Goal: Task Accomplishment & Management: Manage account settings

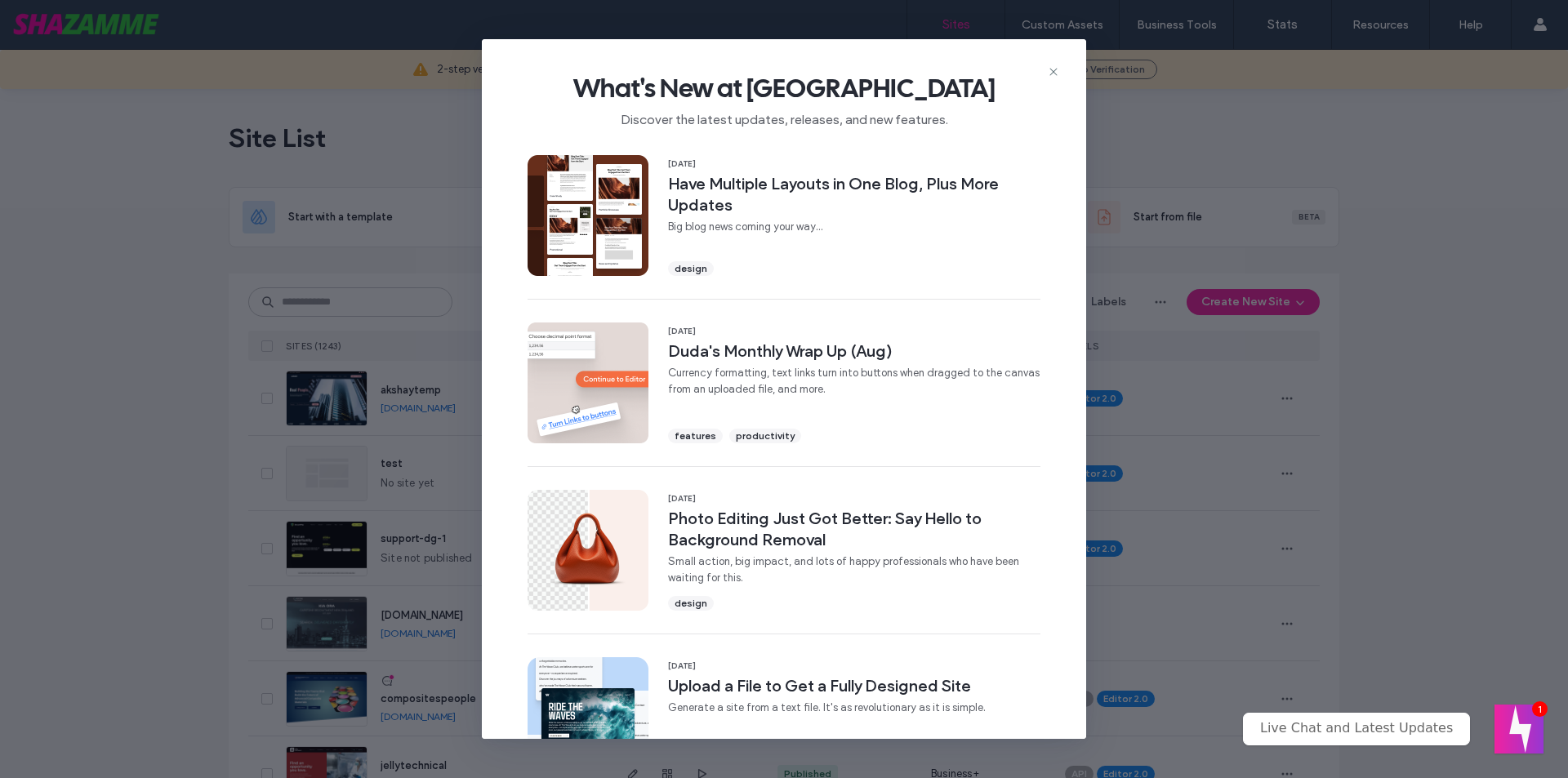
click at [1053, 74] on icon at bounding box center [1053, 72] width 13 height 13
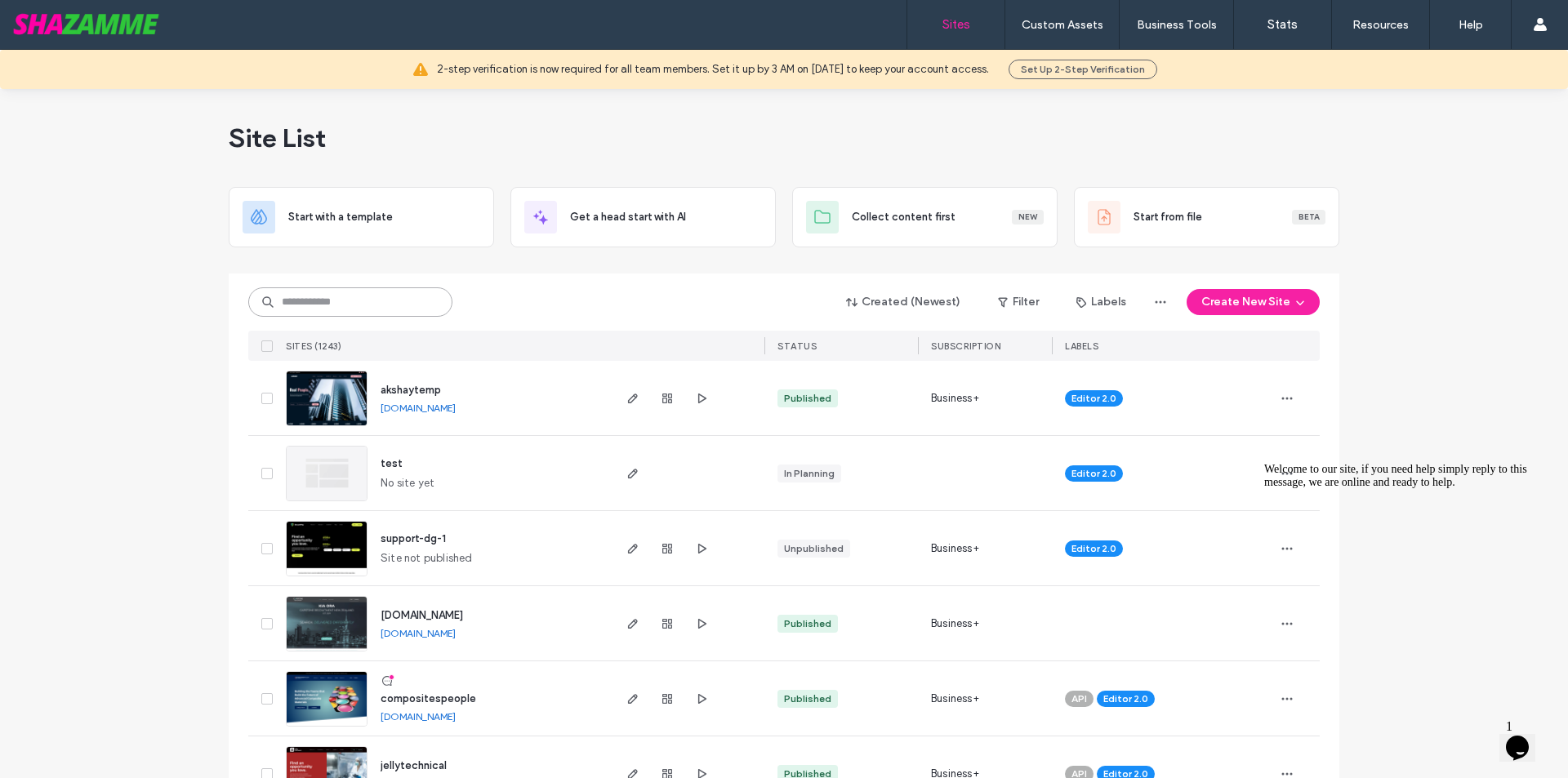
click at [345, 300] on input at bounding box center [350, 303] width 204 height 30
type input "***"
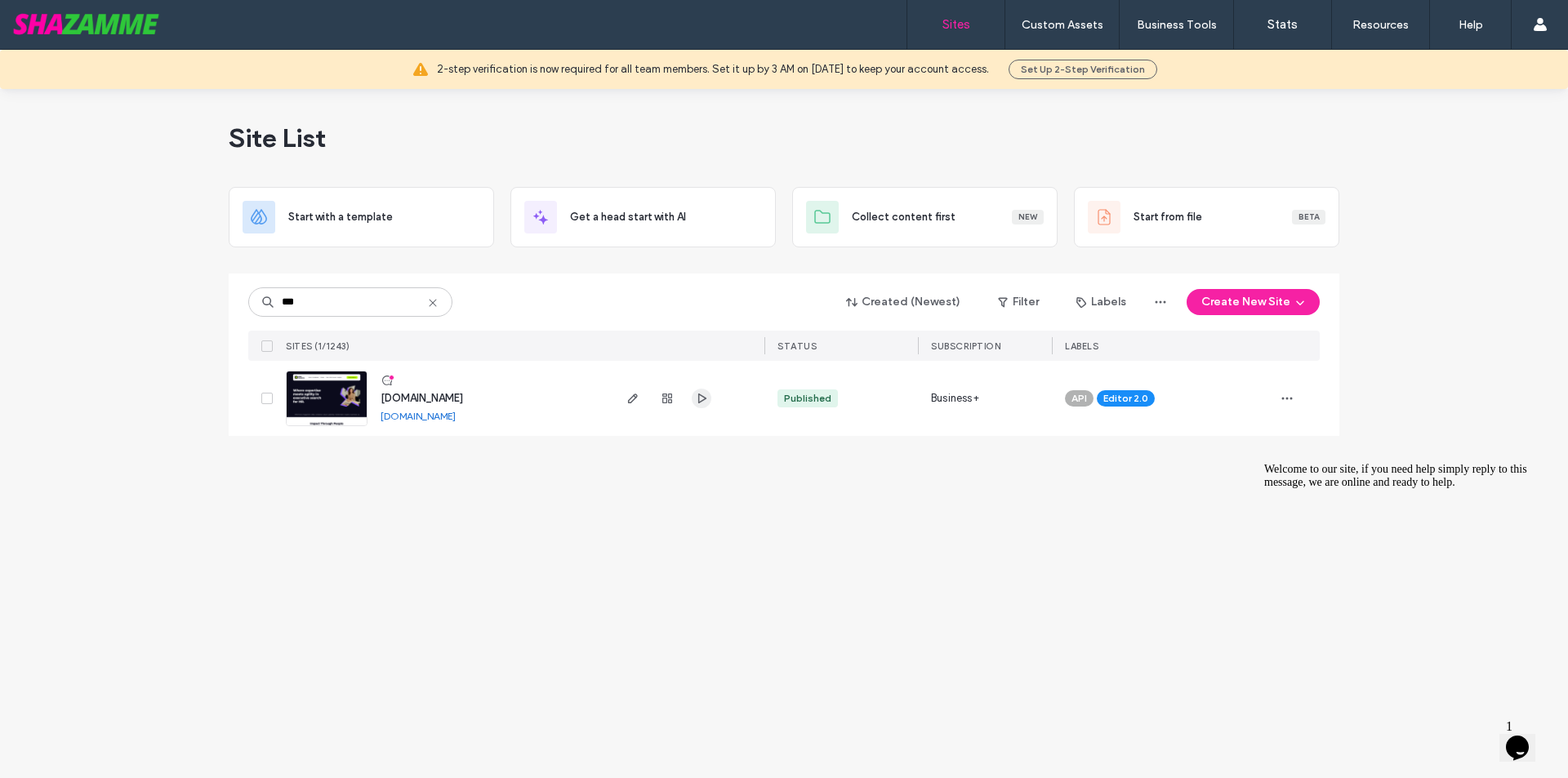
click at [704, 401] on icon "button" at bounding box center [702, 399] width 13 height 13
click at [633, 397] on use "button" at bounding box center [633, 399] width 10 height 10
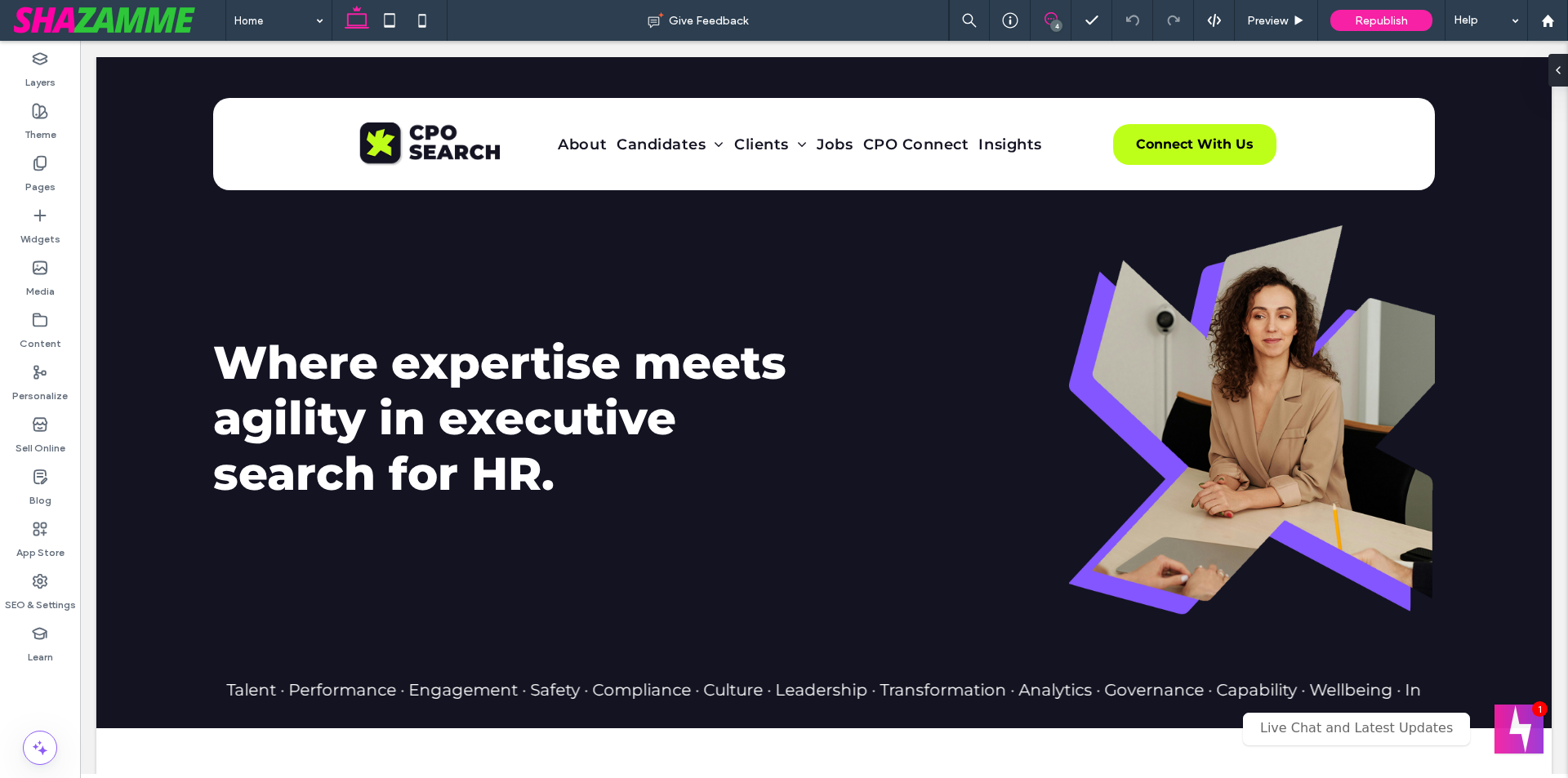
click at [1046, 25] on icon at bounding box center [1051, 19] width 13 height 13
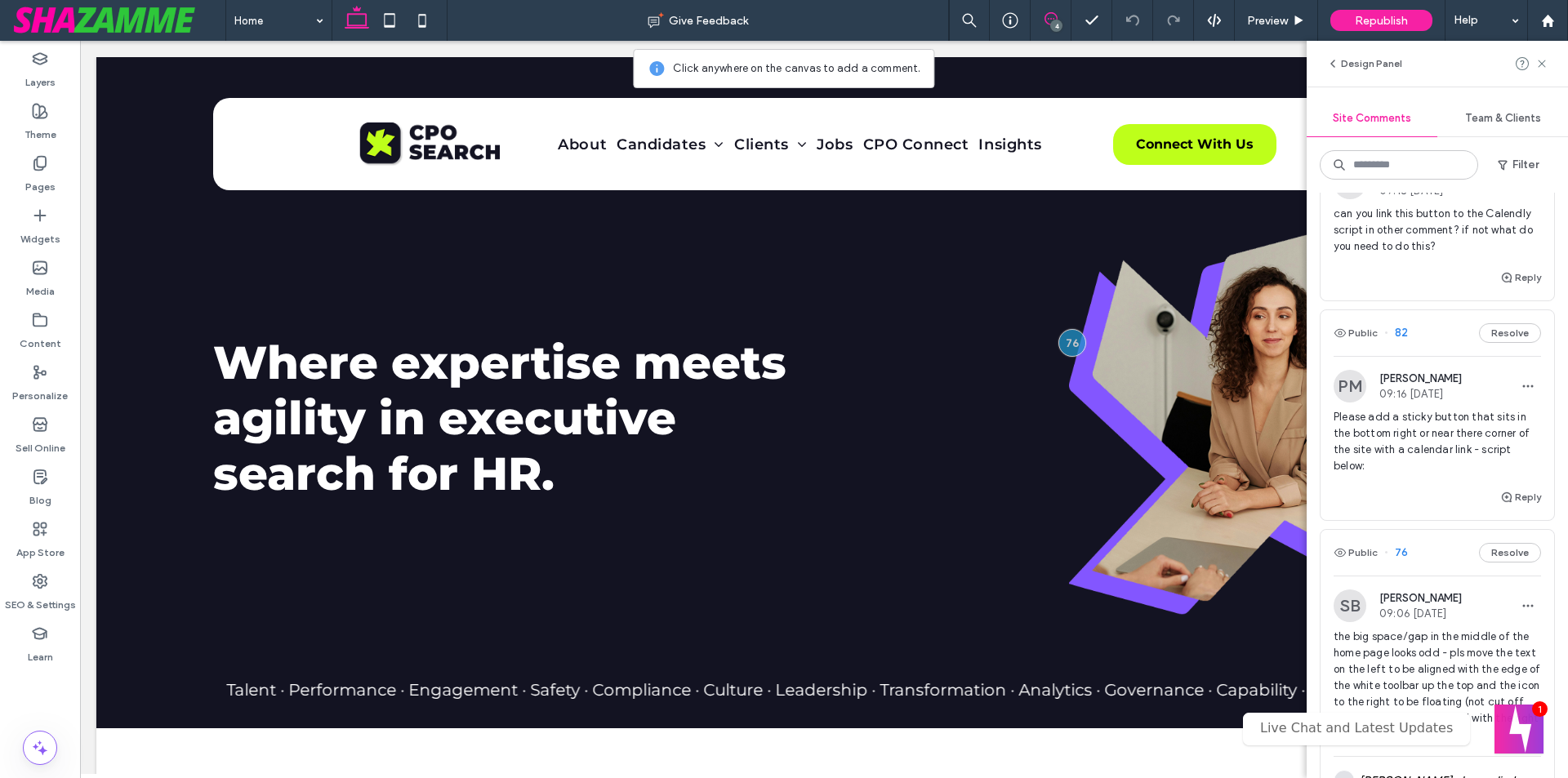
scroll to position [18, 0]
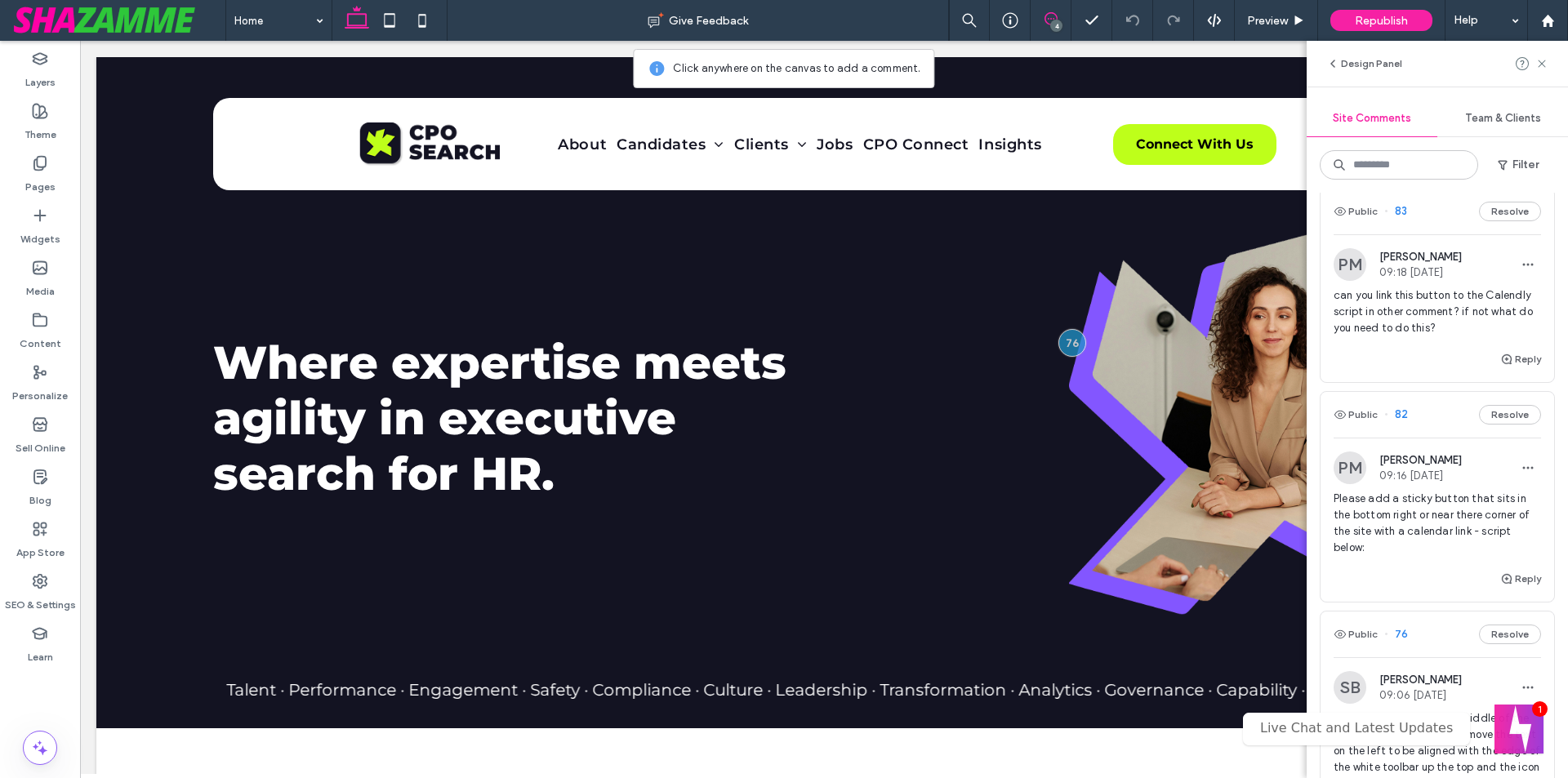
click at [1389, 526] on span "Please add a sticky button that sits in the bottom right or near there corner o…" at bounding box center [1437, 523] width 207 height 65
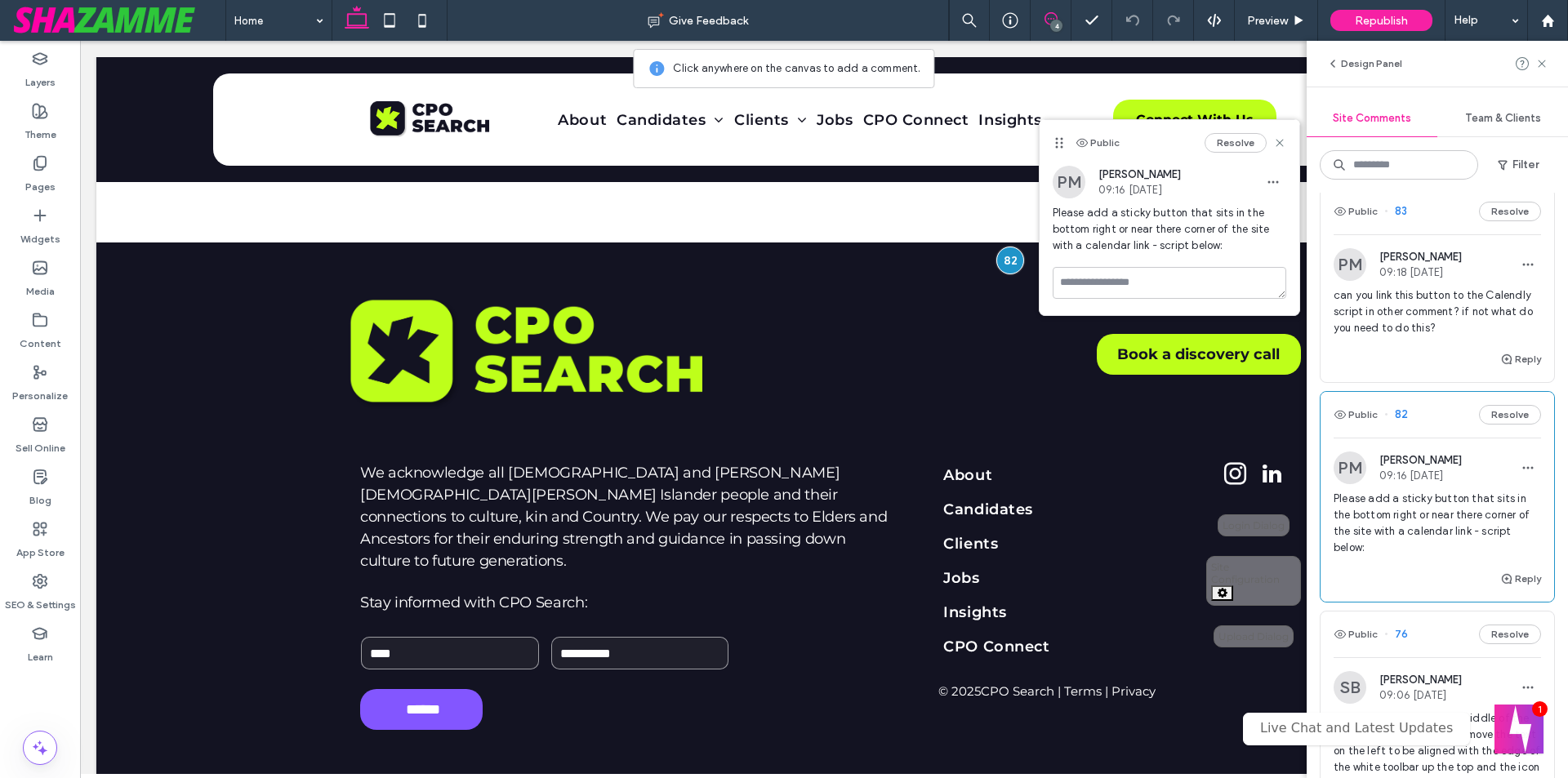
scroll to position [100, 0]
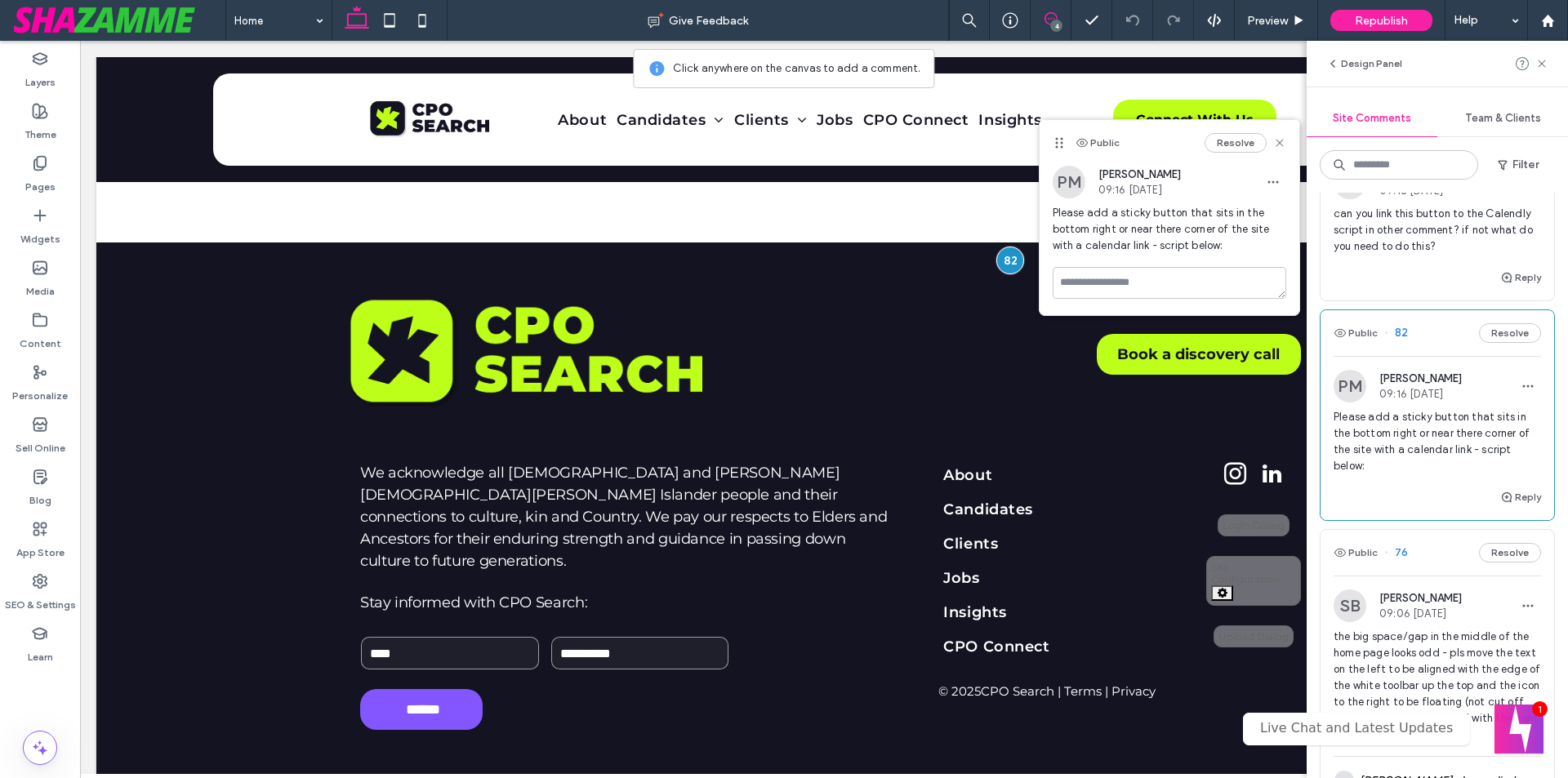
drag, startPoint x: 1336, startPoint y: 484, endPoint x: 1545, endPoint y: 639, distance: 260.2
click at [1545, 639] on div "Public 83 Resolve PM [PERSON_NAME] 09:18 [DATE] can you link this button to the…" at bounding box center [1437, 485] width 261 height 585
click at [1341, 331] on icon "button" at bounding box center [1340, 333] width 13 height 13
click at [1352, 337] on button "Public" at bounding box center [1355, 333] width 44 height 20
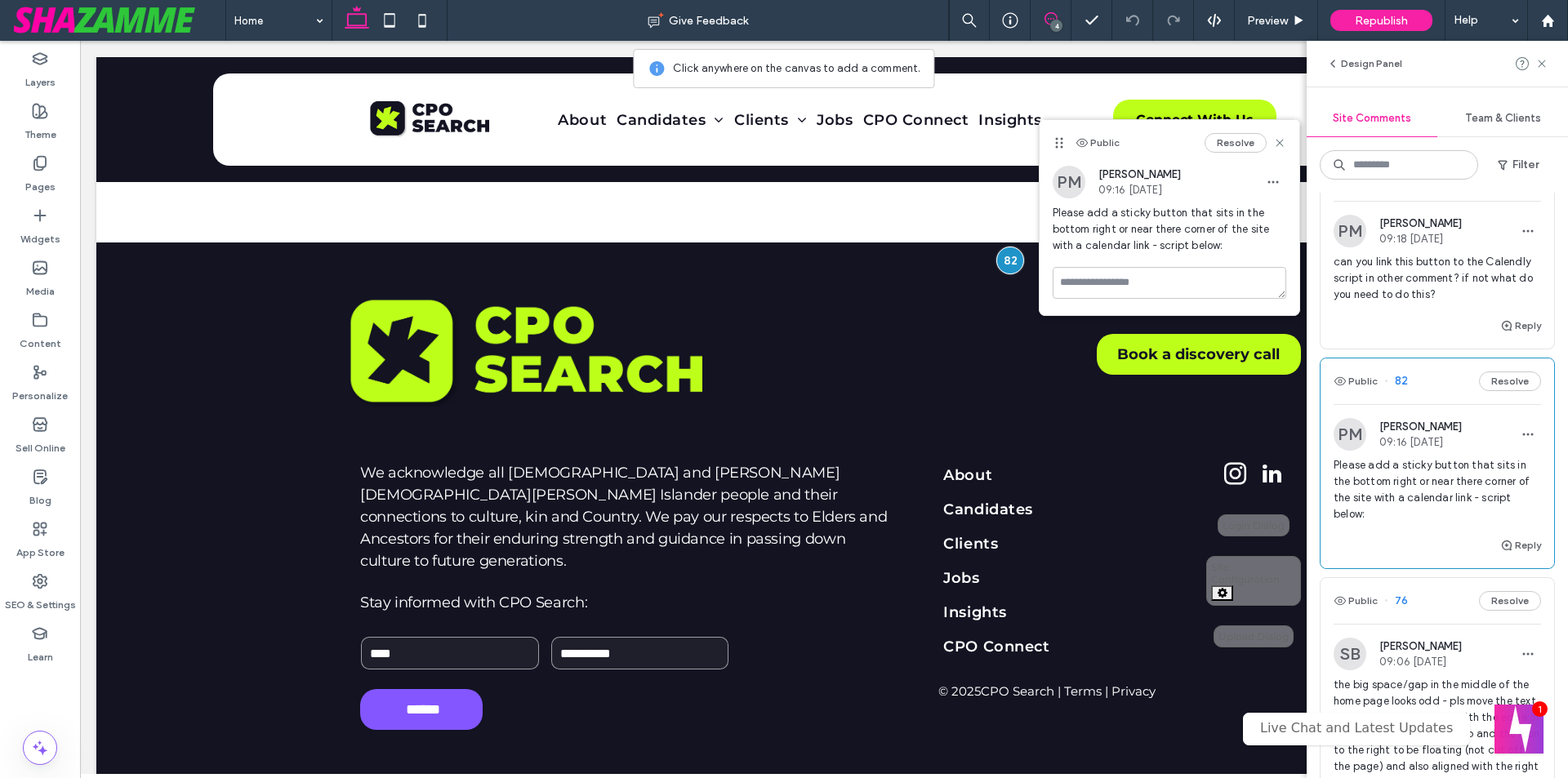
scroll to position [0, 0]
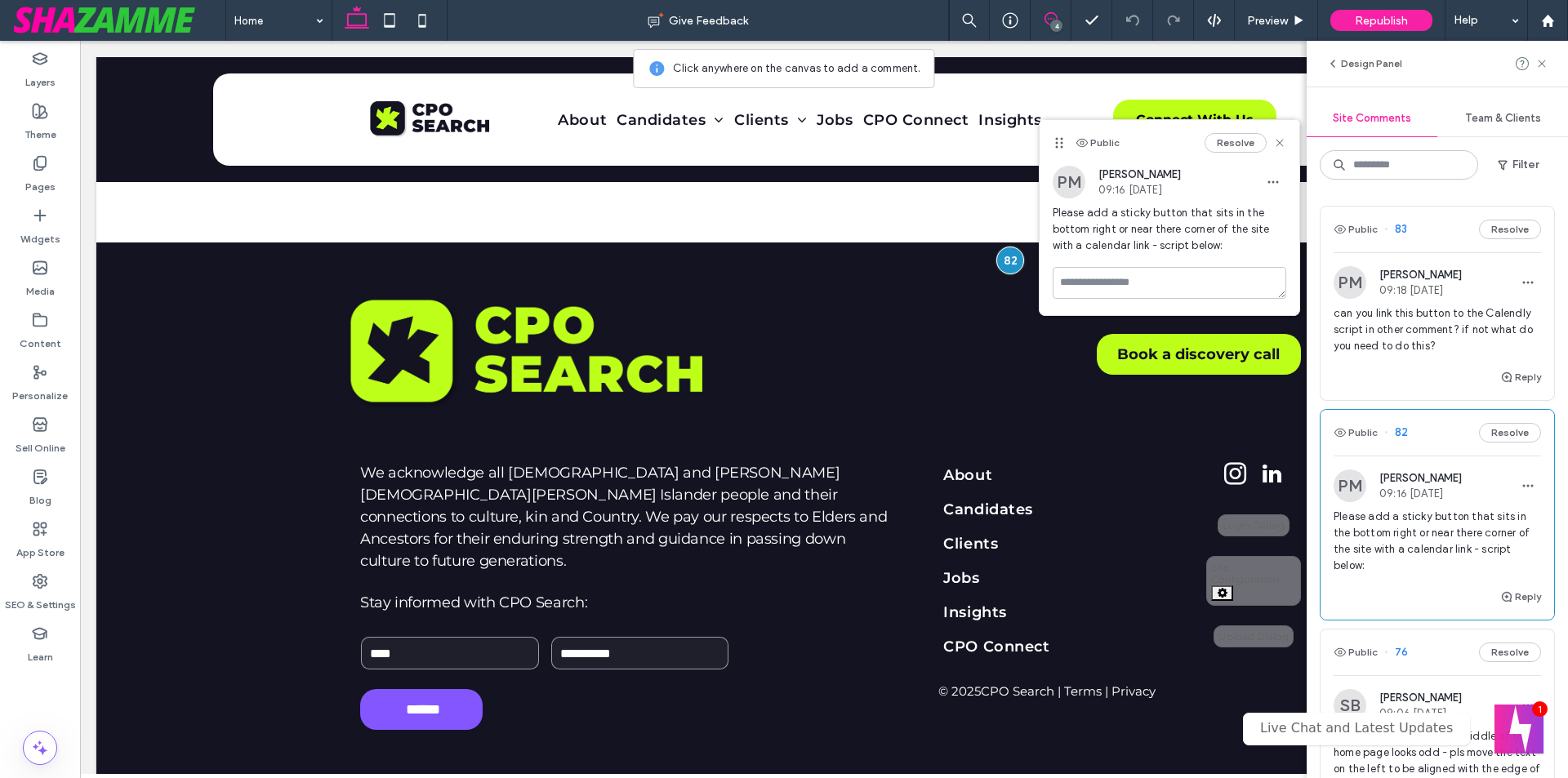
click at [1377, 324] on span "can you link this button to the Calendly script in other comment? if not what d…" at bounding box center [1437, 329] width 207 height 49
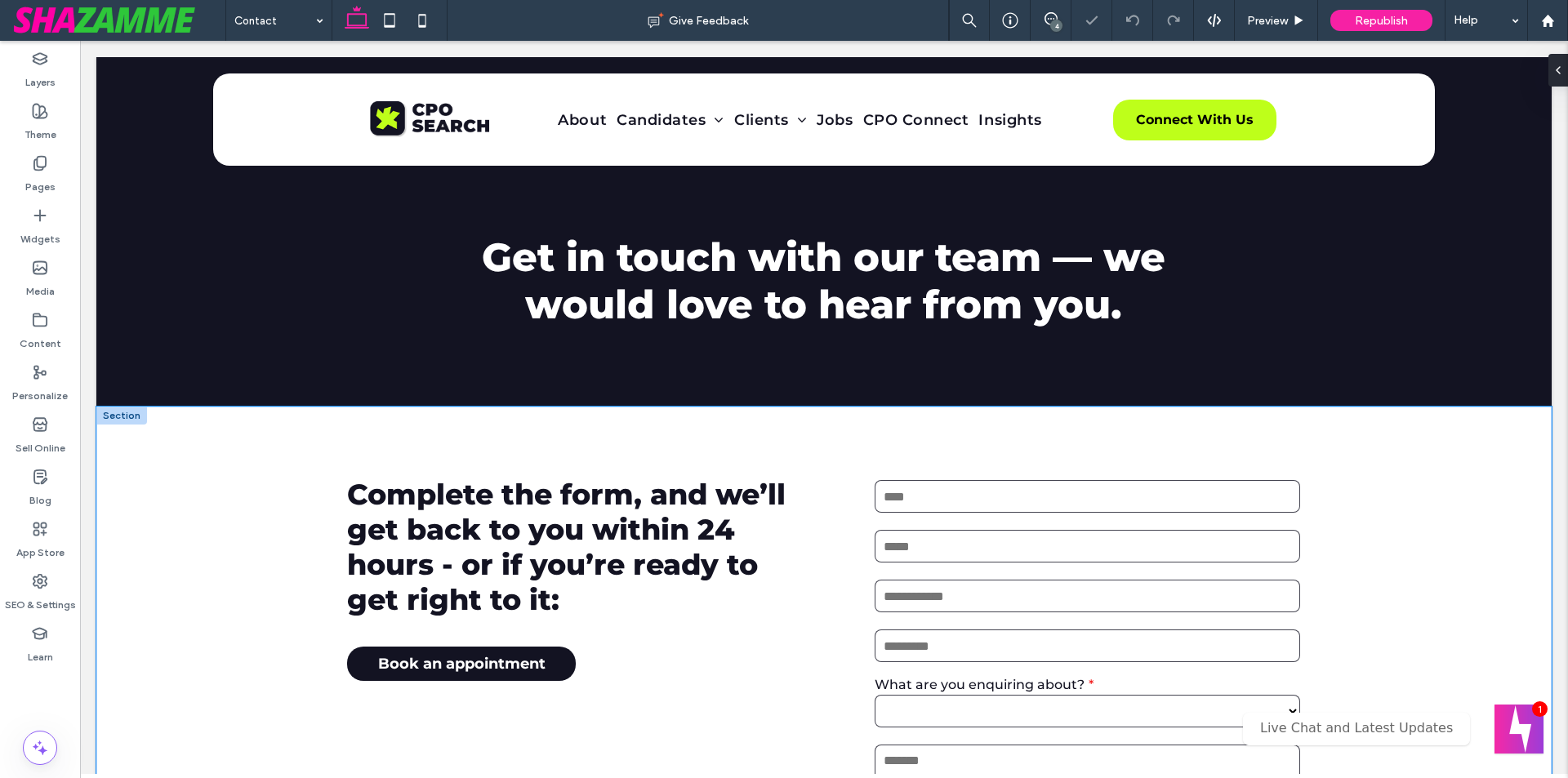
scroll to position [226, 0]
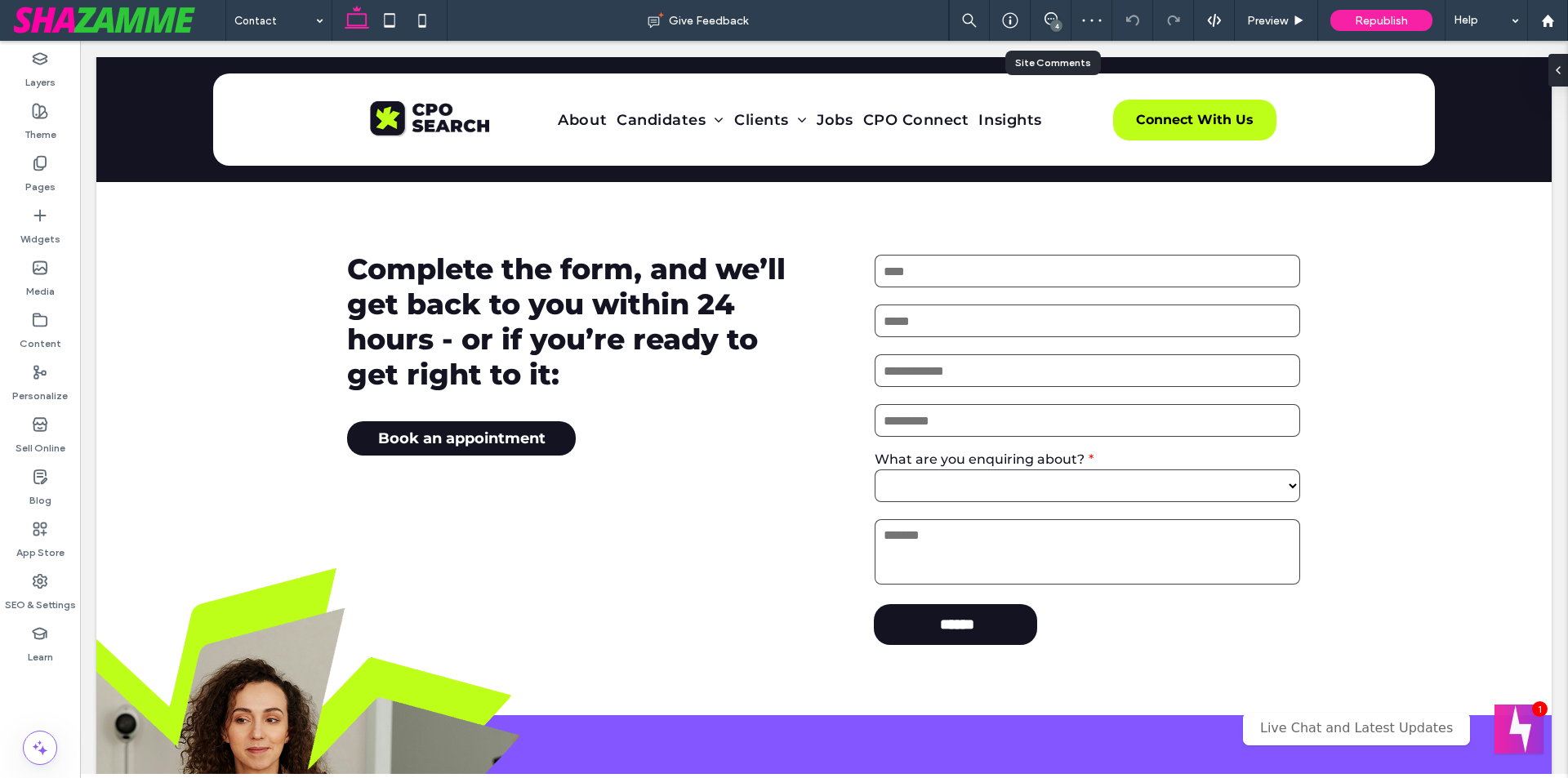
click at [1056, 31] on div "4" at bounding box center [1056, 26] width 12 height 12
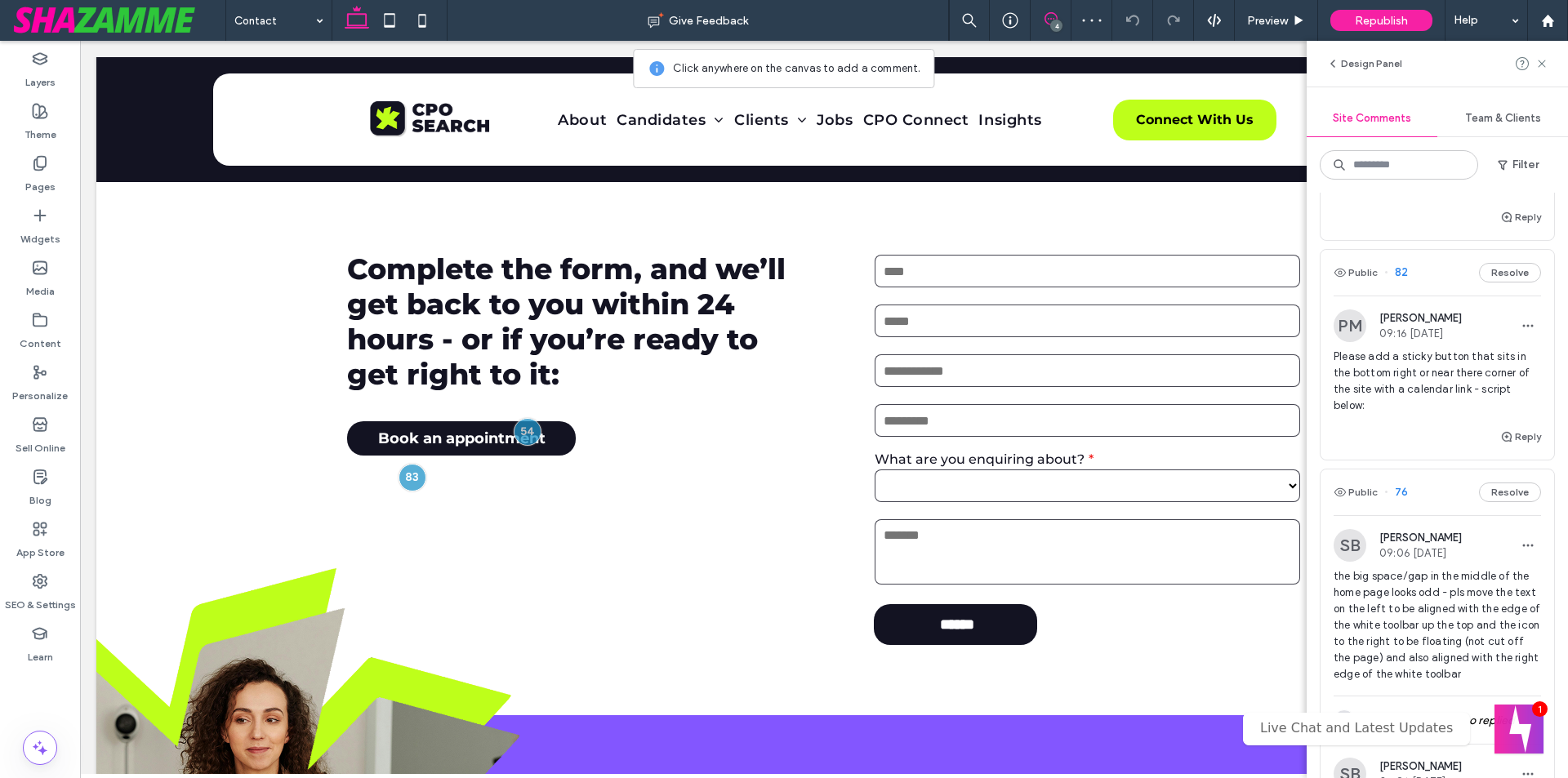
scroll to position [164, 0]
drag, startPoint x: 1337, startPoint y: 425, endPoint x: 1528, endPoint y: 503, distance: 206.3
click at [1528, 424] on div "PM Paula Mogg 09:16 Sep 12 2025 Please add a sticky button that sits in the bot…" at bounding box center [1437, 365] width 234 height 117
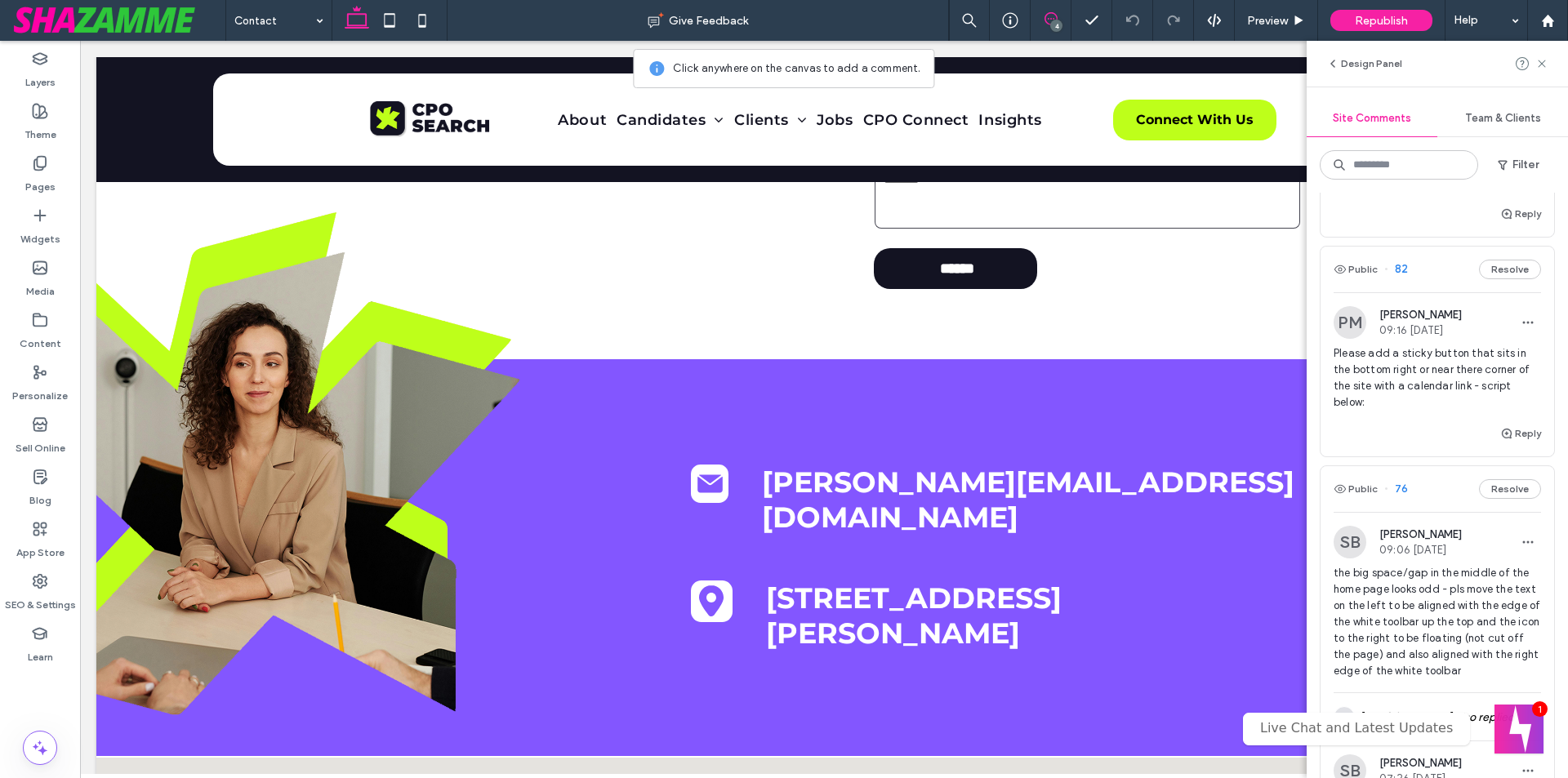
scroll to position [1501, 0]
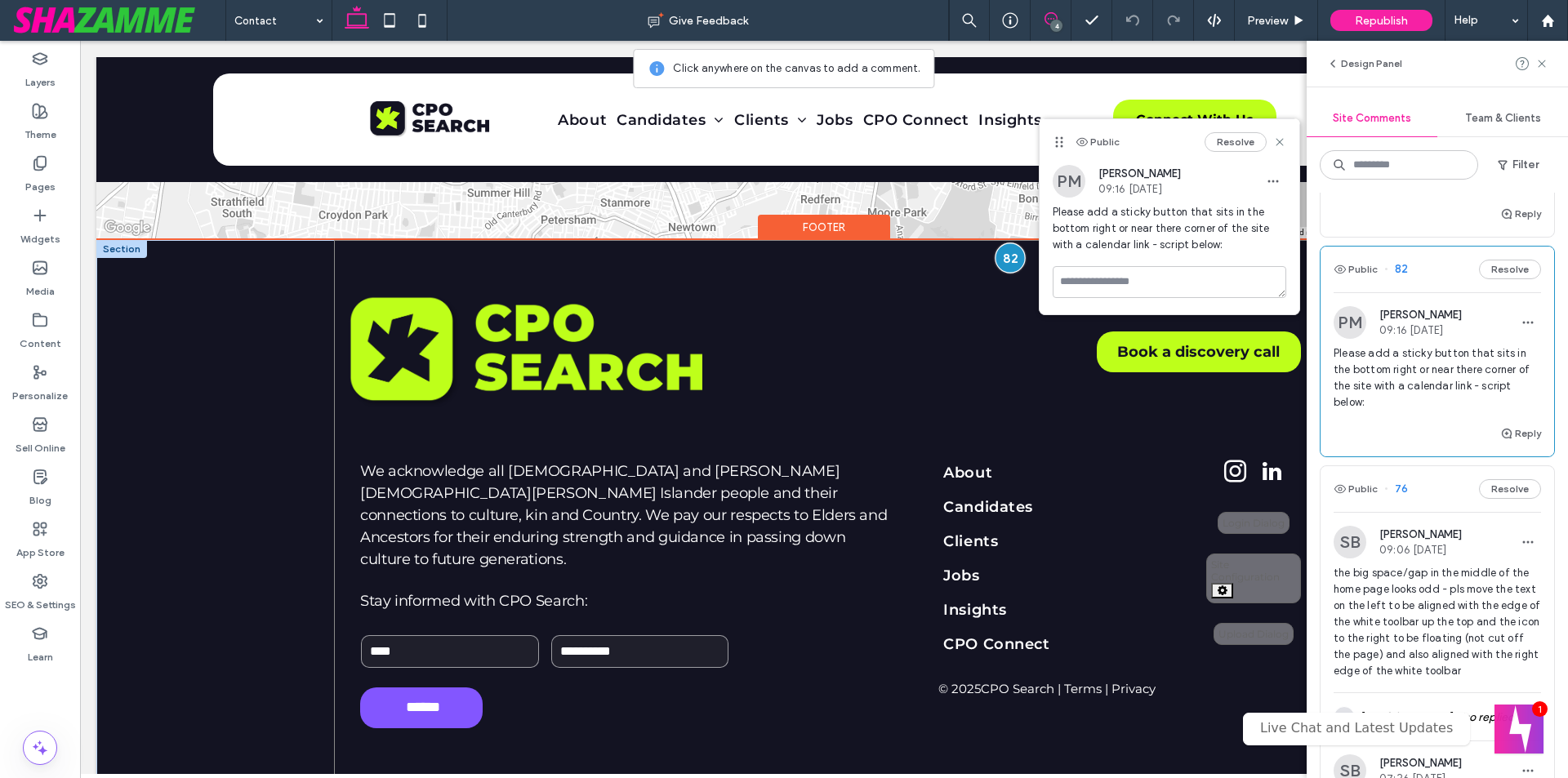
click at [1004, 255] on div at bounding box center [1009, 258] width 31 height 31
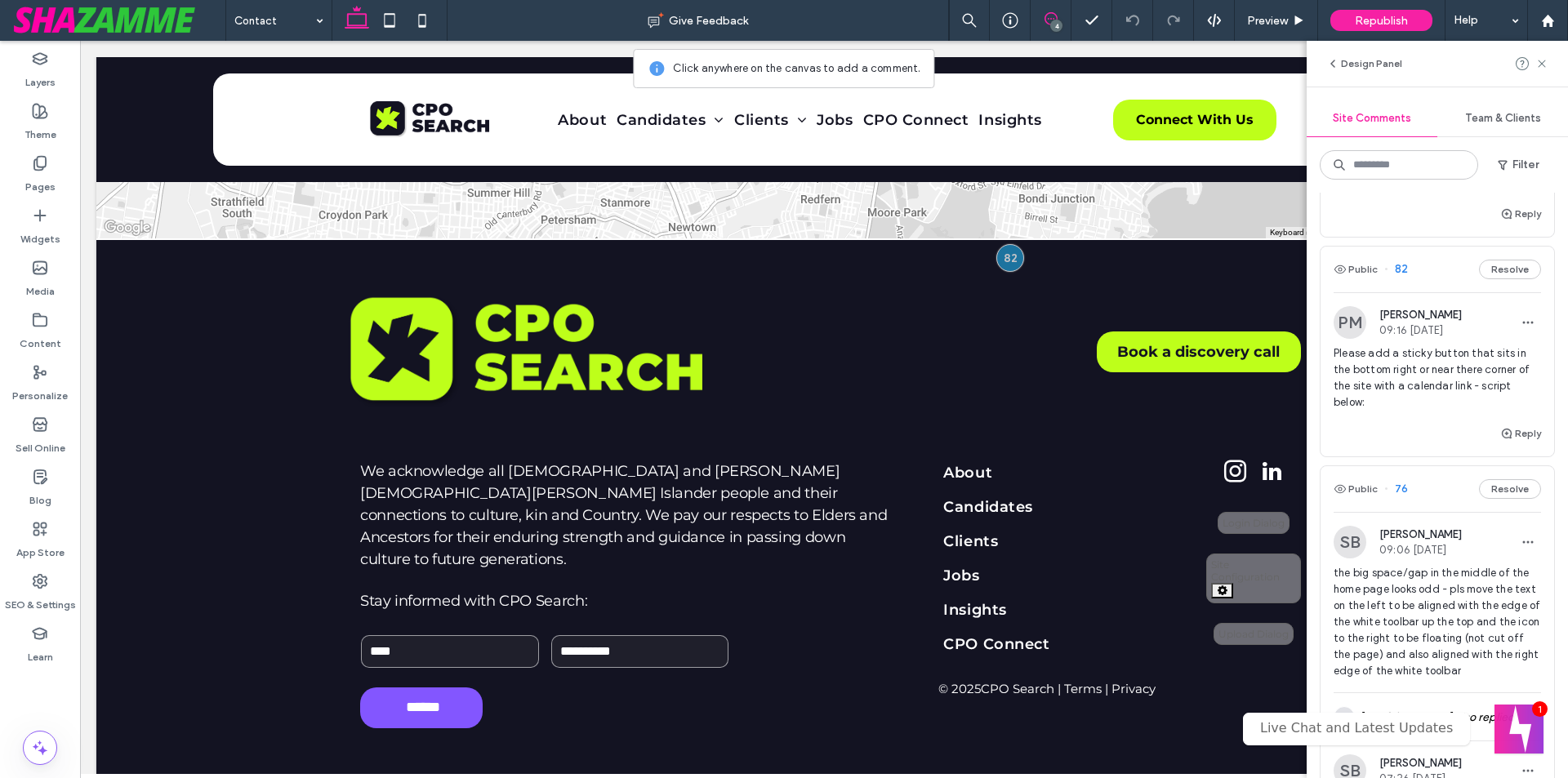
click at [1395, 373] on span "Please add a sticky button that sits in the bottom right or near there corner o…" at bounding box center [1437, 378] width 207 height 65
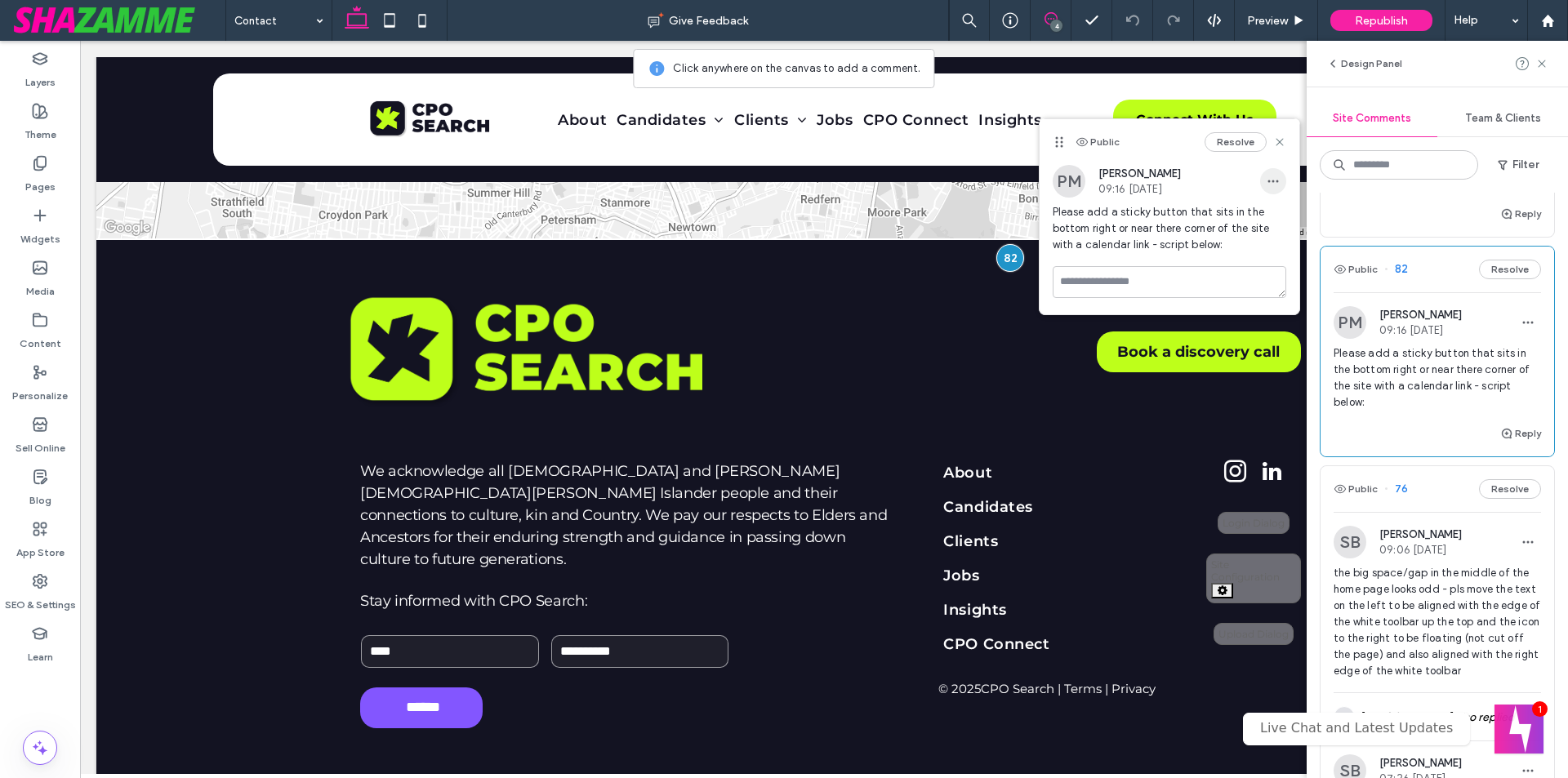
click at [1270, 177] on icon "button" at bounding box center [1273, 181] width 13 height 13
click at [1283, 217] on span "Edit" at bounding box center [1284, 224] width 21 height 17
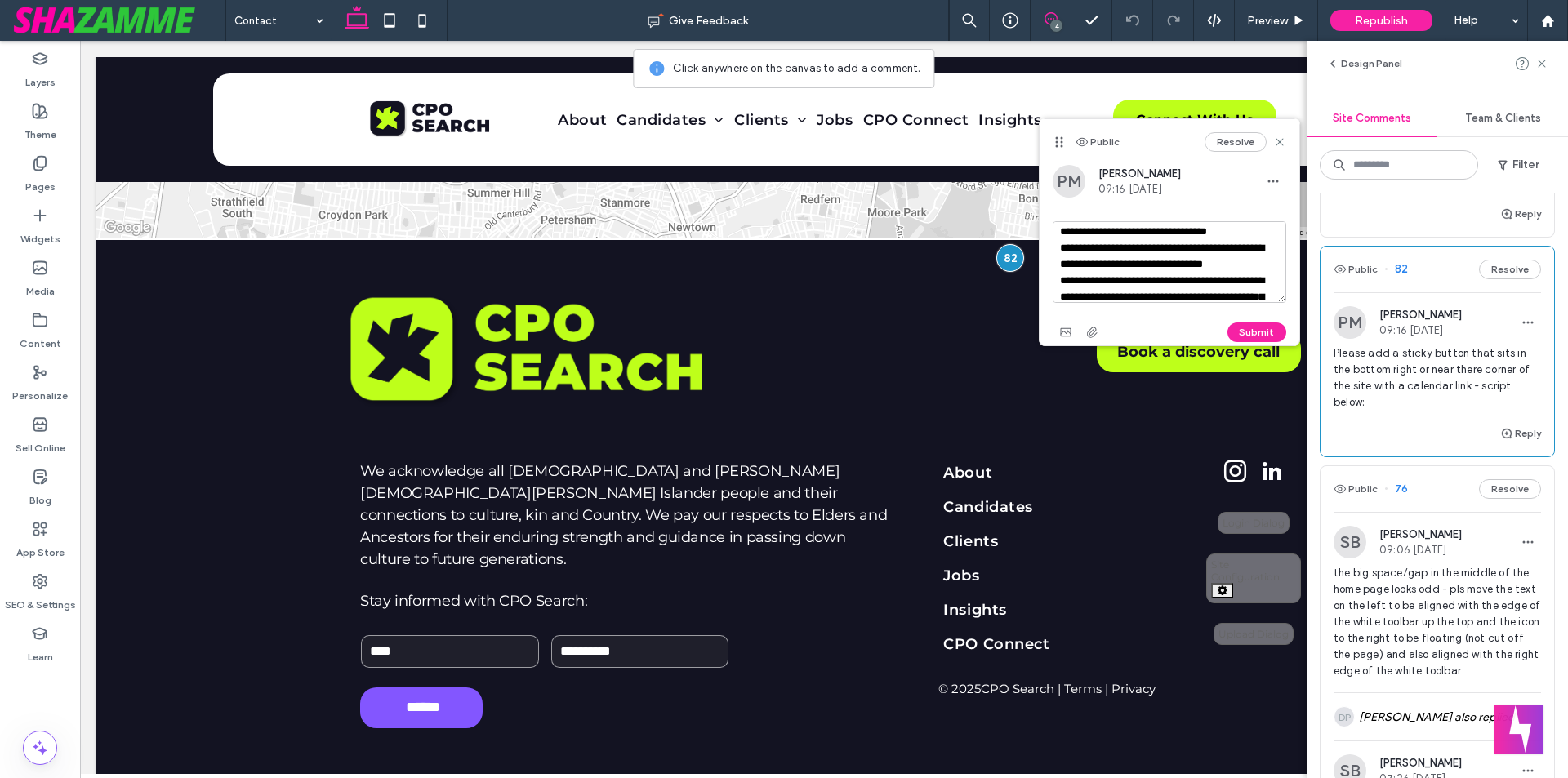
scroll to position [15, 0]
drag, startPoint x: 1245, startPoint y: 271, endPoint x: 1053, endPoint y: 282, distance: 192.3
click at [1053, 282] on textarea "**********" at bounding box center [1169, 262] width 234 height 82
click at [1281, 146] on use at bounding box center [1279, 142] width 7 height 7
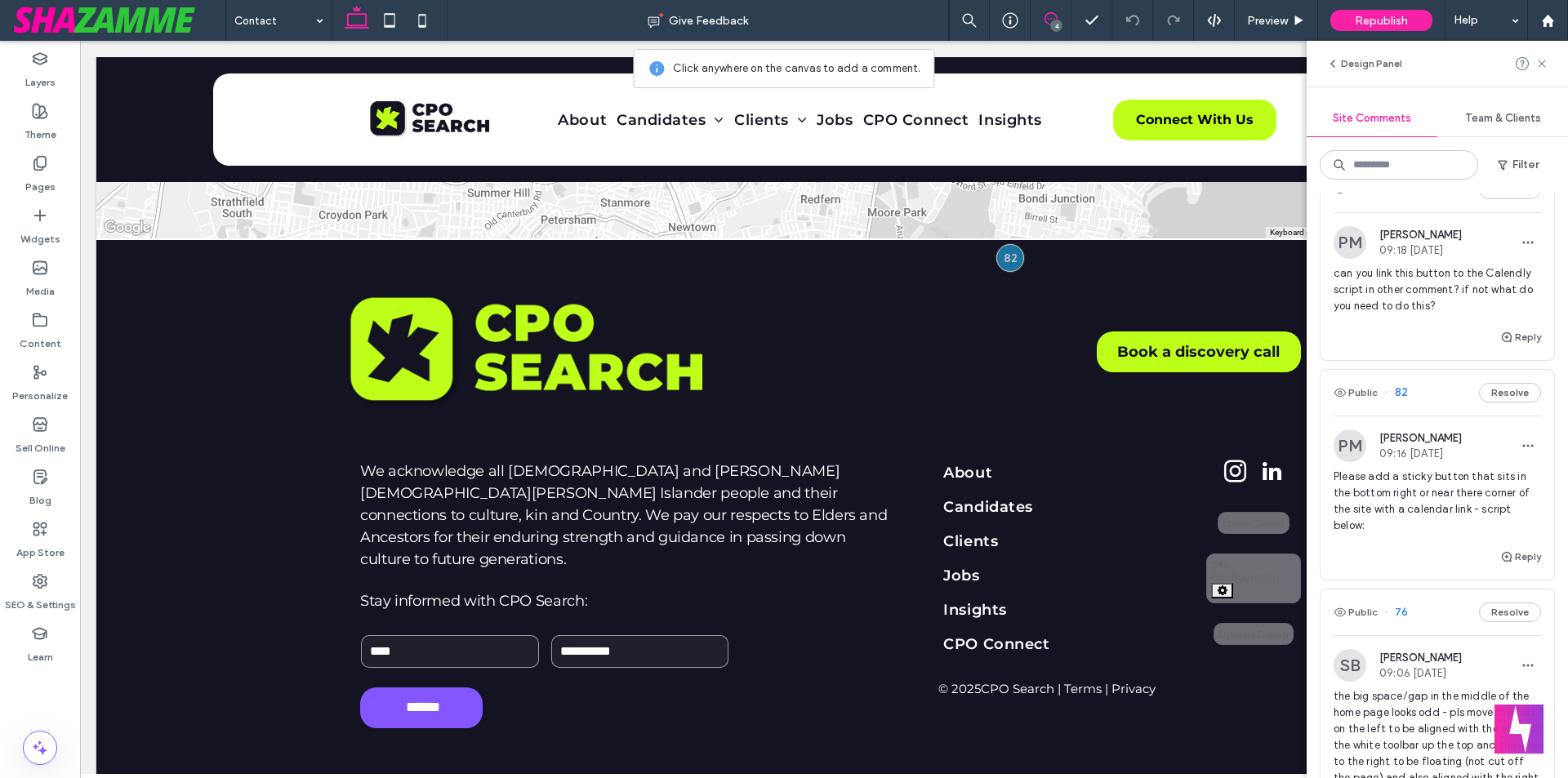
scroll to position [0, 0]
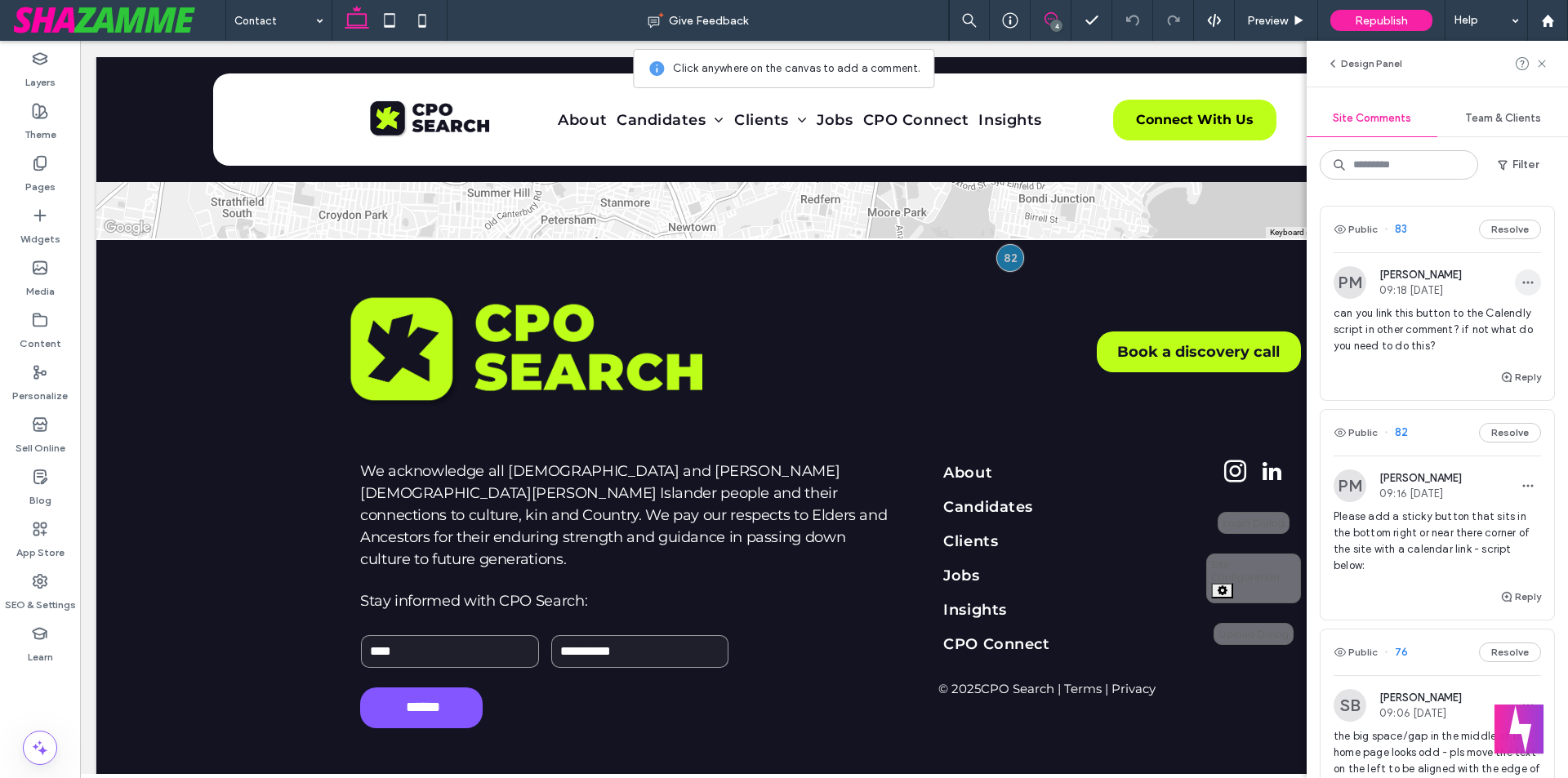
click at [1521, 291] on span "button" at bounding box center [1527, 283] width 26 height 26
click at [1522, 290] on span "button" at bounding box center [1527, 283] width 26 height 26
click at [1356, 517] on span "Please add a sticky button that sits in the bottom right or near there corner o…" at bounding box center [1437, 541] width 207 height 65
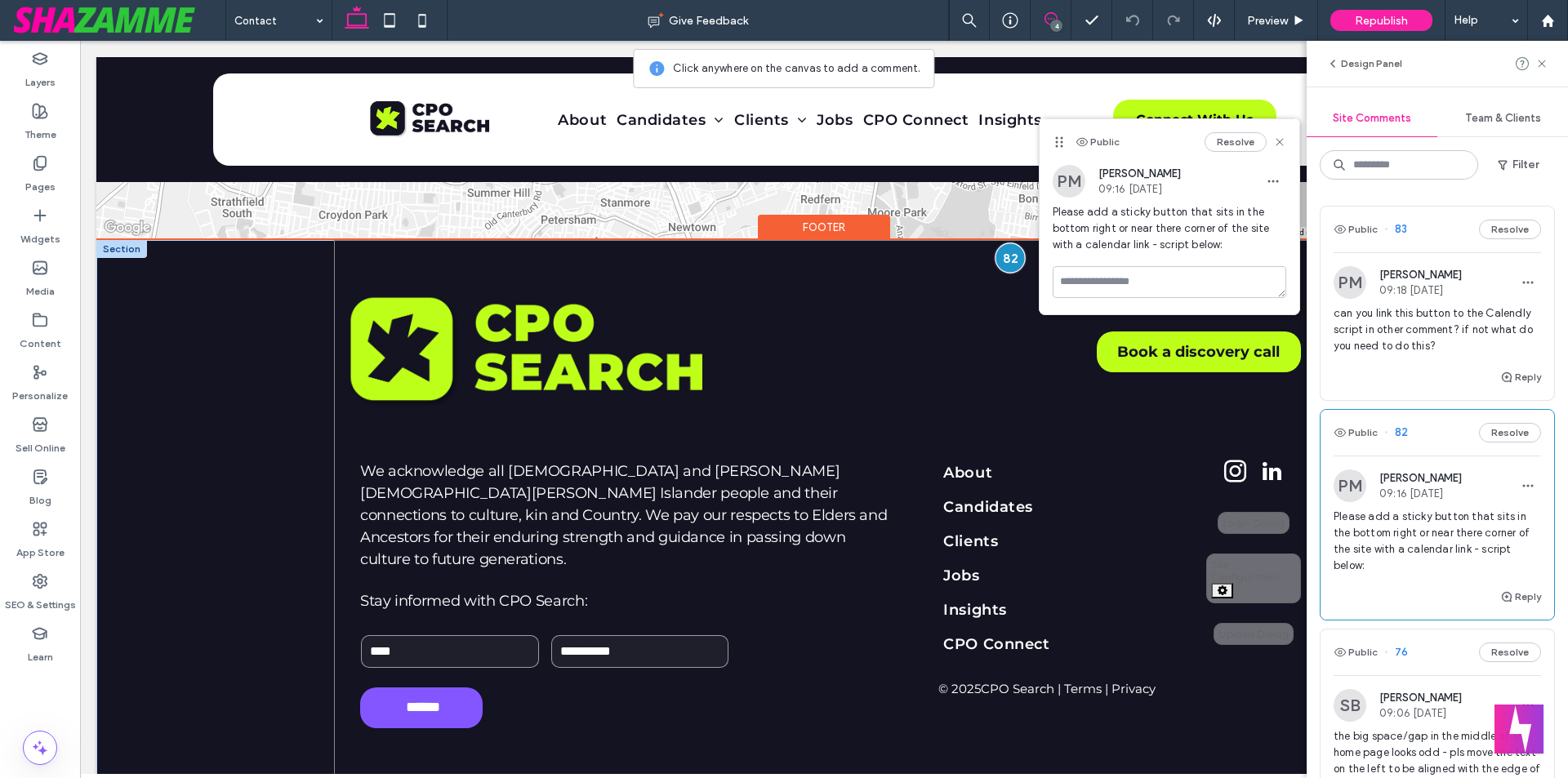
click at [998, 260] on div at bounding box center [1009, 258] width 31 height 31
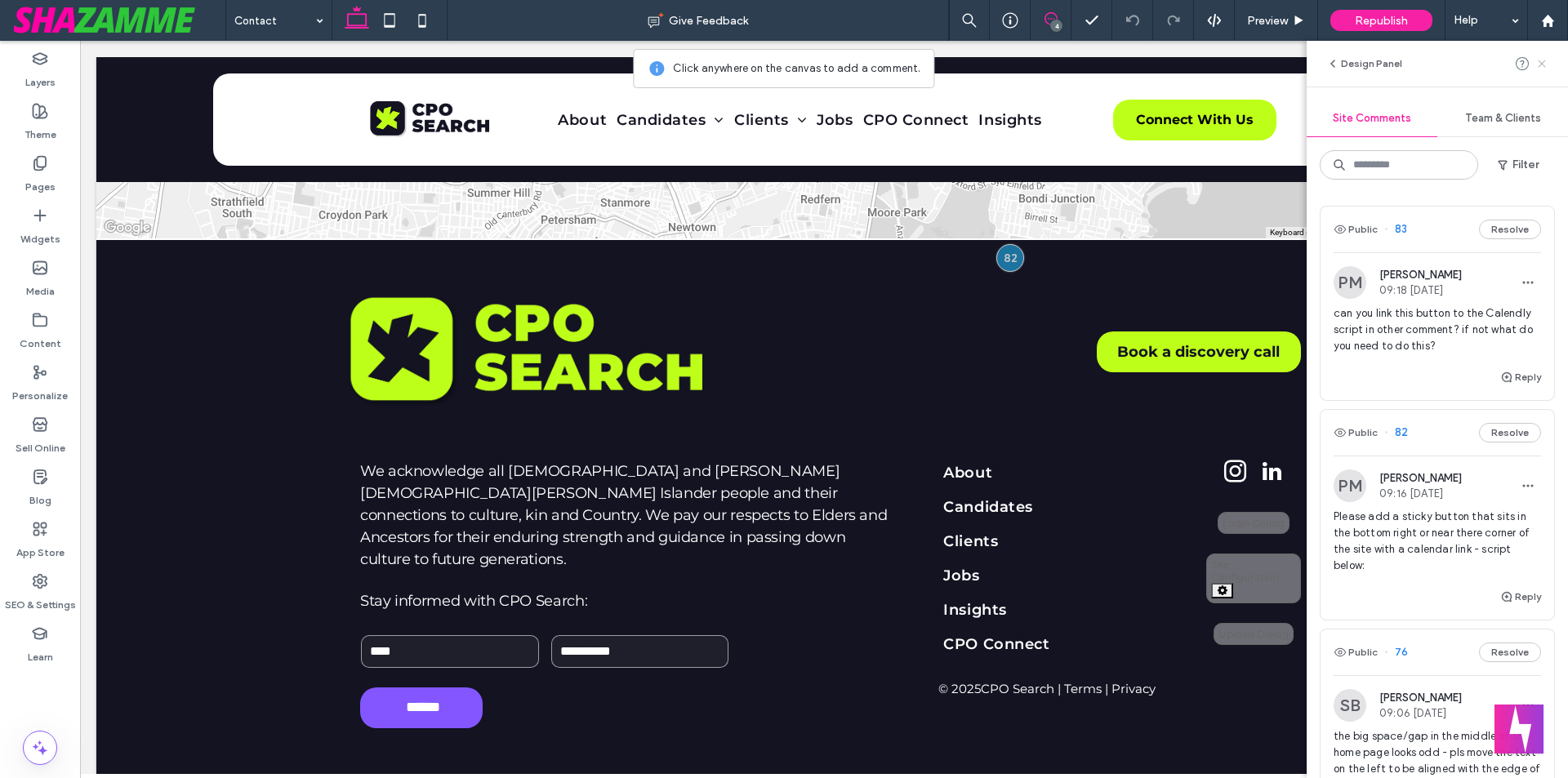
click at [1539, 64] on icon at bounding box center [1542, 64] width 13 height 13
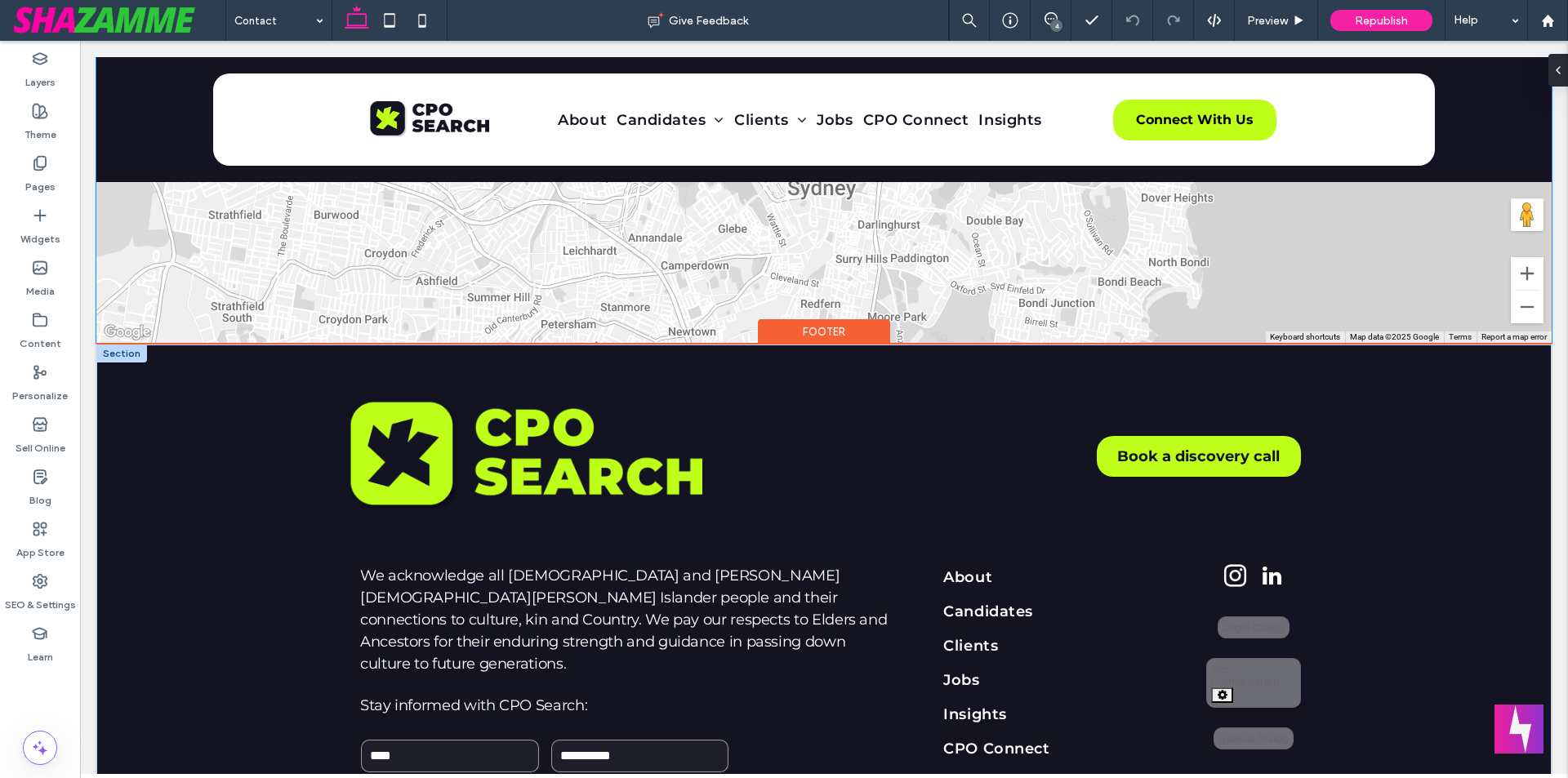
scroll to position [1420, 0]
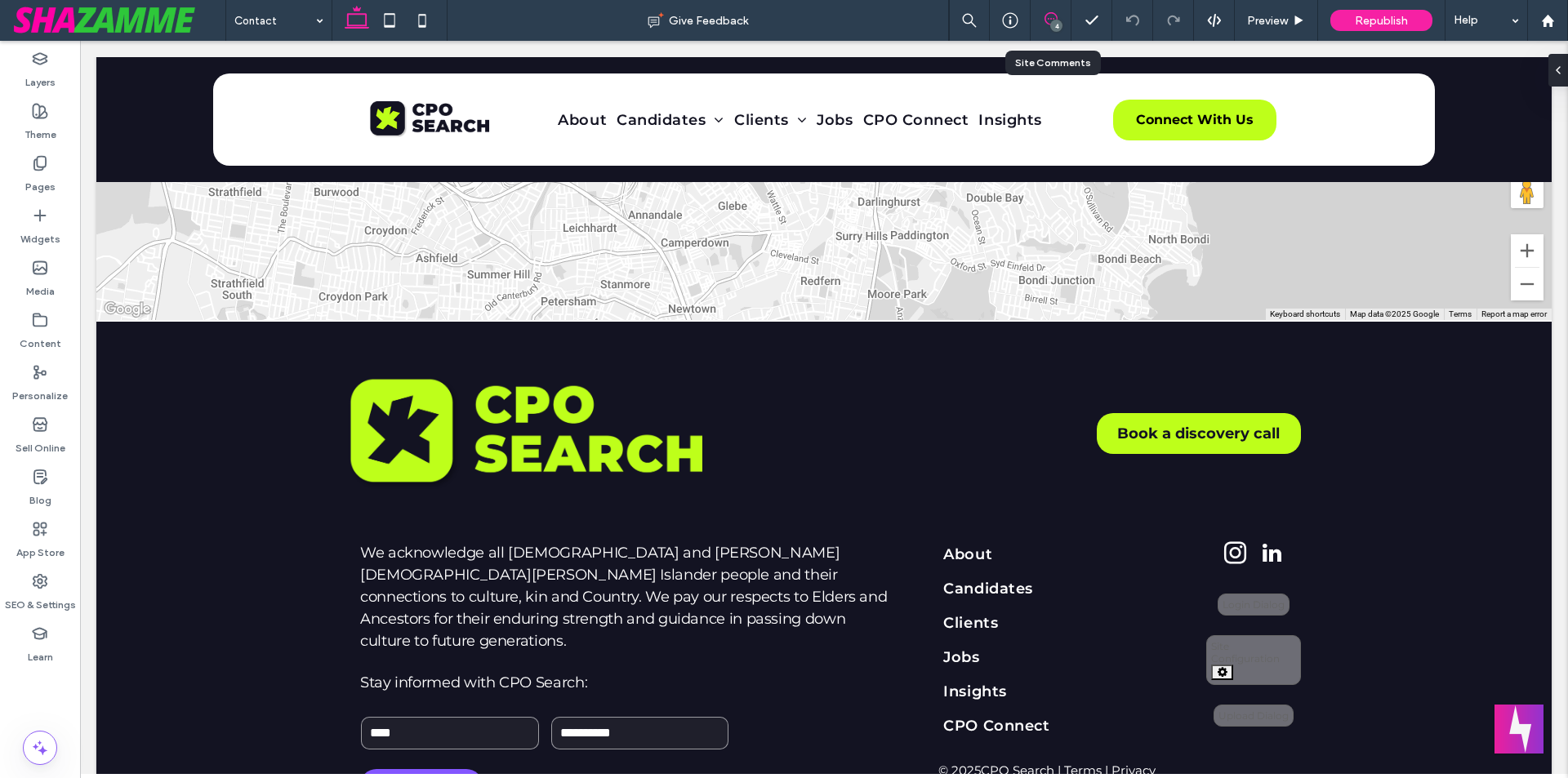
click at [1056, 18] on use at bounding box center [1051, 19] width 13 height 13
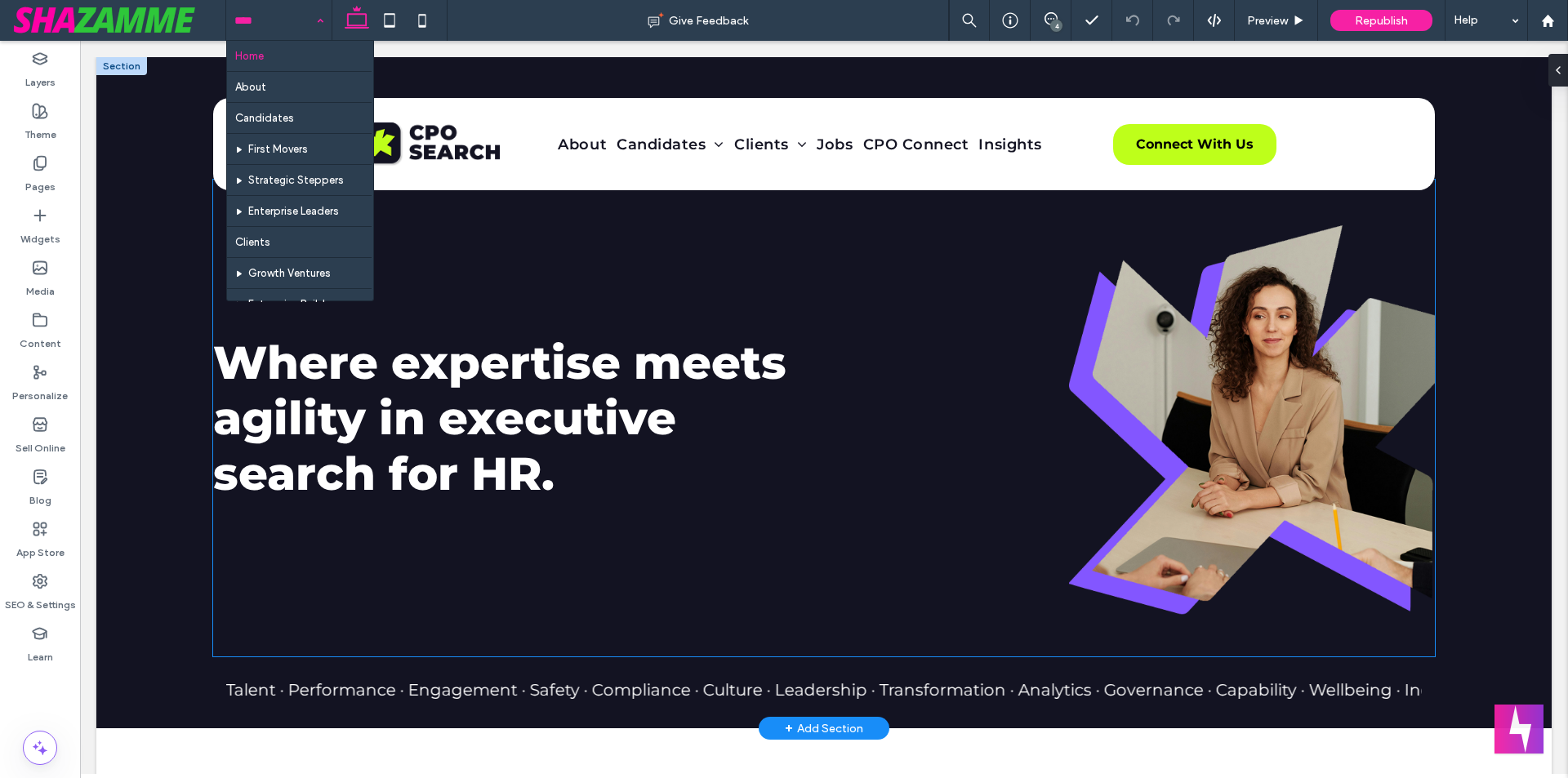
click at [553, 404] on strong "Where expertise meets agility in executive search for HR." at bounding box center [499, 418] width 573 height 167
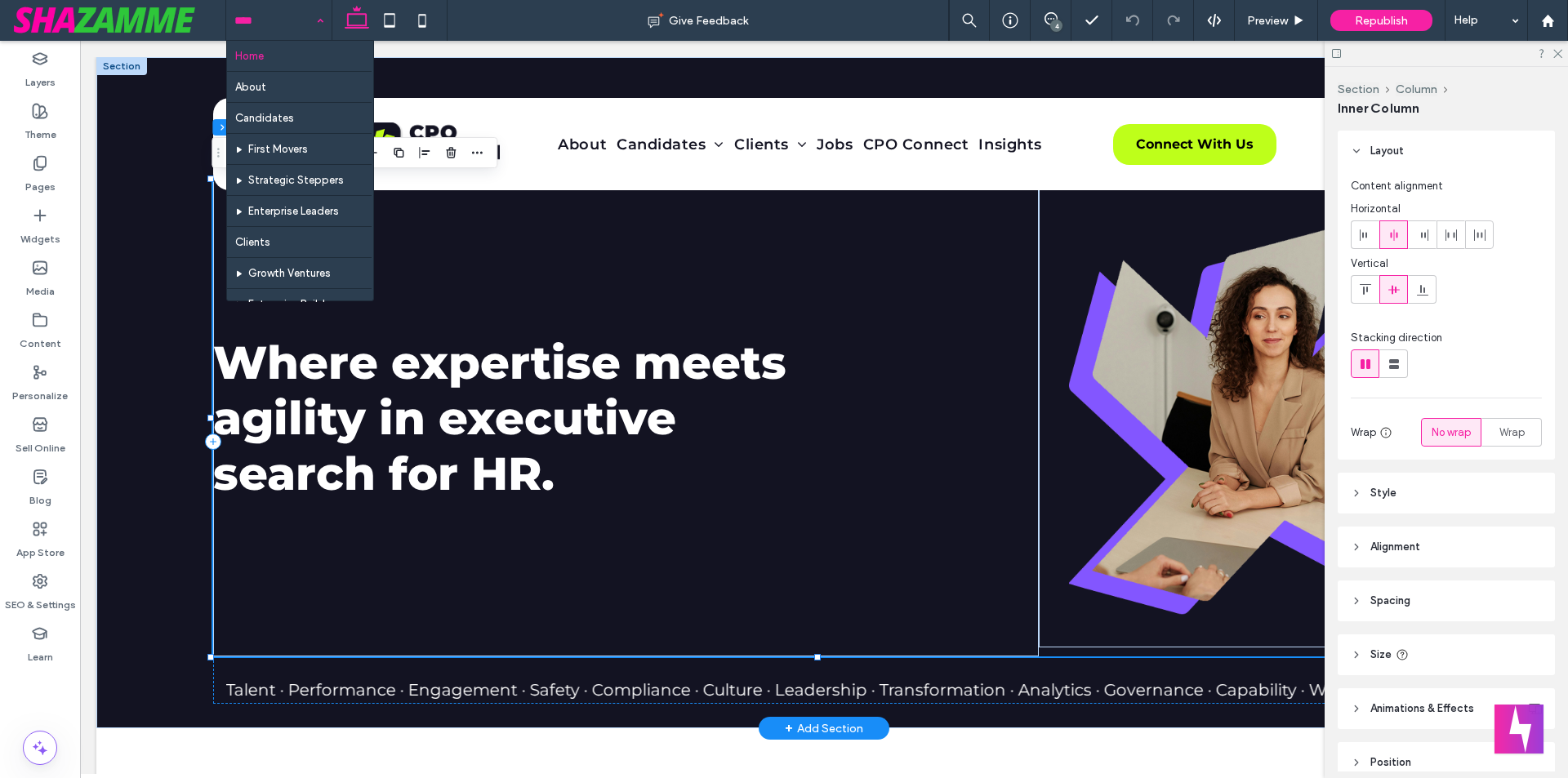
click at [553, 404] on strong "Where expertise meets agility in executive search for HR." at bounding box center [499, 418] width 573 height 167
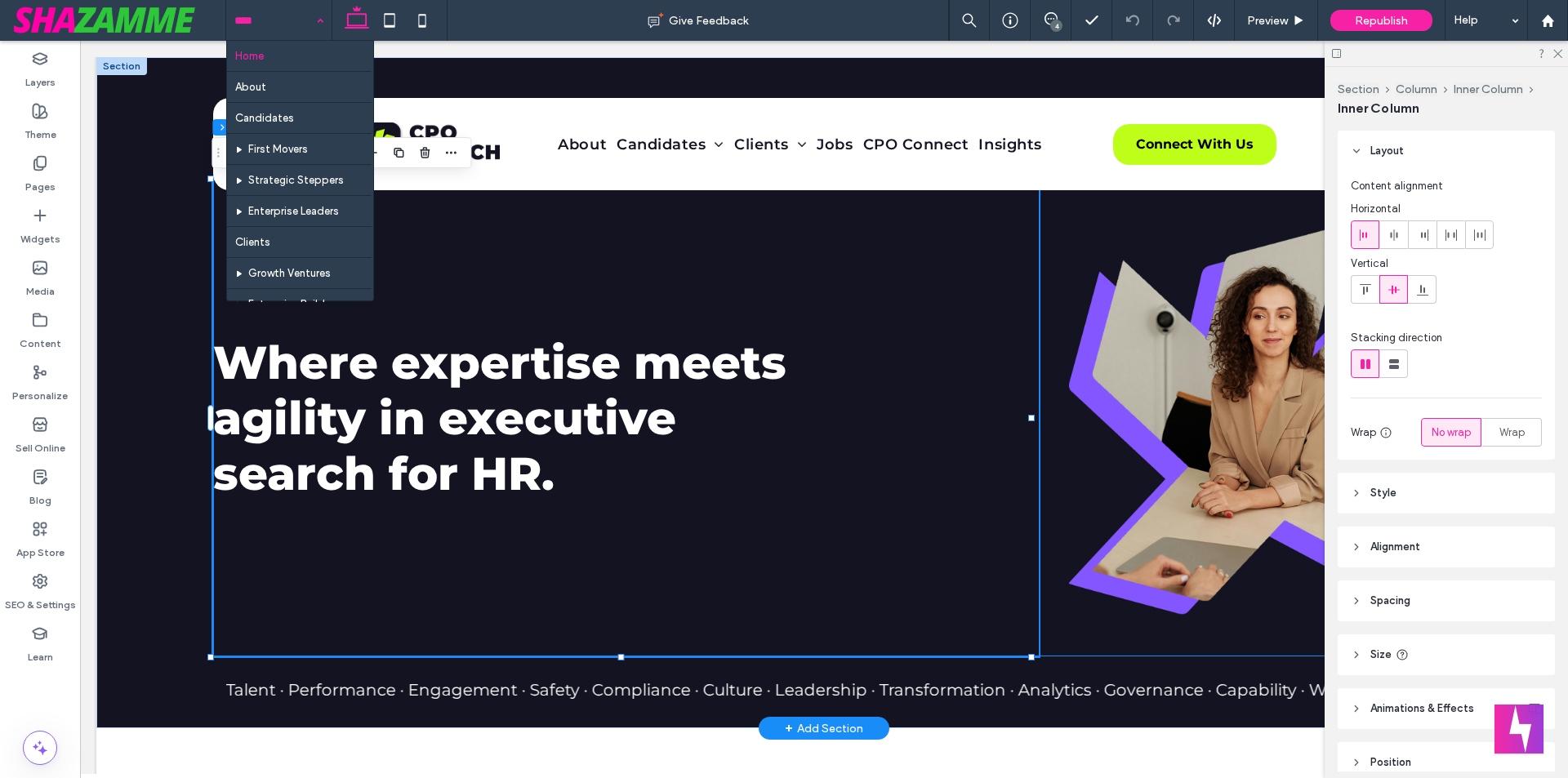
click at [778, 379] on strong "Where expertise meets agility in executive search for HR." at bounding box center [499, 418] width 573 height 167
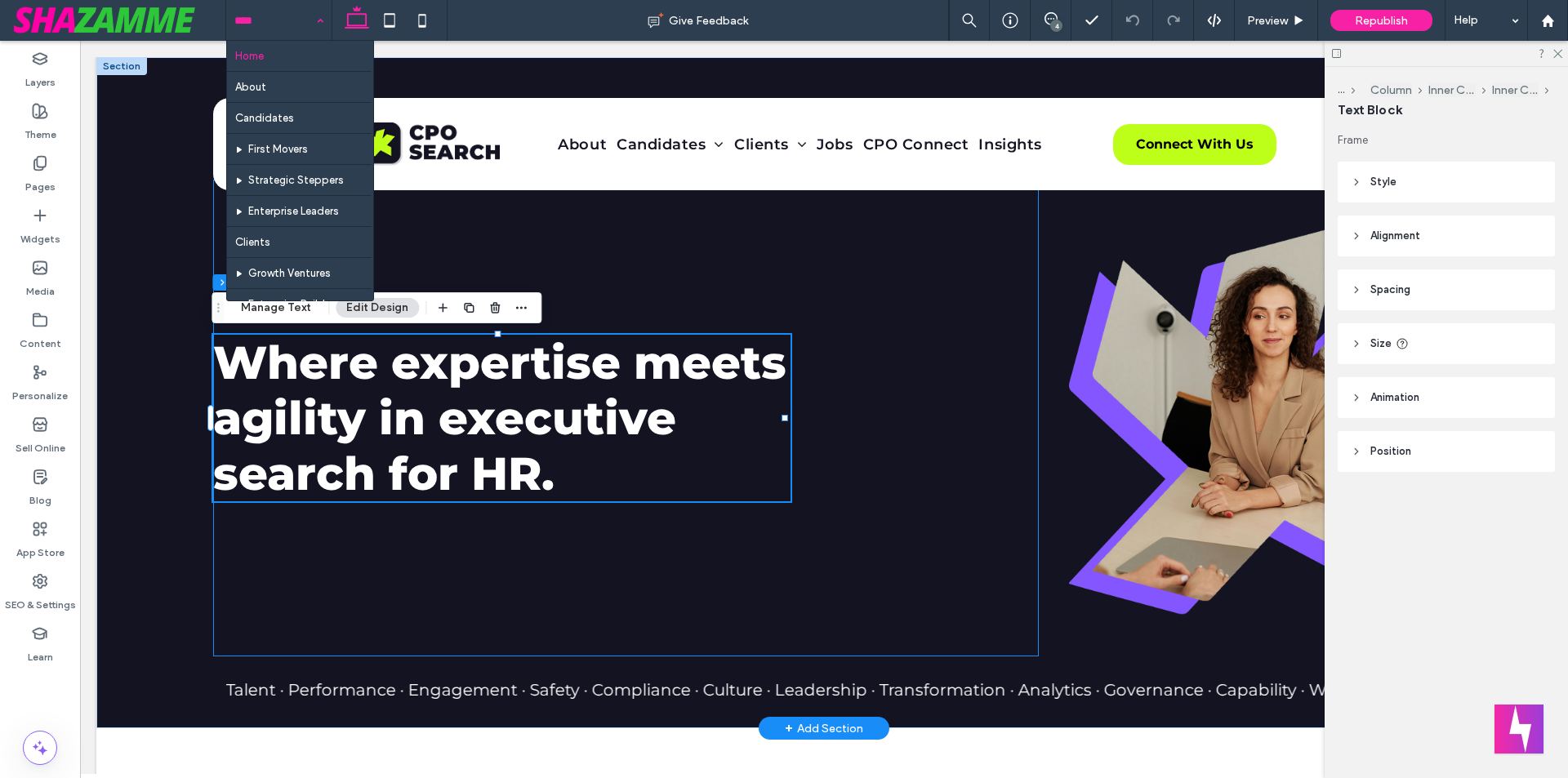
click at [624, 294] on div "Where expertise meets agility in executive search for HR." at bounding box center [626, 418] width 826 height 477
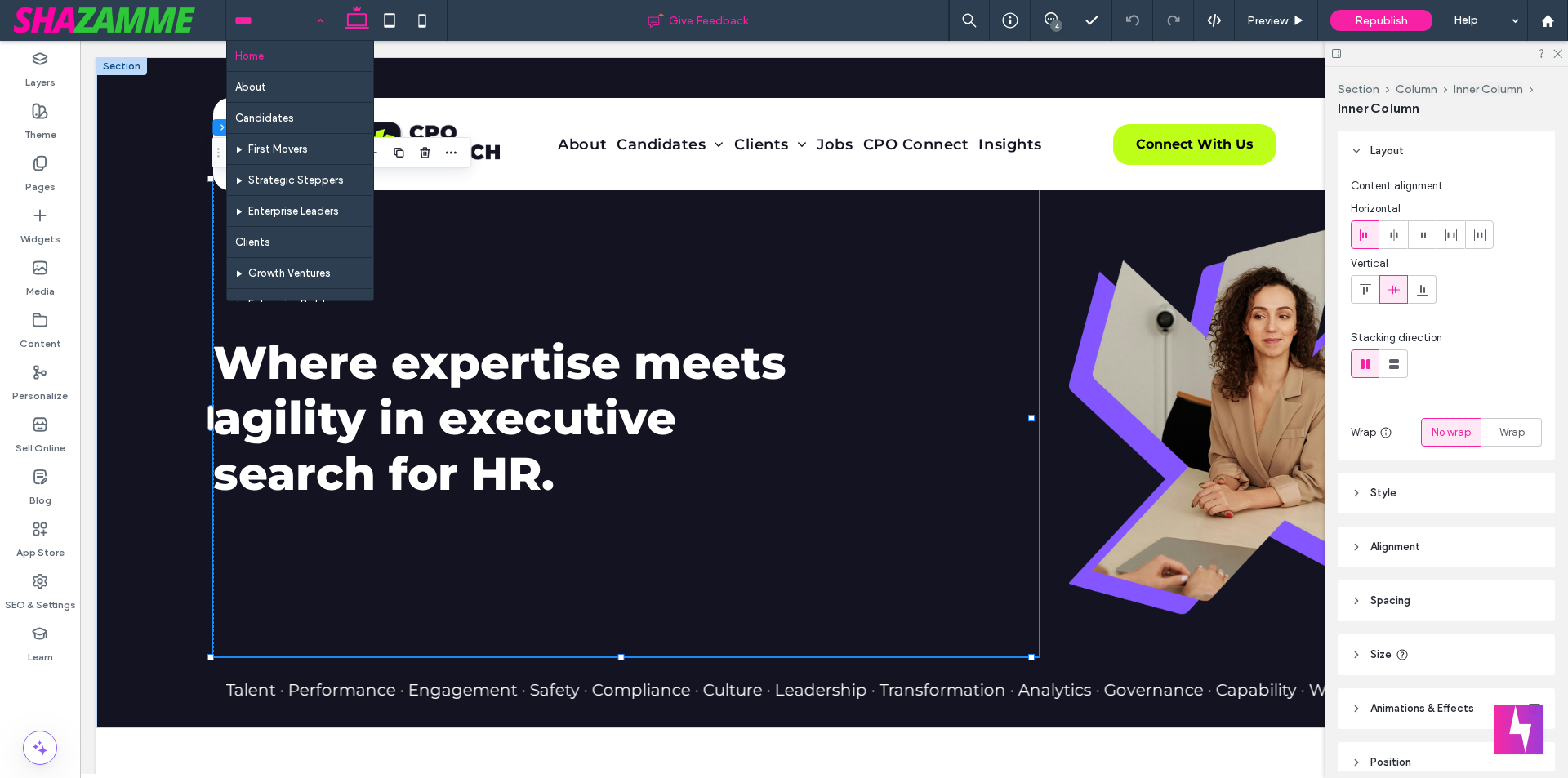
click at [564, 4] on div "Give Feedback" at bounding box center [698, 20] width 502 height 41
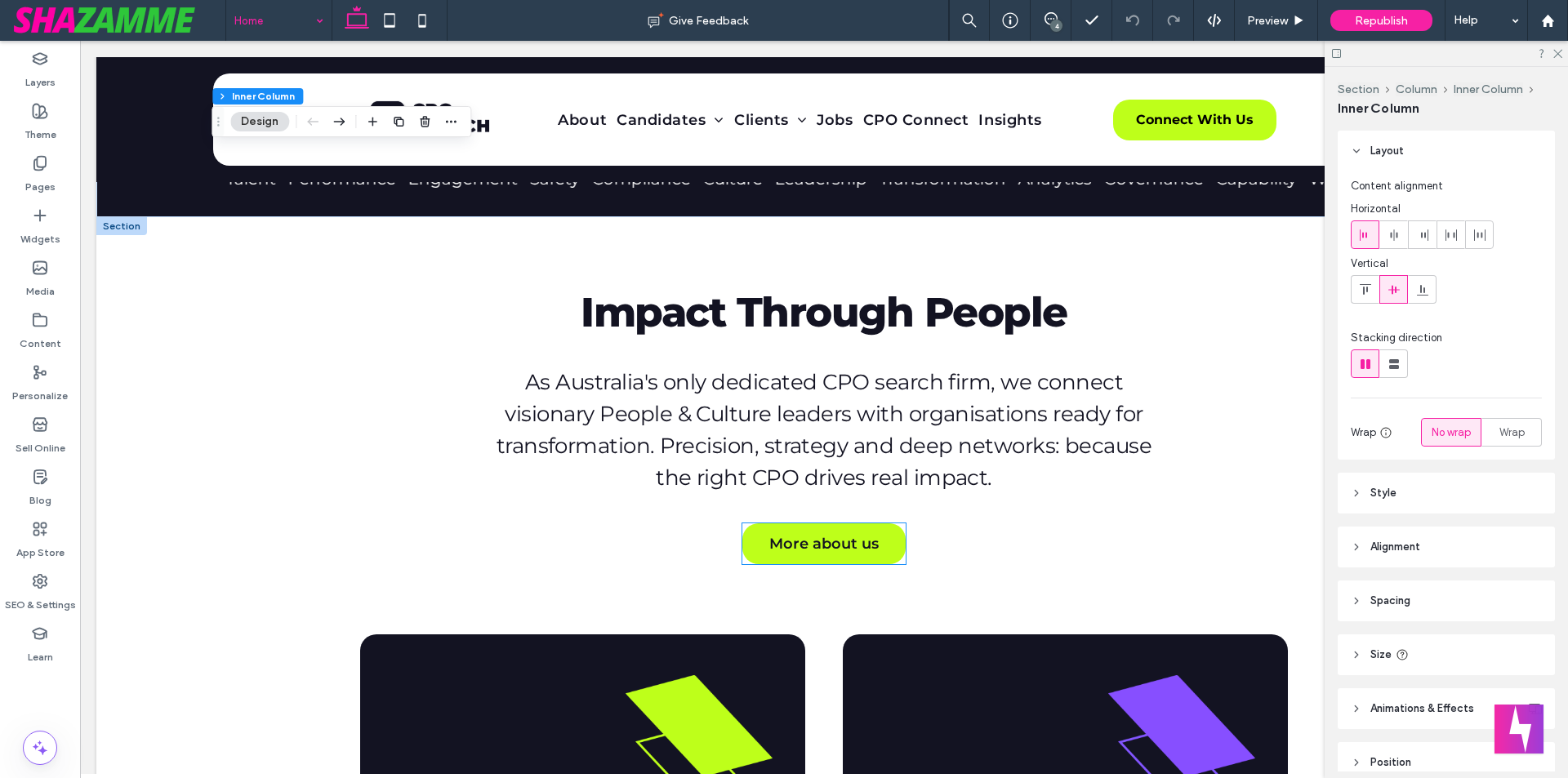
scroll to position [490, 0]
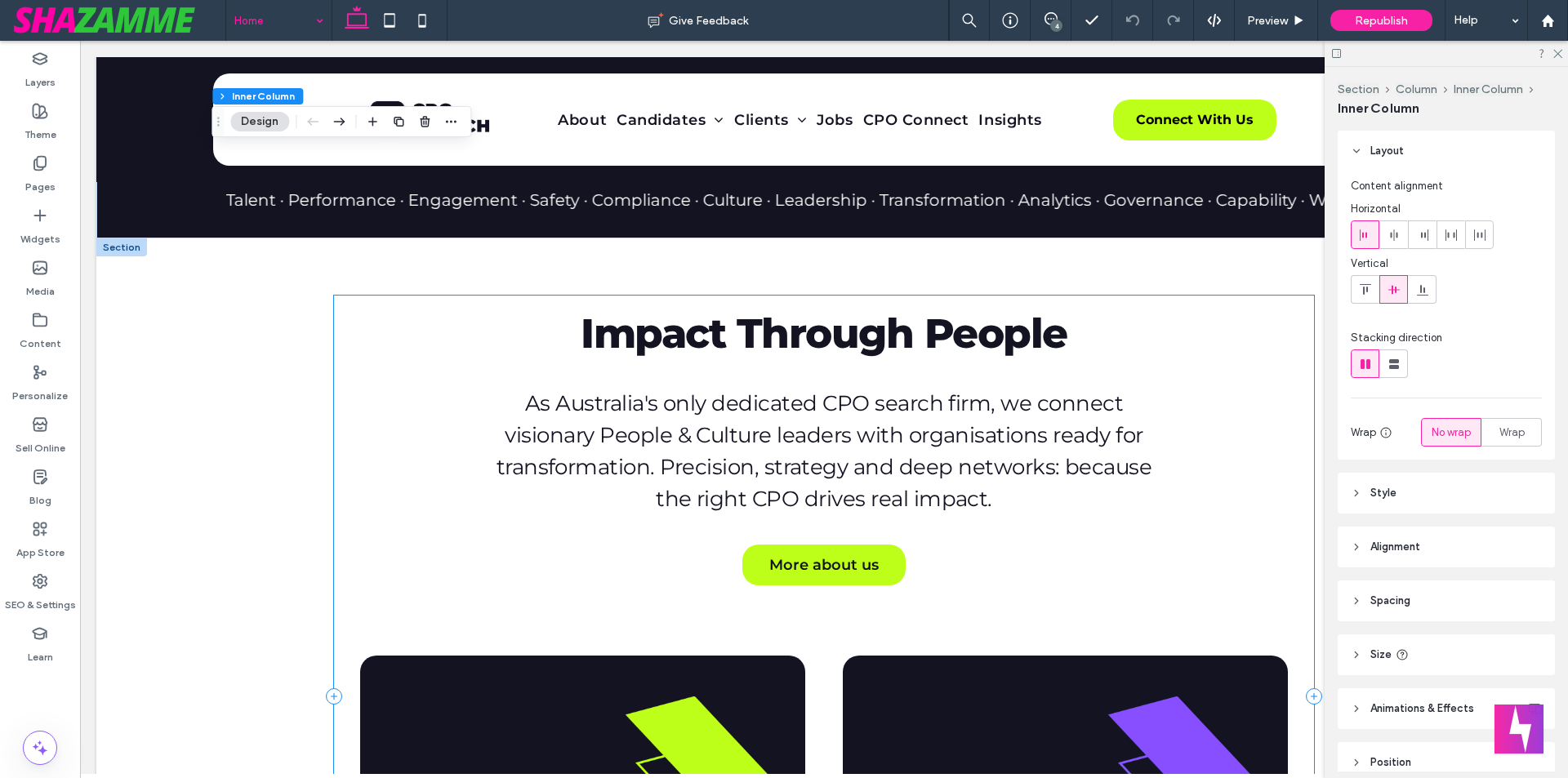
click at [822, 530] on div "Impact Through People As Australia's only dedicated CPO search firm, we connect…" at bounding box center [823, 697] width 979 height 802
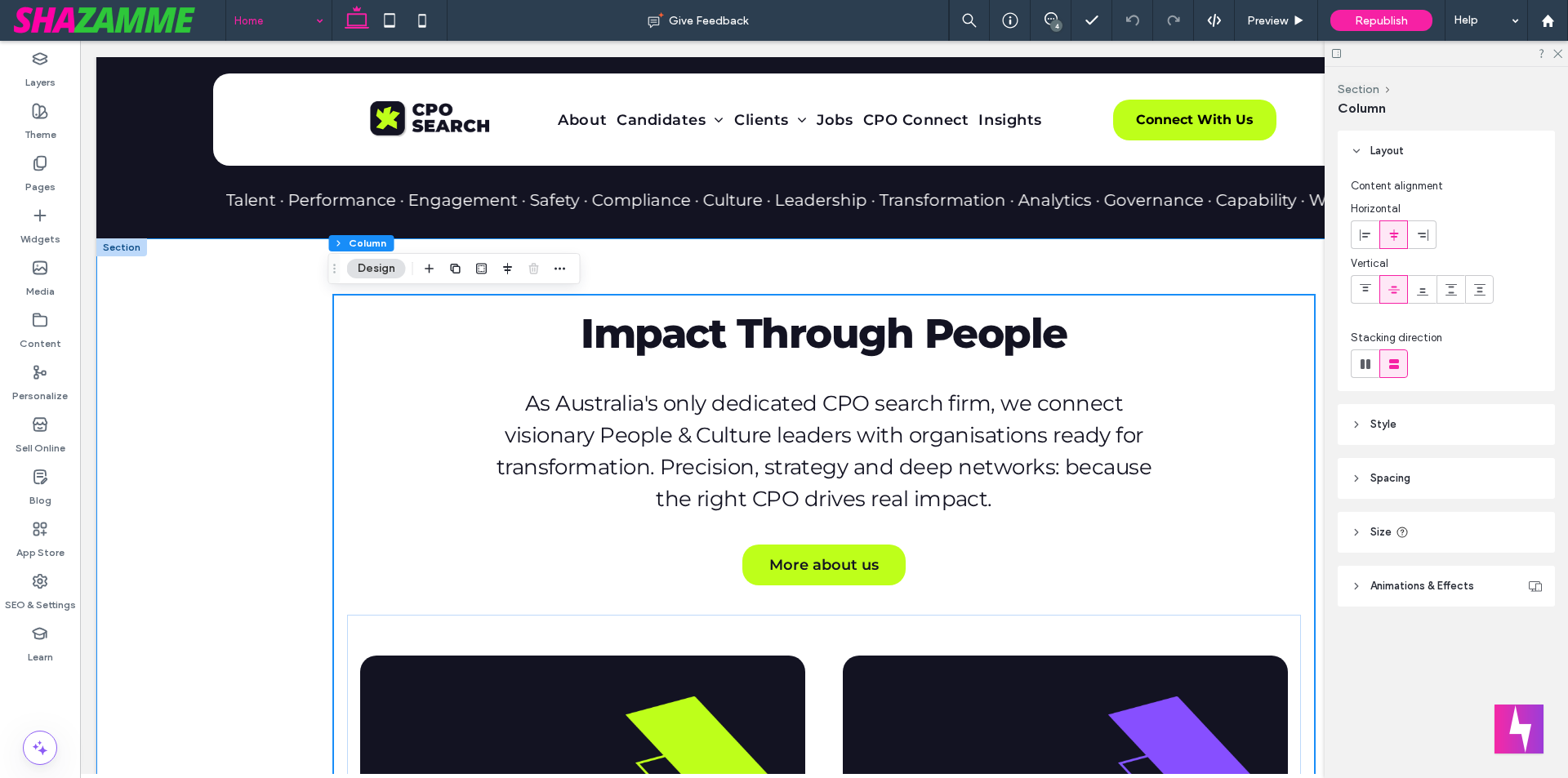
click at [1080, 260] on div "Impact Through People As Australia's only dedicated CPO search firm, we connect…" at bounding box center [823, 696] width 979 height 916
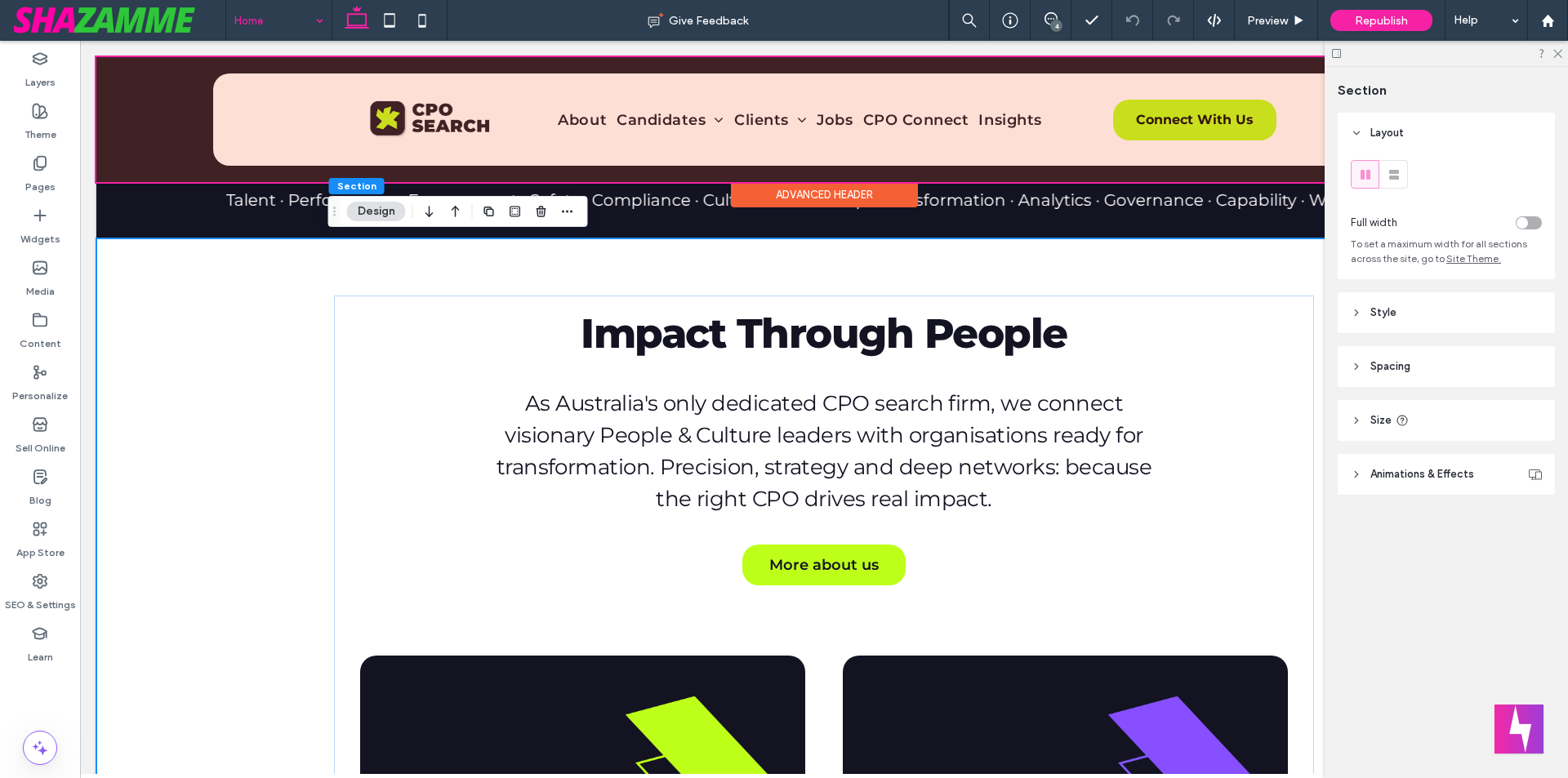
click at [783, 121] on div at bounding box center [824, 119] width 1455 height 125
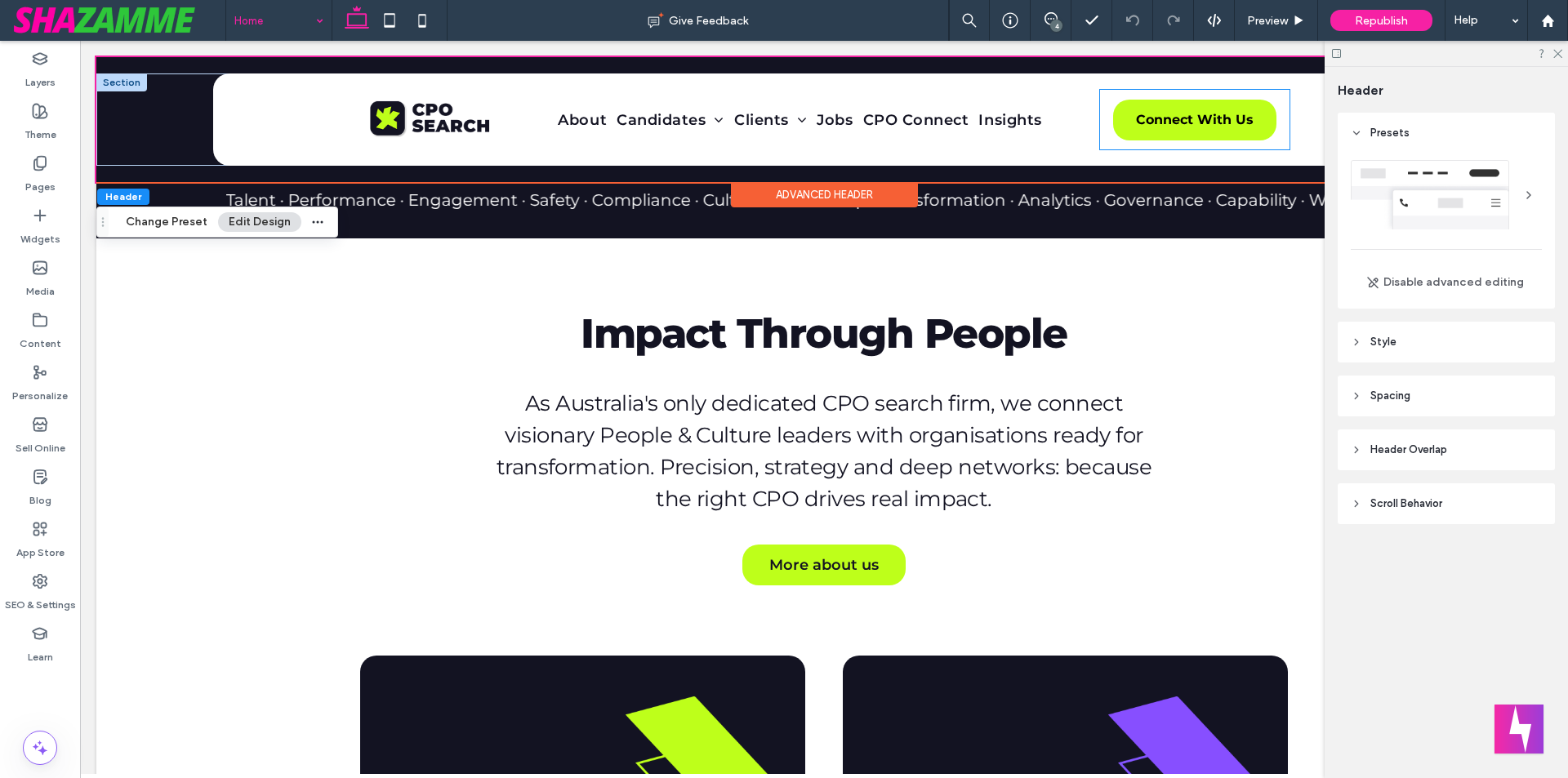
click at [1103, 140] on div "Login Register User Dashboard Client Portal Signout Connect With Us" at bounding box center [1194, 120] width 189 height 60
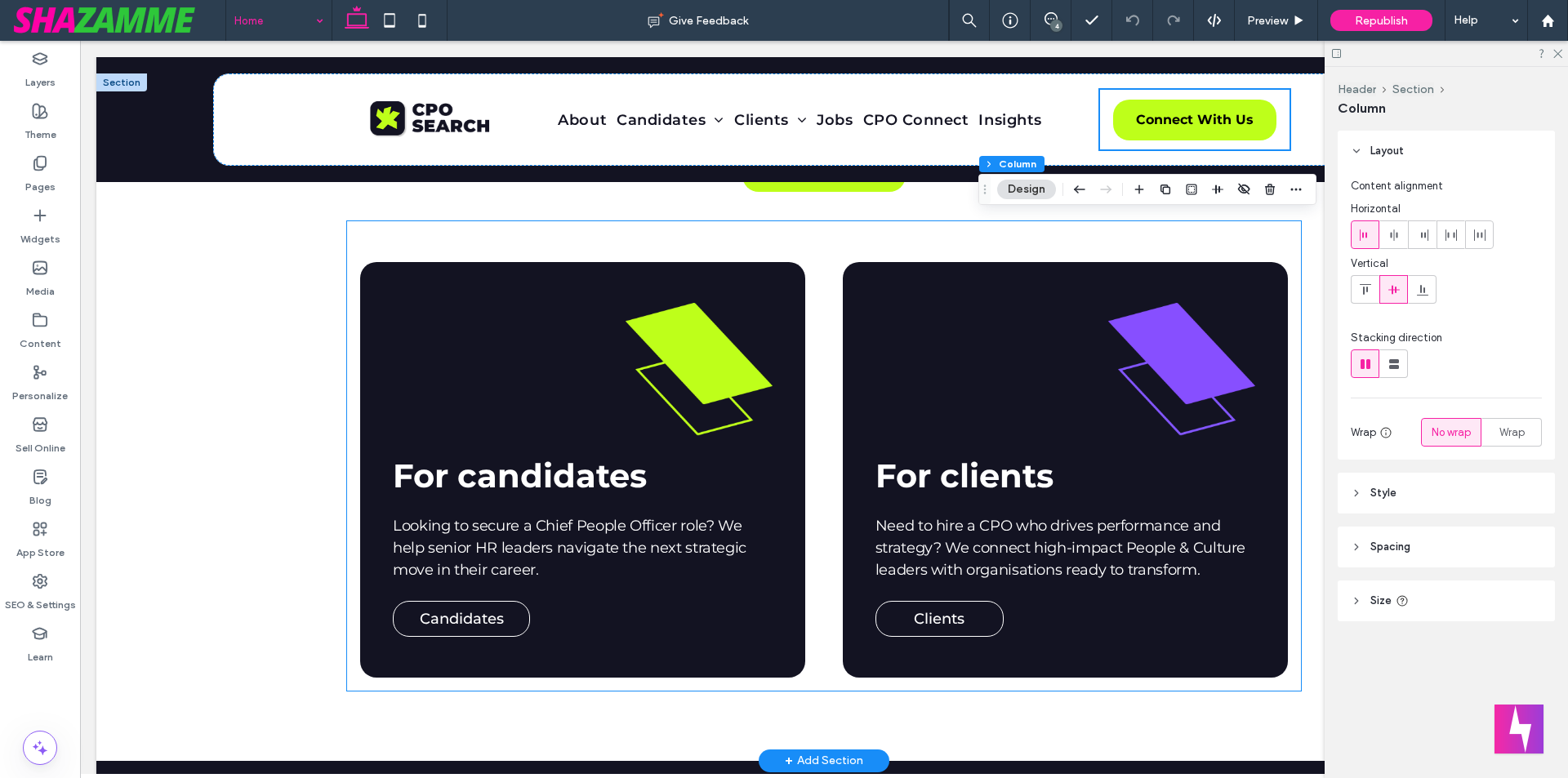
scroll to position [735, 0]
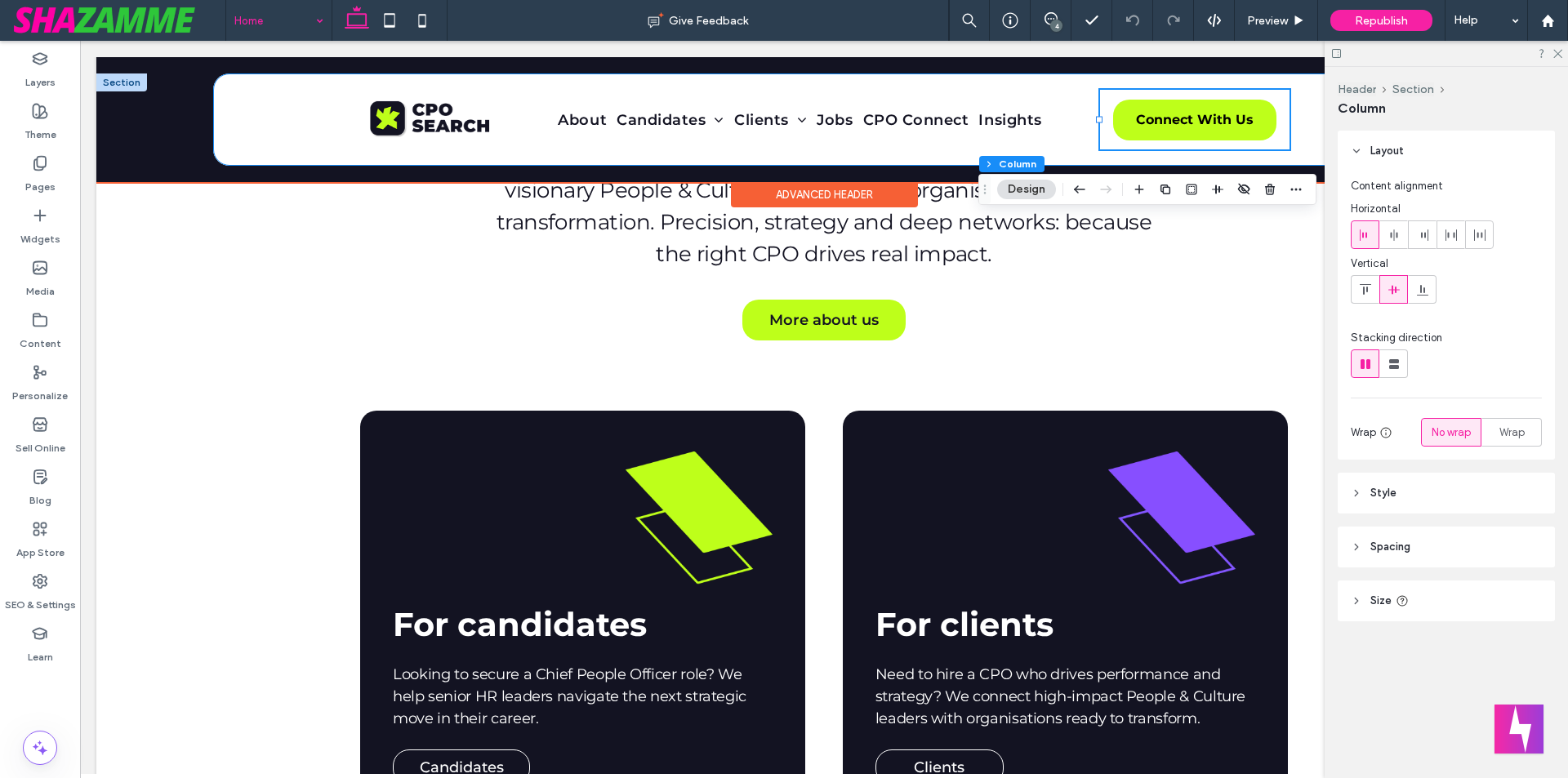
click at [391, 84] on div "About Candidates First Movers Strategic Steppers Enterprise Leaders Clients Gro…" at bounding box center [823, 120] width 979 height 93
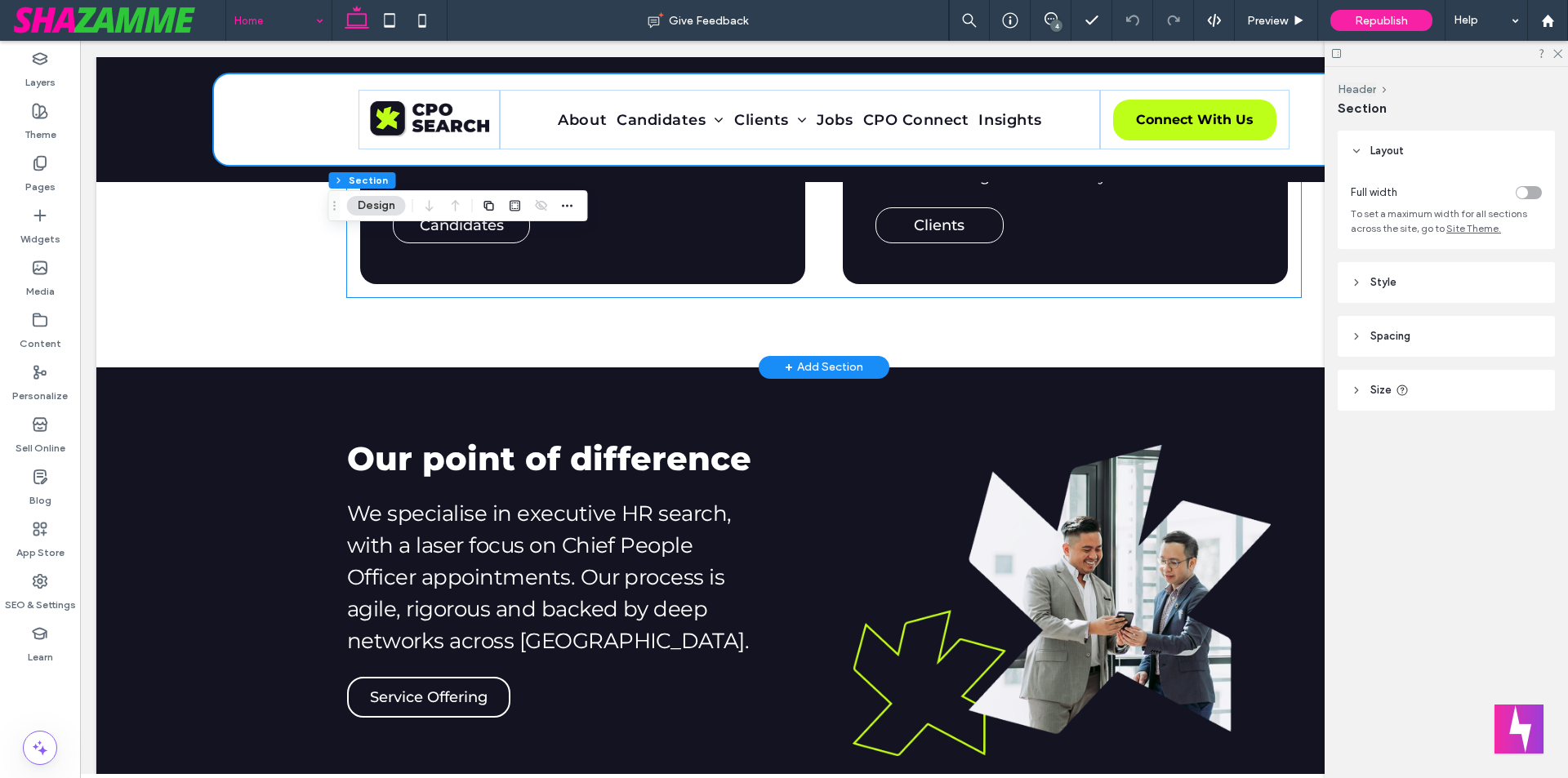
scroll to position [1306, 0]
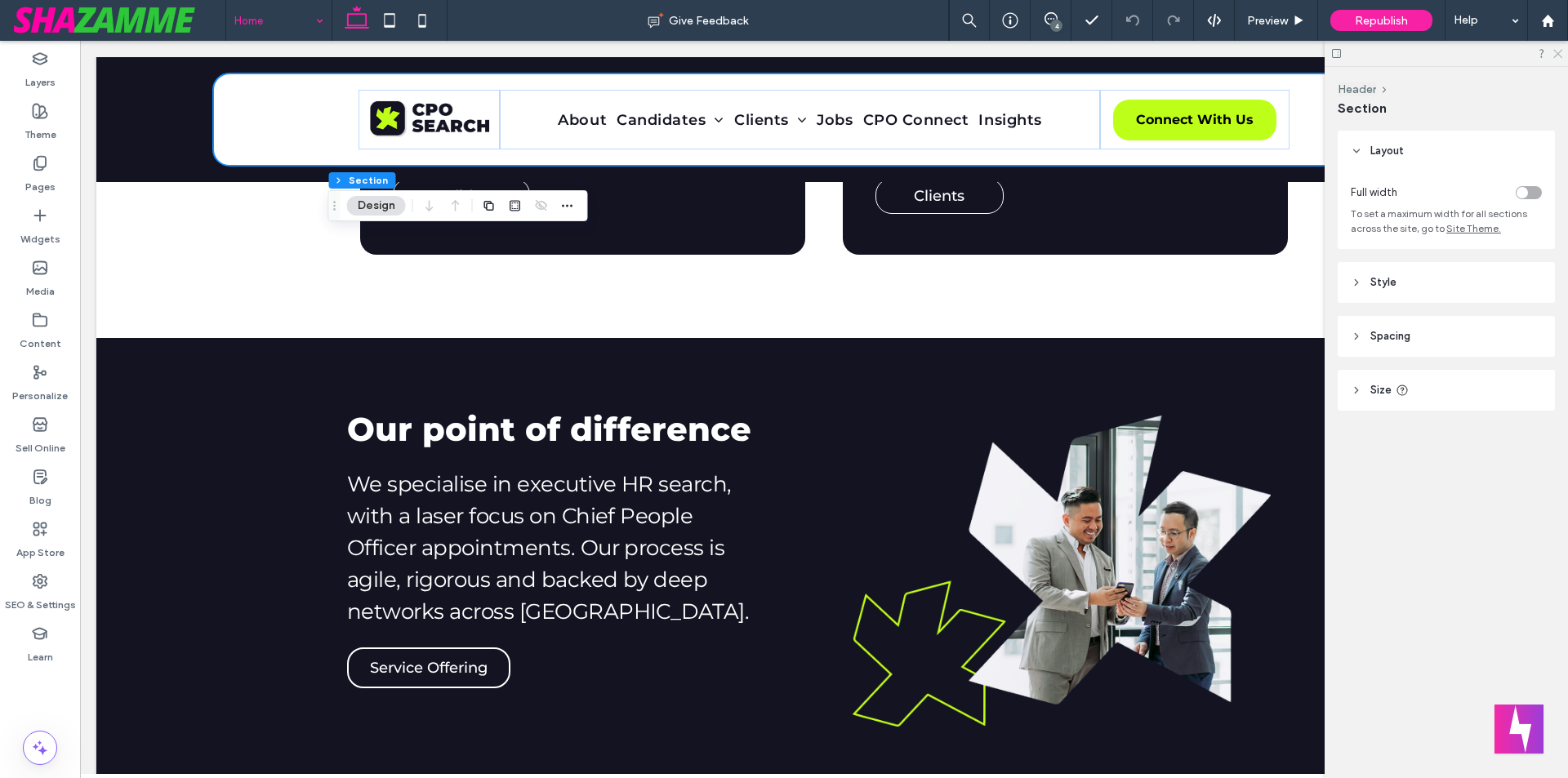
click at [1558, 55] on icon at bounding box center [1556, 52] width 11 height 11
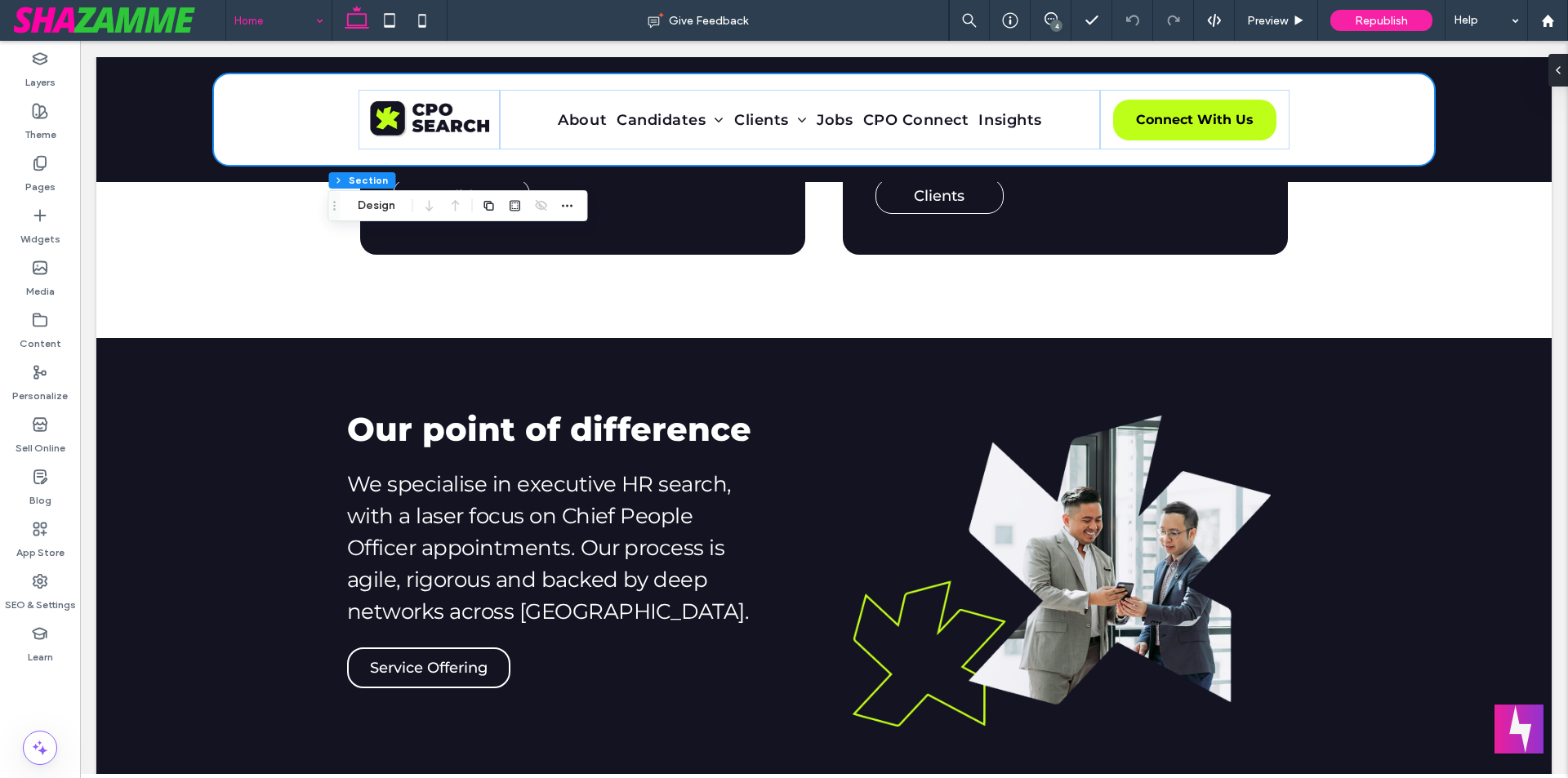
click at [1053, 21] on div "4" at bounding box center [1056, 26] width 12 height 12
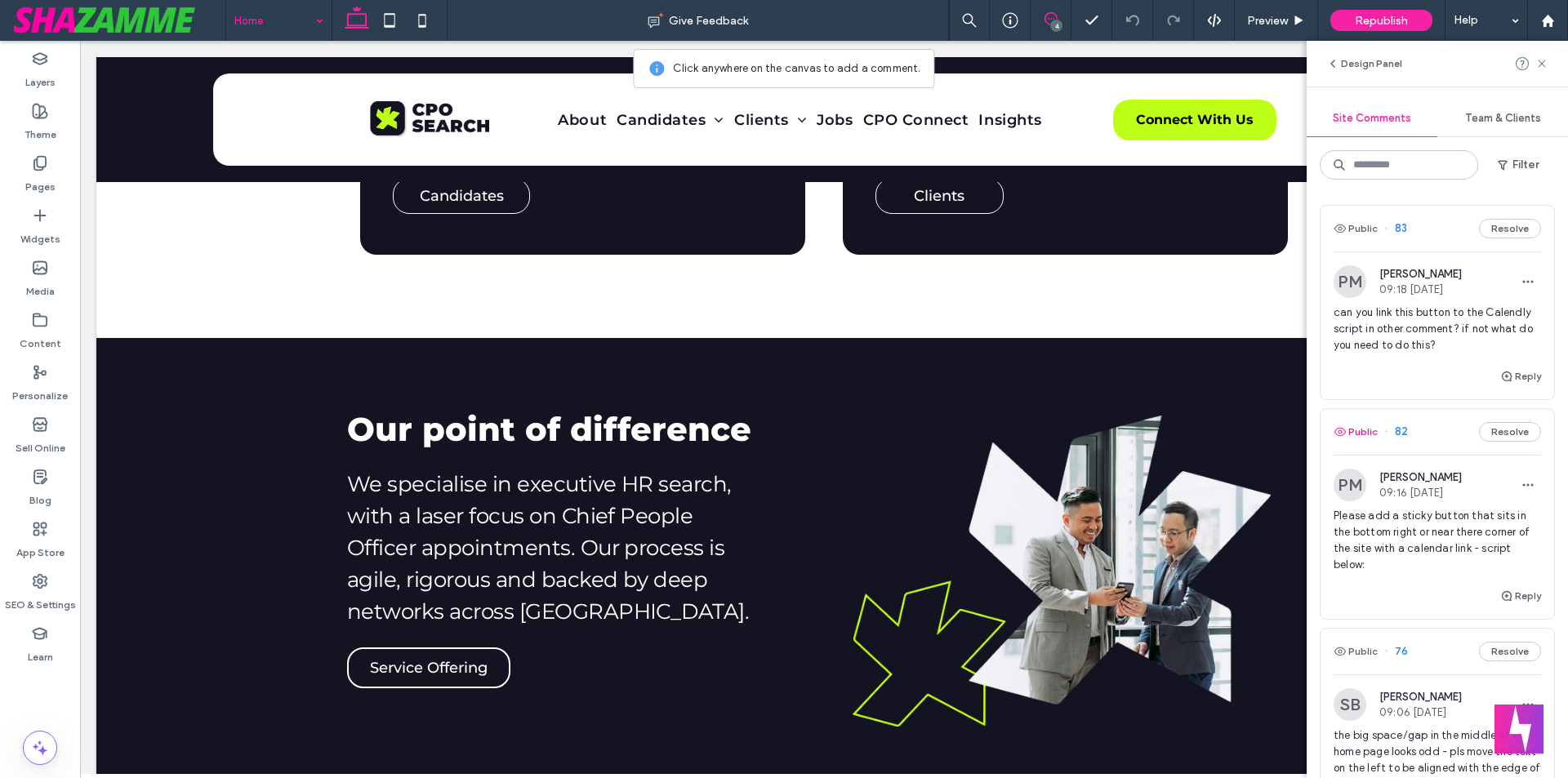
scroll to position [0, 0]
drag, startPoint x: 1367, startPoint y: 317, endPoint x: 1494, endPoint y: 344, distance: 129.8
click at [1494, 344] on span "can you link this button to the Calendly script in other comment? if not what d…" at bounding box center [1437, 329] width 207 height 49
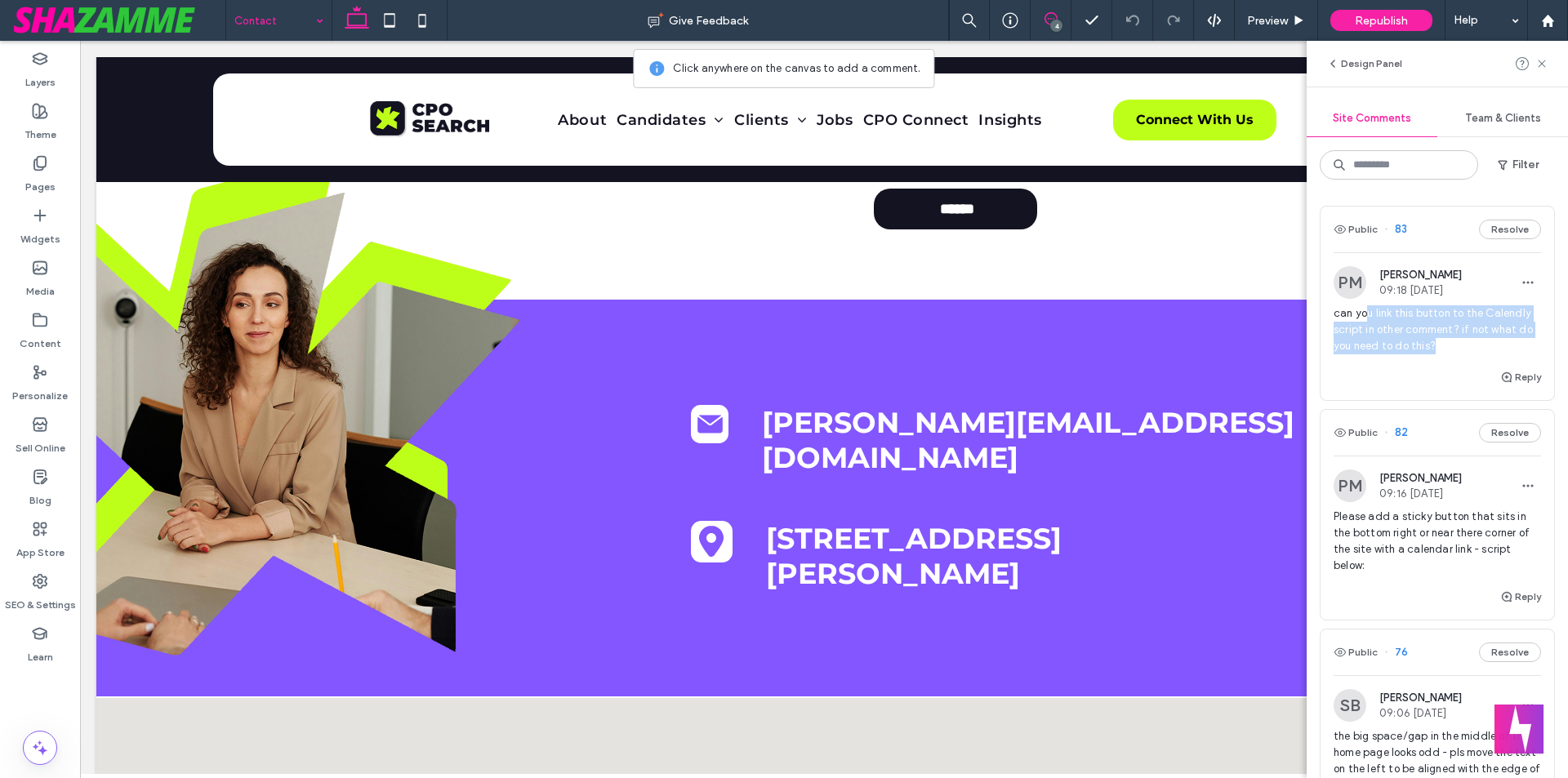
scroll to position [715, 0]
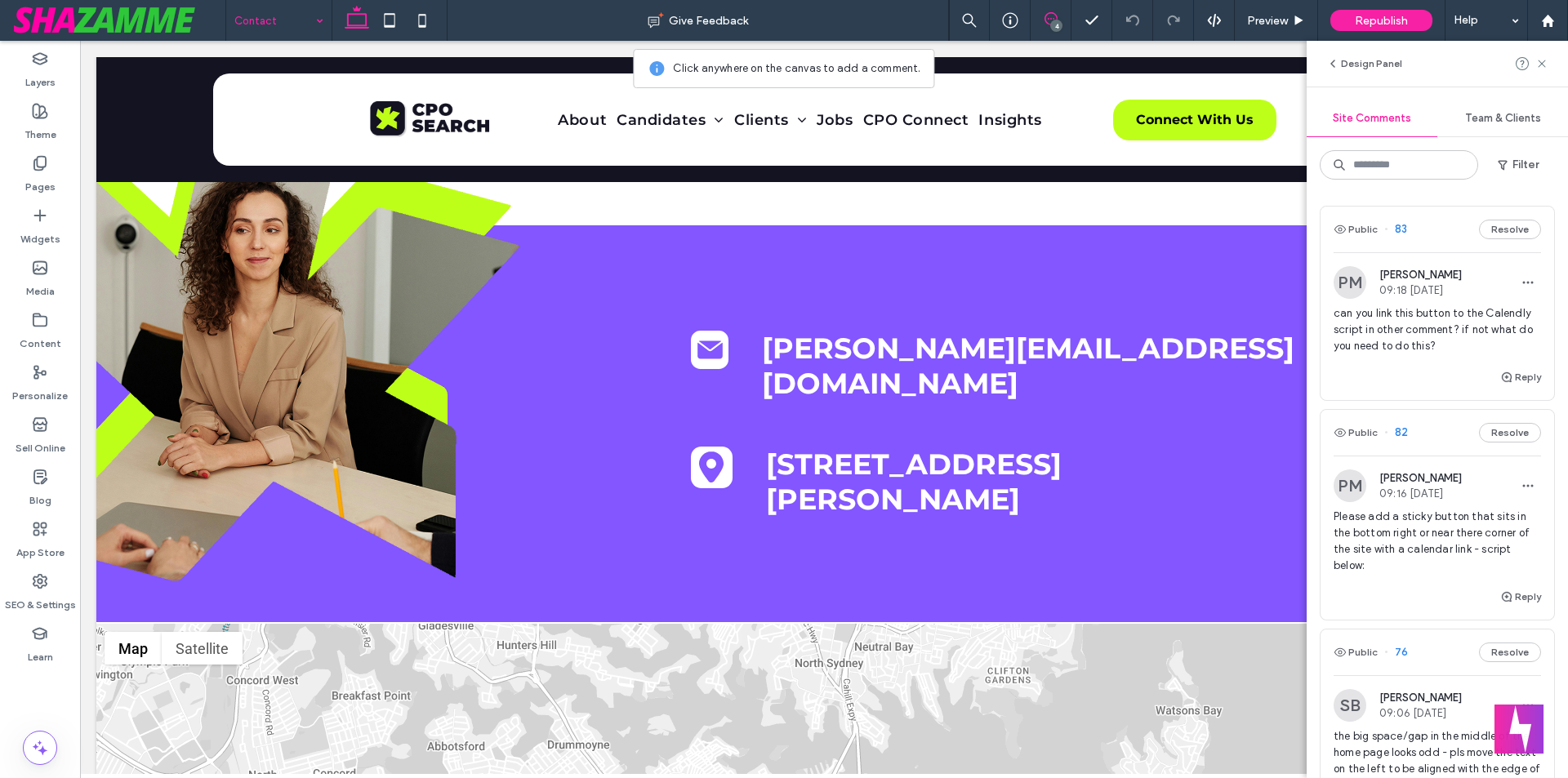
click at [1388, 514] on span "Please add a sticky button that sits in the bottom right or near there corner o…" at bounding box center [1437, 541] width 207 height 65
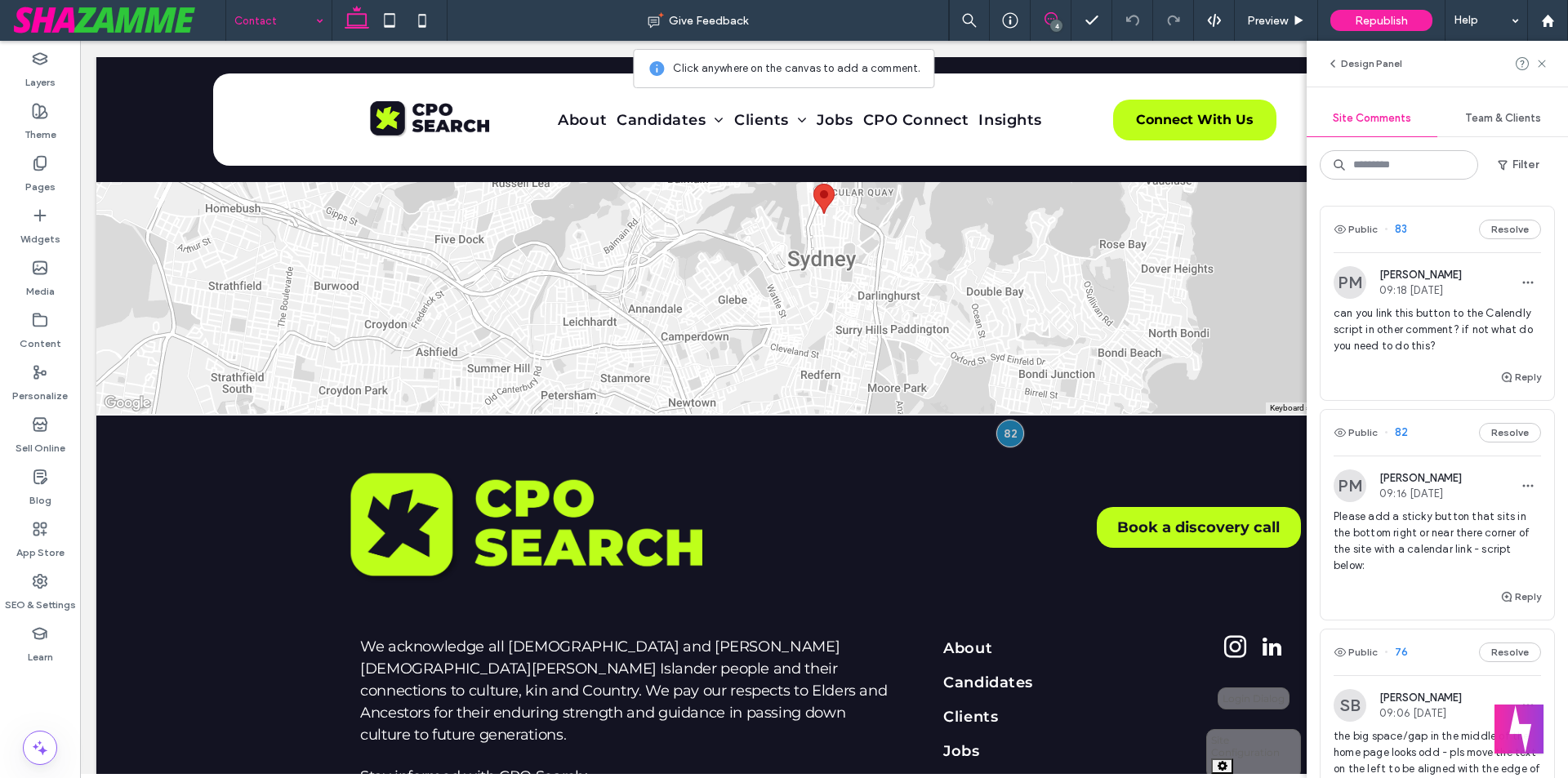
scroll to position [1501, 0]
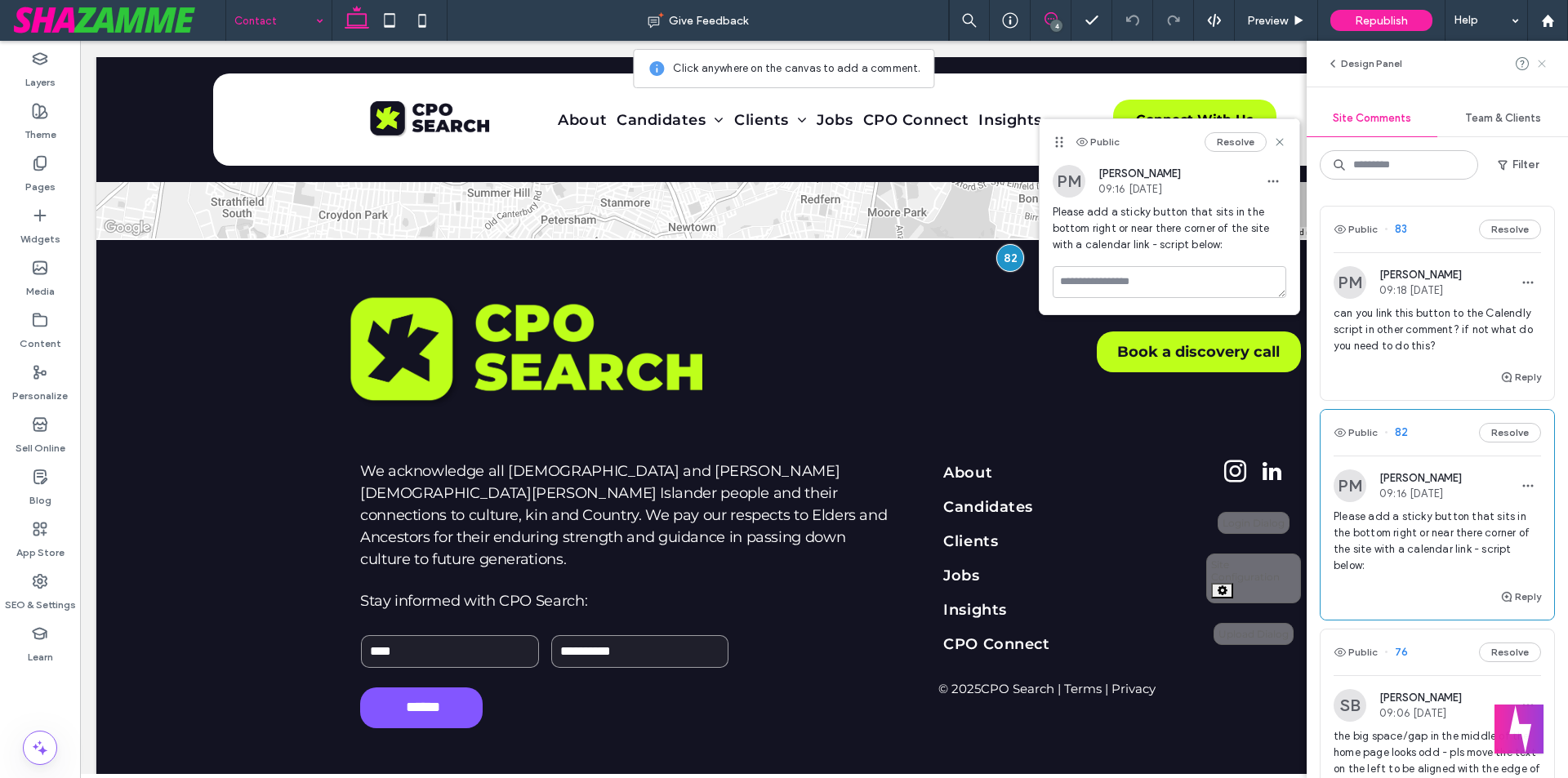
click at [1541, 64] on use at bounding box center [1541, 63] width 7 height 7
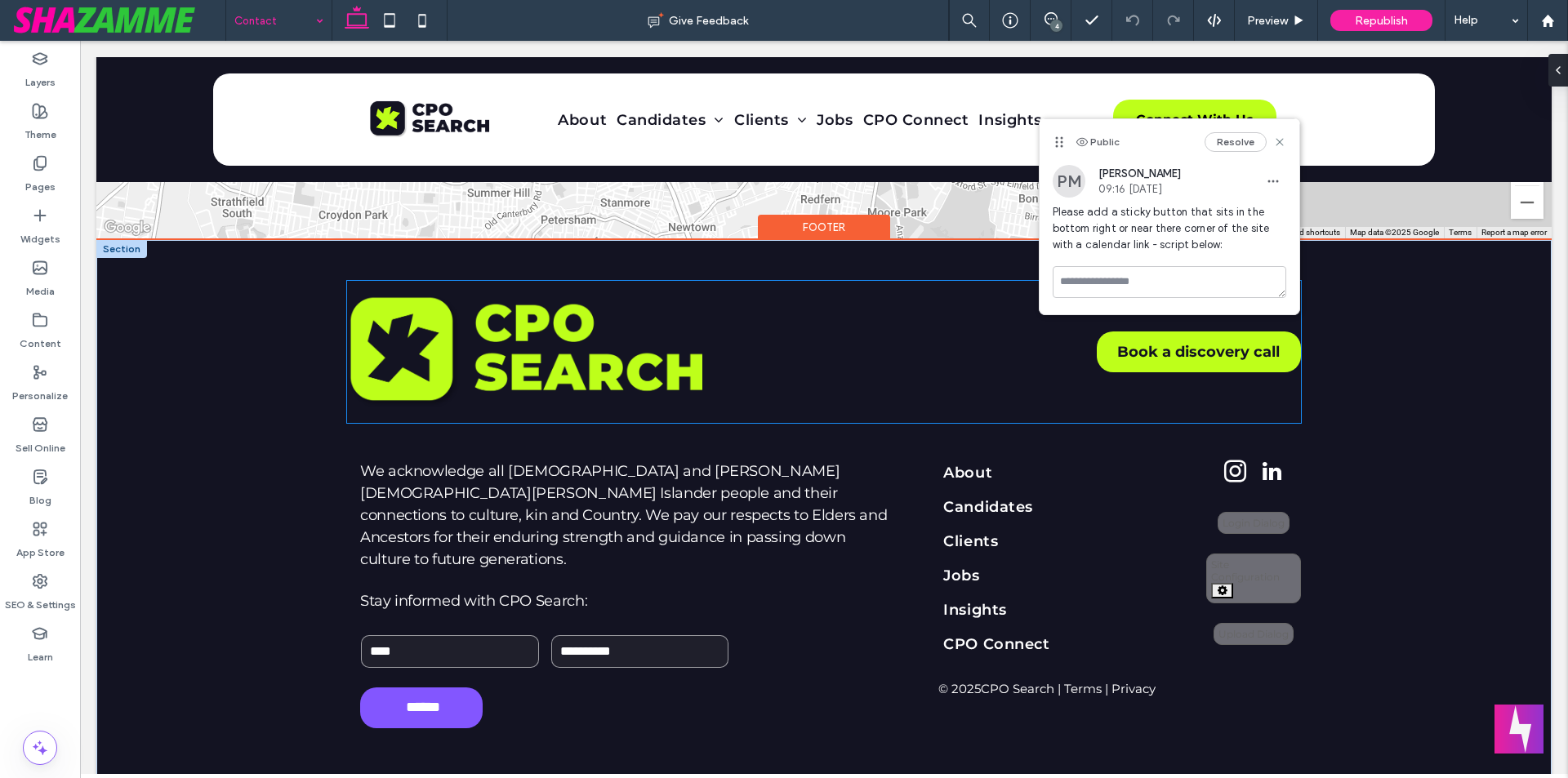
click at [498, 370] on img at bounding box center [525, 352] width 355 height 116
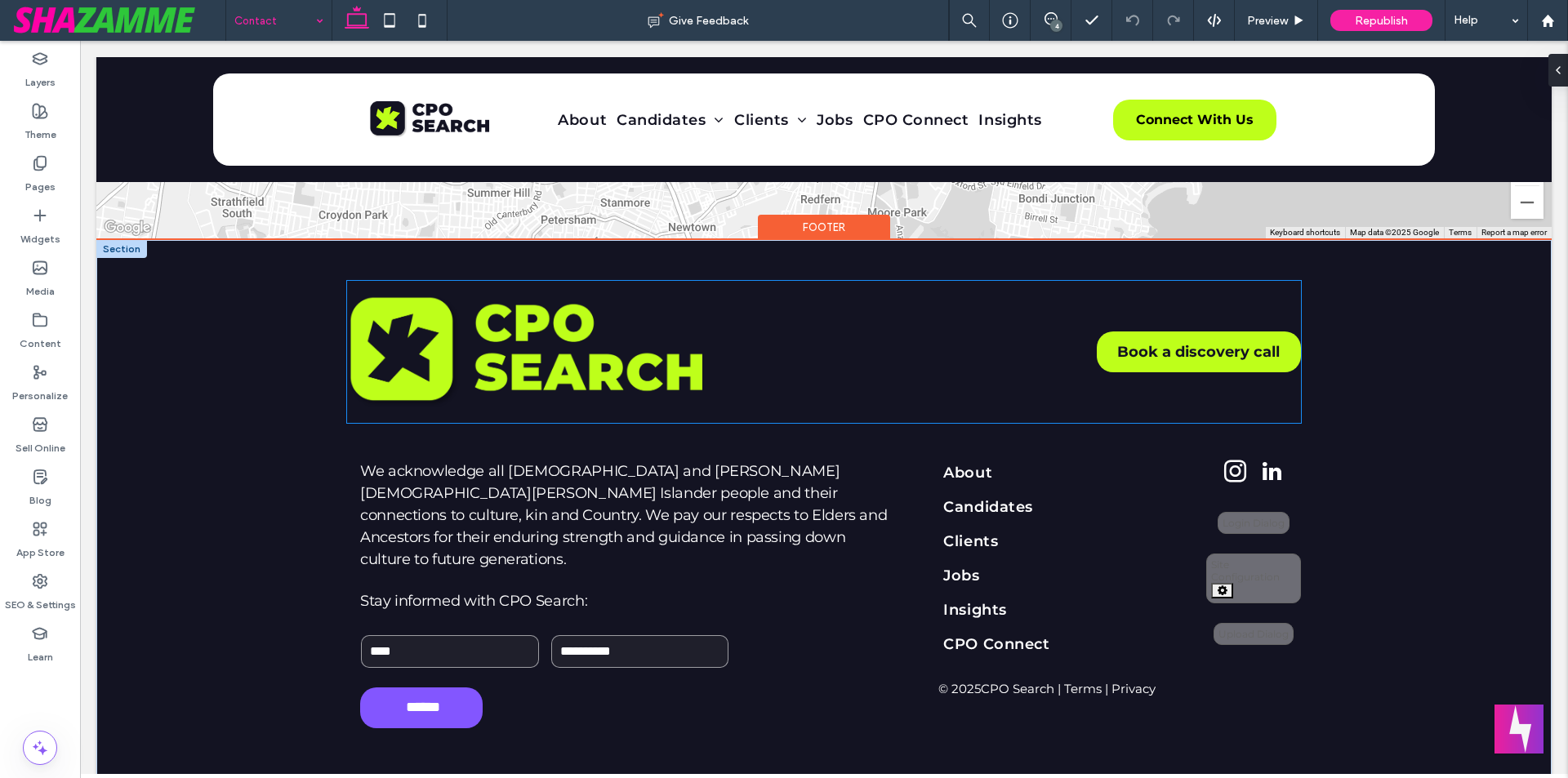
click at [498, 370] on img at bounding box center [525, 352] width 355 height 116
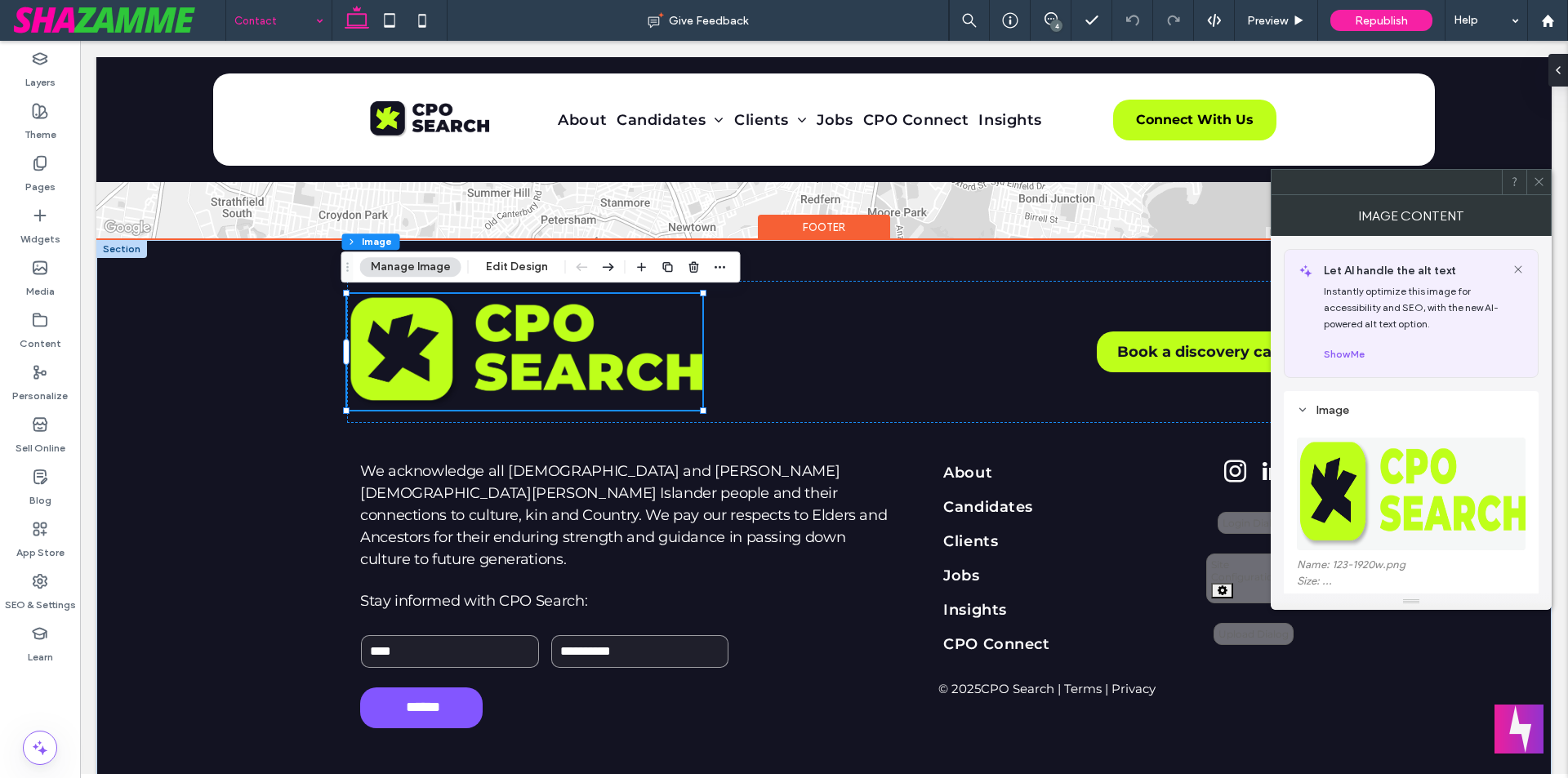
type input "**"
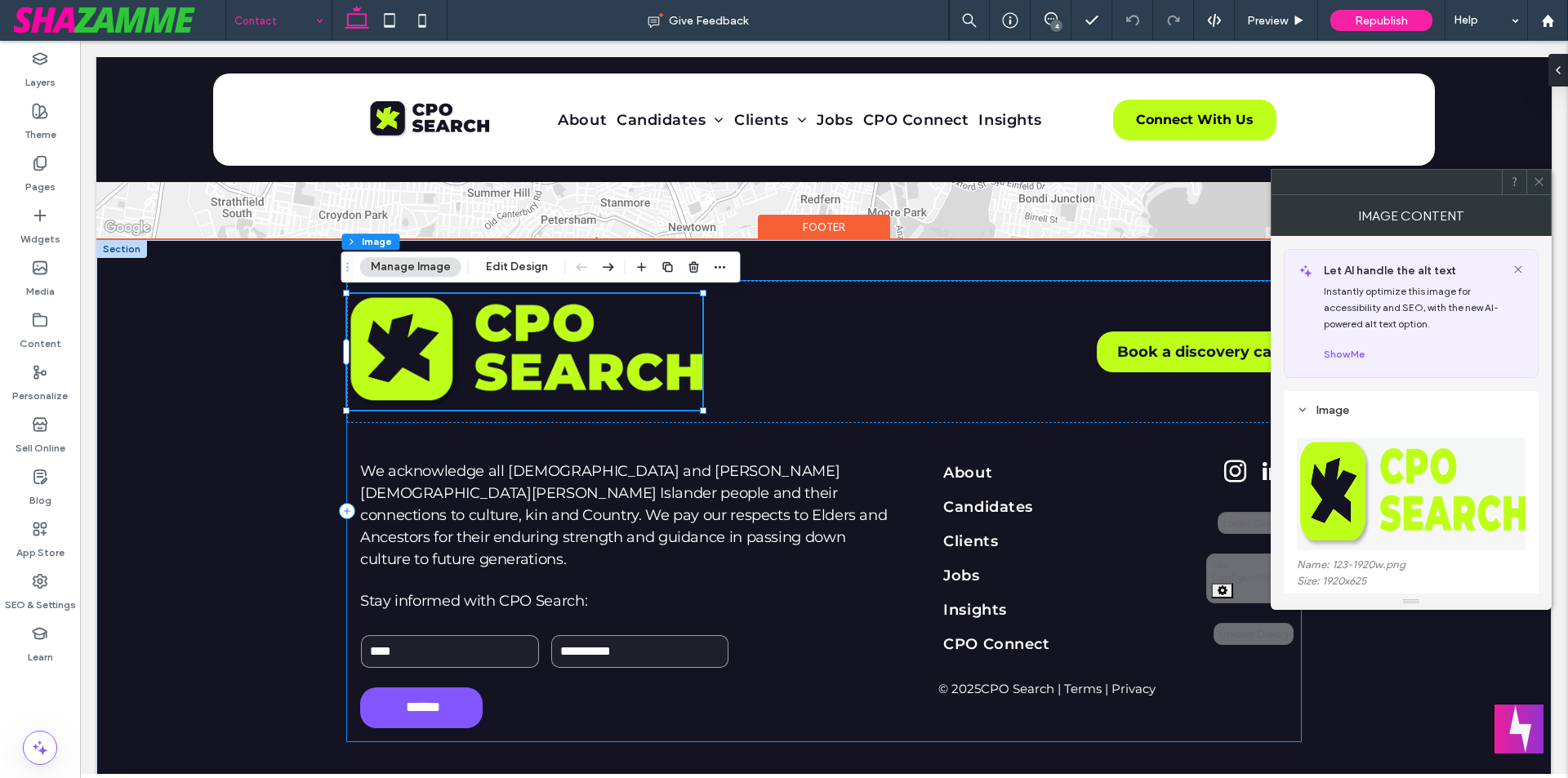
click at [701, 434] on div "Book a discovery call We acknowledge all Aboriginal and Torres Strait Islander …" at bounding box center [824, 511] width 954 height 461
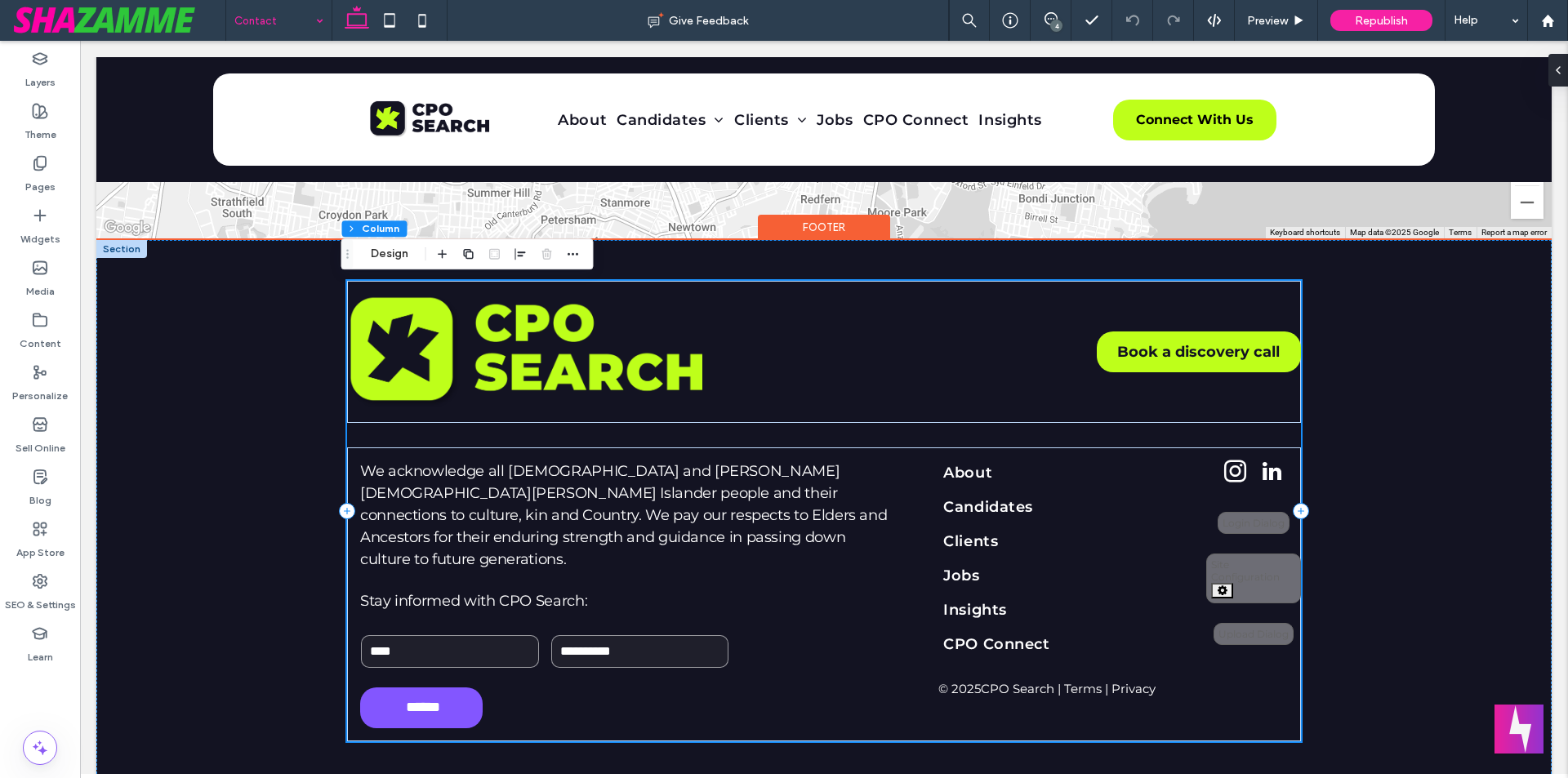
click at [1226, 428] on div "Book a discovery call We acknowledge all Aboriginal and Torres Strait Islander …" at bounding box center [824, 511] width 954 height 461
click at [369, 427] on div "Book a discovery call We acknowledge all Aboriginal and Torres Strait Islander …" at bounding box center [824, 511] width 954 height 461
click at [306, 426] on div "Book a discovery call We acknowledge all Aboriginal and Torres Strait Islander …" at bounding box center [824, 511] width 1455 height 542
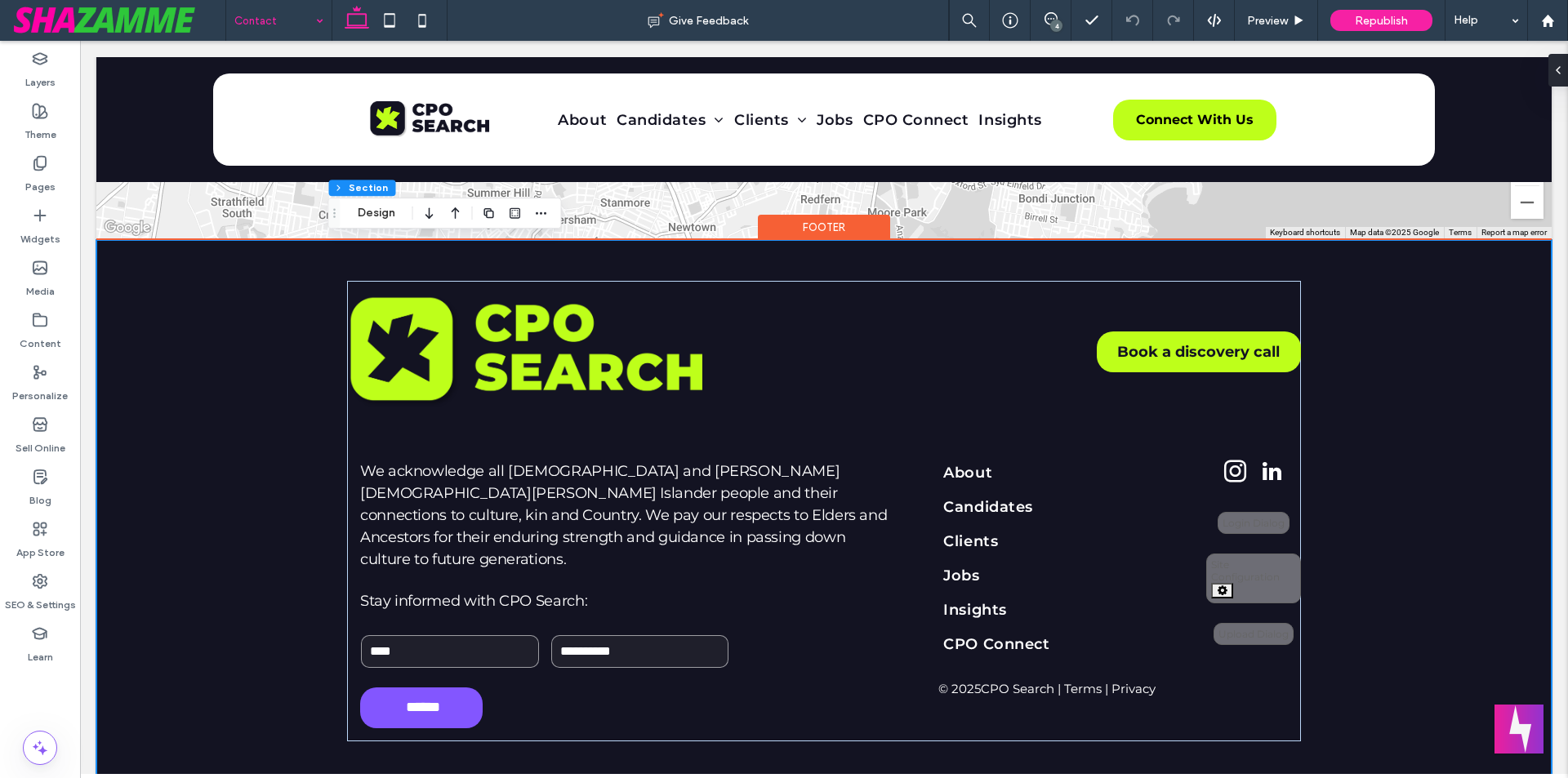
click at [821, 232] on div "Footer" at bounding box center [824, 227] width 132 height 26
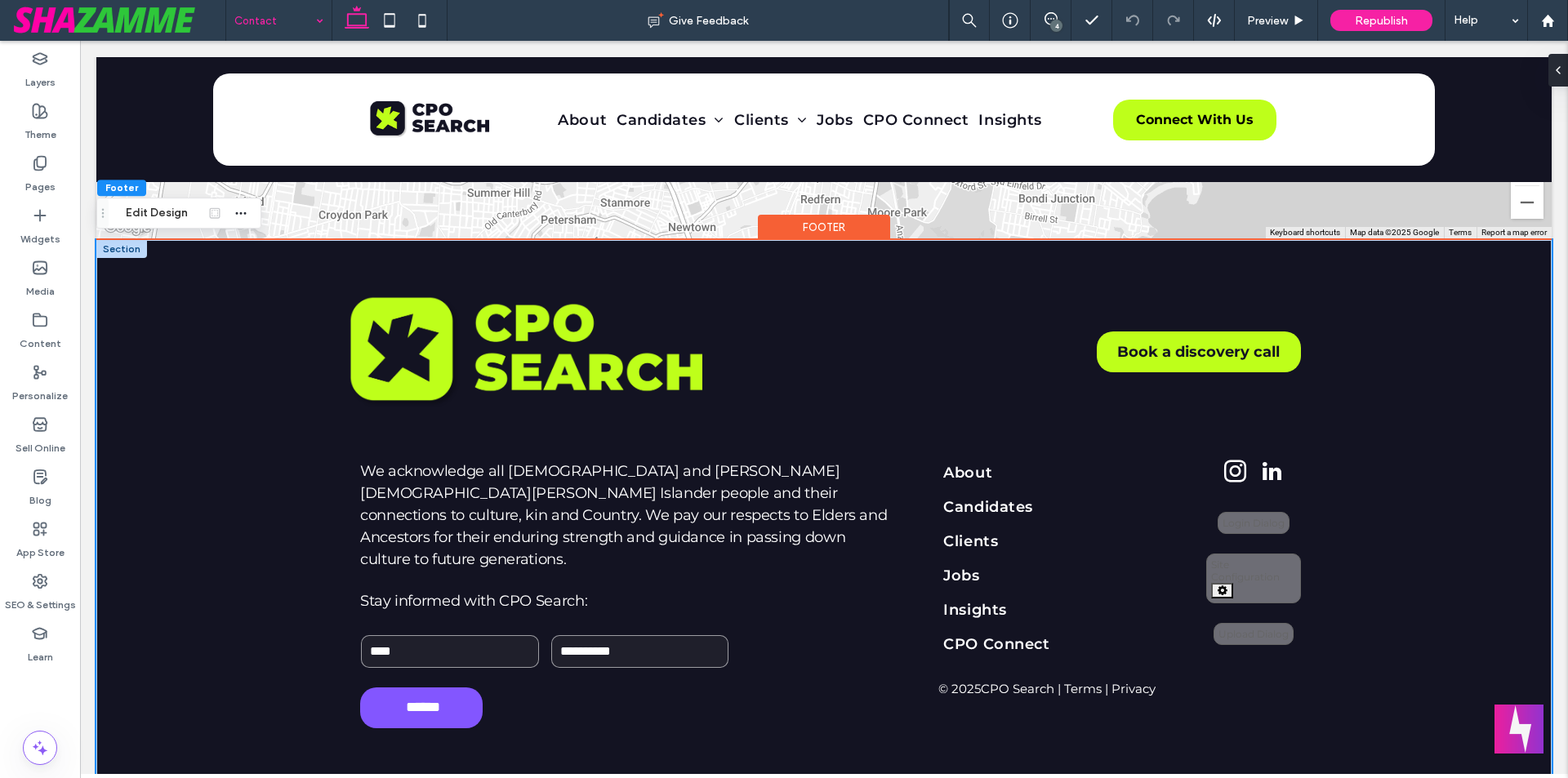
click at [806, 254] on div "Book a discovery call We acknowledge all Aboriginal and Torres Strait Islander …" at bounding box center [823, 511] width 979 height 542
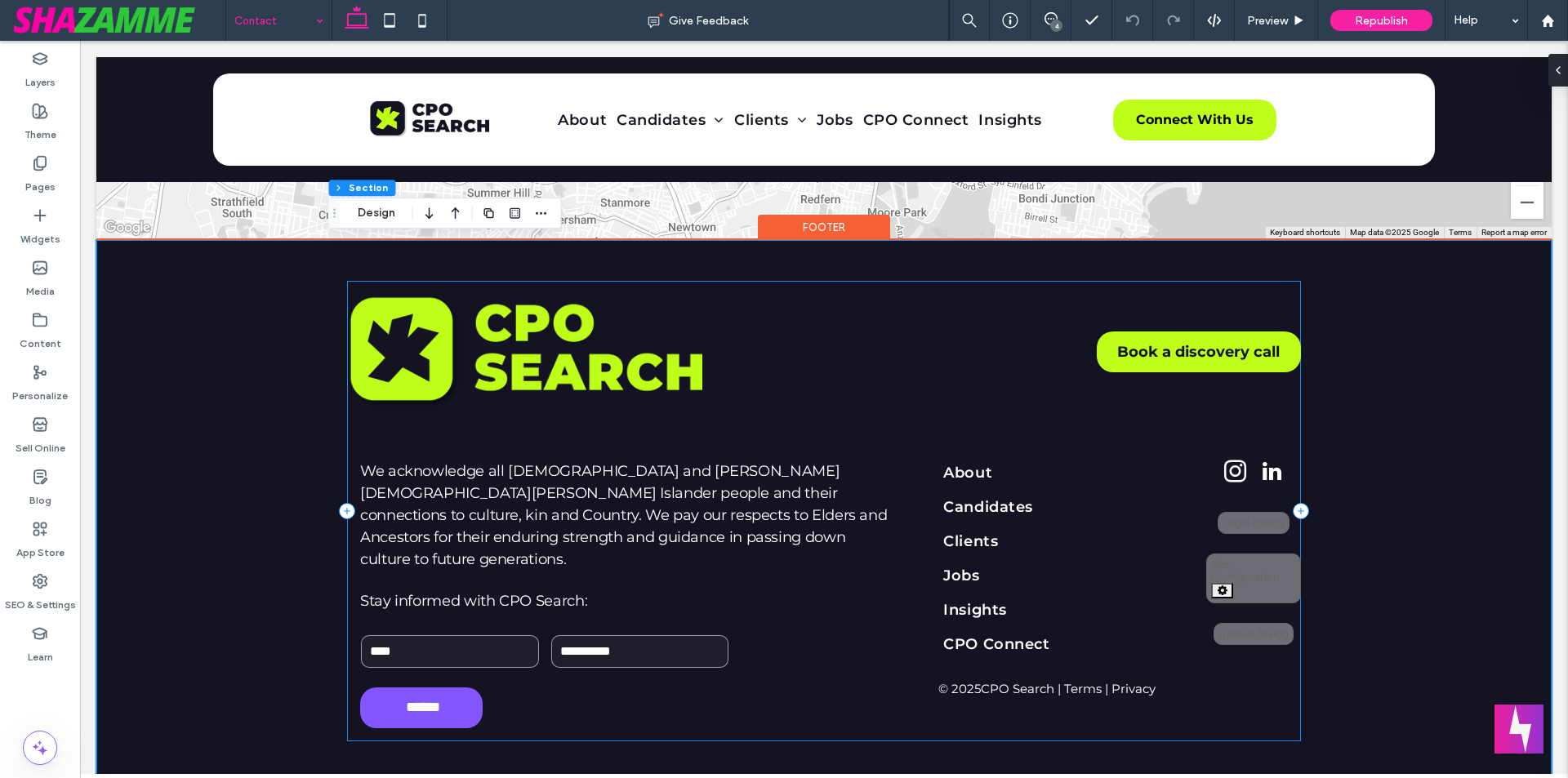
click at [451, 435] on div "Book a discovery call We acknowledge all Aboriginal and Torres Strait Islander …" at bounding box center [824, 511] width 954 height 461
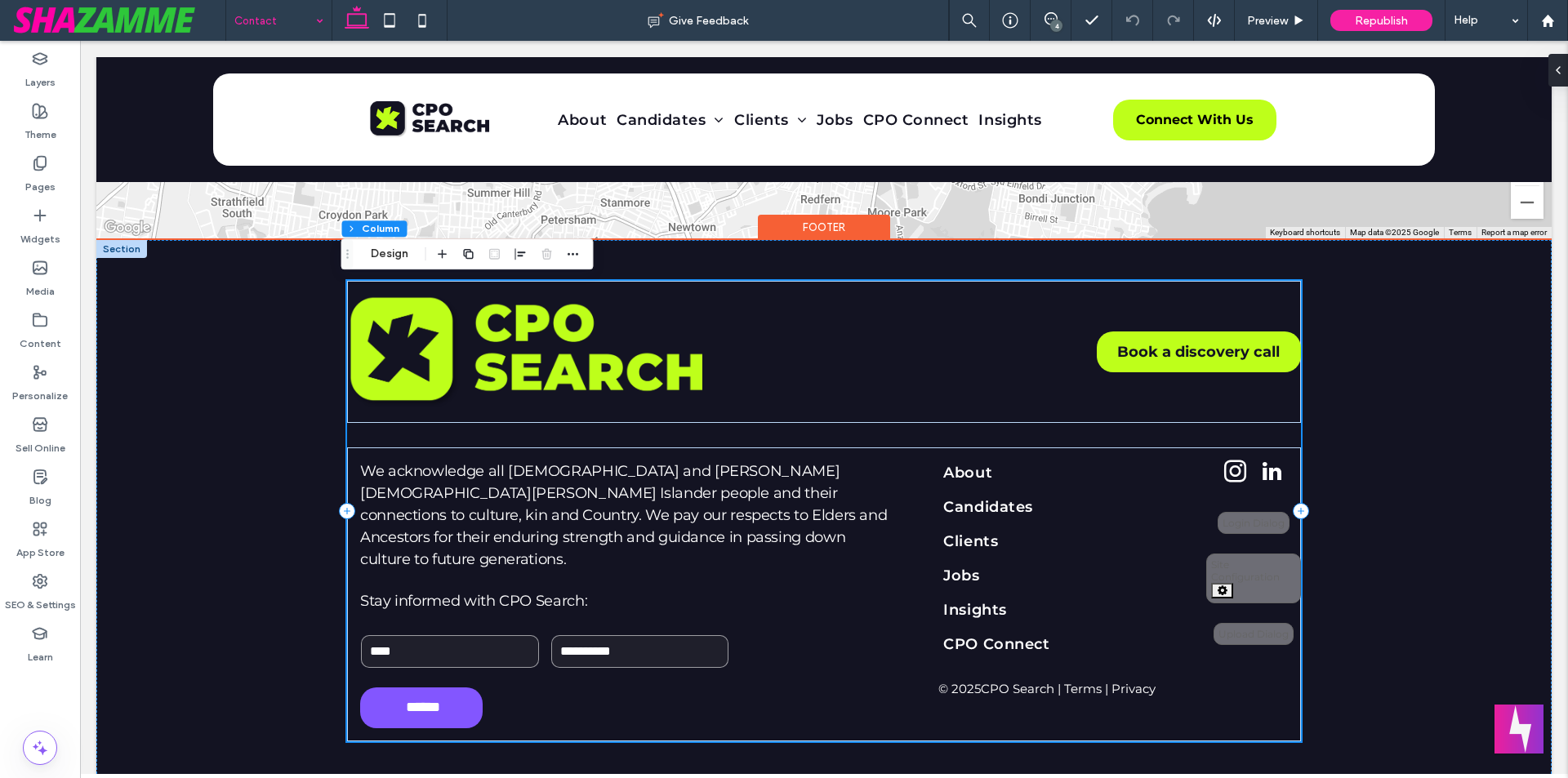
click at [451, 435] on div "Book a discovery call We acknowledge all Aboriginal and Torres Strait Islander …" at bounding box center [824, 511] width 954 height 461
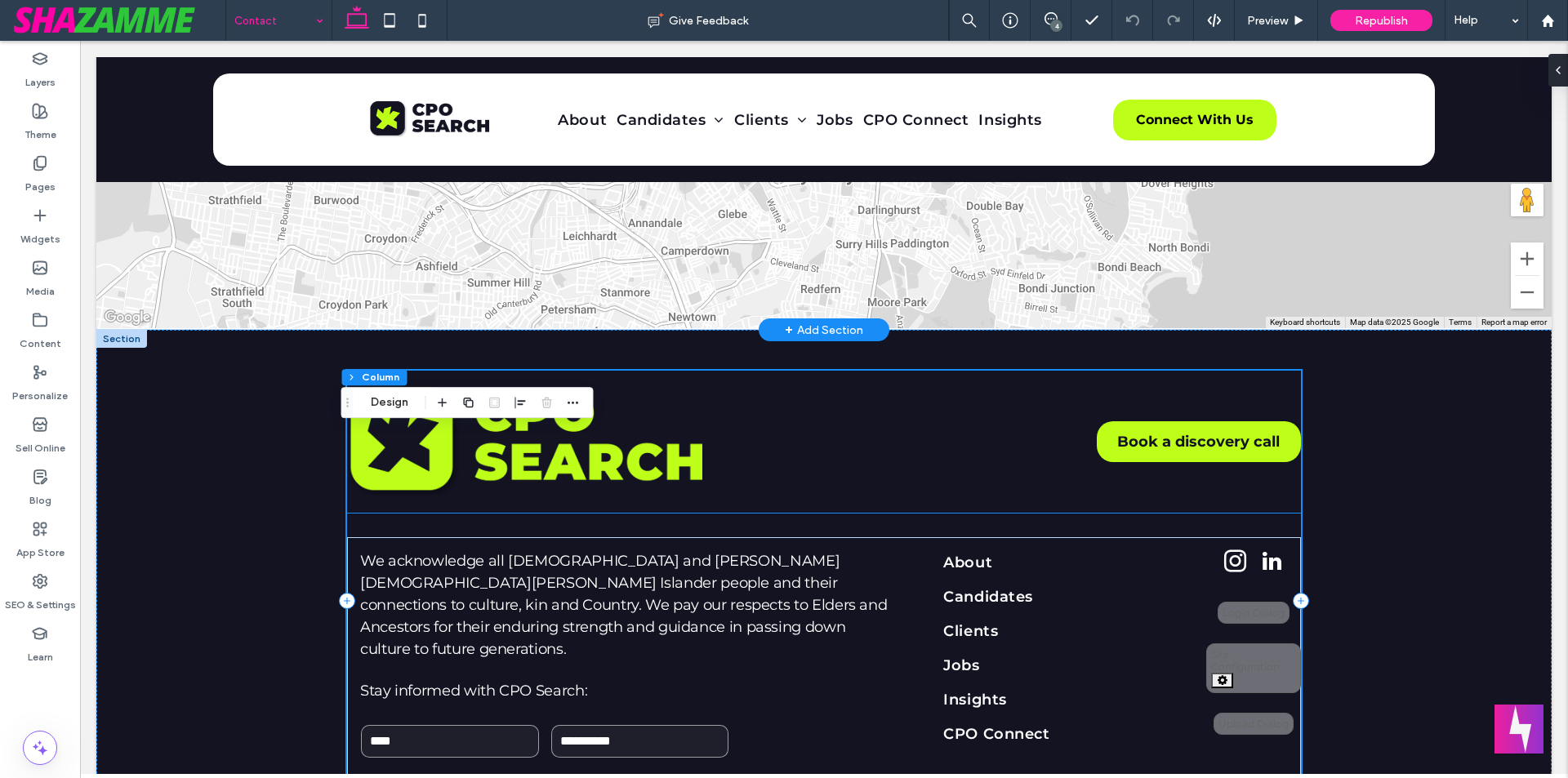
scroll to position [1338, 0]
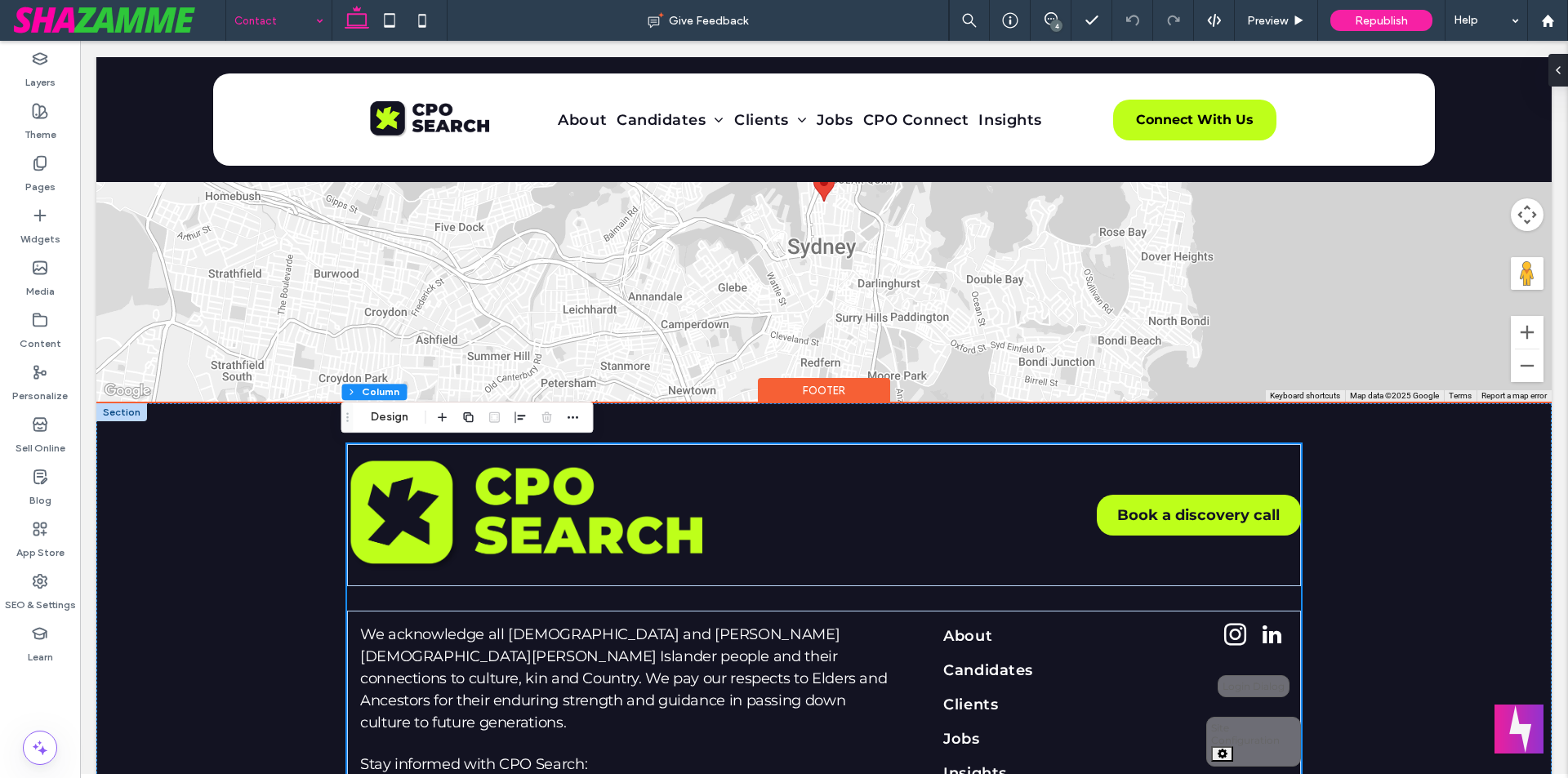
click at [824, 394] on div "Footer" at bounding box center [824, 390] width 132 height 26
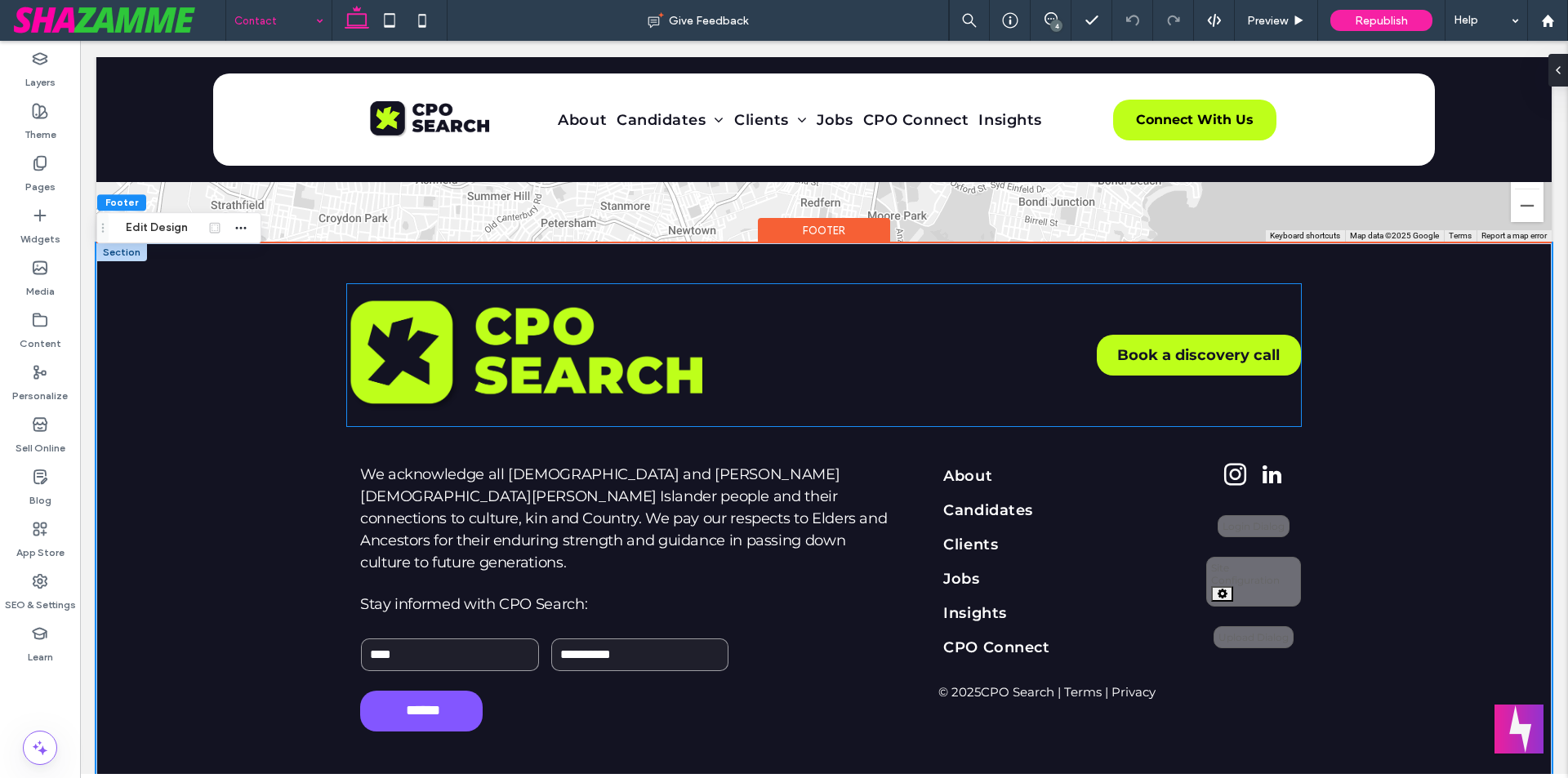
scroll to position [1501, 0]
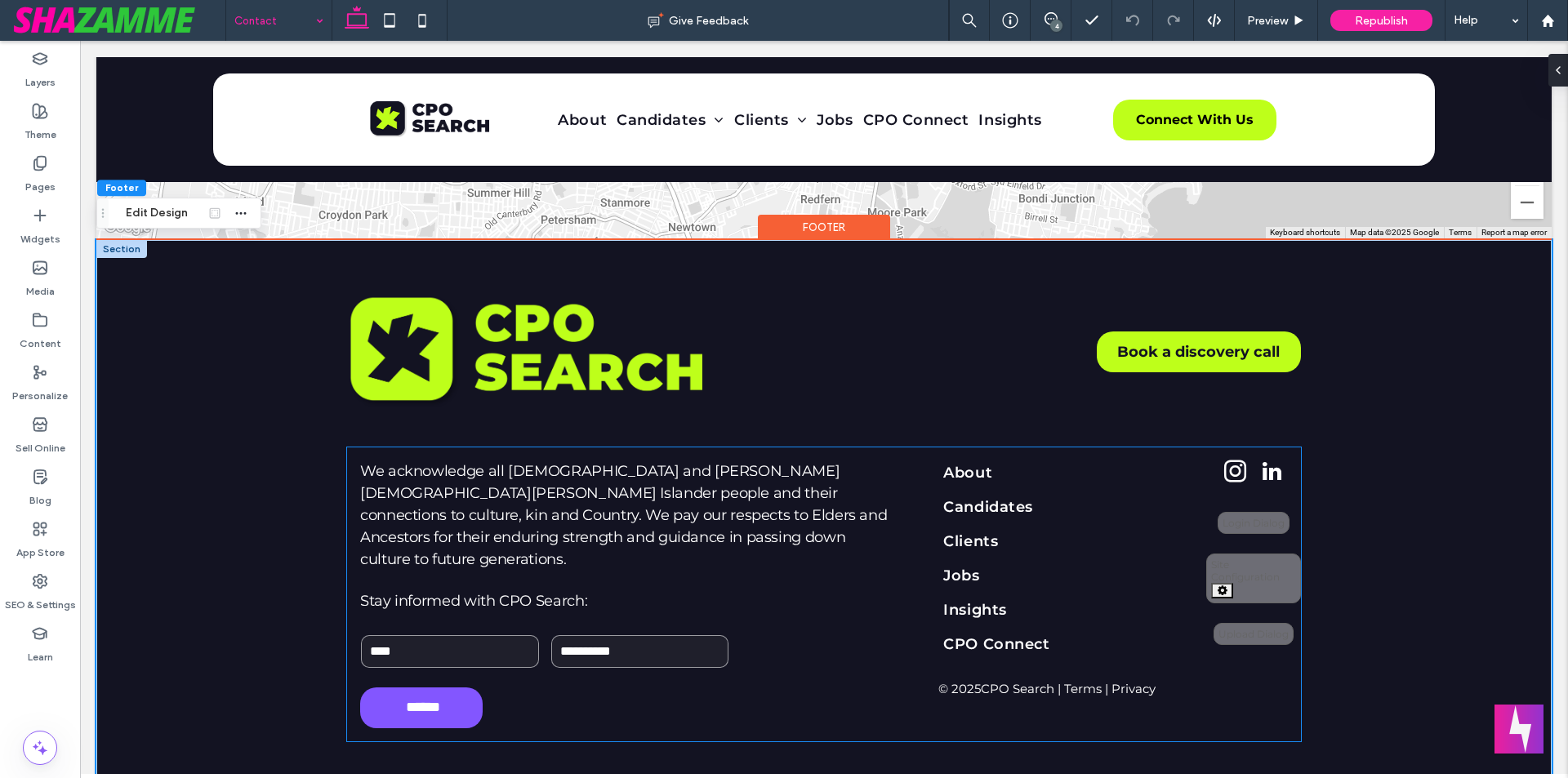
click at [845, 451] on div "We acknowledge all Aboriginal and Torres Strait Islander people and their conne…" at bounding box center [627, 594] width 559 height 294
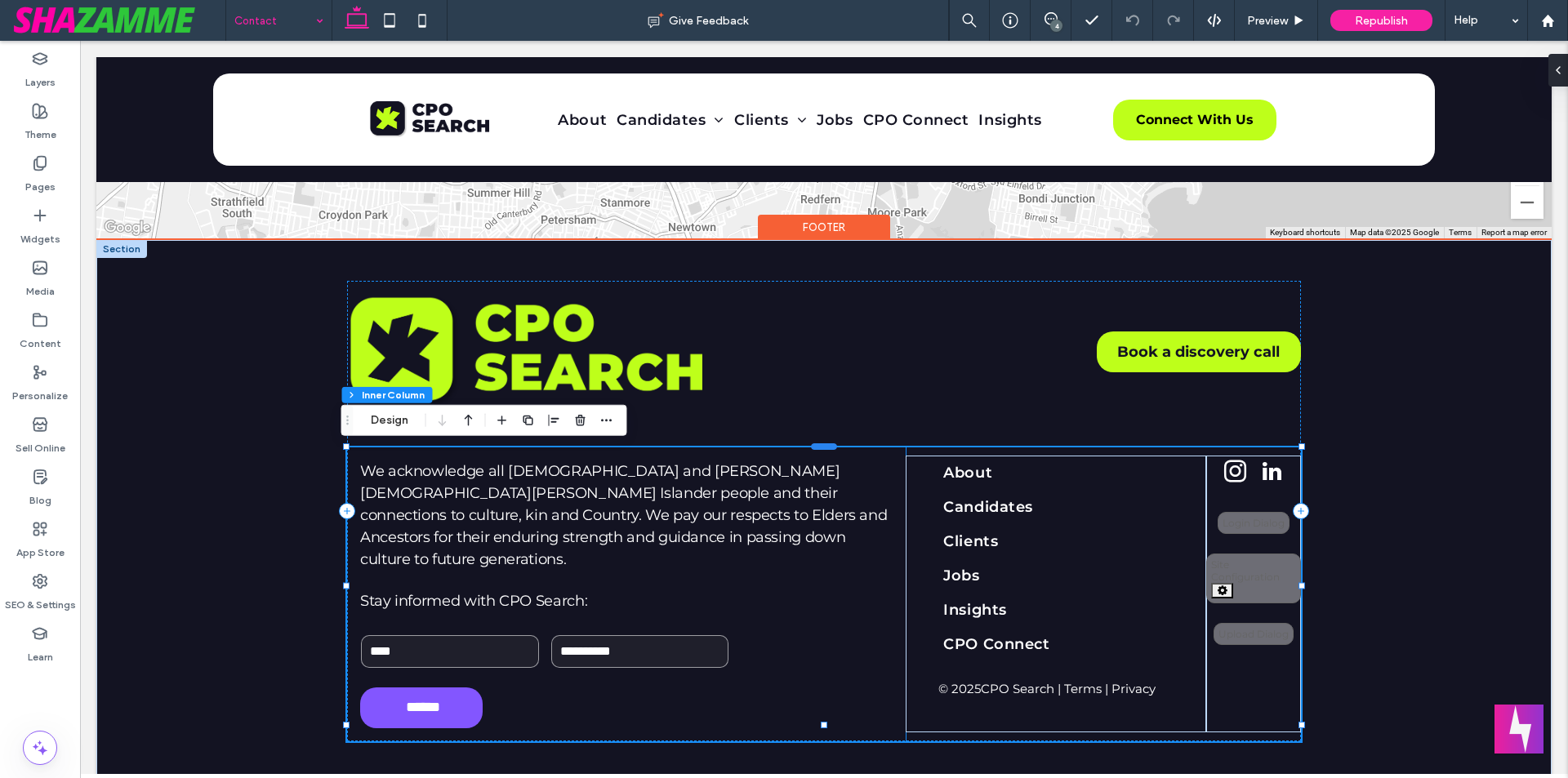
click at [819, 445] on div at bounding box center [824, 446] width 26 height 7
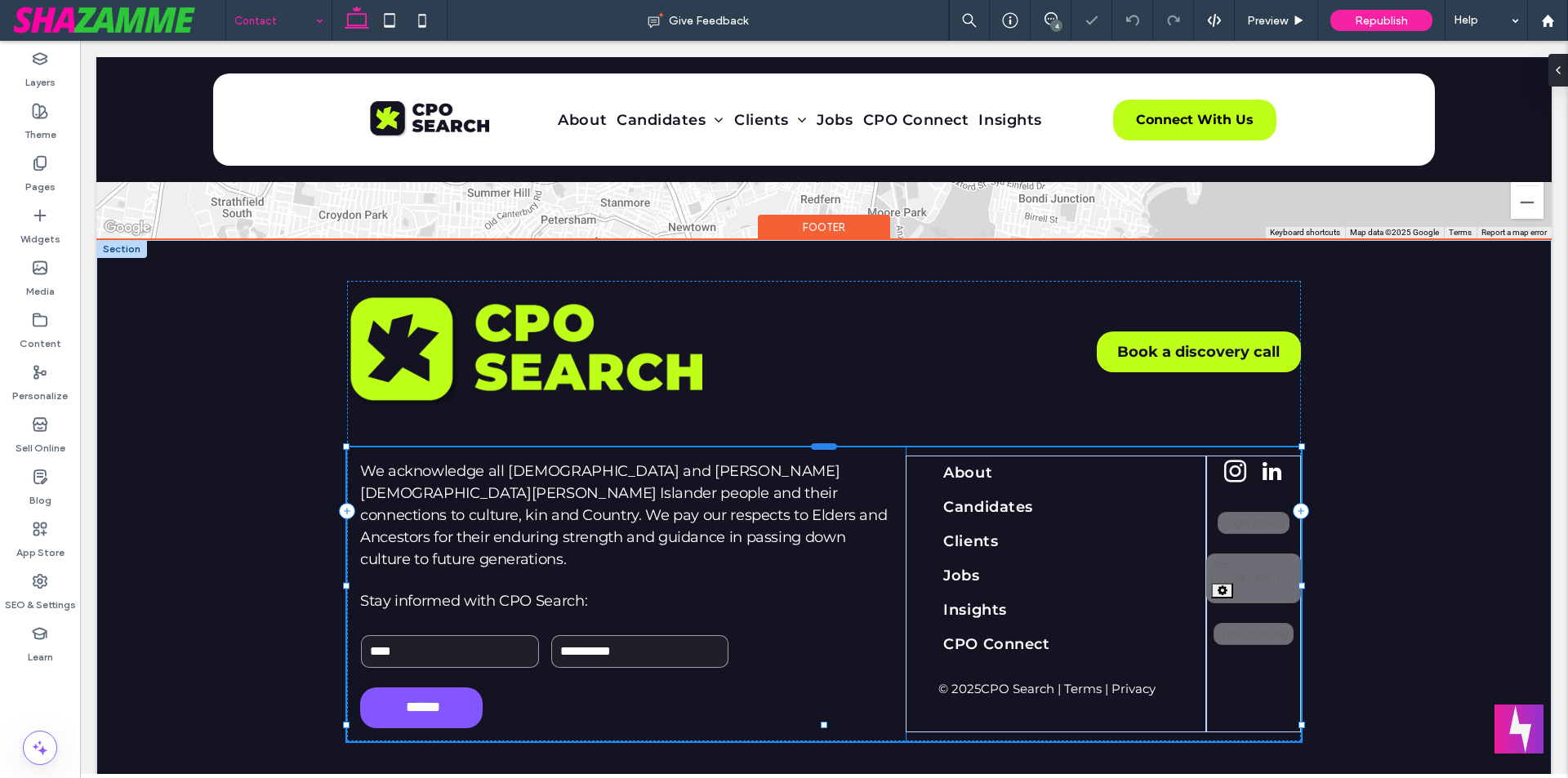
scroll to position [23, 0]
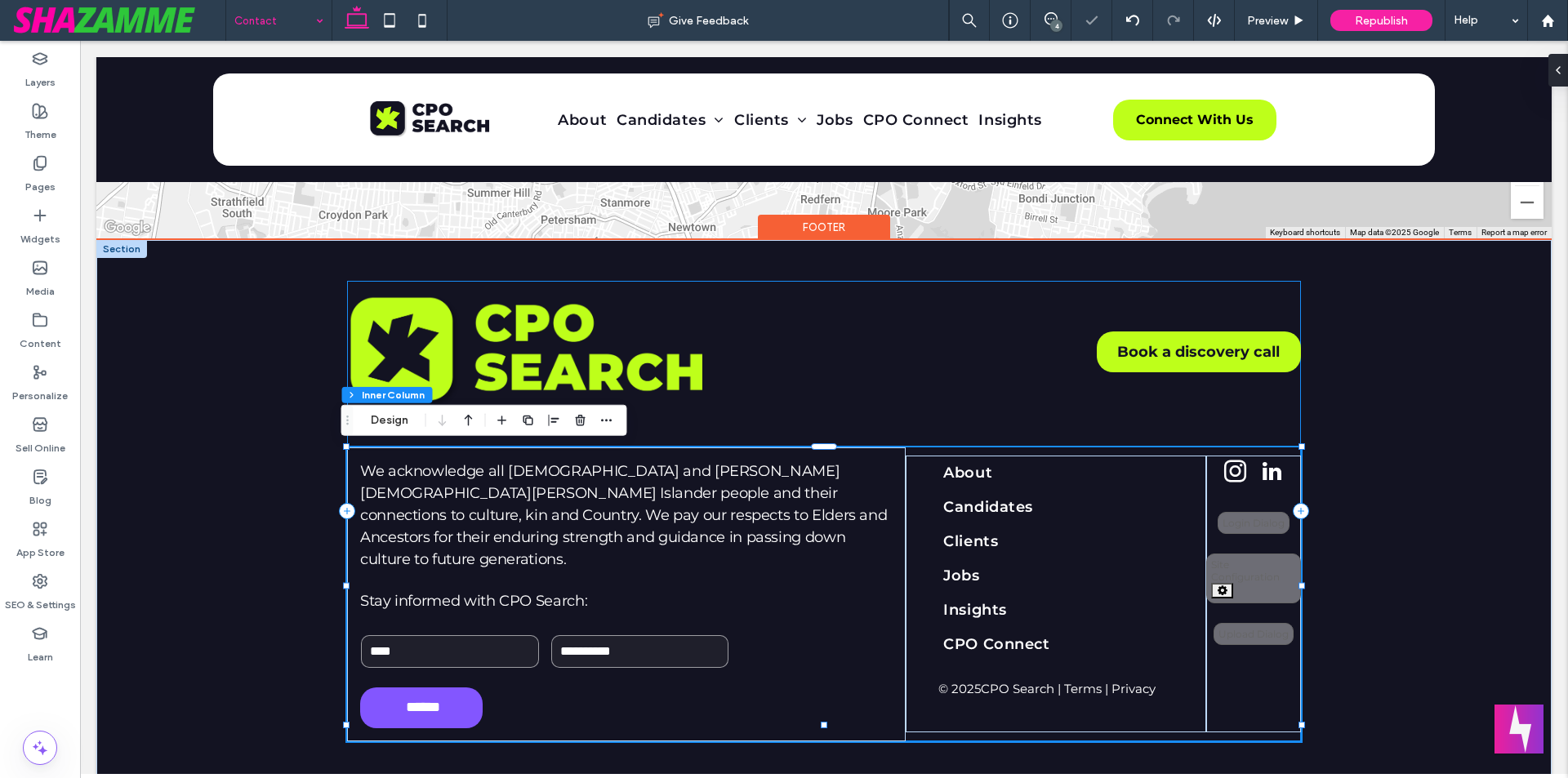
click at [814, 435] on div "Book a discovery call We acknowledge all Aboriginal and Torres Strait Islander …" at bounding box center [824, 511] width 954 height 461
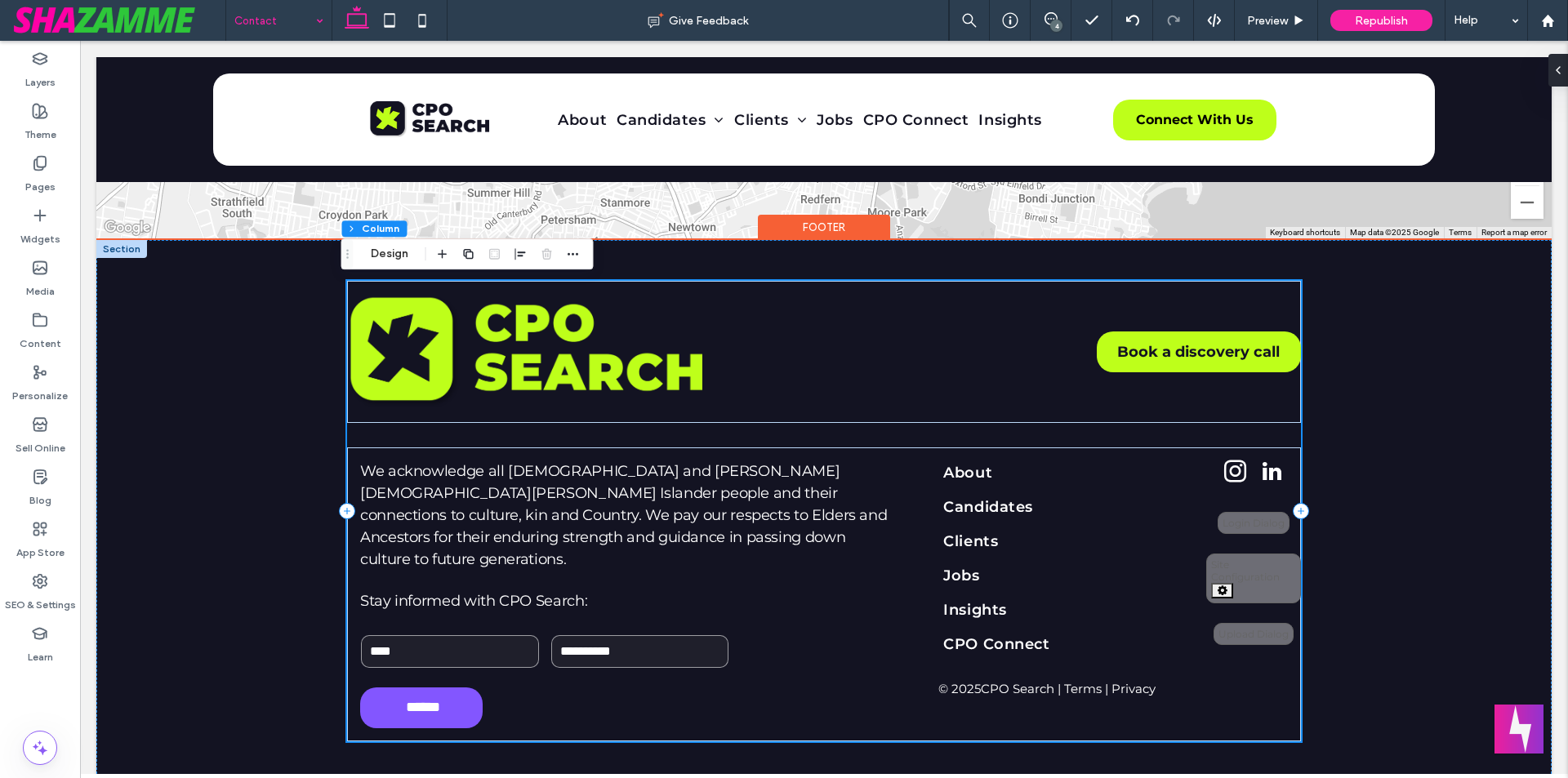
click at [739, 436] on div "Book a discovery call We acknowledge all Aboriginal and Torres Strait Islander …" at bounding box center [824, 511] width 954 height 461
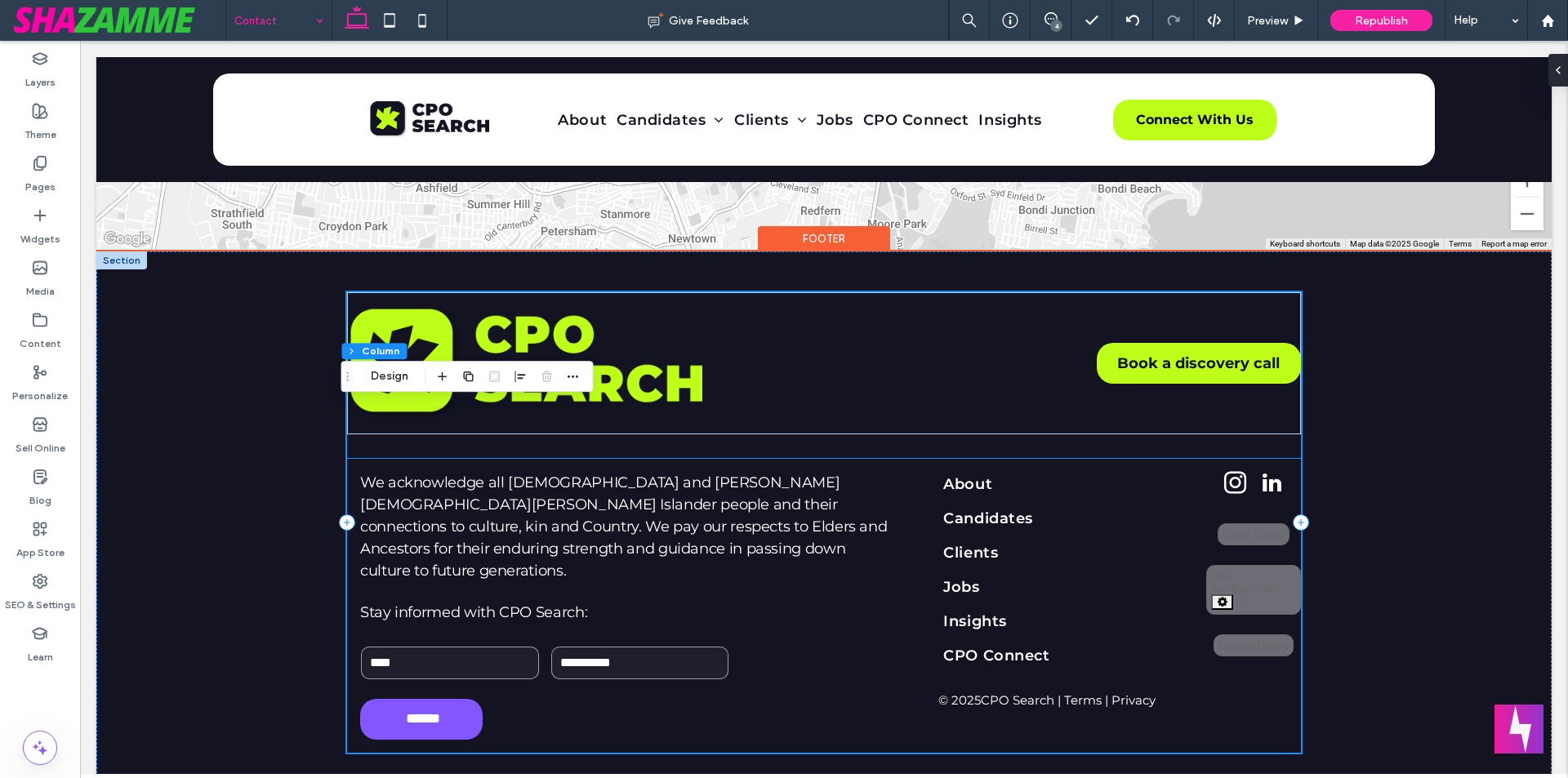
scroll to position [1501, 0]
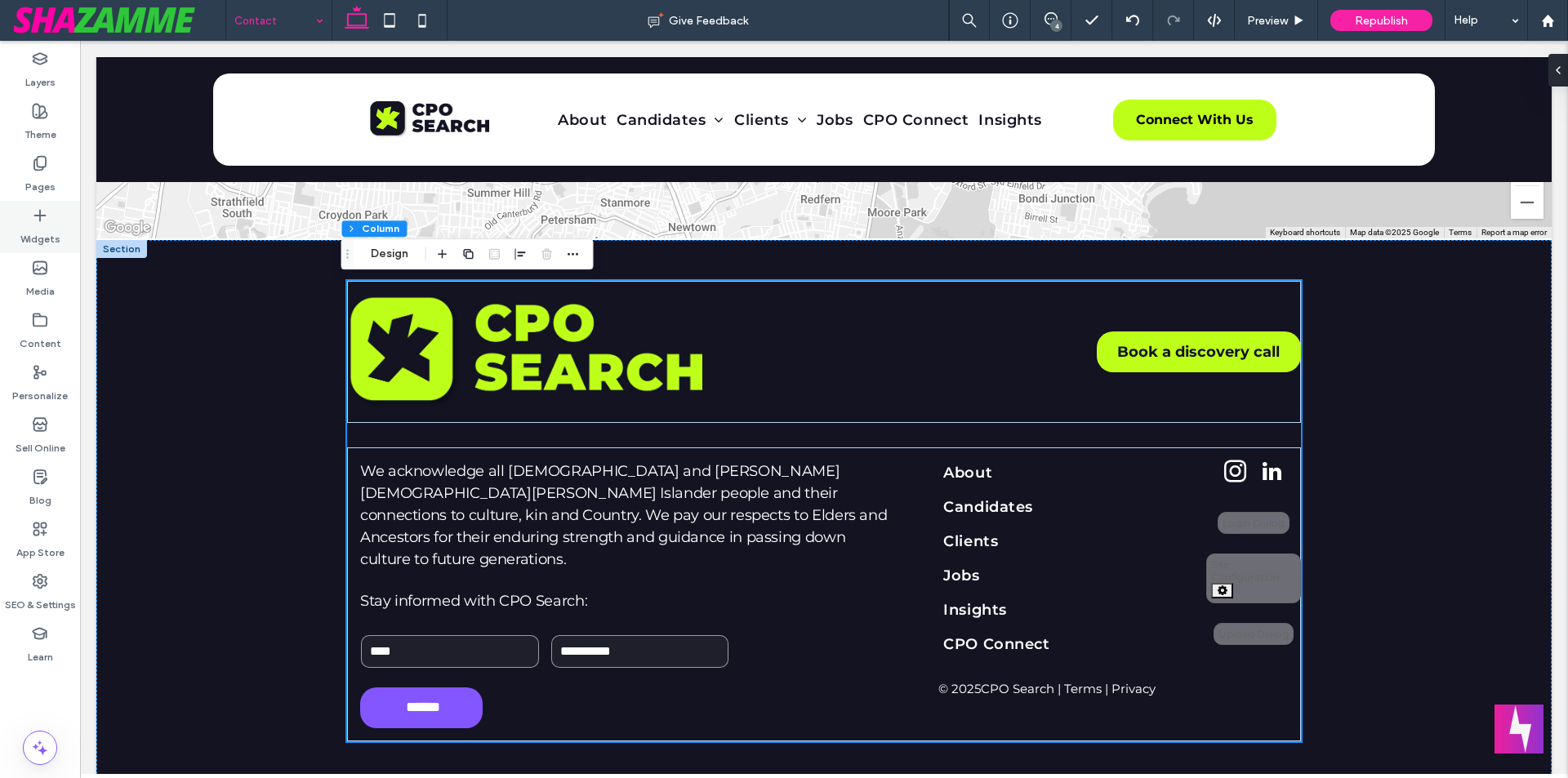
click at [66, 228] on div "Widgets" at bounding box center [40, 227] width 80 height 52
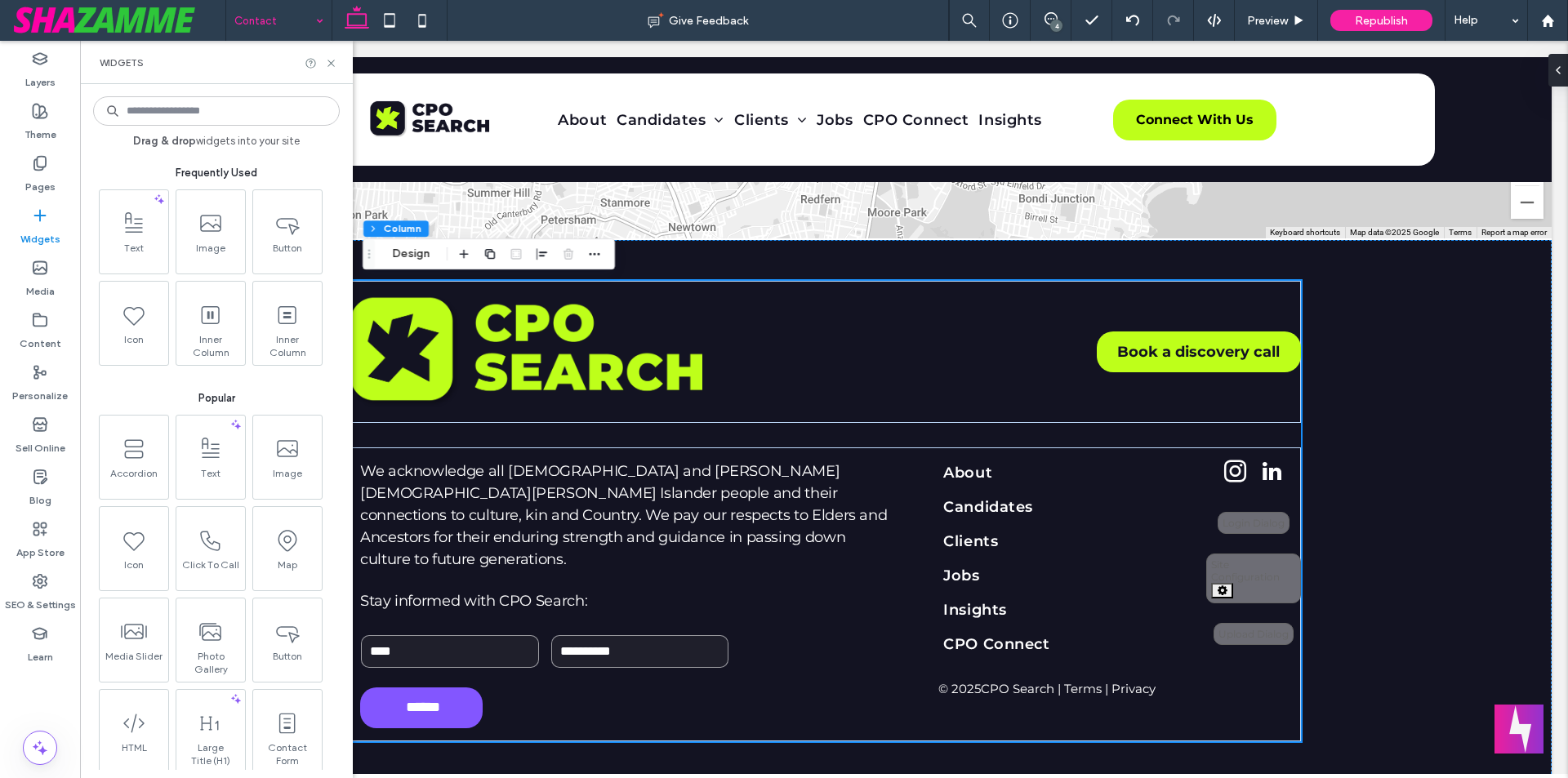
click at [189, 109] on input at bounding box center [217, 112] width 246 height 30
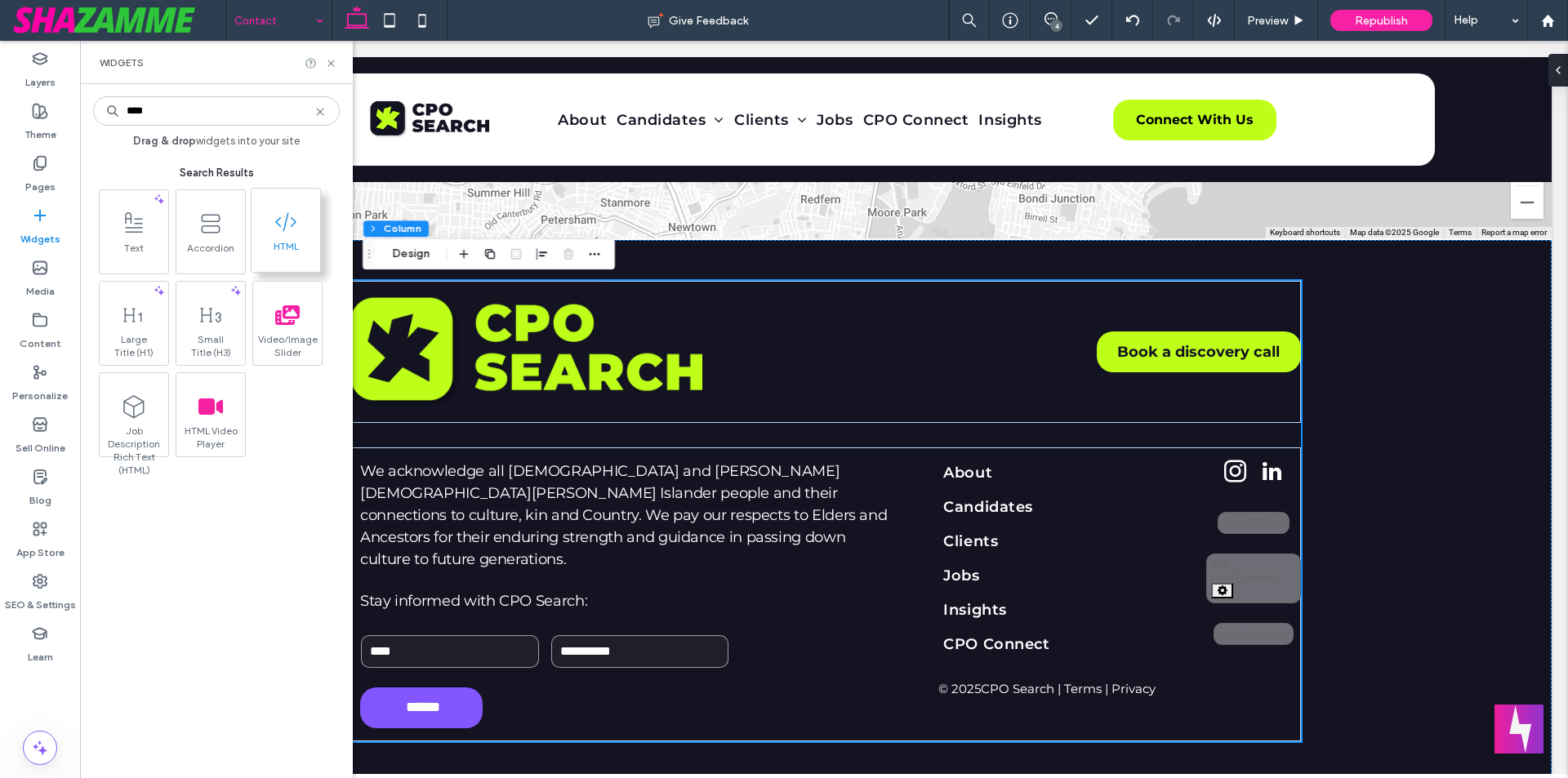
type input "****"
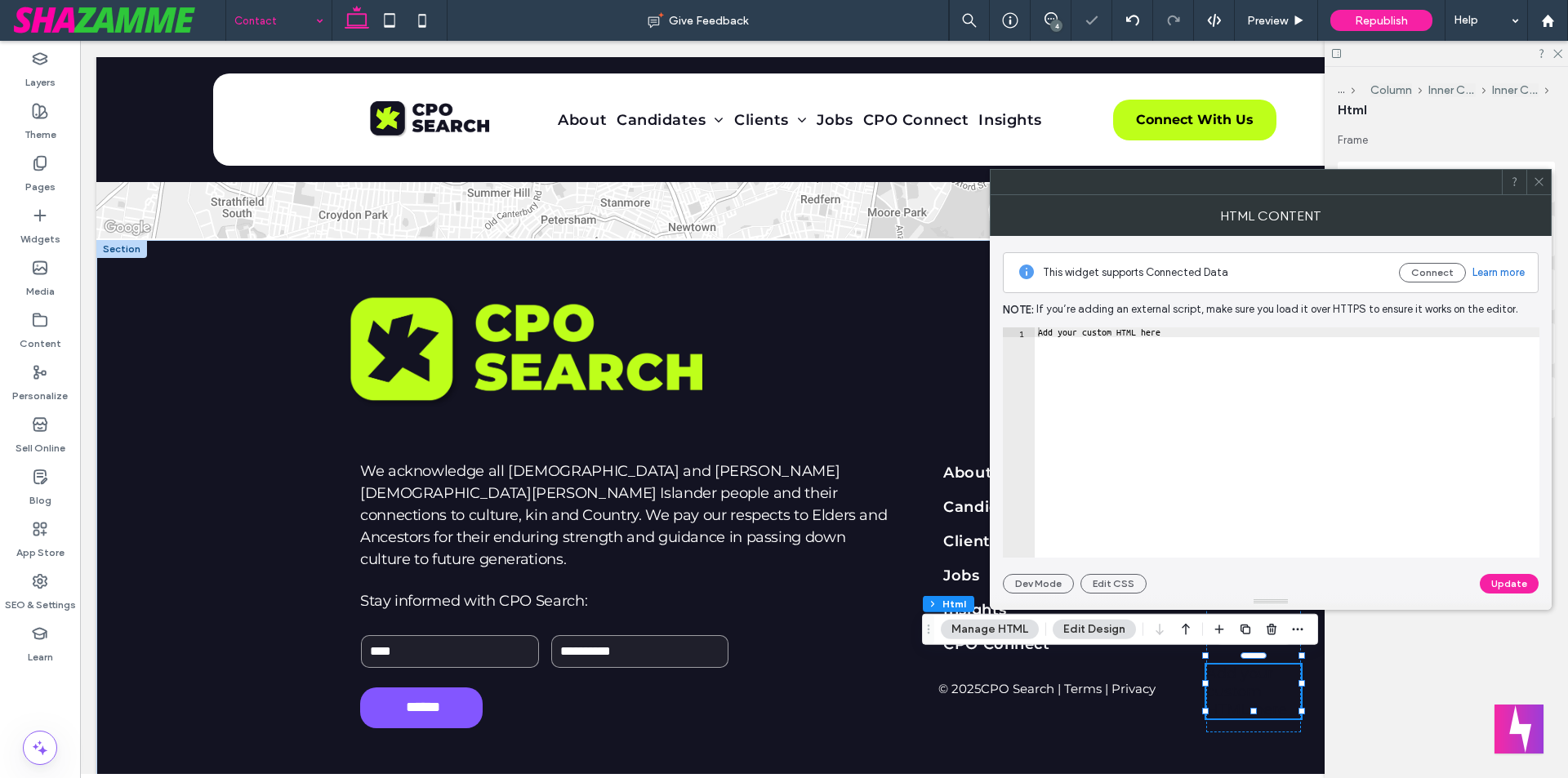
click at [1127, 460] on div "Add your custom HTML here" at bounding box center [1287, 452] width 504 height 250
paste textarea "**********"
paste textarea "Cursor at row 1"
type textarea "**********"
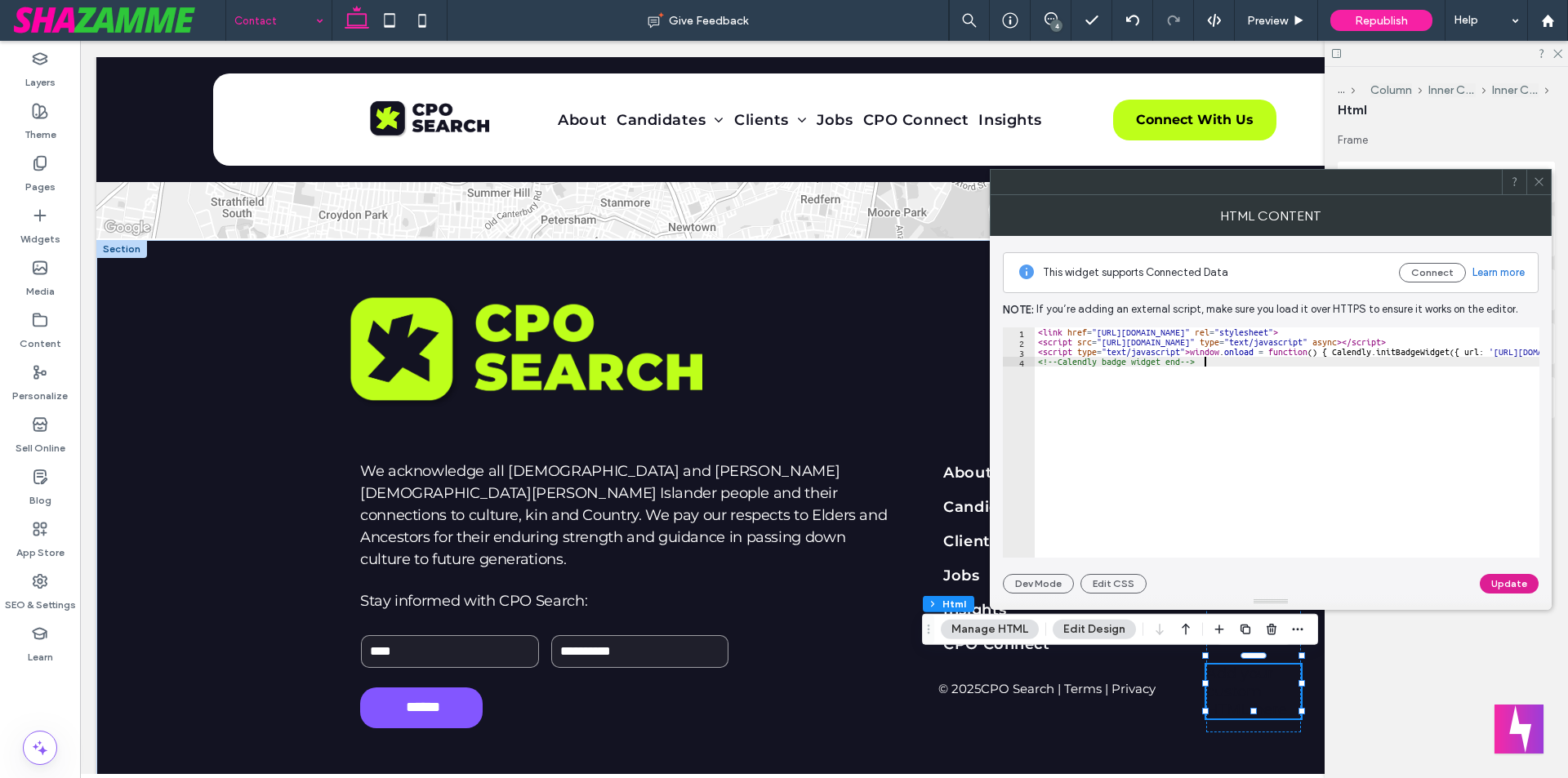
click at [1499, 580] on button "Update" at bounding box center [1508, 584] width 59 height 20
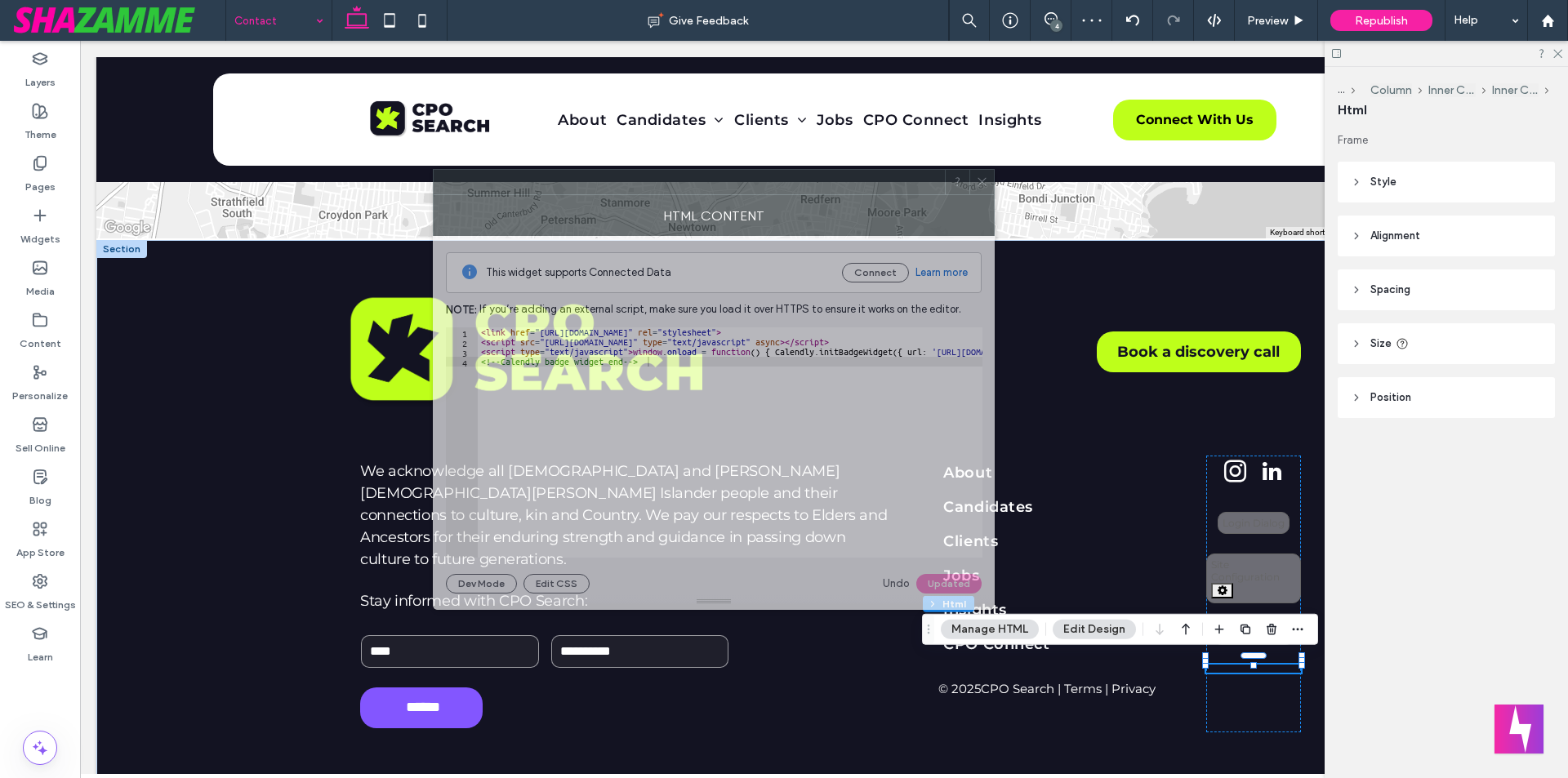
drag, startPoint x: 1186, startPoint y: 192, endPoint x: 779, endPoint y: 197, distance: 407.0
click at [779, 192] on div at bounding box center [689, 182] width 511 height 25
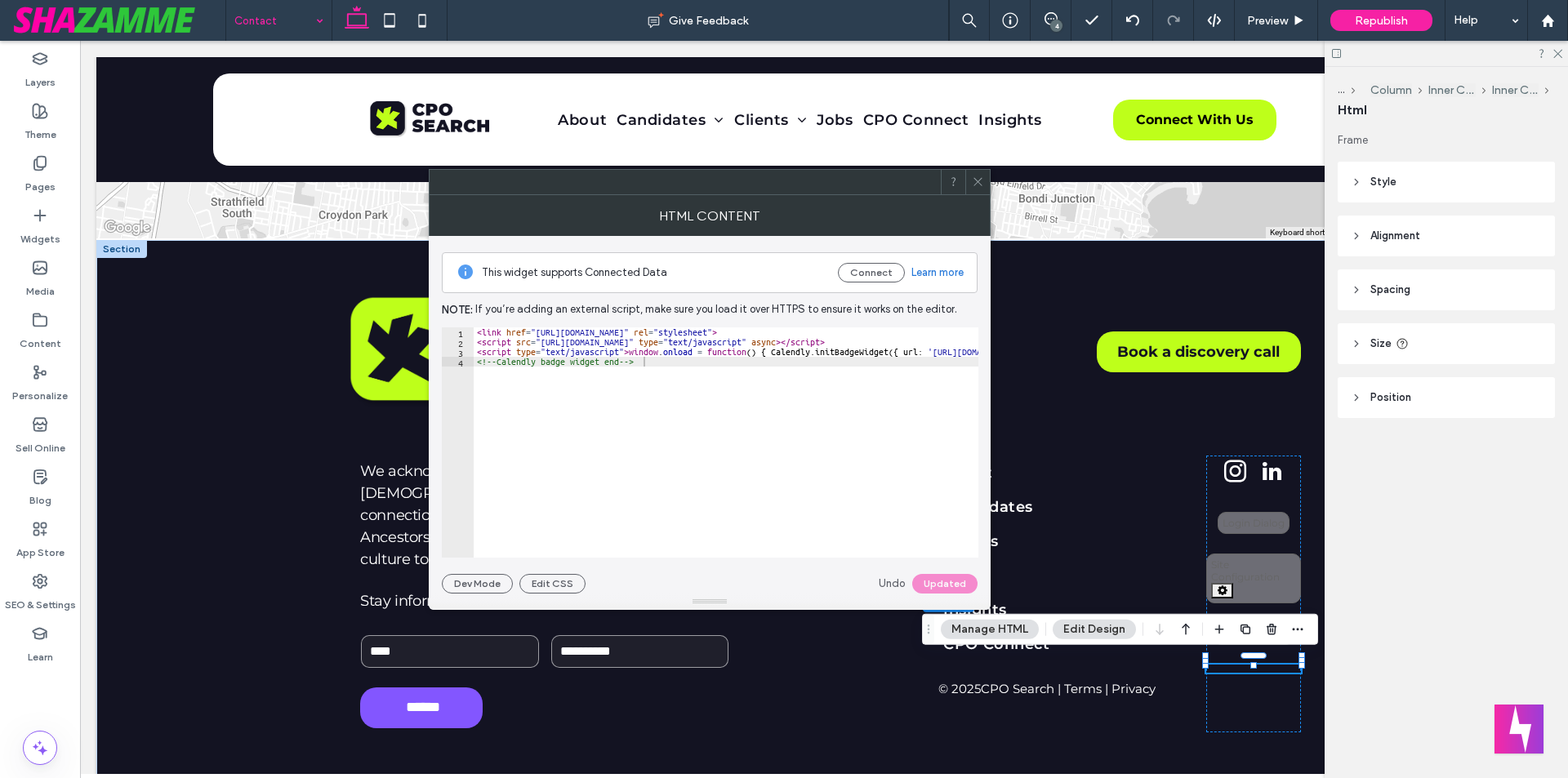
click at [974, 179] on icon at bounding box center [977, 181] width 12 height 12
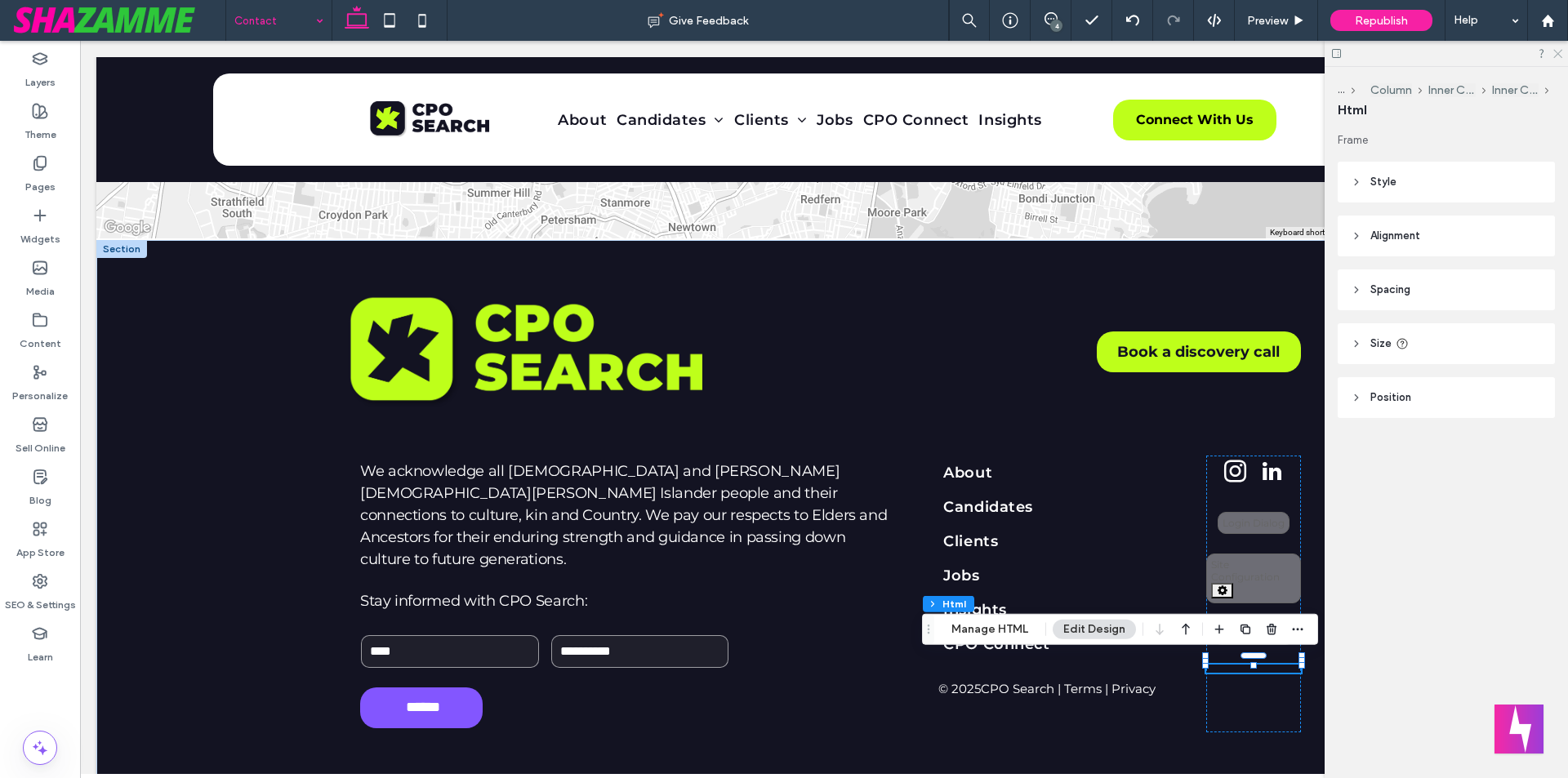
click at [1556, 50] on icon at bounding box center [1556, 52] width 11 height 11
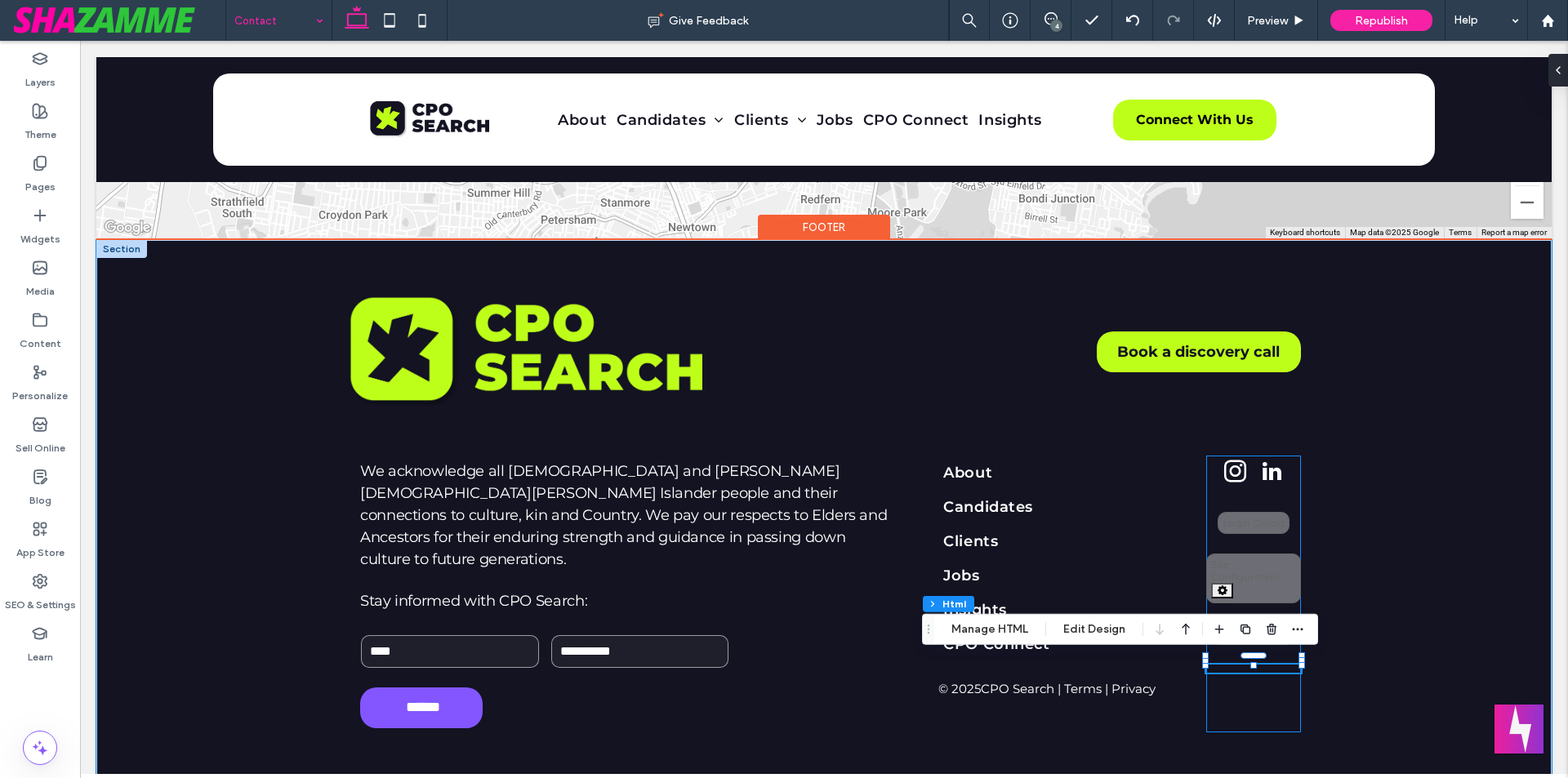
click at [1245, 678] on div "**********" at bounding box center [1253, 594] width 95 height 277
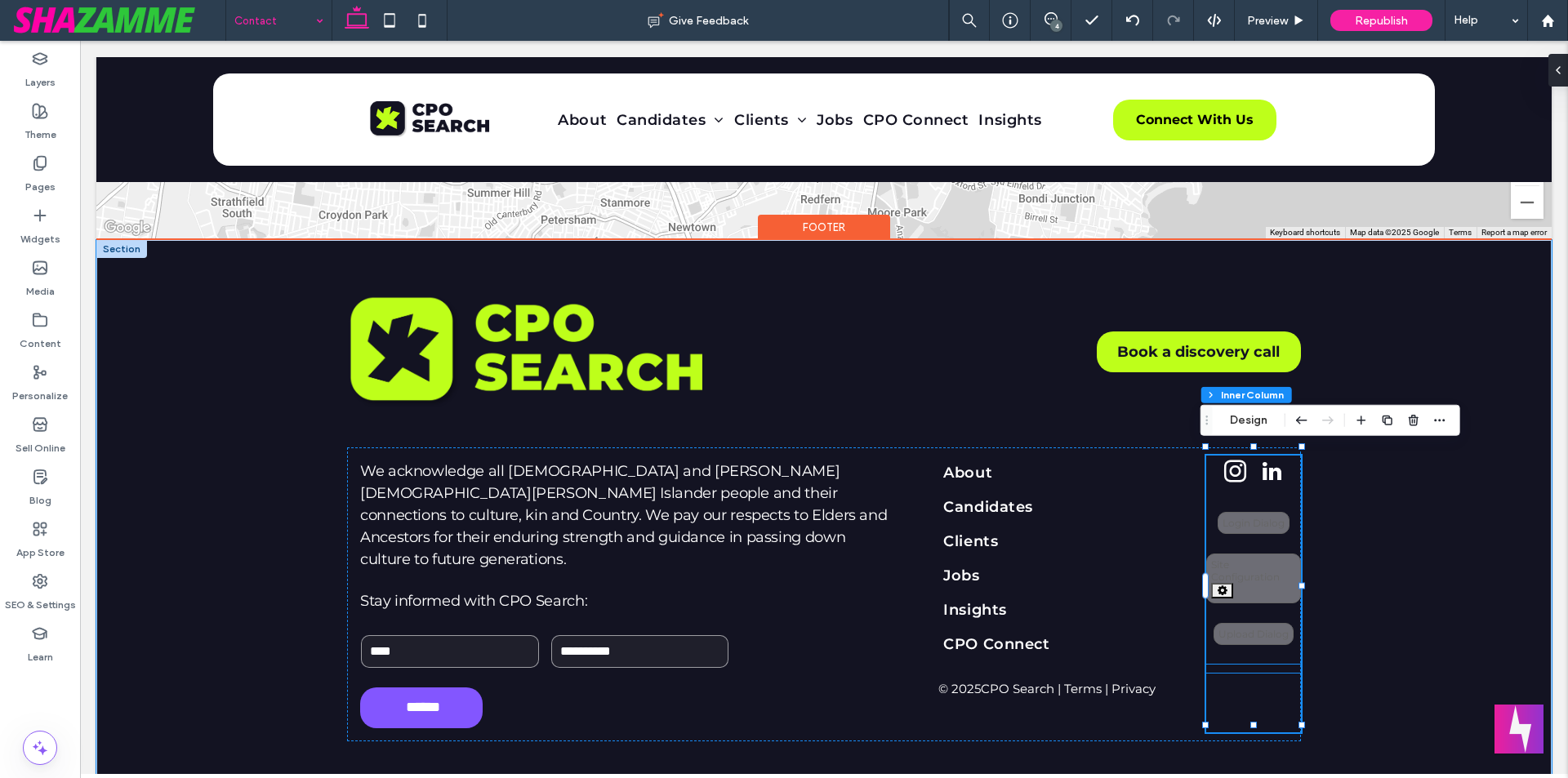
click at [1251, 665] on div at bounding box center [1253, 669] width 95 height 8
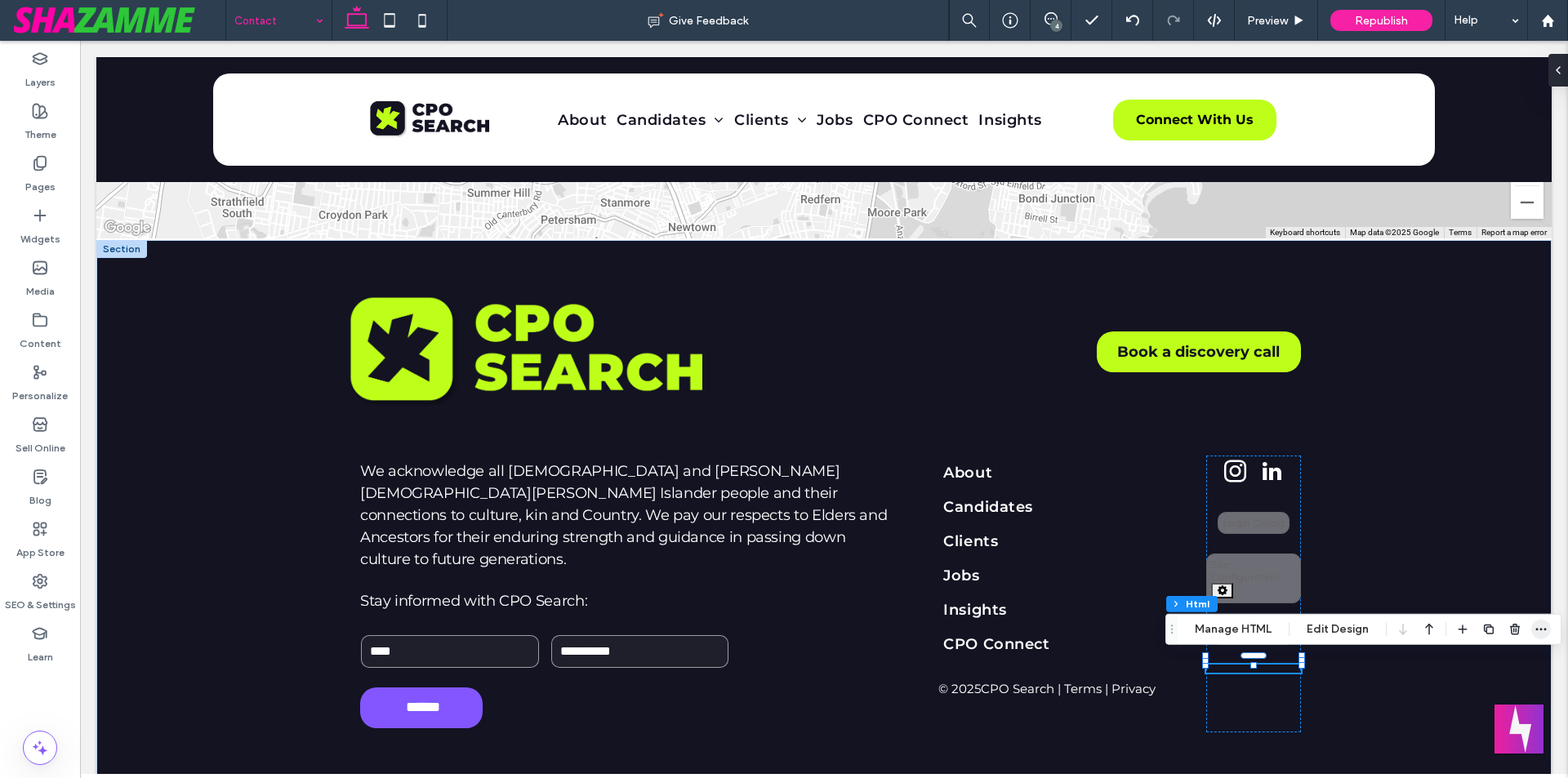
click at [1542, 632] on icon "button" at bounding box center [1541, 630] width 13 height 13
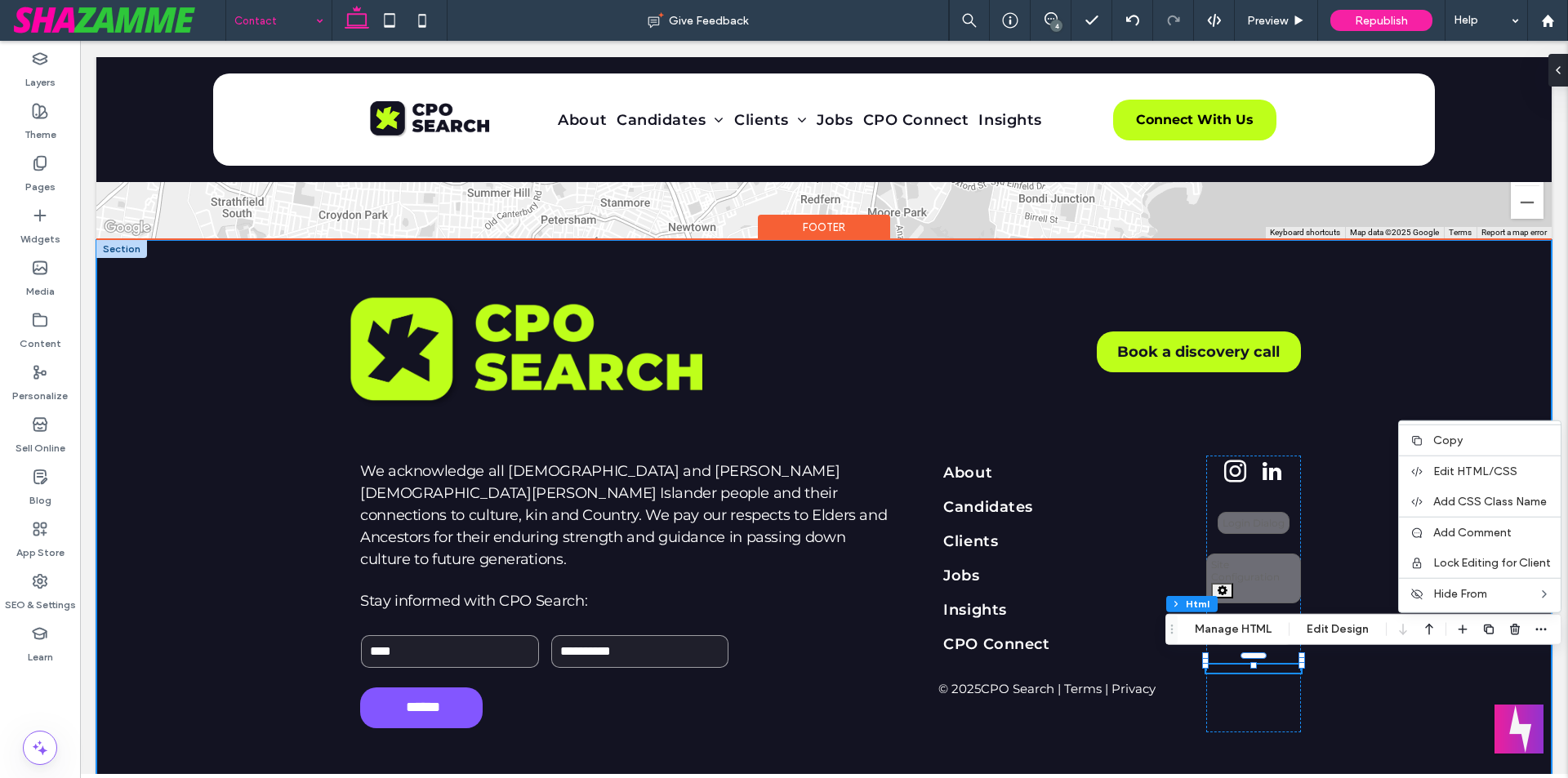
click at [1413, 660] on div "Book a discovery call We acknowledge all Aboriginal and Torres Strait Islander …" at bounding box center [824, 511] width 1455 height 542
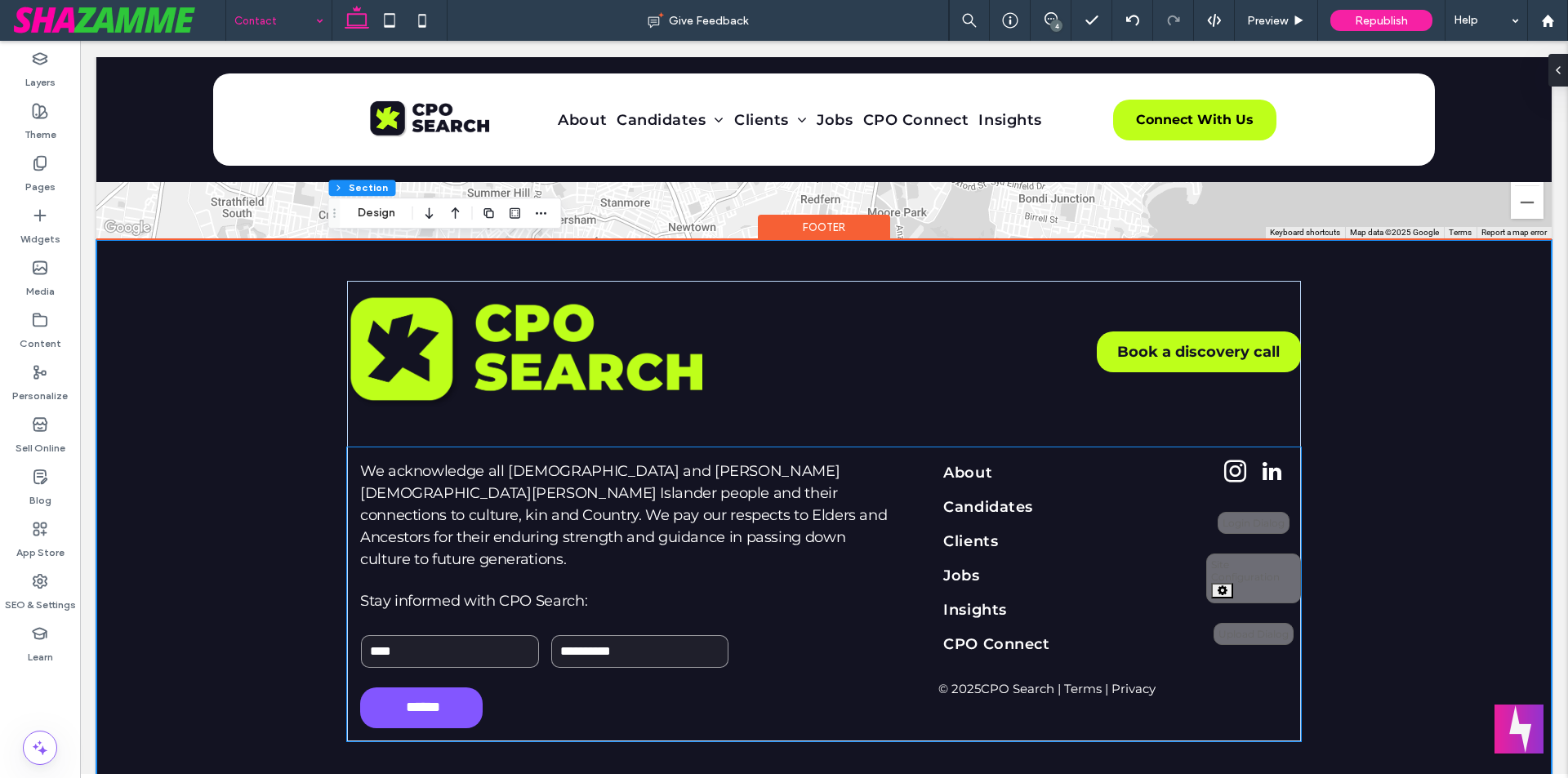
click at [1229, 672] on div "**********" at bounding box center [1253, 594] width 95 height 277
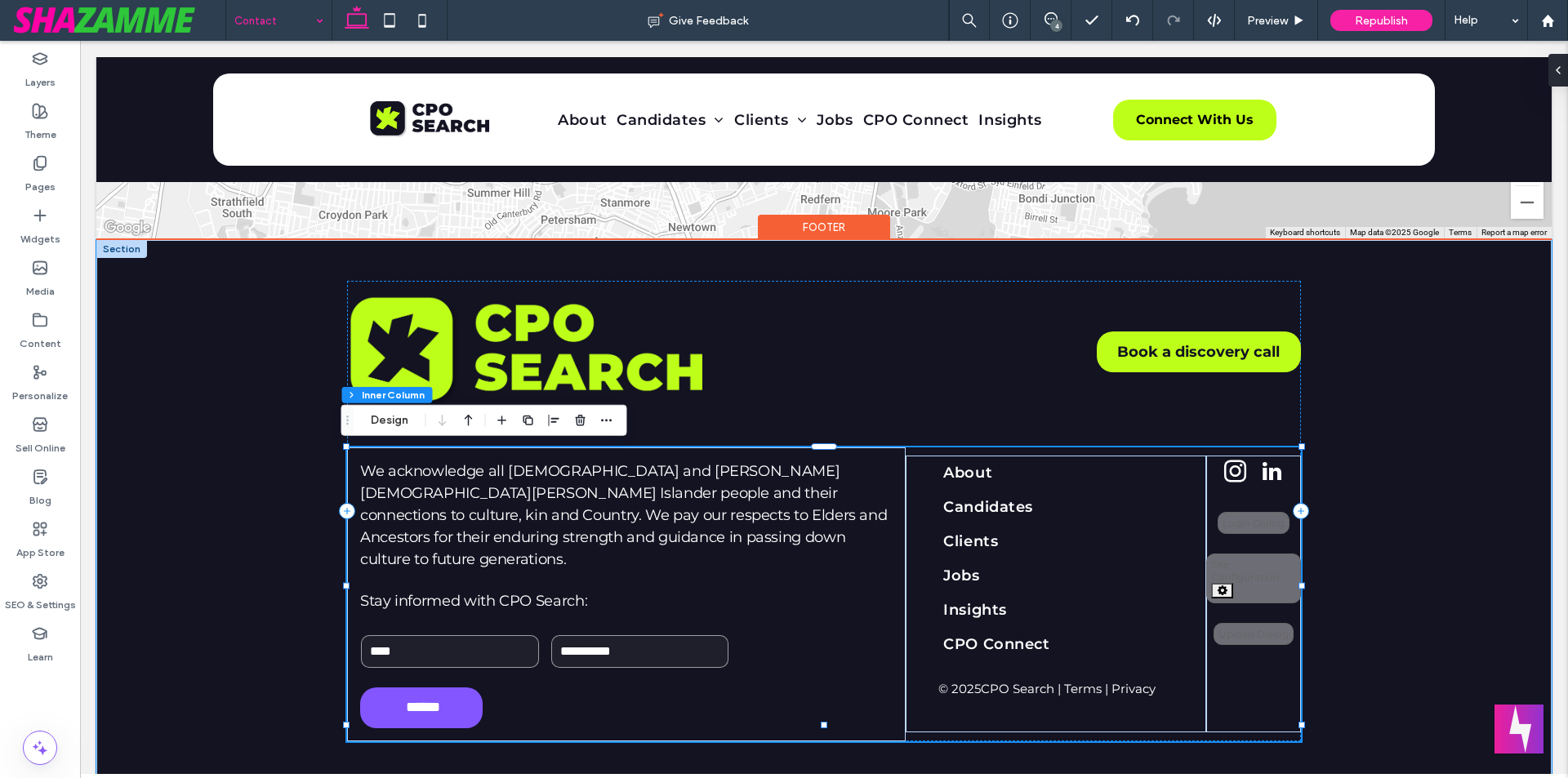
click at [1240, 665] on div "**********" at bounding box center [1253, 594] width 95 height 277
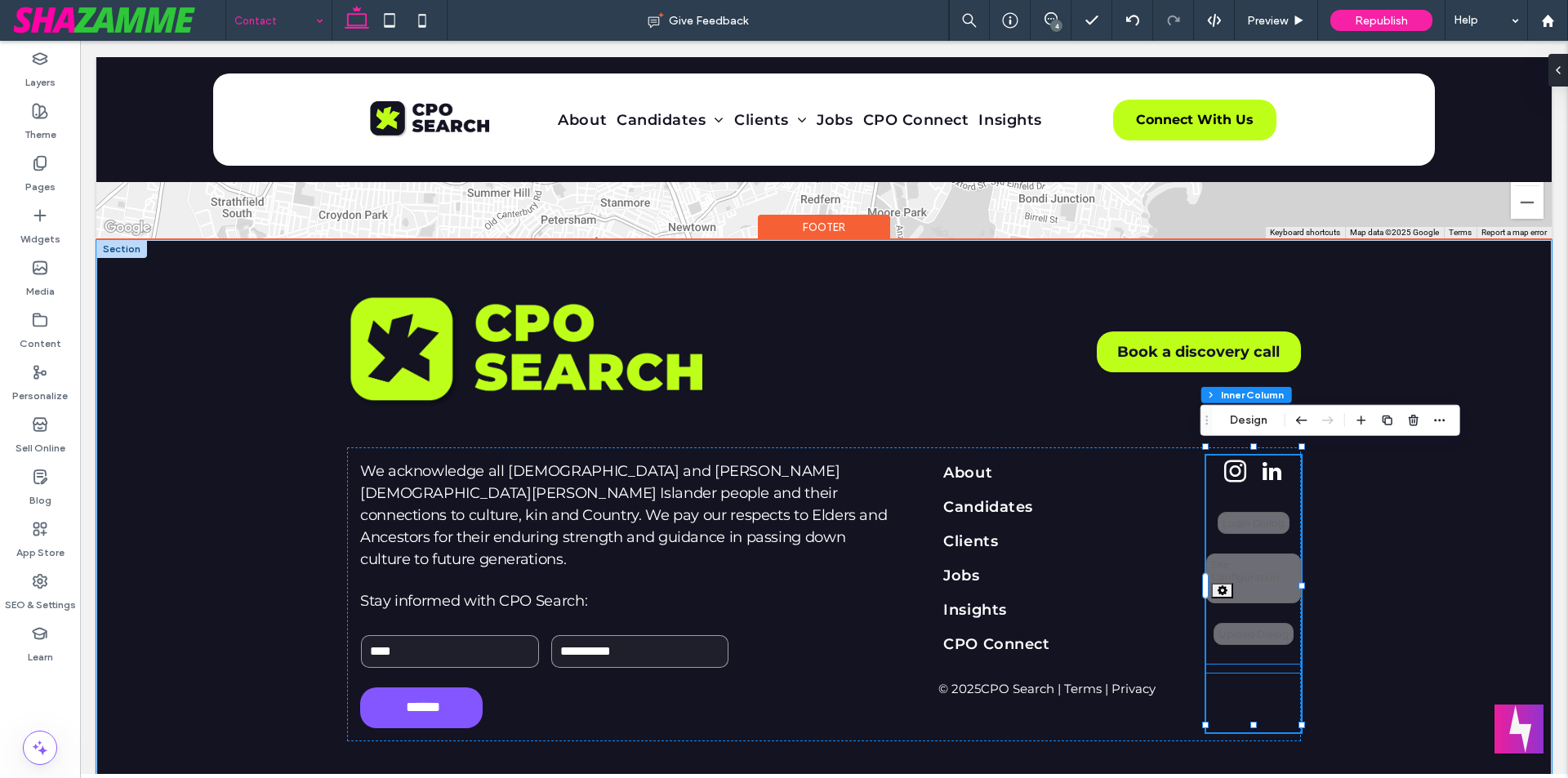
click at [1244, 665] on div at bounding box center [1253, 669] width 95 height 8
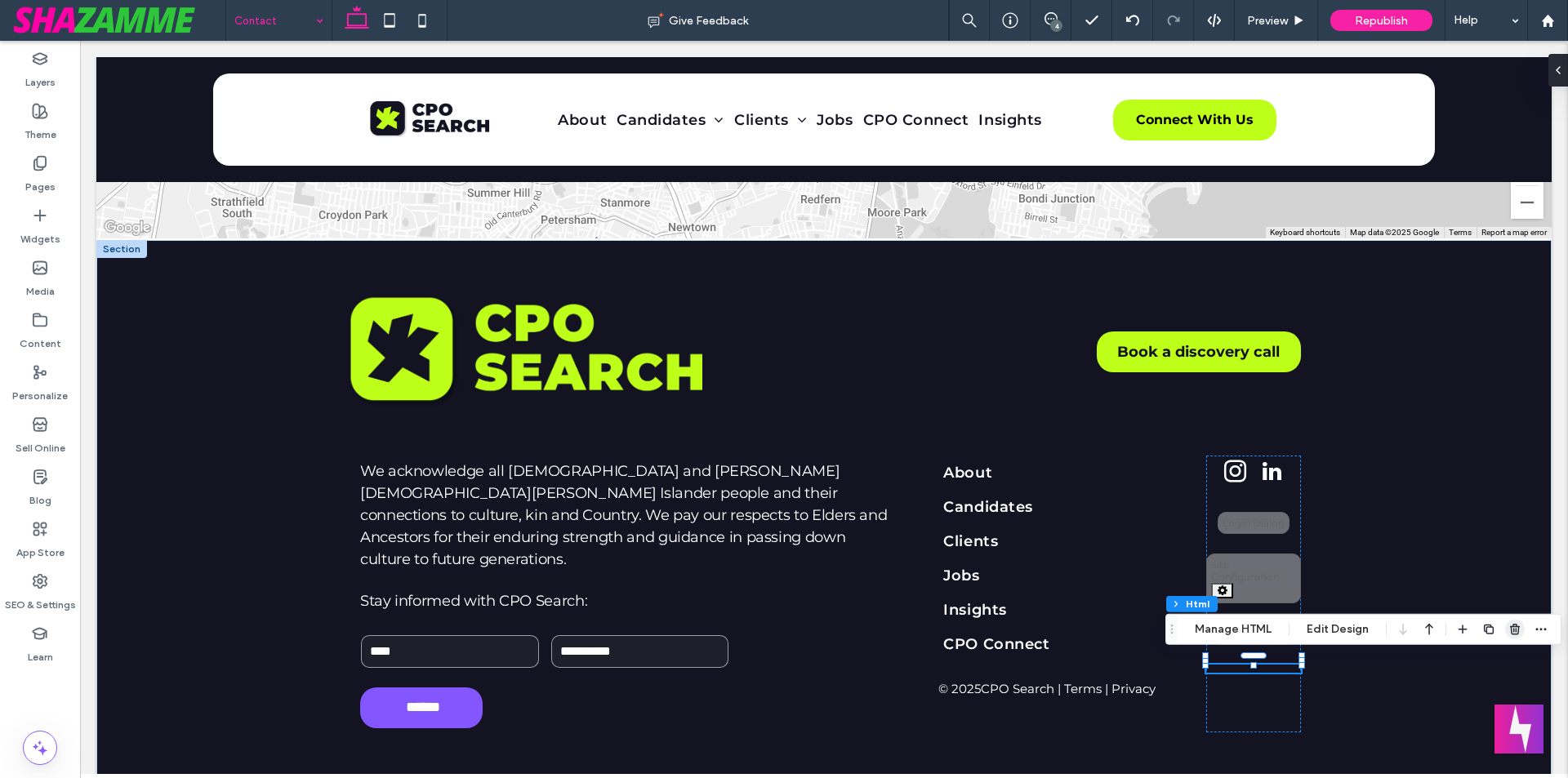
click at [1509, 628] on use "button" at bounding box center [1514, 629] width 10 height 11
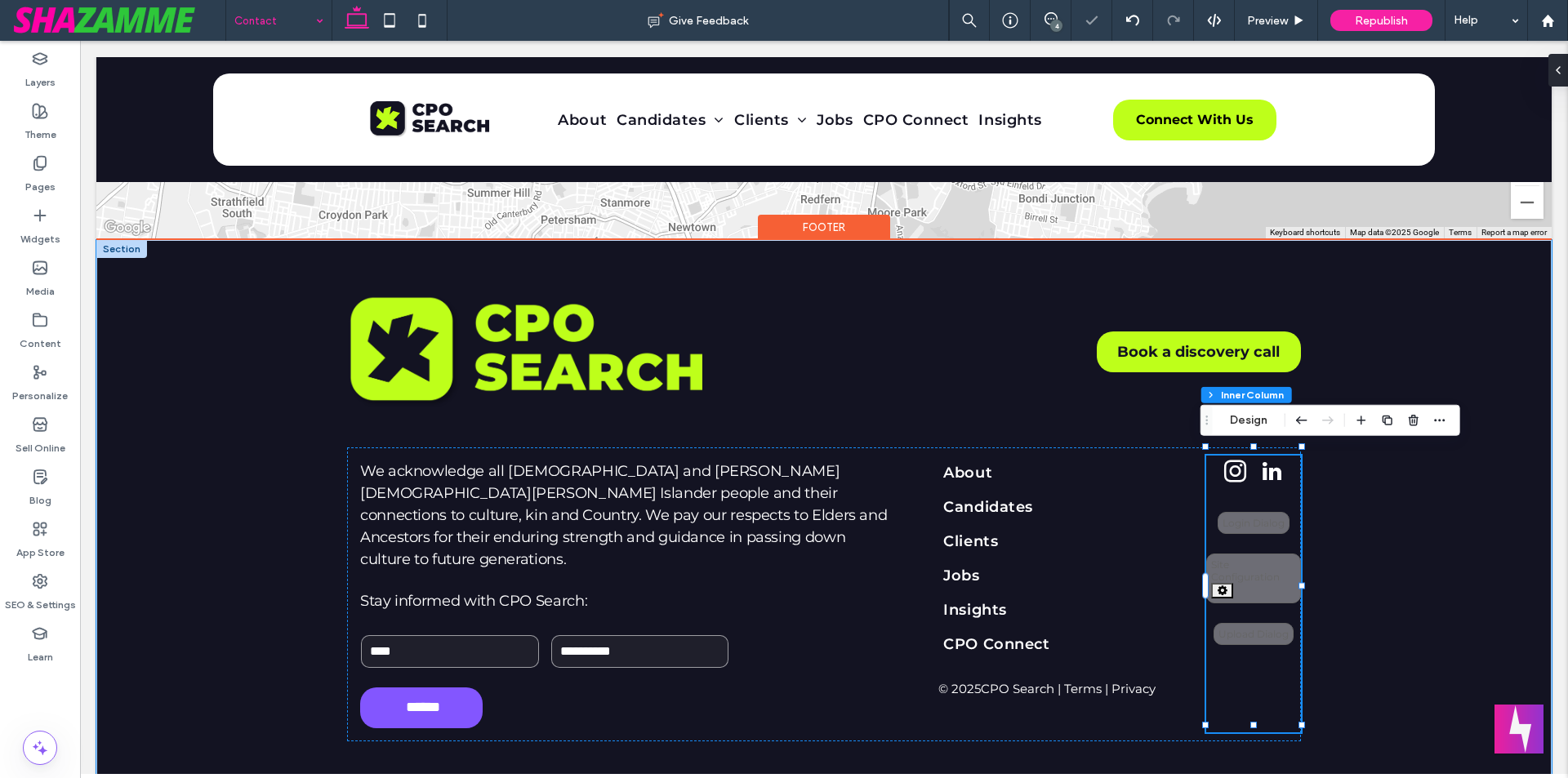
click at [1261, 689] on div "**********" at bounding box center [1253, 594] width 95 height 277
click at [1242, 635] on div "Upload Dialog" at bounding box center [1253, 634] width 80 height 22
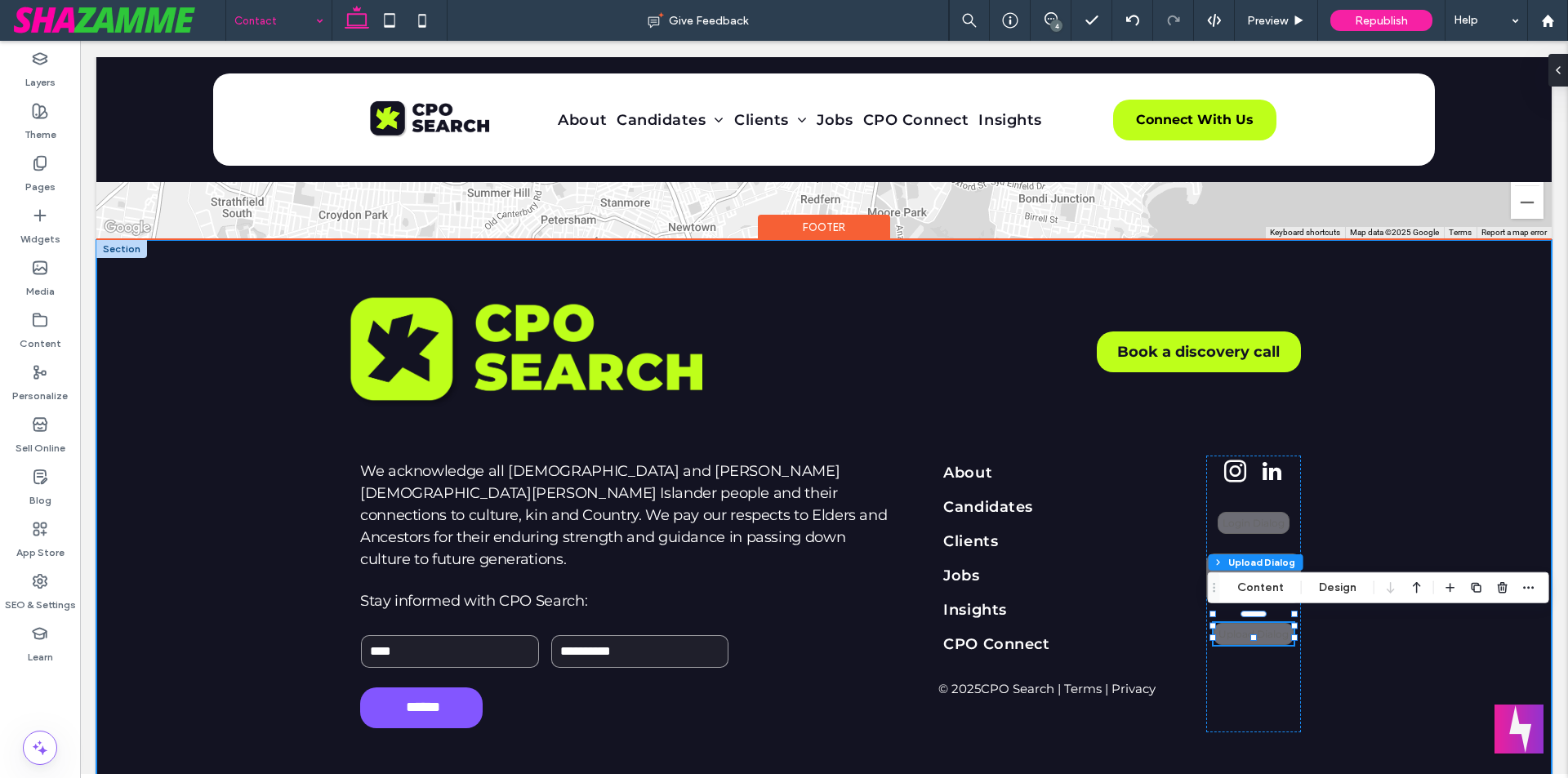
click at [1397, 684] on div "Book a discovery call We acknowledge all Aboriginal and Torres Strait Islander …" at bounding box center [824, 511] width 1455 height 542
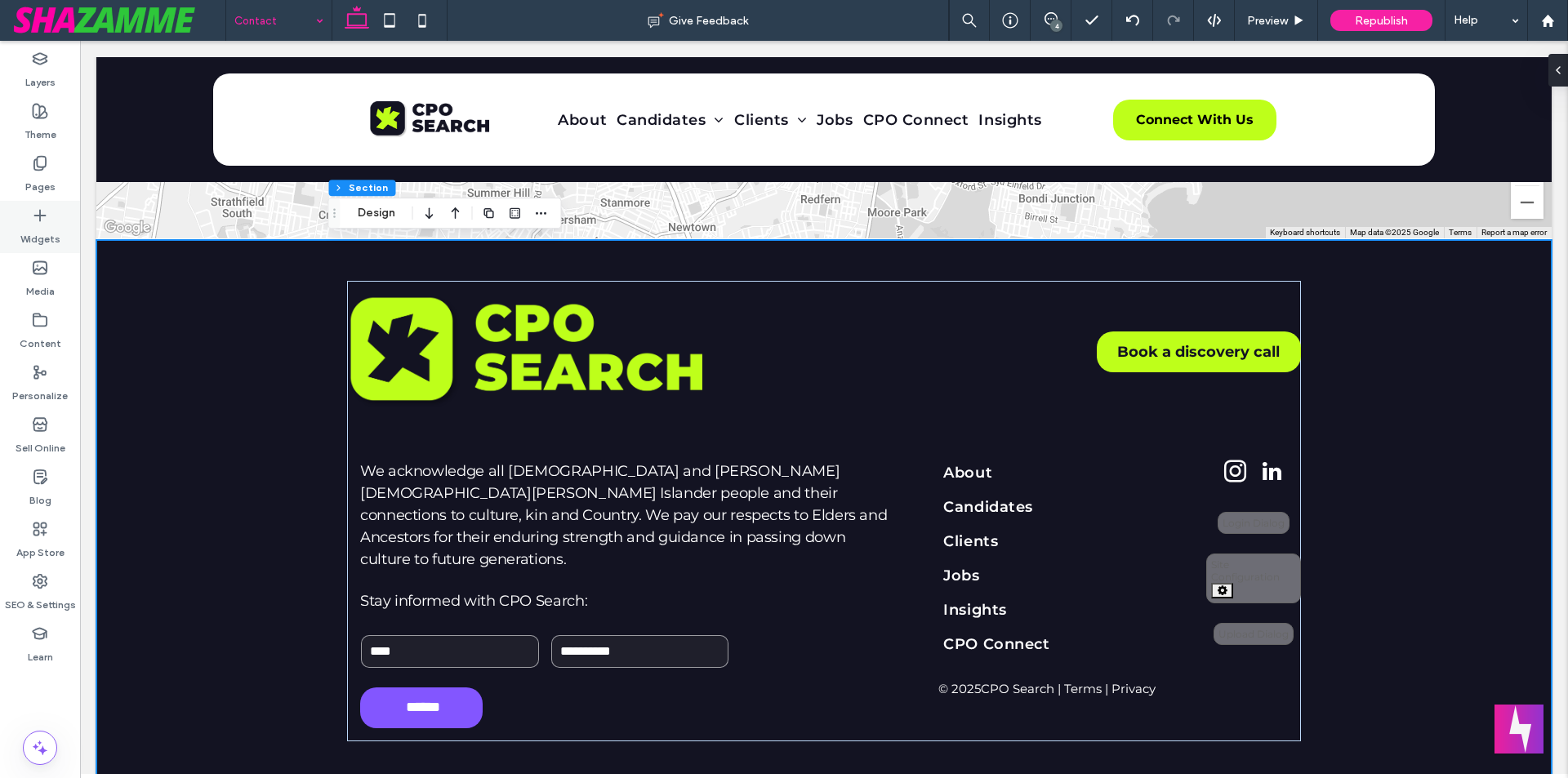
click at [36, 232] on label "Widgets" at bounding box center [41, 236] width 40 height 23
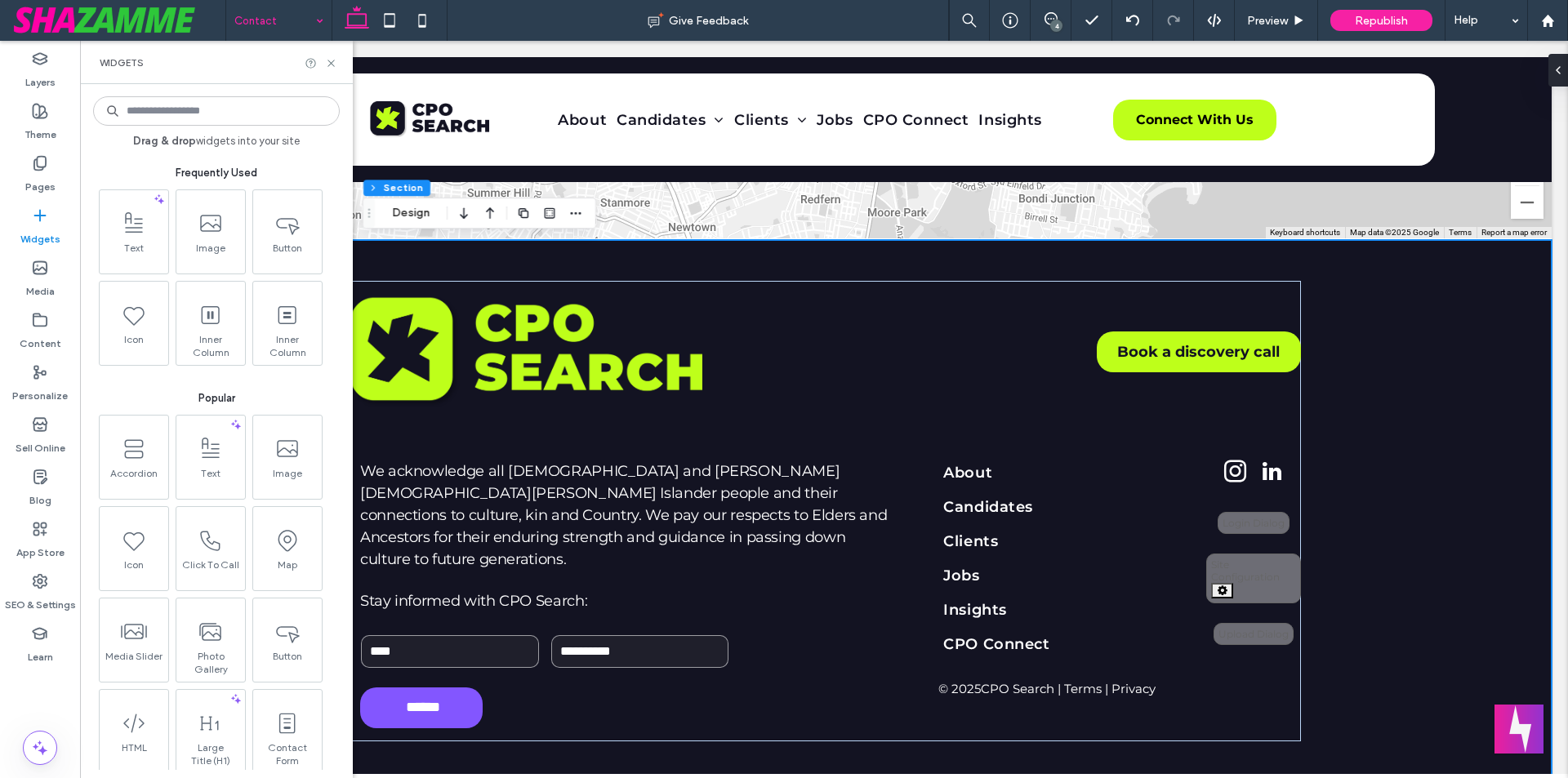
click at [194, 108] on input at bounding box center [217, 112] width 246 height 30
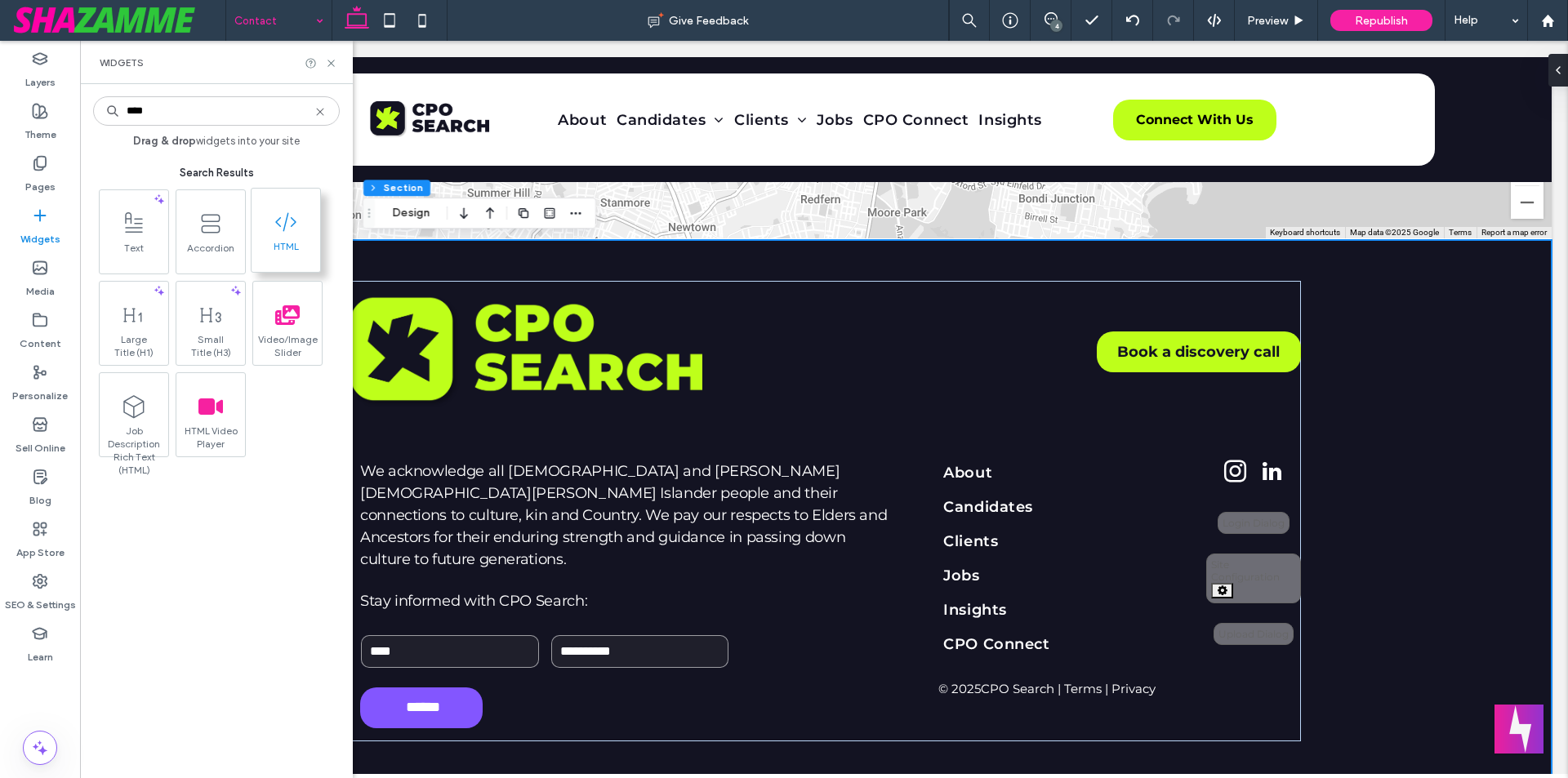
type input "****"
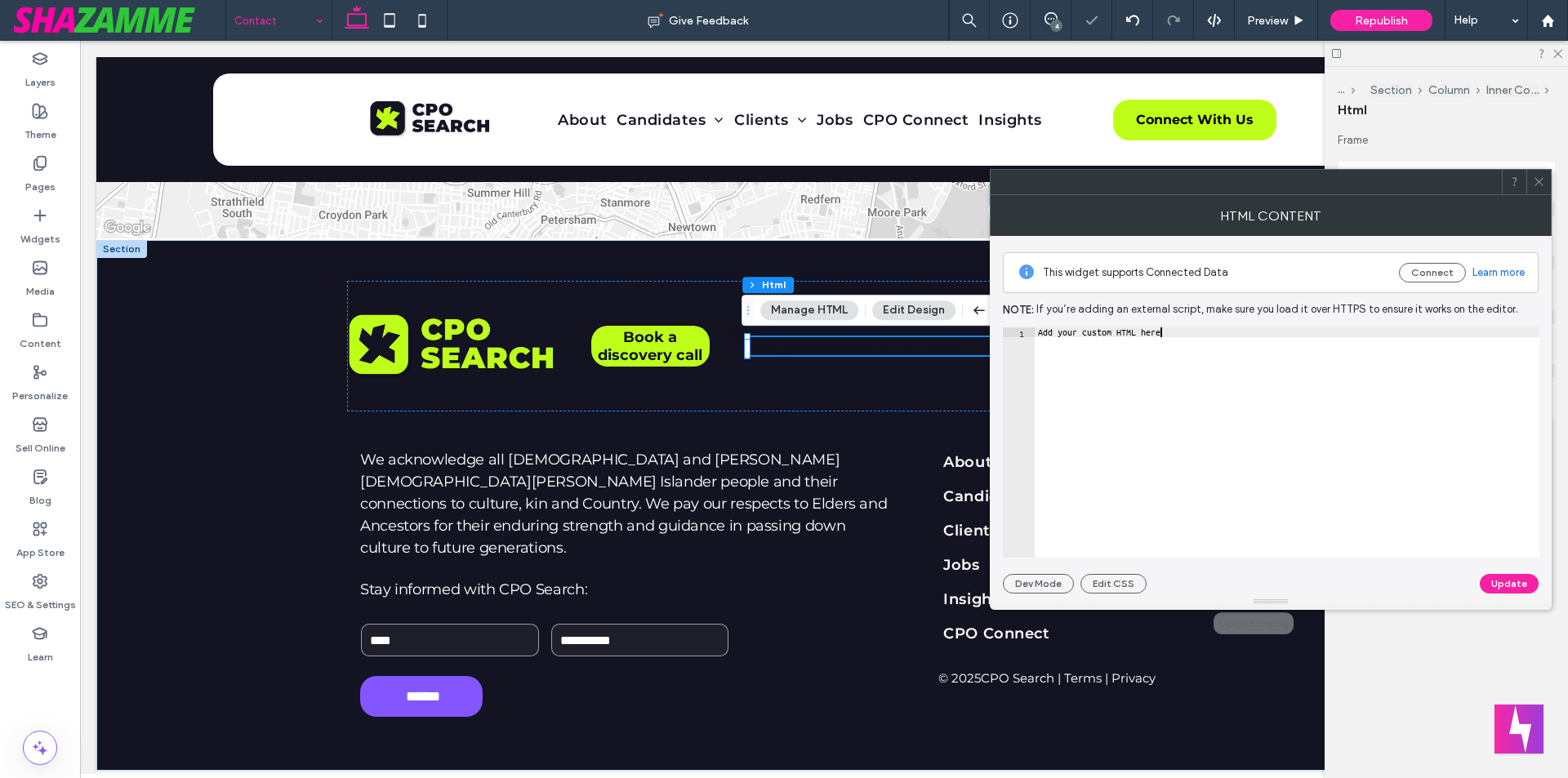
click at [1208, 378] on div "Add your custom HTML here" at bounding box center [1287, 452] width 504 height 250
paste textarea "*********"
type textarea "**********"
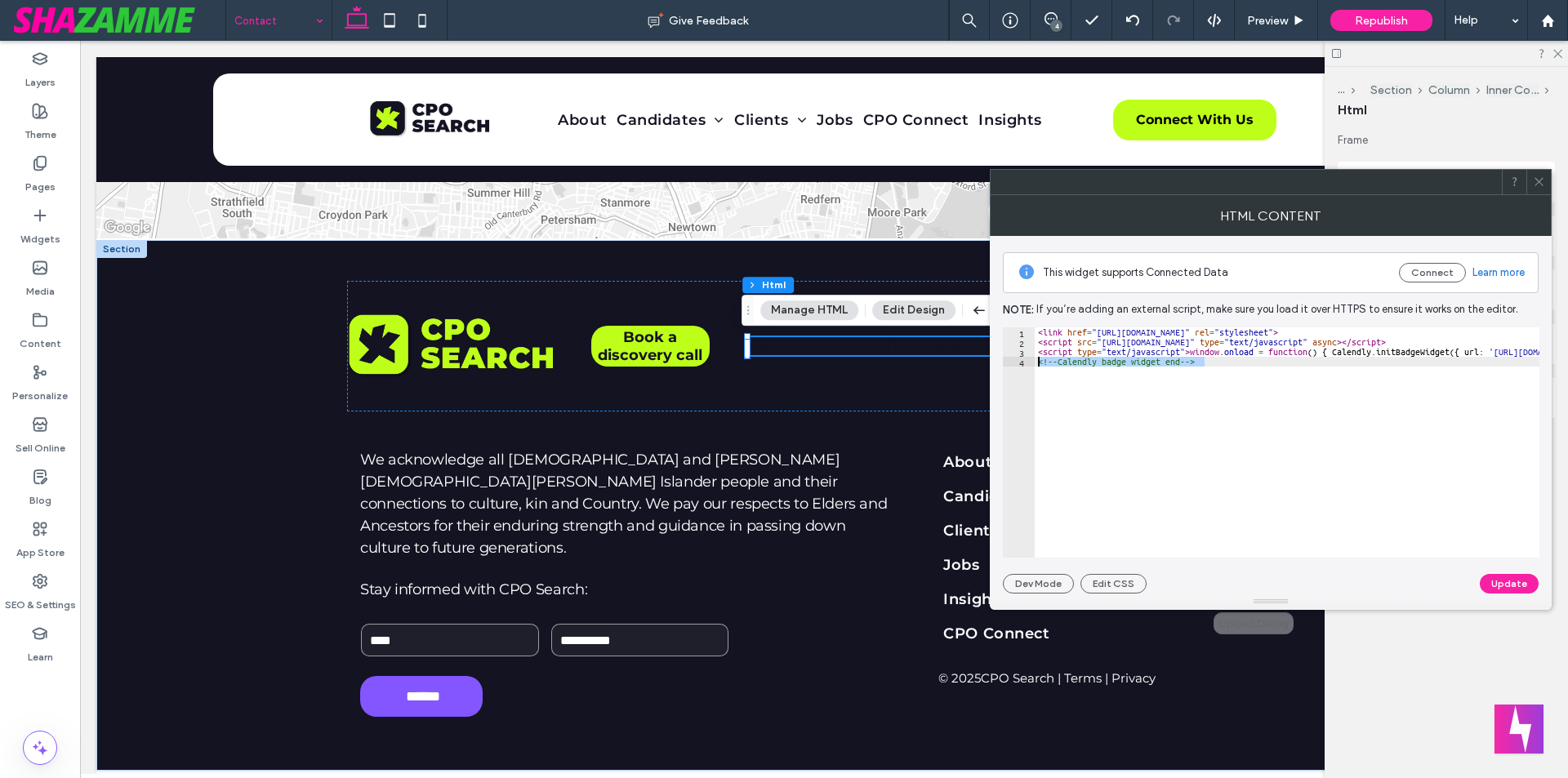
drag, startPoint x: 1208, startPoint y: 365, endPoint x: 1031, endPoint y: 365, distance: 177.0
click at [1031, 365] on div "**********" at bounding box center [1270, 442] width 536 height 231
type textarea "**********"
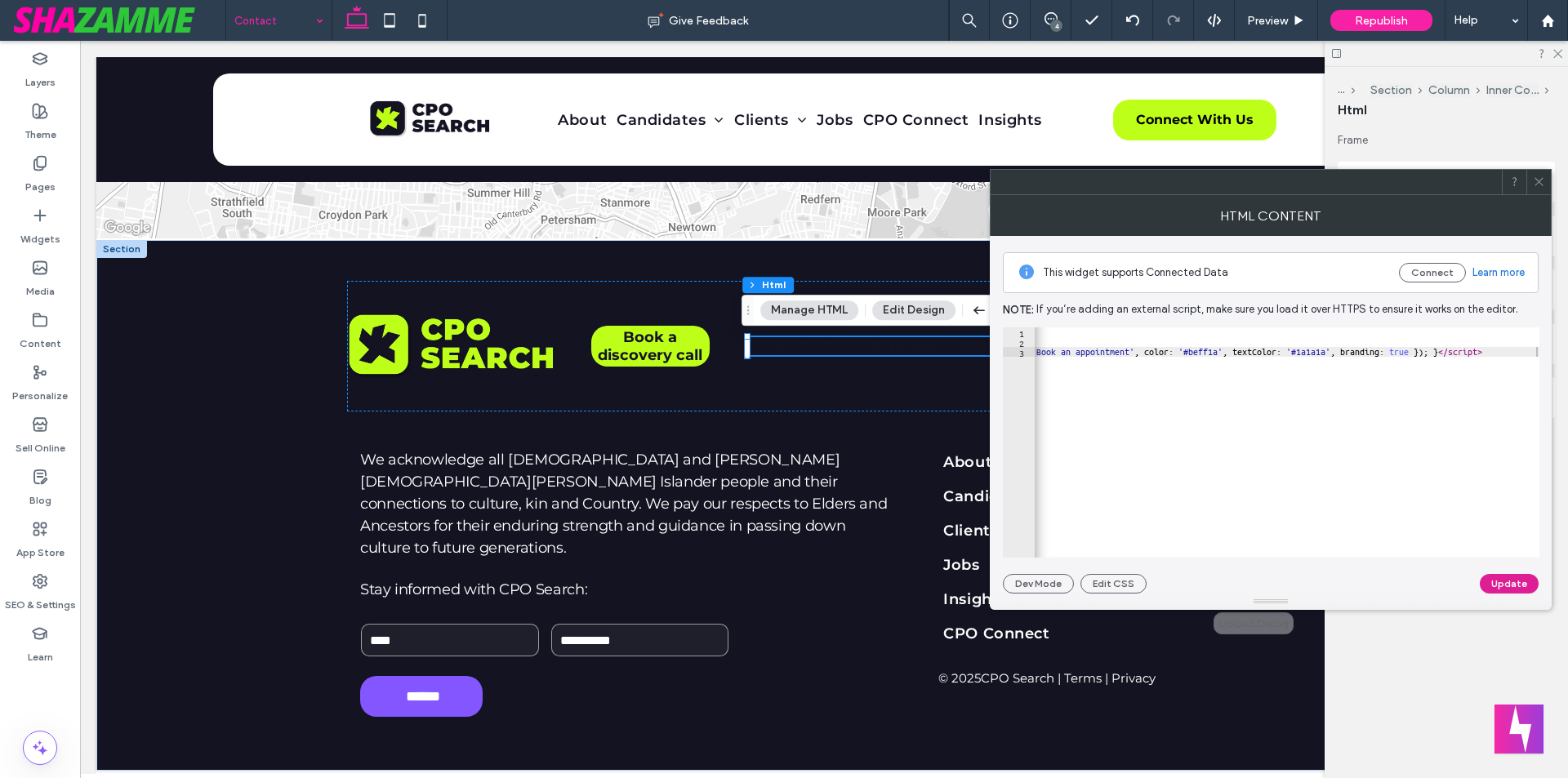
click at [1512, 580] on button "Update" at bounding box center [1508, 584] width 59 height 20
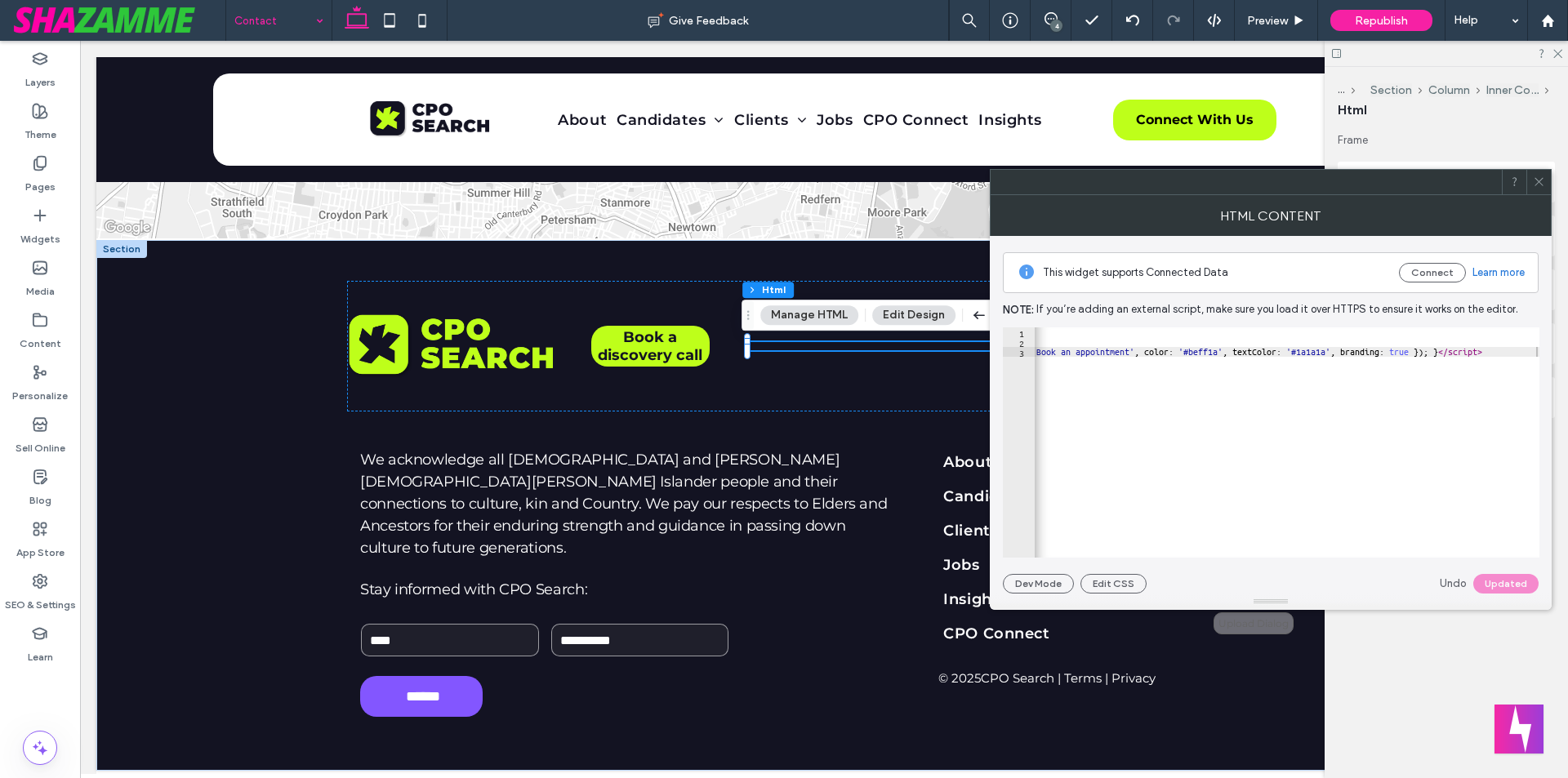
click at [1494, 582] on div "Undo Updated" at bounding box center [1489, 584] width 99 height 20
click at [1547, 181] on div at bounding box center [1538, 182] width 25 height 25
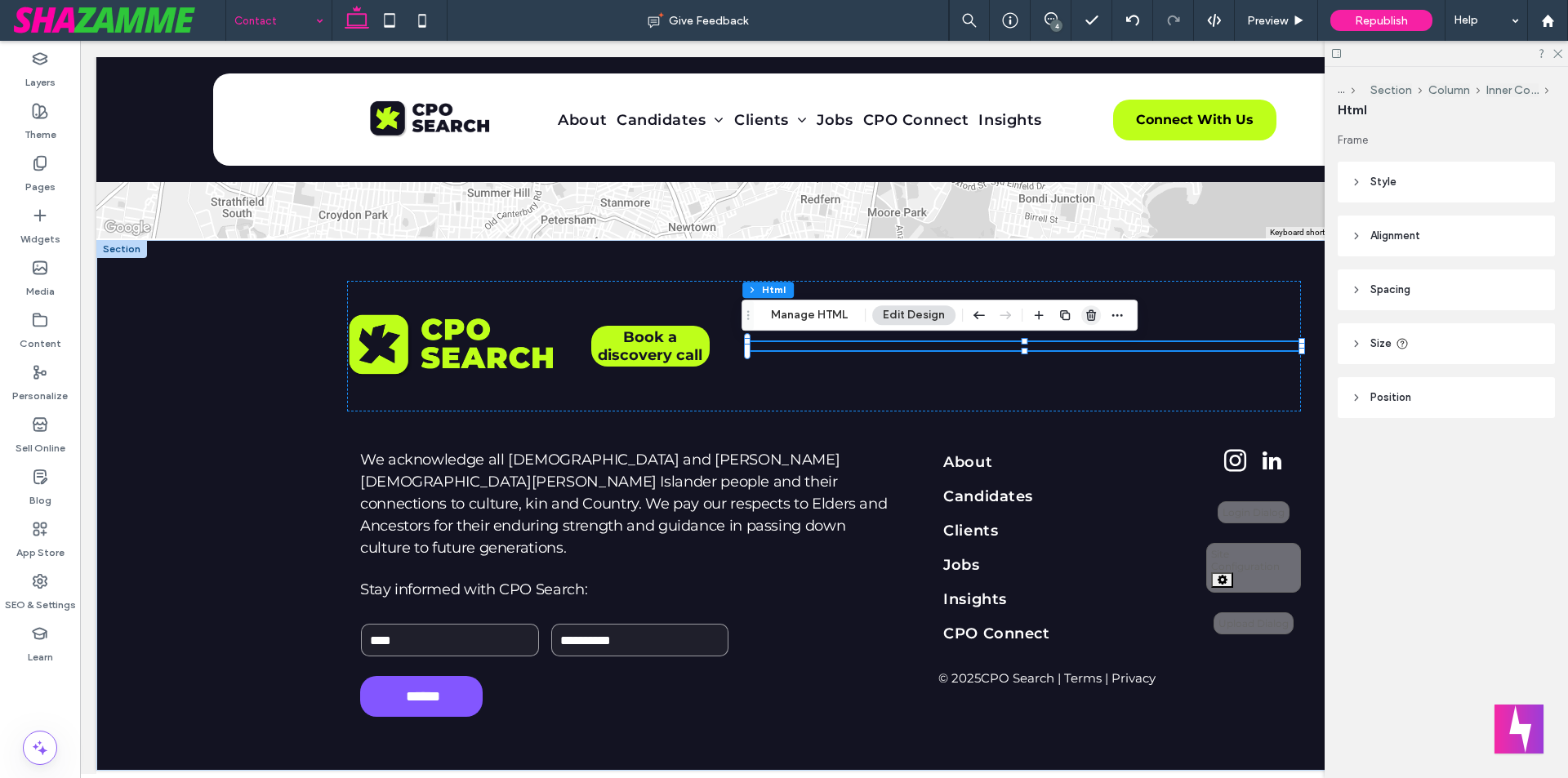
click at [1091, 317] on use "button" at bounding box center [1091, 314] width 10 height 11
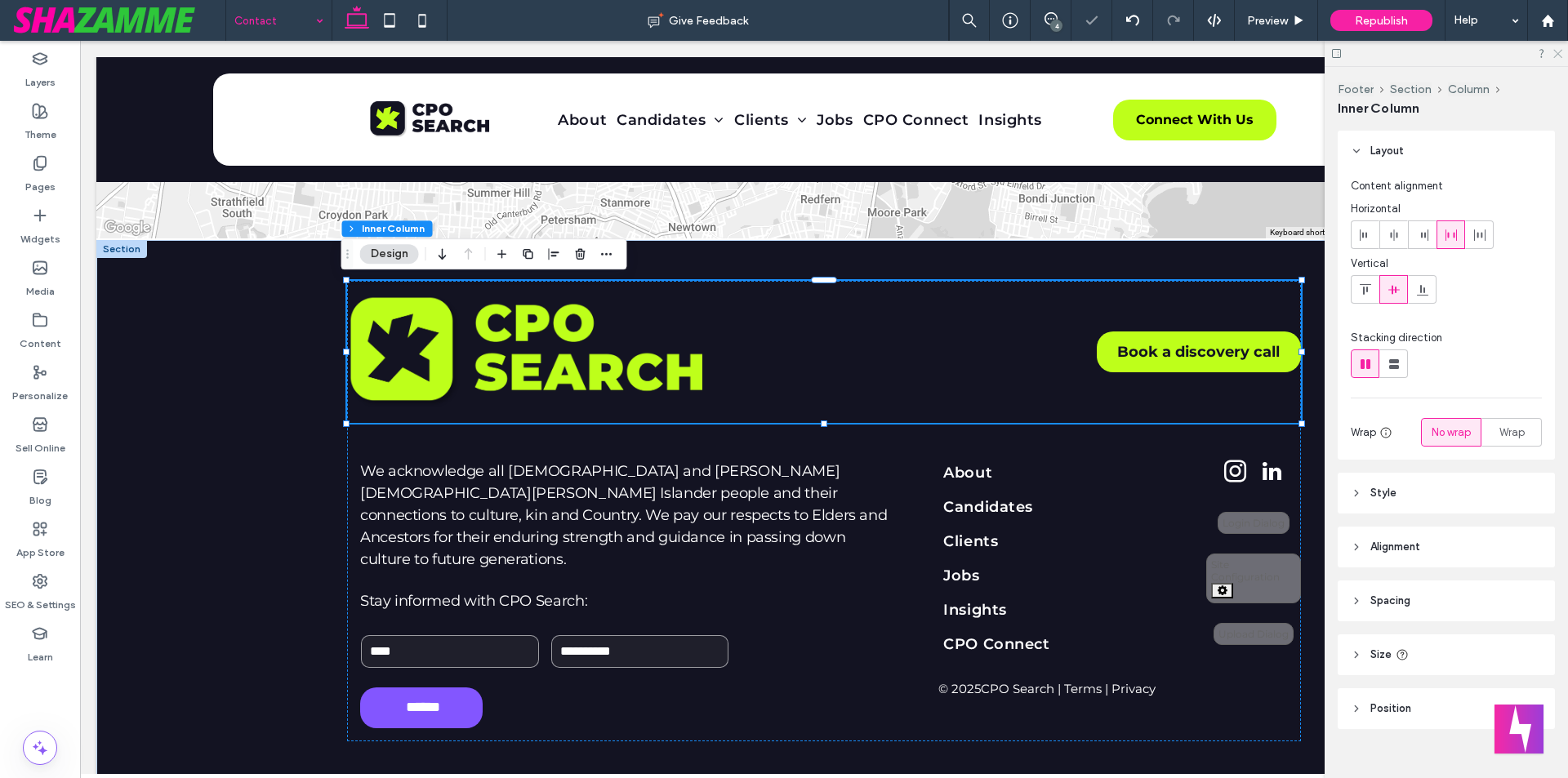
click at [1558, 54] on use at bounding box center [1557, 54] width 9 height 9
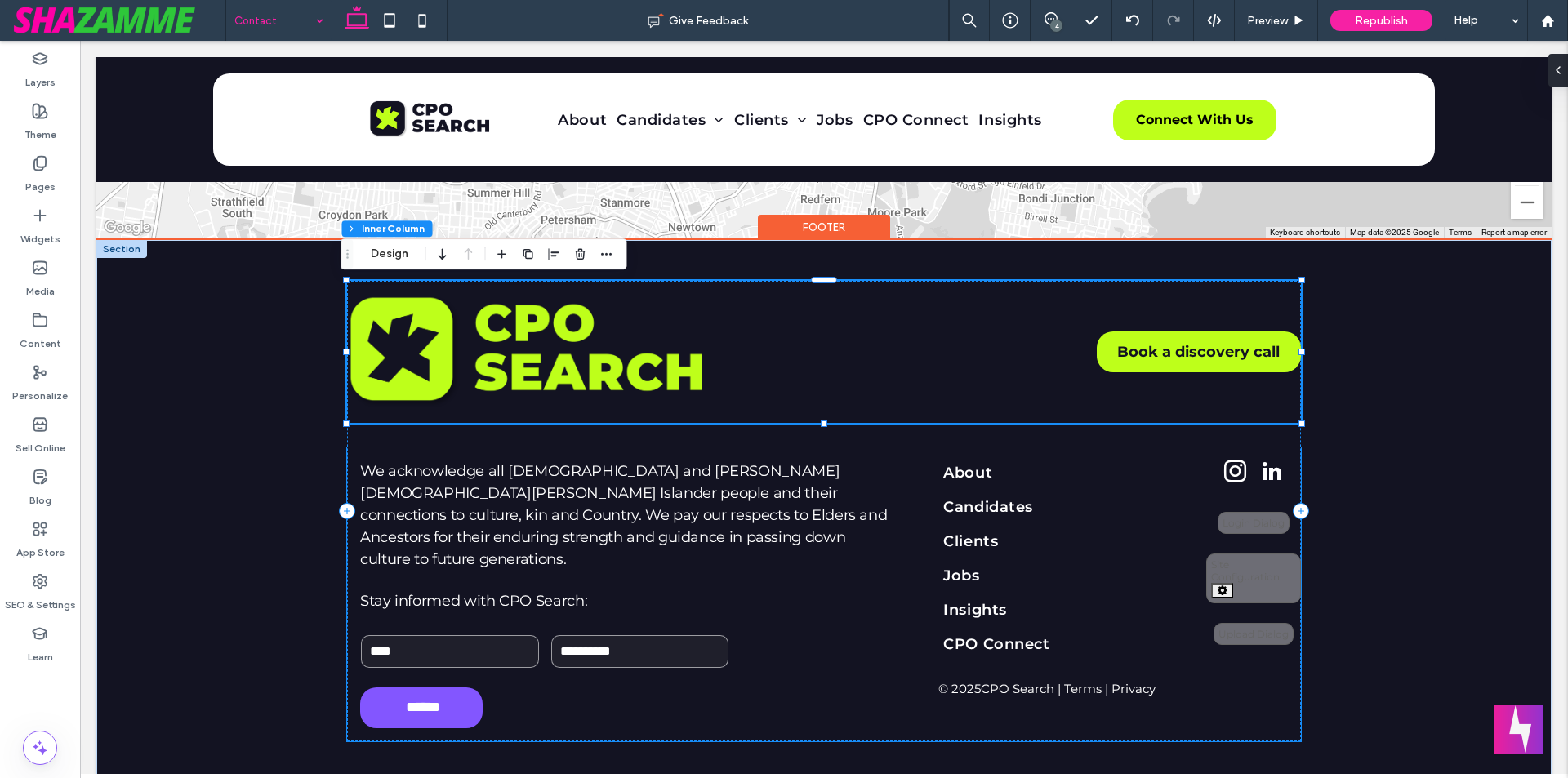
click at [1244, 667] on div "**********" at bounding box center [1253, 594] width 95 height 277
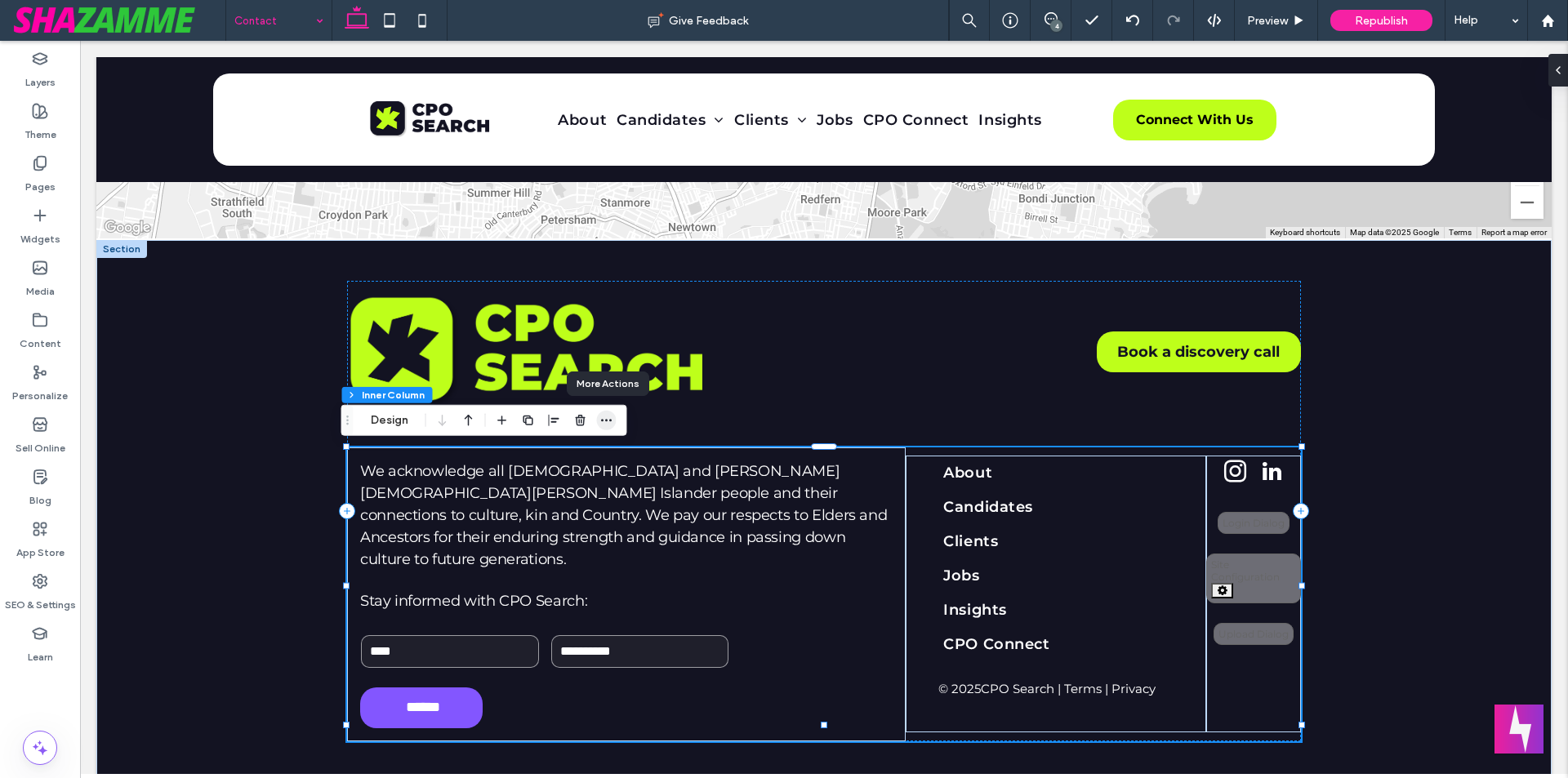
click at [608, 426] on icon "button" at bounding box center [607, 421] width 13 height 13
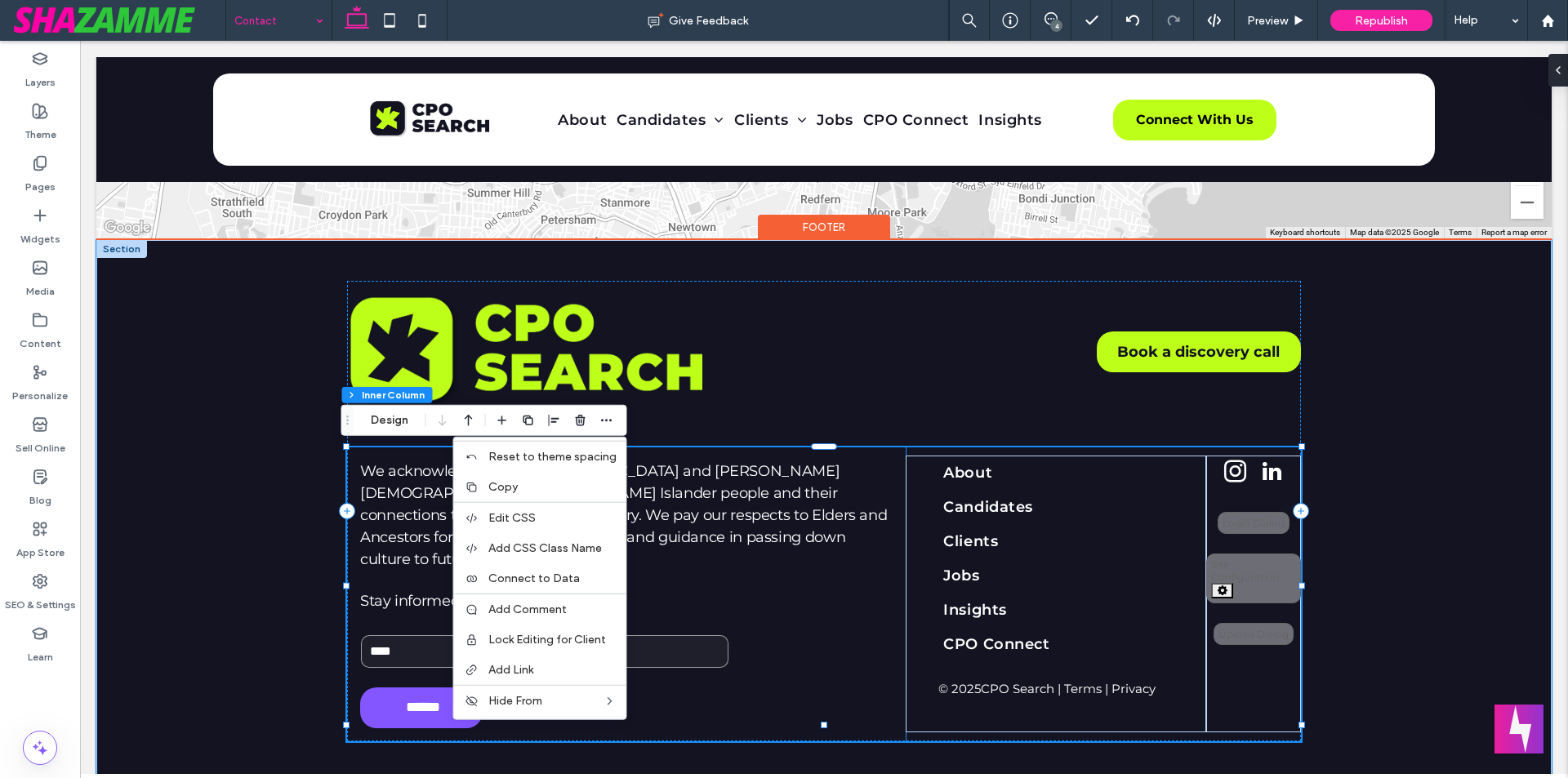
click at [360, 454] on div "We acknowledge all Aboriginal and Torres Strait Islander people and their conne…" at bounding box center [627, 594] width 559 height 294
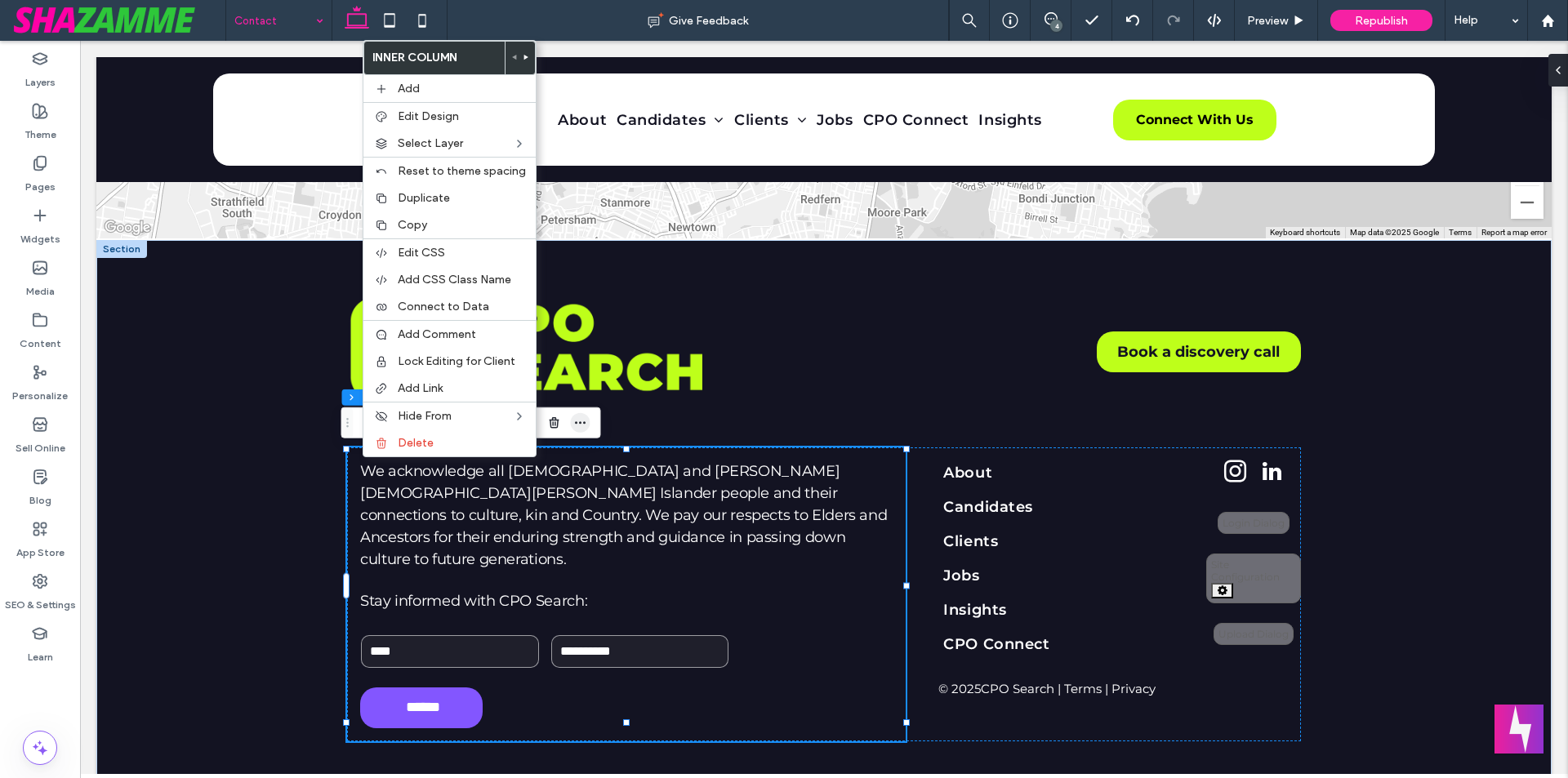
click at [585, 426] on icon "button" at bounding box center [580, 423] width 13 height 13
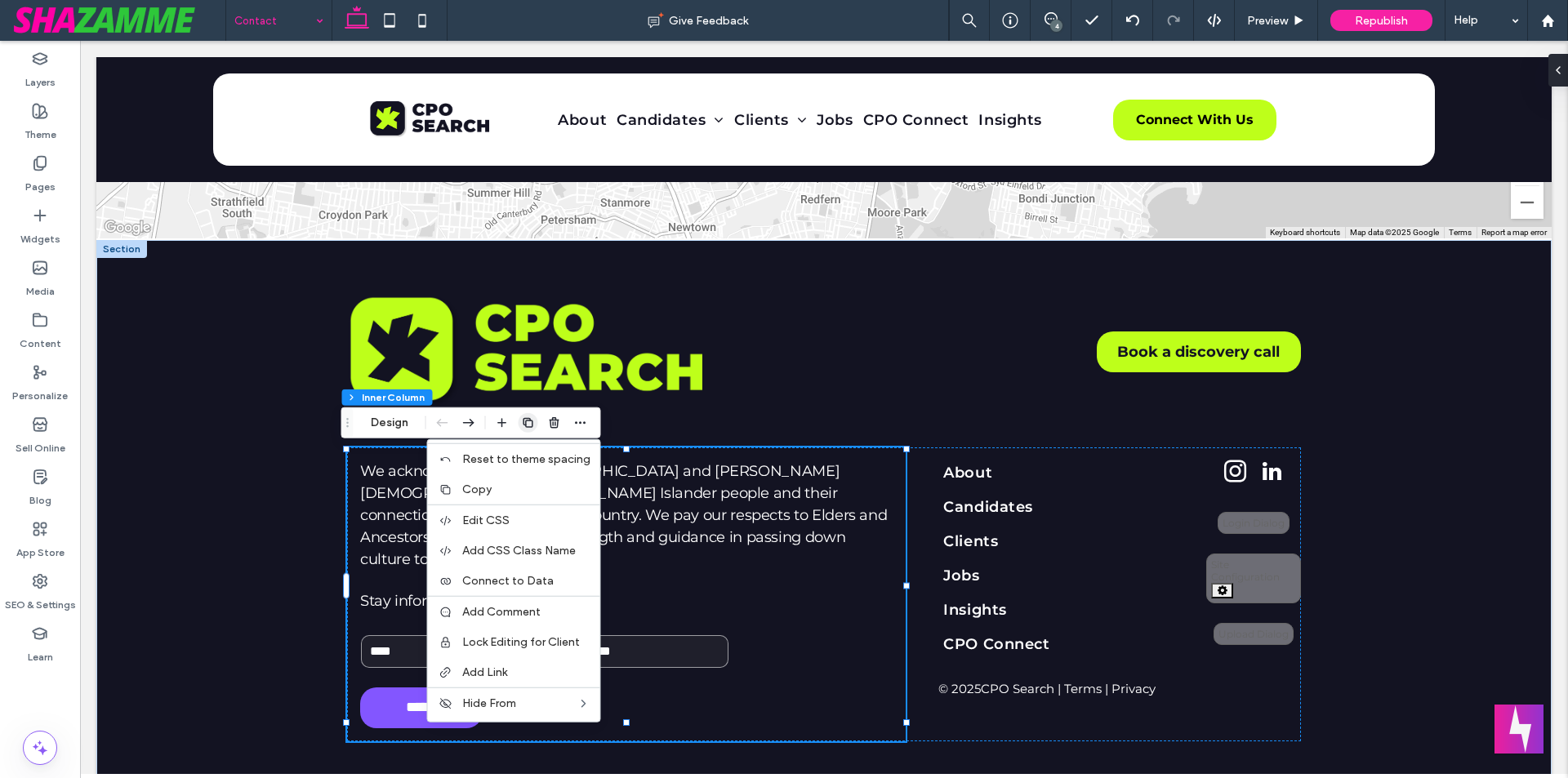
click at [527, 418] on use "button" at bounding box center [527, 423] width 10 height 10
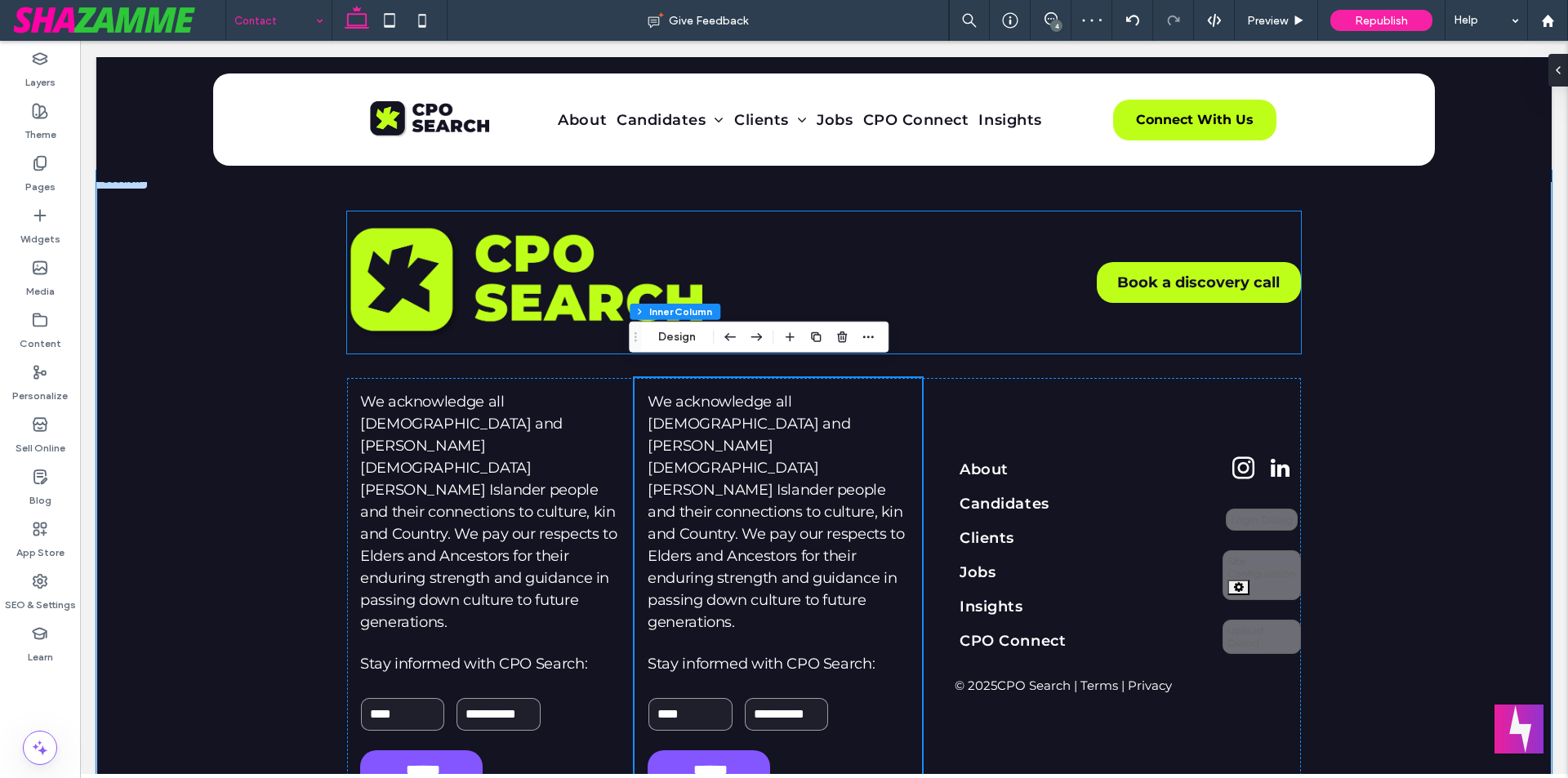
scroll to position [1584, 0]
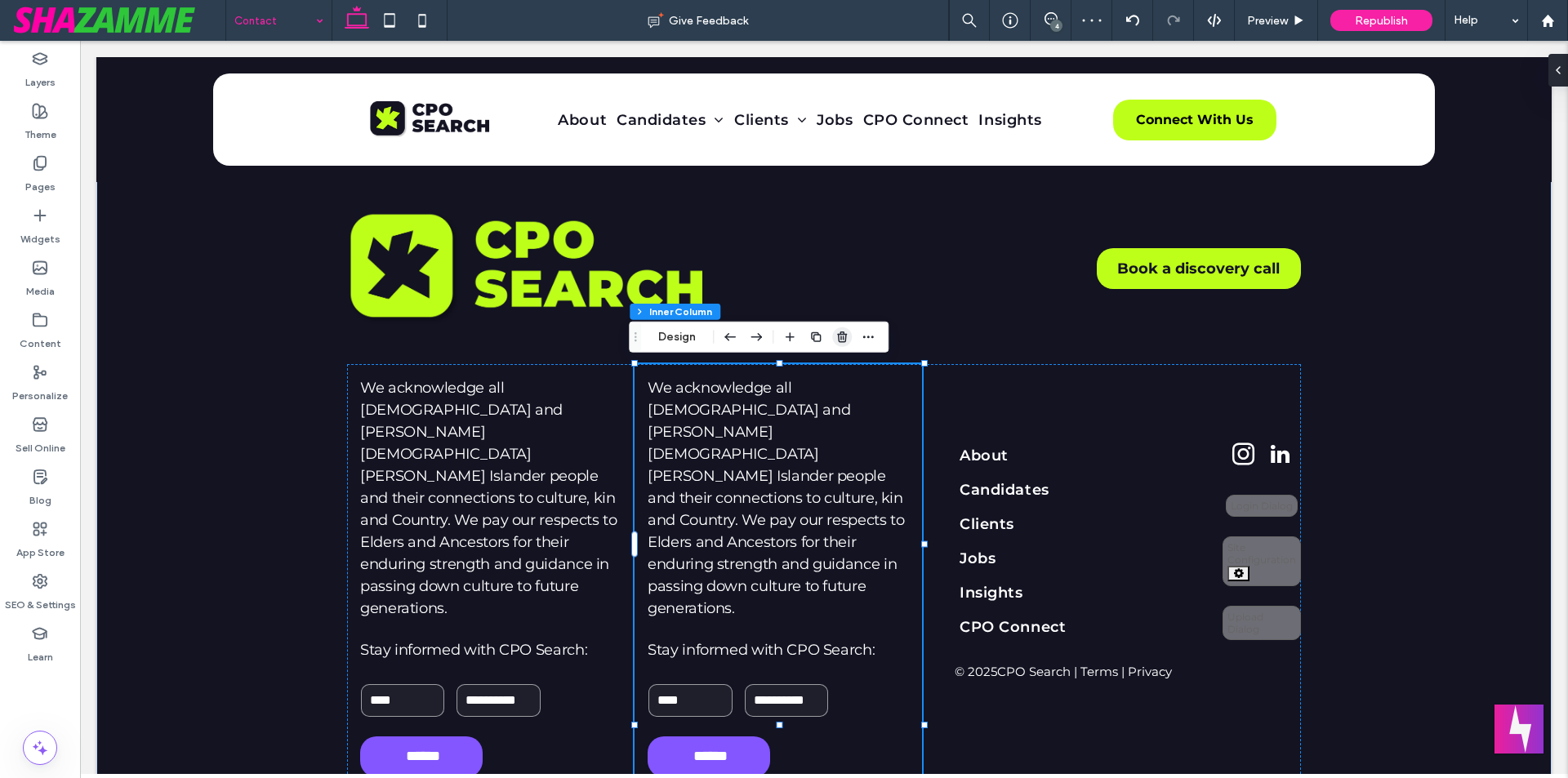
click at [834, 332] on span "button" at bounding box center [842, 337] width 20 height 20
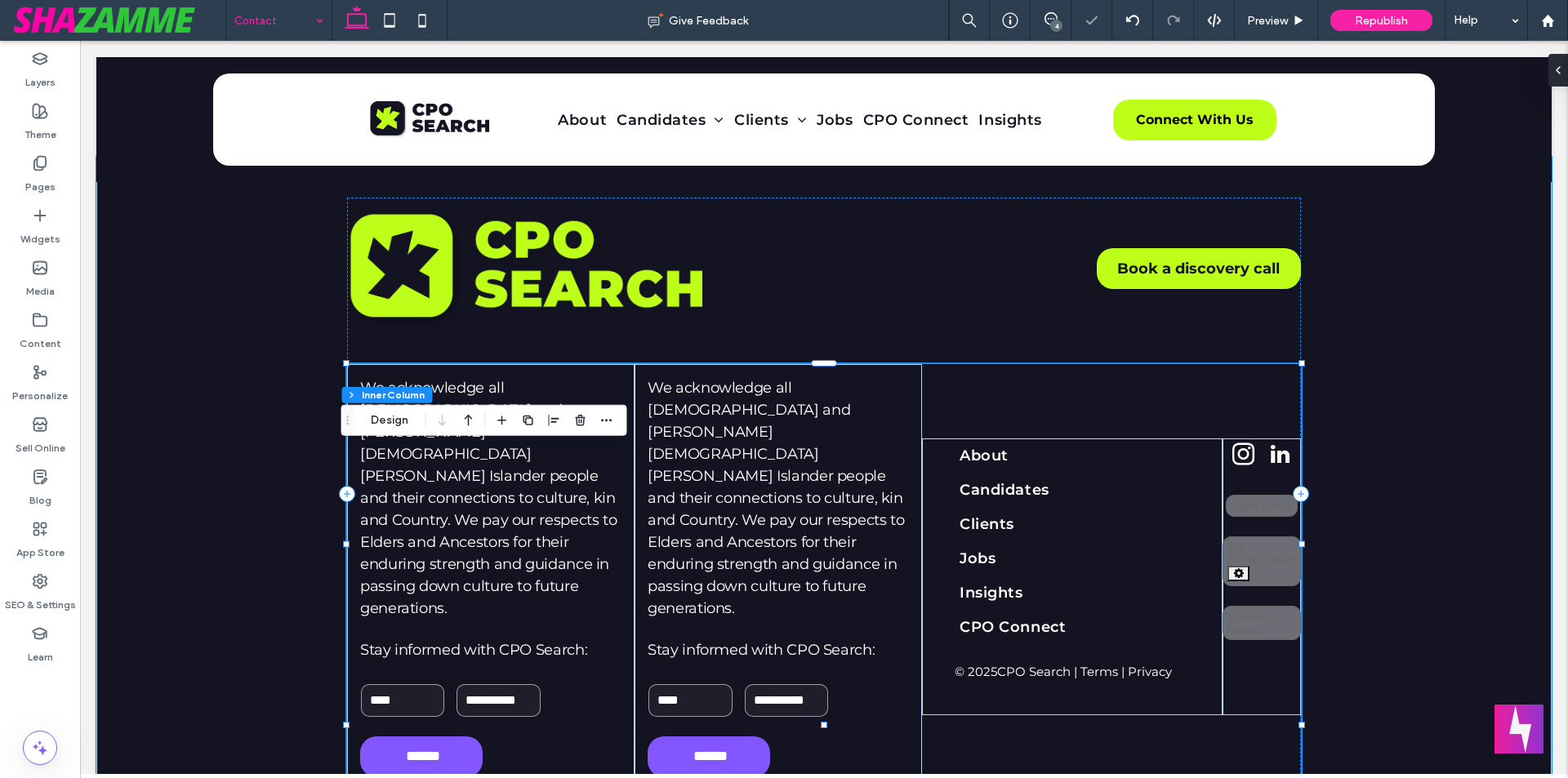
scroll to position [1501, 0]
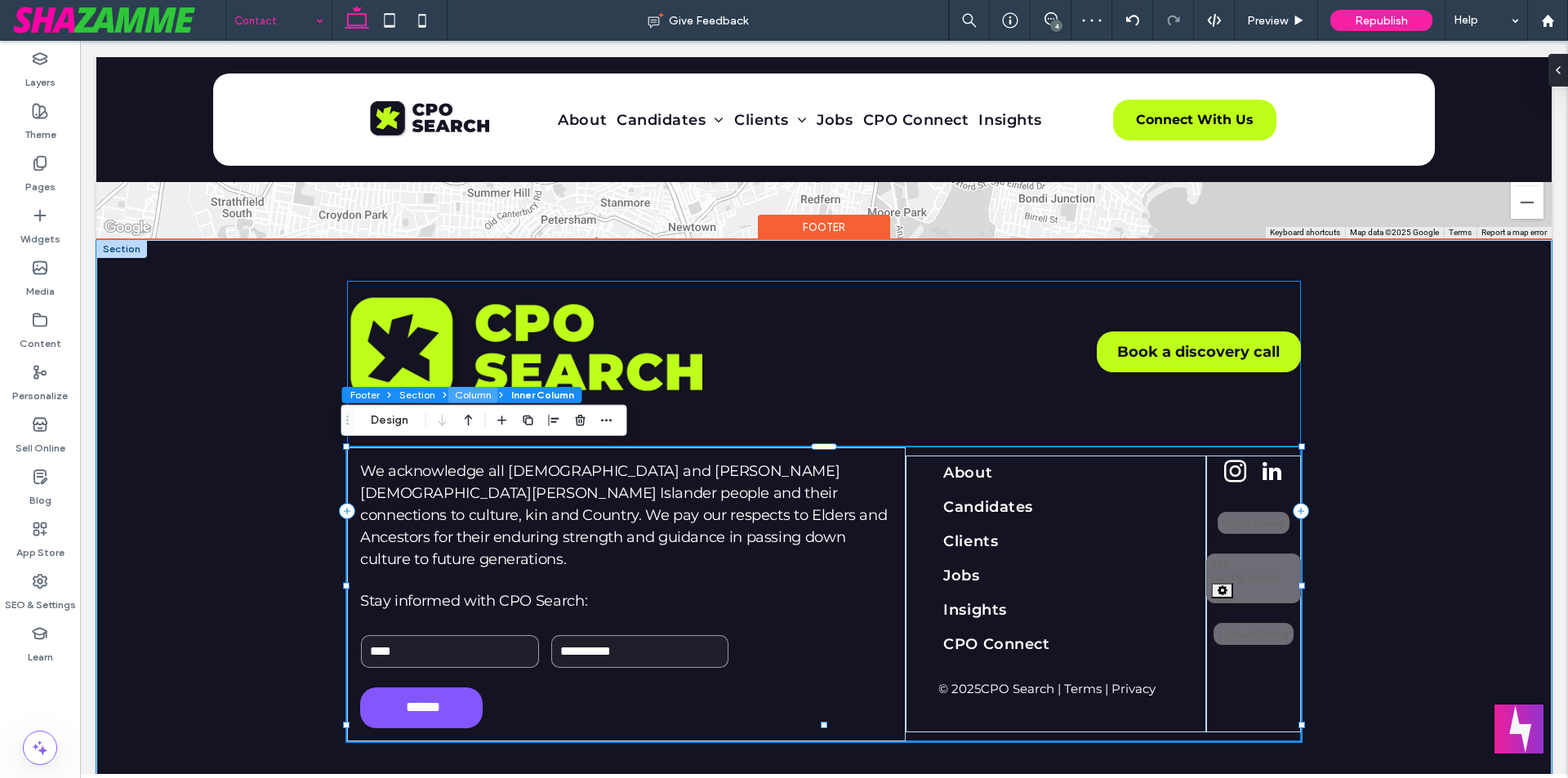
click at [471, 398] on button "Column" at bounding box center [473, 395] width 50 height 17
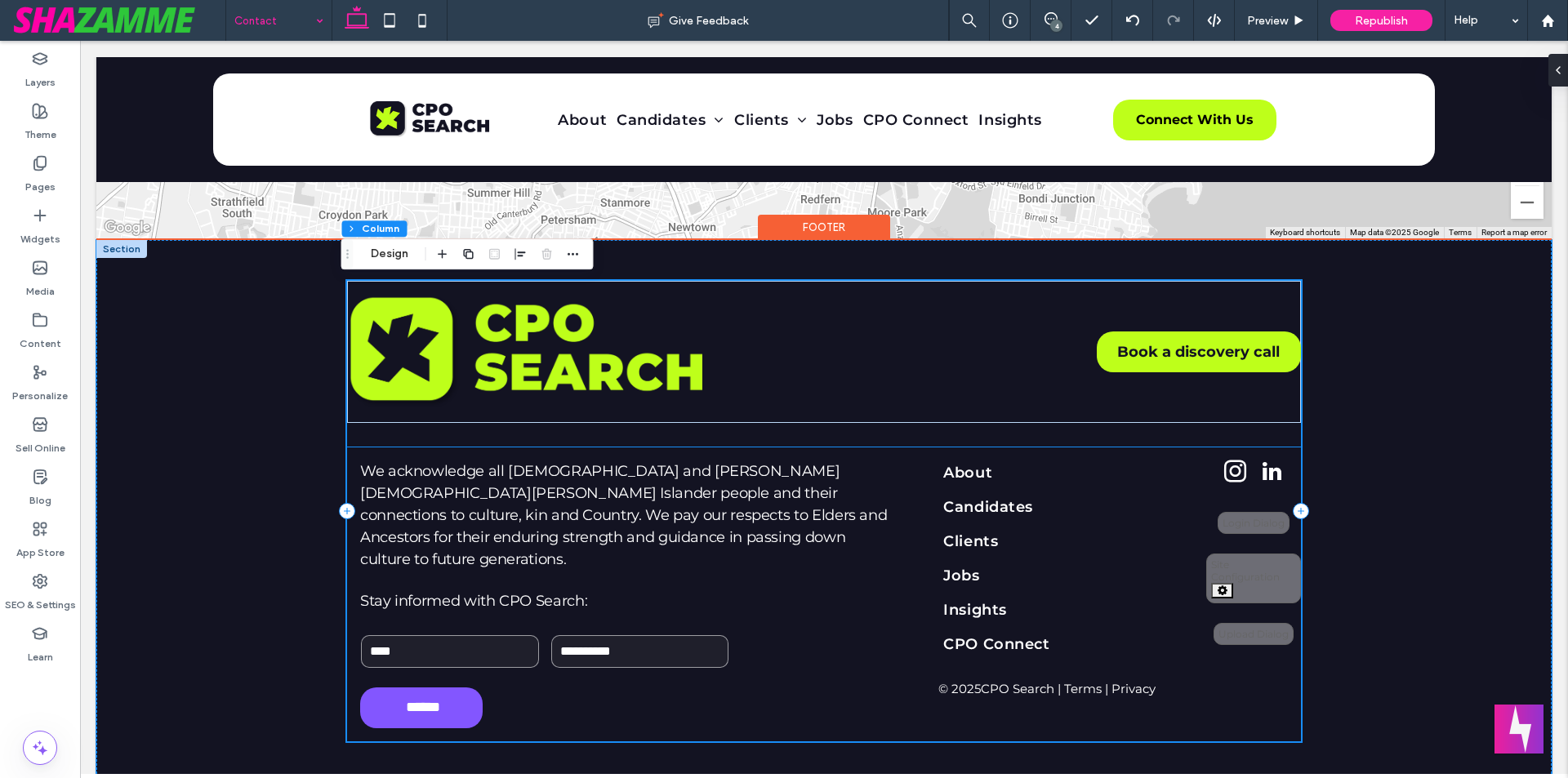
click at [443, 447] on div "**********" at bounding box center [824, 594] width 954 height 294
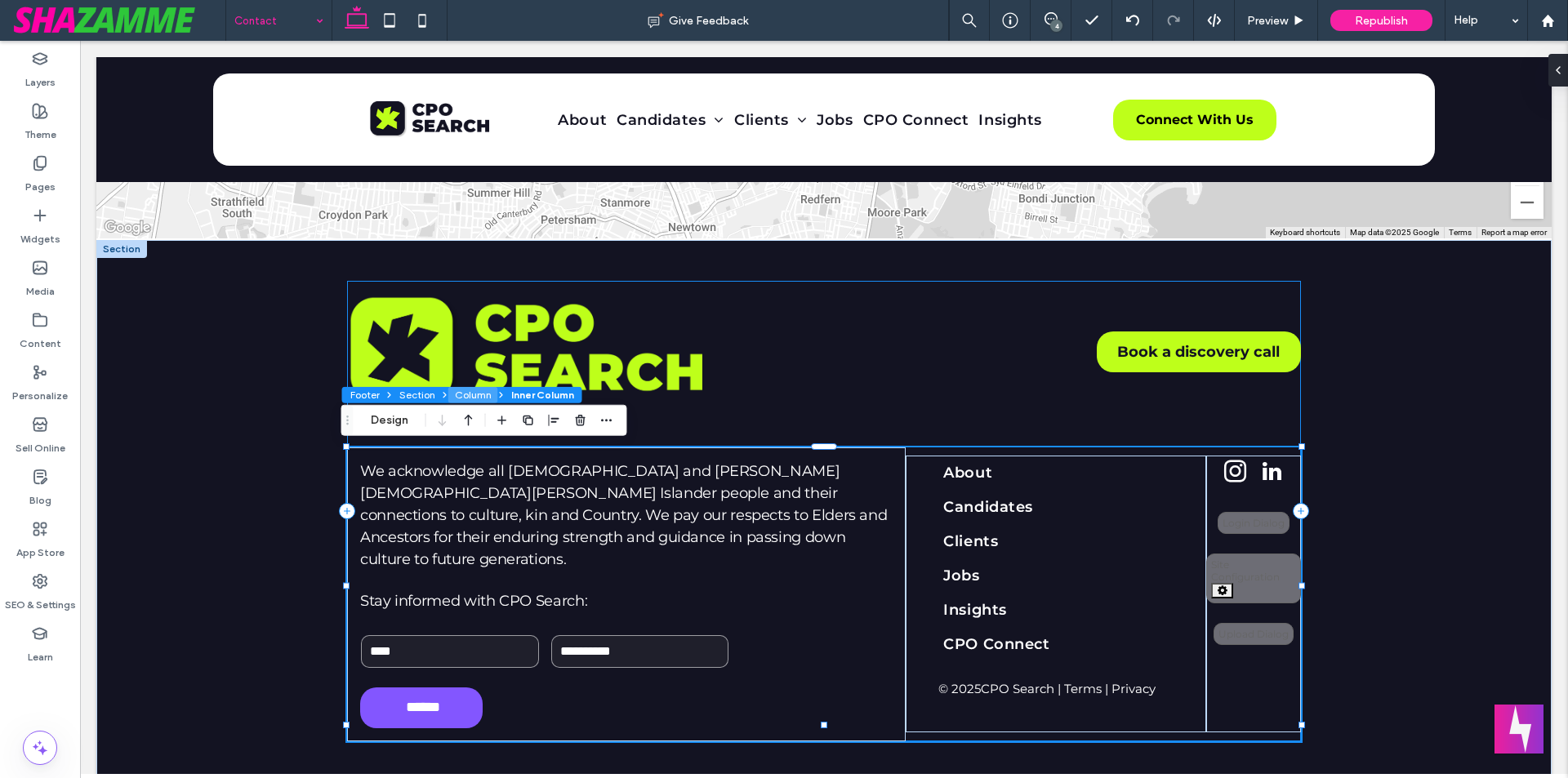
click at [481, 395] on button "Column" at bounding box center [473, 395] width 50 height 17
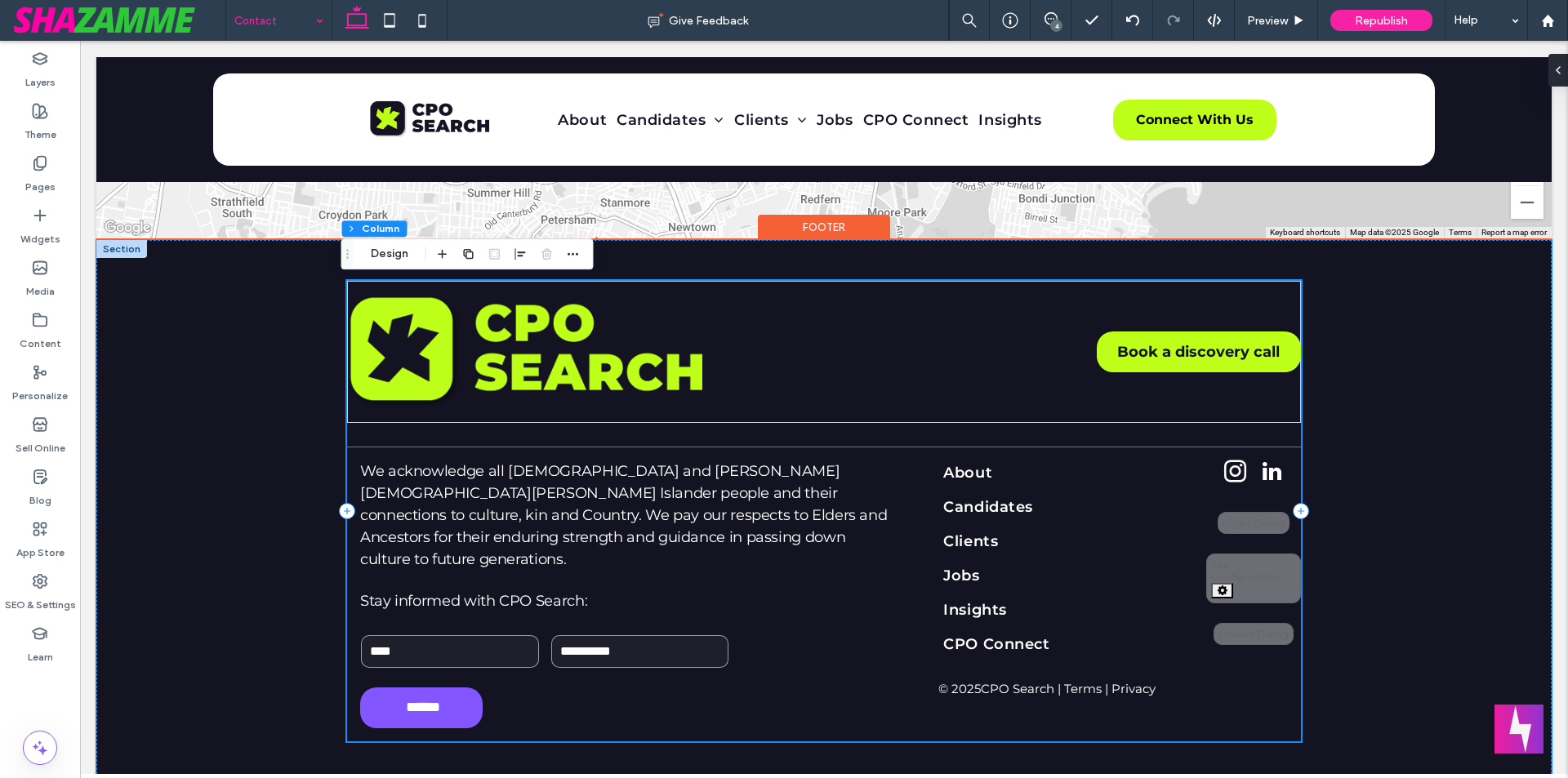
click at [469, 453] on div "We acknowledge all Aboriginal and Torres Strait Islander people and their conne…" at bounding box center [627, 594] width 559 height 294
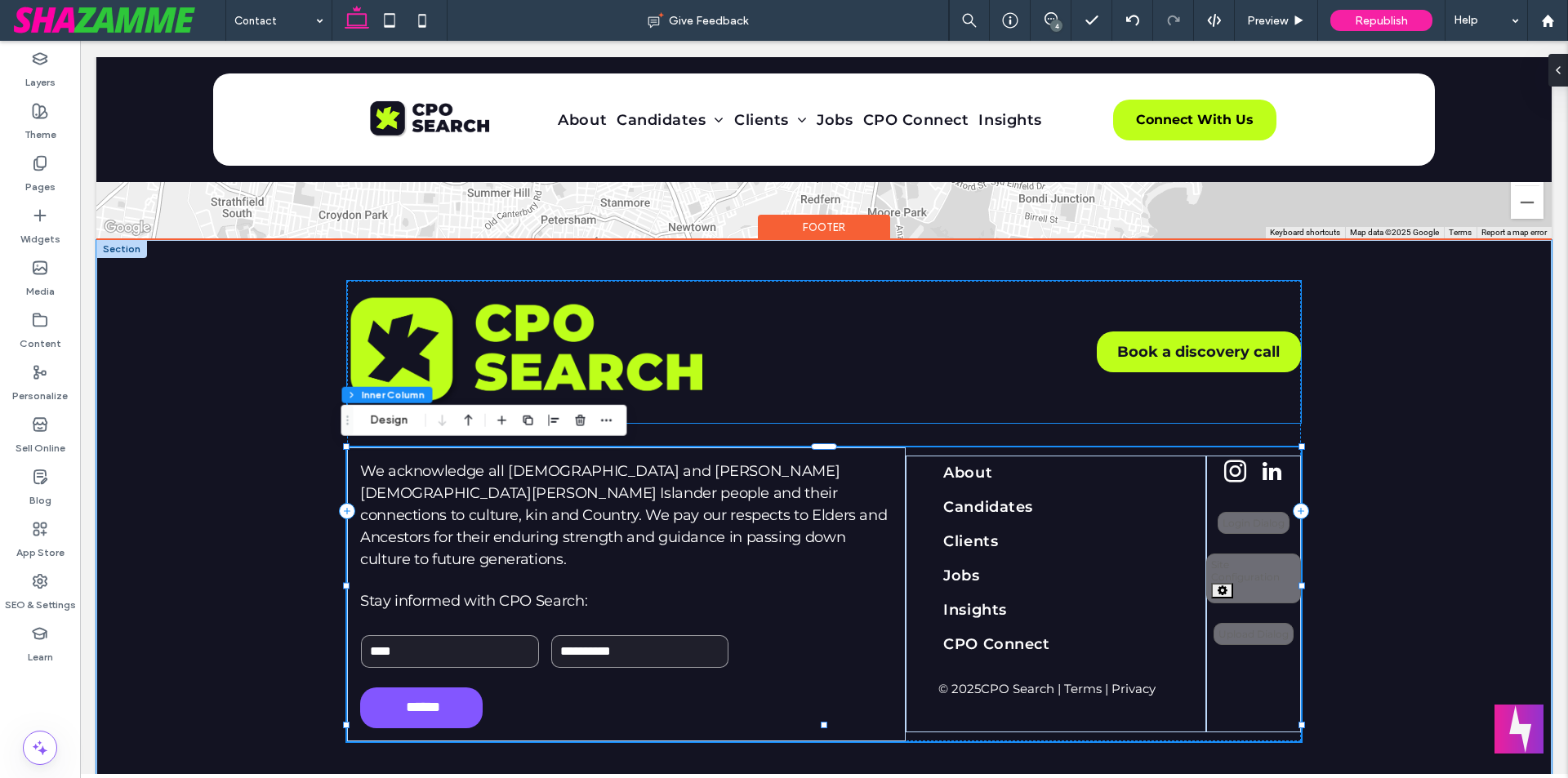
click at [856, 412] on div "Book a discovery call" at bounding box center [824, 352] width 954 height 142
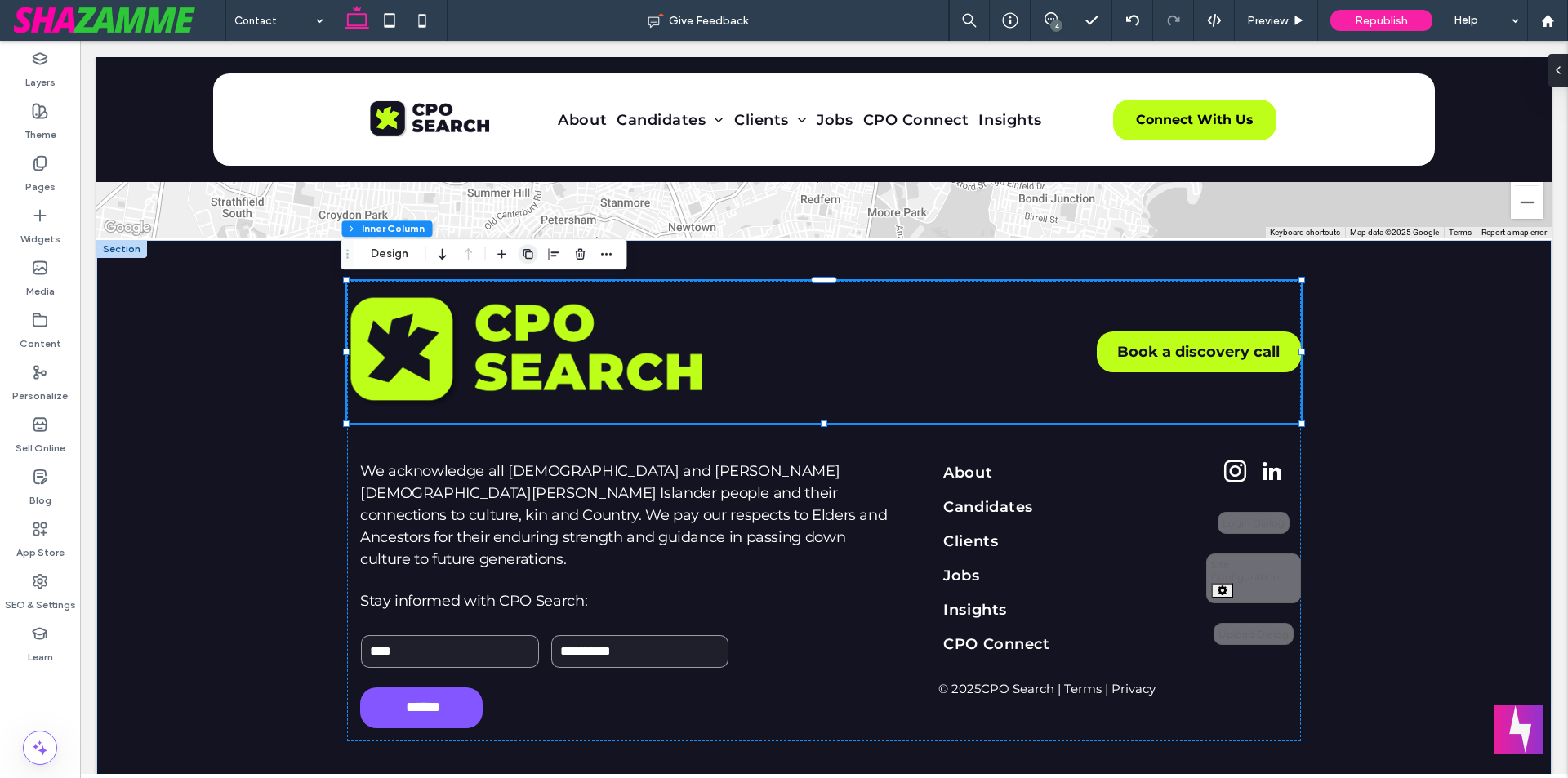
click at [527, 255] on icon "button" at bounding box center [528, 254] width 13 height 13
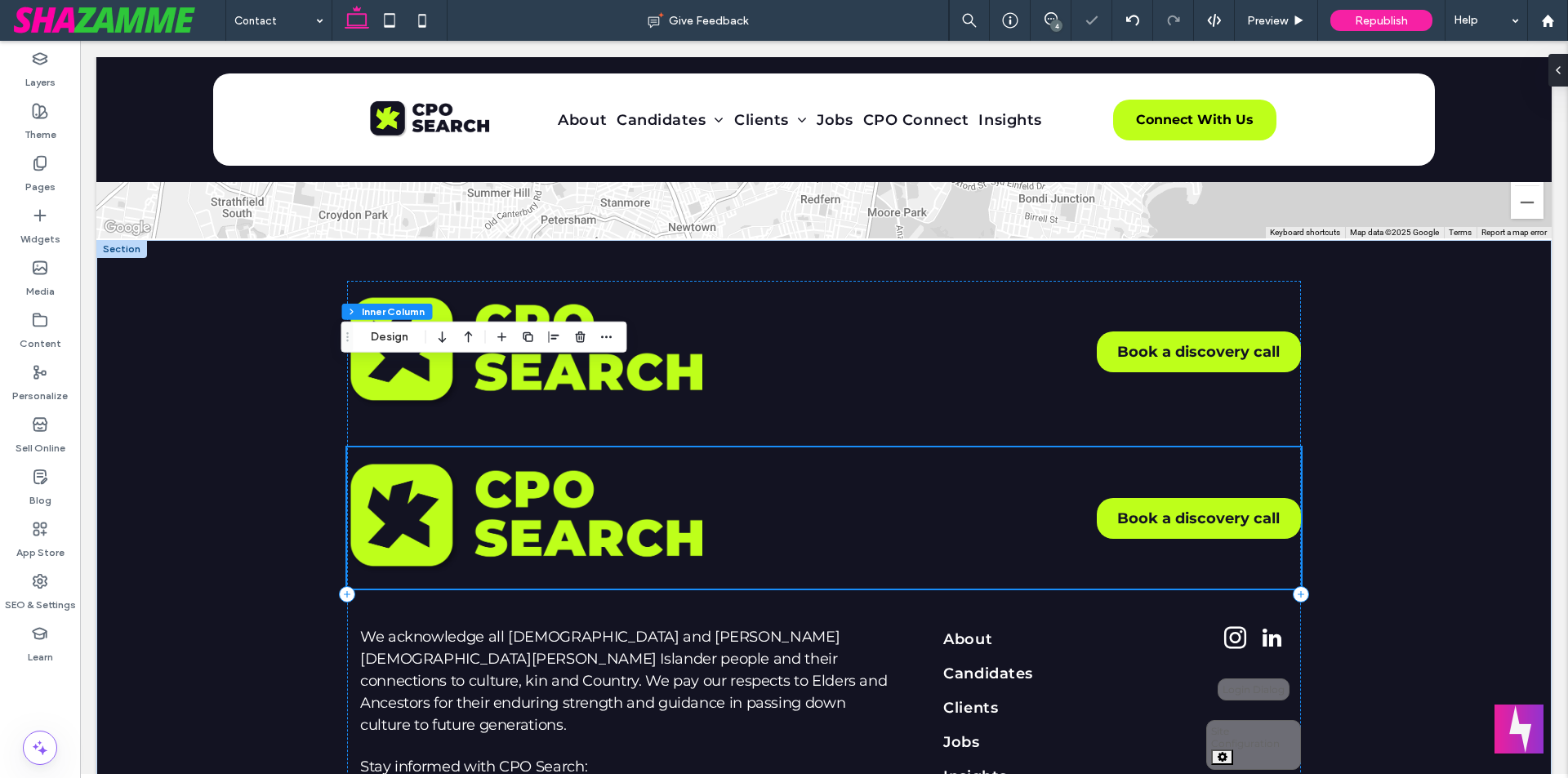
scroll to position [1584, 0]
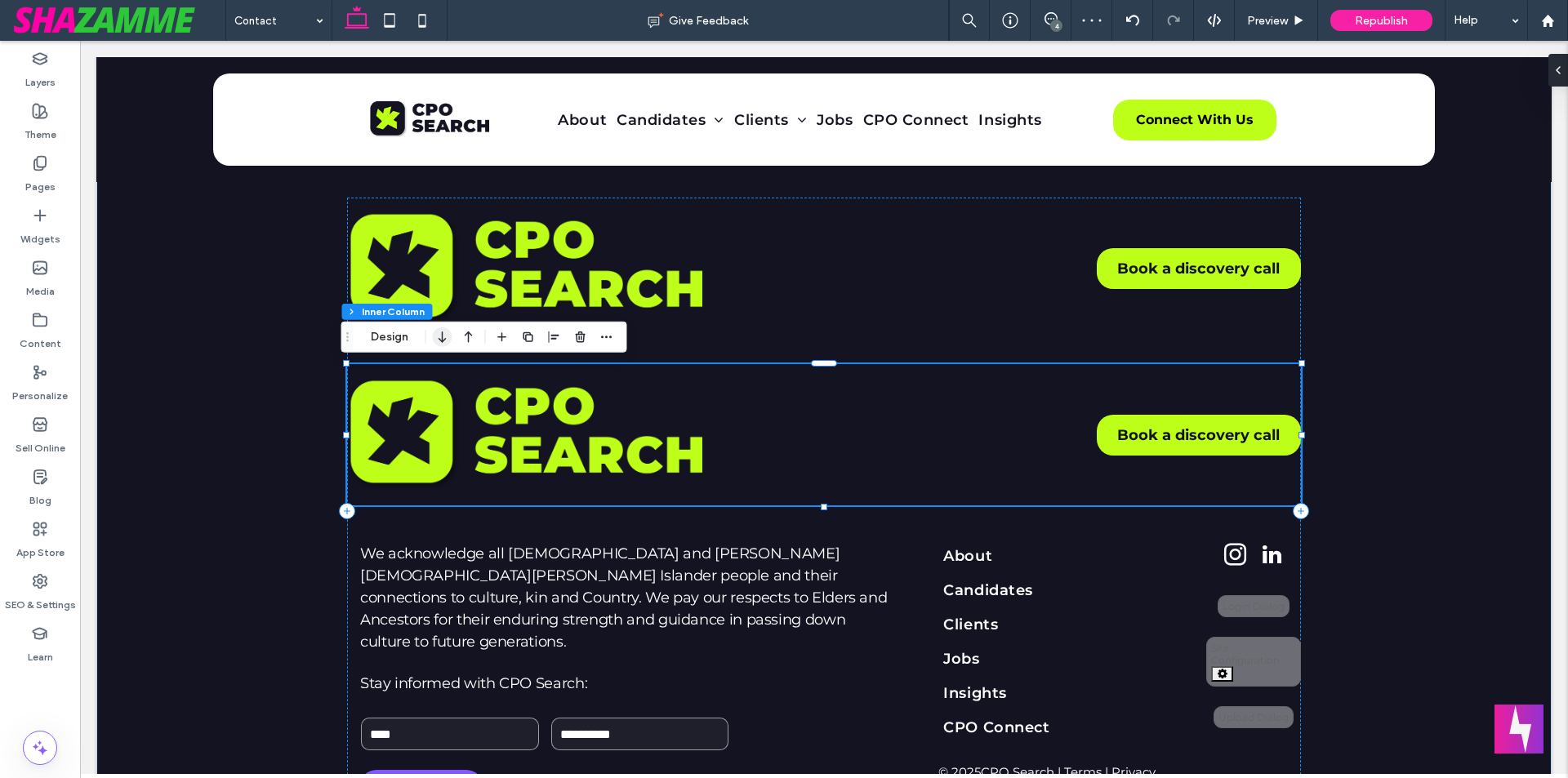
click at [441, 343] on icon "button" at bounding box center [443, 337] width 20 height 30
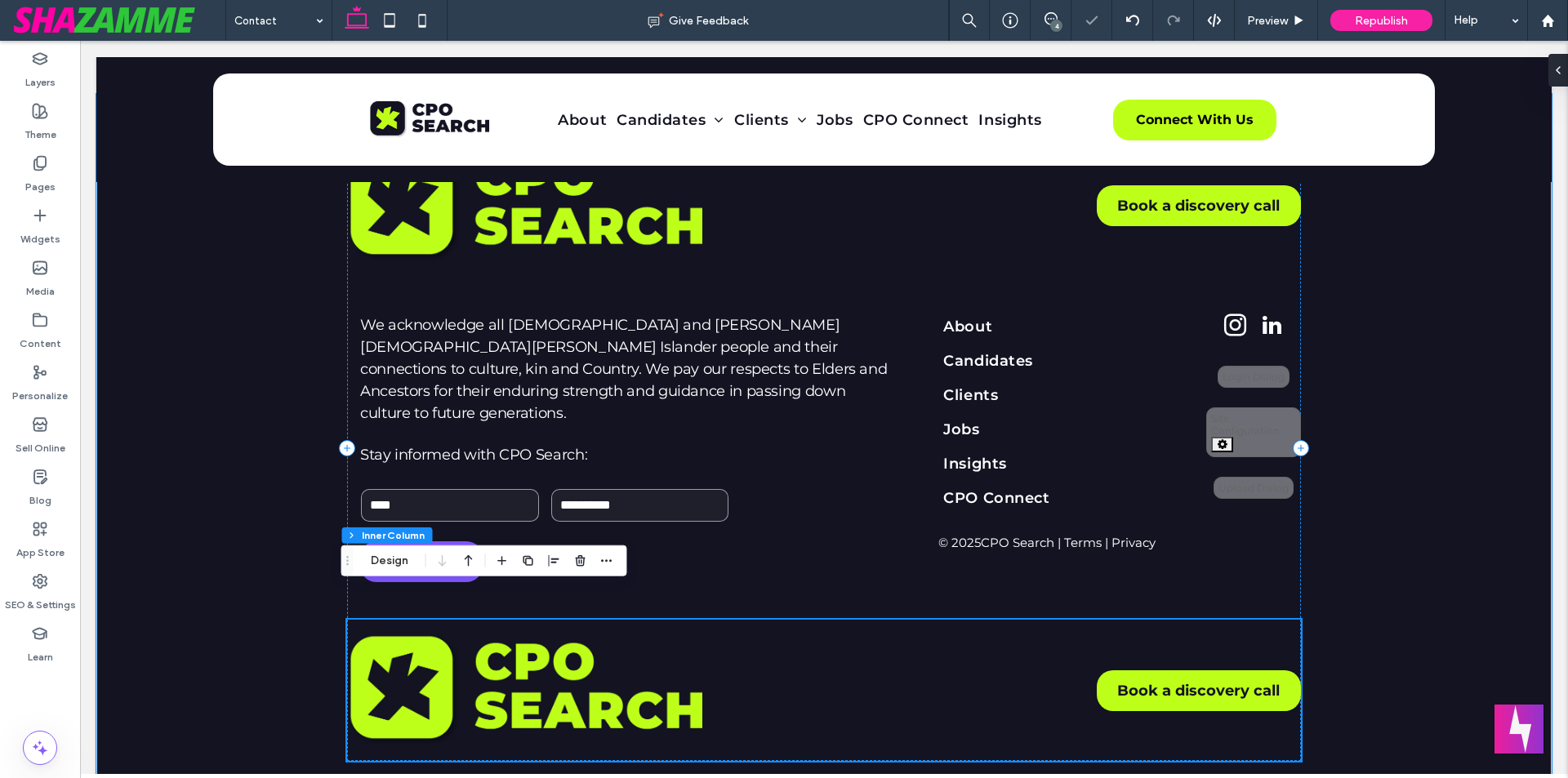
scroll to position [1667, 0]
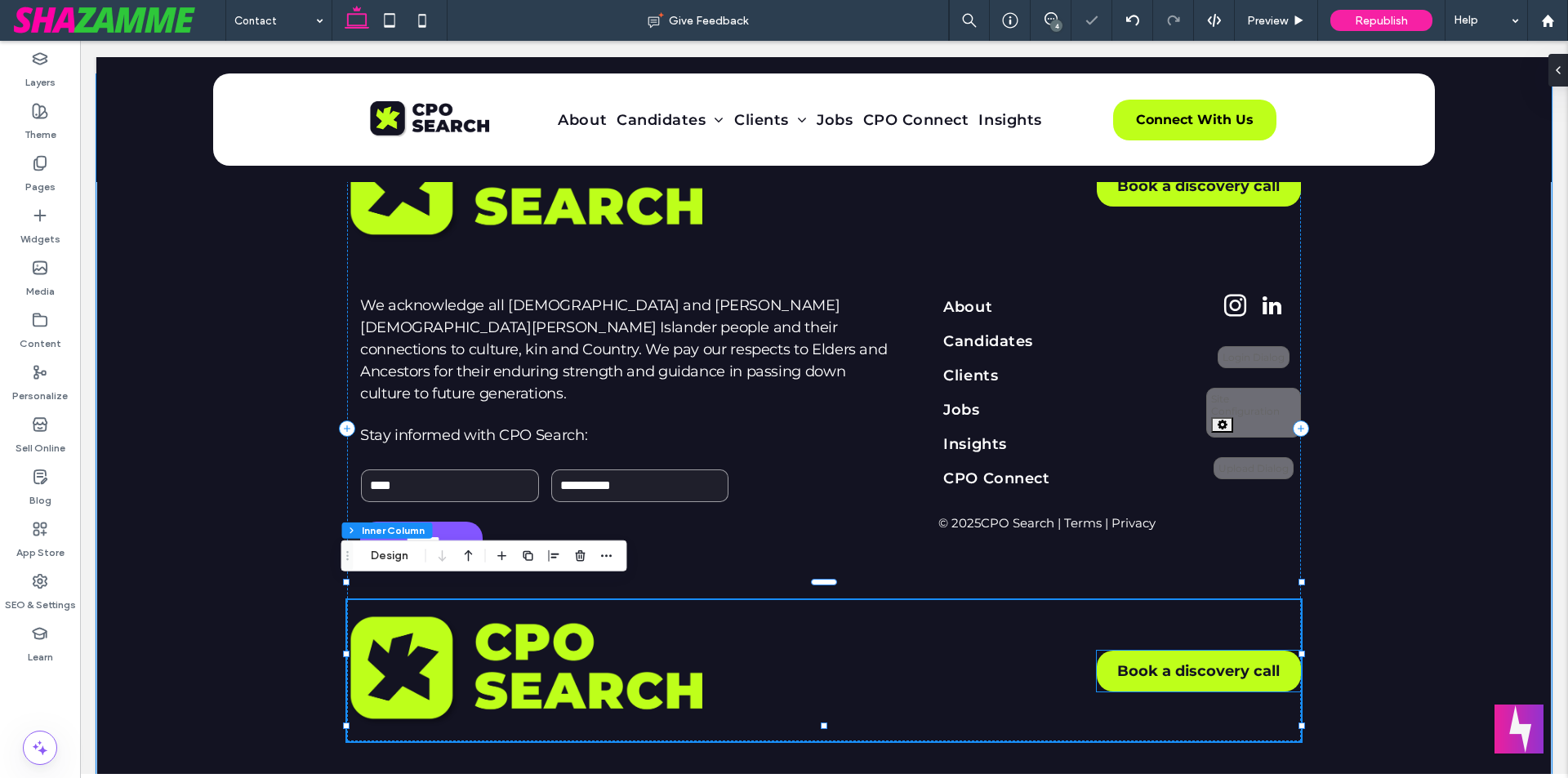
click at [1154, 651] on link "Book a discovery call" at bounding box center [1199, 671] width 204 height 41
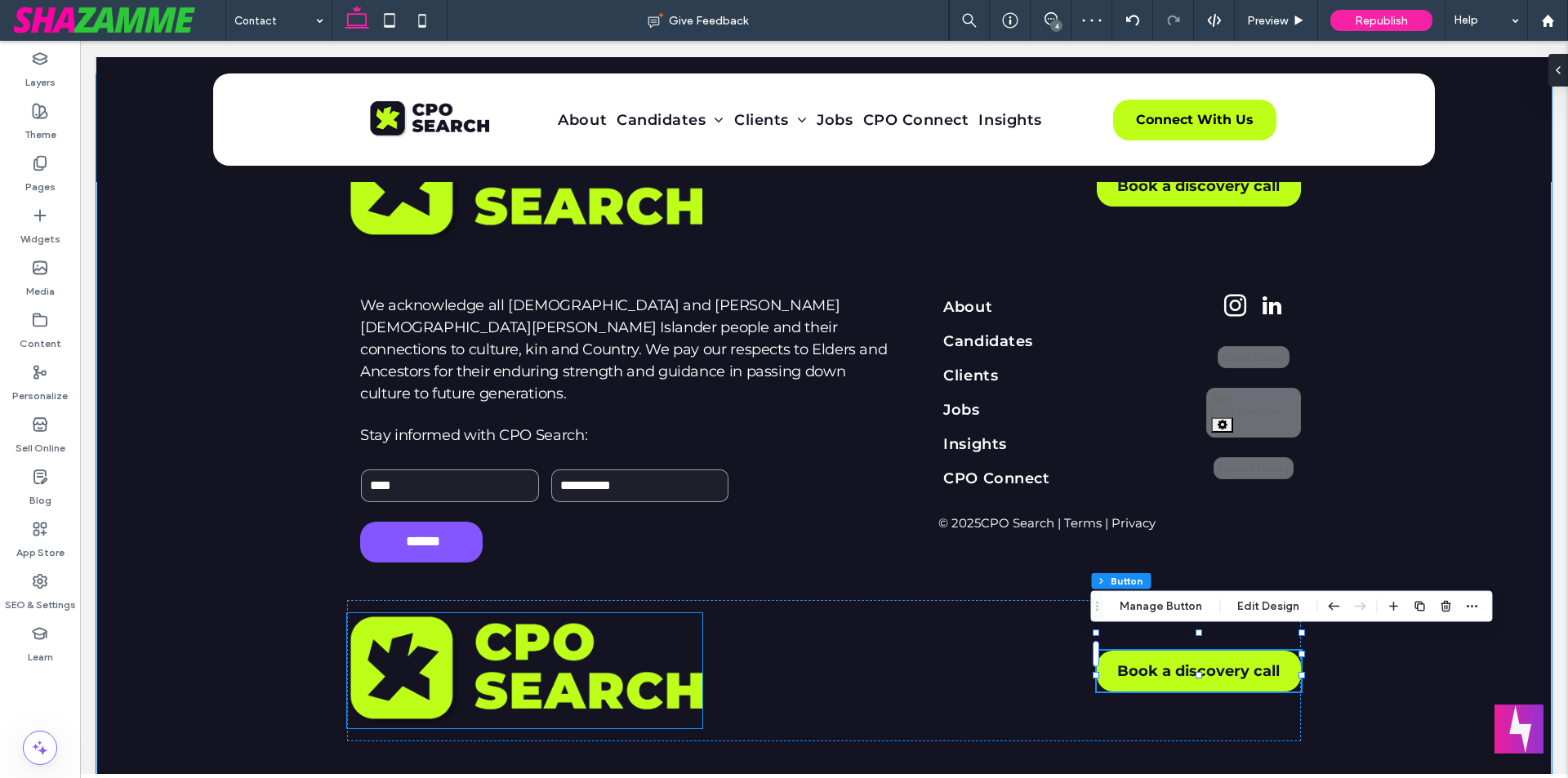
click at [581, 643] on img at bounding box center [525, 671] width 355 height 116
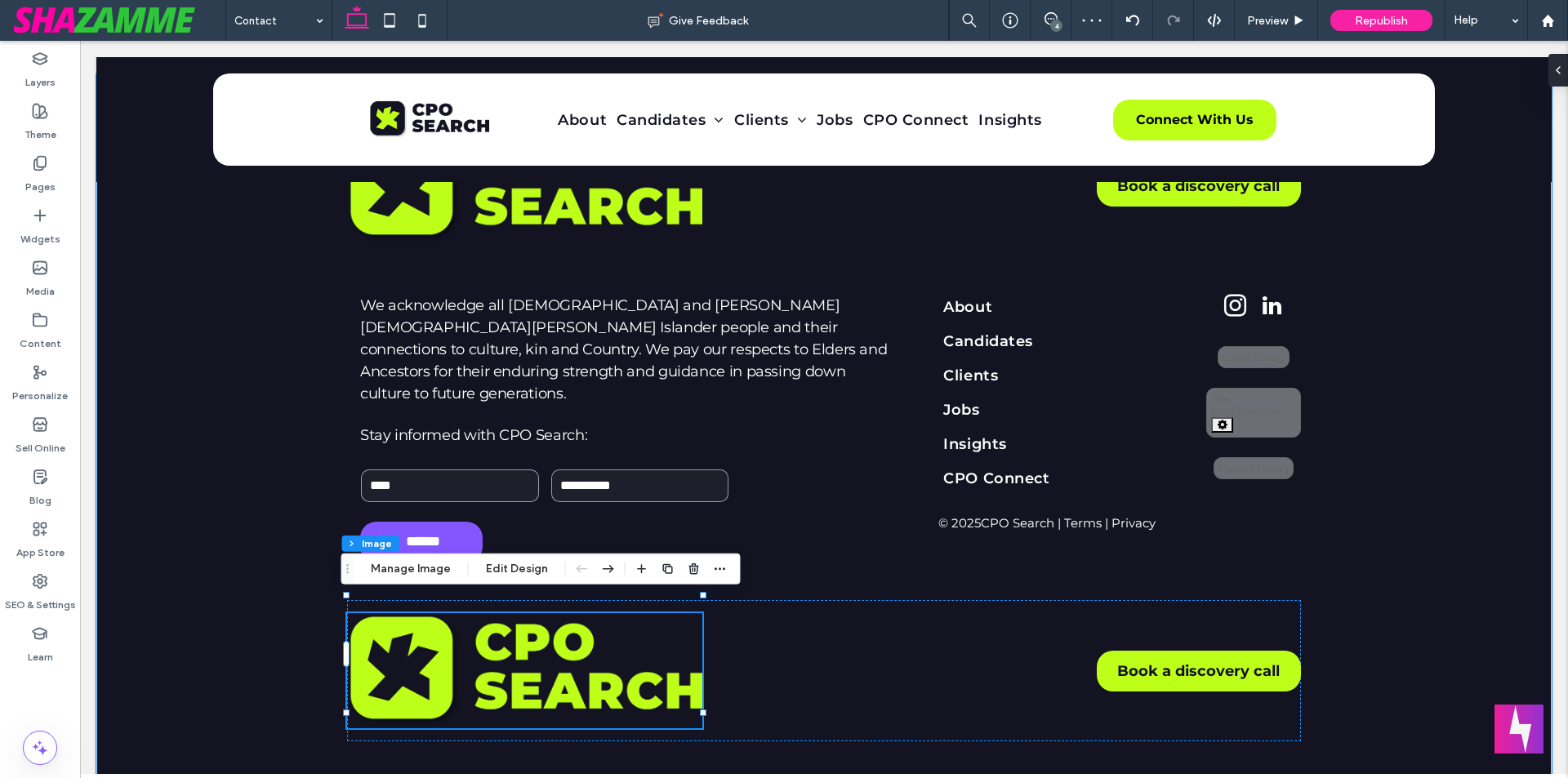
type input "**"
drag, startPoint x: 689, startPoint y: 561, endPoint x: 866, endPoint y: 733, distance: 246.8
click at [689, 561] on span "button" at bounding box center [694, 570] width 20 height 20
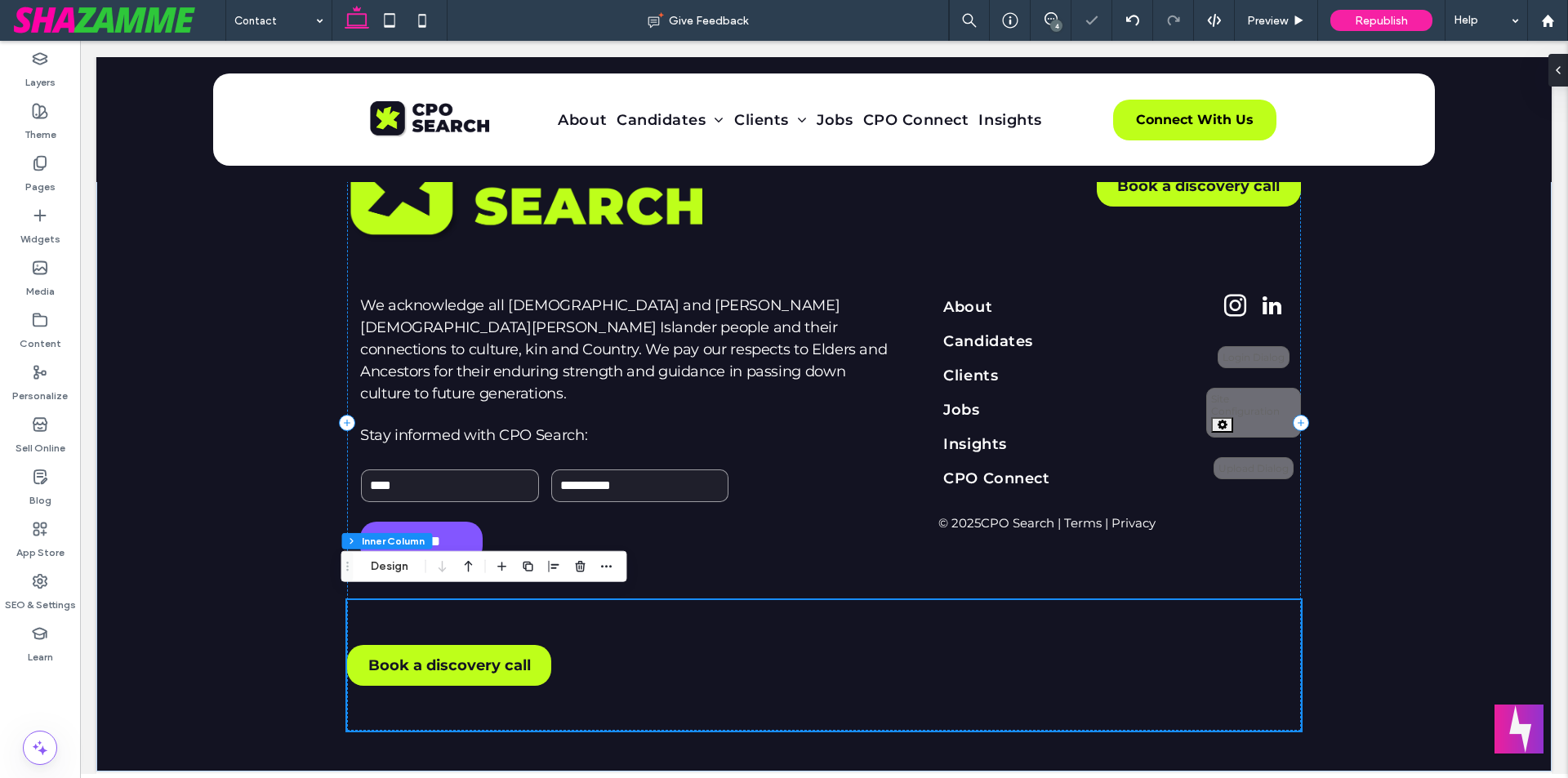
scroll to position [1656, 0]
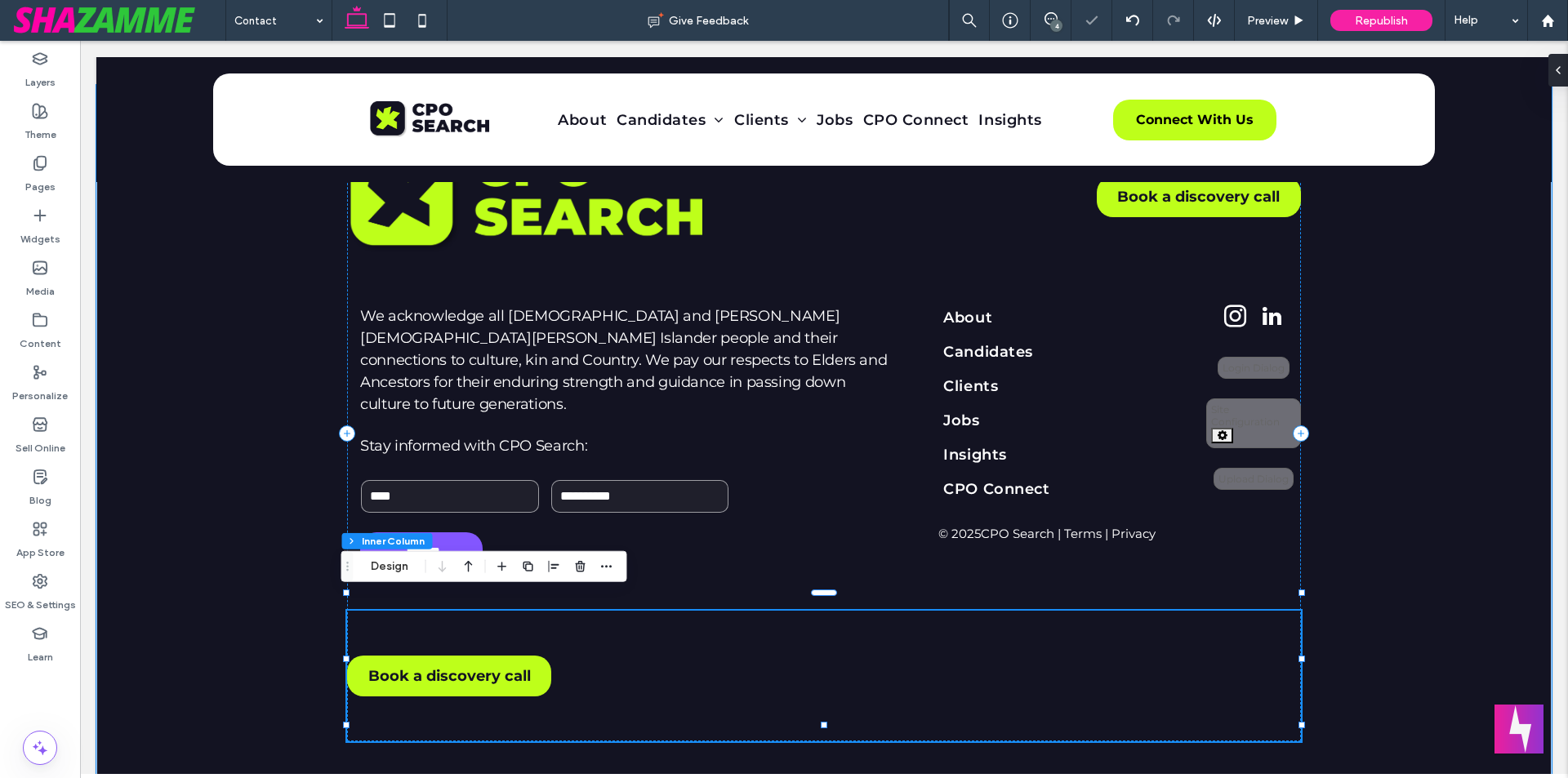
click at [520, 667] on span "Book a discovery call" at bounding box center [449, 676] width 163 height 18
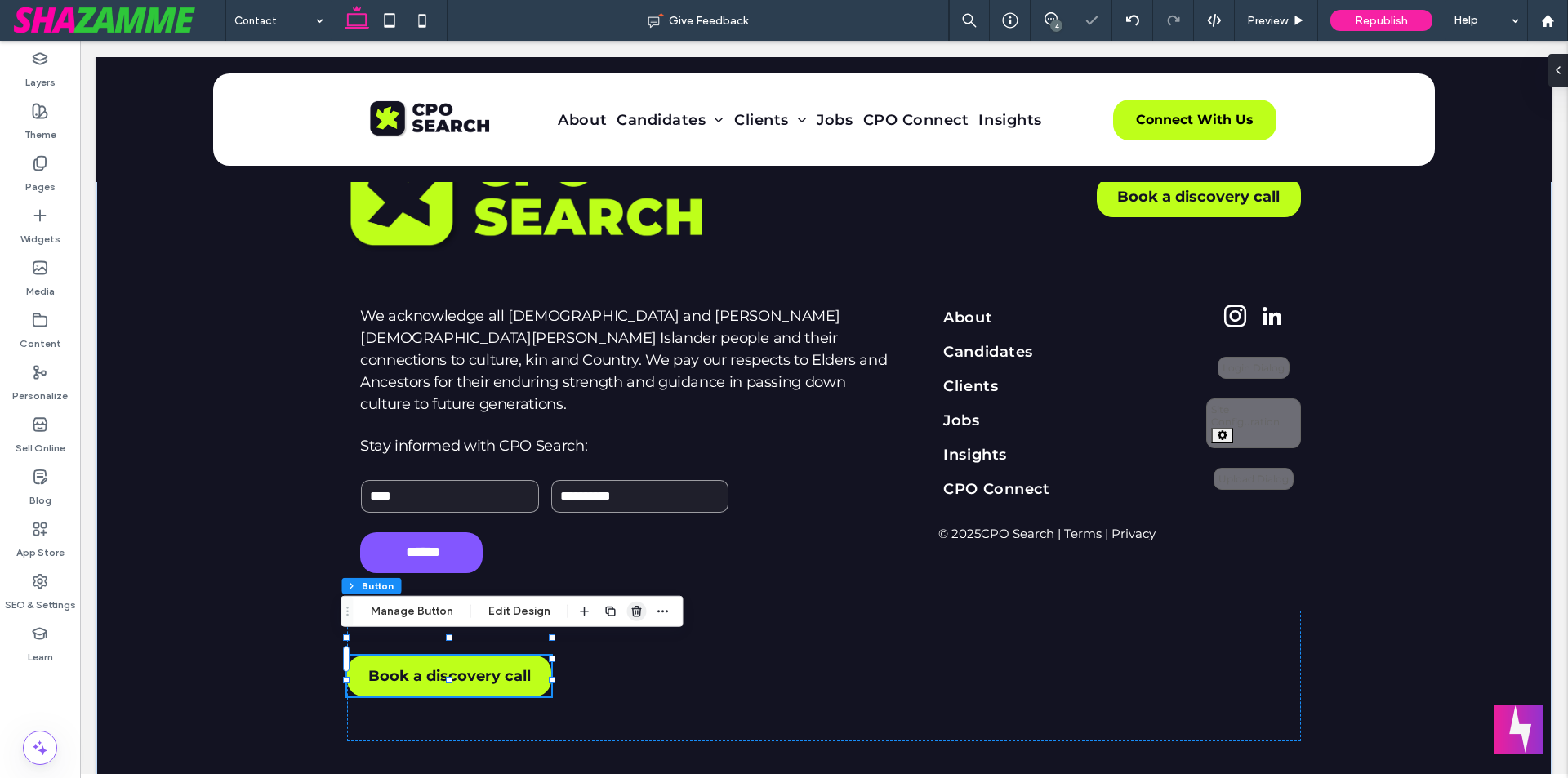
click at [631, 611] on icon "button" at bounding box center [637, 612] width 13 height 13
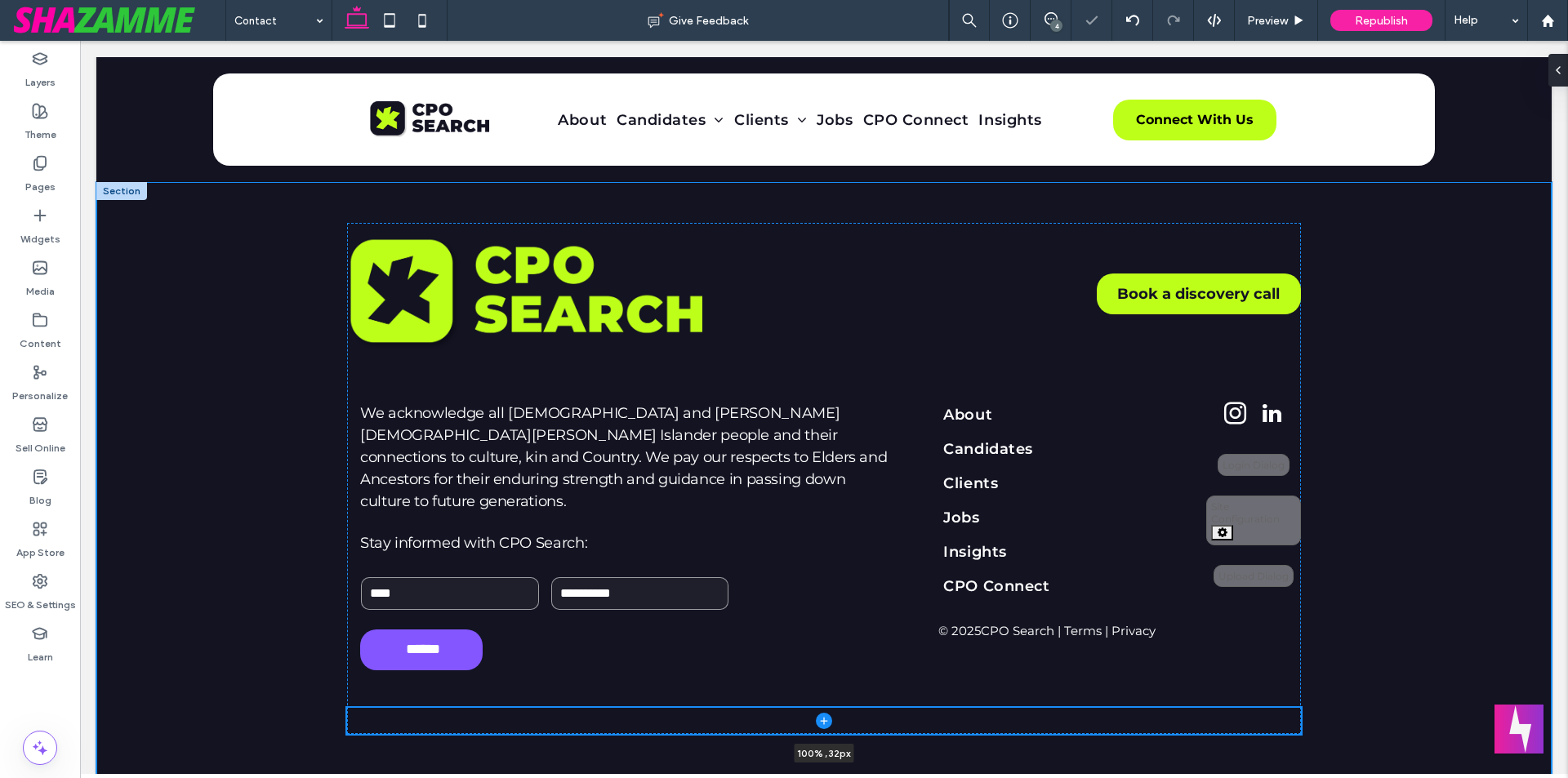
scroll to position [1552, 0]
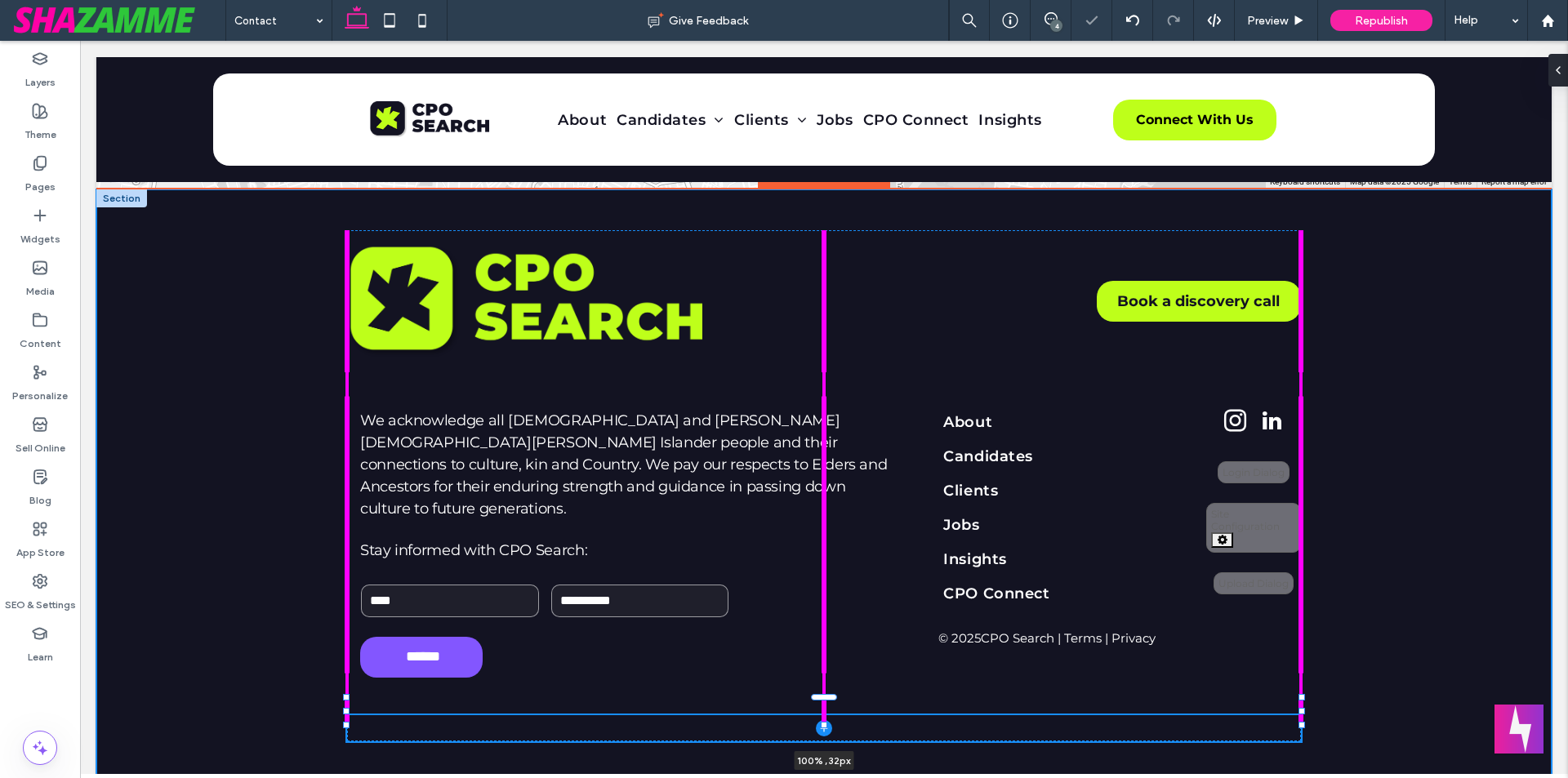
drag, startPoint x: 818, startPoint y: 724, endPoint x: 804, endPoint y: 600, distance: 124.8
click at [804, 600] on div "Book a discovery call We acknowledge all Aboriginal and Torres Strait Islander …" at bounding box center [823, 485] width 979 height 593
type input "**"
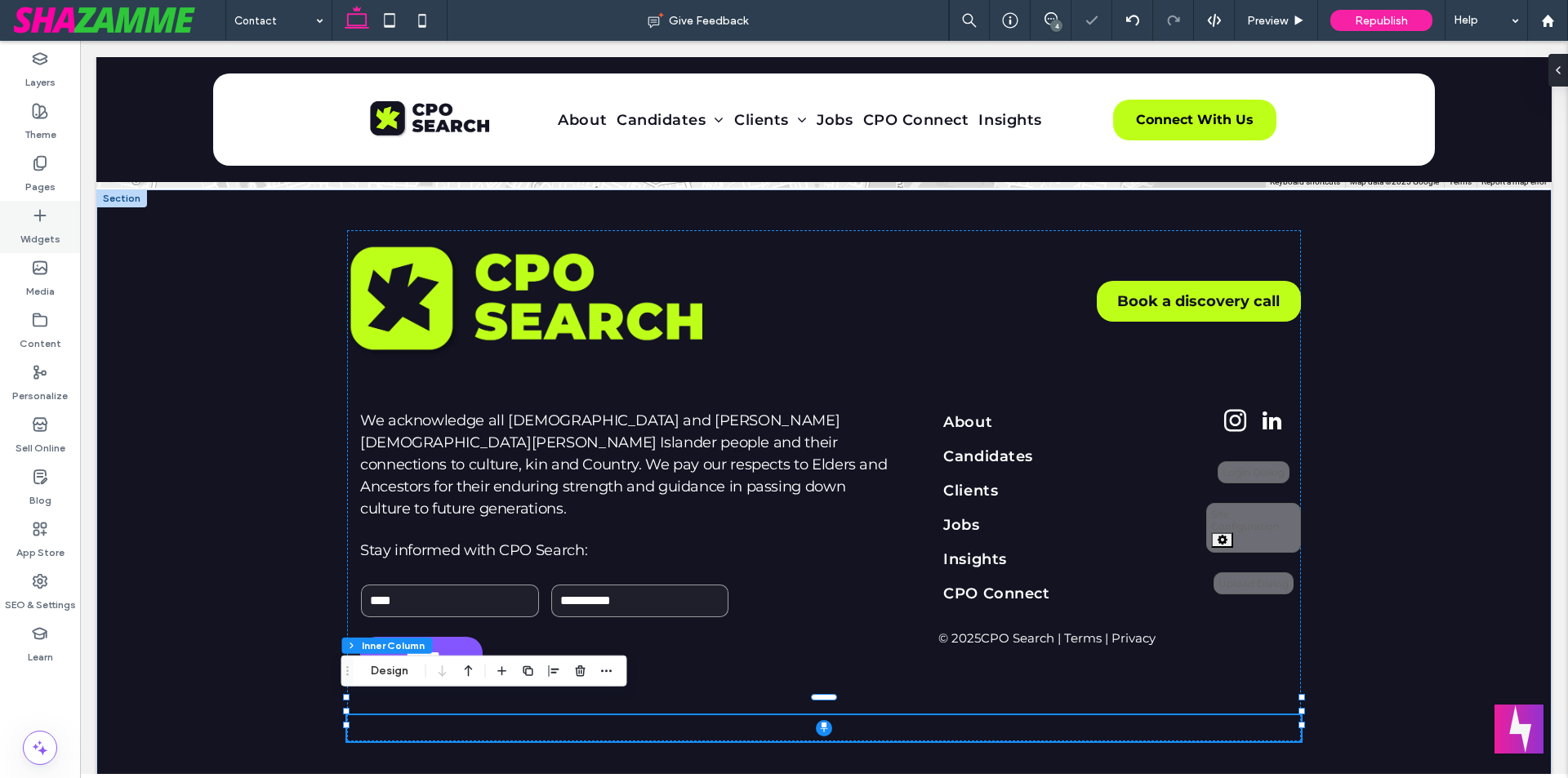
click at [60, 220] on div "Widgets" at bounding box center [40, 227] width 80 height 52
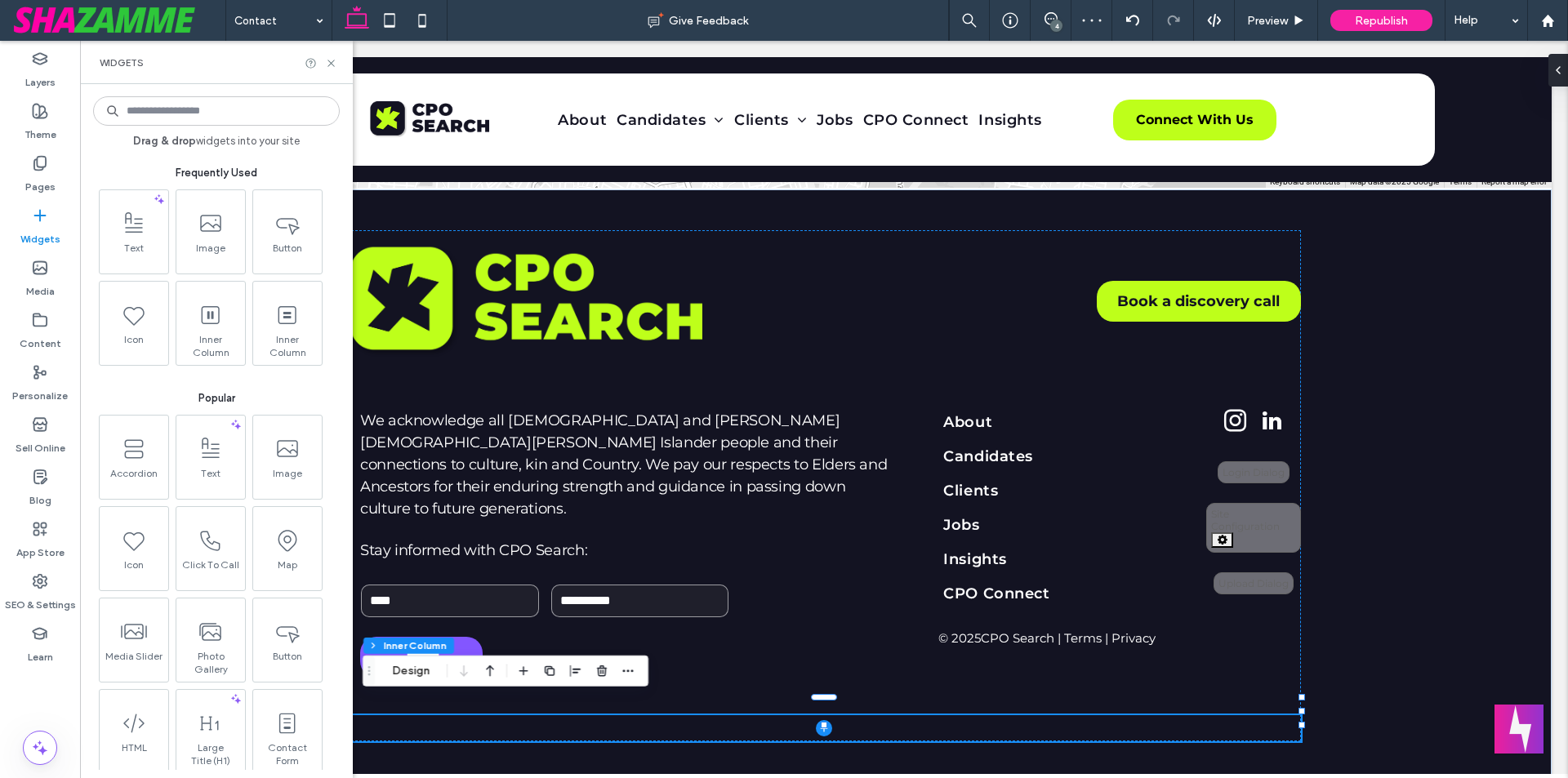
click at [197, 100] on input at bounding box center [217, 112] width 246 height 30
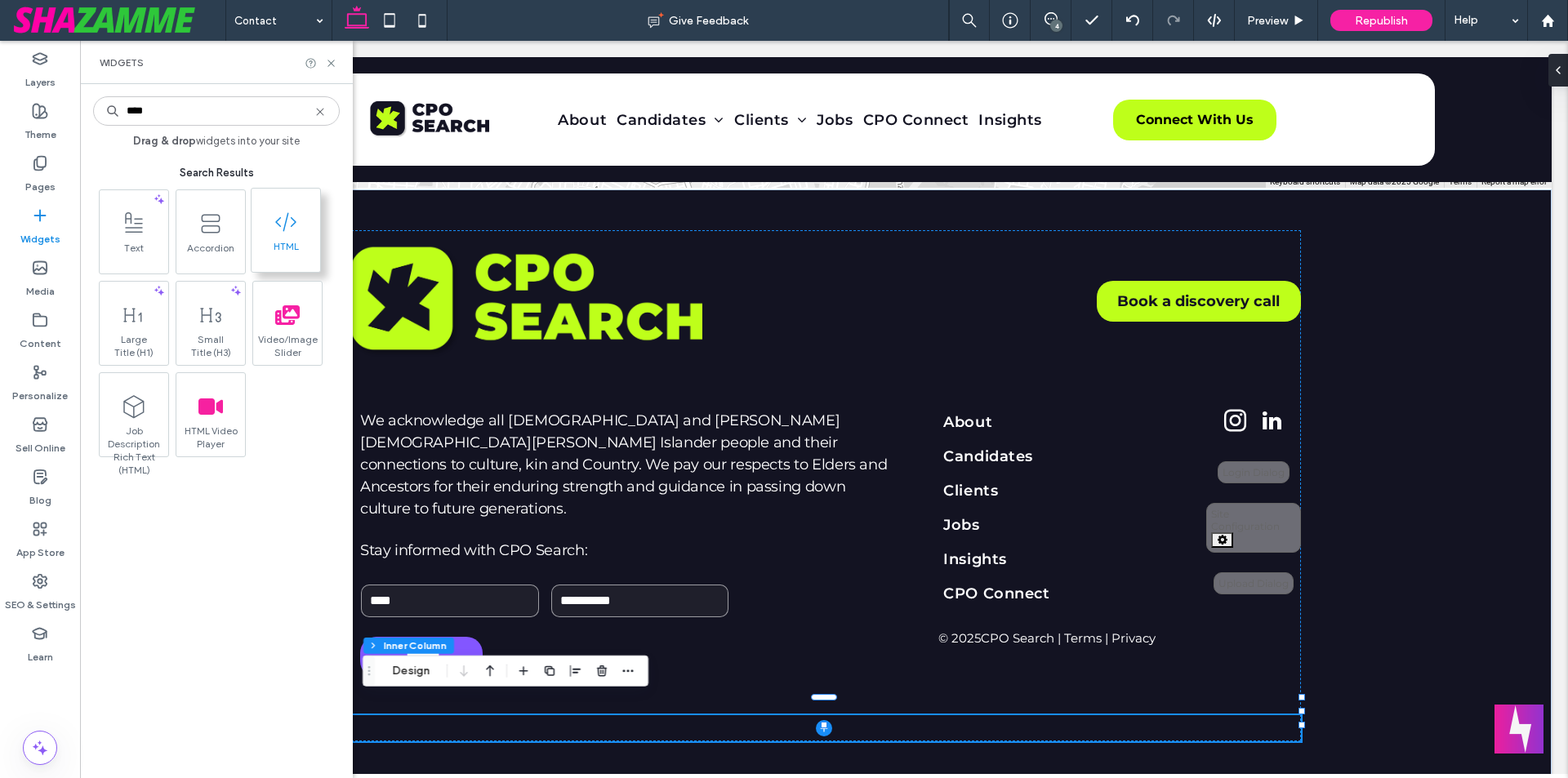
type input "****"
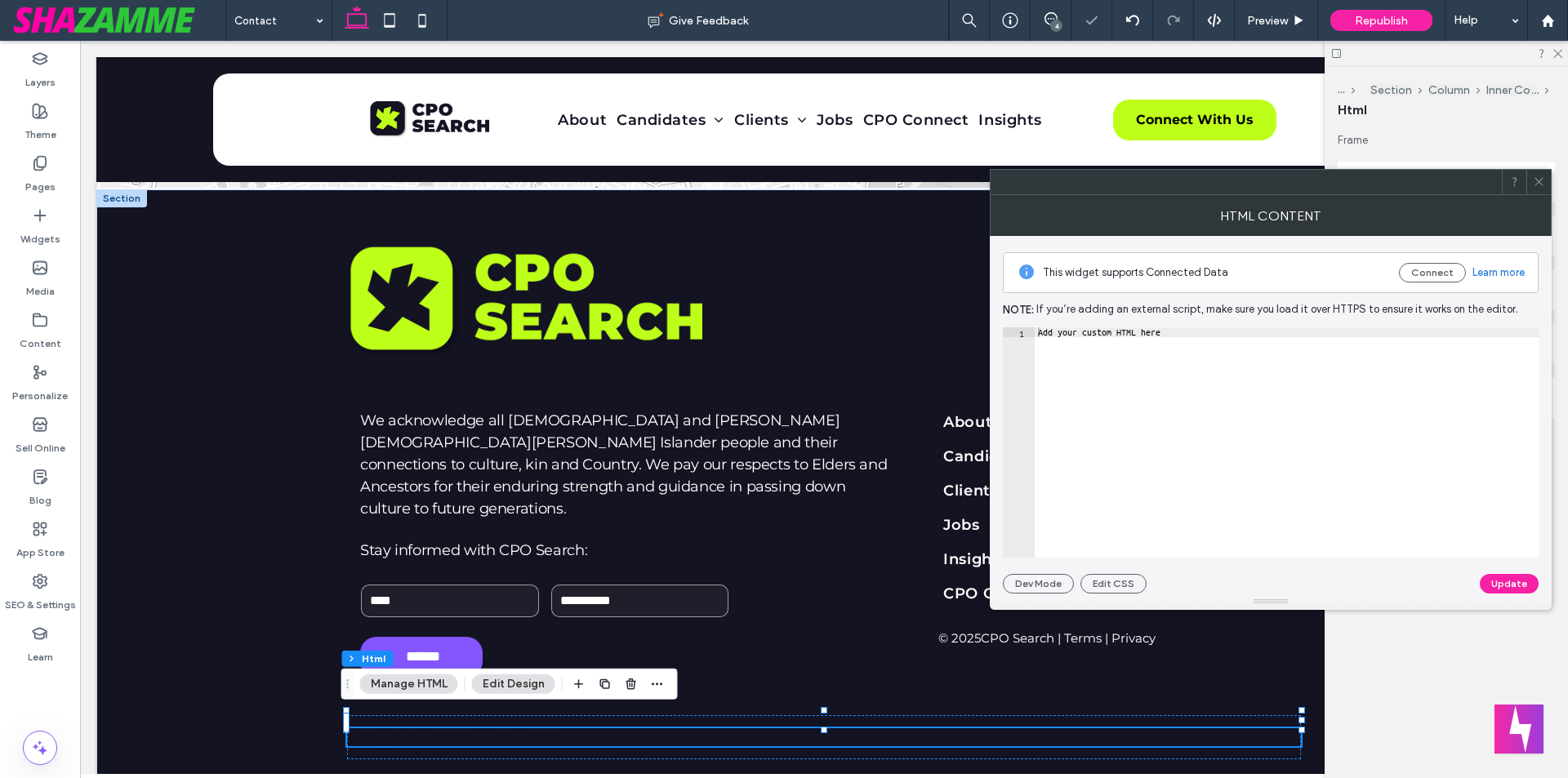
click at [1216, 420] on div "Add your custom HTML here" at bounding box center [1287, 452] width 504 height 250
paste textarea "*********"
type textarea "**********"
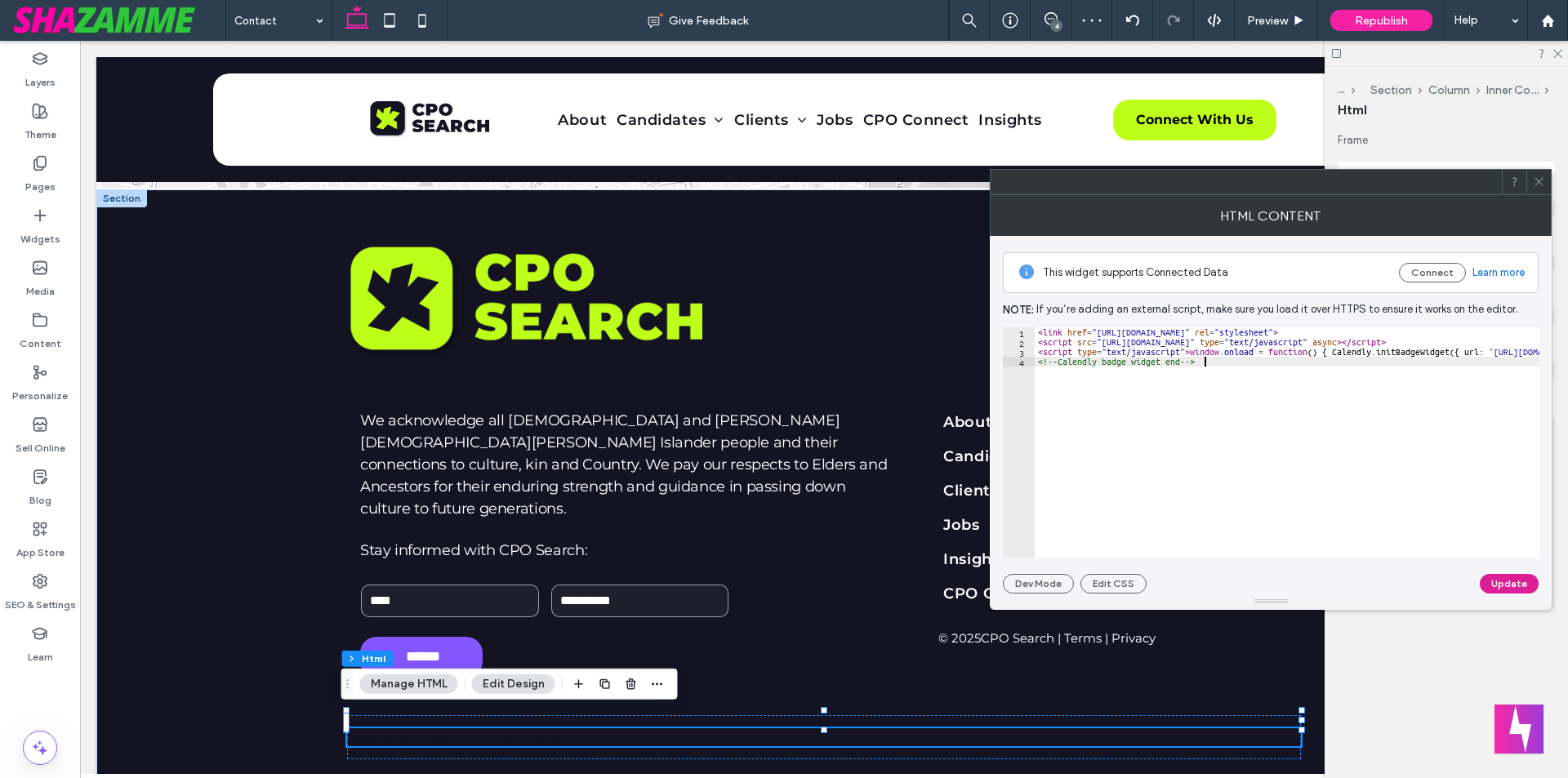
click at [1499, 592] on button "Update" at bounding box center [1508, 584] width 59 height 20
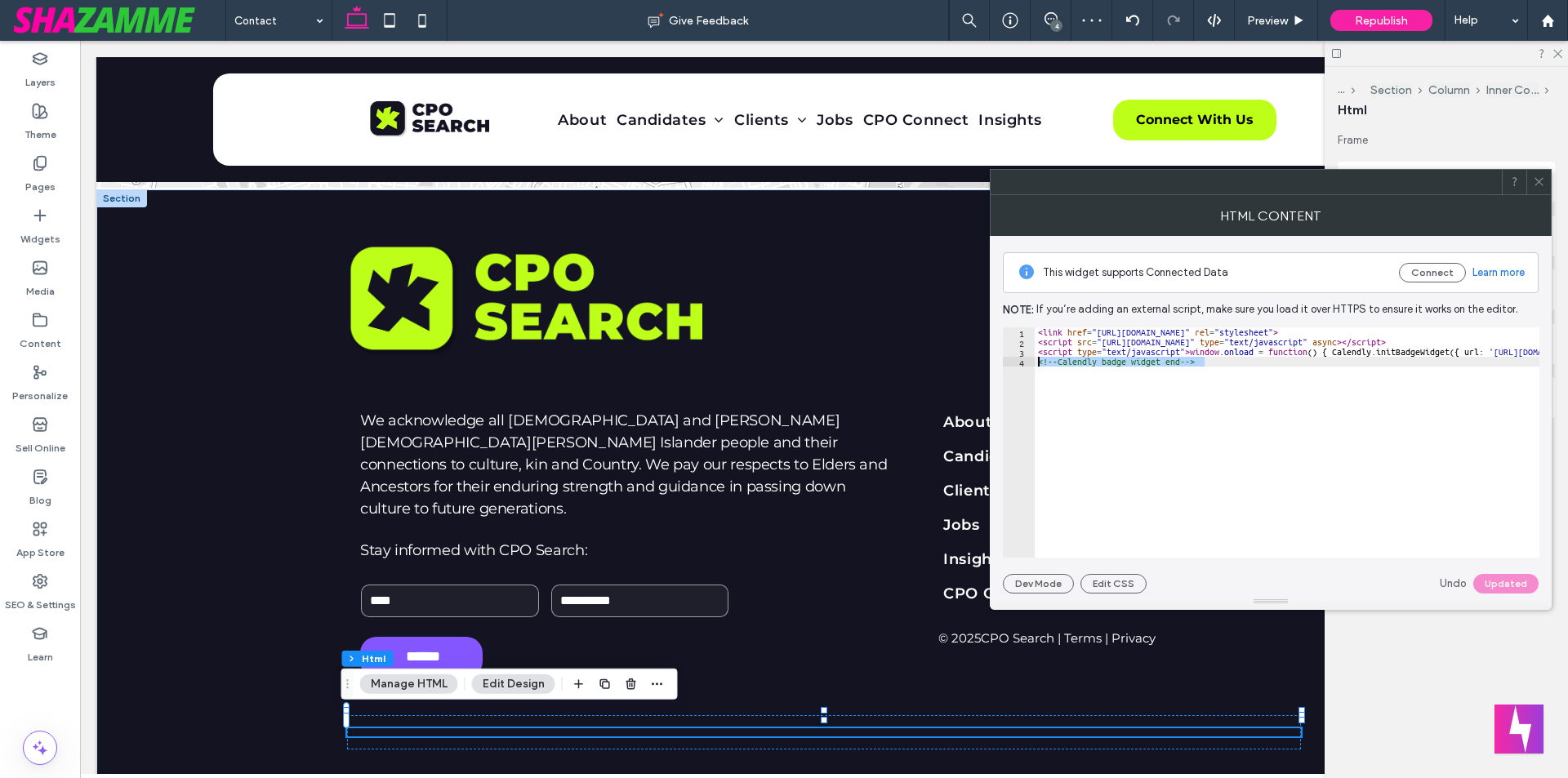
drag, startPoint x: 1211, startPoint y: 362, endPoint x: 1038, endPoint y: 360, distance: 173.0
type textarea "**********"
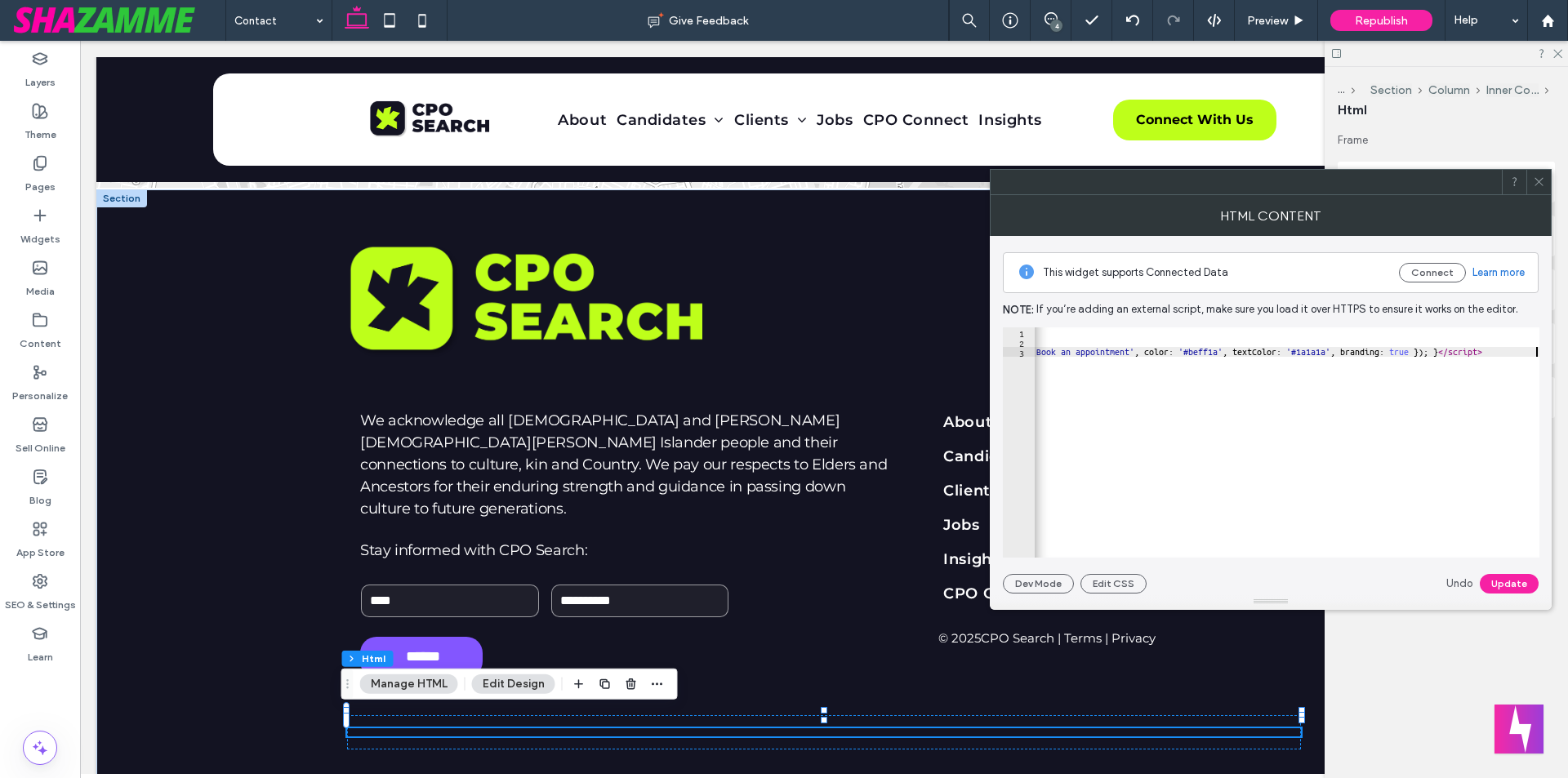
scroll to position [0, 658]
click at [1494, 585] on button "Update" at bounding box center [1508, 584] width 59 height 20
click at [1539, 184] on icon at bounding box center [1538, 181] width 12 height 12
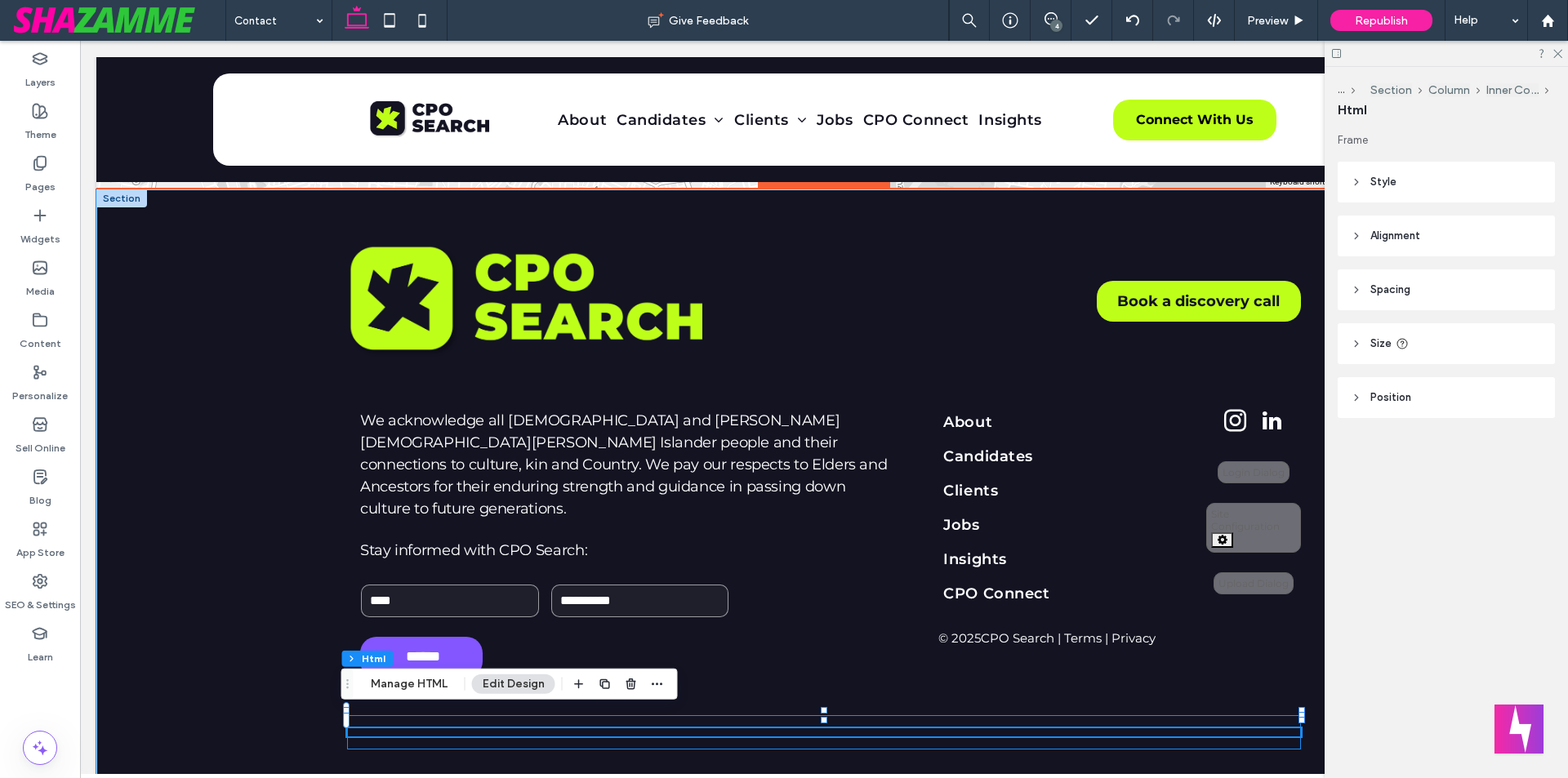
click at [829, 730] on div at bounding box center [824, 732] width 954 height 34
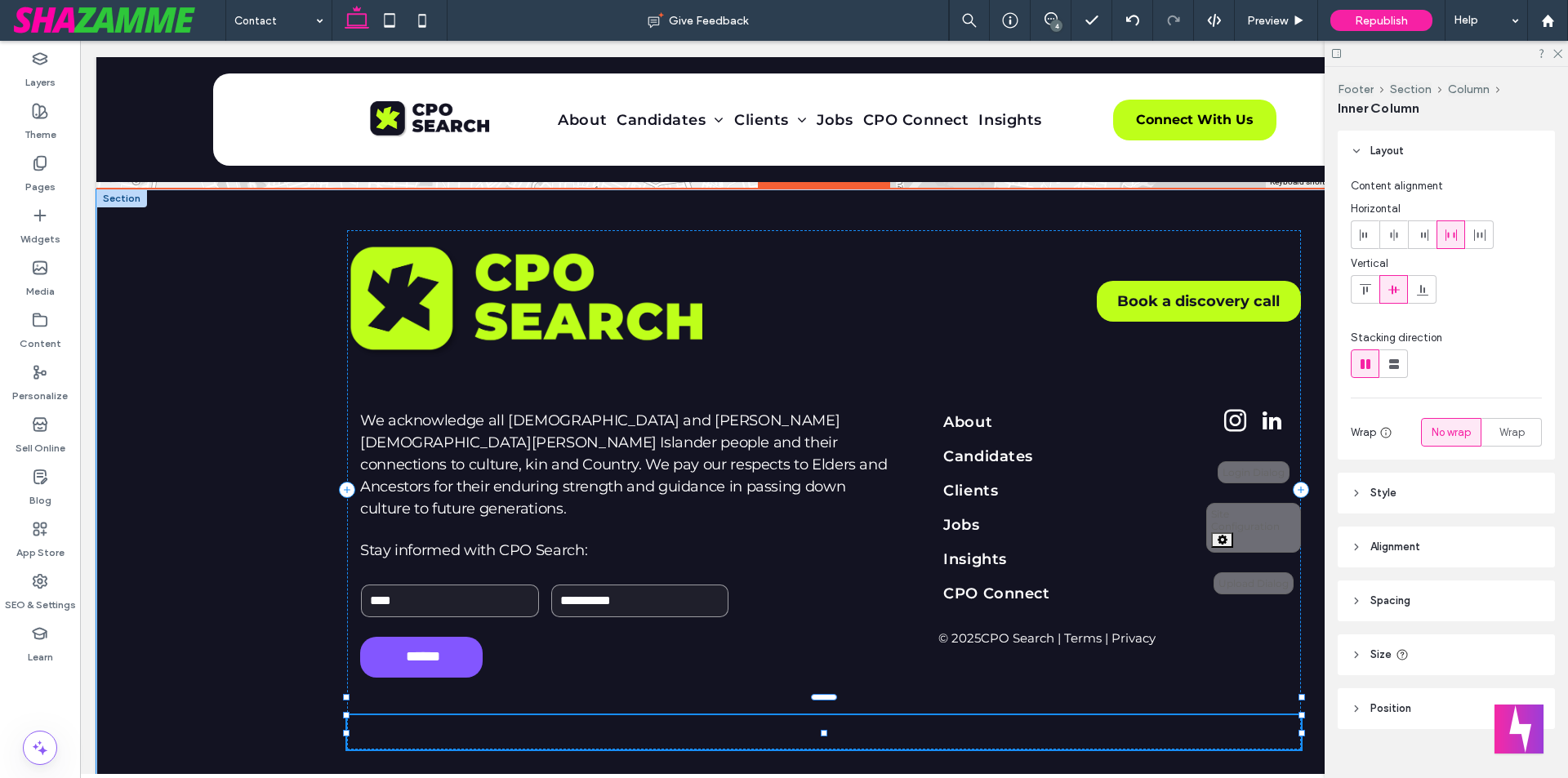
scroll to position [23, 0]
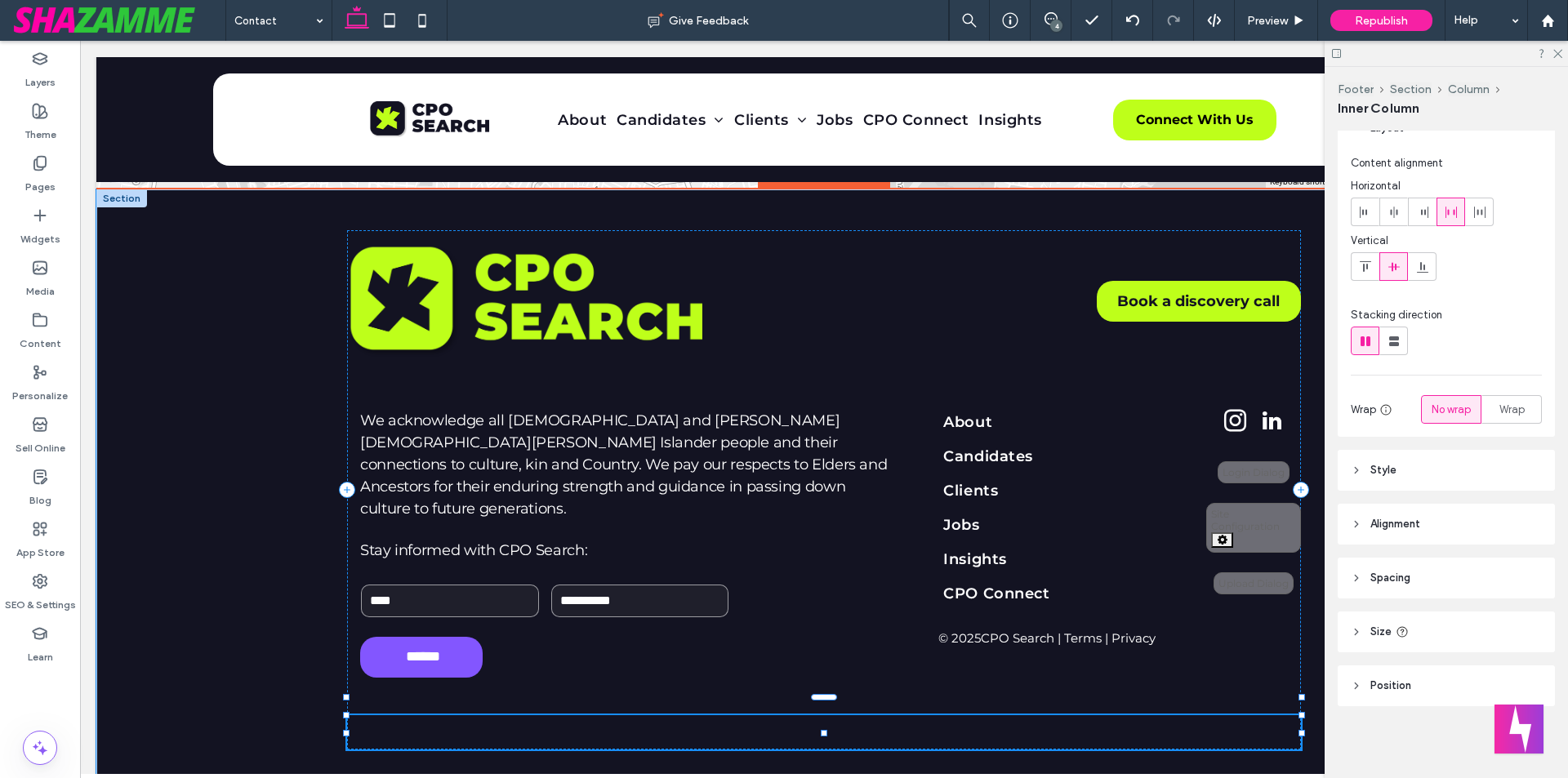
drag, startPoint x: 818, startPoint y: 735, endPoint x: 813, endPoint y: 709, distance: 26.5
click at [813, 709] on div "Book a discovery call We acknowledge all Aboriginal and Torres Strait Islander …" at bounding box center [823, 489] width 979 height 601
type input "**"
click at [852, 715] on div at bounding box center [824, 732] width 954 height 34
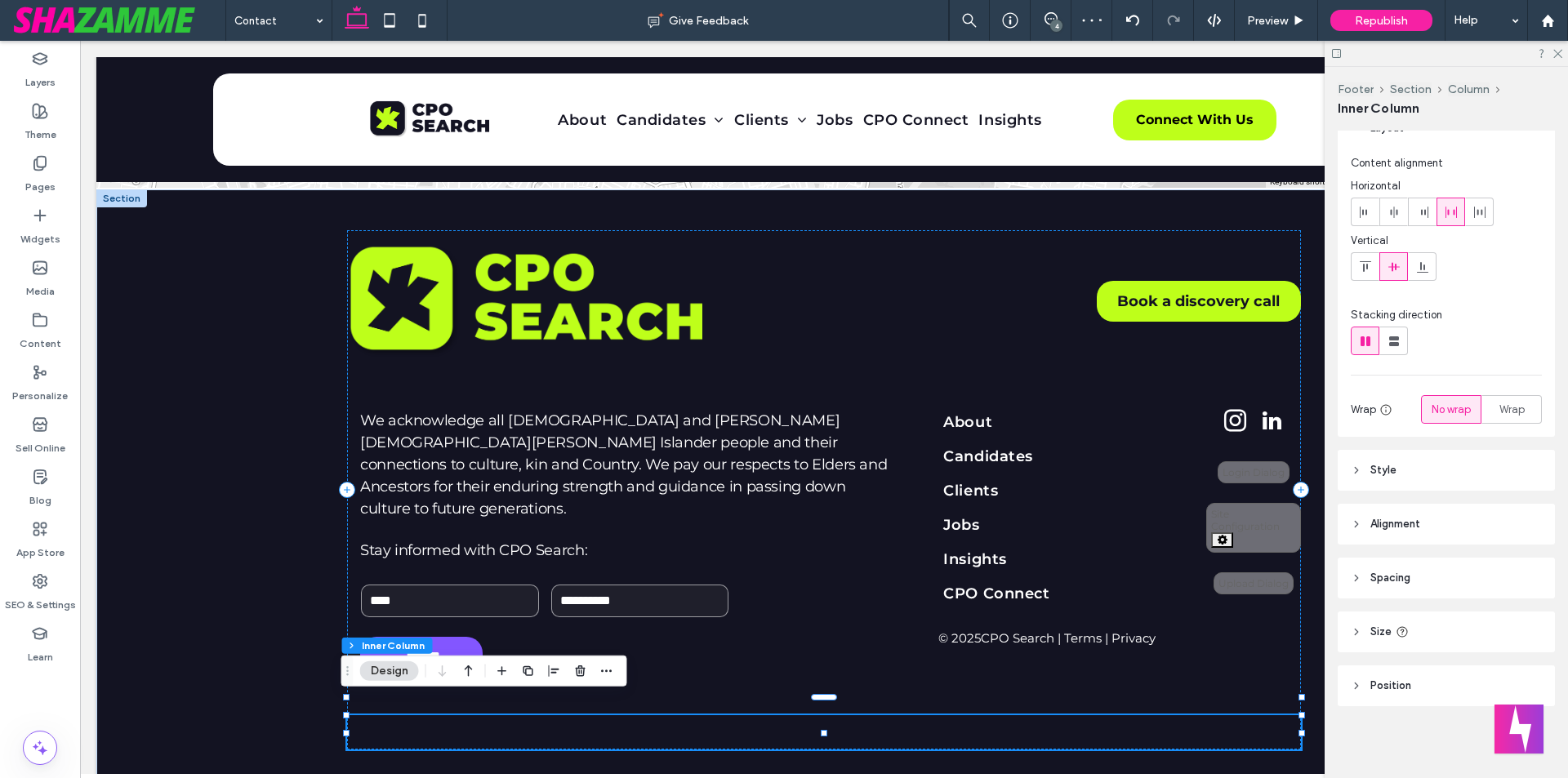
click at [1435, 586] on header "Spacing" at bounding box center [1446, 578] width 217 height 41
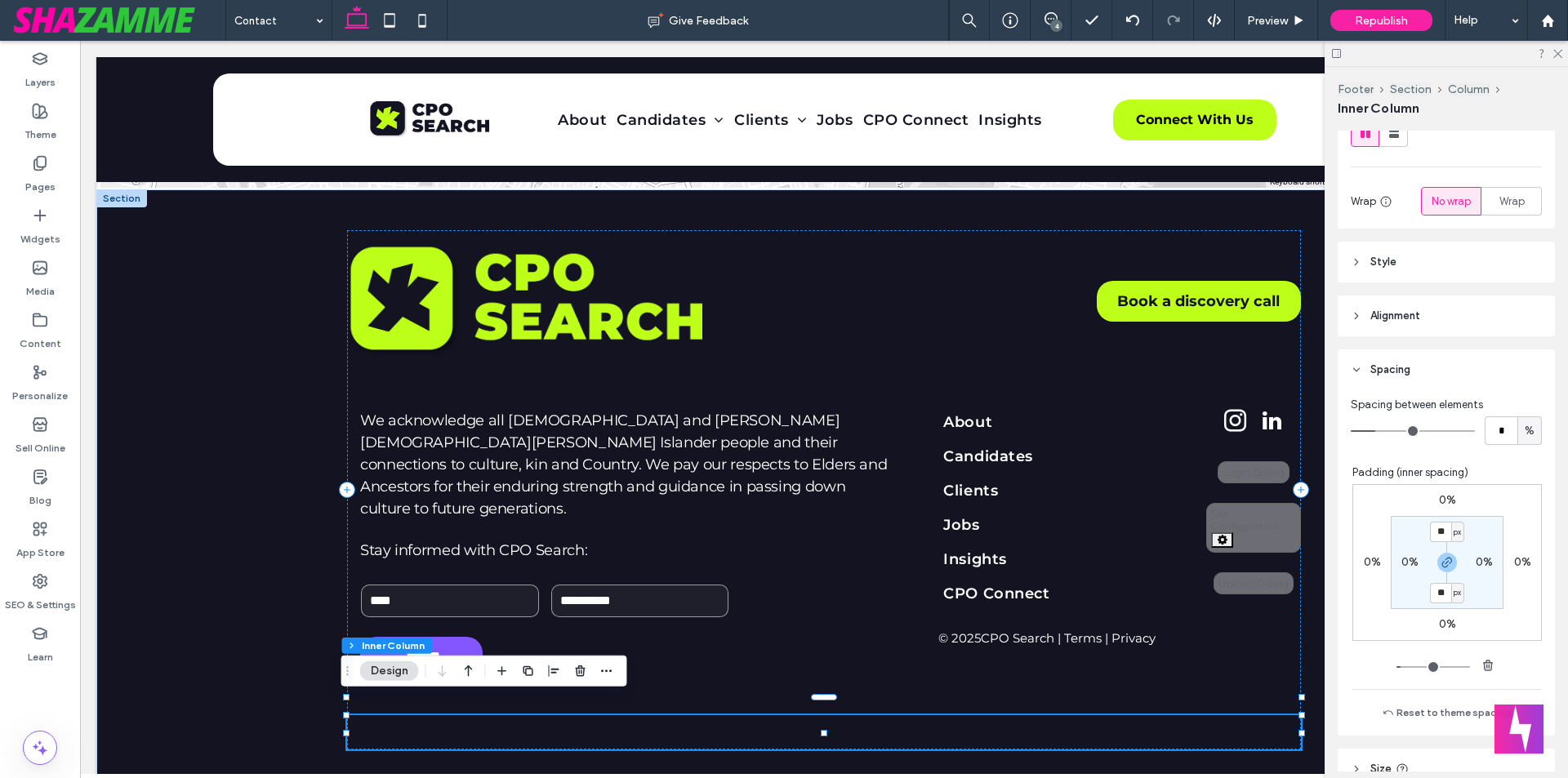
scroll to position [268, 0]
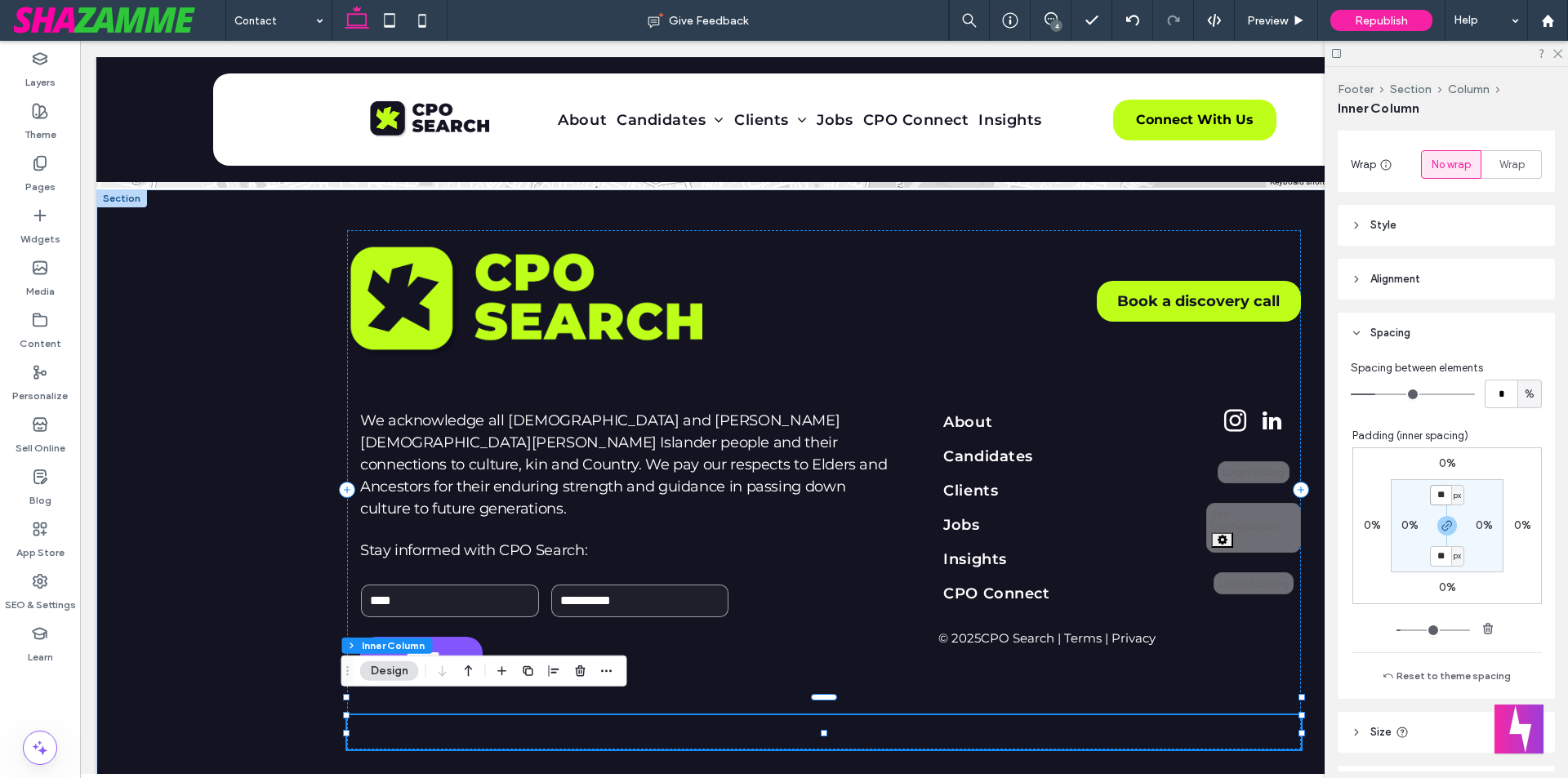
click at [1435, 498] on input "**" at bounding box center [1441, 495] width 21 height 21
click at [1430, 497] on input "**" at bounding box center [1441, 495] width 21 height 21
click at [1435, 497] on input "***" at bounding box center [1441, 495] width 21 height 21
type input "*"
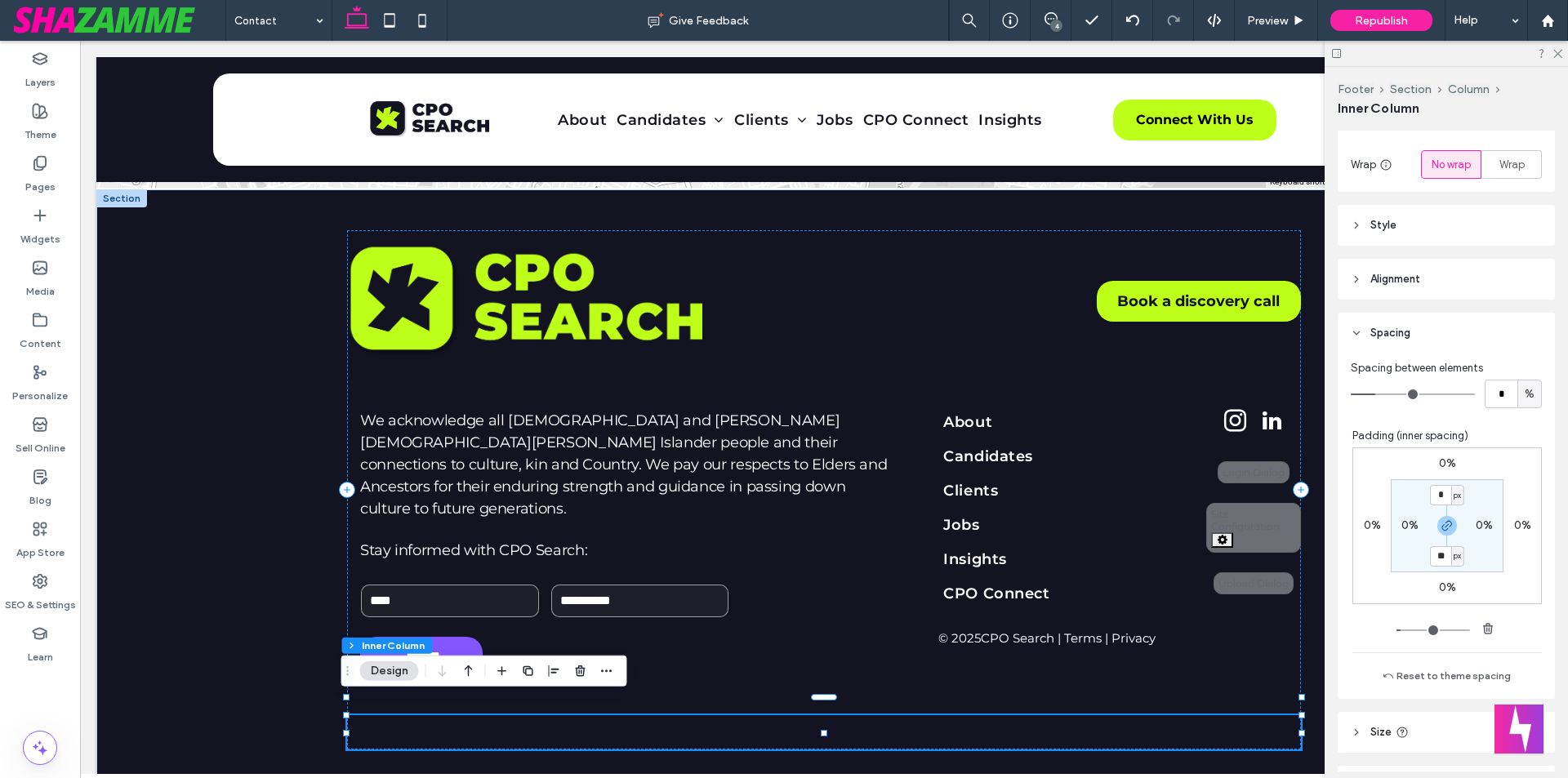
click at [1508, 495] on div "0% 0% 0% 0% * px 0% ** px 0%" at bounding box center [1446, 526] width 189 height 157
type input "*"
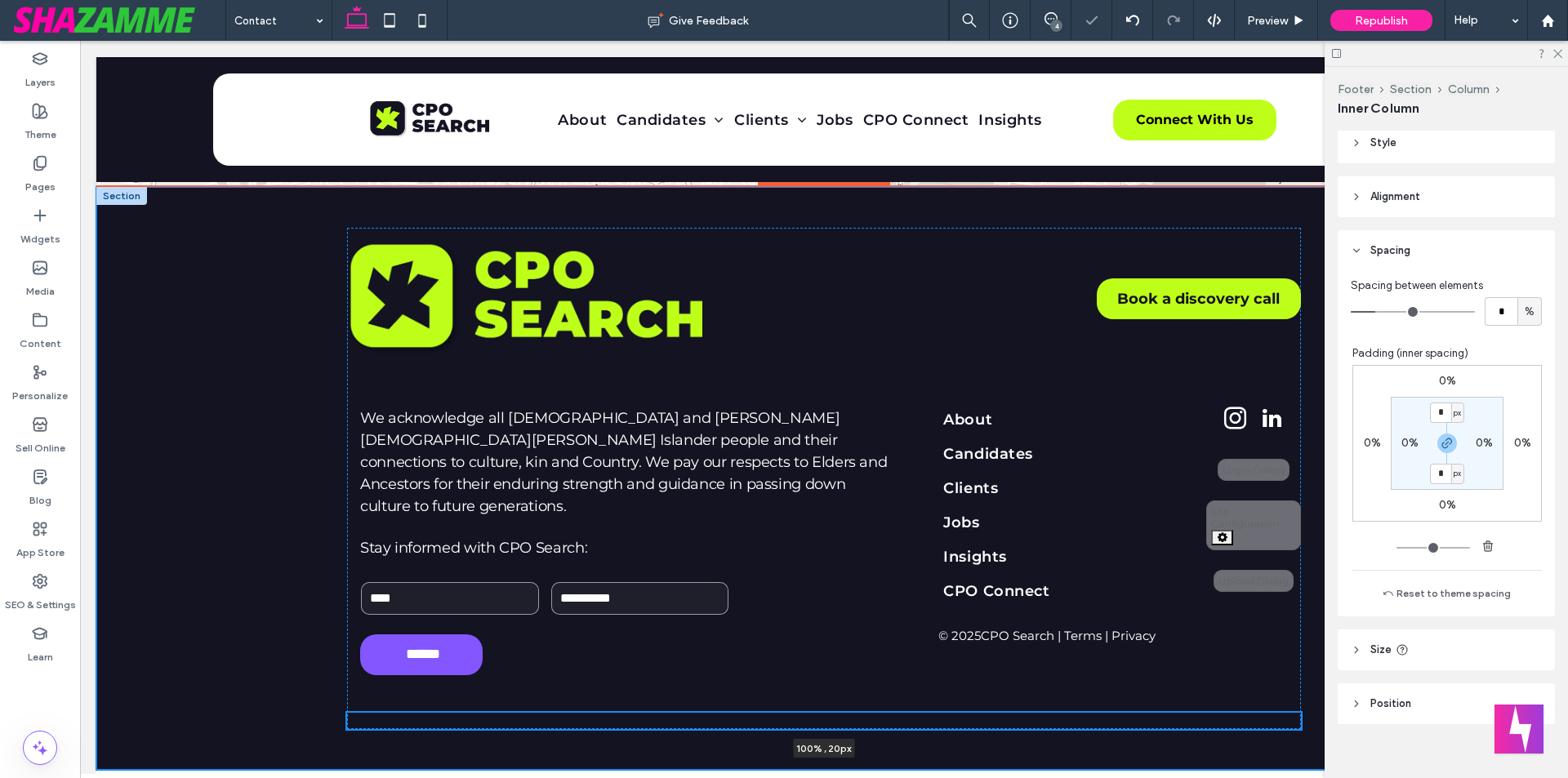
scroll to position [368, 0]
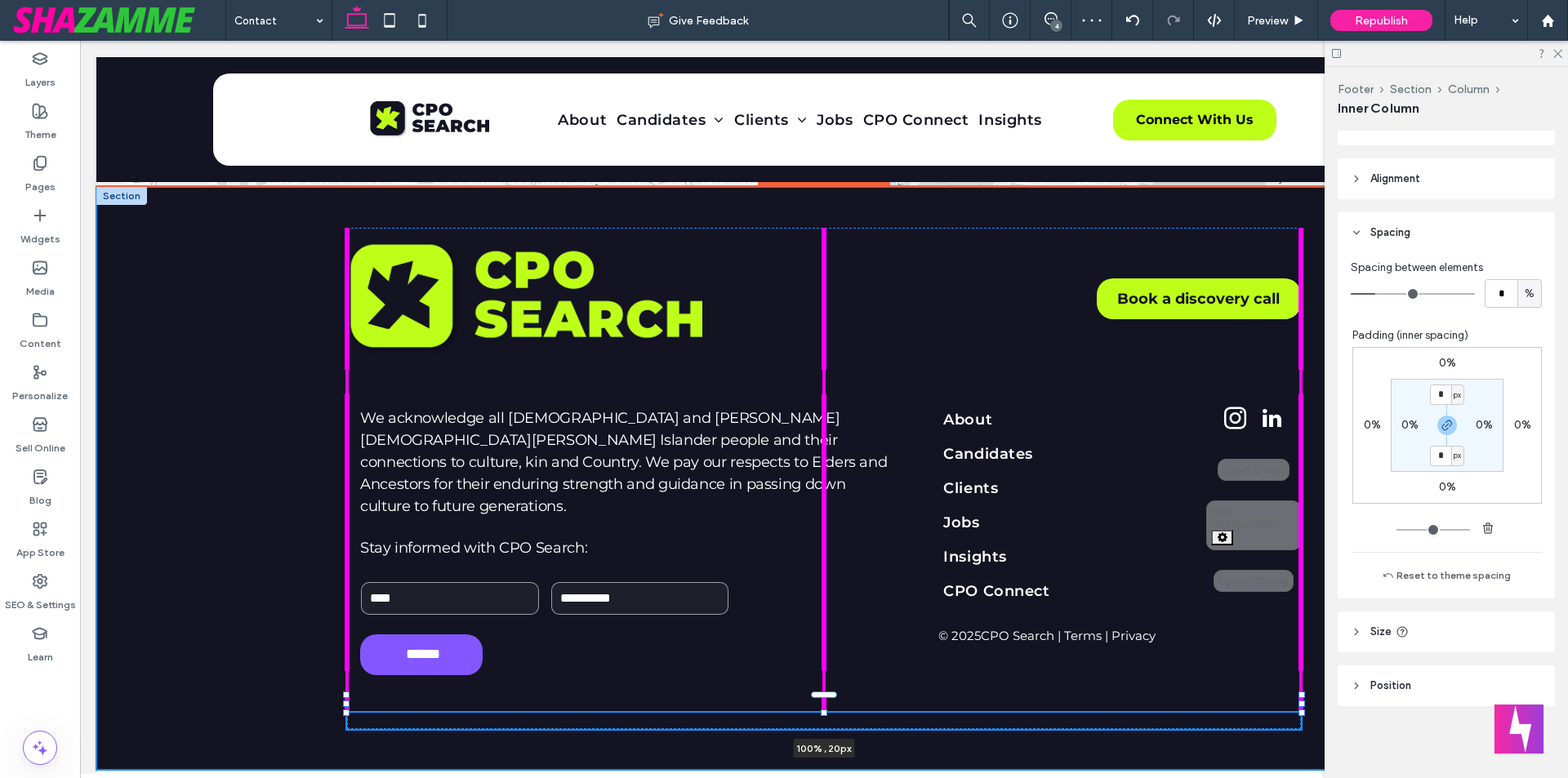
drag, startPoint x: 819, startPoint y: 713, endPoint x: 816, endPoint y: 677, distance: 36.1
click at [816, 677] on div "Book a discovery call We acknowledge all Aboriginal and Torres Strait Islander …" at bounding box center [823, 478] width 979 height 583
type input "**"
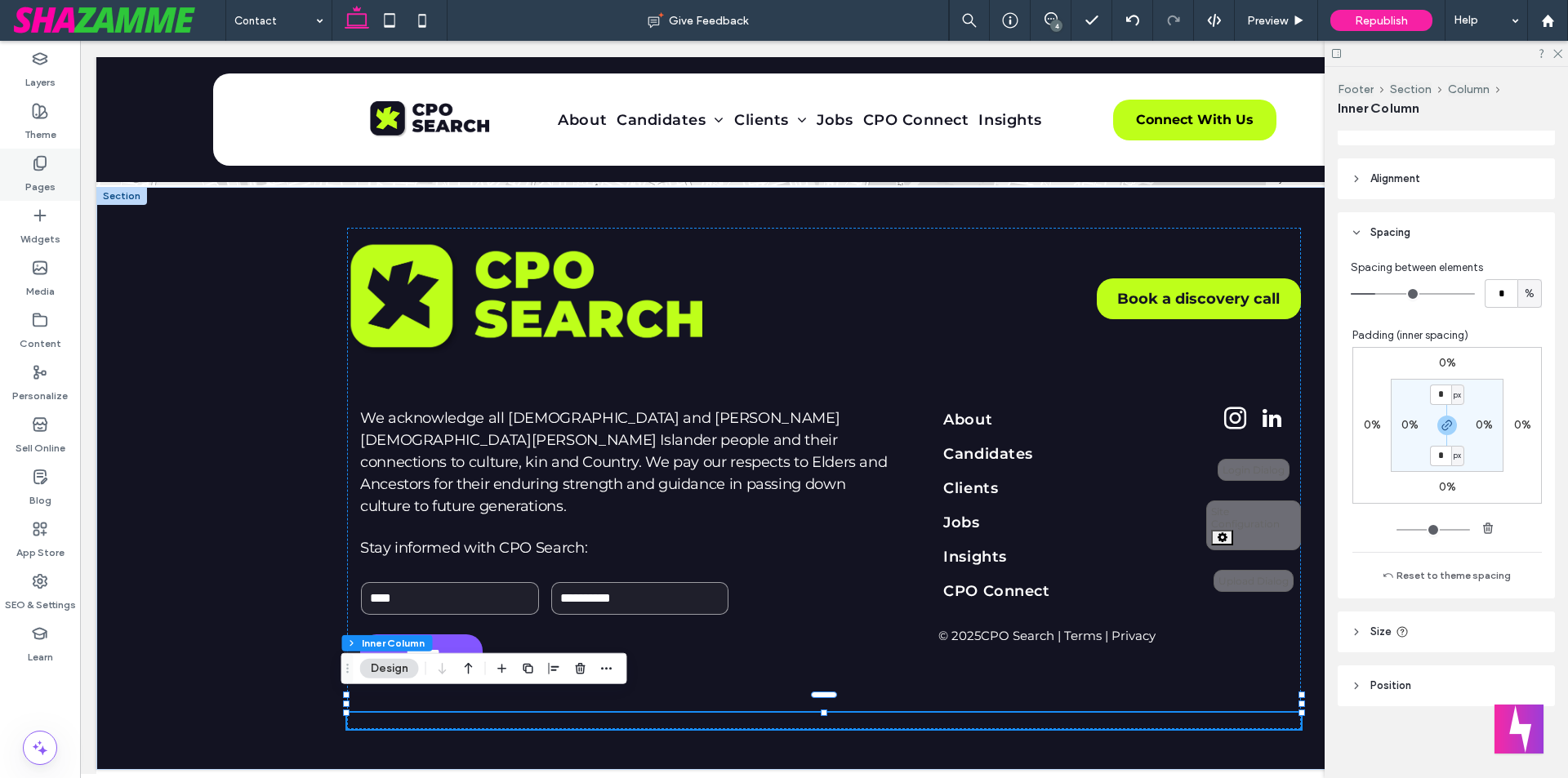
click at [12, 173] on div "Pages" at bounding box center [40, 174] width 80 height 52
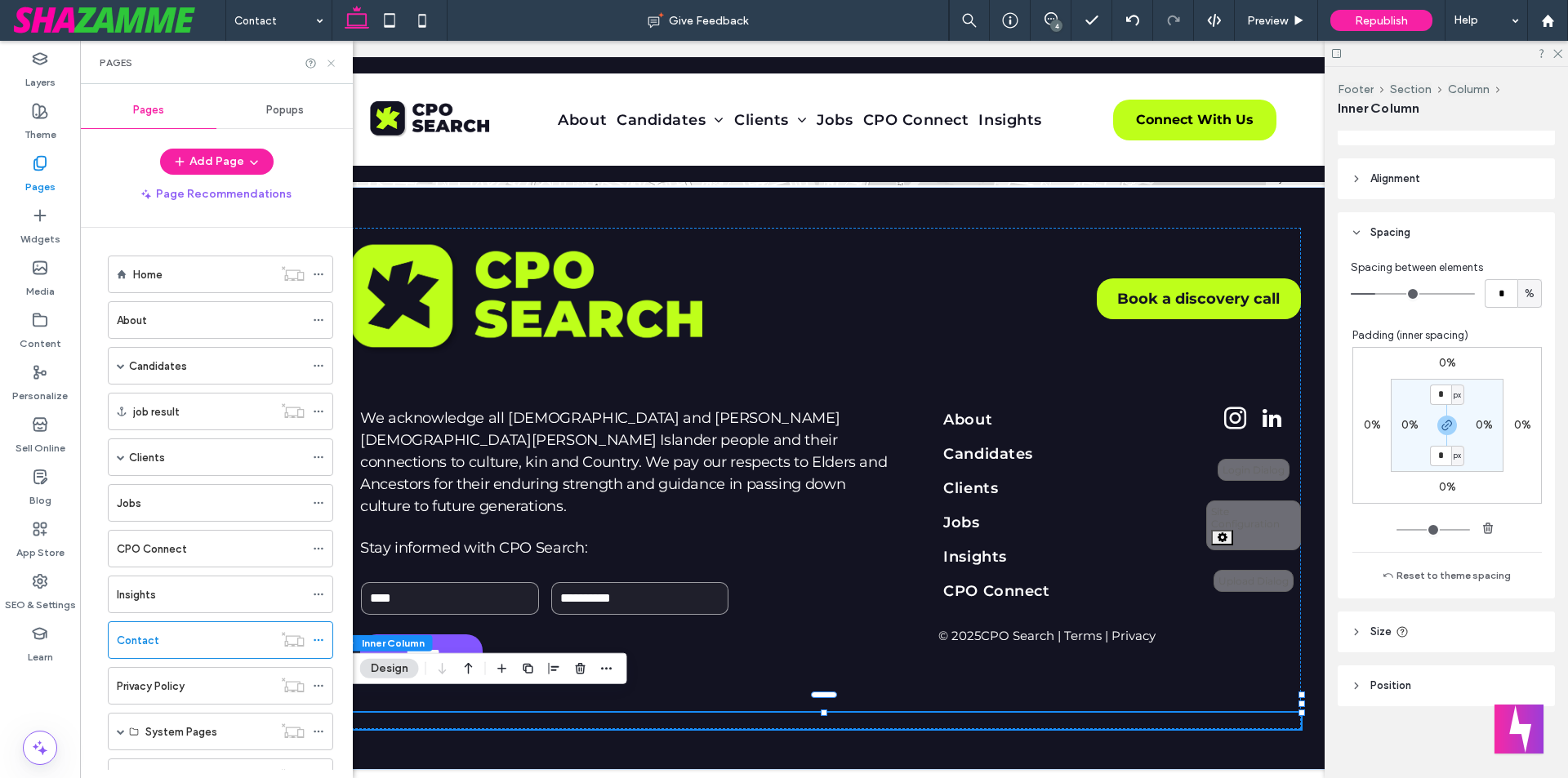
click at [331, 68] on icon at bounding box center [331, 63] width 12 height 12
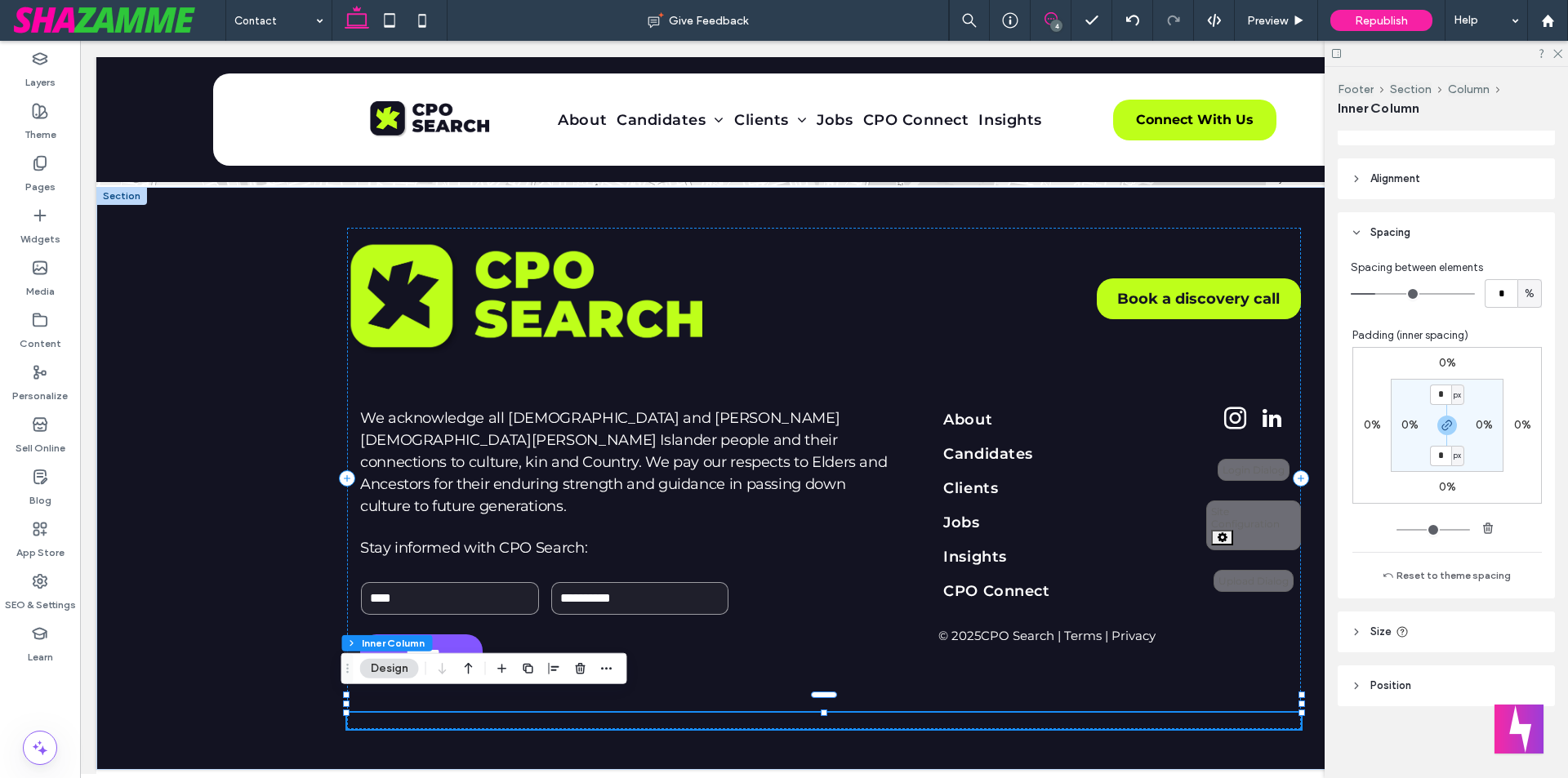
click at [1046, 18] on icon at bounding box center [1051, 19] width 13 height 13
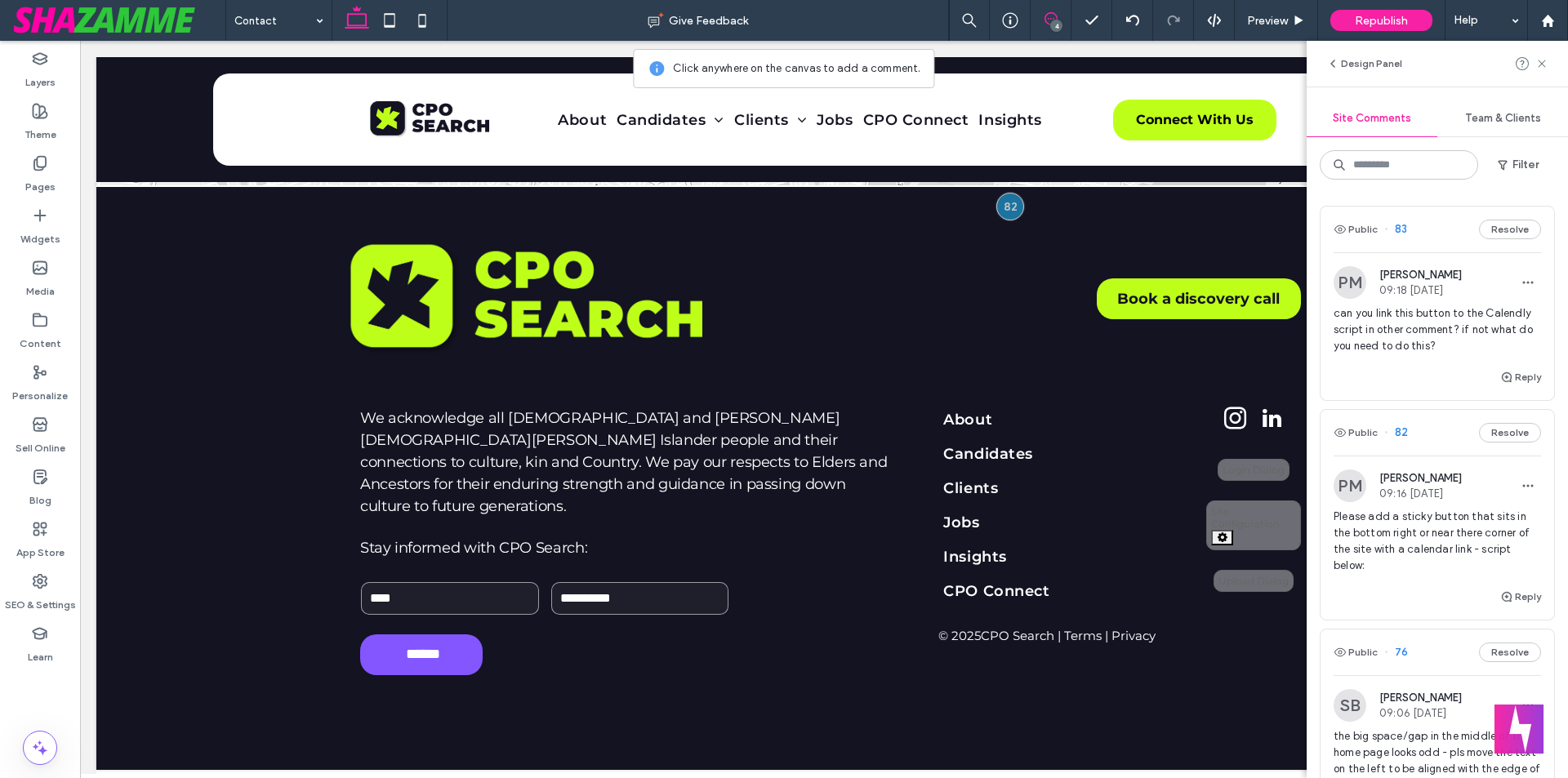
click at [1419, 330] on span "can you link this button to the Calendly script in other comment? if not what d…" at bounding box center [1437, 329] width 207 height 49
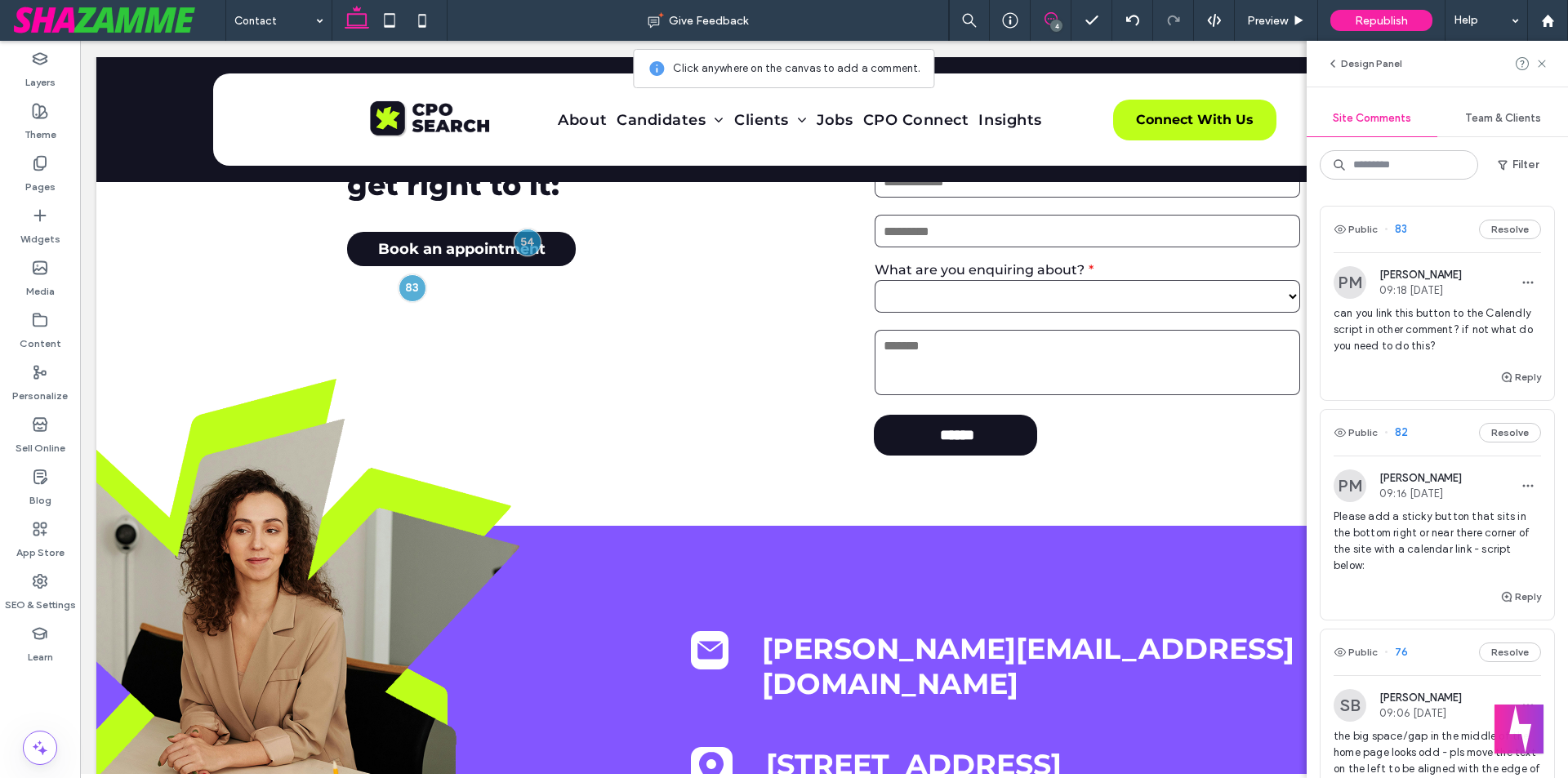
scroll to position [232, 0]
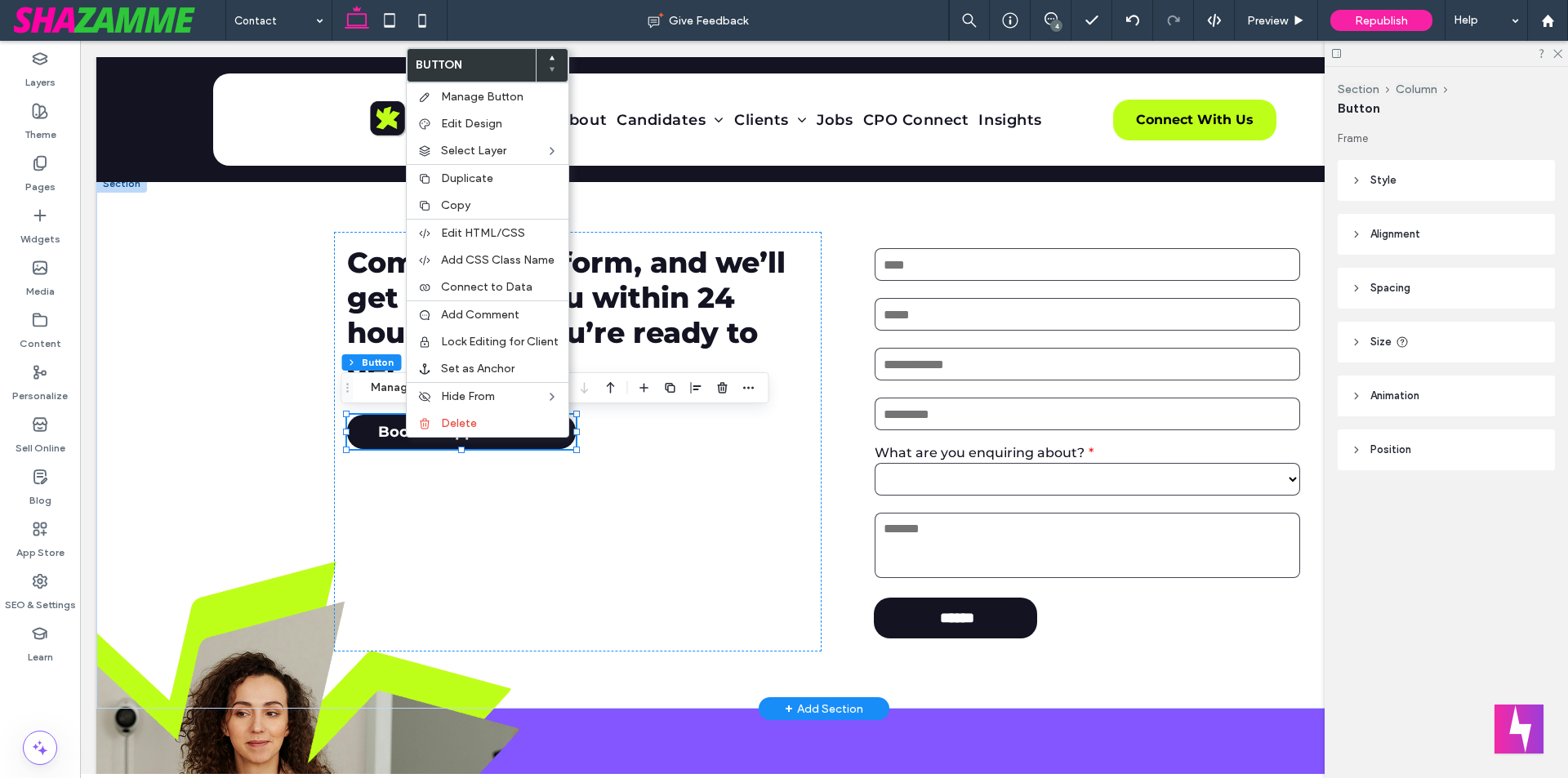
click at [384, 442] on link "Book an appointment" at bounding box center [461, 432] width 229 height 34
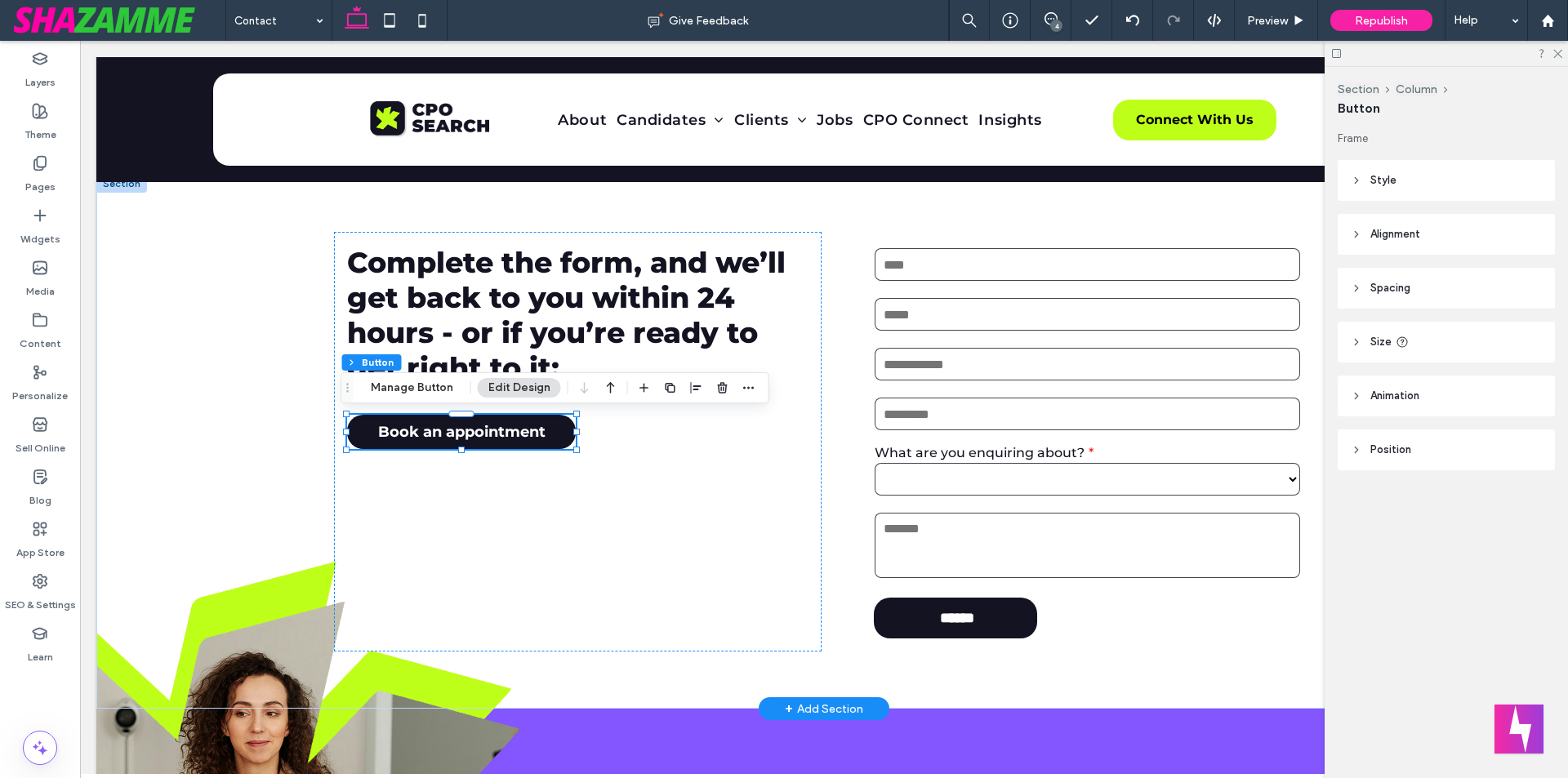
click at [383, 442] on link "Book an appointment" at bounding box center [461, 432] width 229 height 34
click at [412, 391] on button "Manage Button" at bounding box center [412, 388] width 103 height 20
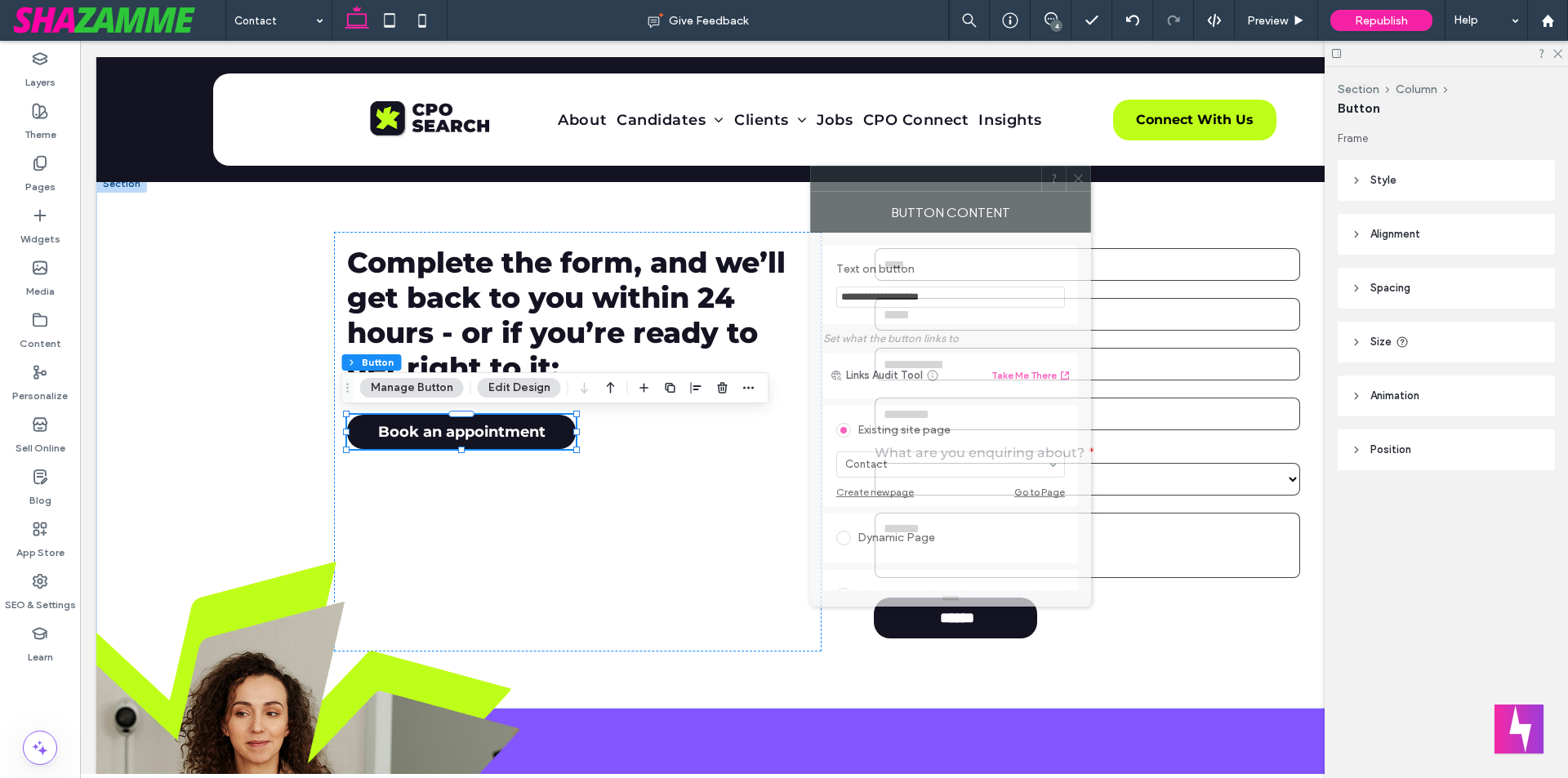
drag, startPoint x: 1273, startPoint y: 222, endPoint x: 987, endPoint y: 298, distance: 295.9
click at [980, 219] on div "Button Content" at bounding box center [951, 212] width 281 height 41
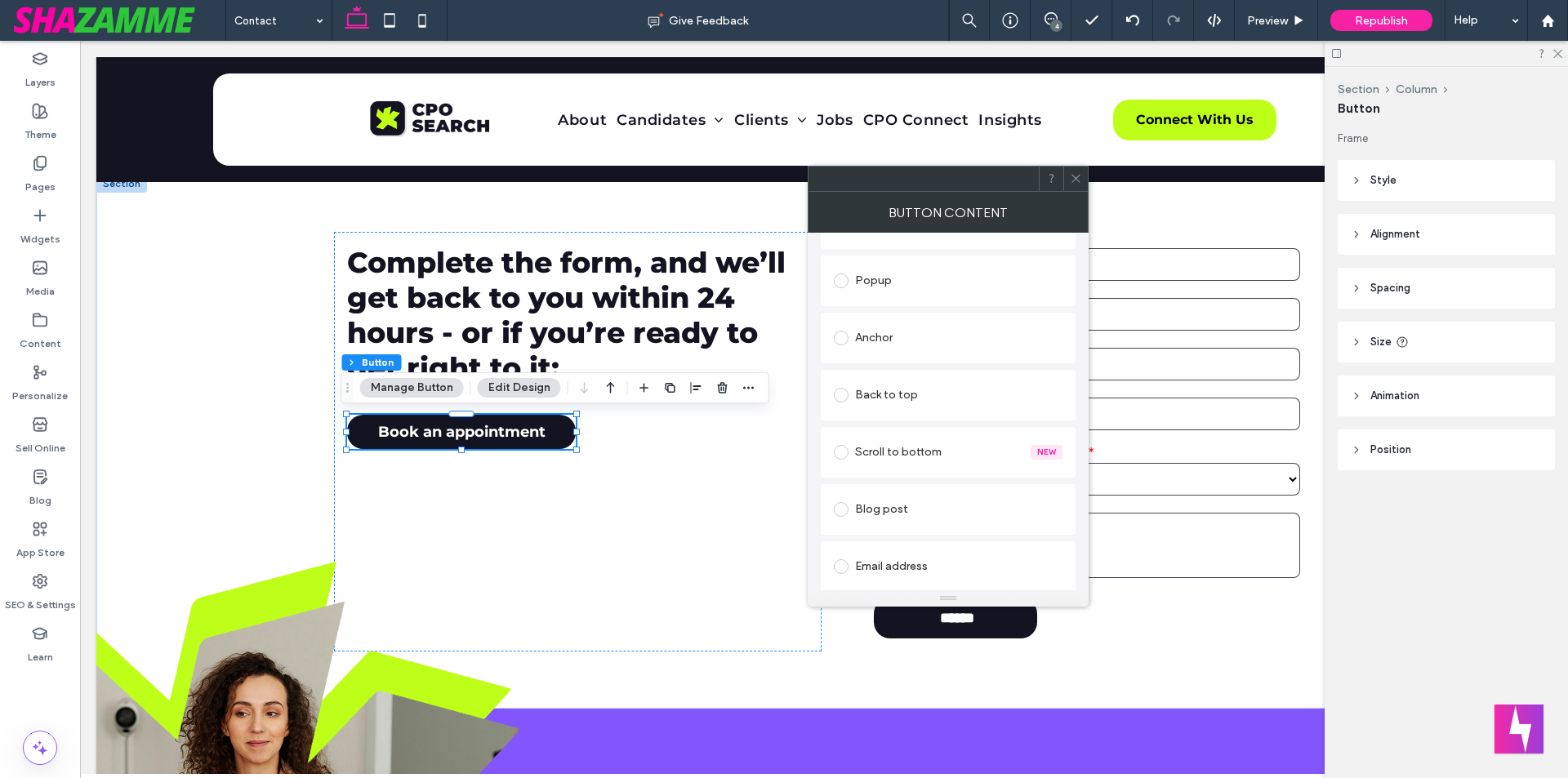
scroll to position [408, 0]
click at [1041, 334] on div "New" at bounding box center [1046, 336] width 32 height 15
drag, startPoint x: 1081, startPoint y: 176, endPoint x: 845, endPoint y: 49, distance: 268.0
click at [1081, 176] on icon at bounding box center [1075, 178] width 12 height 12
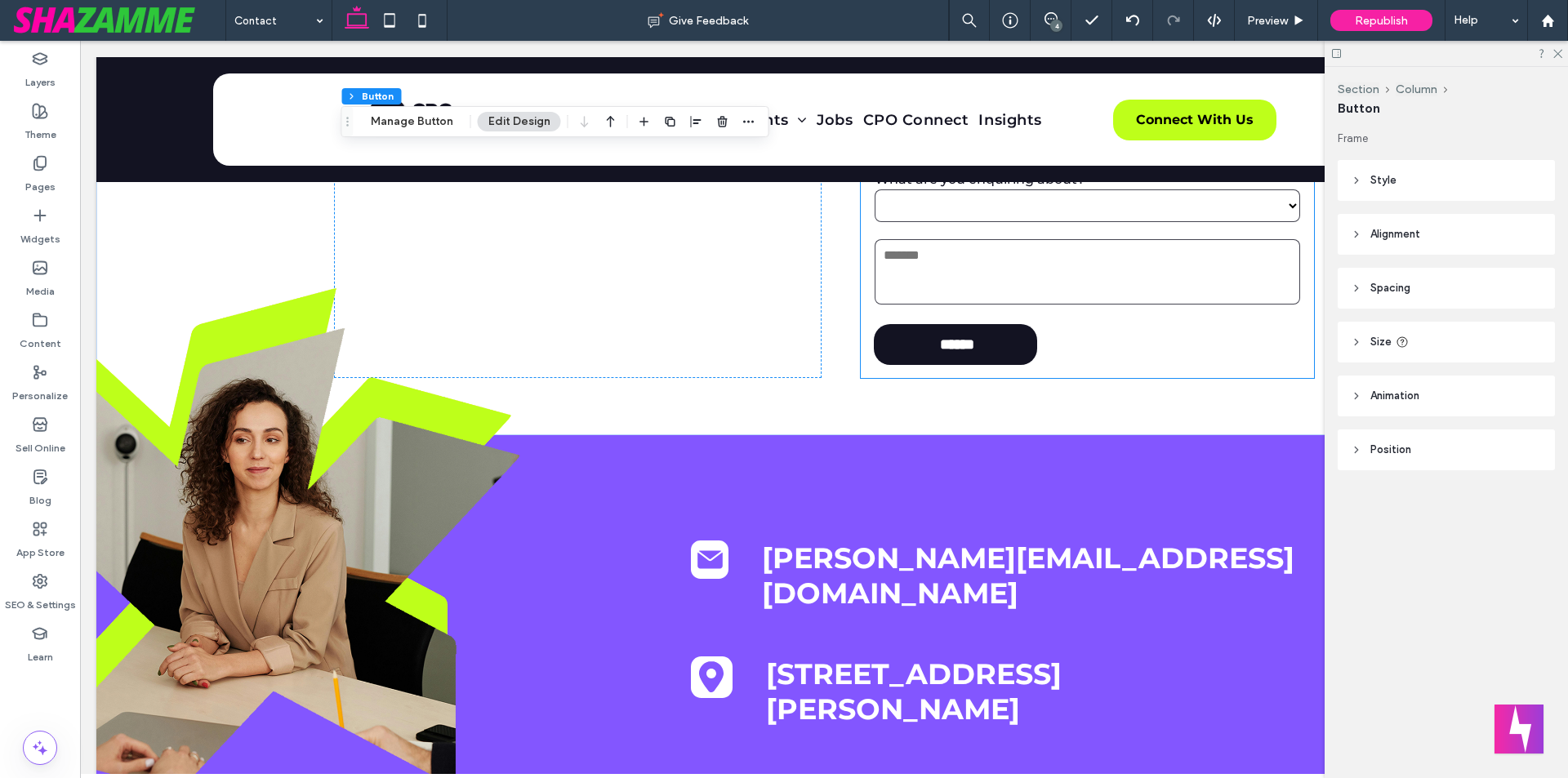
scroll to position [640, 0]
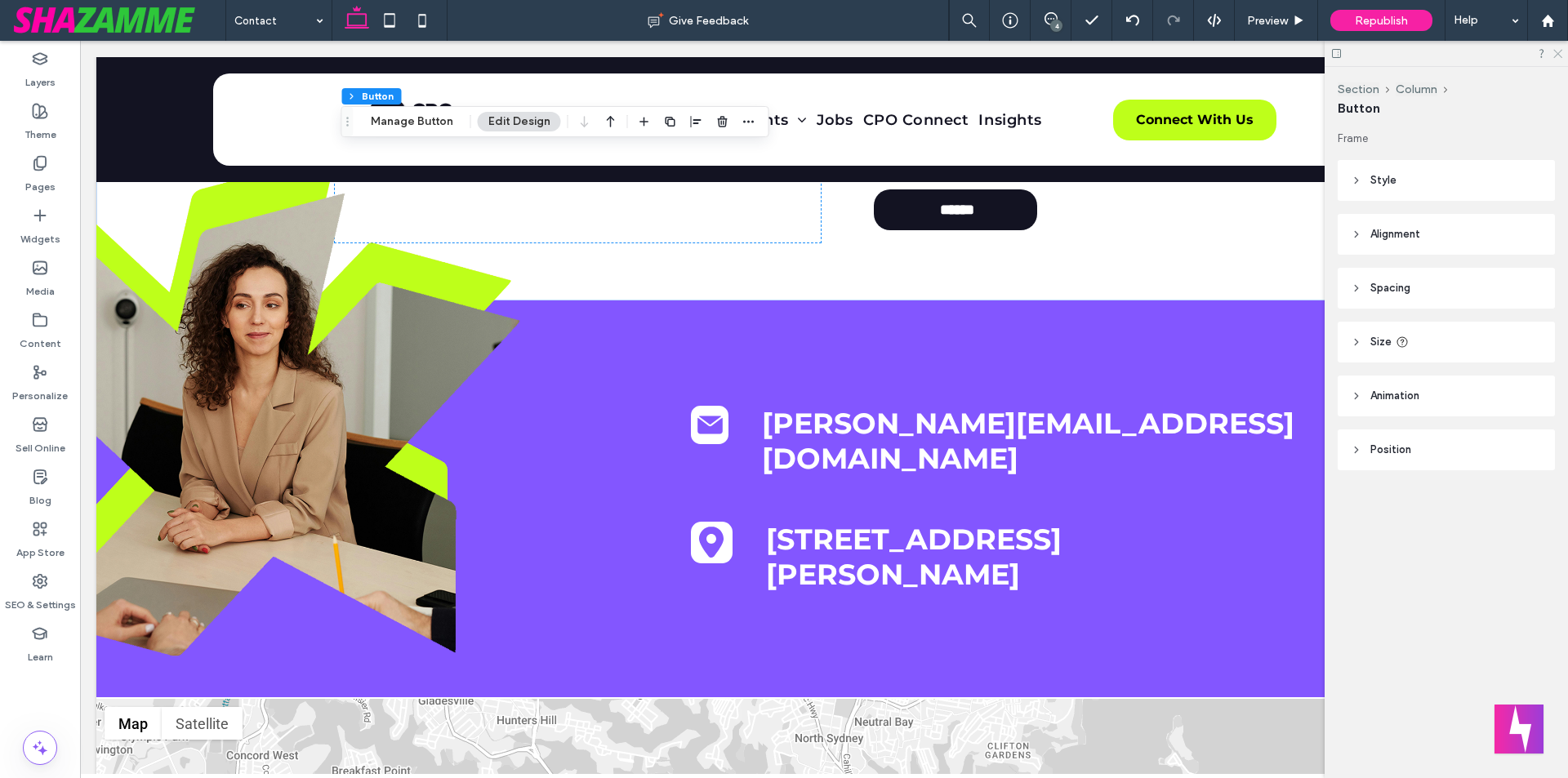
drag, startPoint x: 1556, startPoint y: 50, endPoint x: 1346, endPoint y: 160, distance: 237.1
click at [1556, 50] on icon at bounding box center [1556, 52] width 11 height 11
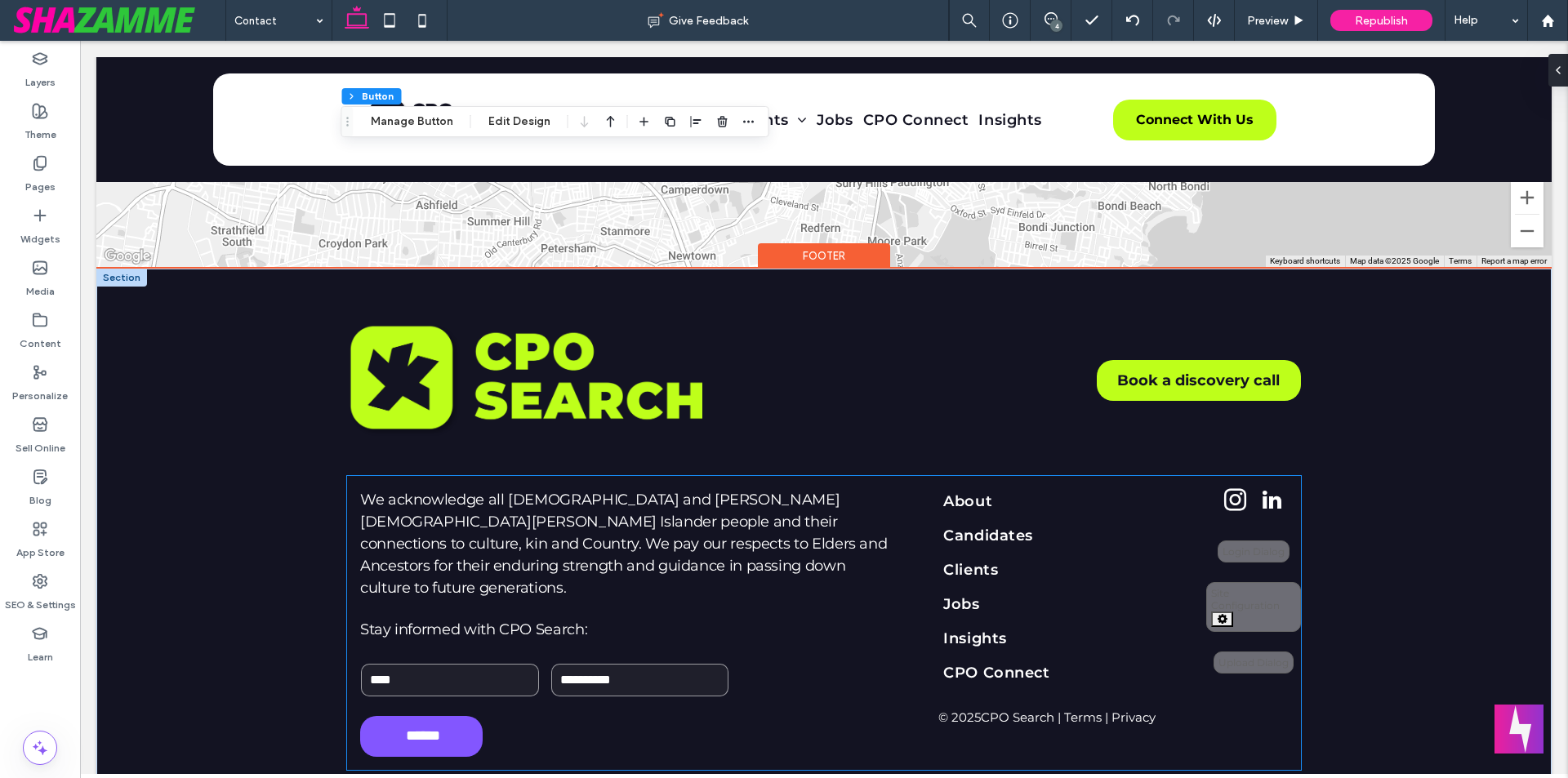
scroll to position [1542, 0]
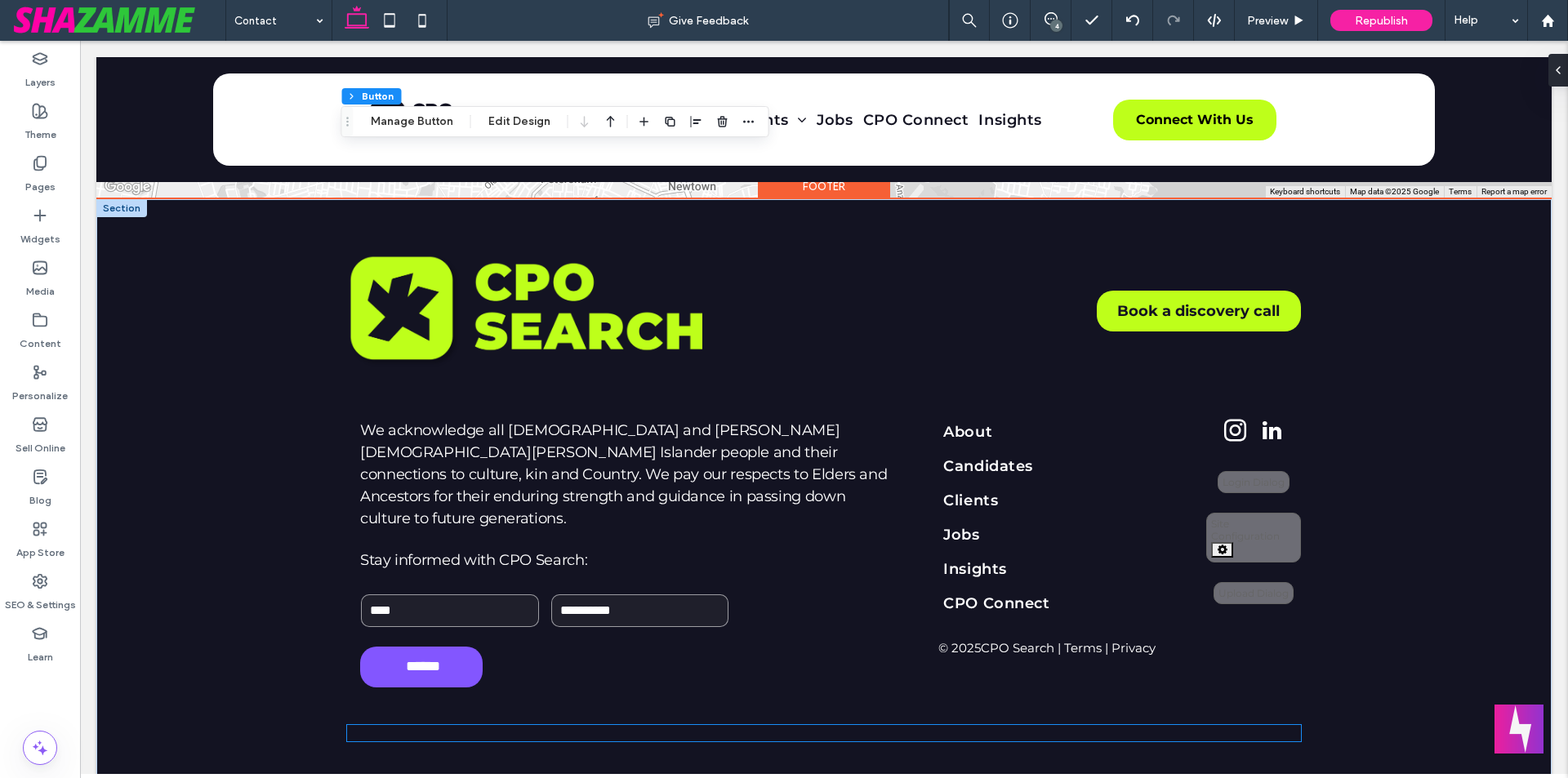
click at [690, 729] on div at bounding box center [824, 733] width 954 height 8
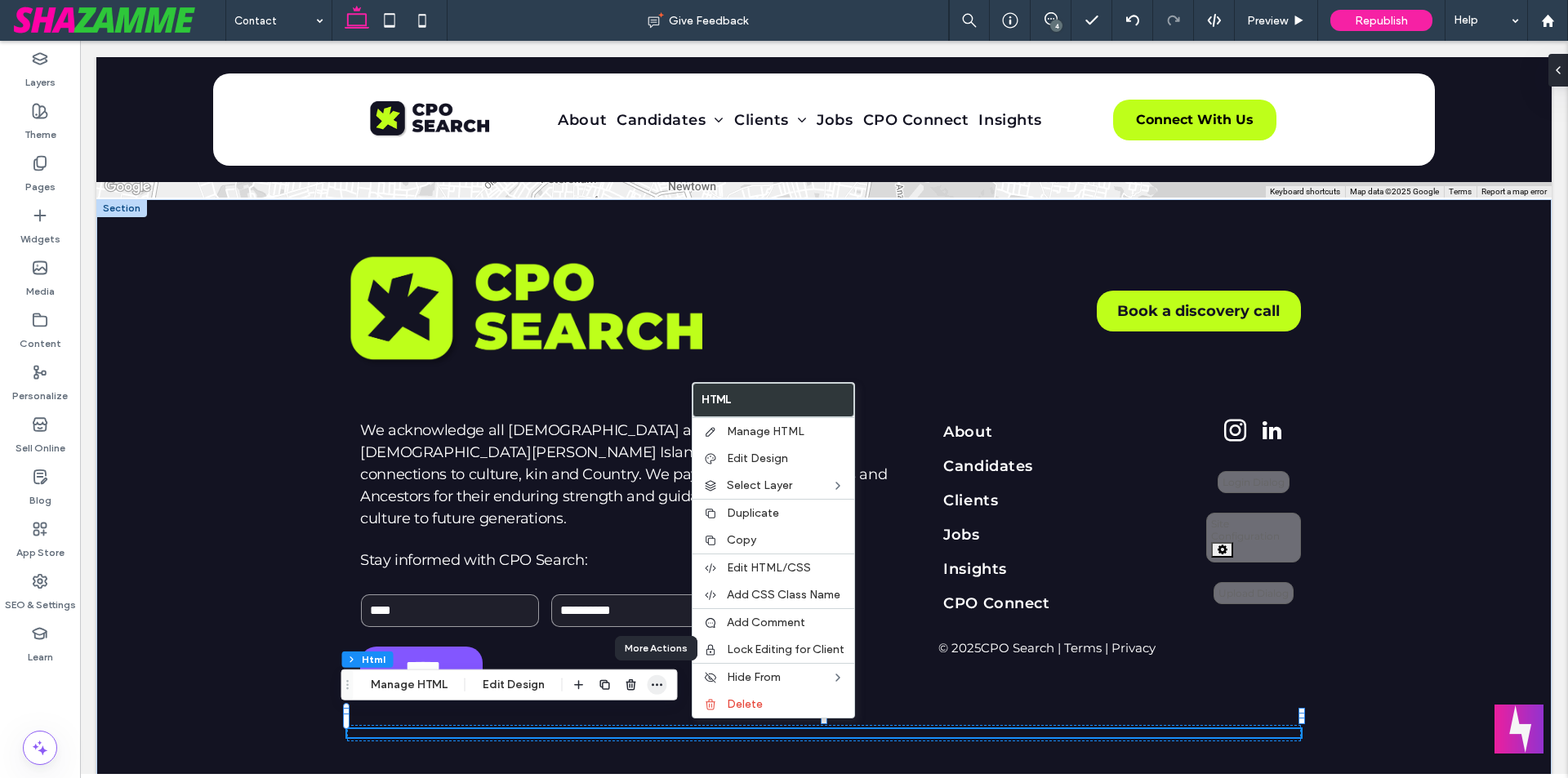
click at [660, 683] on icon "button" at bounding box center [657, 685] width 13 height 13
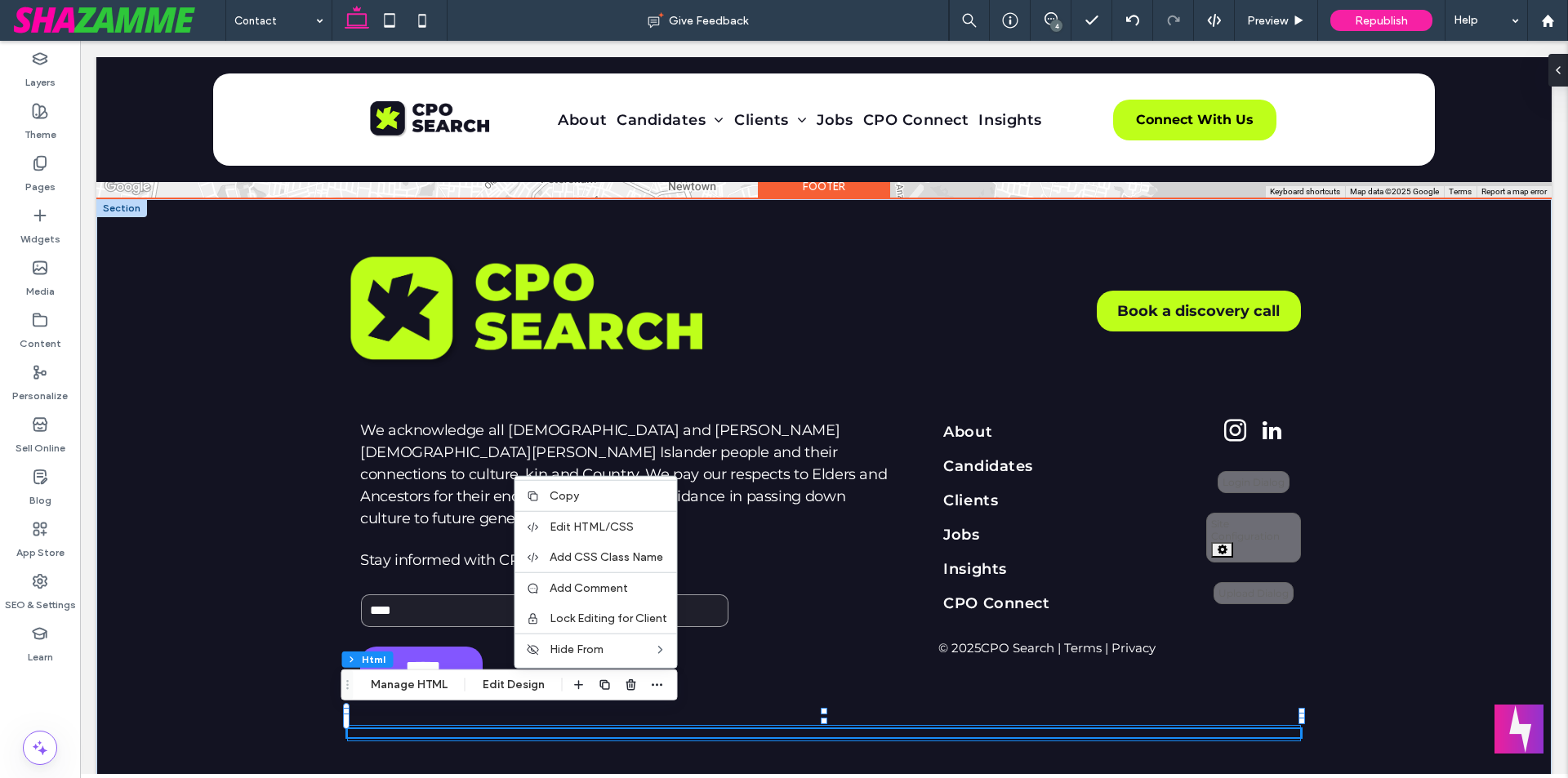
click at [740, 725] on div at bounding box center [824, 733] width 954 height 17
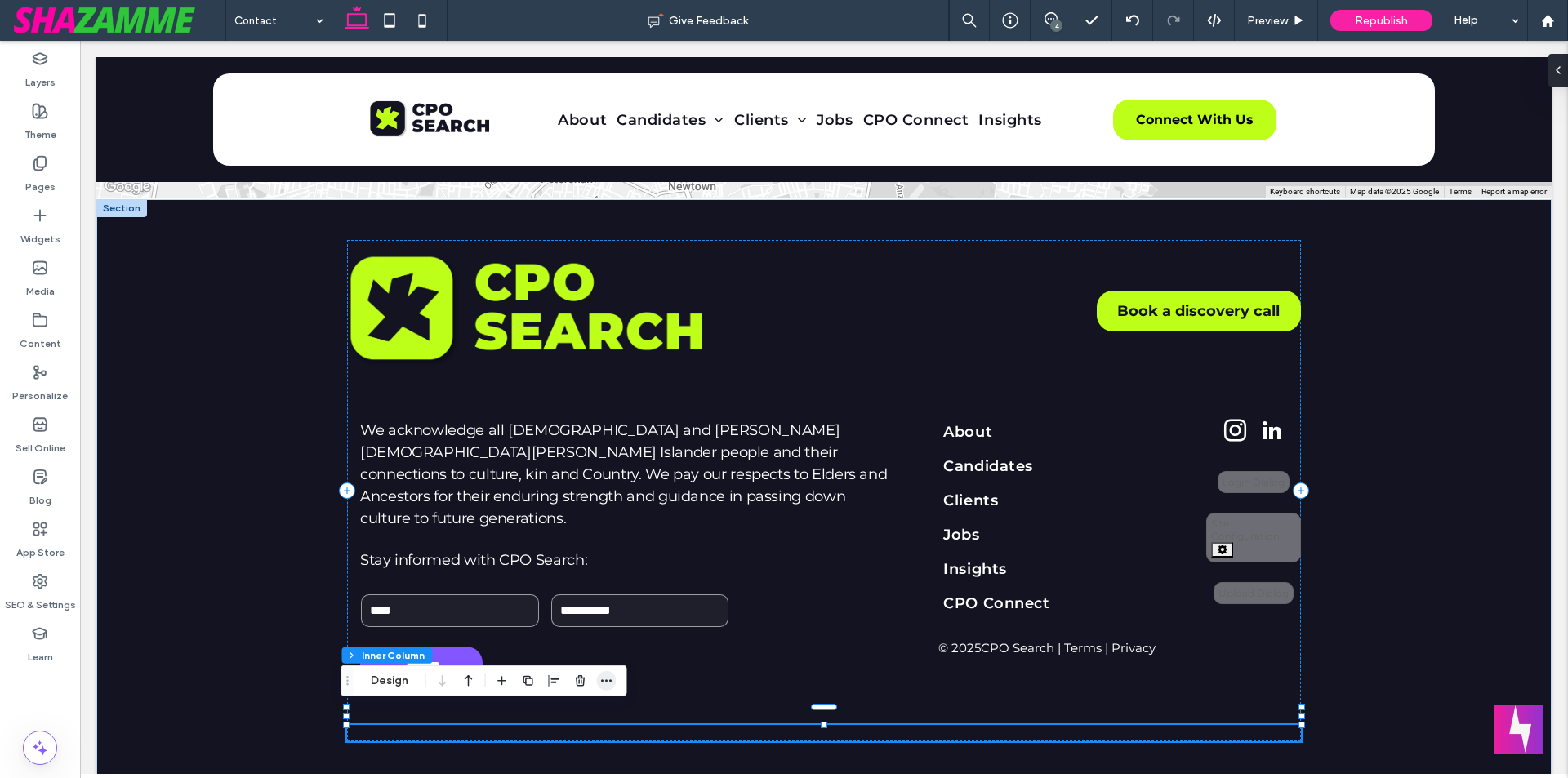
click at [605, 681] on icon "button" at bounding box center [607, 681] width 13 height 13
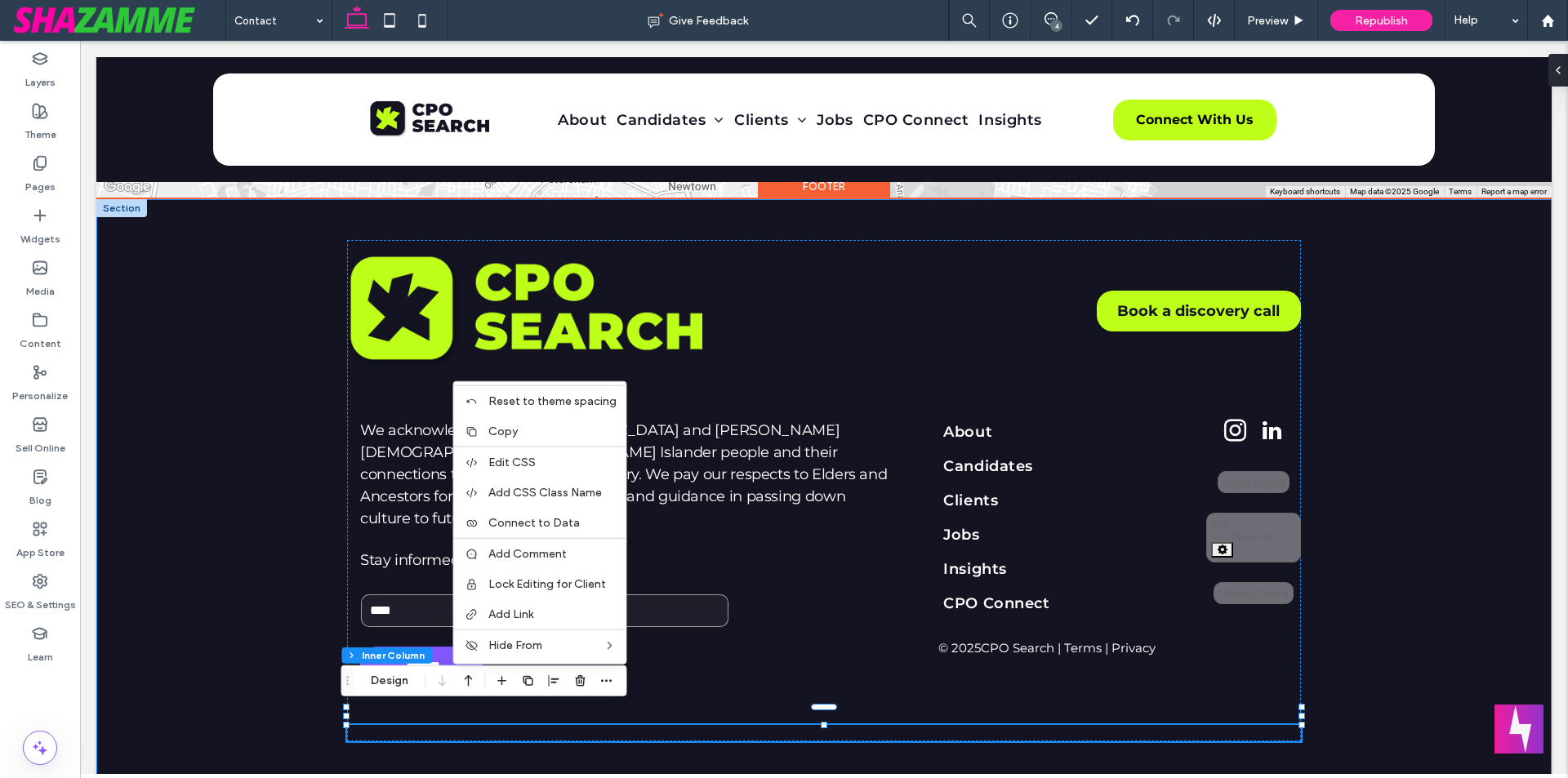
click at [320, 544] on div "Book a discovery call We acknowledge all Aboriginal and Torres Strait Islander …" at bounding box center [824, 490] width 1455 height 583
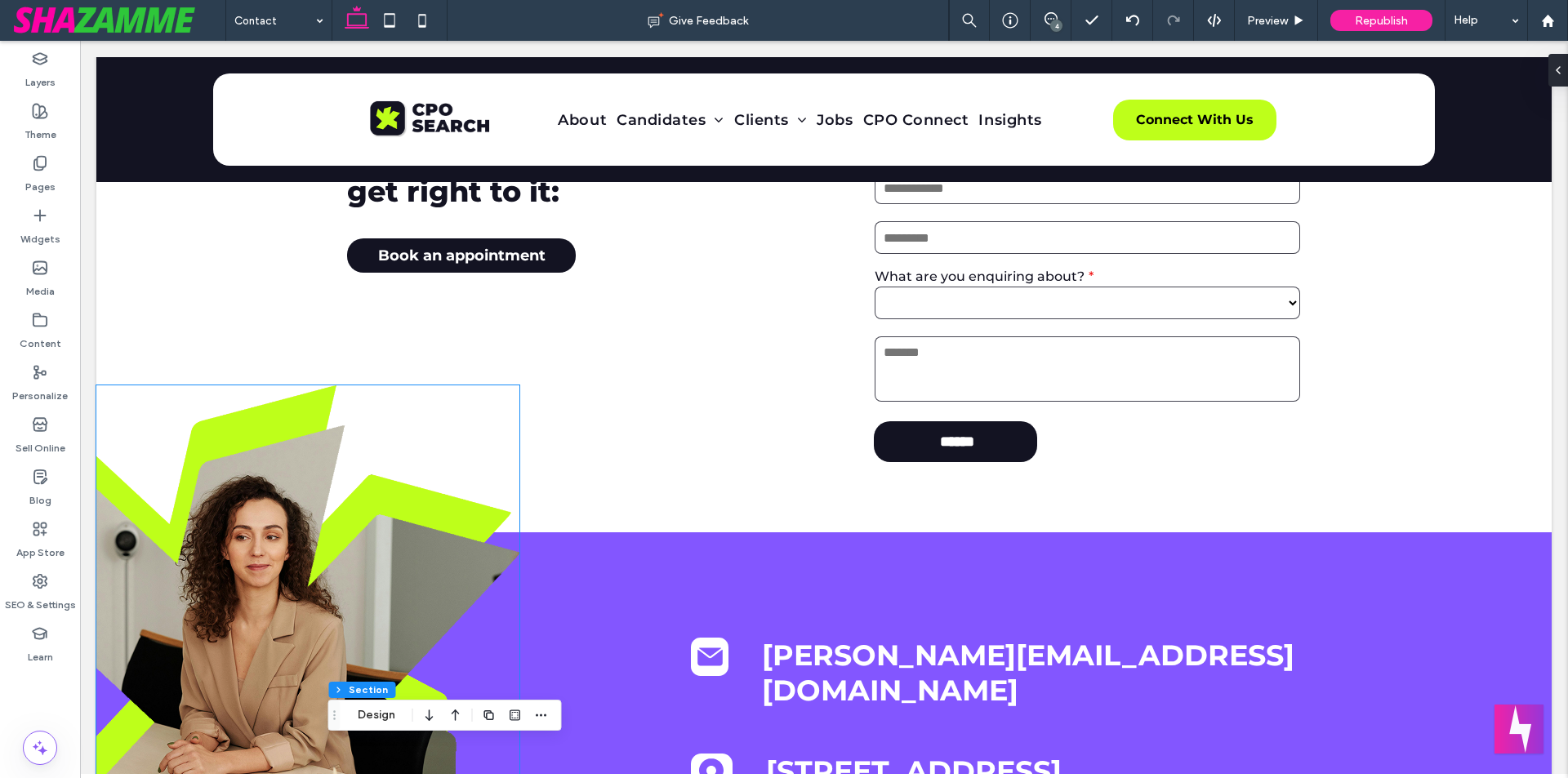
scroll to position [154, 0]
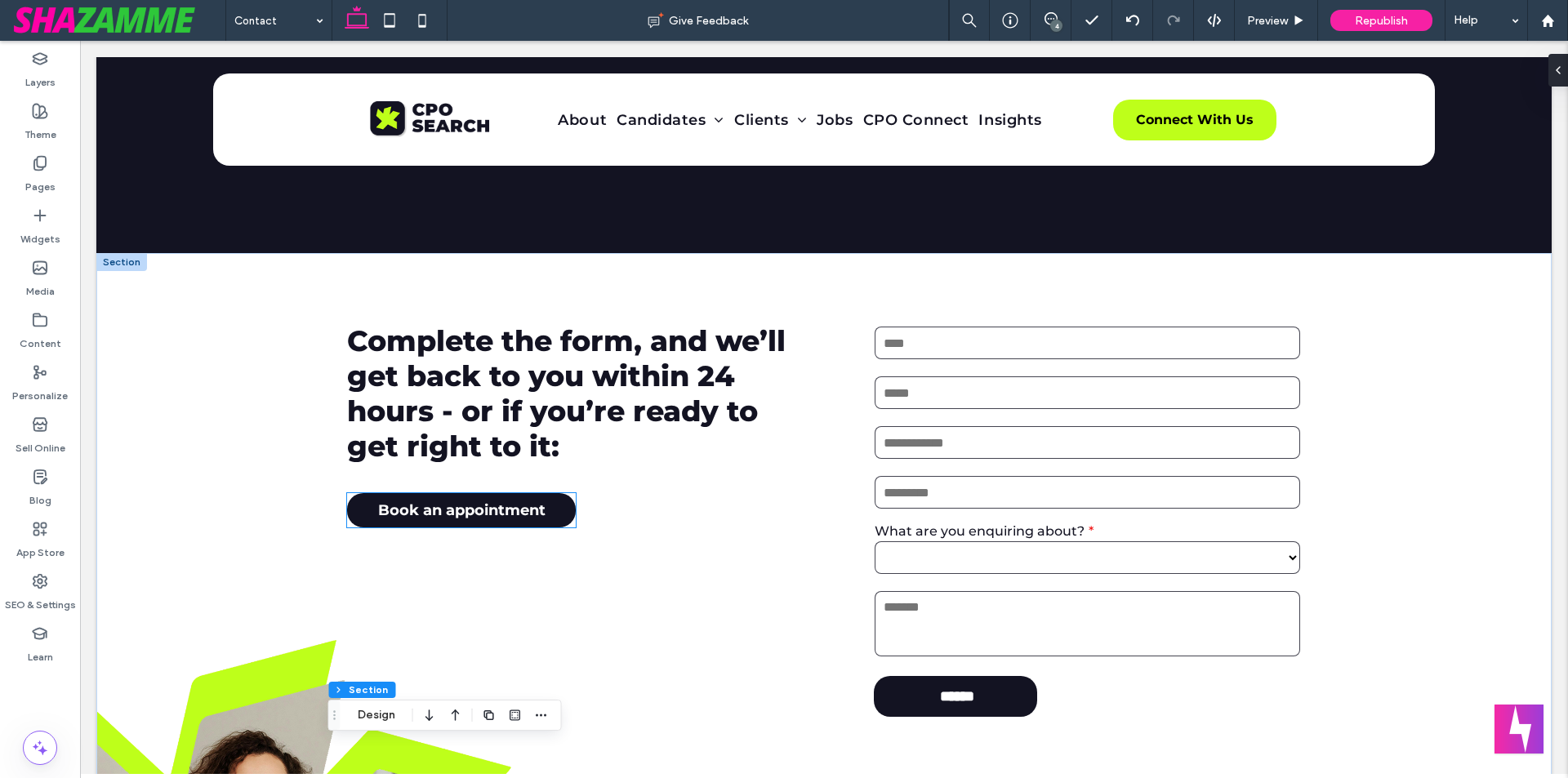
click at [499, 513] on span "Book an appointment" at bounding box center [461, 511] width 167 height 18
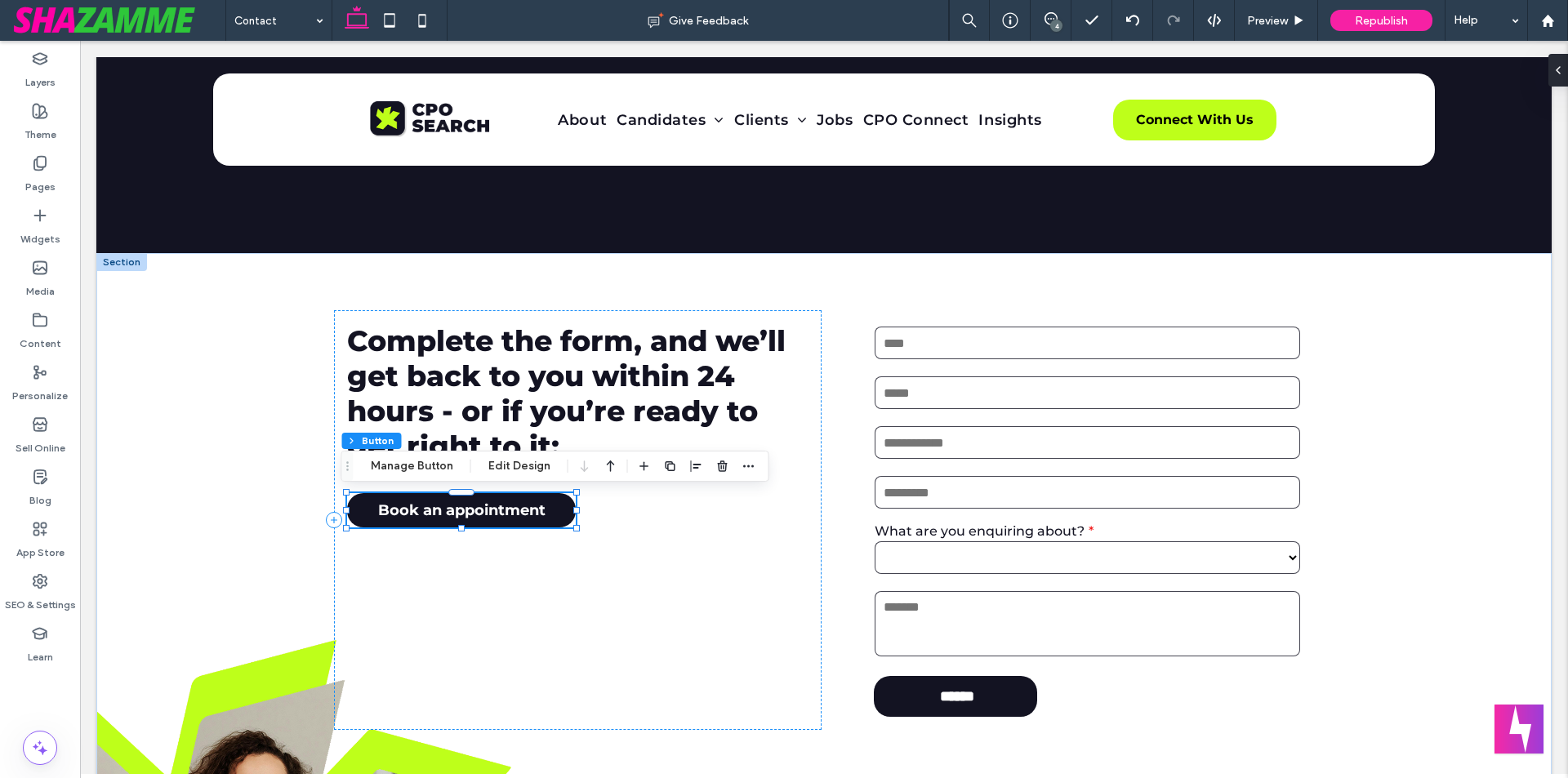
type input "**"
click at [493, 462] on button "Edit Design" at bounding box center [519, 466] width 83 height 20
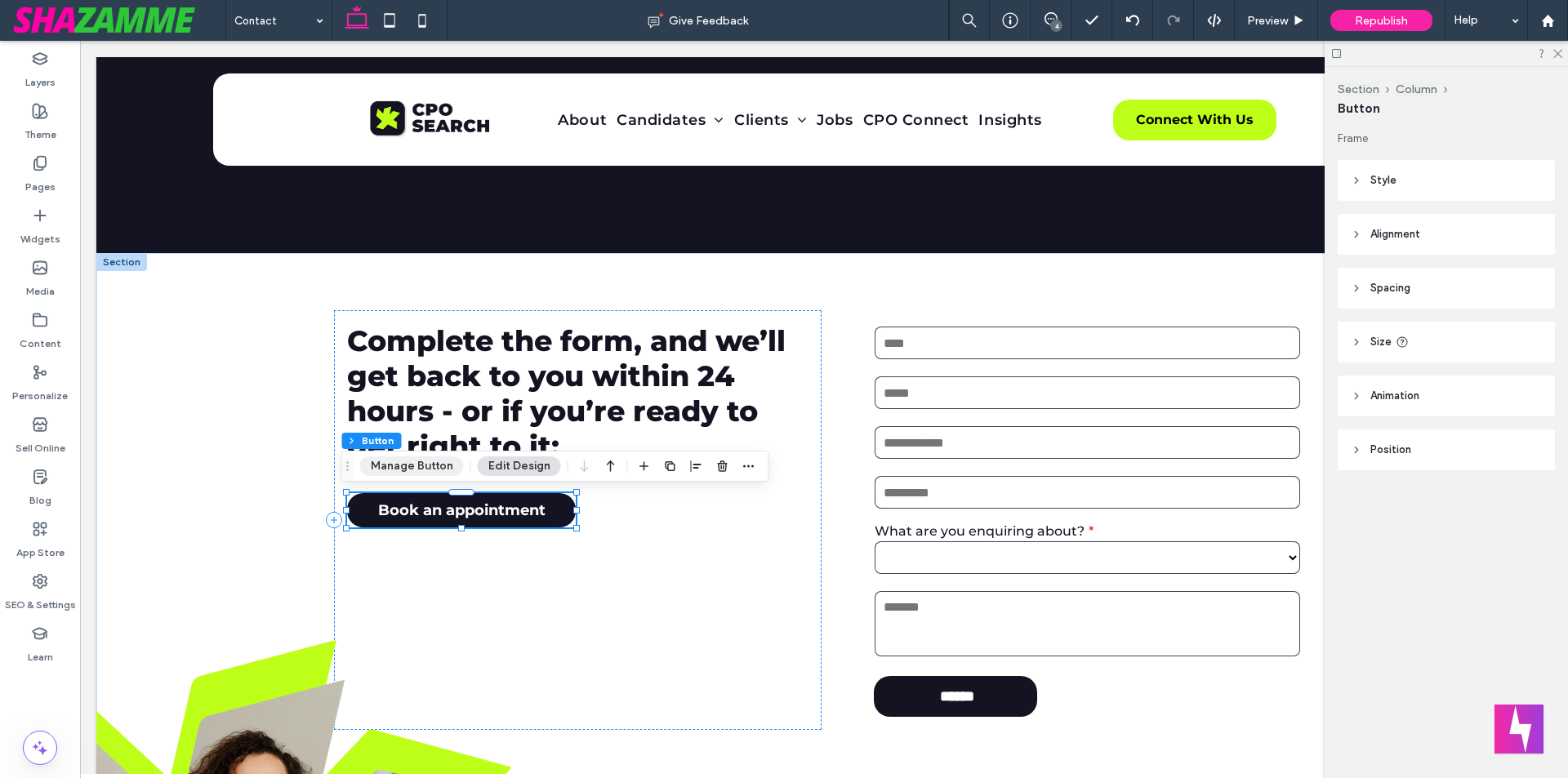
click at [425, 471] on button "Manage Button" at bounding box center [412, 466] width 103 height 20
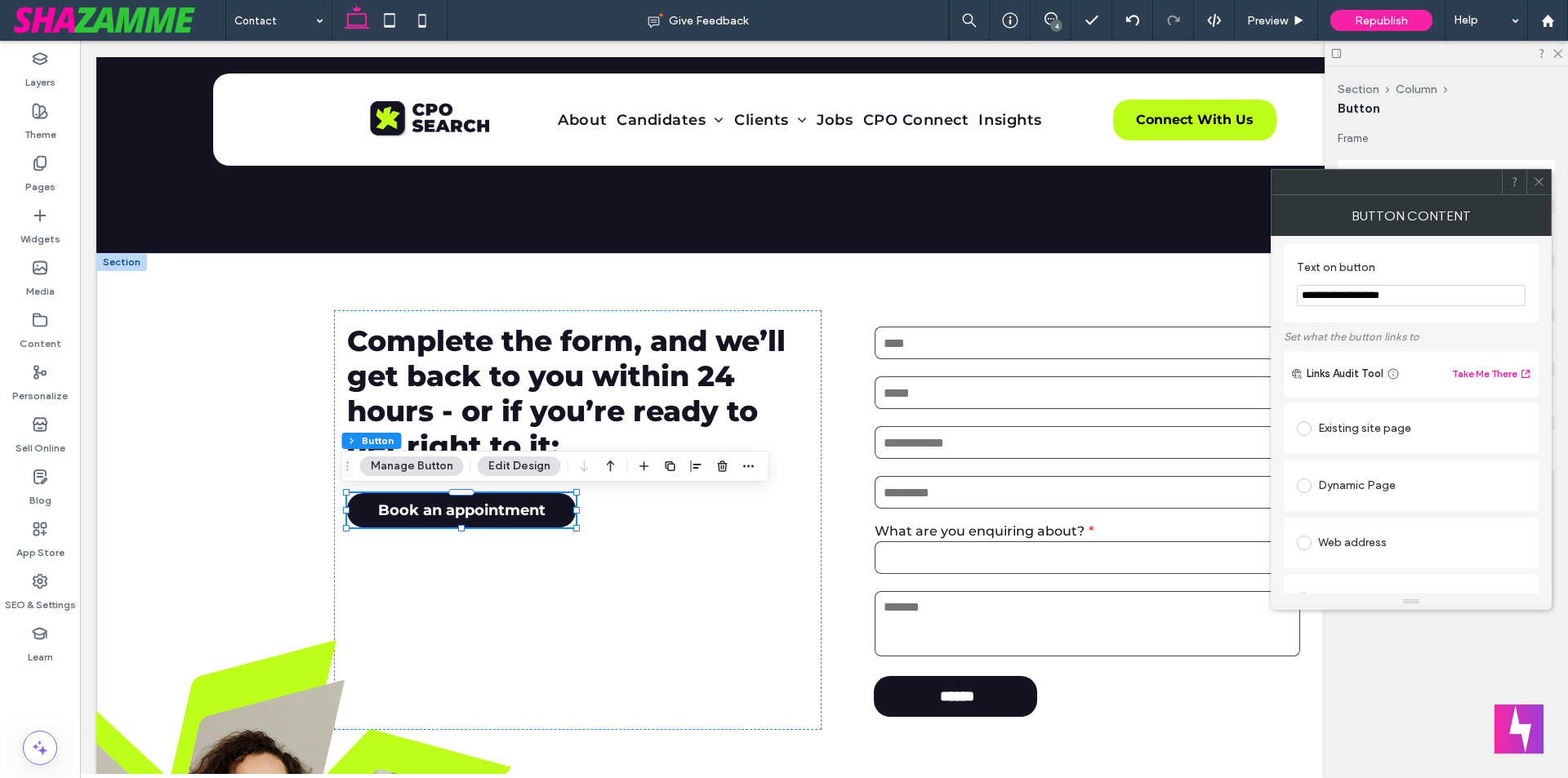
scroll to position [0, 0]
click at [744, 470] on icon "button" at bounding box center [749, 466] width 13 height 13
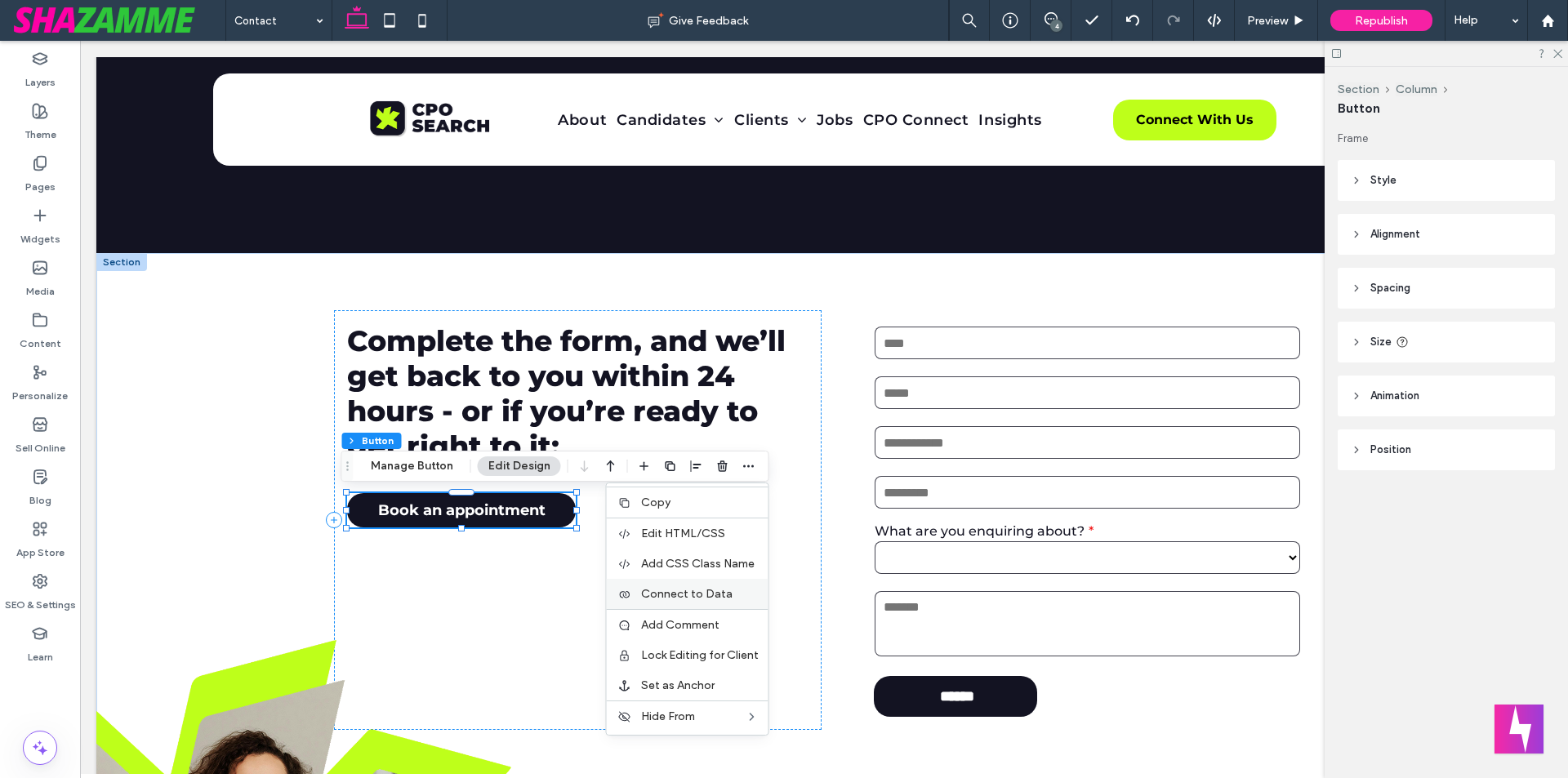
click at [730, 600] on label "Connect to Data" at bounding box center [699, 594] width 117 height 14
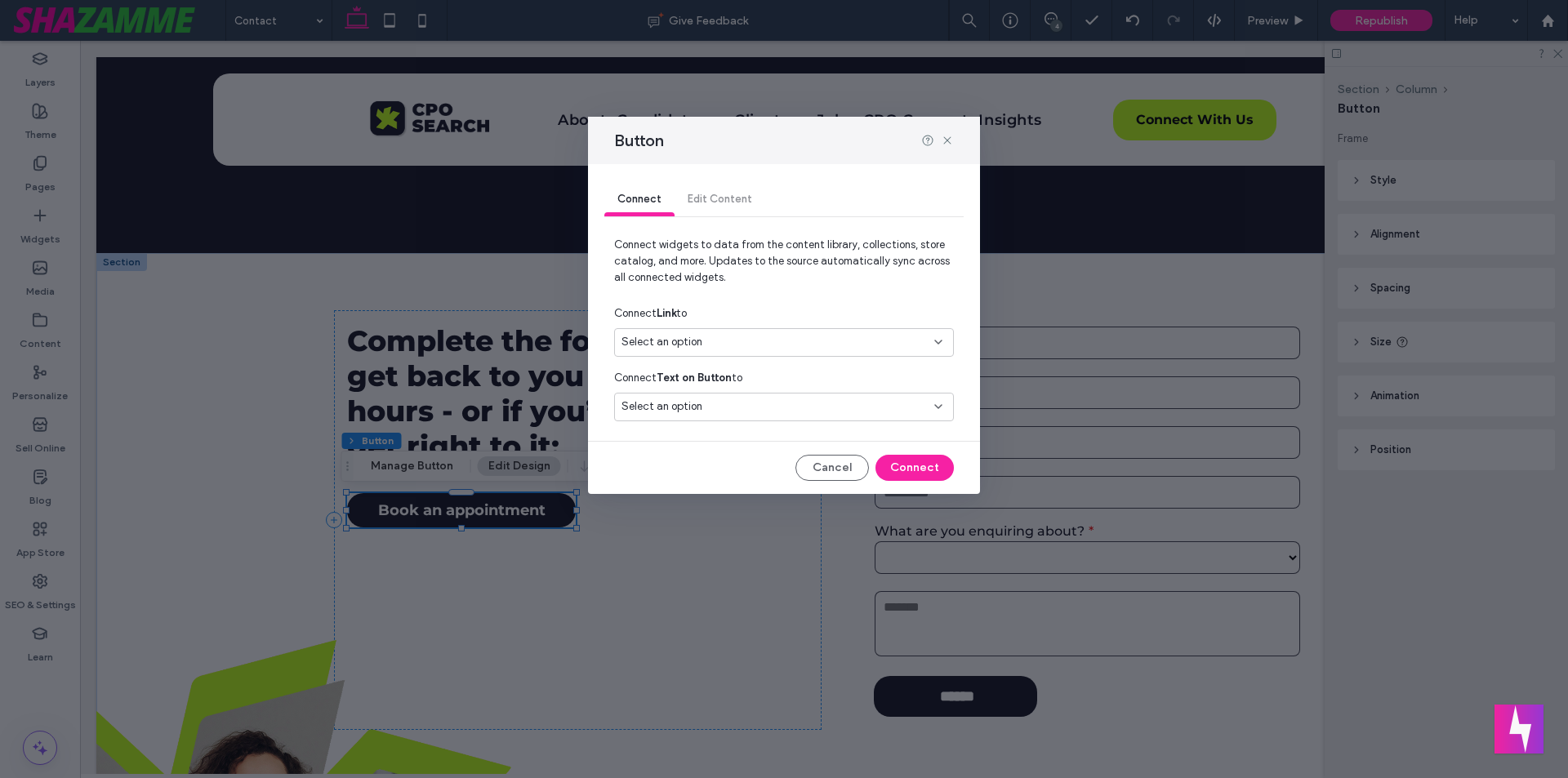
click at [714, 341] on div "Select an option" at bounding box center [774, 342] width 305 height 17
click at [768, 306] on div "Connect Link to" at bounding box center [784, 314] width 340 height 30
drag, startPoint x: 844, startPoint y: 475, endPoint x: 759, endPoint y: 434, distance: 94.4
click at [844, 475] on button "Cancel" at bounding box center [832, 468] width 74 height 26
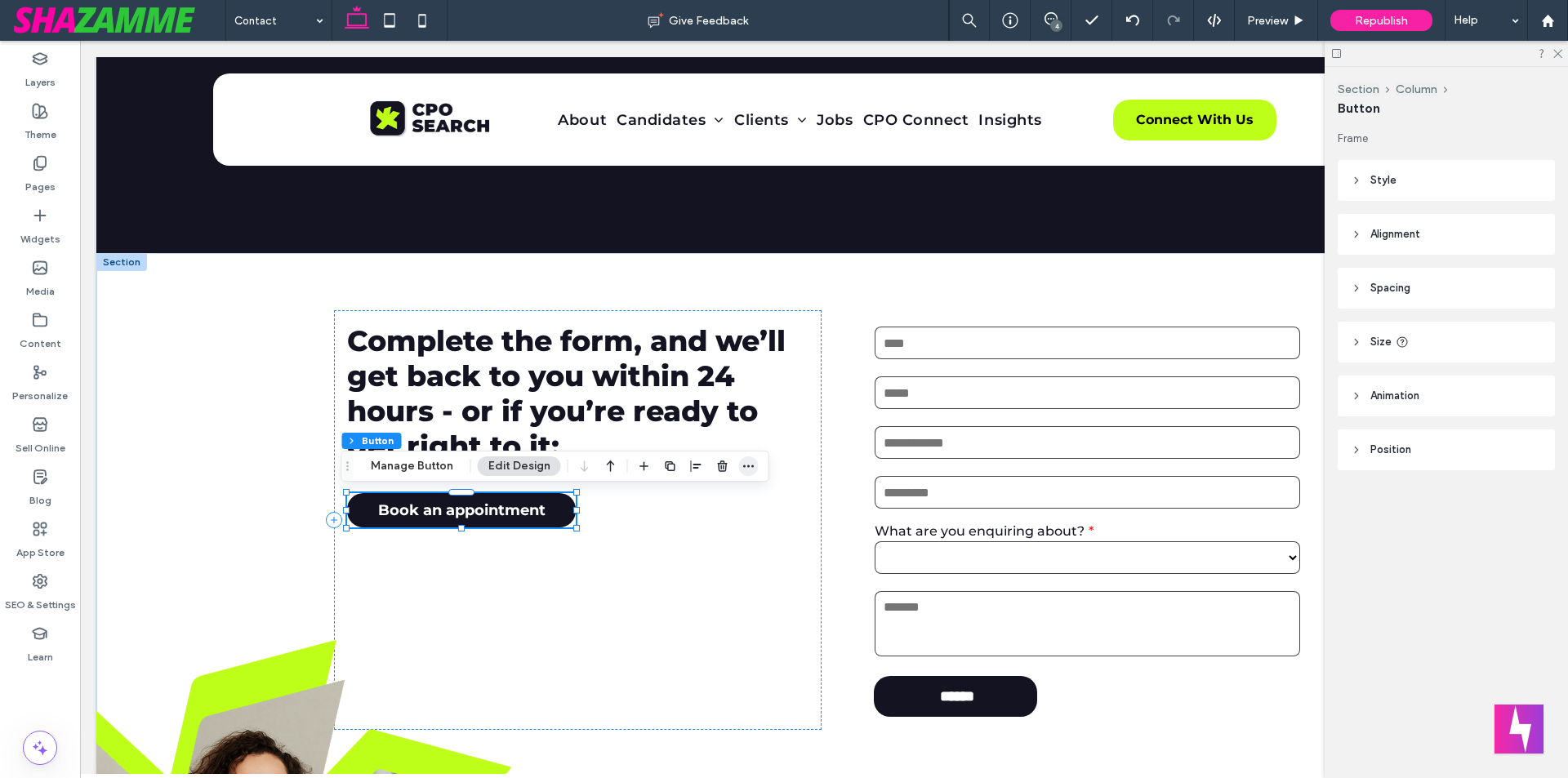
click at [742, 468] on icon "button" at bounding box center [749, 466] width 13 height 13
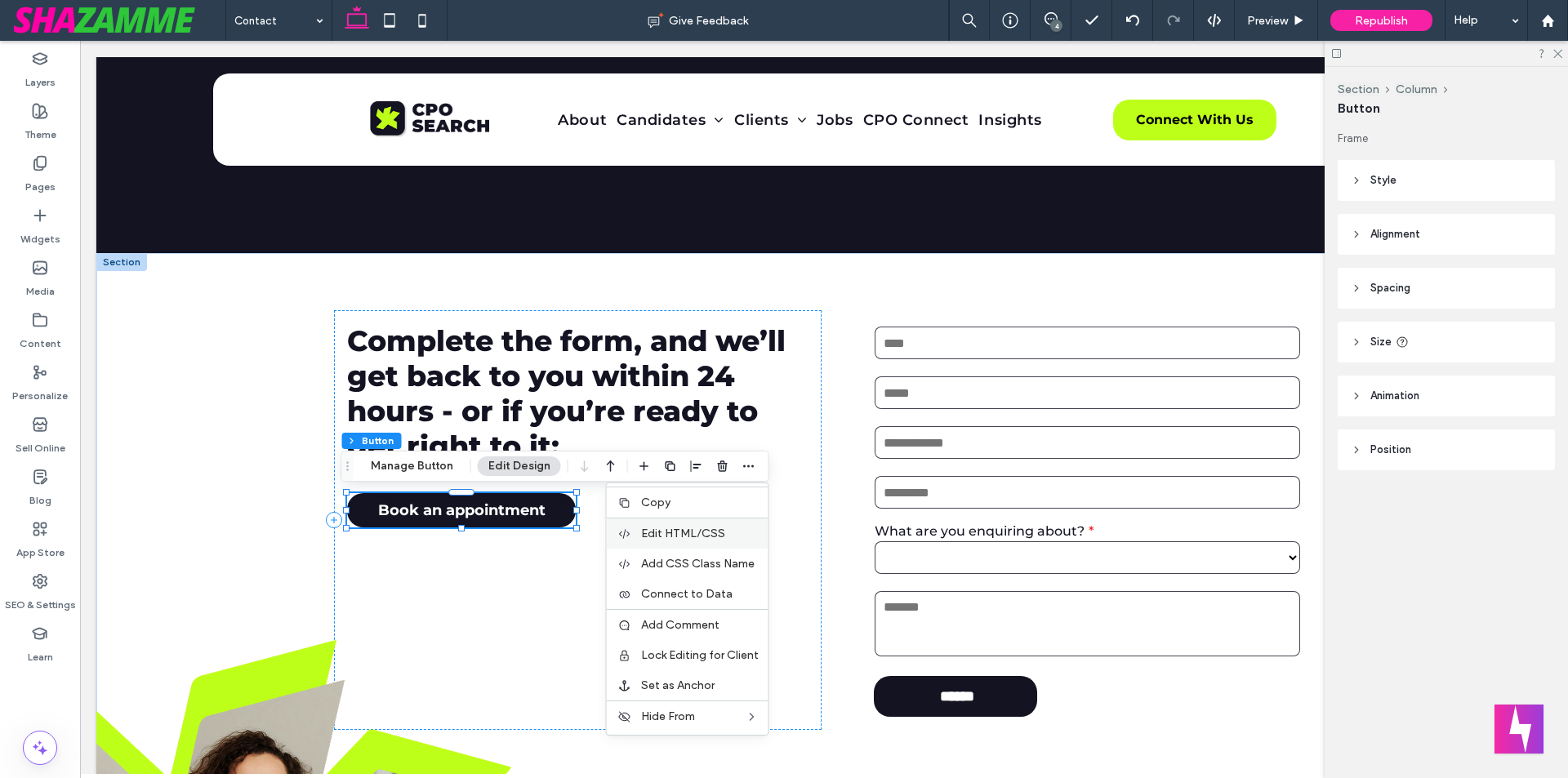
click at [694, 530] on span "Edit HTML/CSS" at bounding box center [683, 533] width 84 height 14
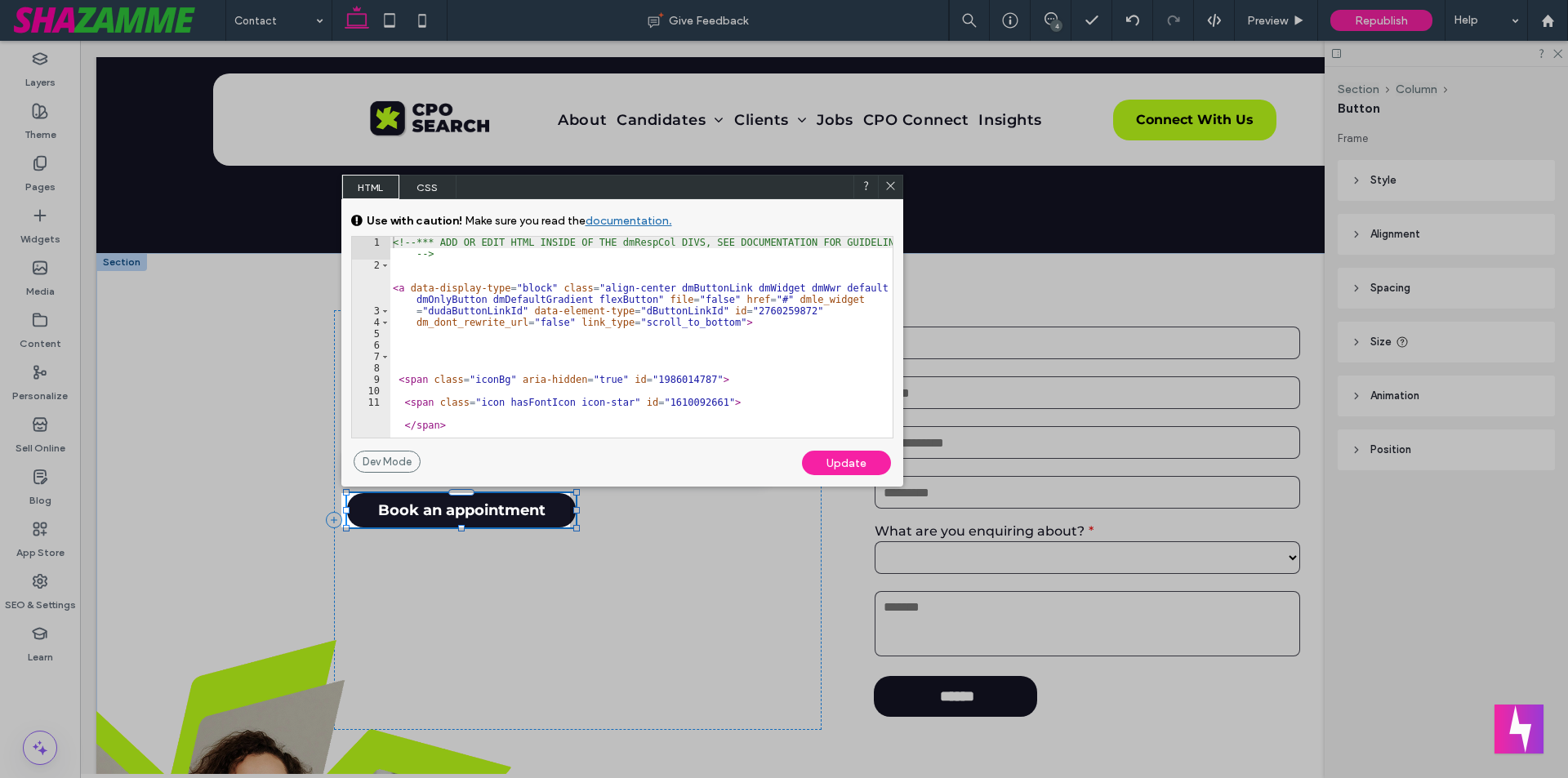
drag, startPoint x: 674, startPoint y: 189, endPoint x: 726, endPoint y: 189, distance: 52.0
click at [726, 189] on div "HTML CSS" at bounding box center [622, 187] width 562 height 25
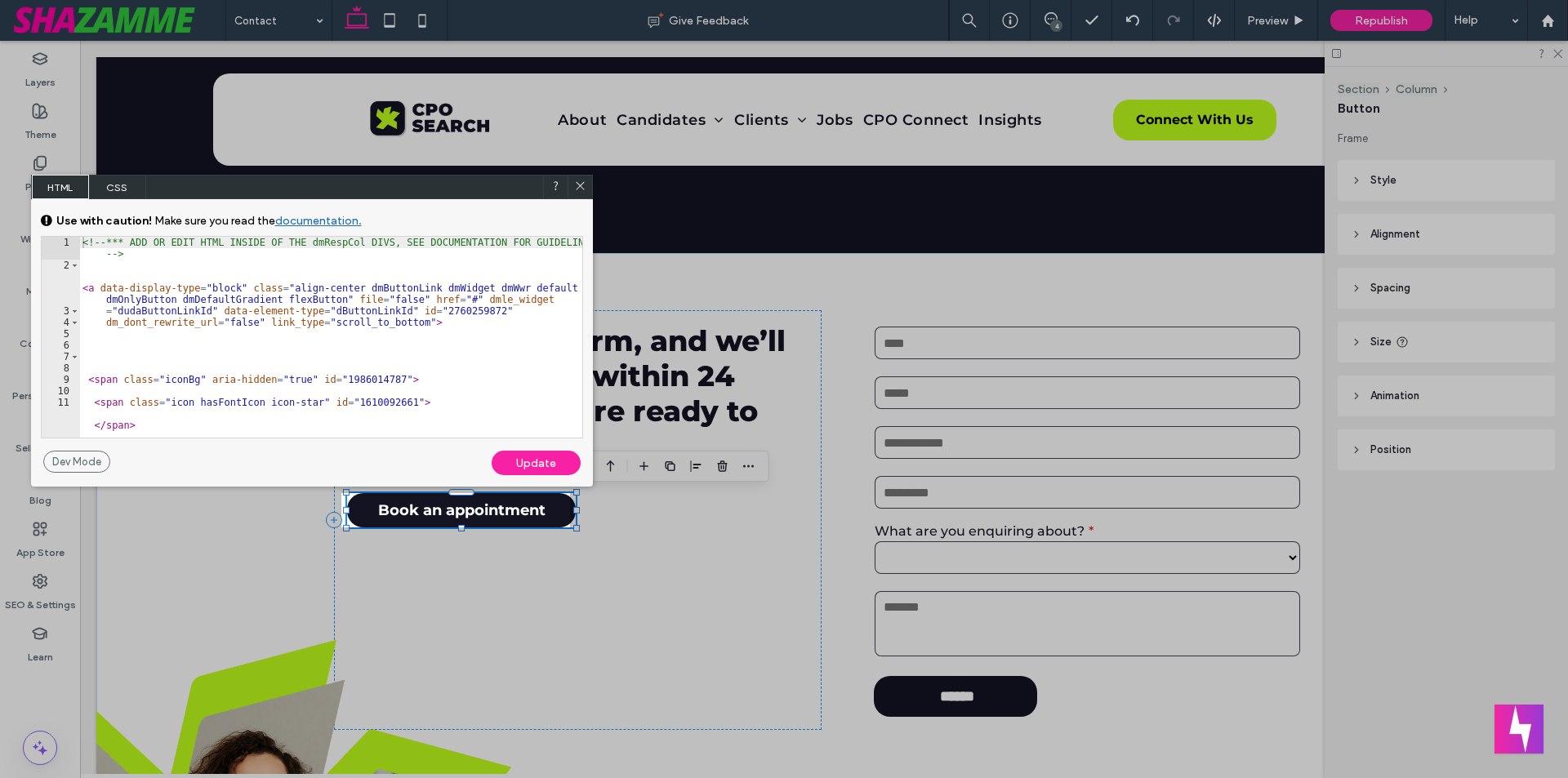
drag, startPoint x: 725, startPoint y: 189, endPoint x: 415, endPoint y: 189, distance: 310.0
click at [415, 189] on div "HTML CSS" at bounding box center [312, 187] width 562 height 25
click at [578, 185] on icon at bounding box center [579, 185] width 12 height 12
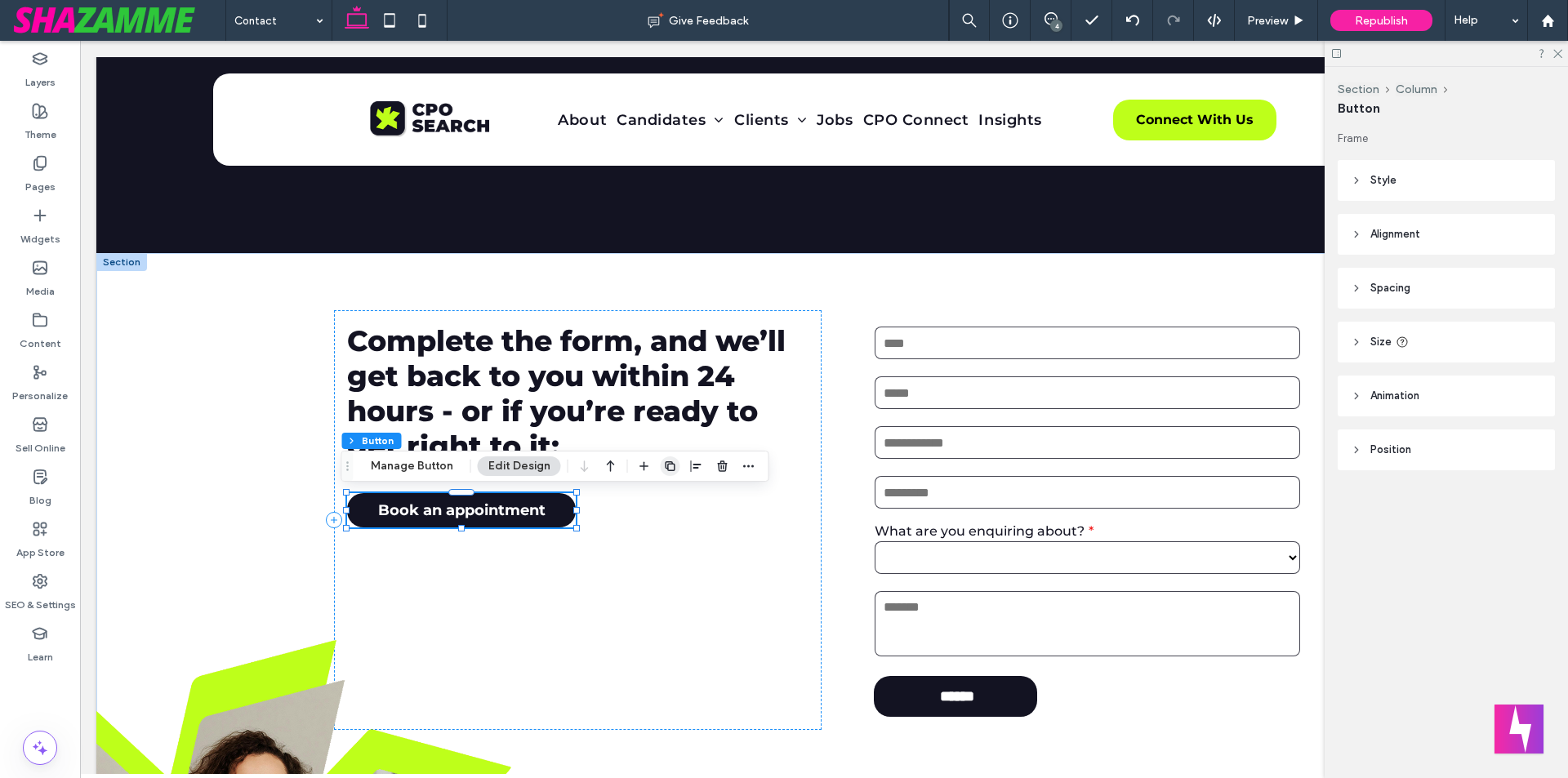
click at [668, 463] on icon "button" at bounding box center [670, 466] width 13 height 13
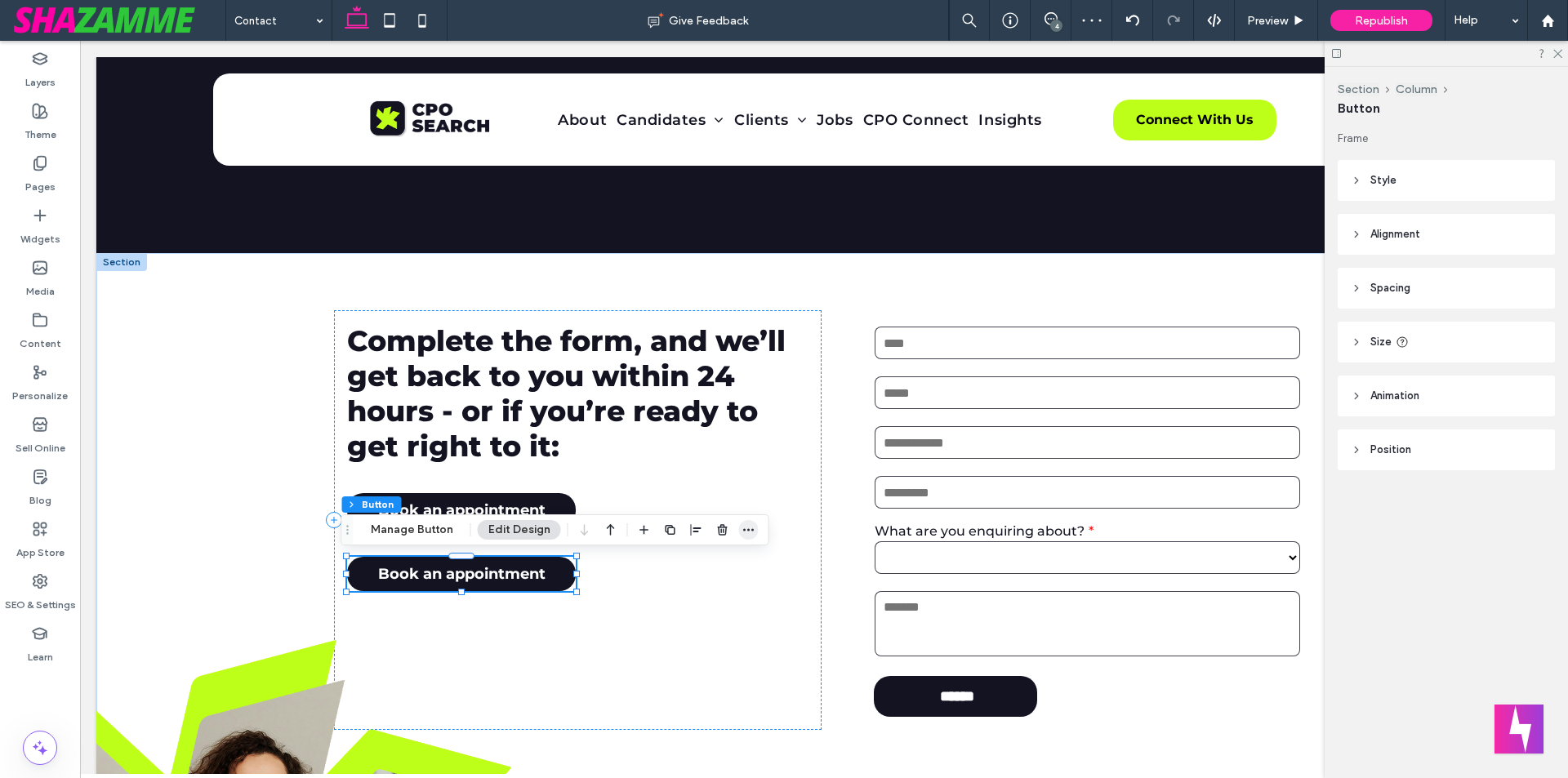
click at [749, 526] on icon "button" at bounding box center [749, 530] width 13 height 13
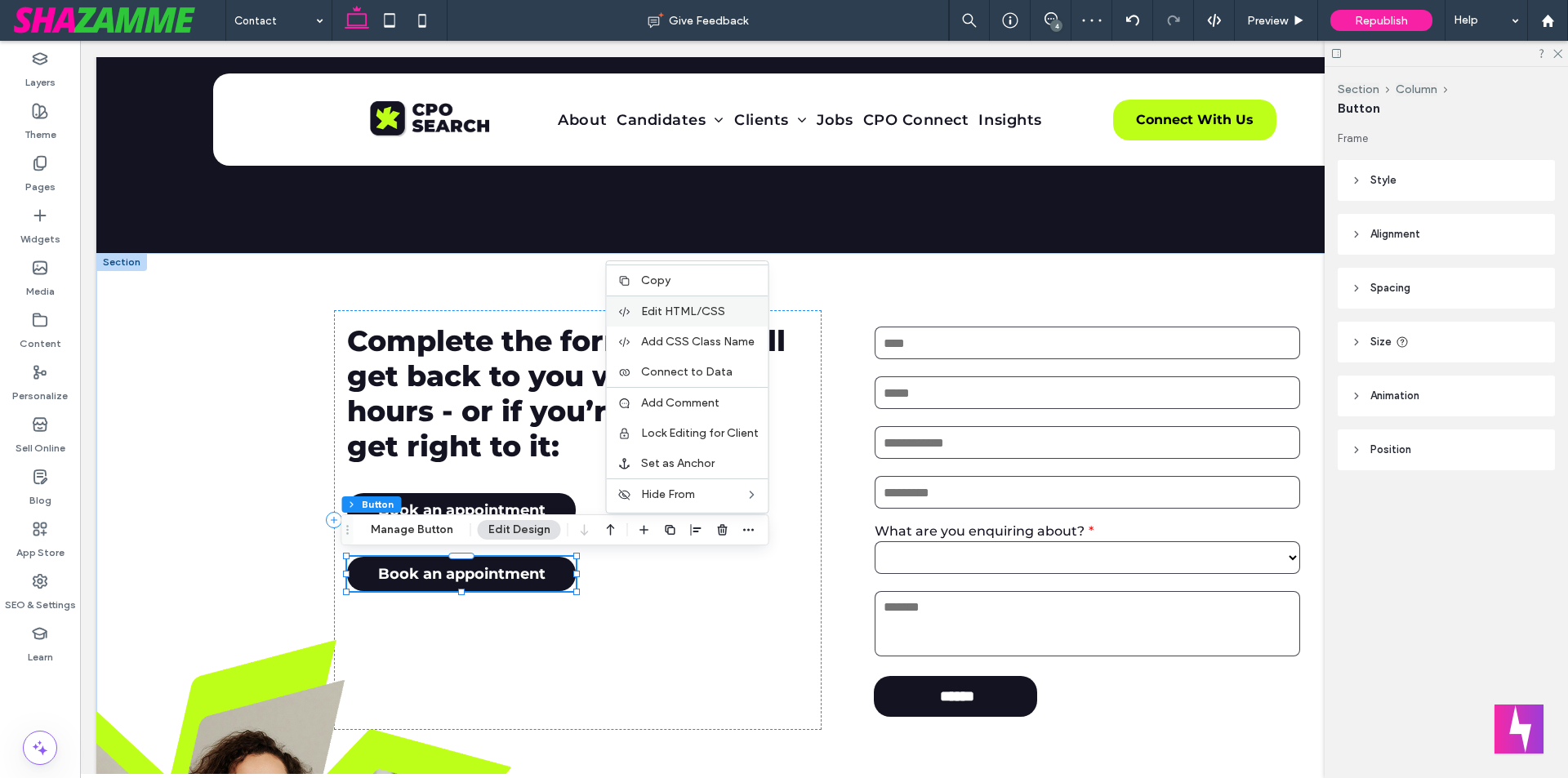
click at [688, 306] on span "Edit HTML/CSS" at bounding box center [683, 311] width 84 height 14
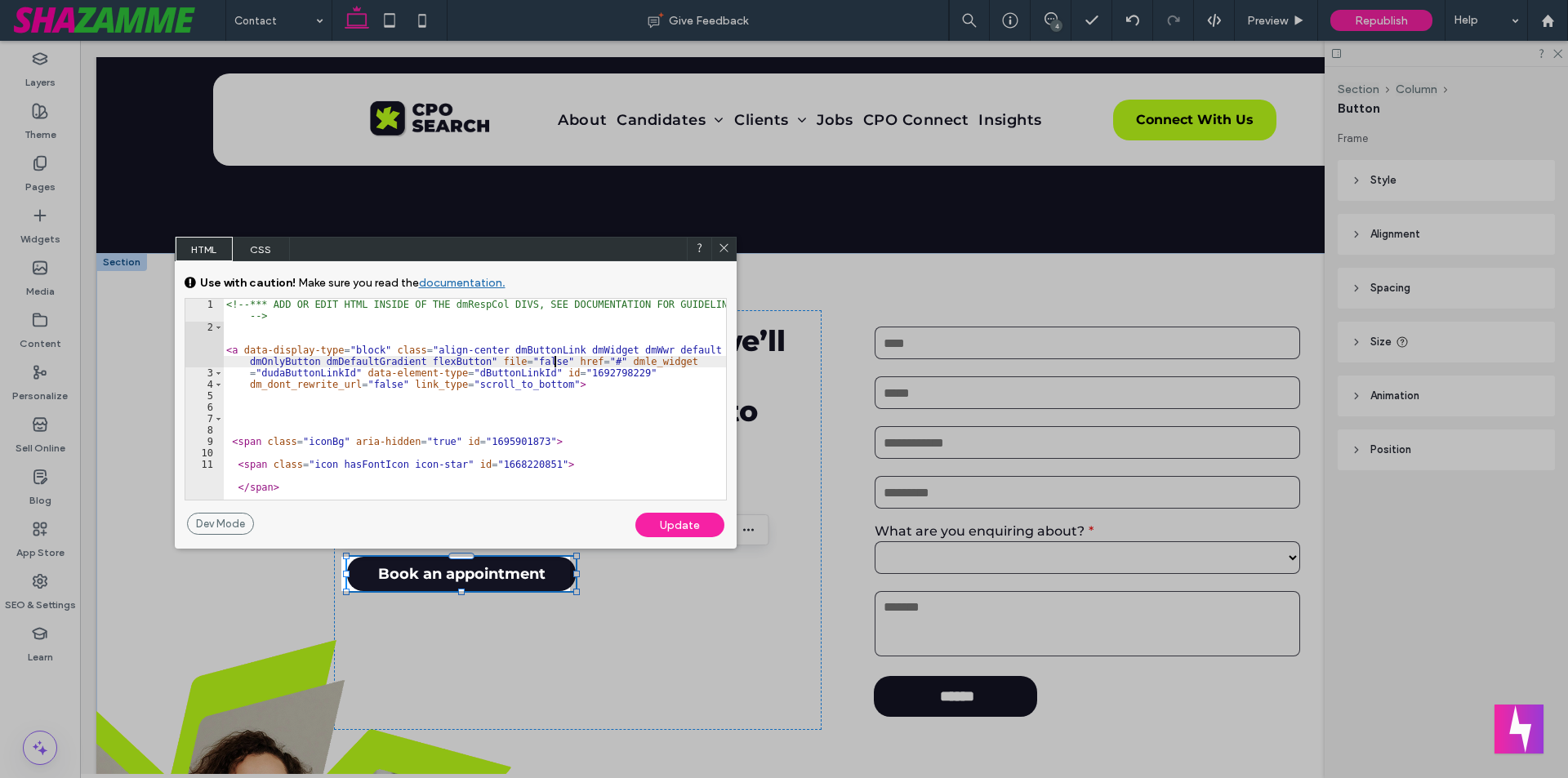
drag, startPoint x: 582, startPoint y: 362, endPoint x: 592, endPoint y: 361, distance: 10.0
click at [592, 361] on div "<!-- *** ADD OR EDIT HTML INSIDE OF THE dmRespCol DIVS, SEE DOCUMENTATION FOR G…" at bounding box center [474, 417] width 503 height 235
click at [580, 361] on div "<!-- *** ADD OR EDIT HTML INSIDE OF THE dmRespCol DIVS, SEE DOCUMENTATION FOR G…" at bounding box center [474, 417] width 503 height 235
click at [589, 362] on div "<!-- *** ADD OR EDIT HTML INSIDE OF THE dmRespCol DIVS, SEE DOCUMENTATION FOR G…" at bounding box center [474, 417] width 503 height 235
type textarea "**********"
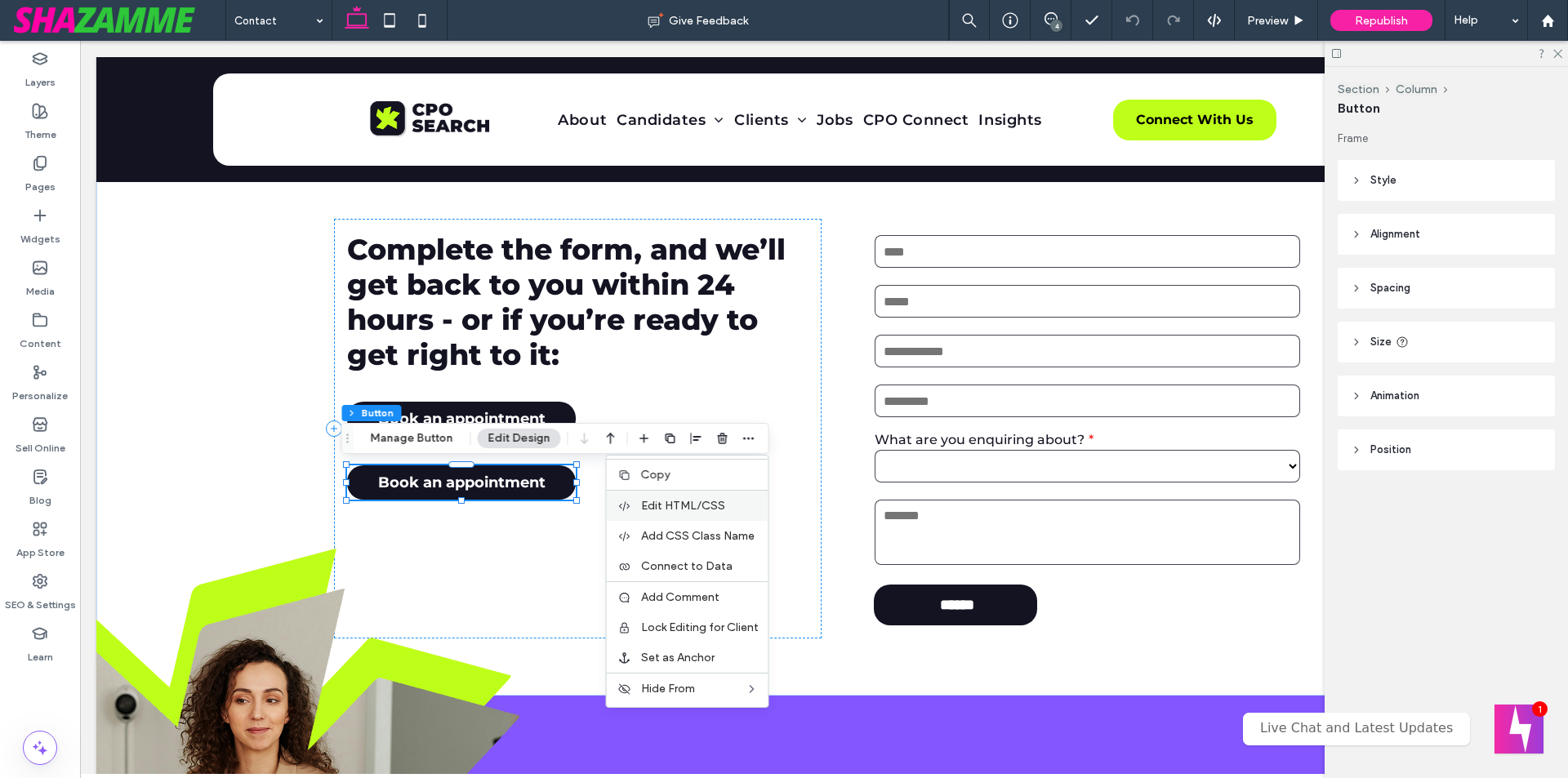
click at [709, 504] on span "Edit HTML/CSS" at bounding box center [683, 506] width 84 height 14
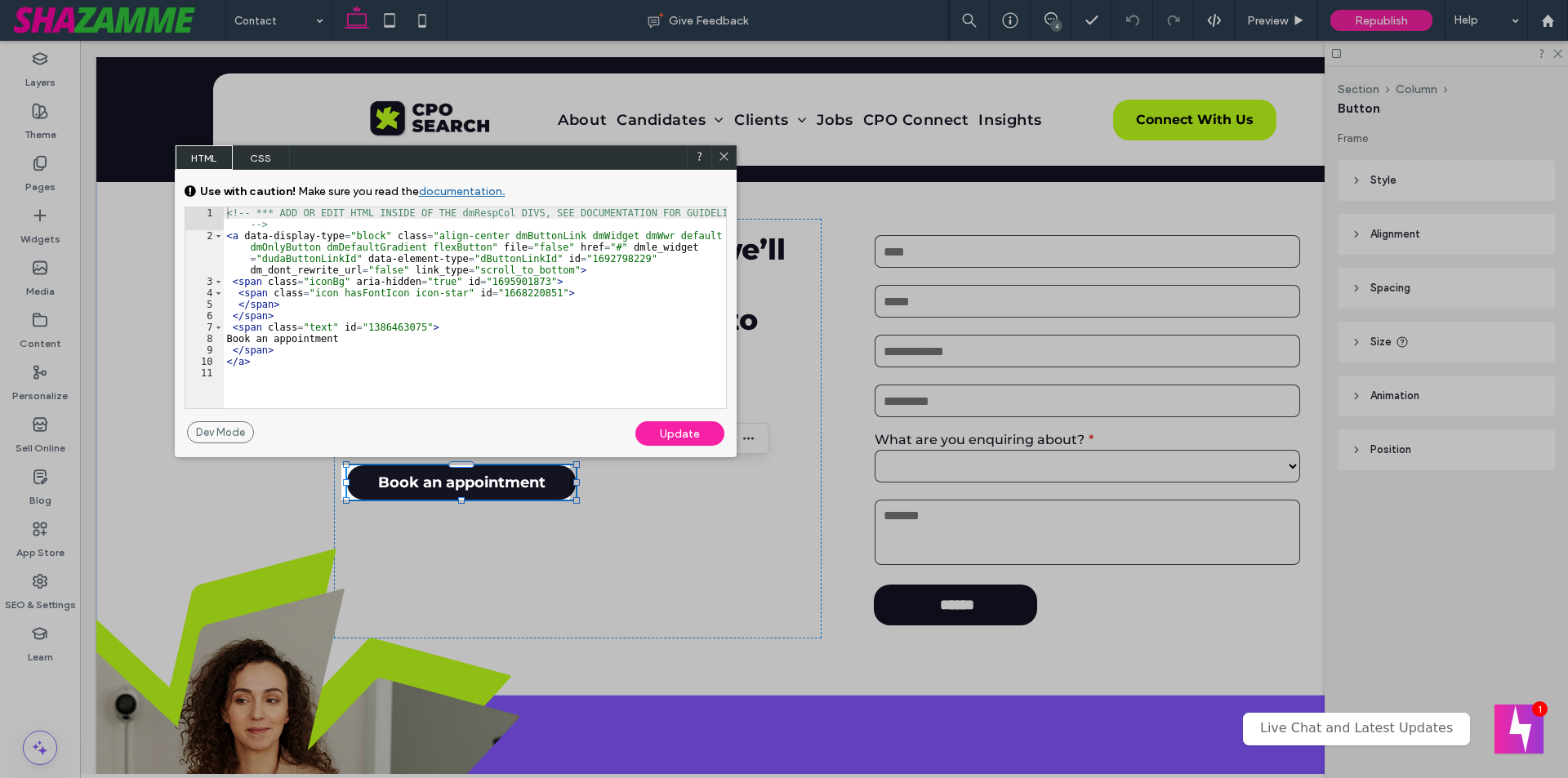
click at [588, 250] on div "<!-- *** ADD OR EDIT HTML INSIDE OF THE dmRespCol DIVS, SEE DOCUMENTATION FOR G…" at bounding box center [474, 325] width 502 height 235
click at [559, 288] on div "<!-- *** ADD OR EDIT HTML INSIDE OF THE dmRespCol DIVS, SEE DOCUMENTATION FOR G…" at bounding box center [474, 325] width 502 height 235
drag, startPoint x: 400, startPoint y: 270, endPoint x: 548, endPoint y: 270, distance: 148.0
click at [548, 270] on div "<!-- *** ADD OR EDIT HTML INSIDE OF THE dmRespCol DIVS, SEE DOCUMENTATION FOR G…" at bounding box center [474, 325] width 502 height 235
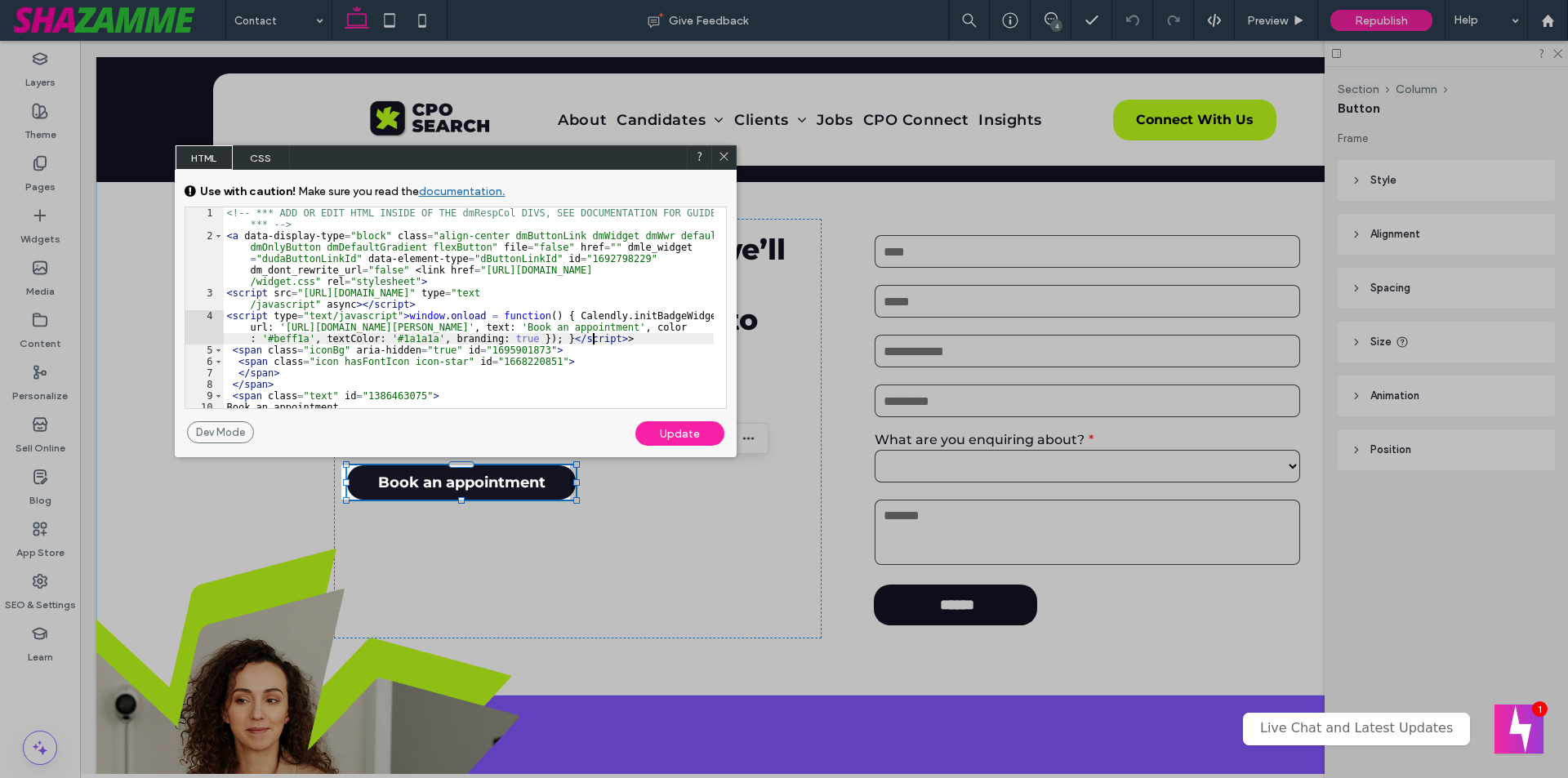
click at [669, 435] on div "Update" at bounding box center [679, 434] width 89 height 25
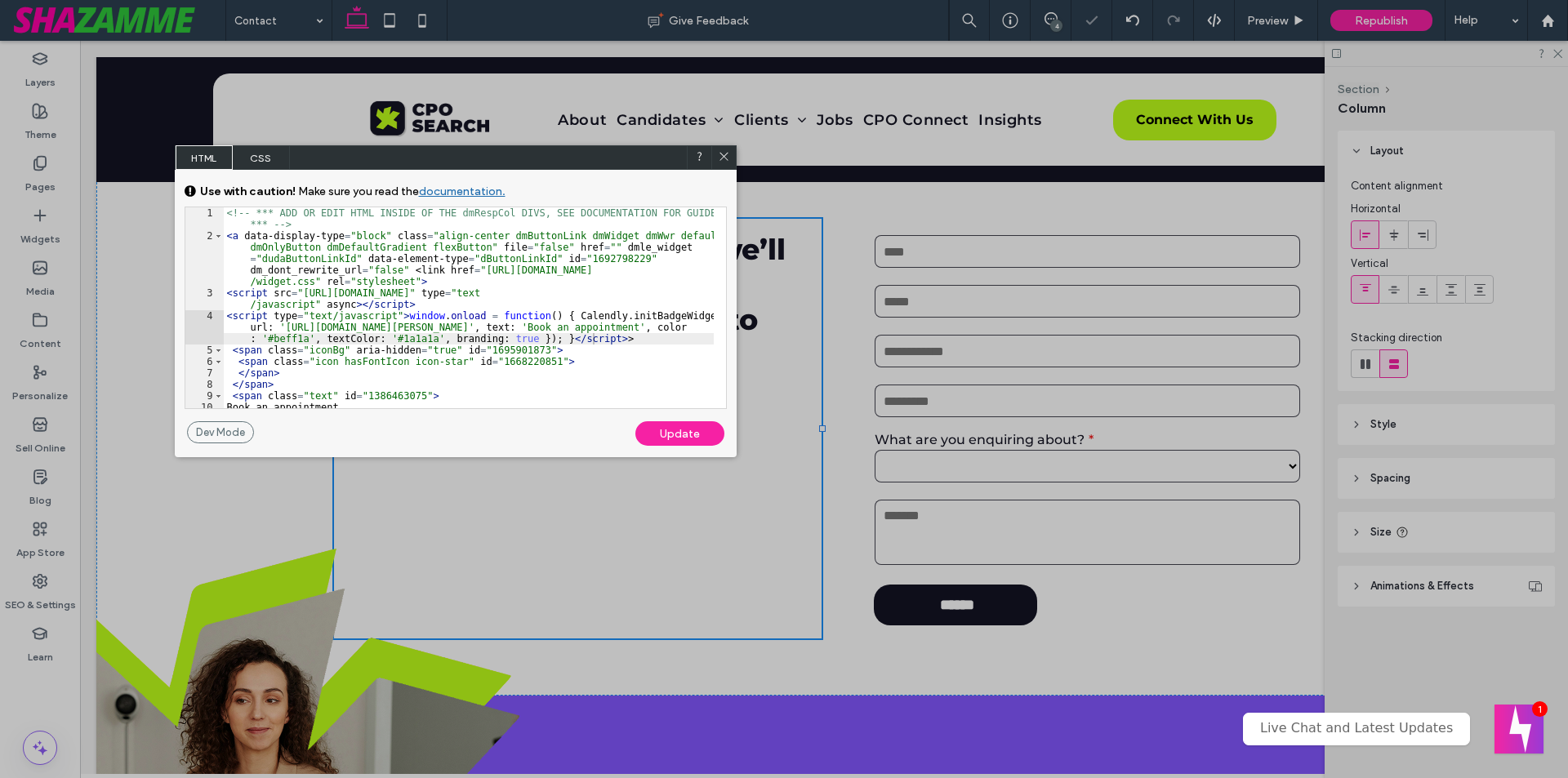
click at [603, 343] on div "<!-- *** ADD OR EDIT HTML INSIDE OF THE dmRespCol DIVS, SEE DOCUMENTATION FOR G…" at bounding box center [469, 325] width 490 height 235
click at [663, 437] on div "Update" at bounding box center [679, 434] width 89 height 25
click at [721, 157] on icon at bounding box center [723, 156] width 12 height 12
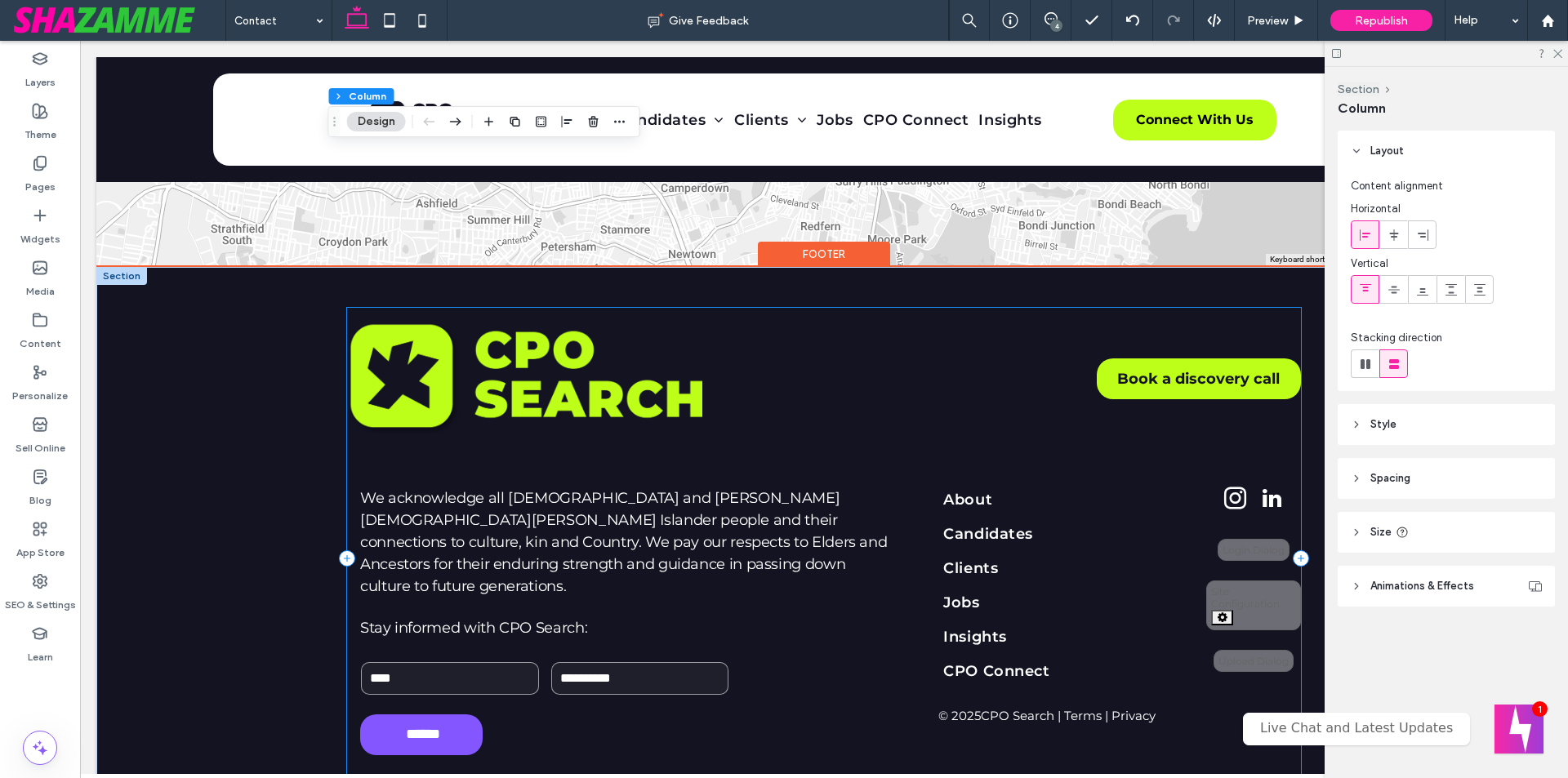
scroll to position [1554, 0]
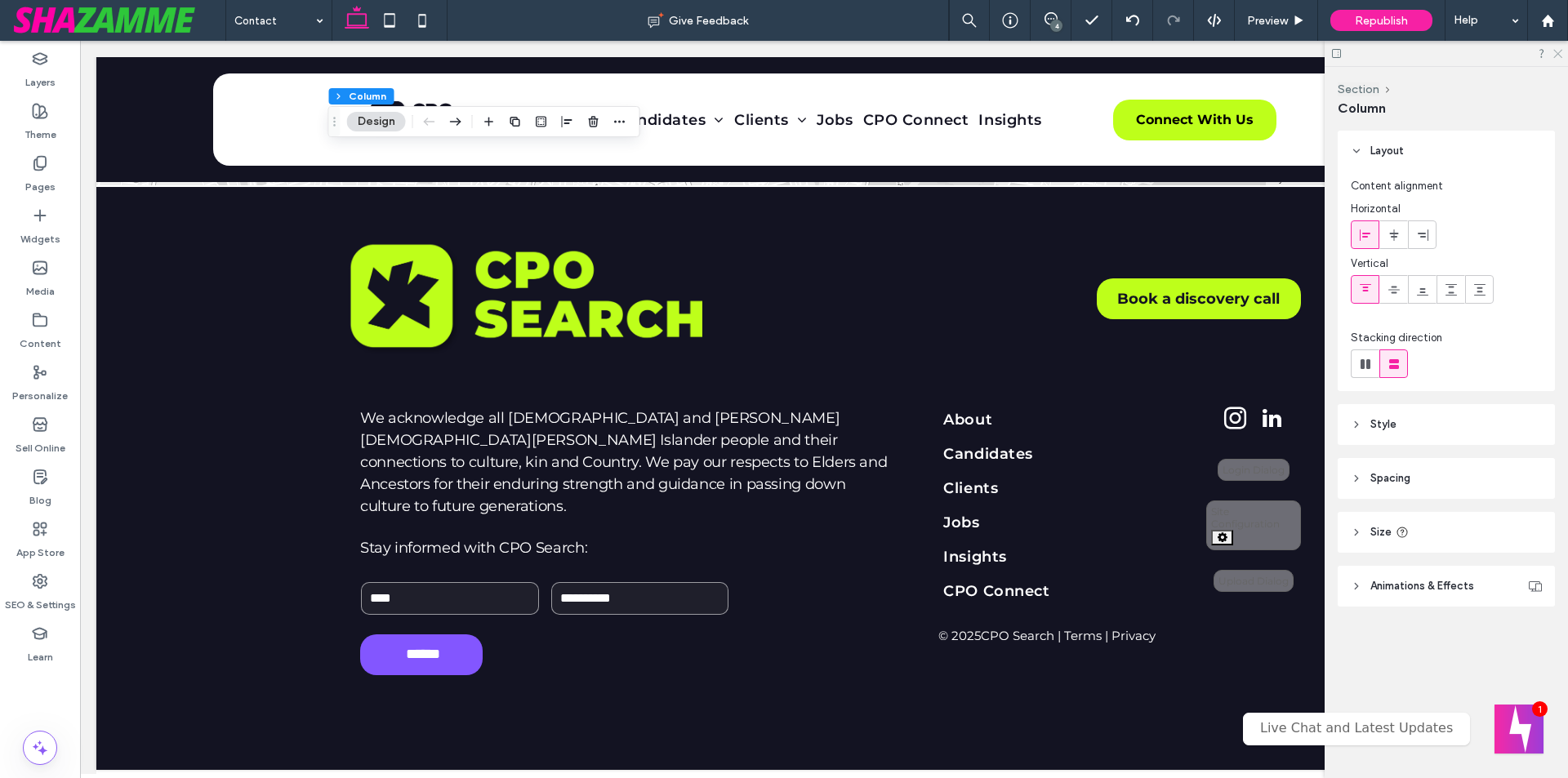
click at [1554, 49] on icon at bounding box center [1556, 52] width 11 height 11
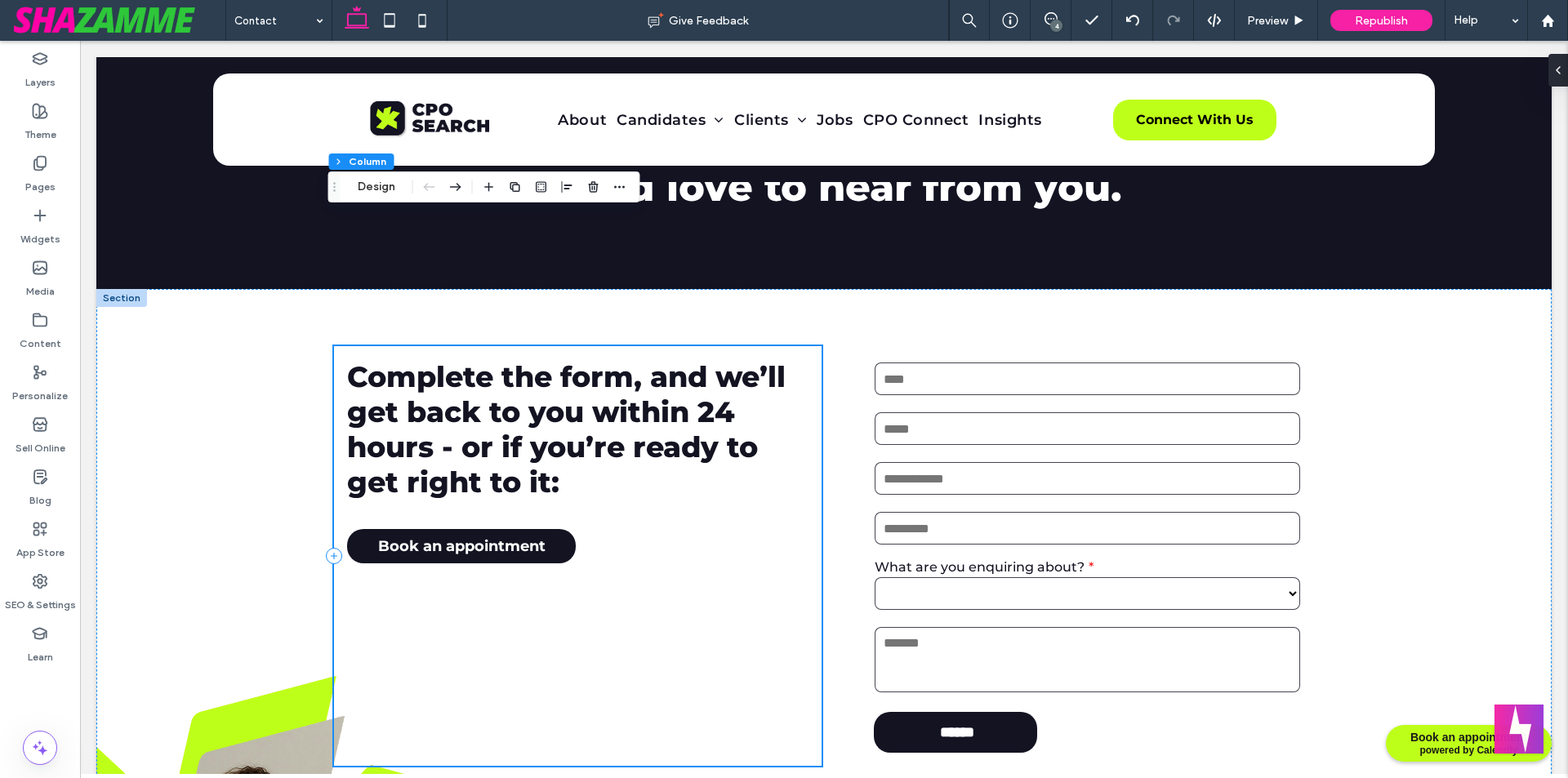
scroll to position [327, 0]
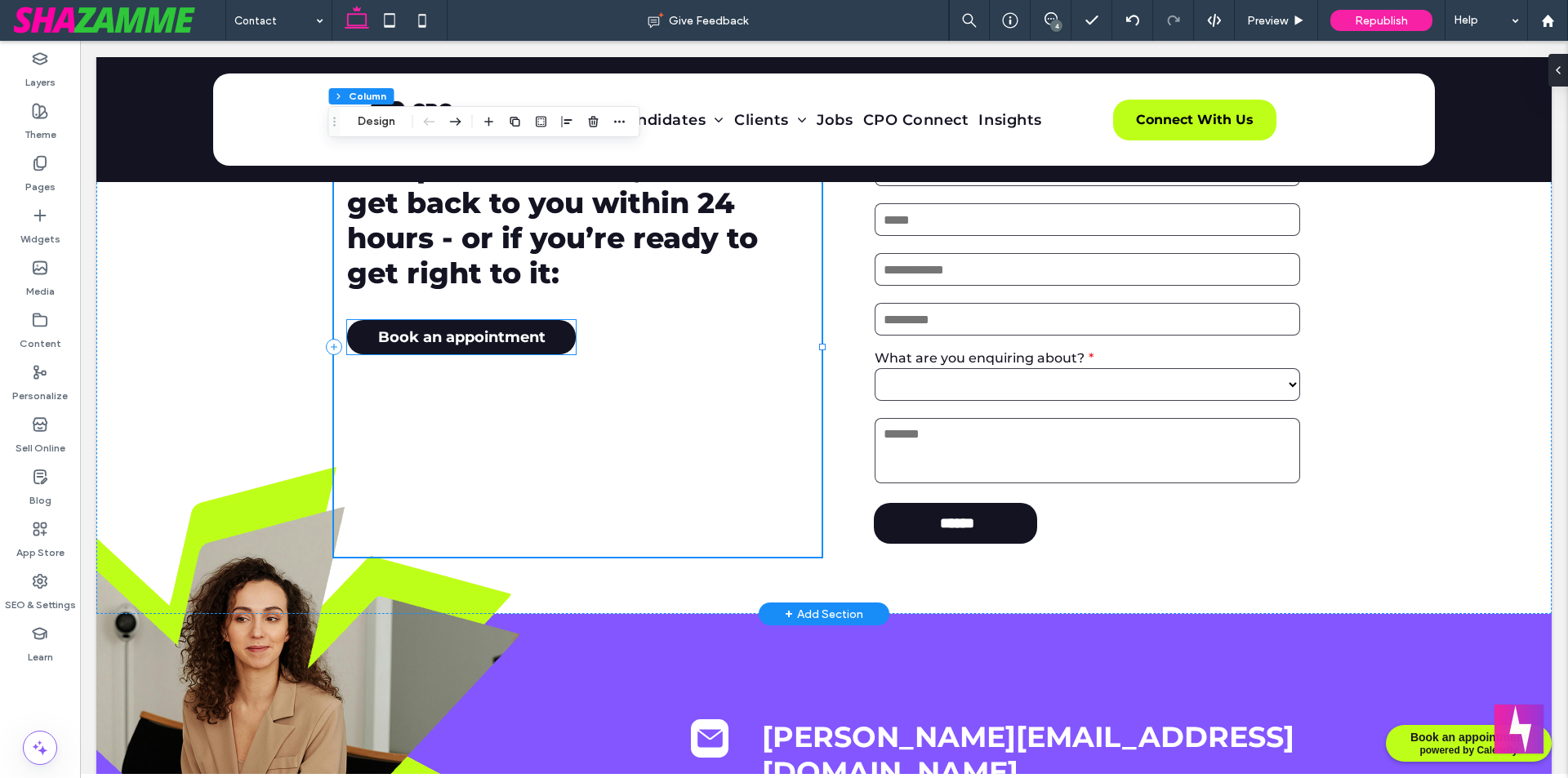
click at [489, 343] on span "Book an appointment" at bounding box center [461, 337] width 167 height 18
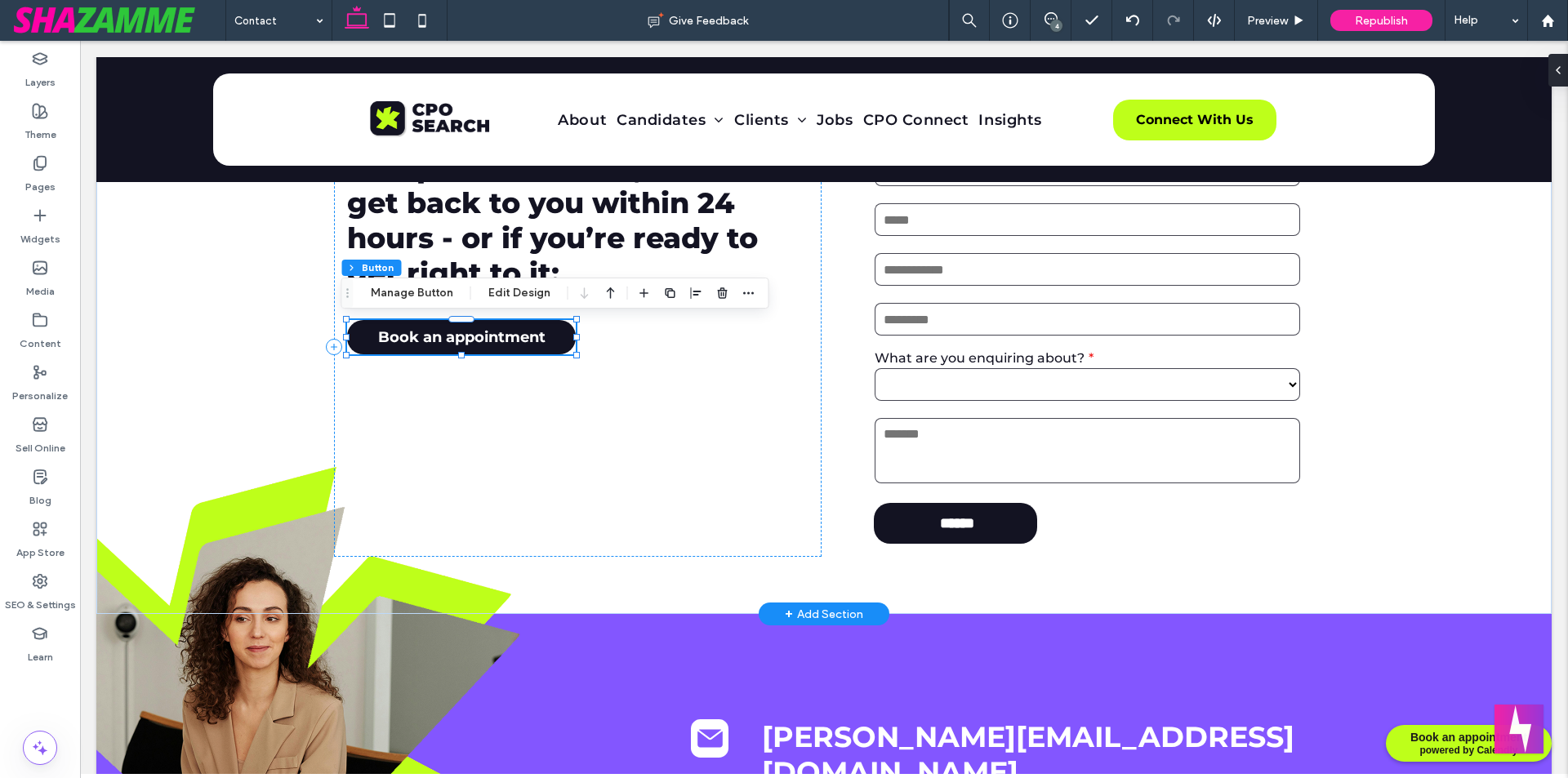
type input "**"
click at [743, 296] on icon "button" at bounding box center [749, 294] width 13 height 13
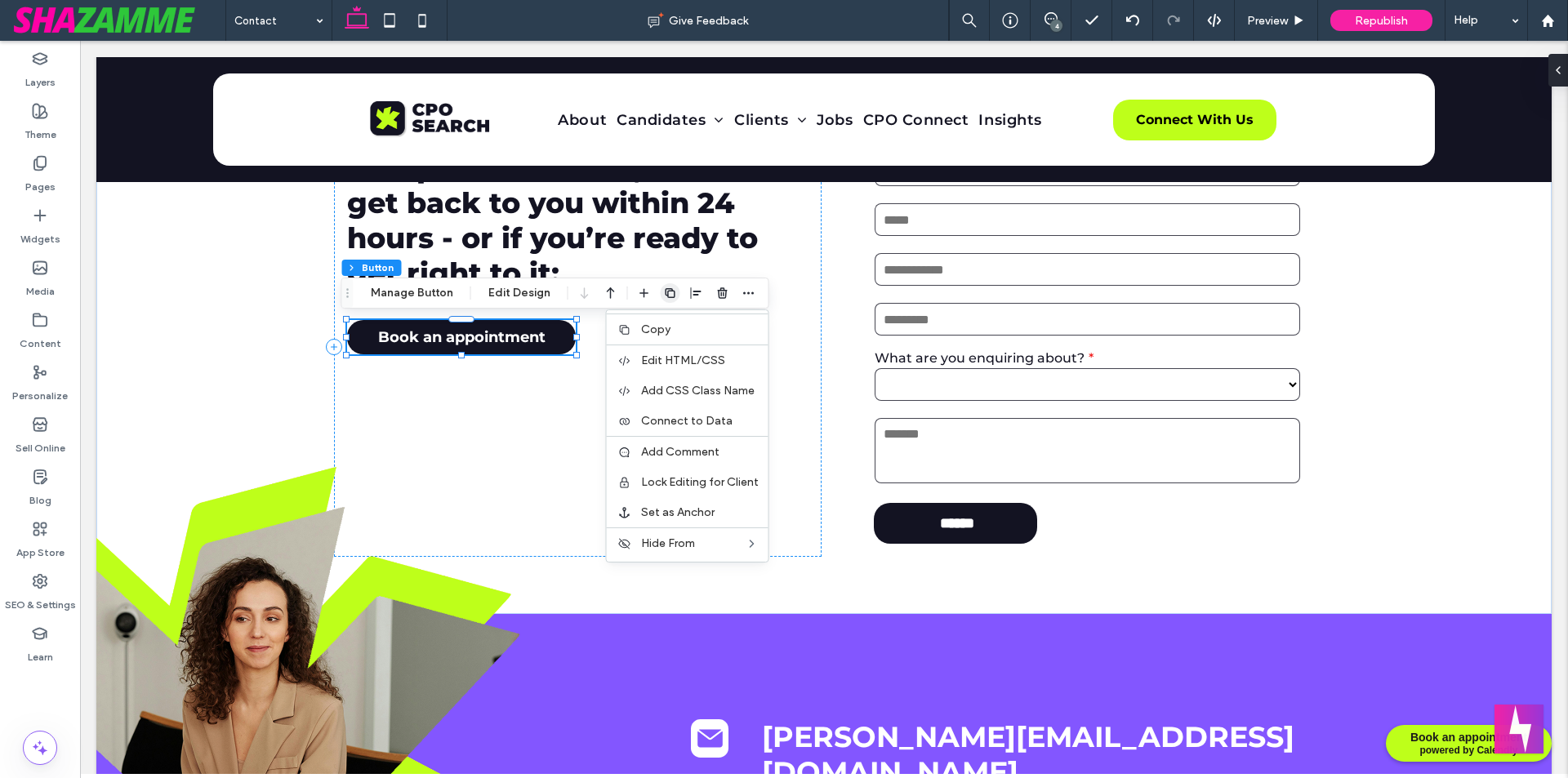
click at [665, 297] on use "button" at bounding box center [670, 294] width 10 height 10
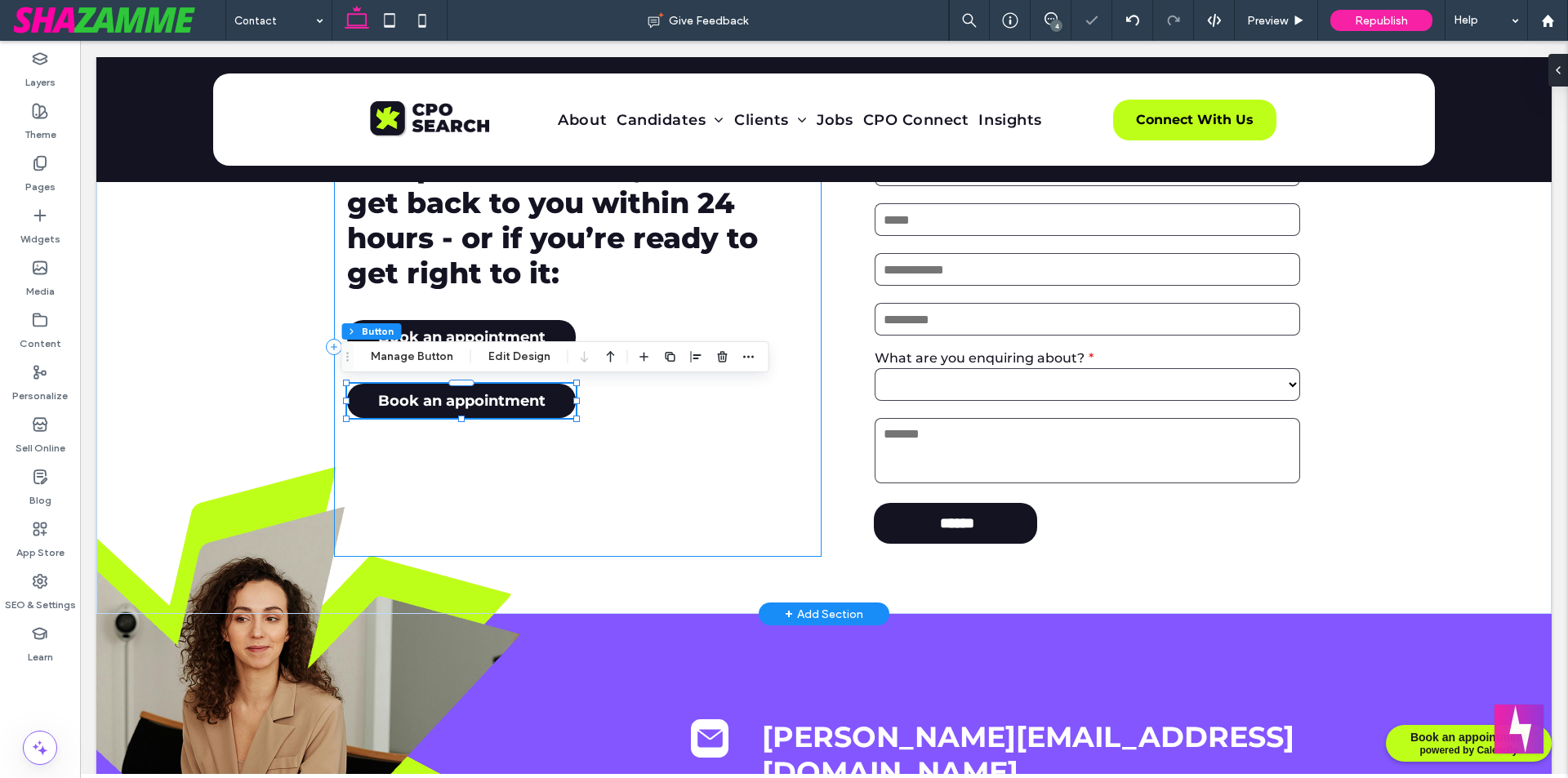
type input "**"
click at [747, 358] on icon "button" at bounding box center [749, 357] width 13 height 13
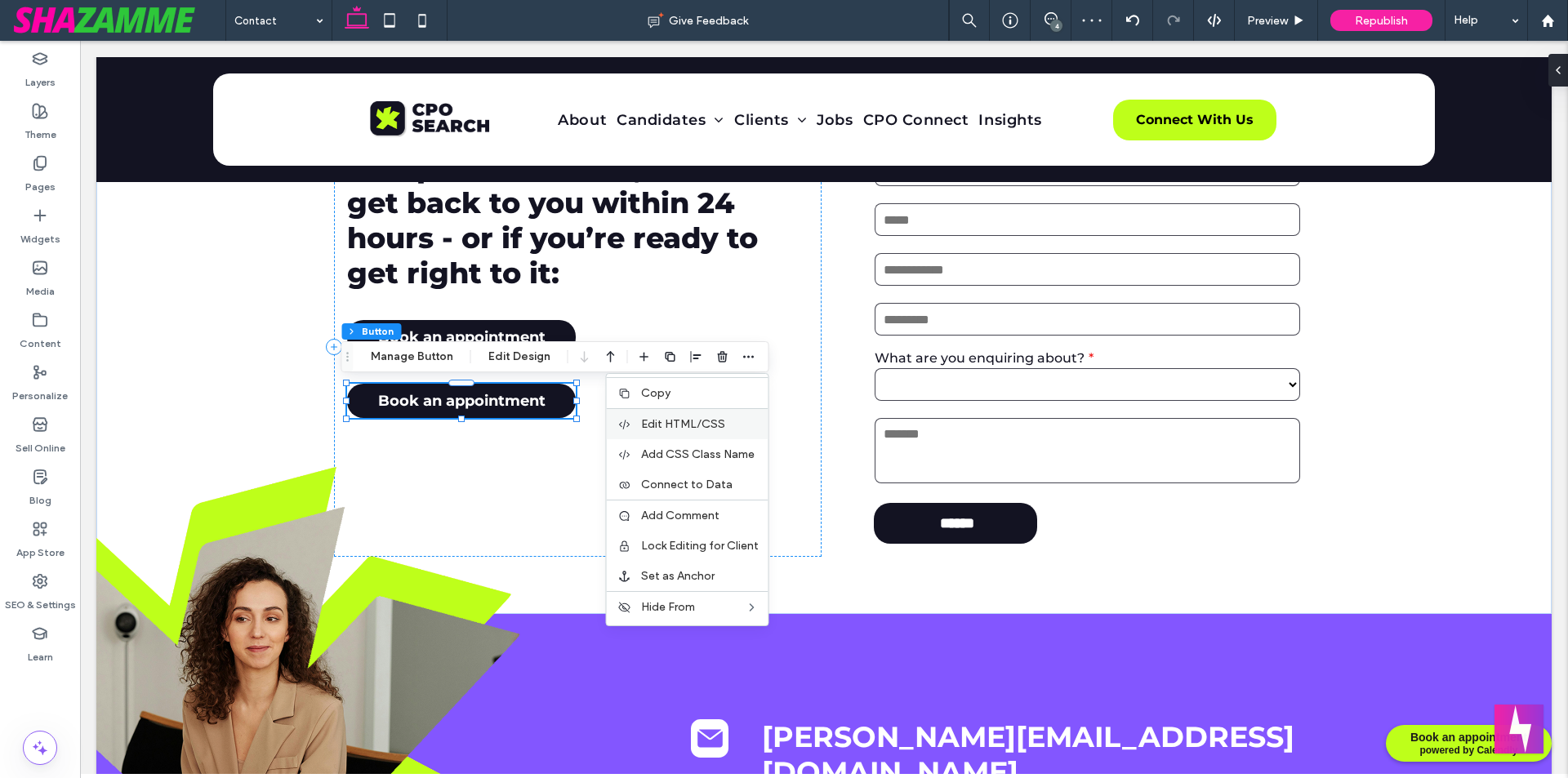
click at [668, 432] on div "Edit HTML/CSS" at bounding box center [688, 424] width 162 height 31
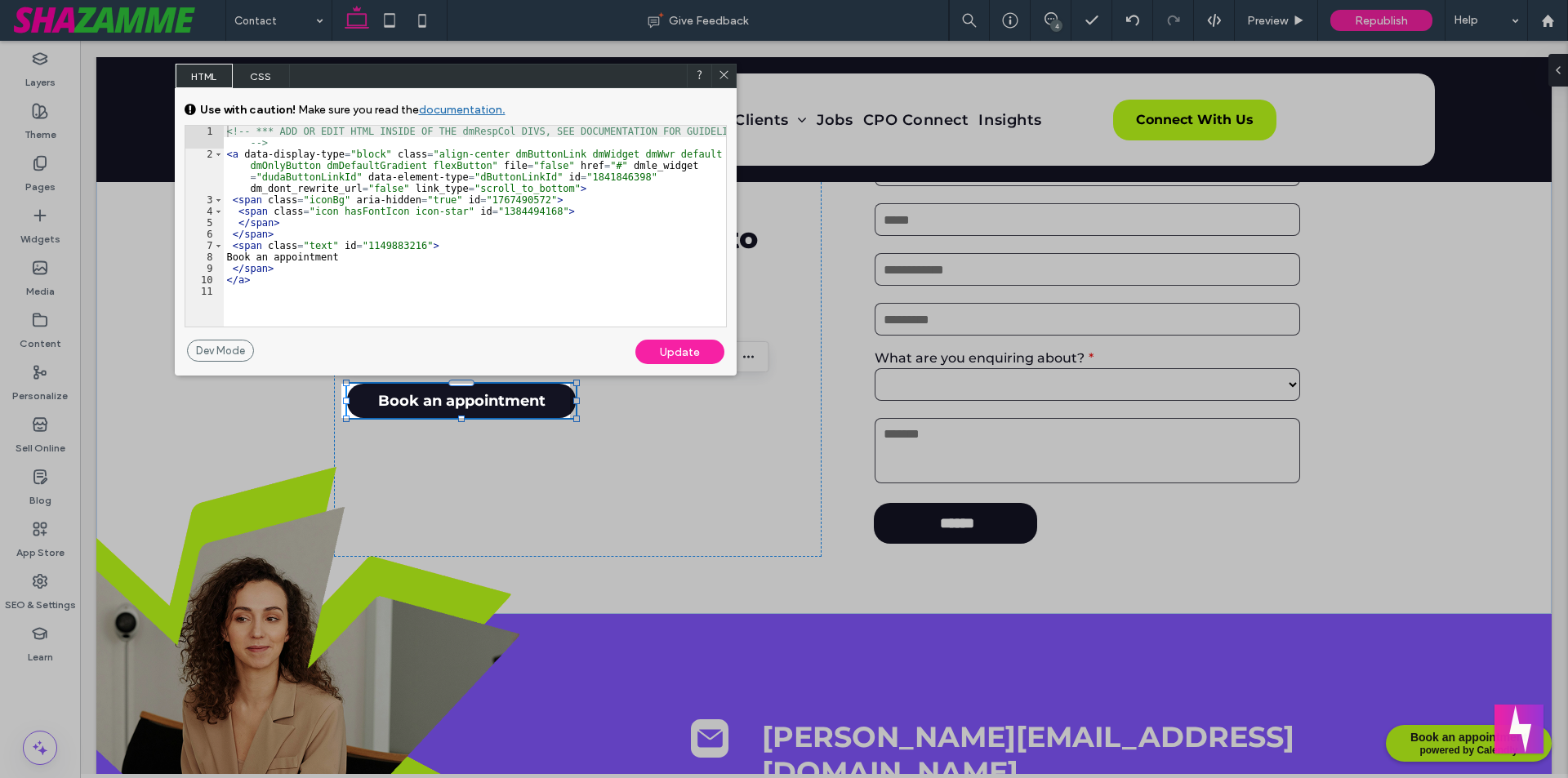
click at [546, 189] on div "<!-- *** ADD OR EDIT HTML INSIDE OF THE dmRespCol DIVS, SEE DOCUMENTATION FOR G…" at bounding box center [474, 243] width 502 height 235
type textarea "**"
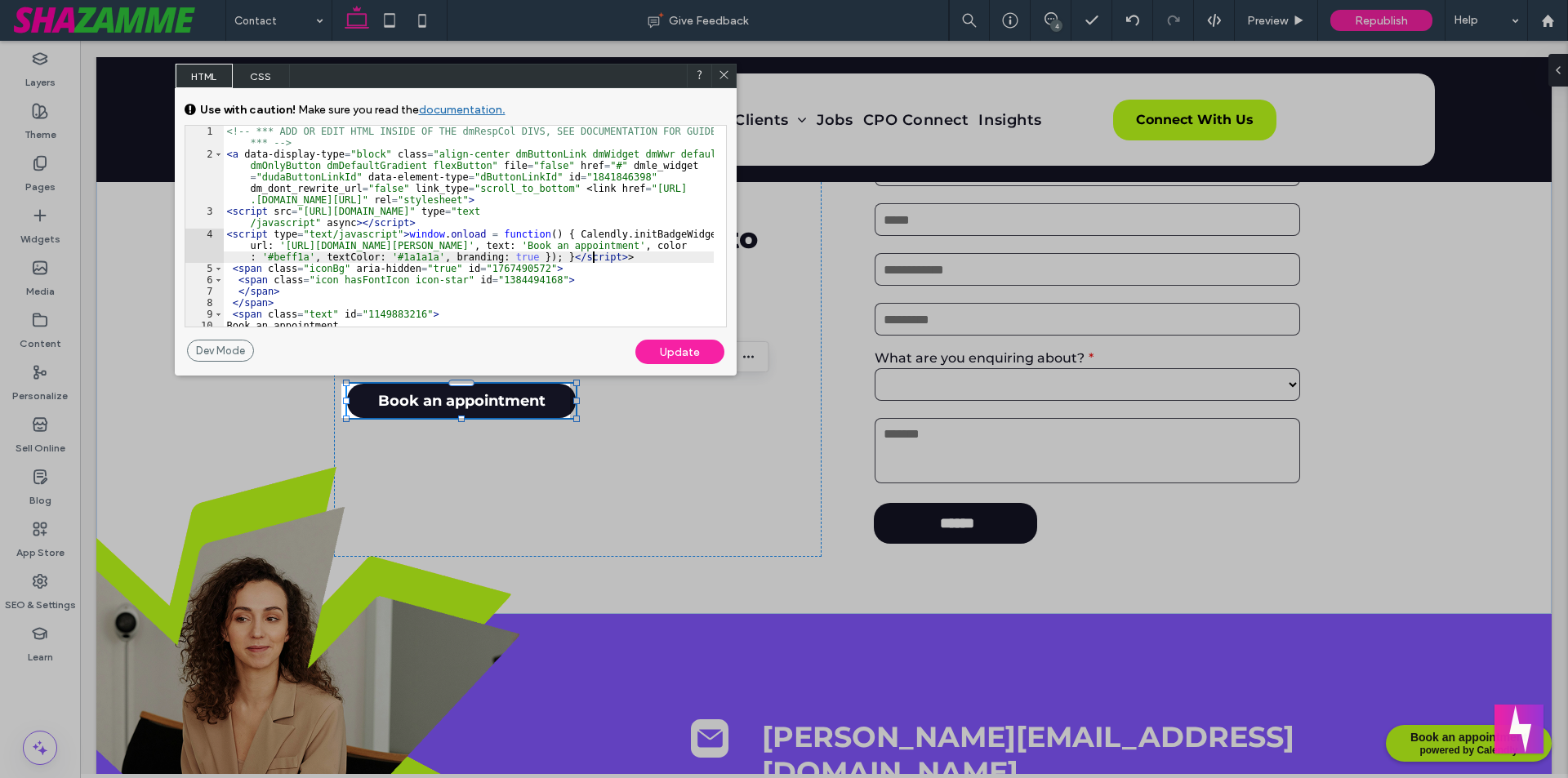
click at [668, 352] on div "Update" at bounding box center [679, 352] width 89 height 25
click at [668, 357] on div "Update" at bounding box center [679, 352] width 89 height 25
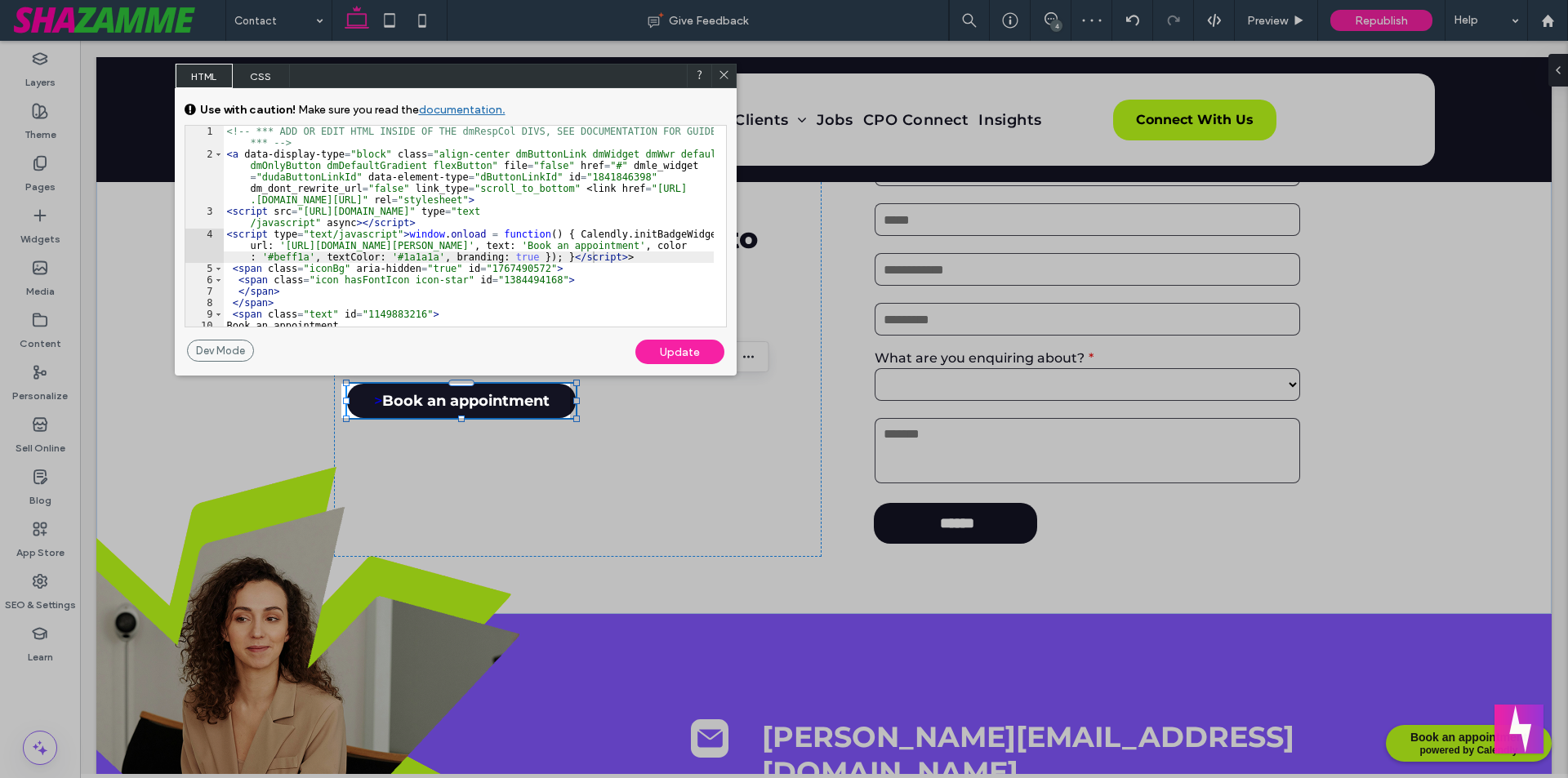
click at [725, 69] on icon at bounding box center [723, 74] width 12 height 12
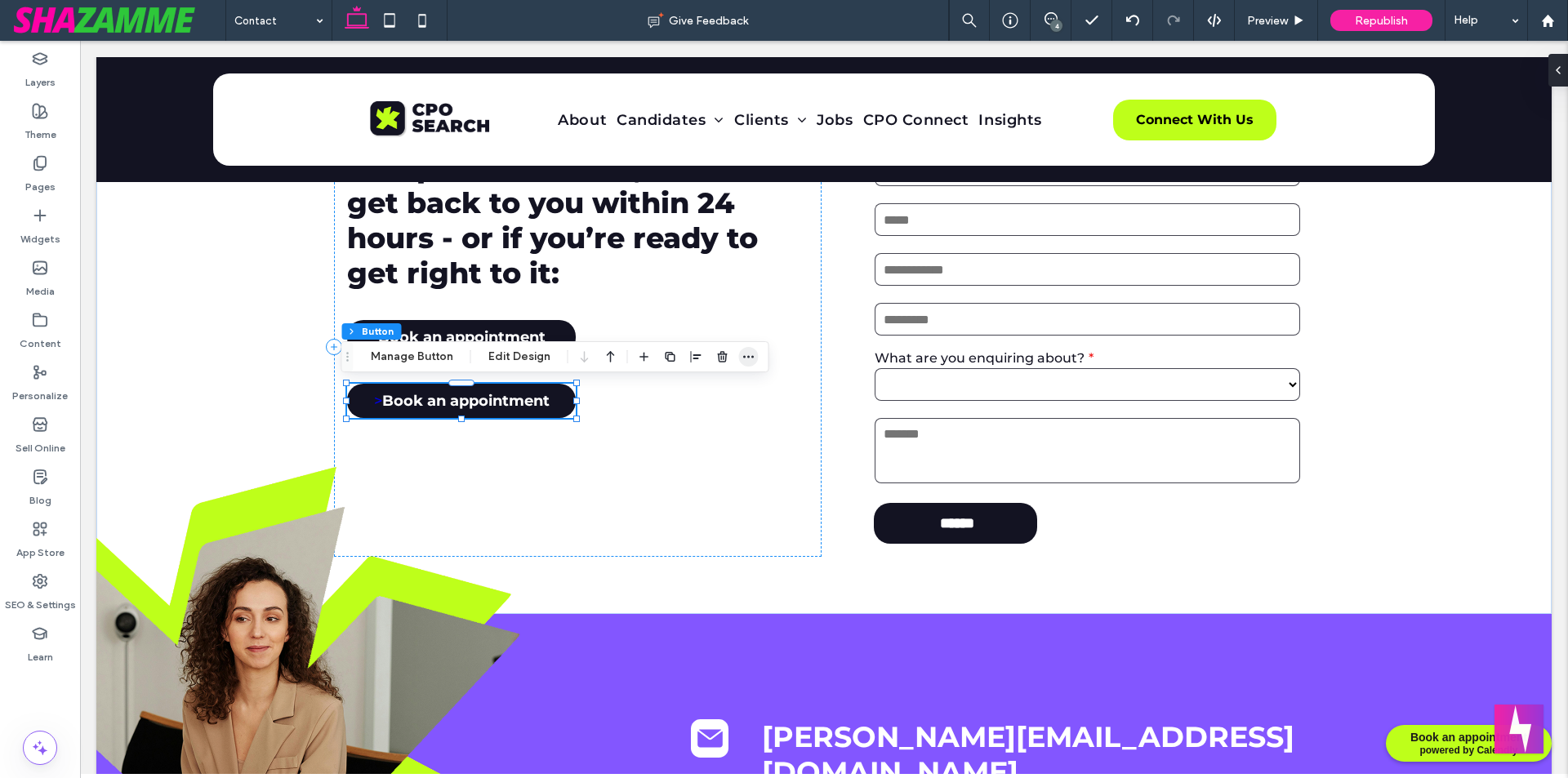
click at [748, 364] on span "button" at bounding box center [749, 357] width 20 height 20
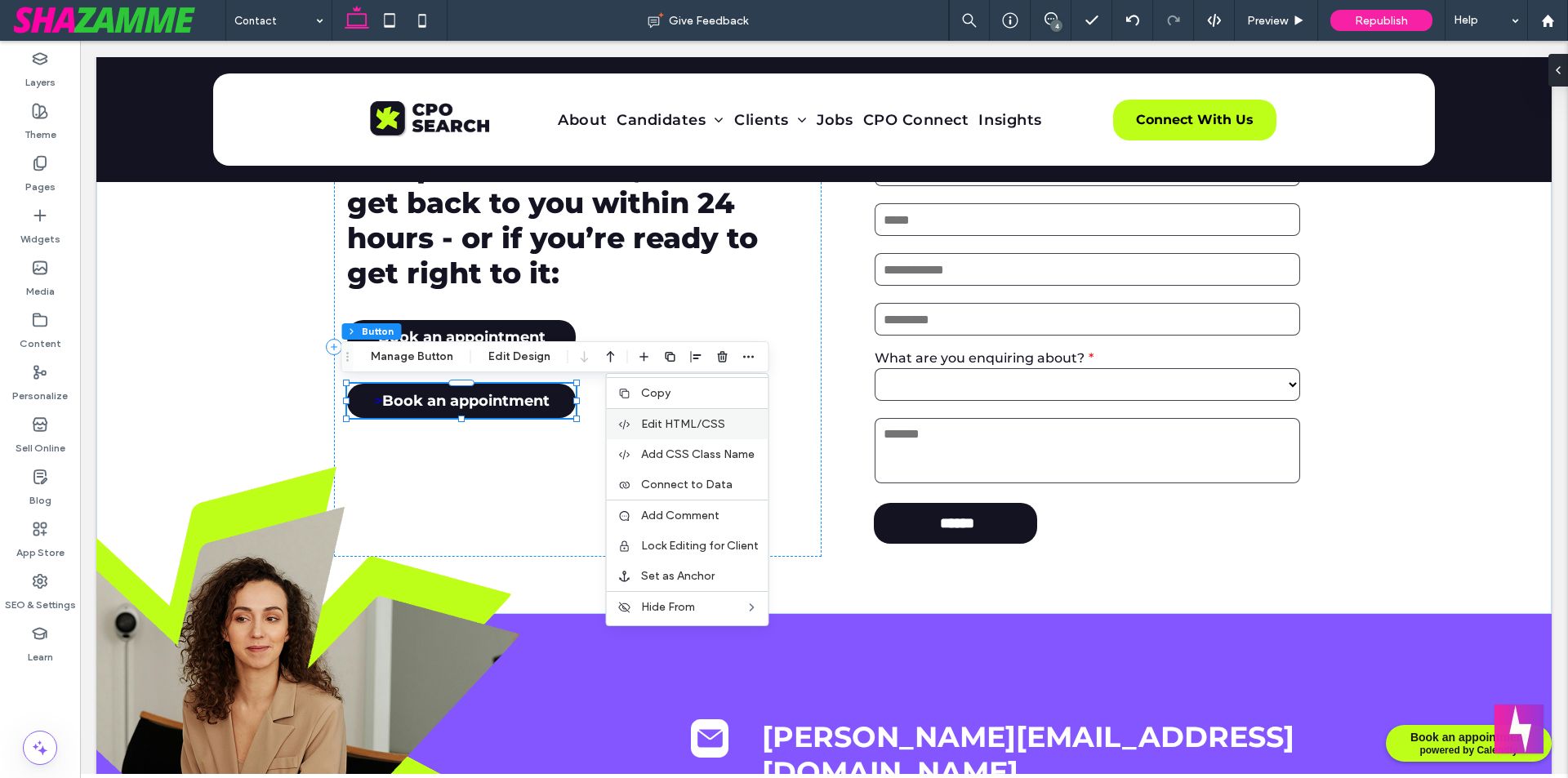
click at [700, 432] on div "Edit HTML/CSS" at bounding box center [688, 424] width 162 height 31
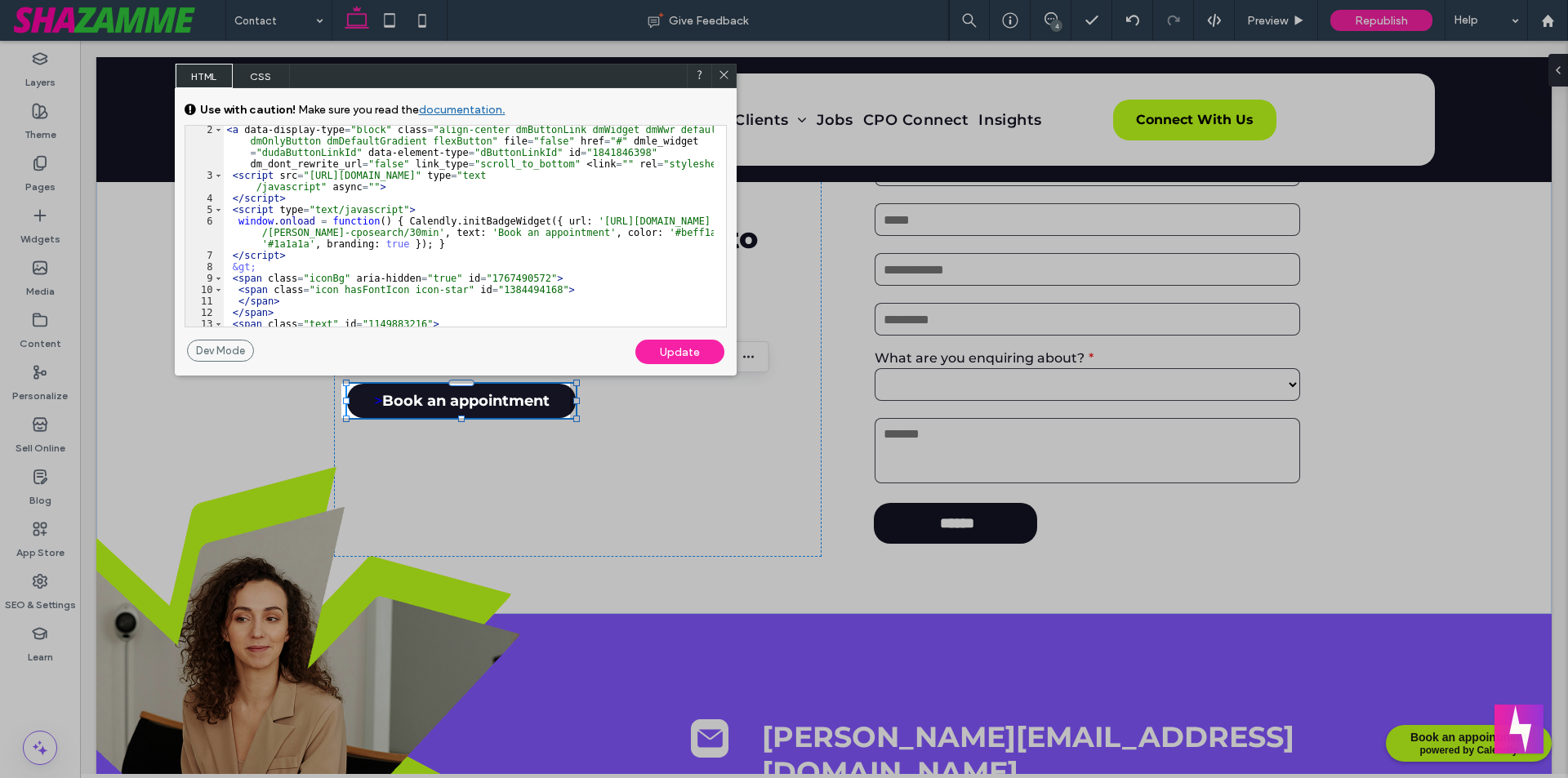
scroll to position [0, 0]
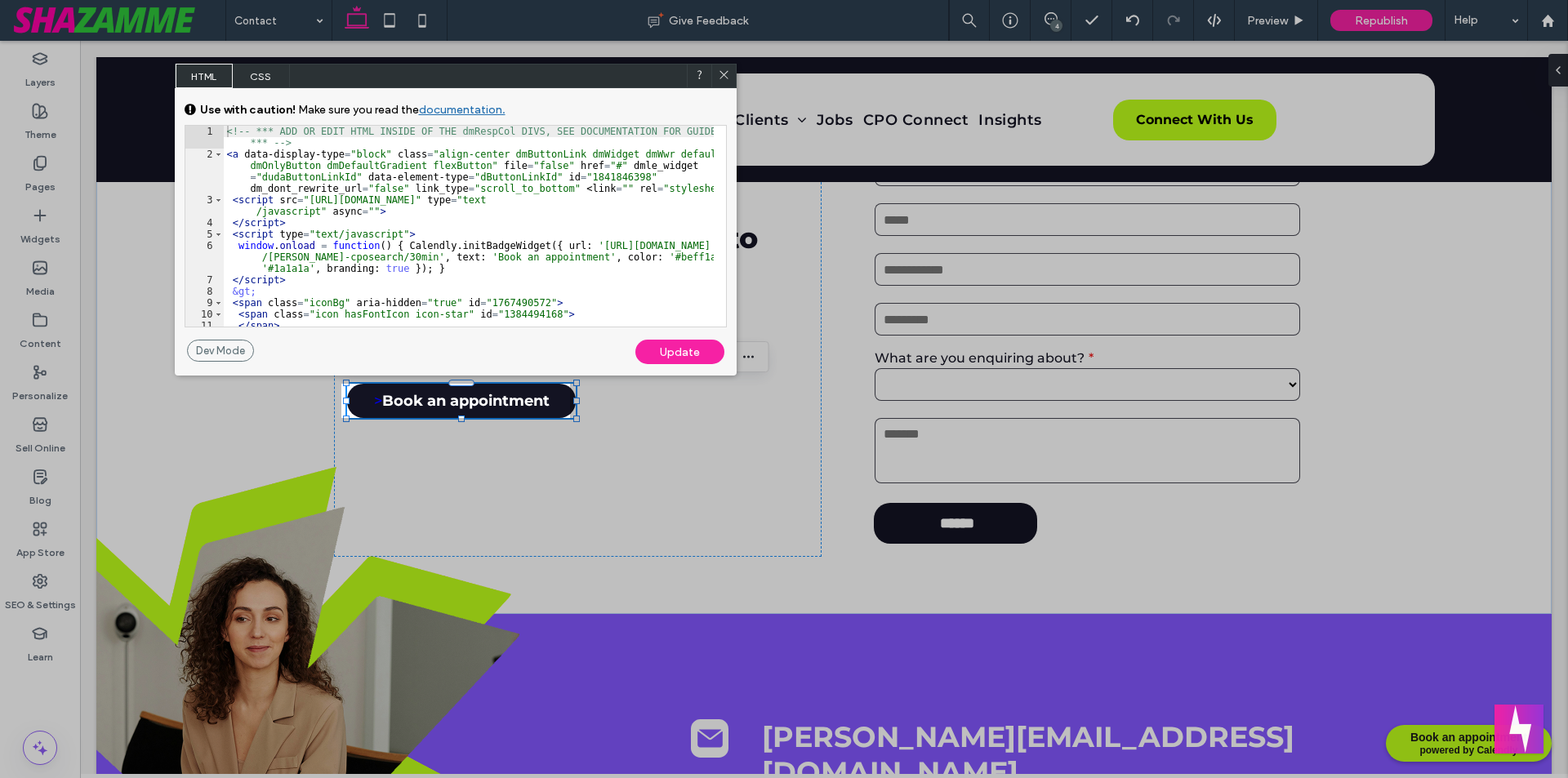
click at [561, 255] on div "<!-- *** ADD OR EDIT HTML INSIDE OF THE dmRespCol DIVS, SEE DOCUMENTATION FOR G…" at bounding box center [469, 243] width 490 height 235
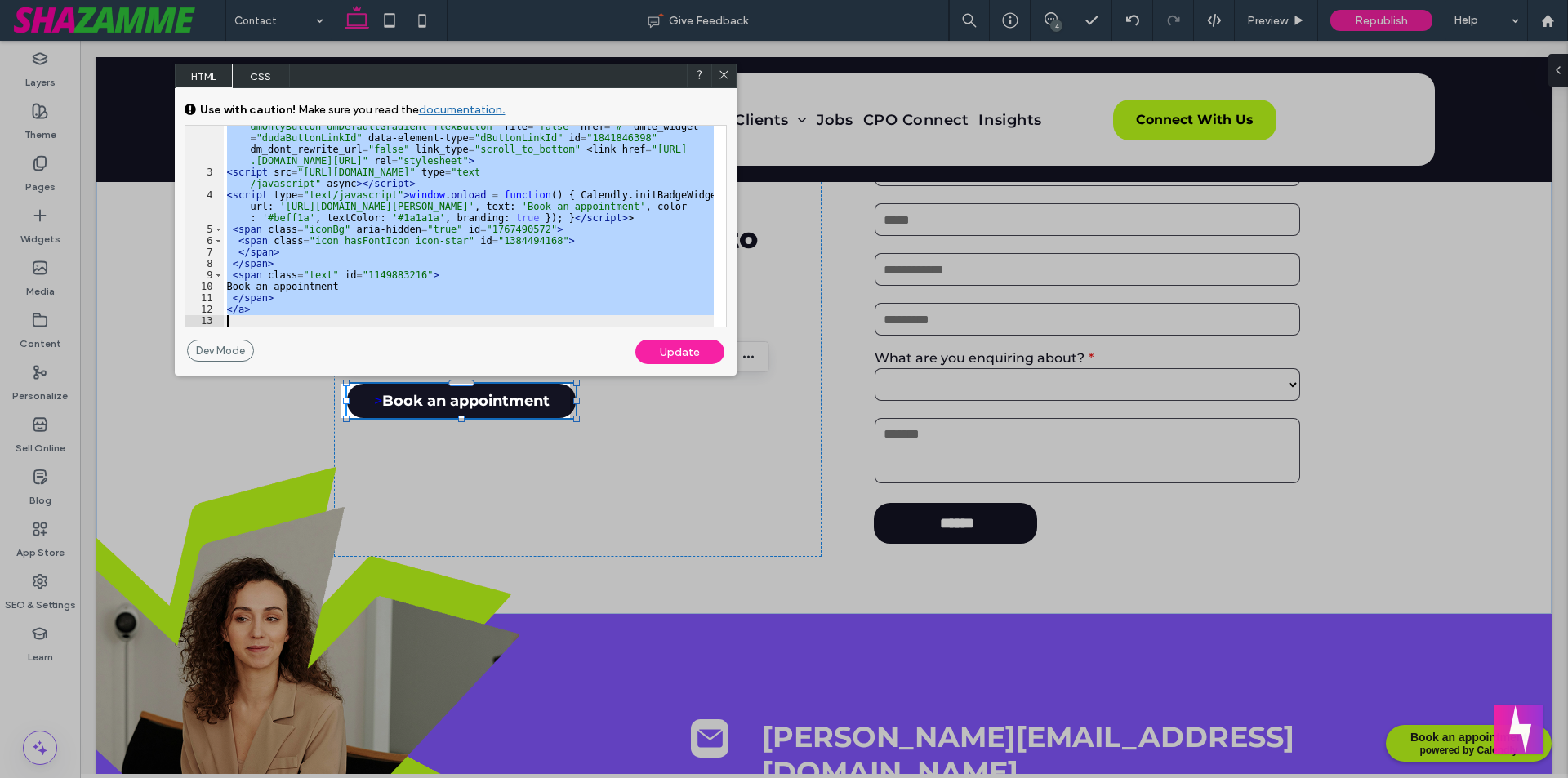
scroll to position [39, 0]
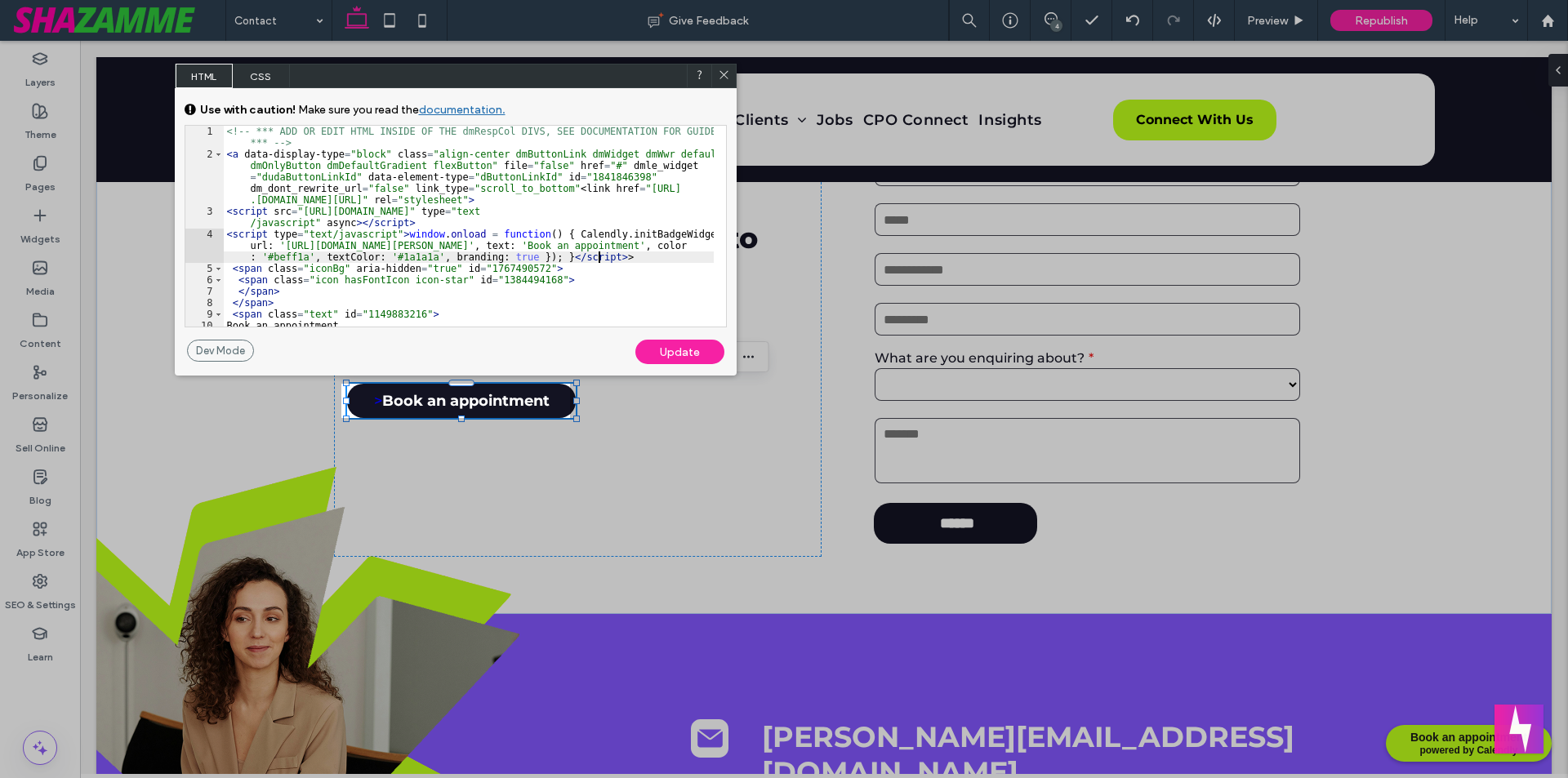
click at [606, 260] on div "<!-- *** ADD OR EDIT HTML INSIDE OF THE dmRespCol DIVS, SEE DOCUMENTATION FOR G…" at bounding box center [469, 243] width 490 height 235
click at [651, 355] on div "Update" at bounding box center [679, 352] width 89 height 25
click at [730, 73] on div at bounding box center [723, 76] width 25 height 25
click at [717, 74] on icon at bounding box center [723, 74] width 12 height 12
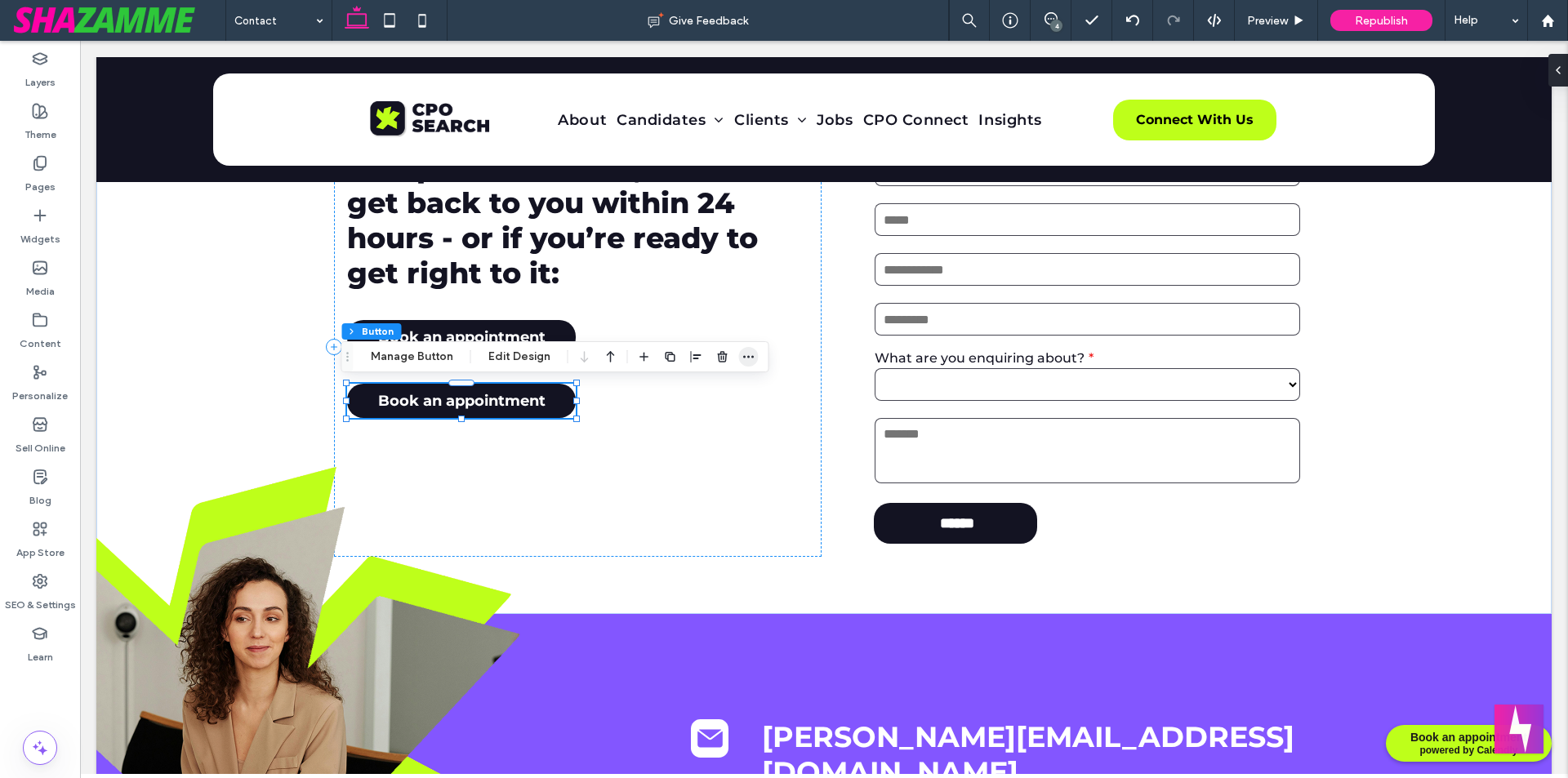
click at [742, 354] on icon "button" at bounding box center [749, 357] width 13 height 13
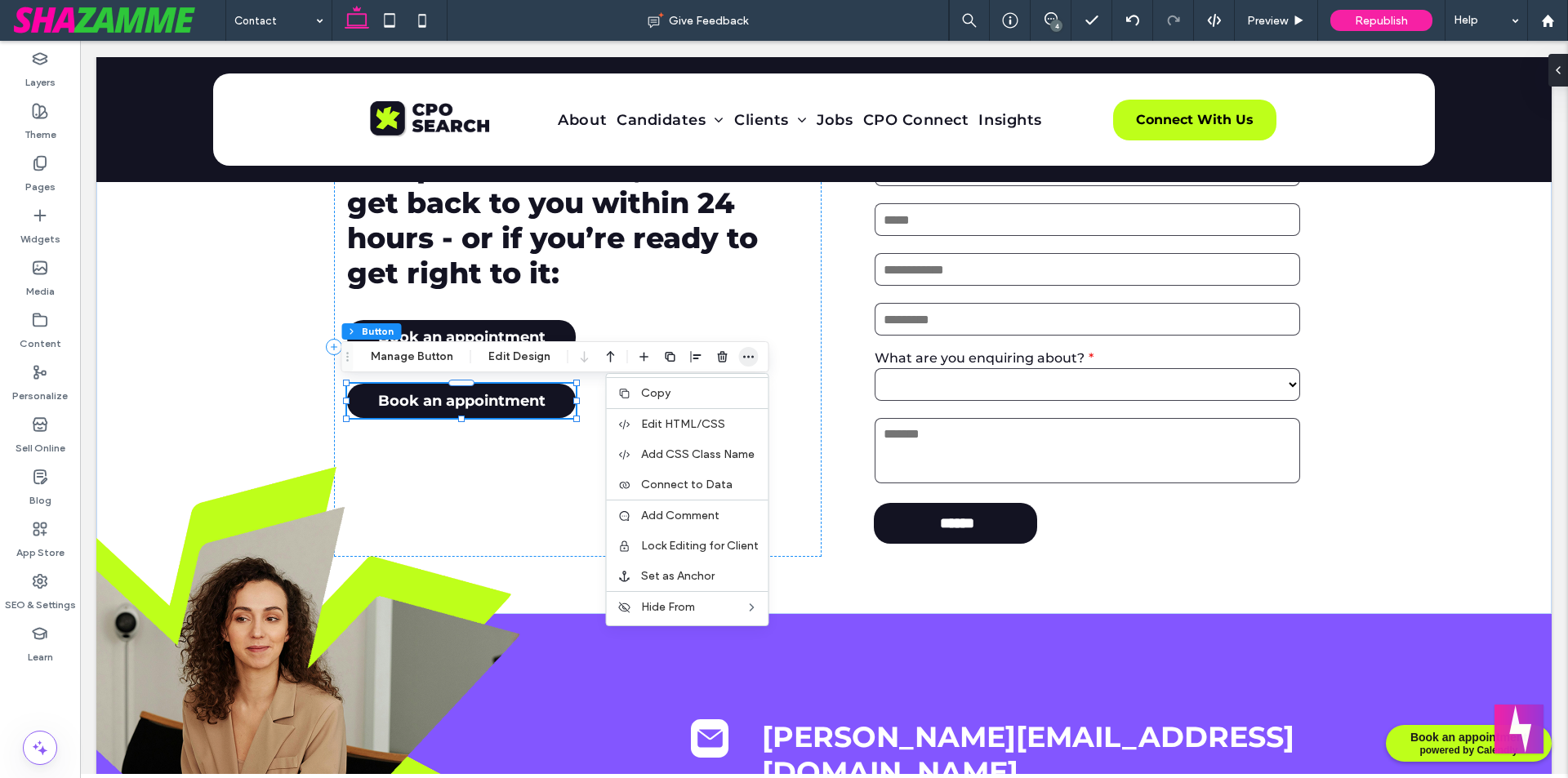
click at [751, 359] on icon "button" at bounding box center [749, 357] width 13 height 13
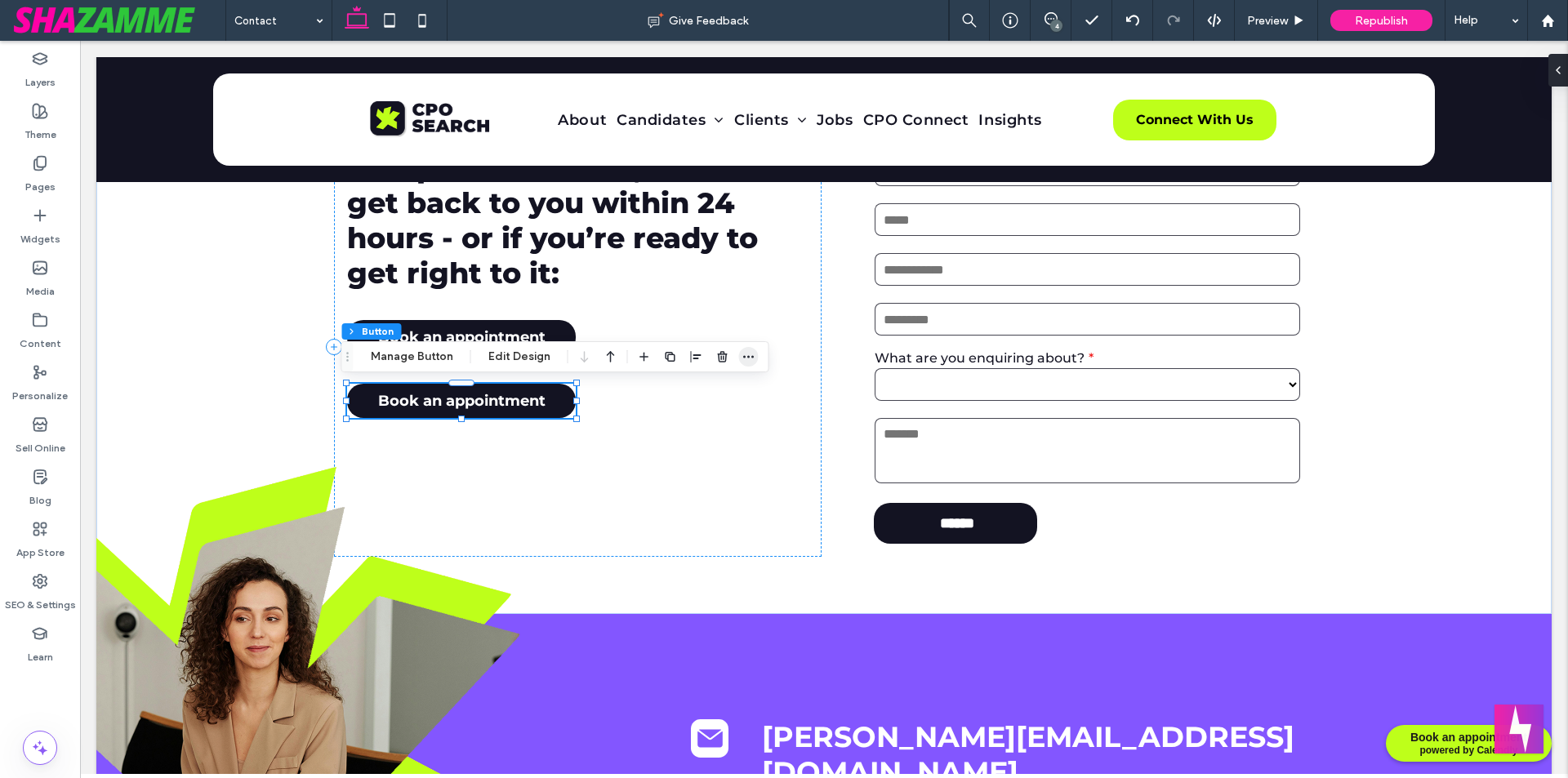
click at [746, 354] on icon "button" at bounding box center [749, 357] width 13 height 13
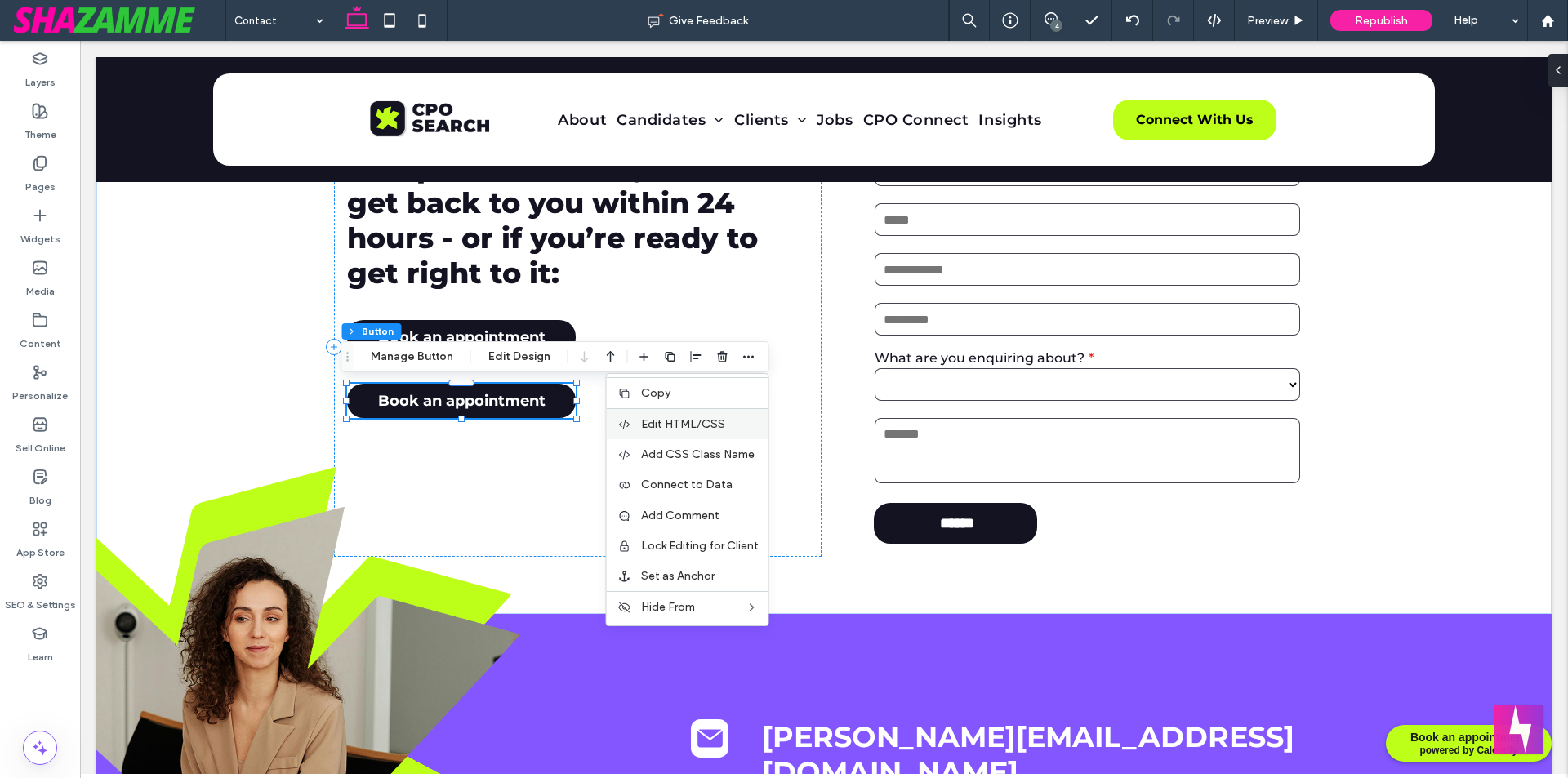
click at [706, 430] on span "Edit HTML/CSS" at bounding box center [683, 424] width 84 height 14
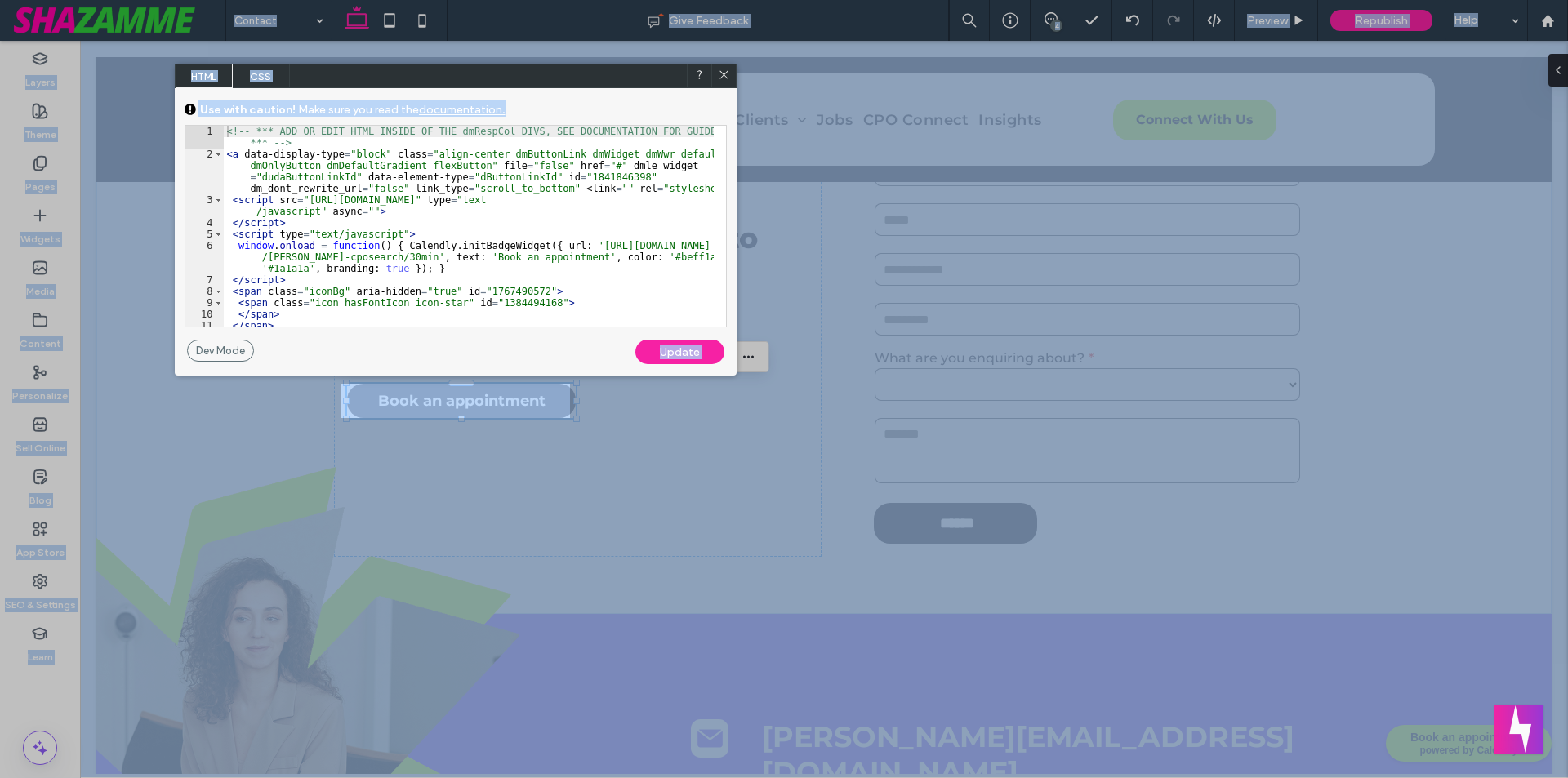
click at [392, 260] on div "<!-- *** ADD OR EDIT HTML INSIDE OF THE dmRespCol DIVS, SEE DOCUMENTATION FOR G…" at bounding box center [469, 243] width 490 height 235
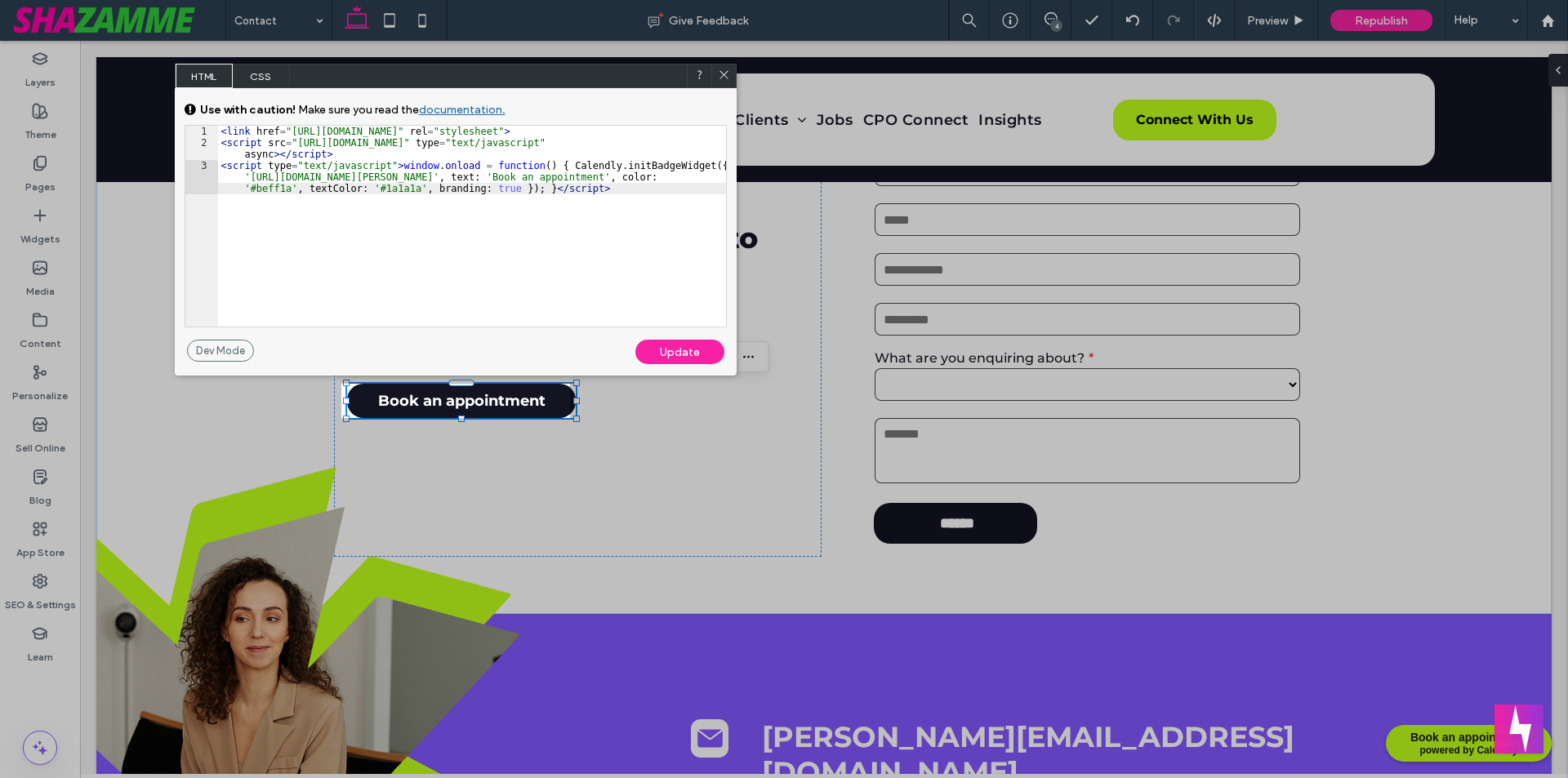
click at [681, 336] on div "GENERAL CSS FOR ALL DEVICES DEVICE SPECIFIC CSS Use with caution! Make sure you…" at bounding box center [455, 214] width 562 height 251
click at [681, 343] on div "Update" at bounding box center [679, 352] width 89 height 25
click at [454, 209] on div "< link href = "https://assets.calendly.com/assets/external/widget.css" rel = "s…" at bounding box center [472, 249] width 508 height 246
click at [695, 359] on div "Update" at bounding box center [679, 352] width 89 height 25
click at [727, 73] on icon at bounding box center [723, 74] width 12 height 12
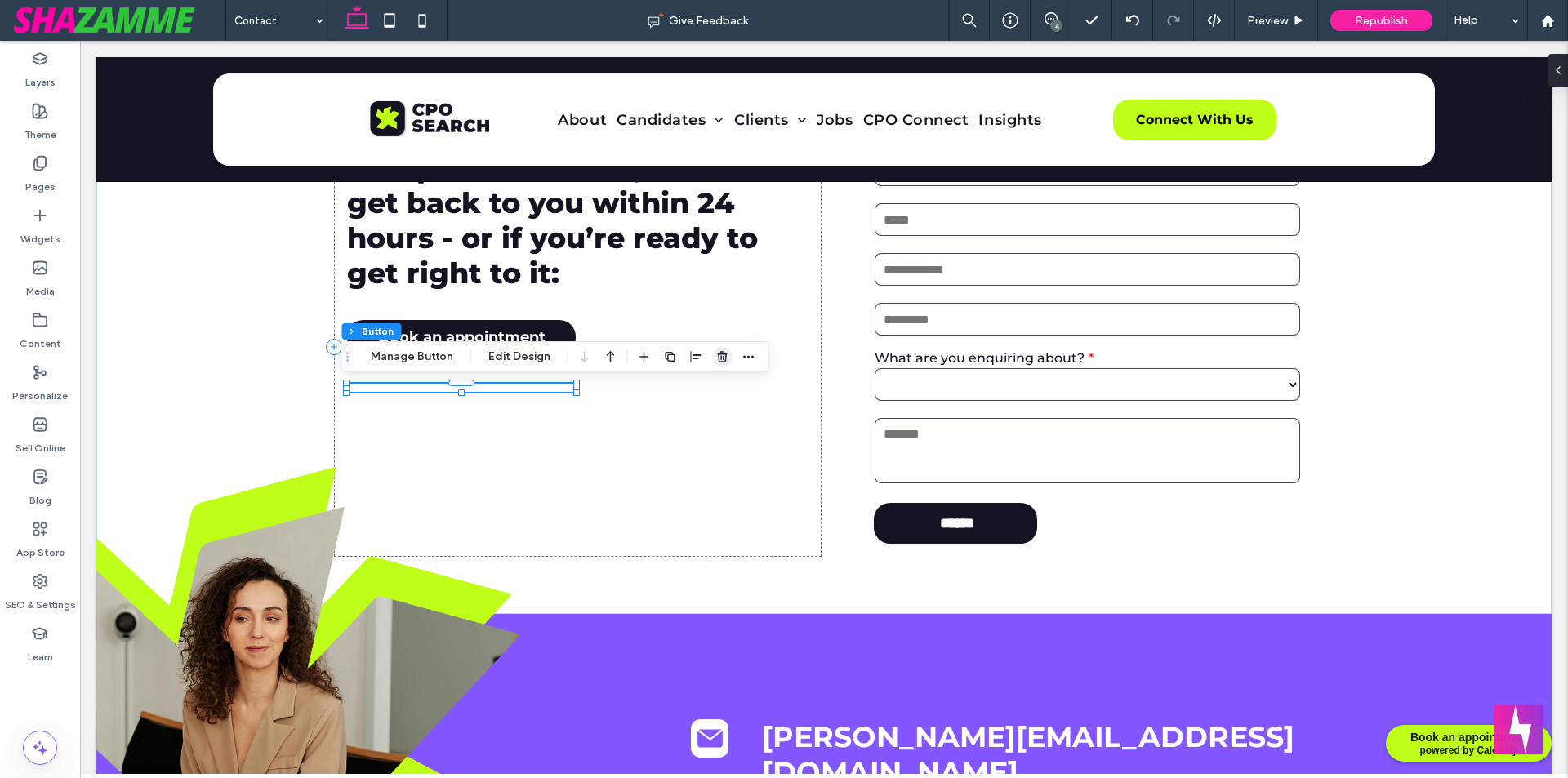
click at [722, 356] on use "button" at bounding box center [722, 356] width 10 height 11
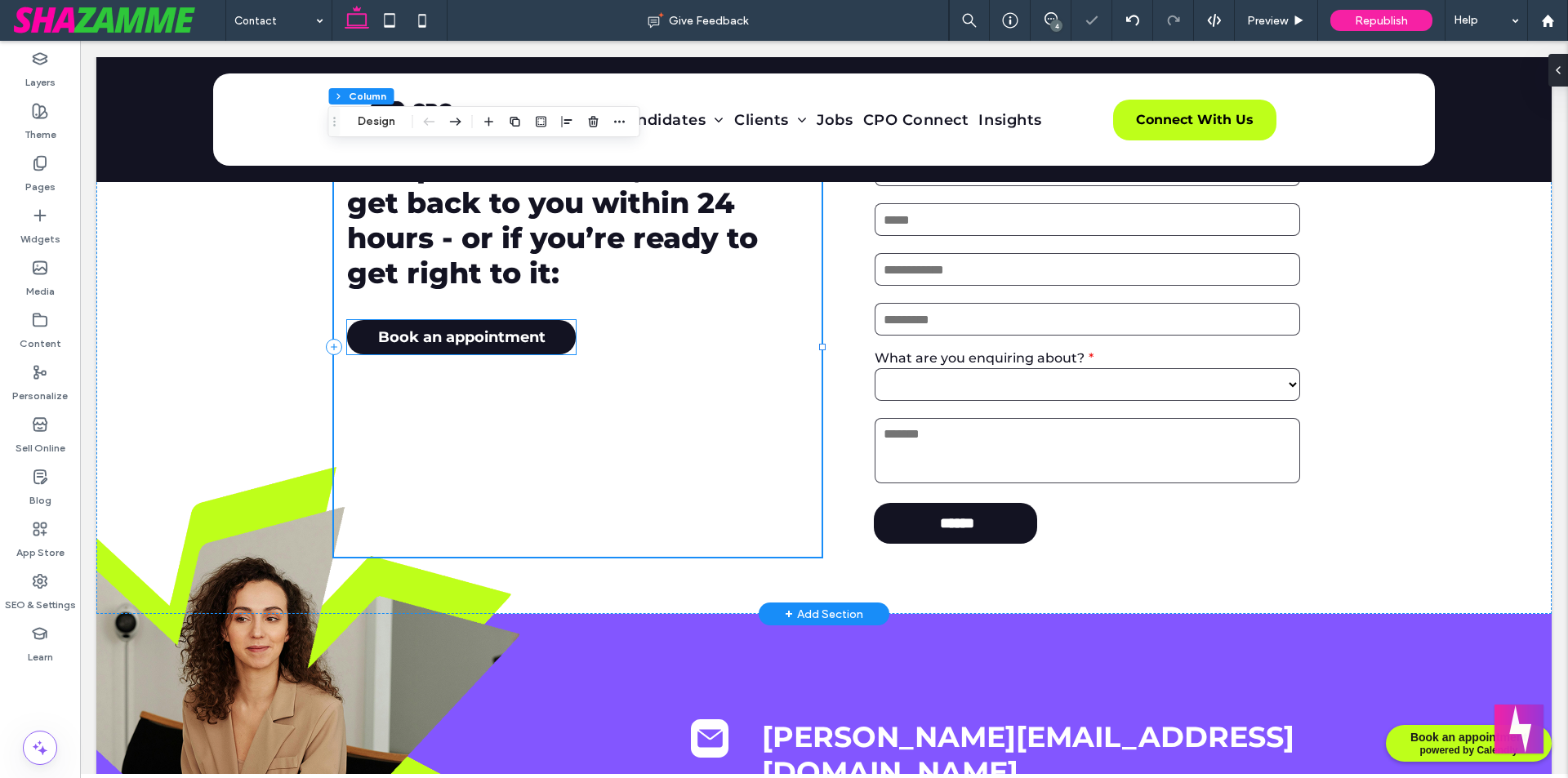
click at [498, 335] on span "Book an appointment" at bounding box center [461, 337] width 167 height 18
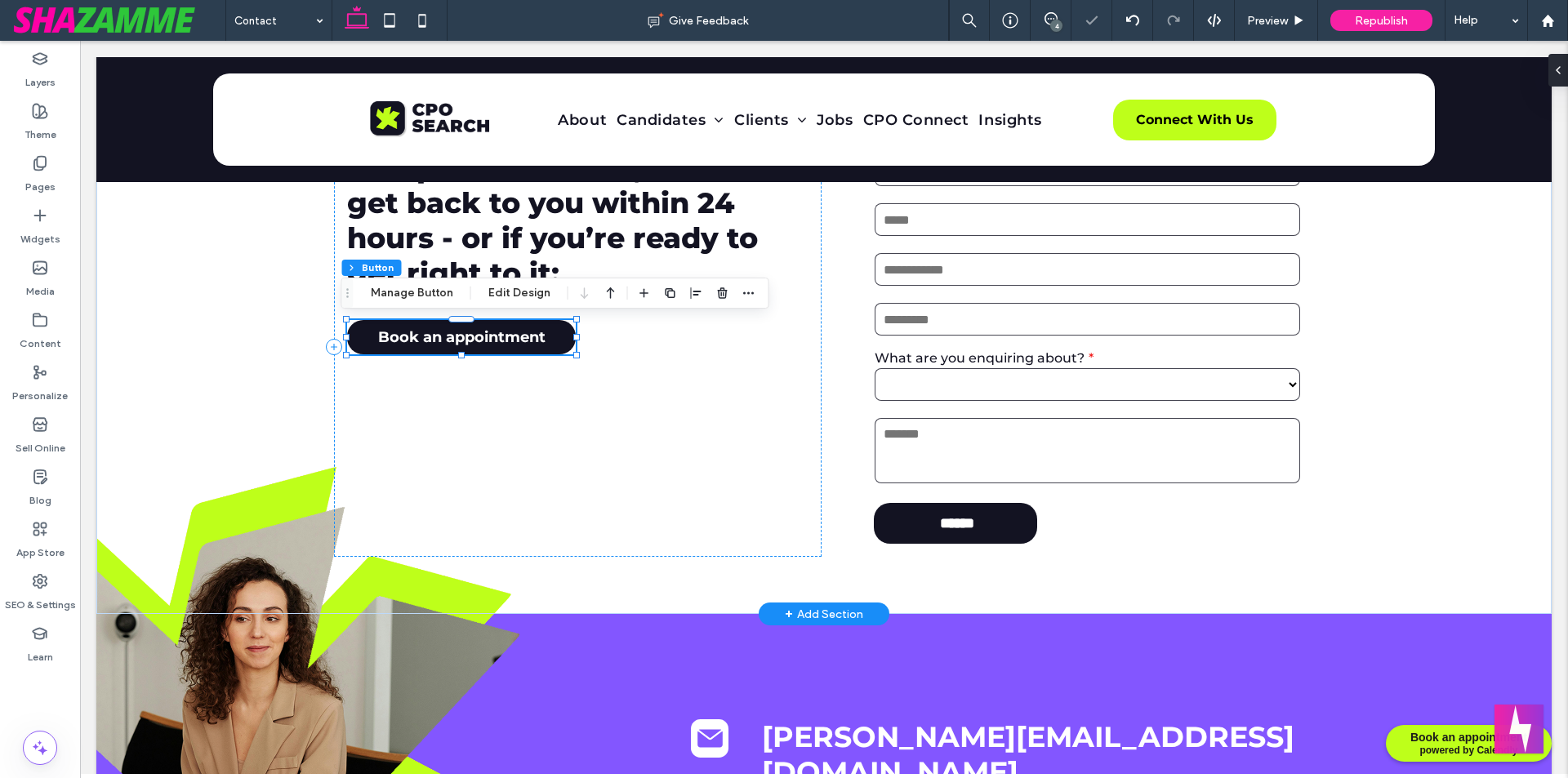
type input "**"
click at [743, 294] on icon "button" at bounding box center [749, 294] width 13 height 13
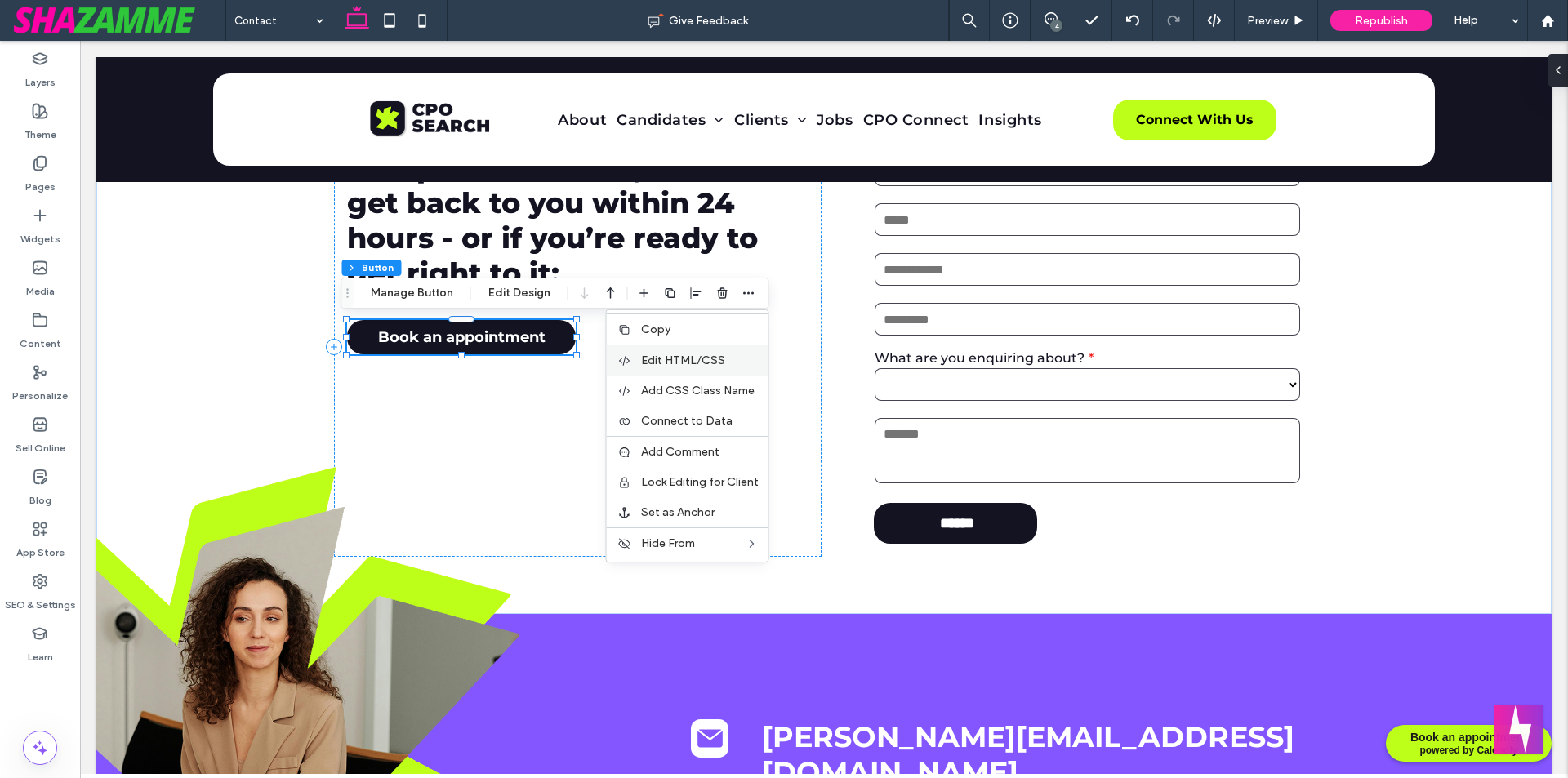
click at [682, 360] on span "Edit HTML/CSS" at bounding box center [683, 360] width 84 height 14
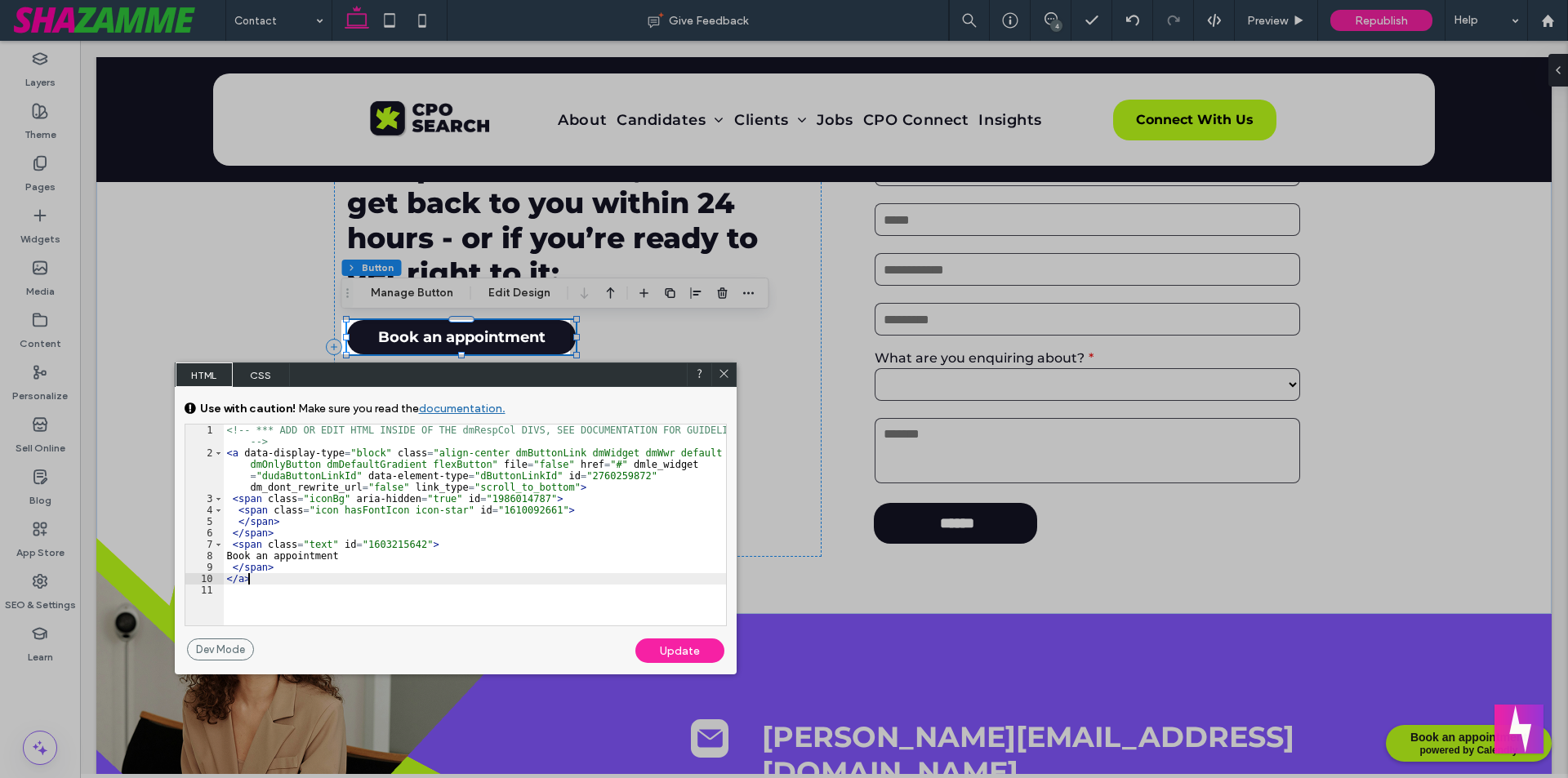
click at [550, 581] on div "<!-- *** ADD OR EDIT HTML INSIDE OF THE dmRespCol DIVS, SEE DOCUMENTATION FOR G…" at bounding box center [474, 542] width 502 height 235
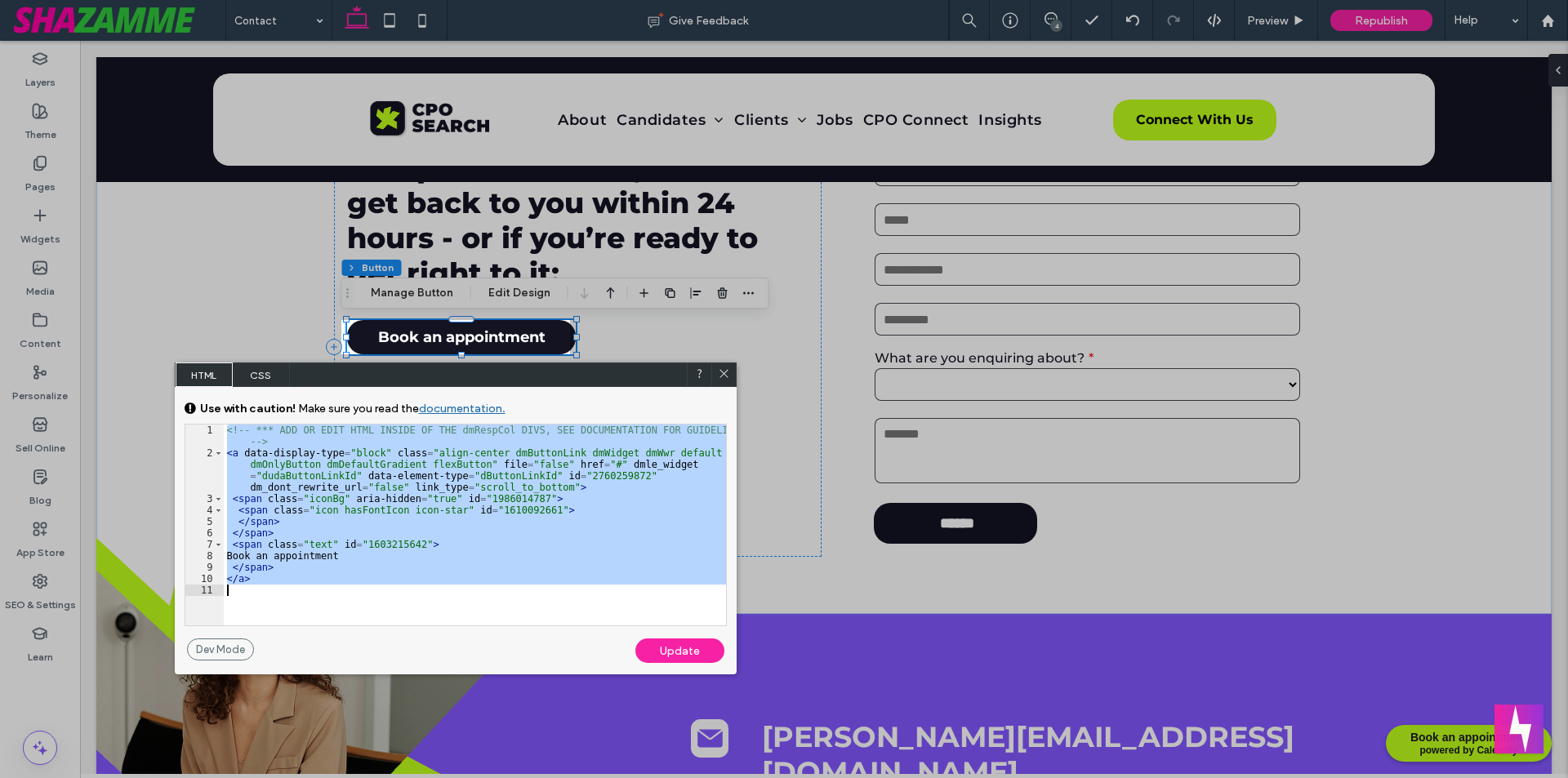
click at [722, 372] on icon at bounding box center [723, 374] width 12 height 12
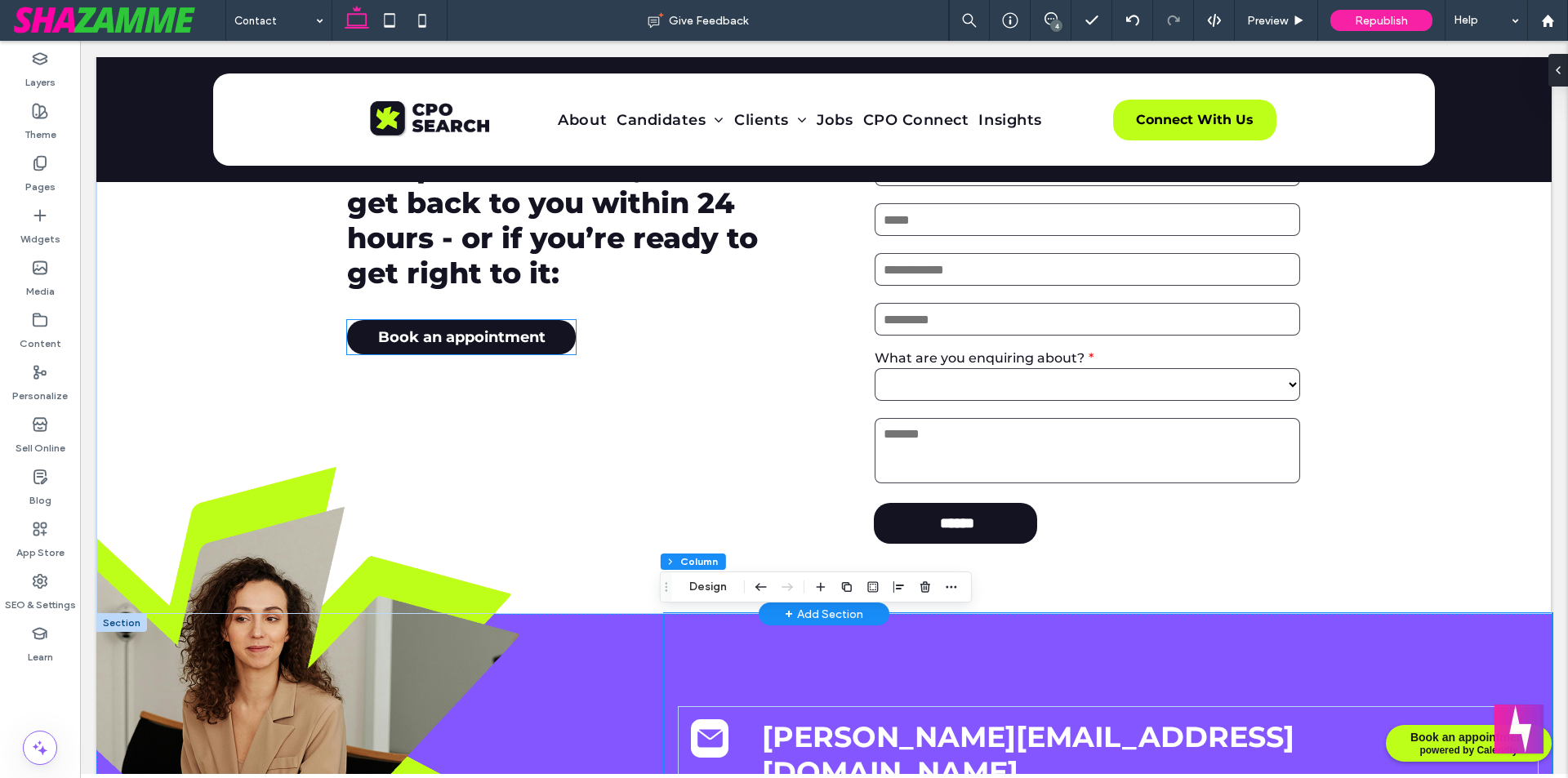
click at [503, 349] on link "Book an appointment" at bounding box center [461, 336] width 229 height 34
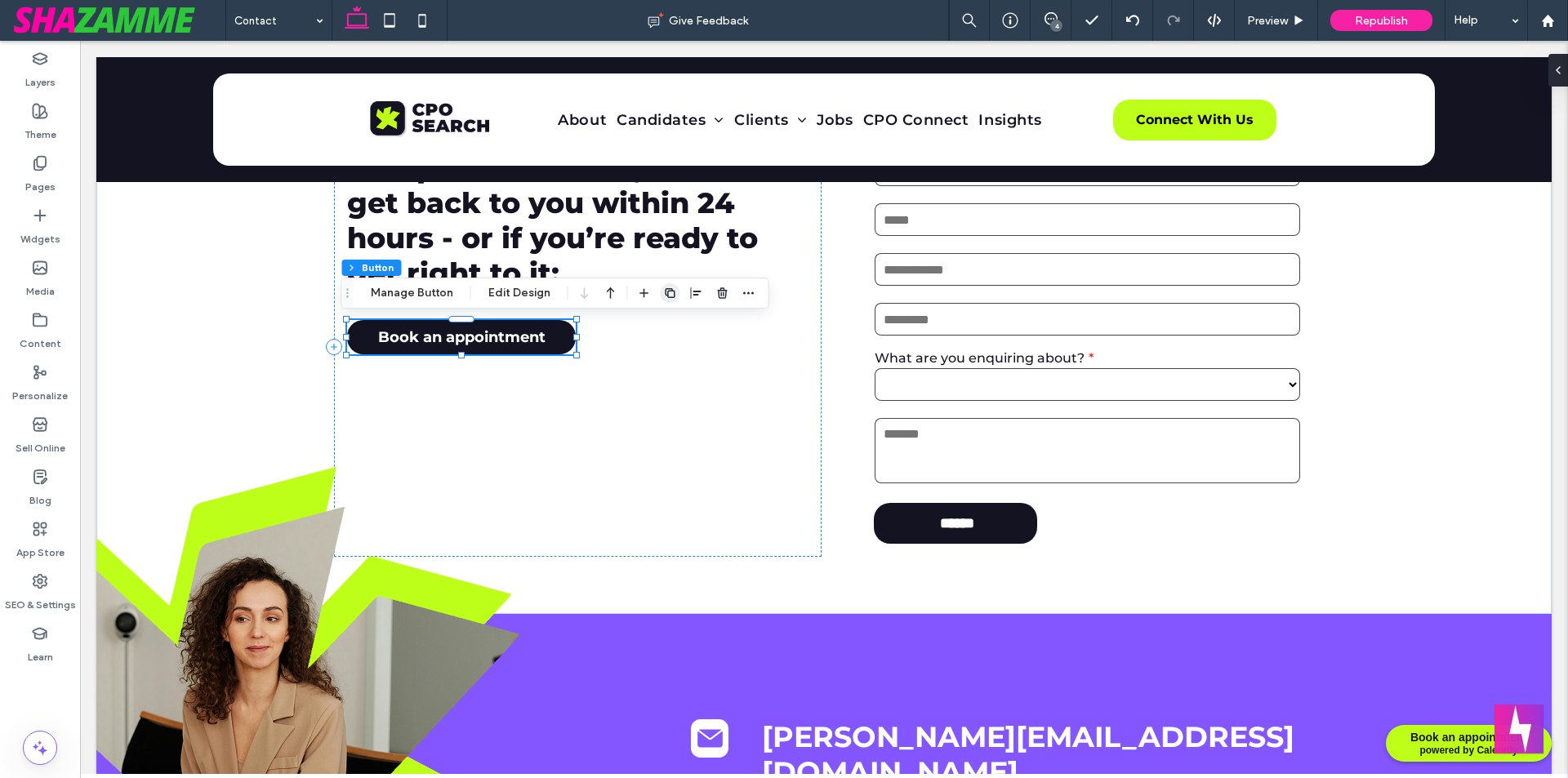
click at [665, 293] on icon "button" at bounding box center [670, 294] width 13 height 13
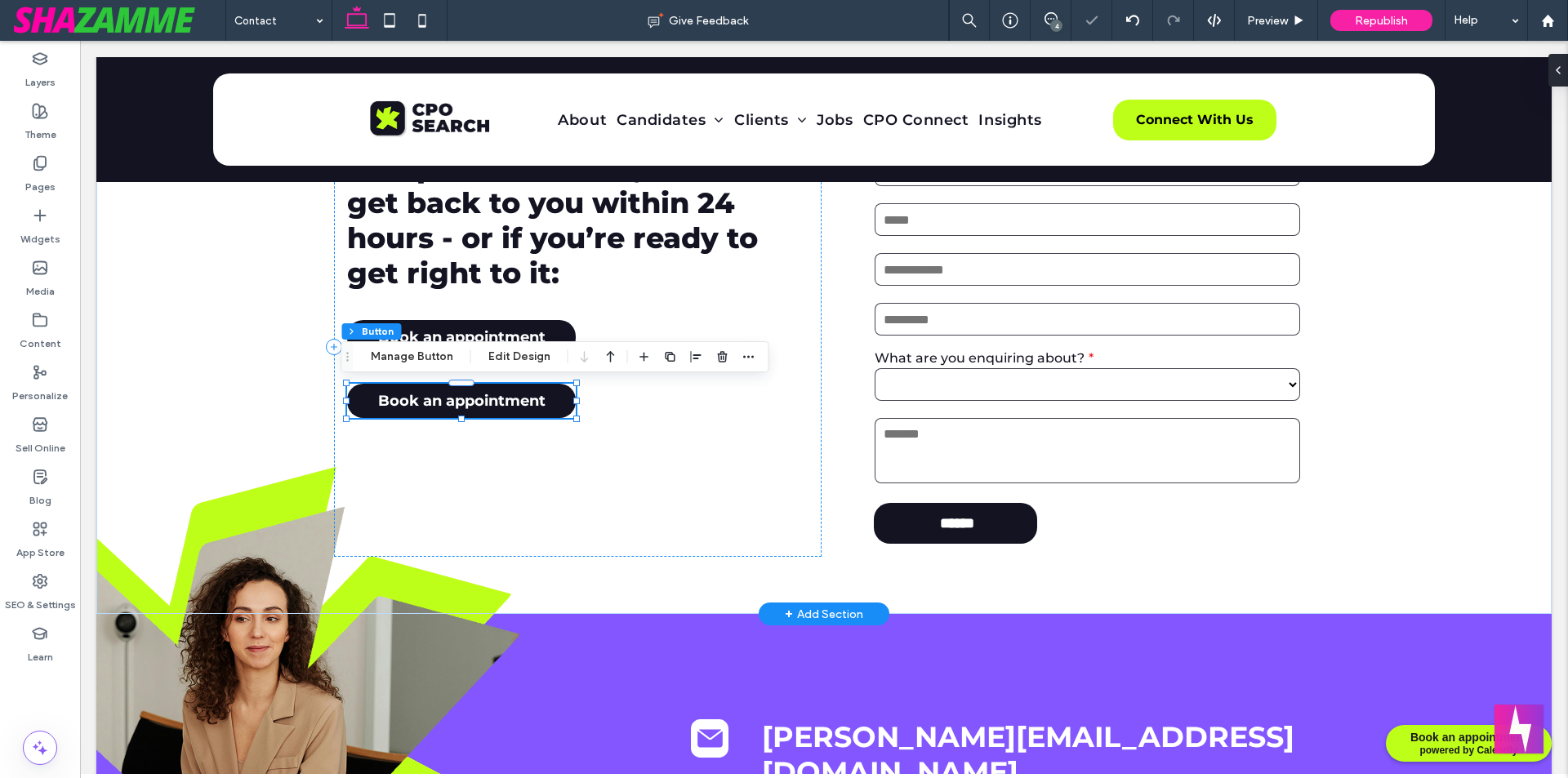
click at [499, 403] on span "Book an appointment" at bounding box center [461, 401] width 167 height 18
click at [508, 355] on button "Edit Design" at bounding box center [519, 357] width 83 height 20
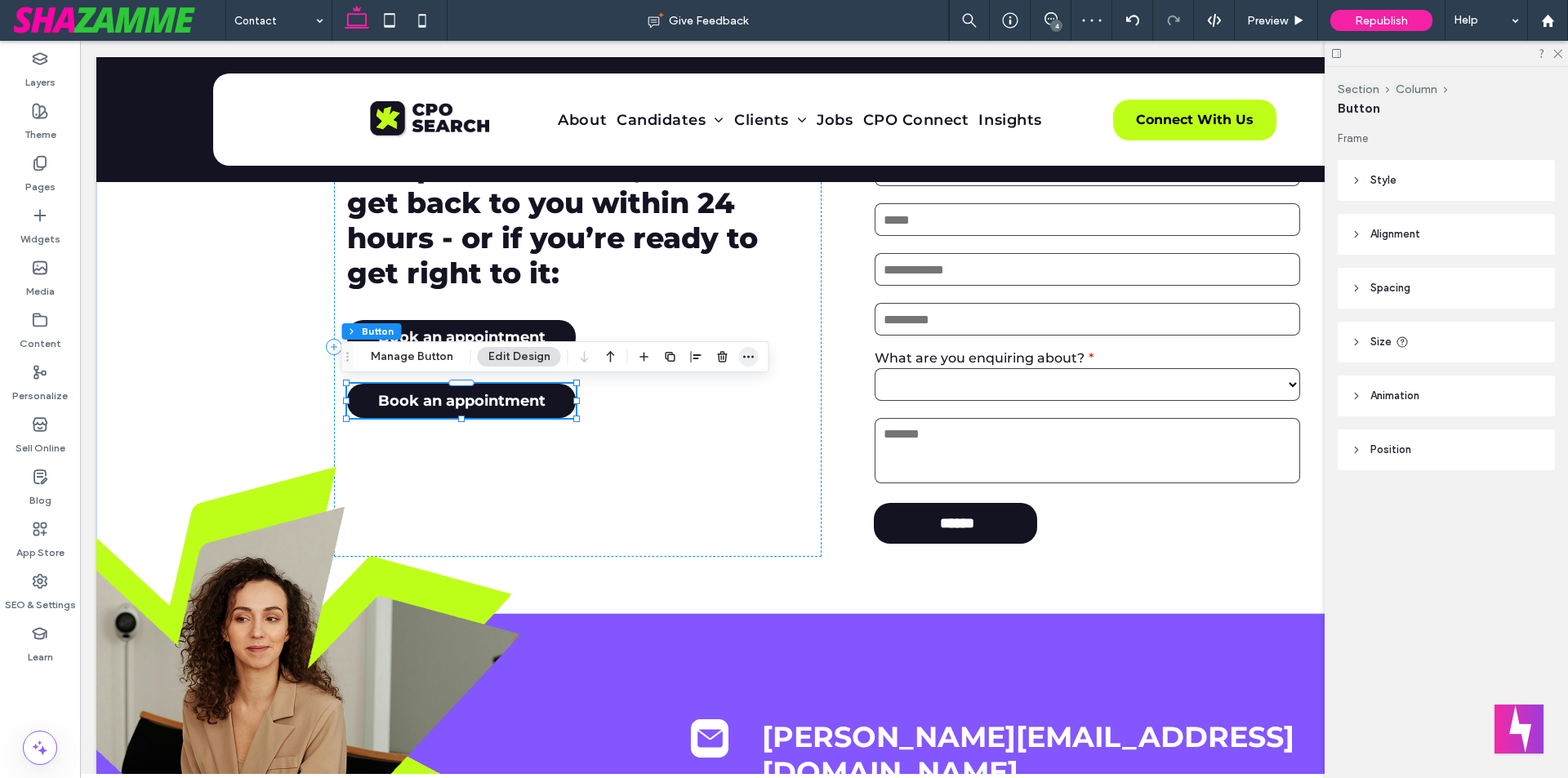
click at [742, 356] on icon "button" at bounding box center [749, 357] width 13 height 13
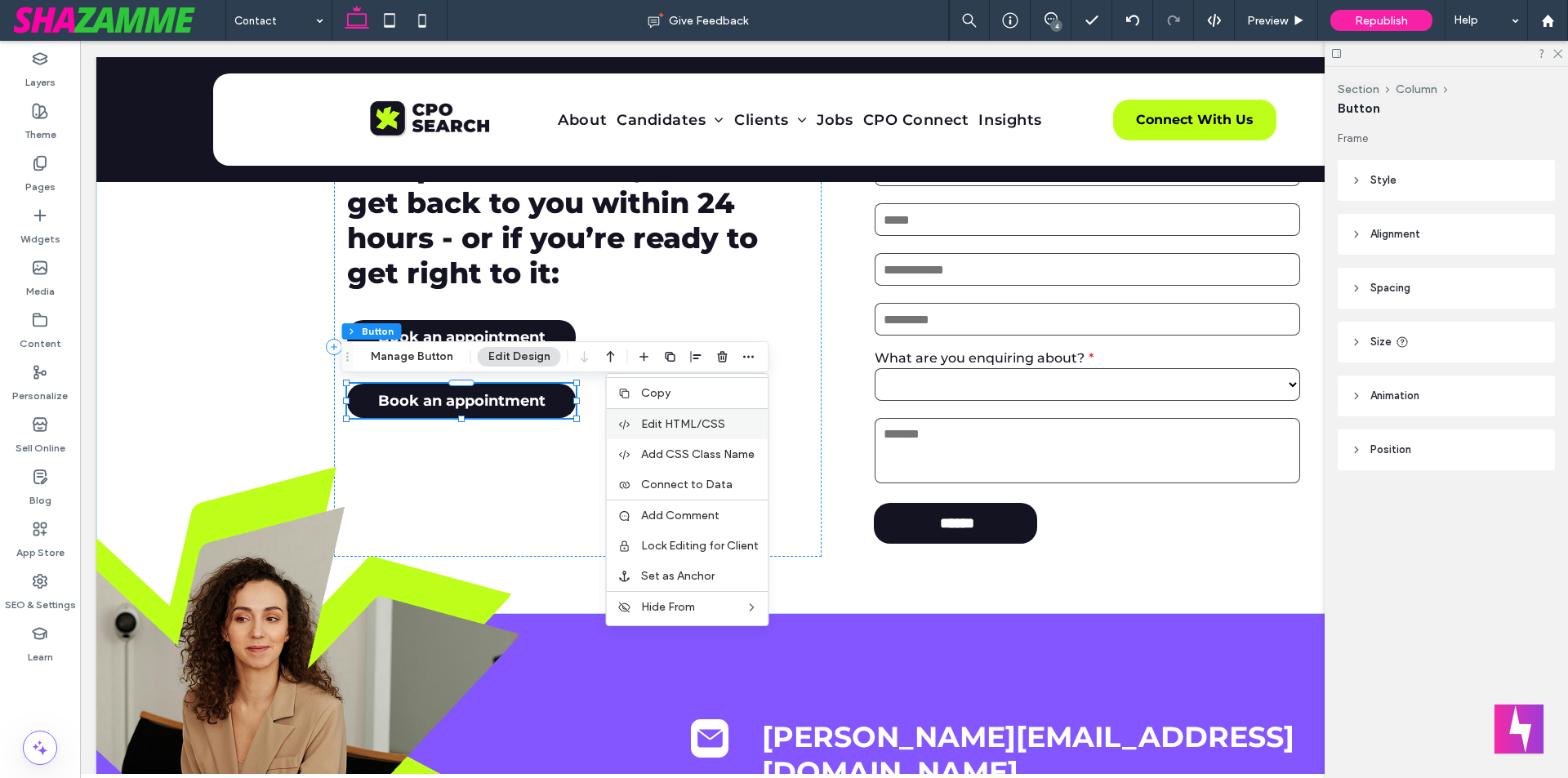
click at [689, 422] on span "Edit HTML/CSS" at bounding box center [683, 424] width 84 height 14
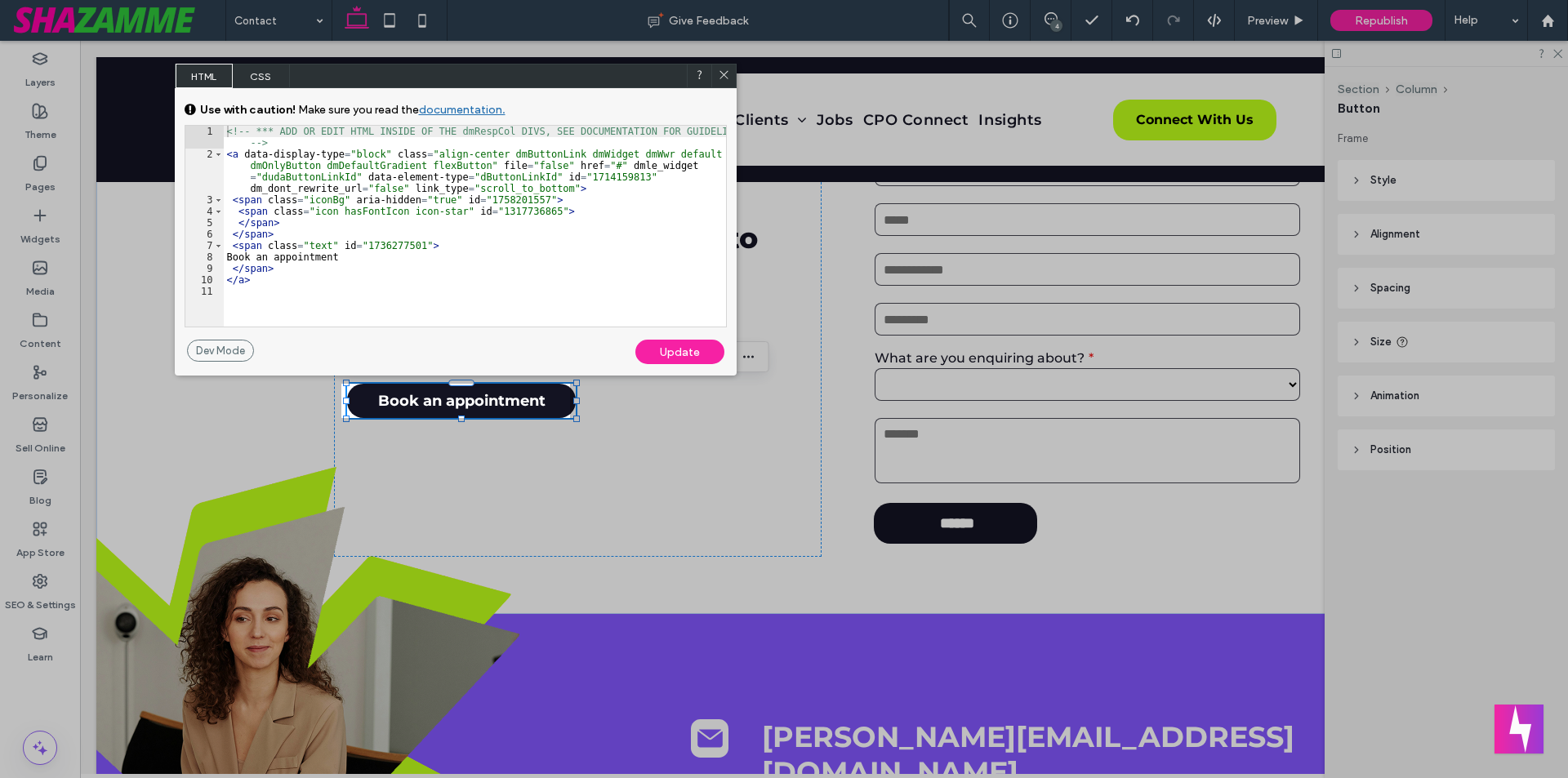
click at [385, 273] on div "<!-- *** ADD OR EDIT HTML INSIDE OF THE dmRespCol DIVS, SEE DOCUMENTATION FOR G…" at bounding box center [474, 243] width 502 height 235
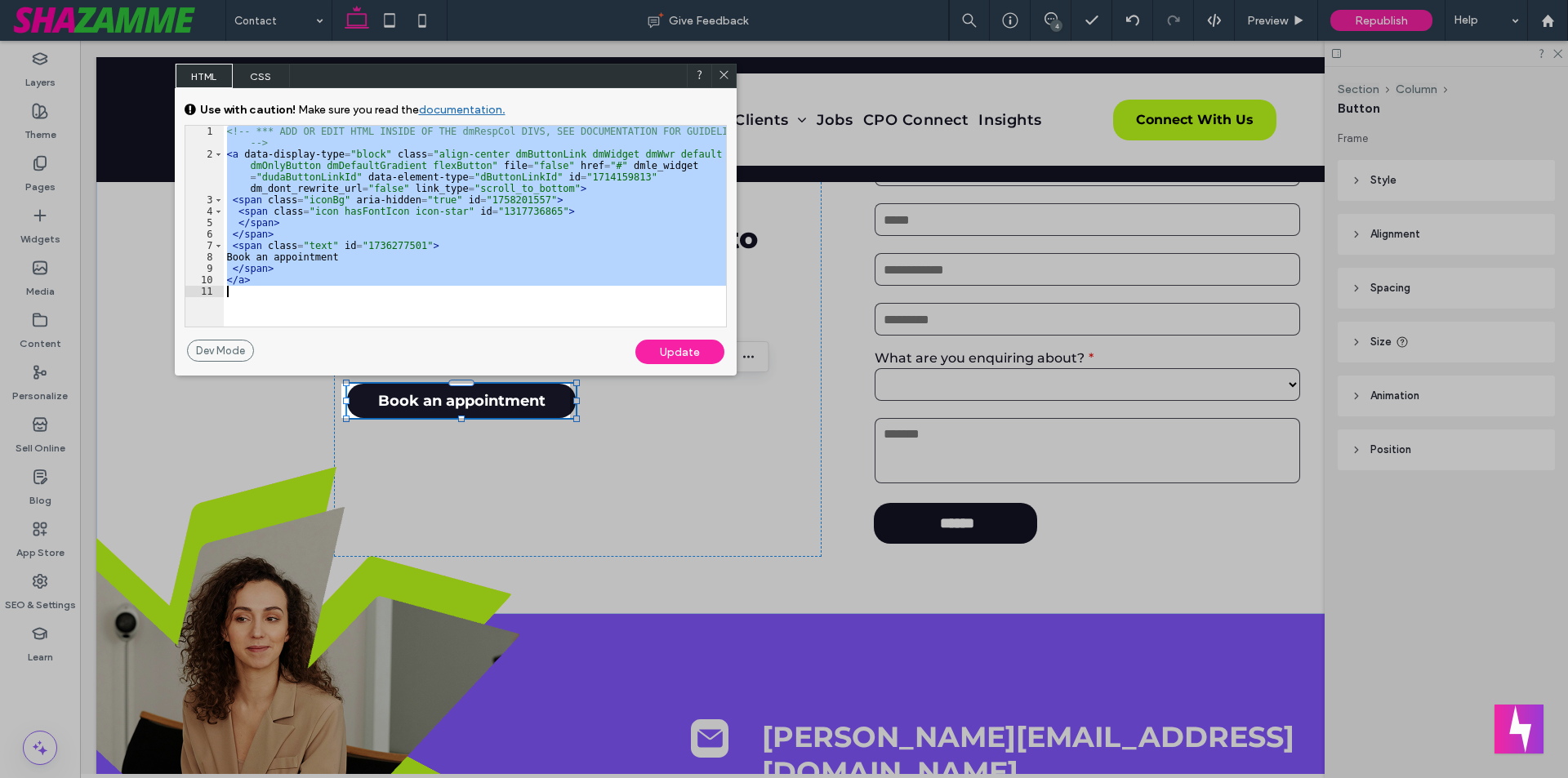
scroll to position [165, 0]
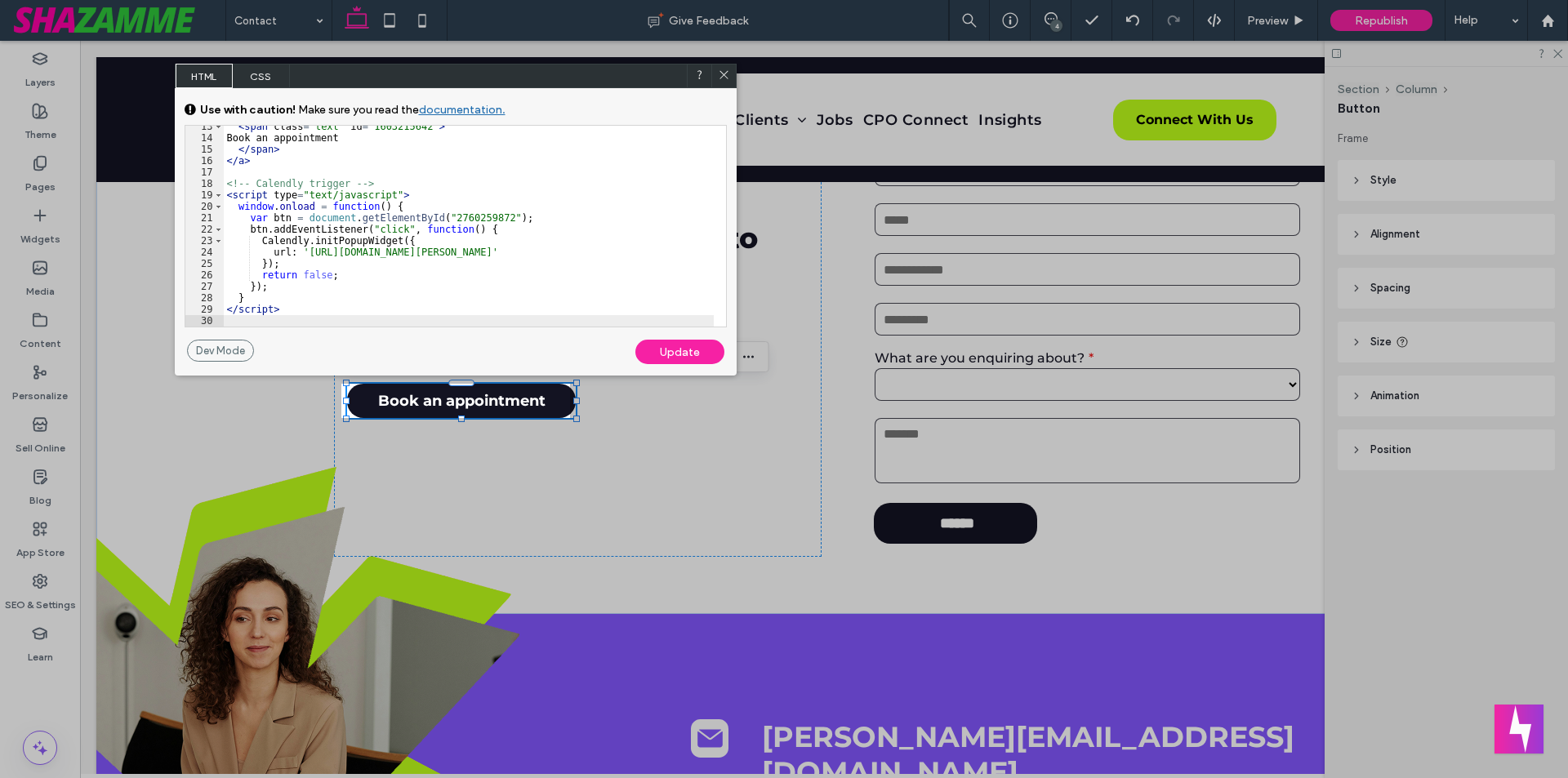
click at [679, 350] on div "Update" at bounding box center [679, 352] width 89 height 25
click at [681, 350] on div "Update" at bounding box center [679, 352] width 89 height 25
click at [717, 73] on icon at bounding box center [723, 74] width 12 height 12
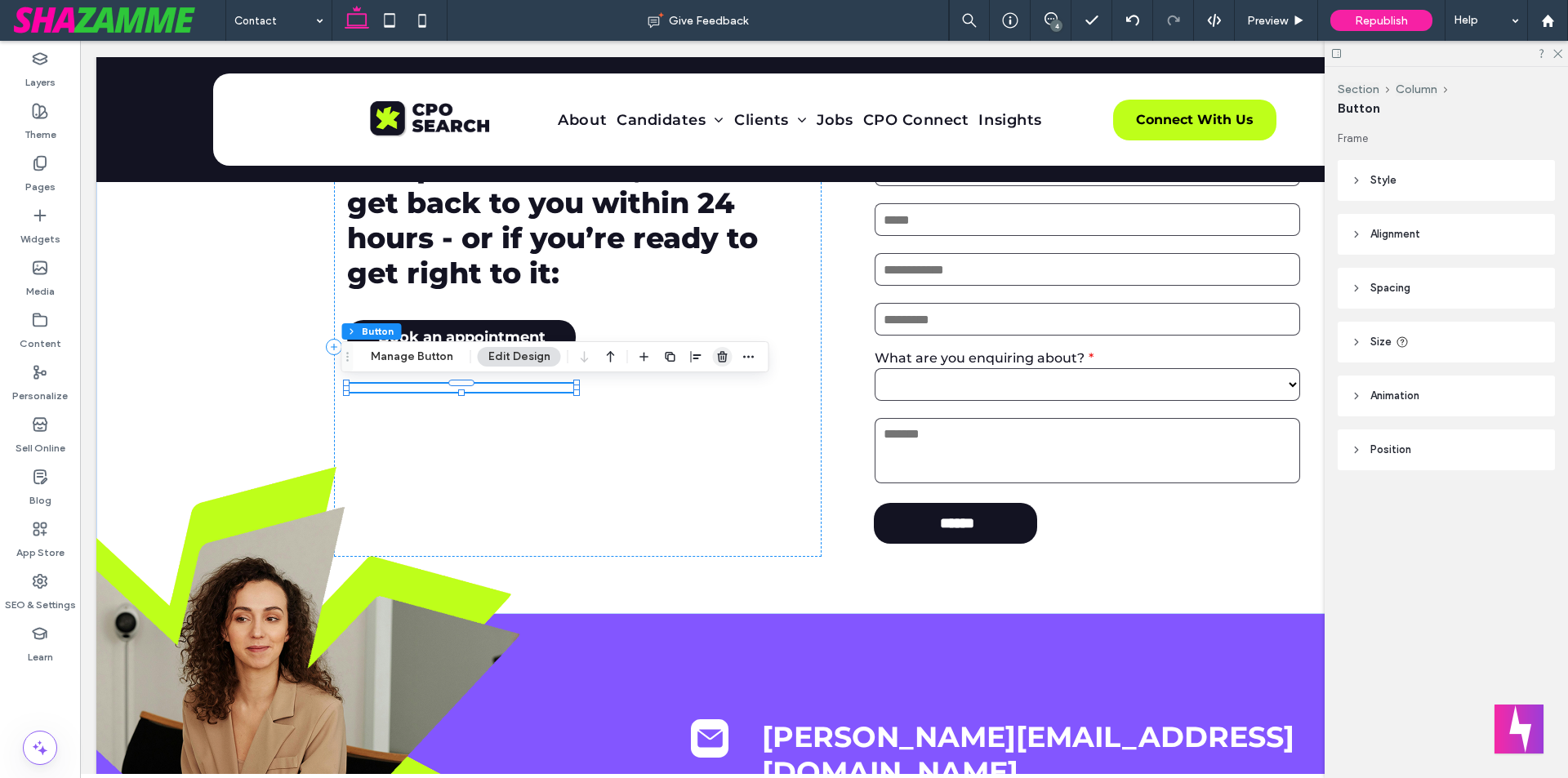
click at [717, 356] on use "button" at bounding box center [722, 356] width 10 height 11
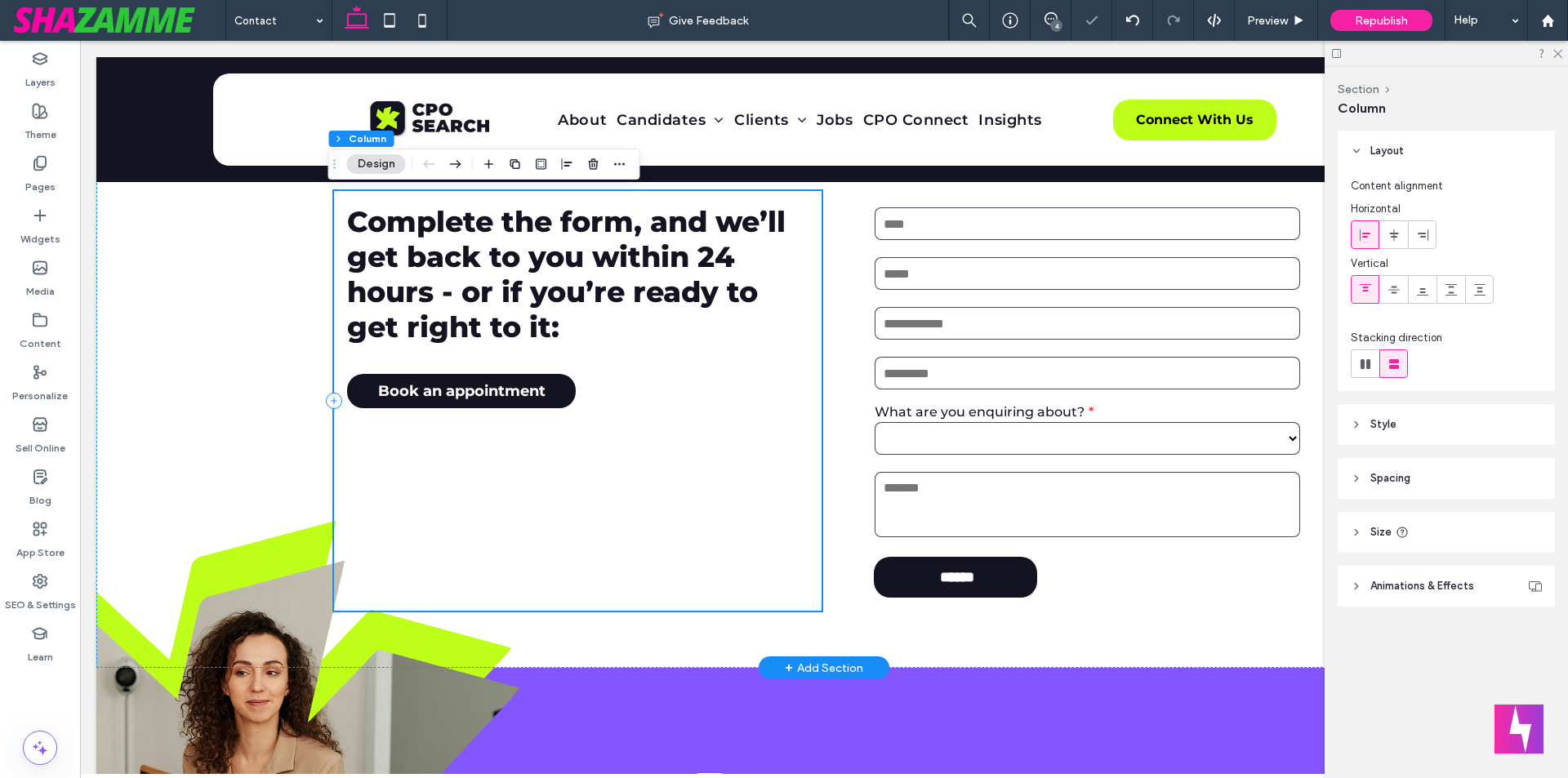
scroll to position [245, 0]
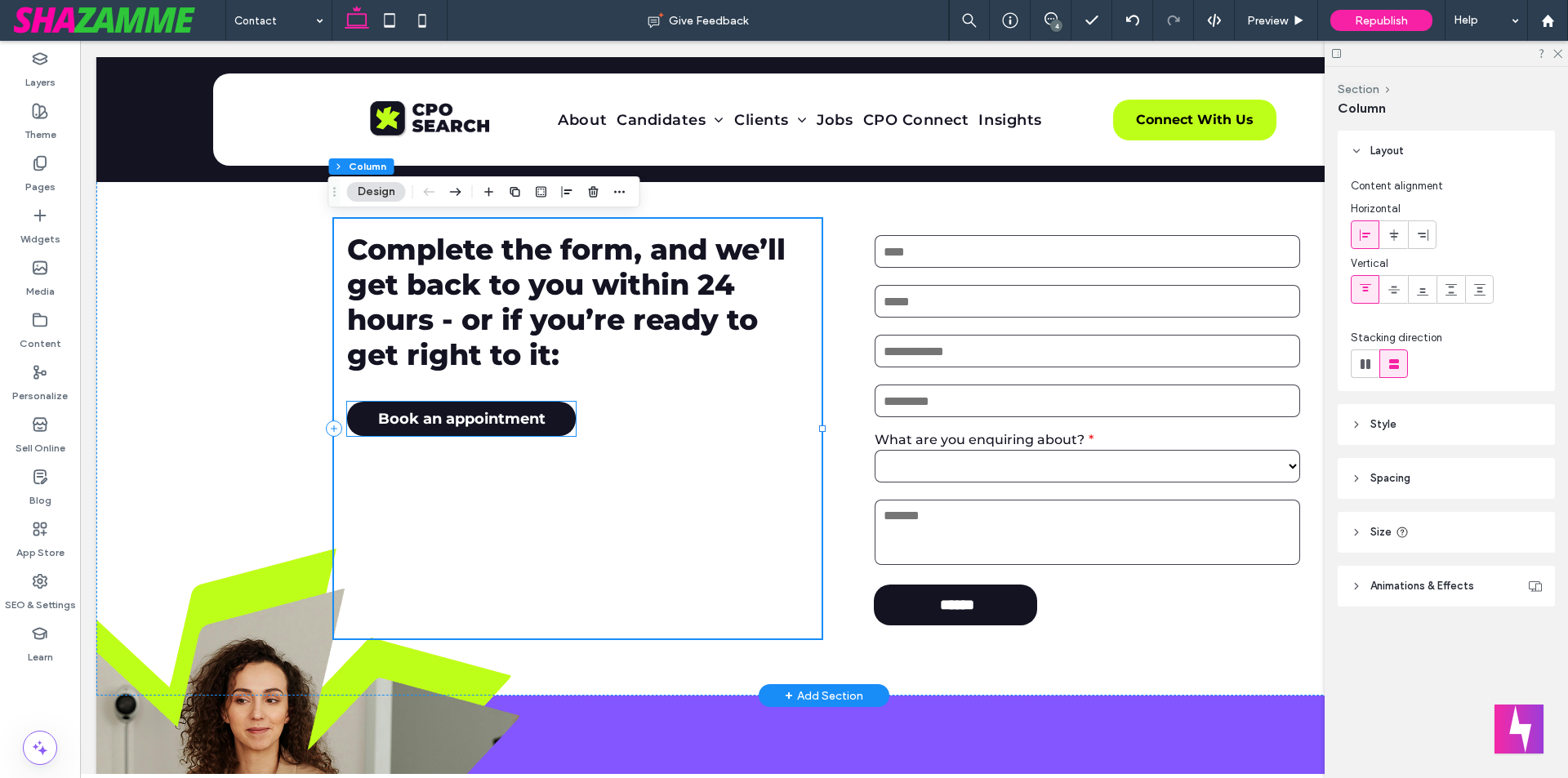
click at [455, 422] on span "Book an appointment" at bounding box center [461, 419] width 167 height 18
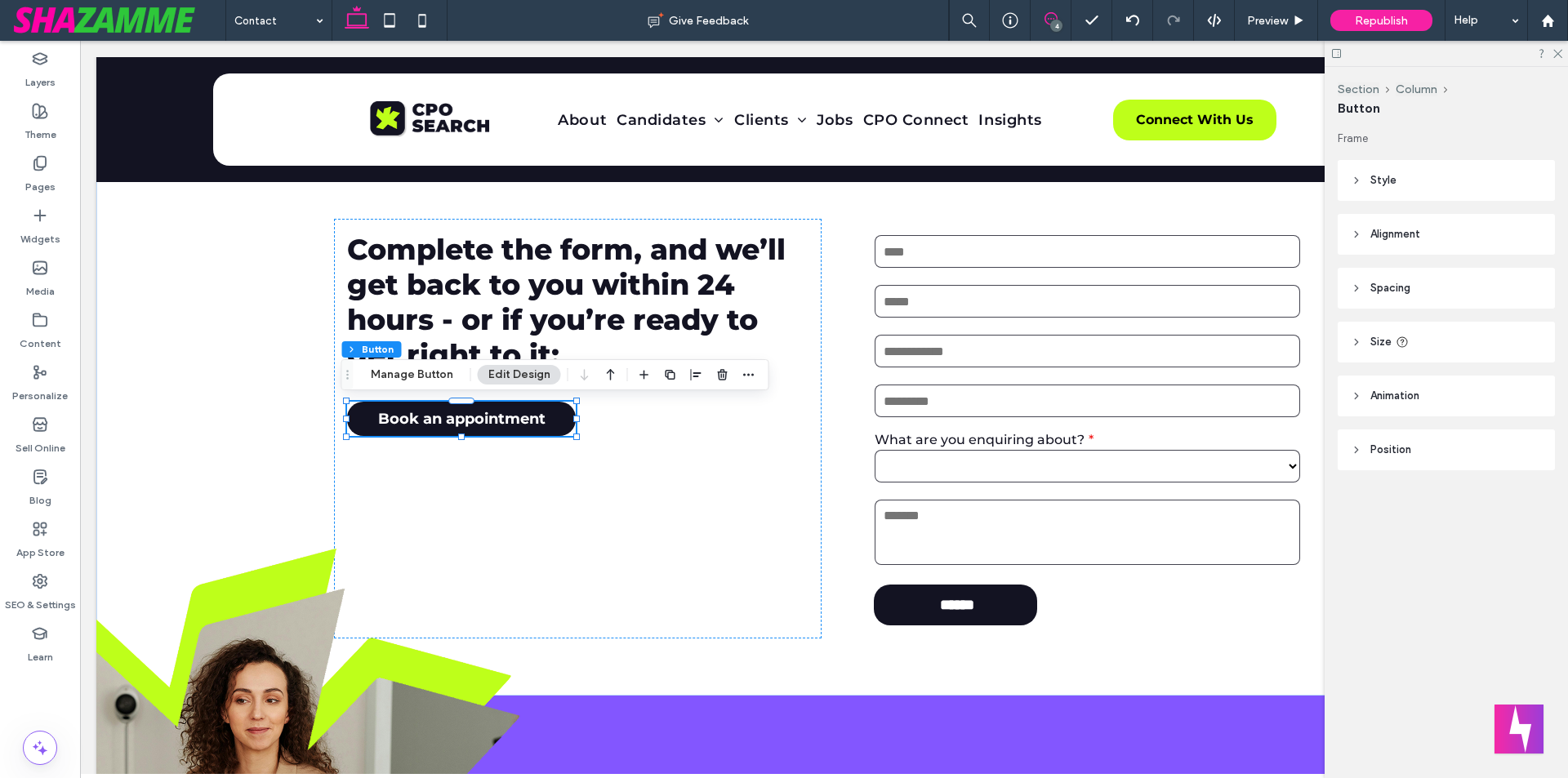
click at [1044, 16] on icon at bounding box center [1051, 19] width 13 height 13
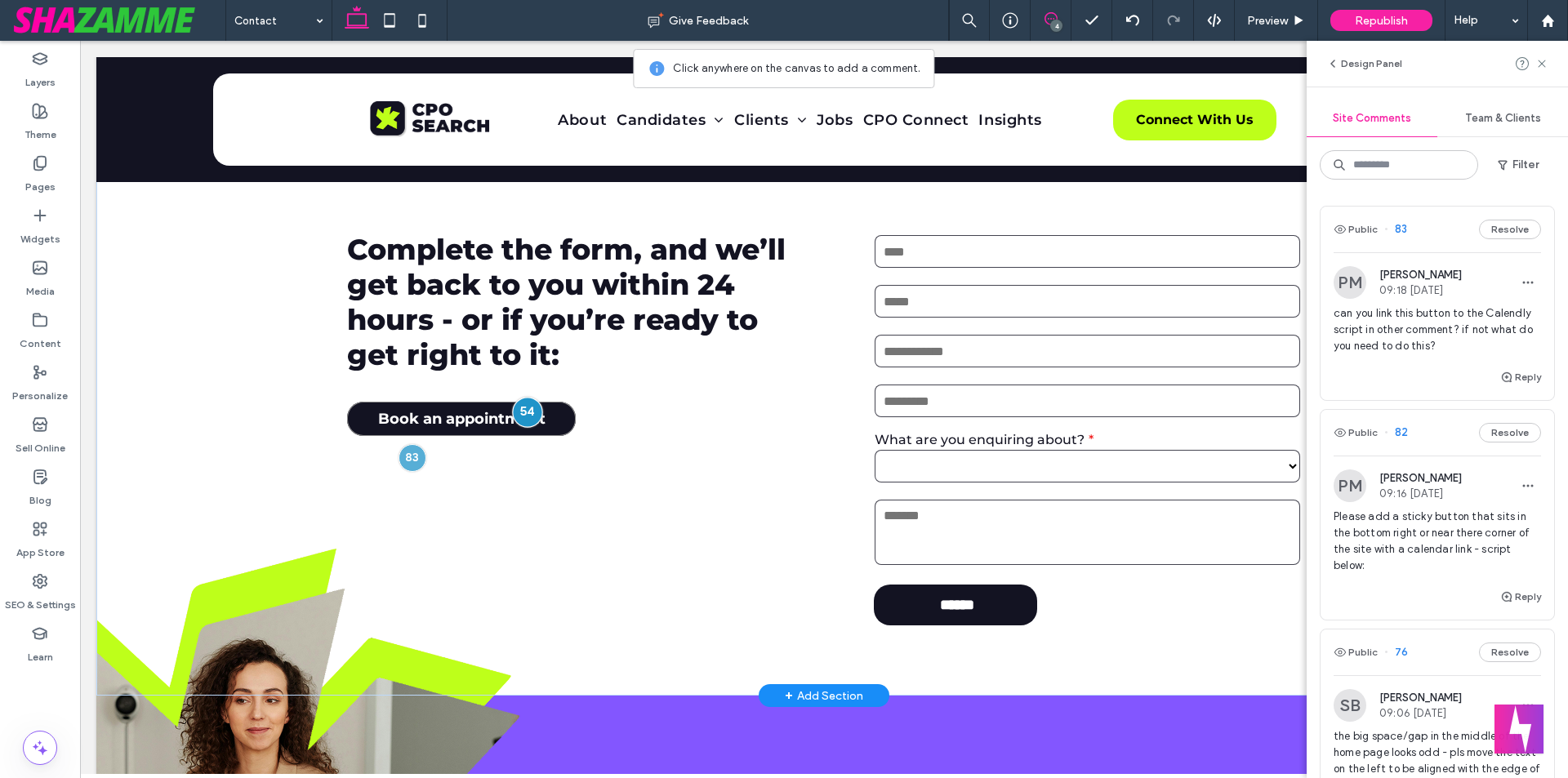
click at [522, 413] on div at bounding box center [527, 412] width 31 height 31
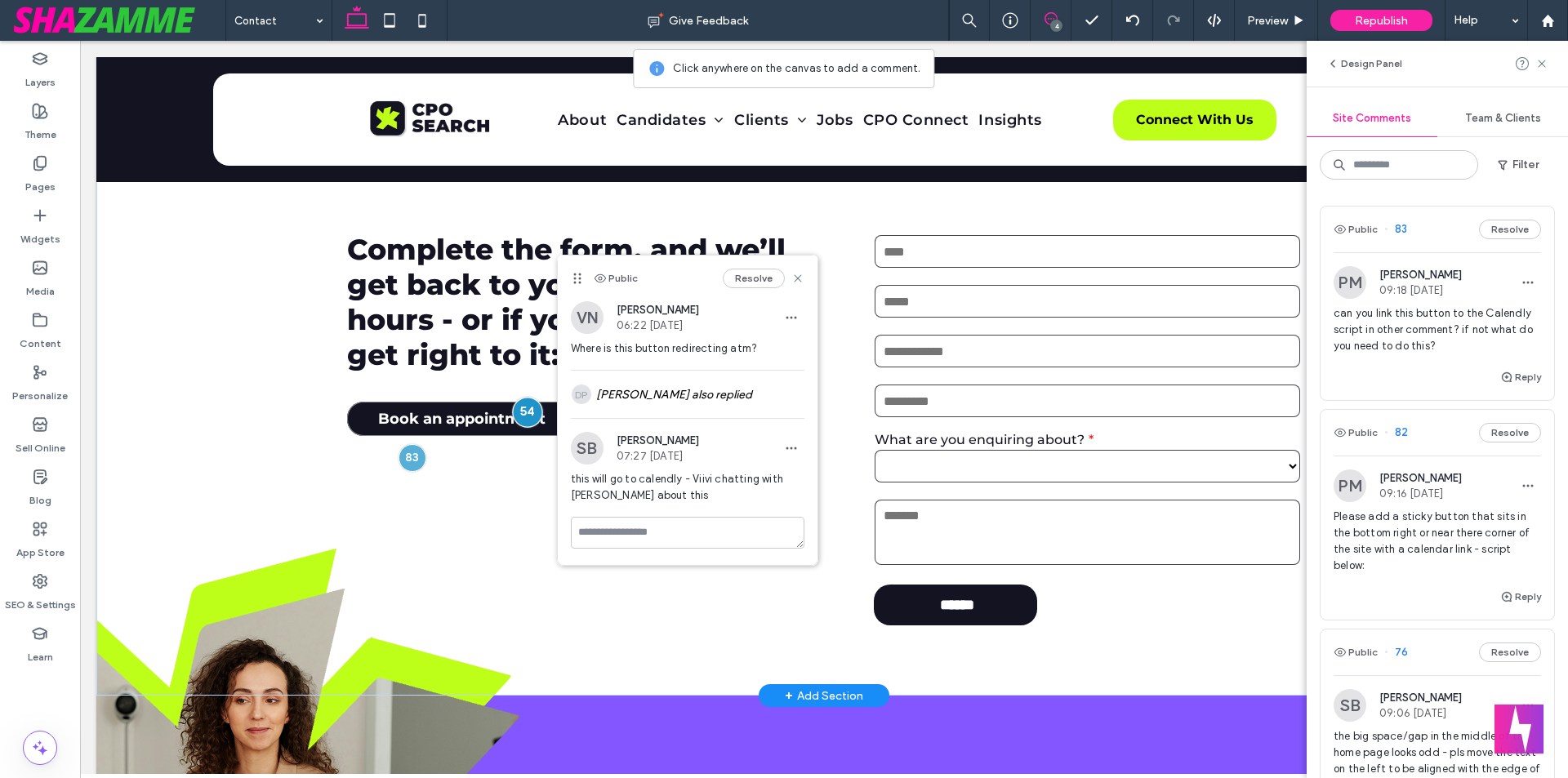
click at [527, 413] on div at bounding box center [527, 412] width 31 height 31
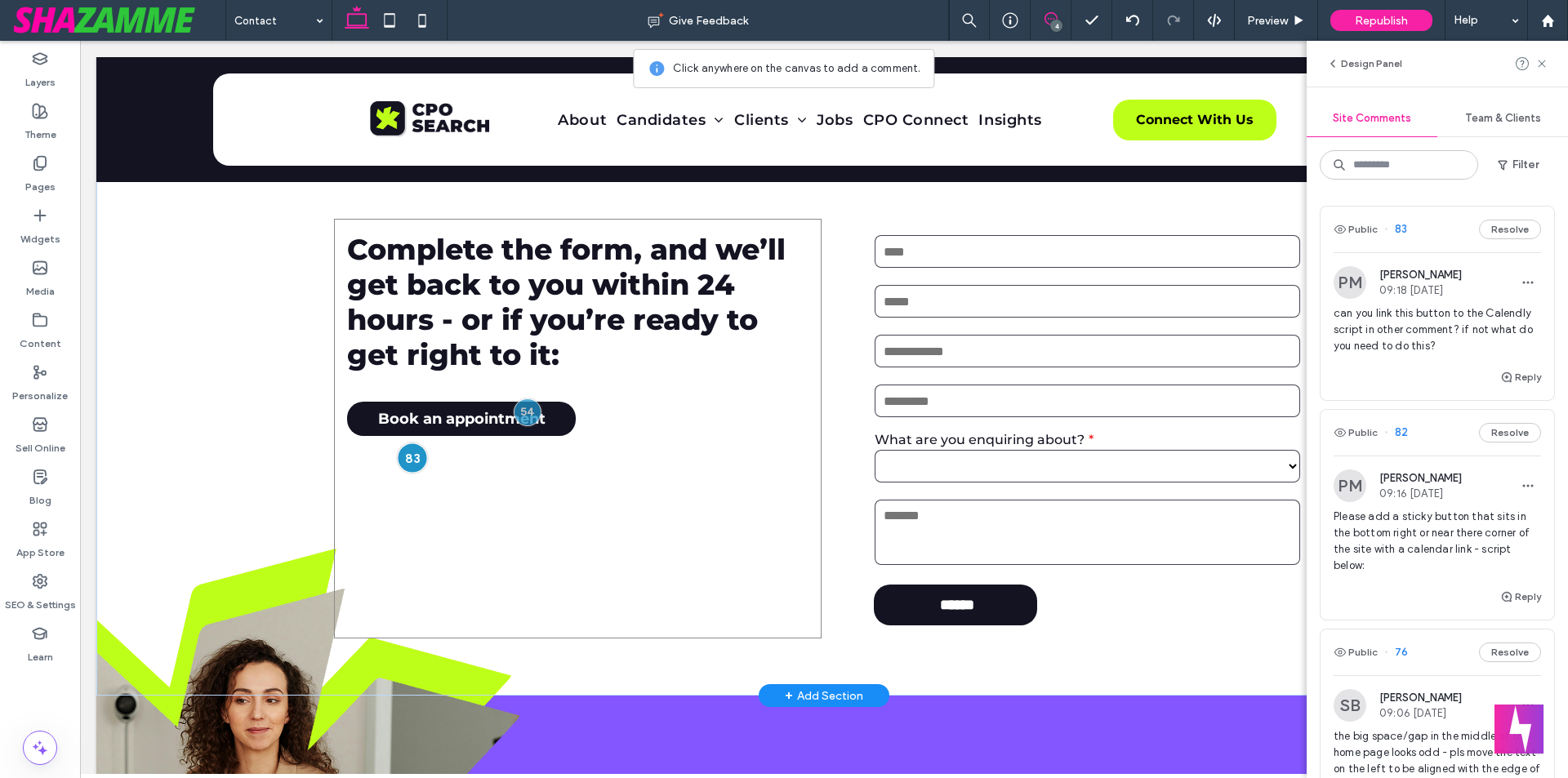
click at [406, 456] on div at bounding box center [412, 457] width 31 height 31
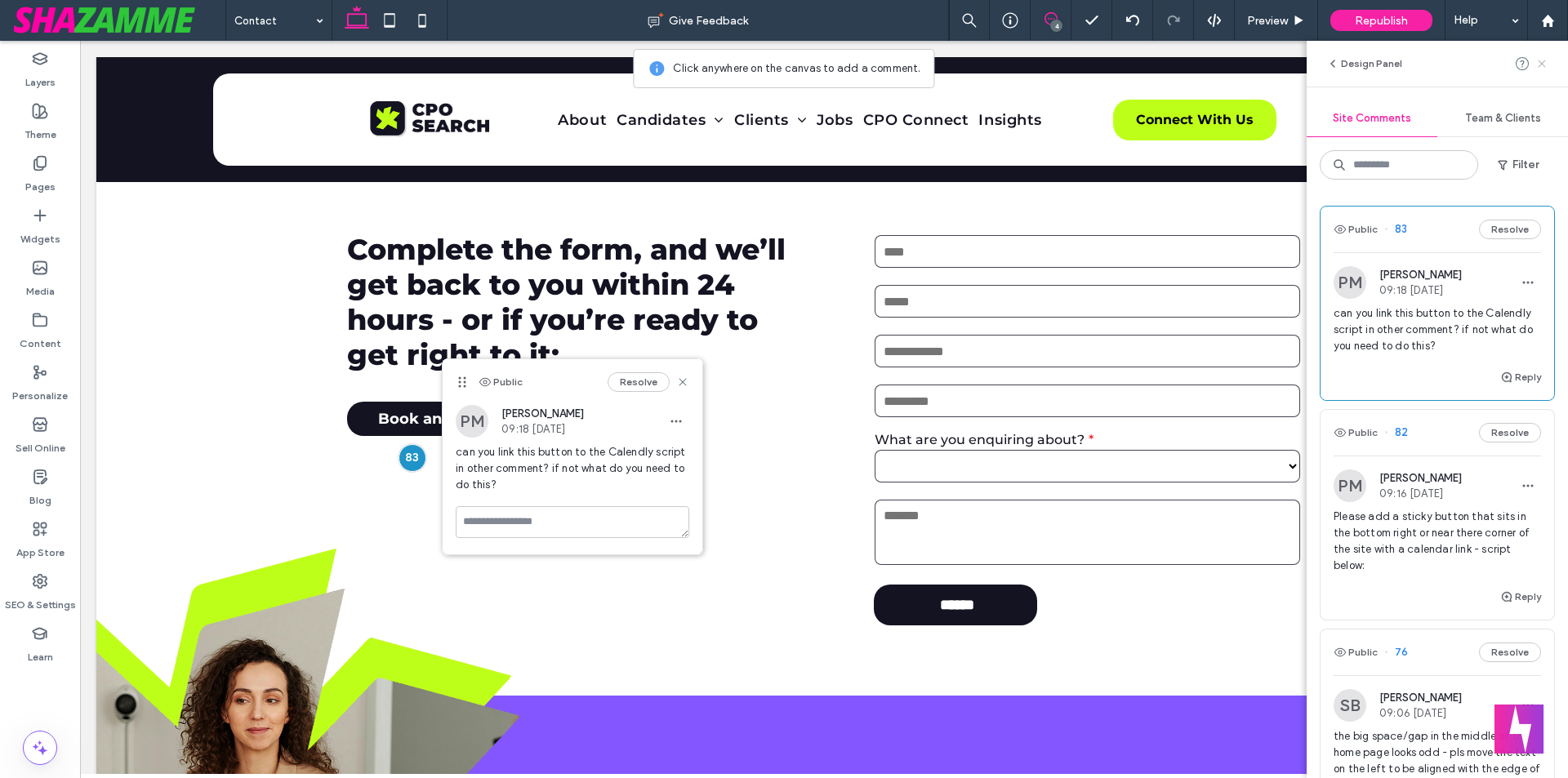
click at [1544, 60] on icon at bounding box center [1542, 64] width 13 height 13
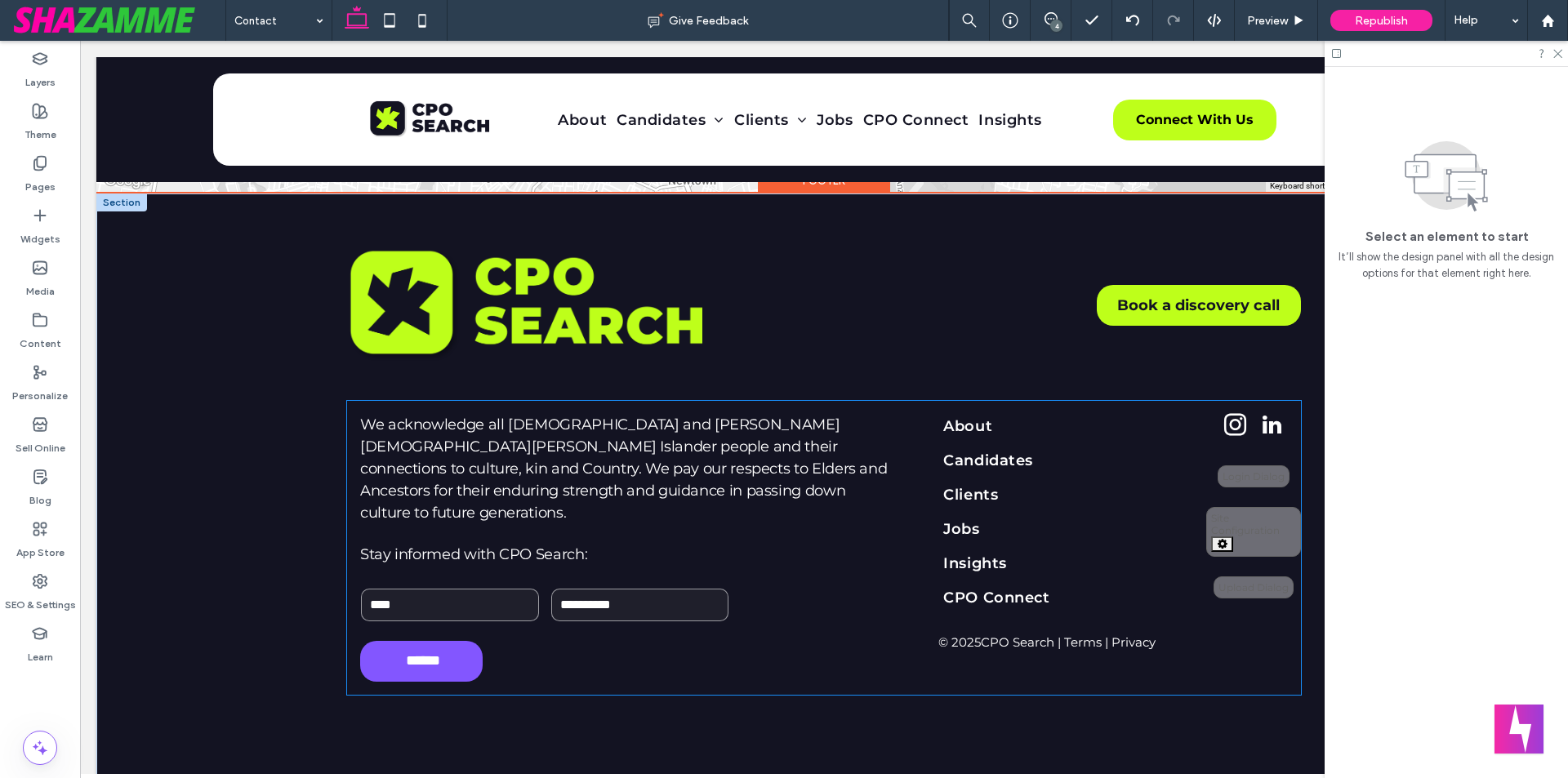
scroll to position [1554, 0]
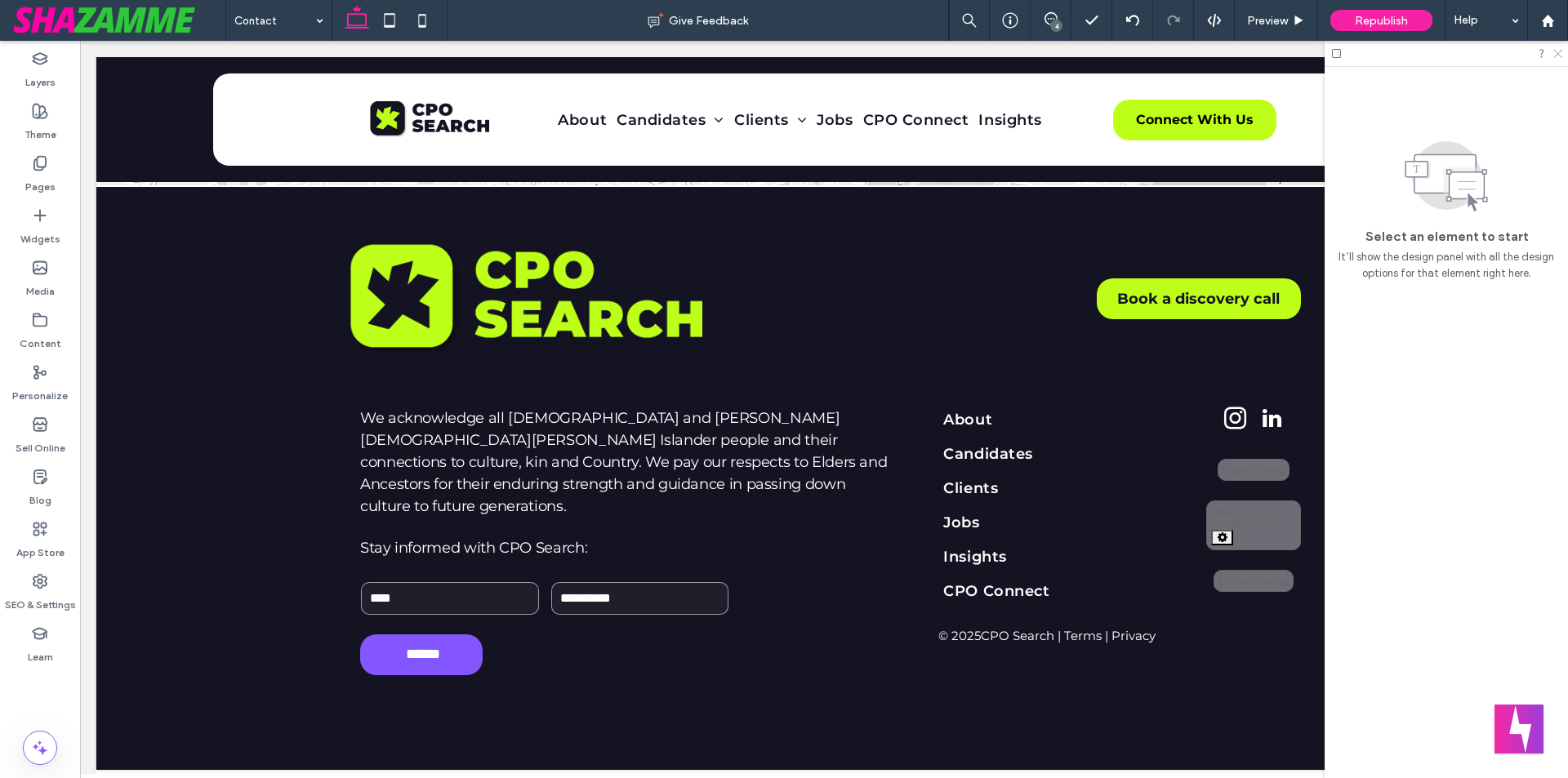
click at [1558, 55] on icon at bounding box center [1556, 52] width 11 height 11
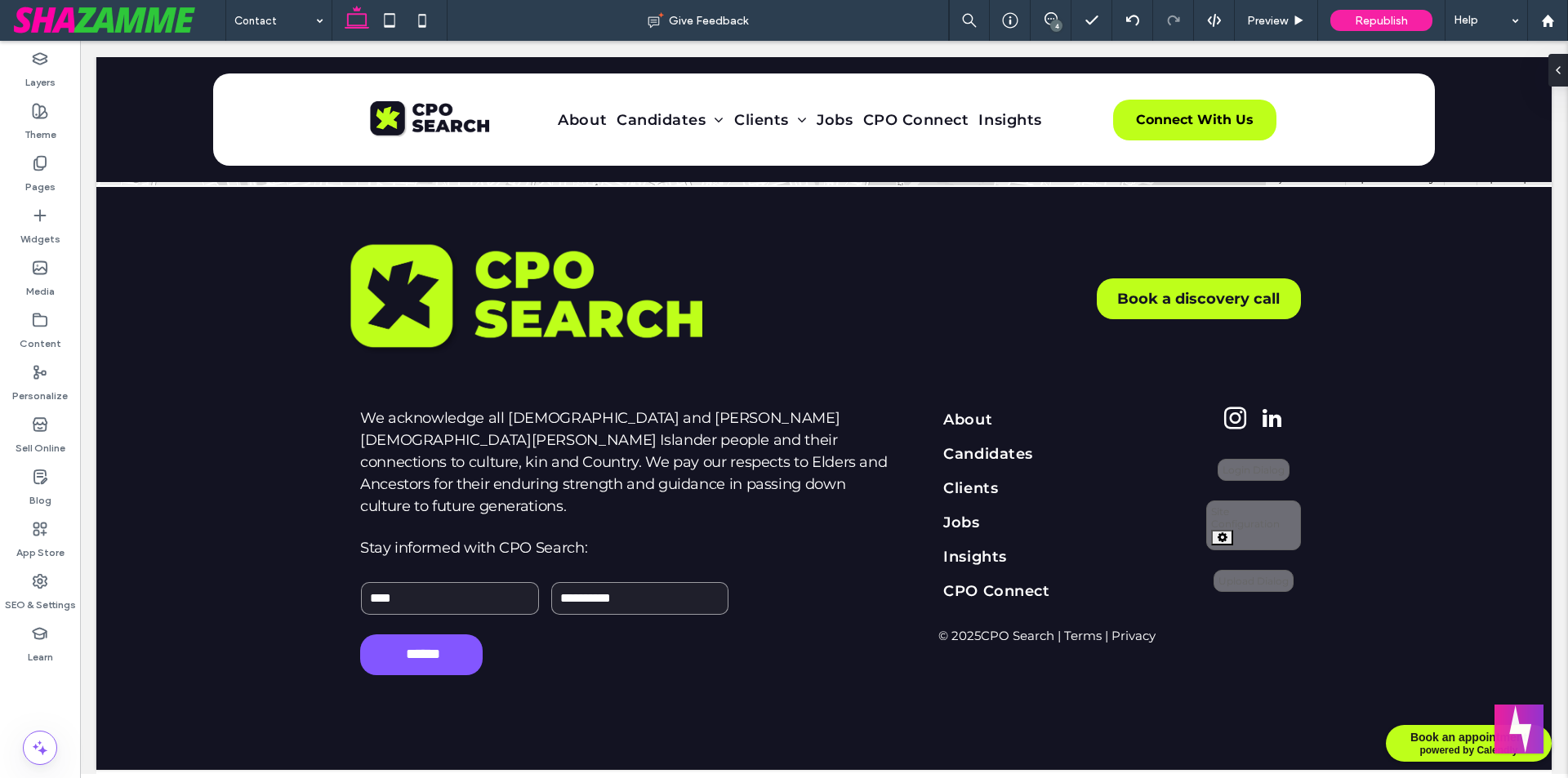
scroll to position [1542, 0]
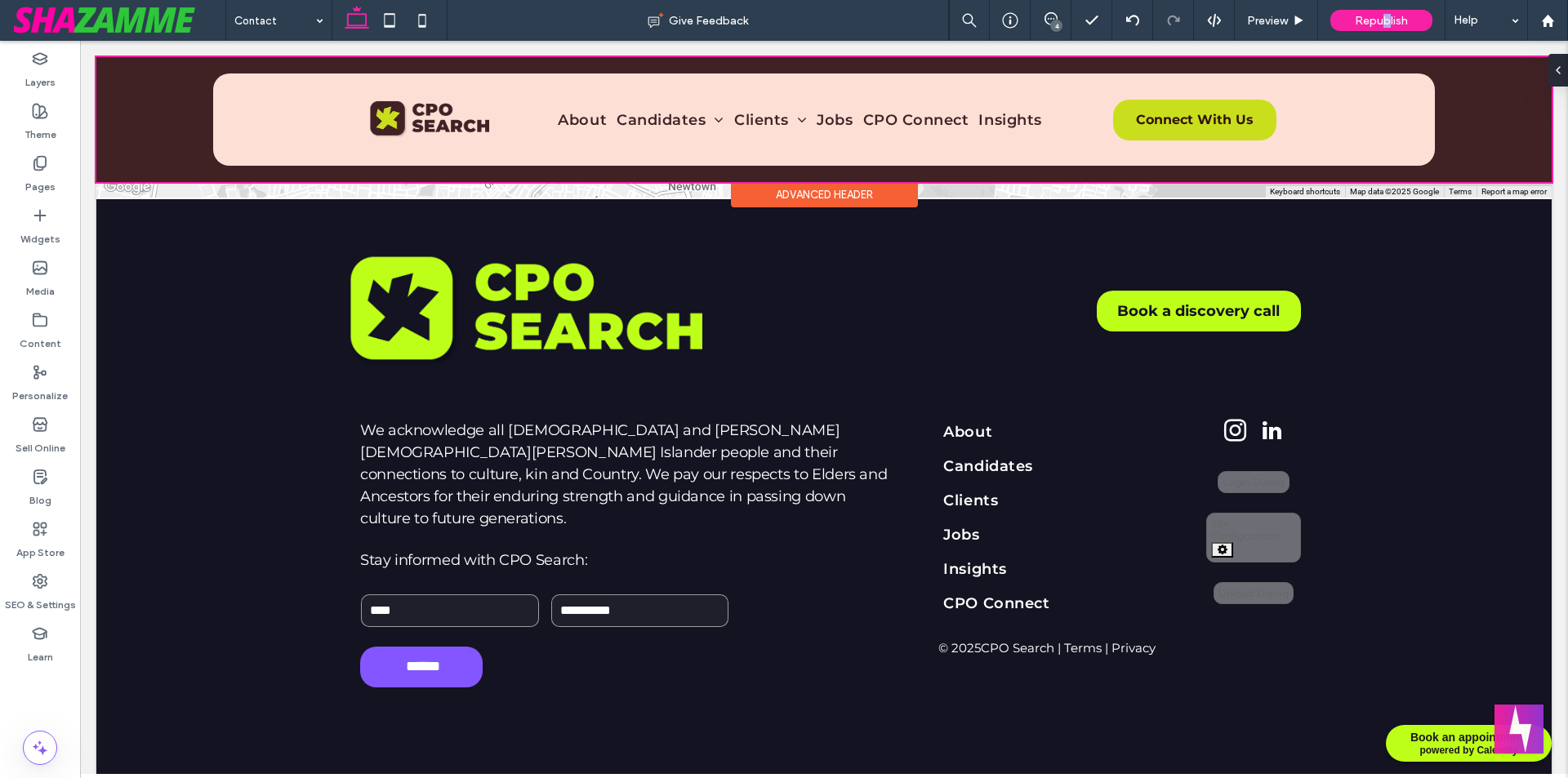
drag, startPoint x: 1466, startPoint y: 64, endPoint x: 1414, endPoint y: 177, distance: 124.4
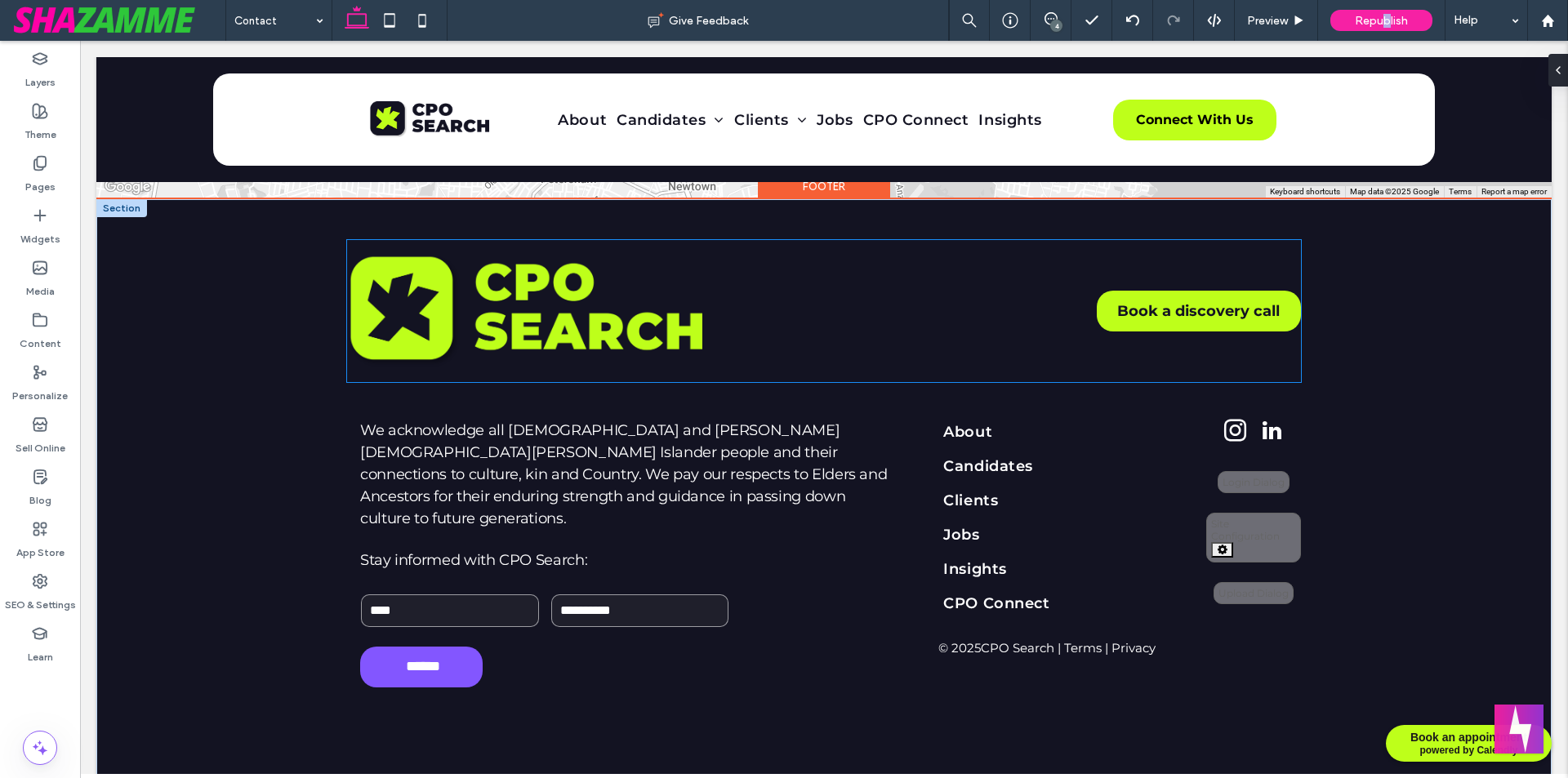
click at [593, 304] on img at bounding box center [525, 311] width 355 height 116
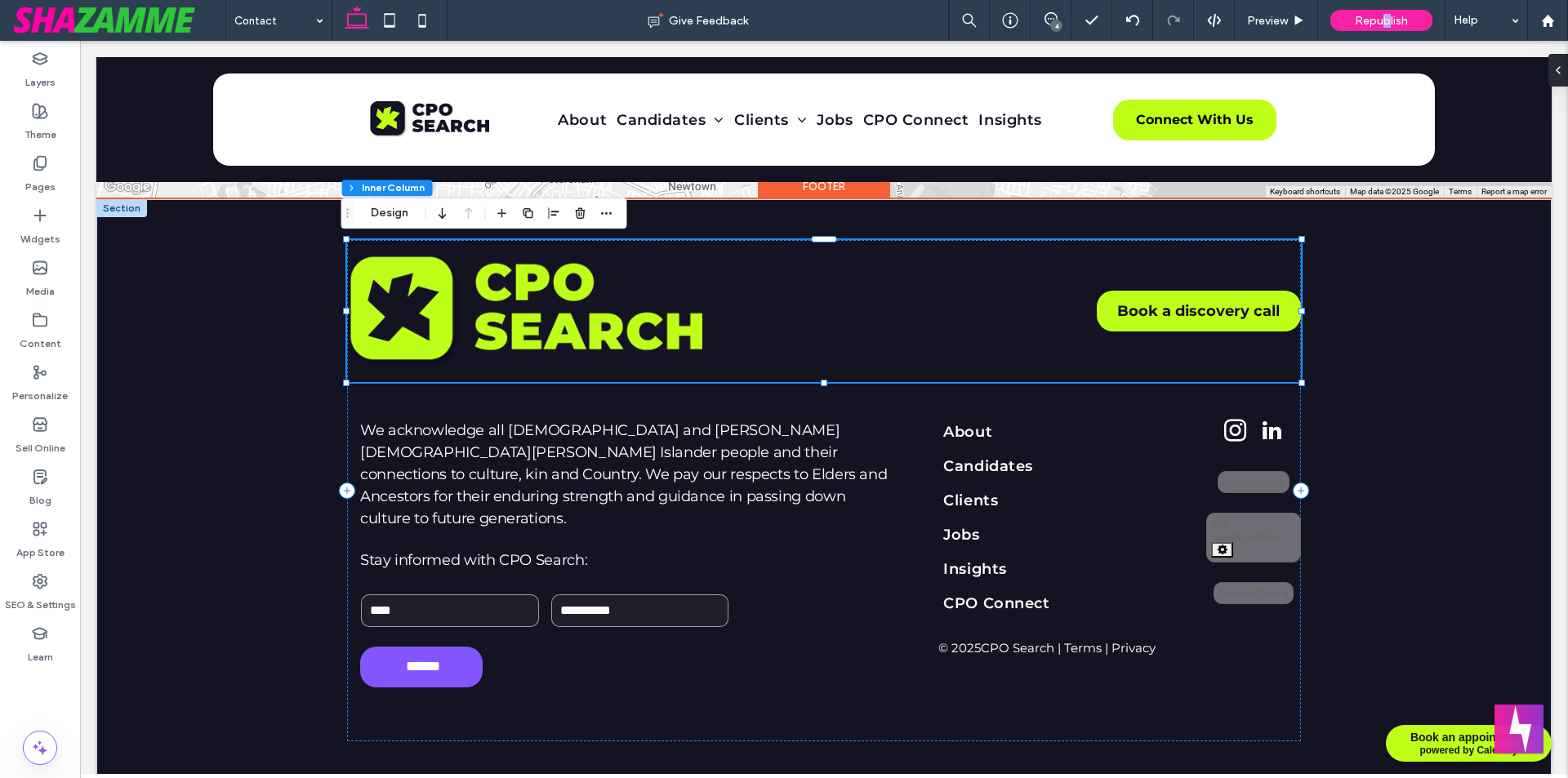
click at [593, 304] on img at bounding box center [525, 311] width 355 height 116
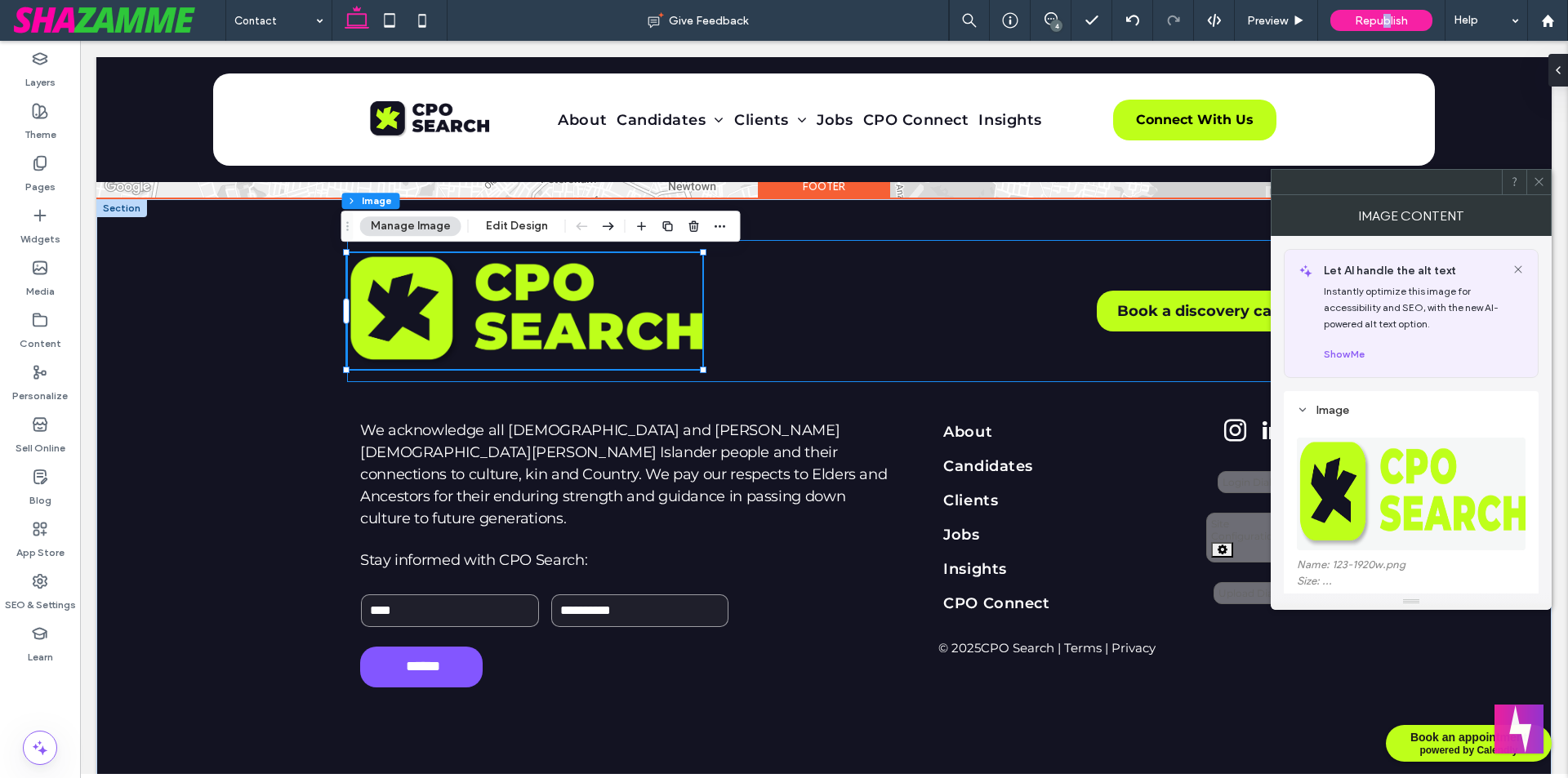
type input "**"
click at [784, 304] on div "Book a discovery call" at bounding box center [824, 311] width 954 height 142
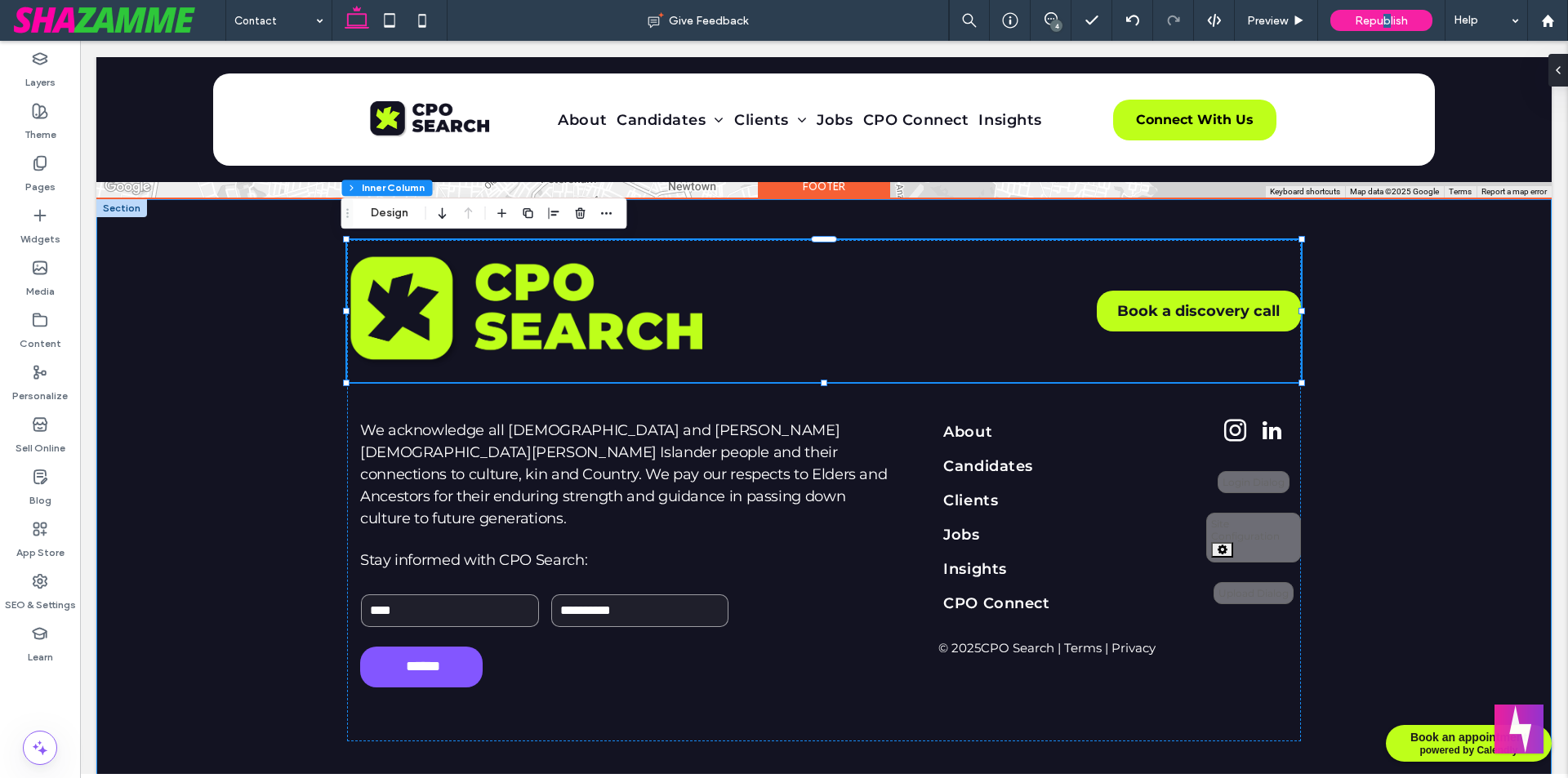
click at [802, 229] on div "Book a discovery call We acknowledge all Aboriginal and Torres Strait Islander …" at bounding box center [823, 490] width 979 height 583
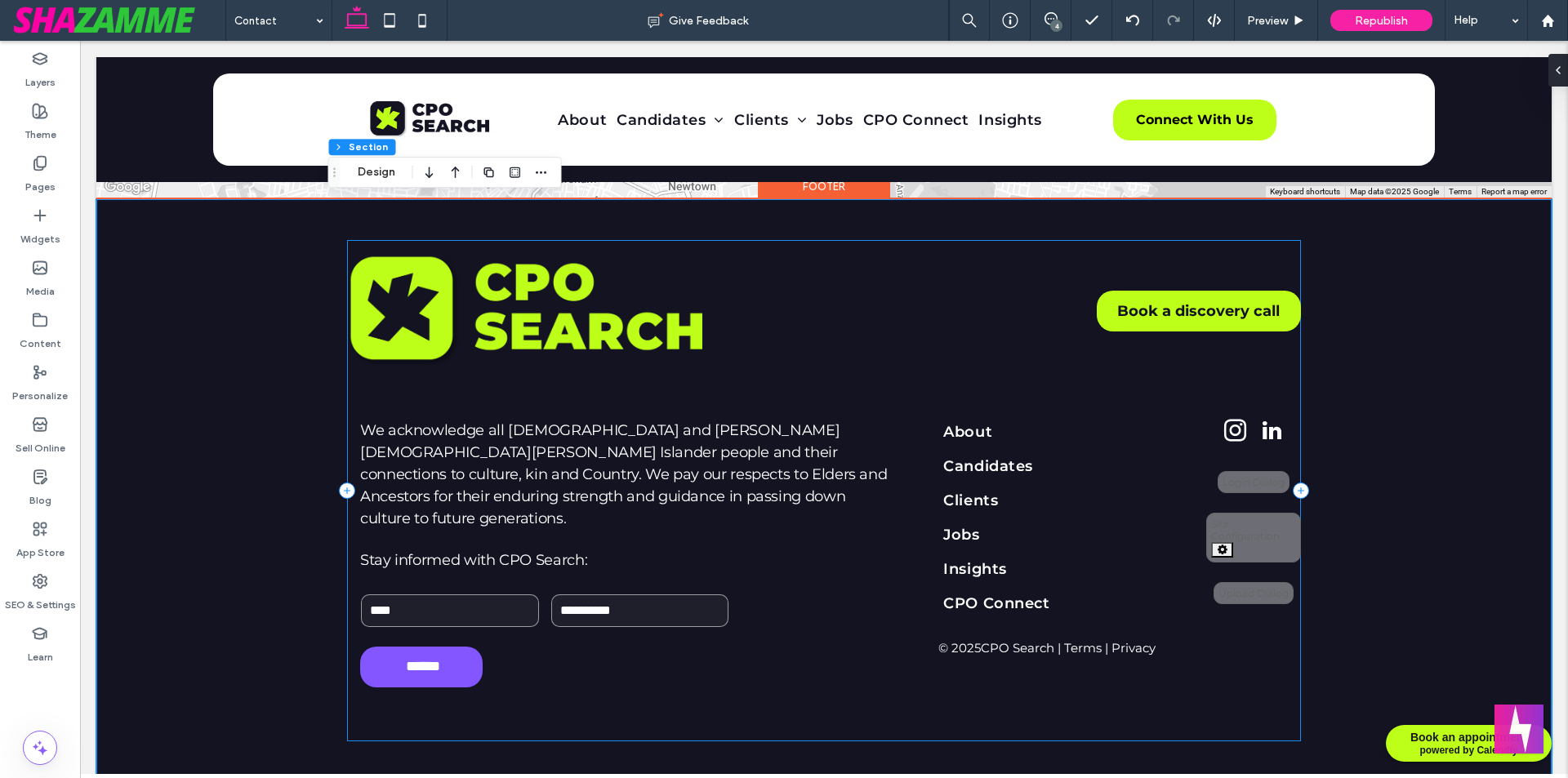
click at [692, 704] on div "Book a discovery call We acknowledge all Aboriginal and Torres Strait Islander …" at bounding box center [824, 490] width 954 height 502
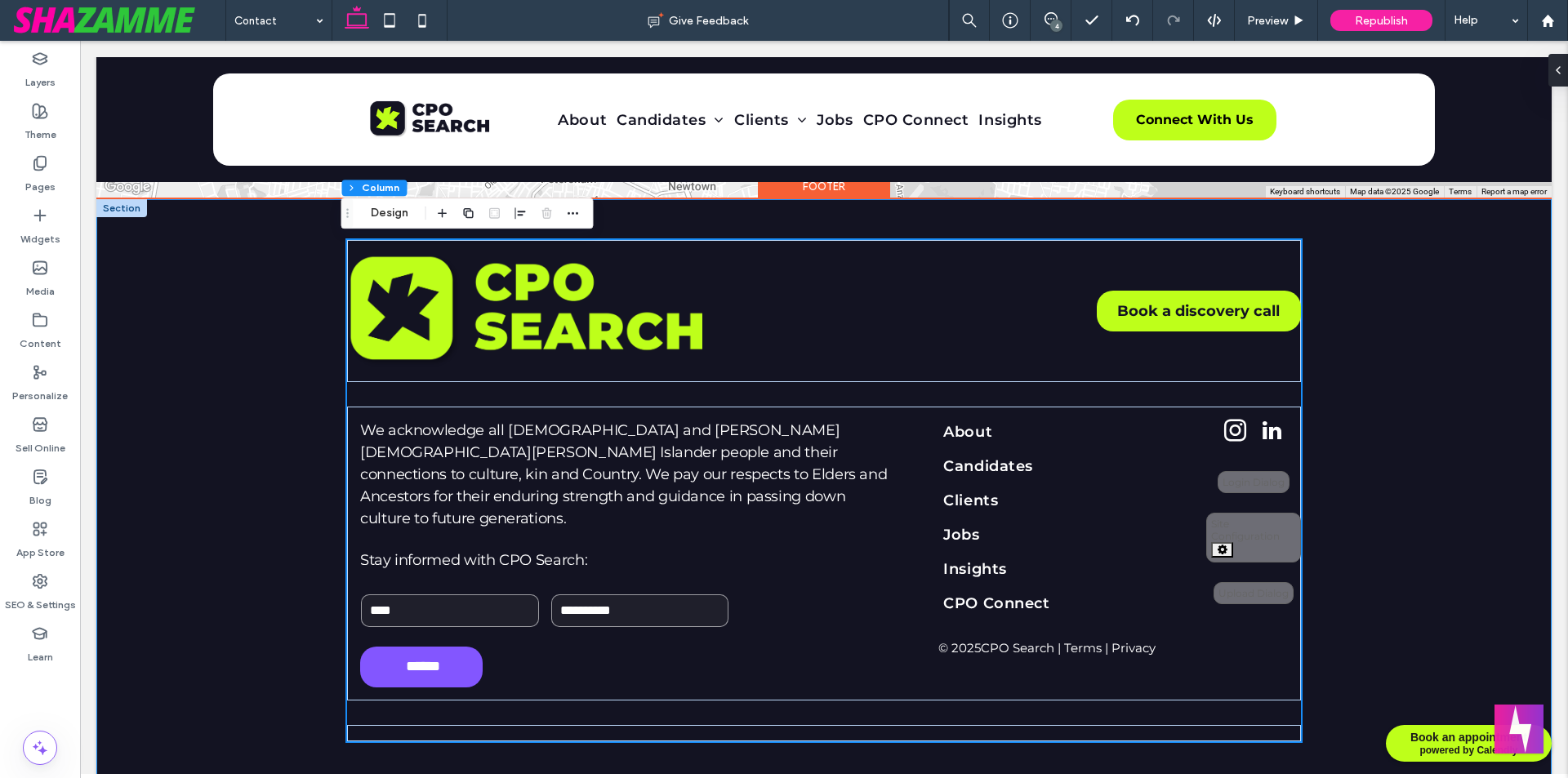
click at [306, 391] on div "Book a discovery call We acknowledge all Aboriginal and Torres Strait Islander …" at bounding box center [824, 490] width 1455 height 583
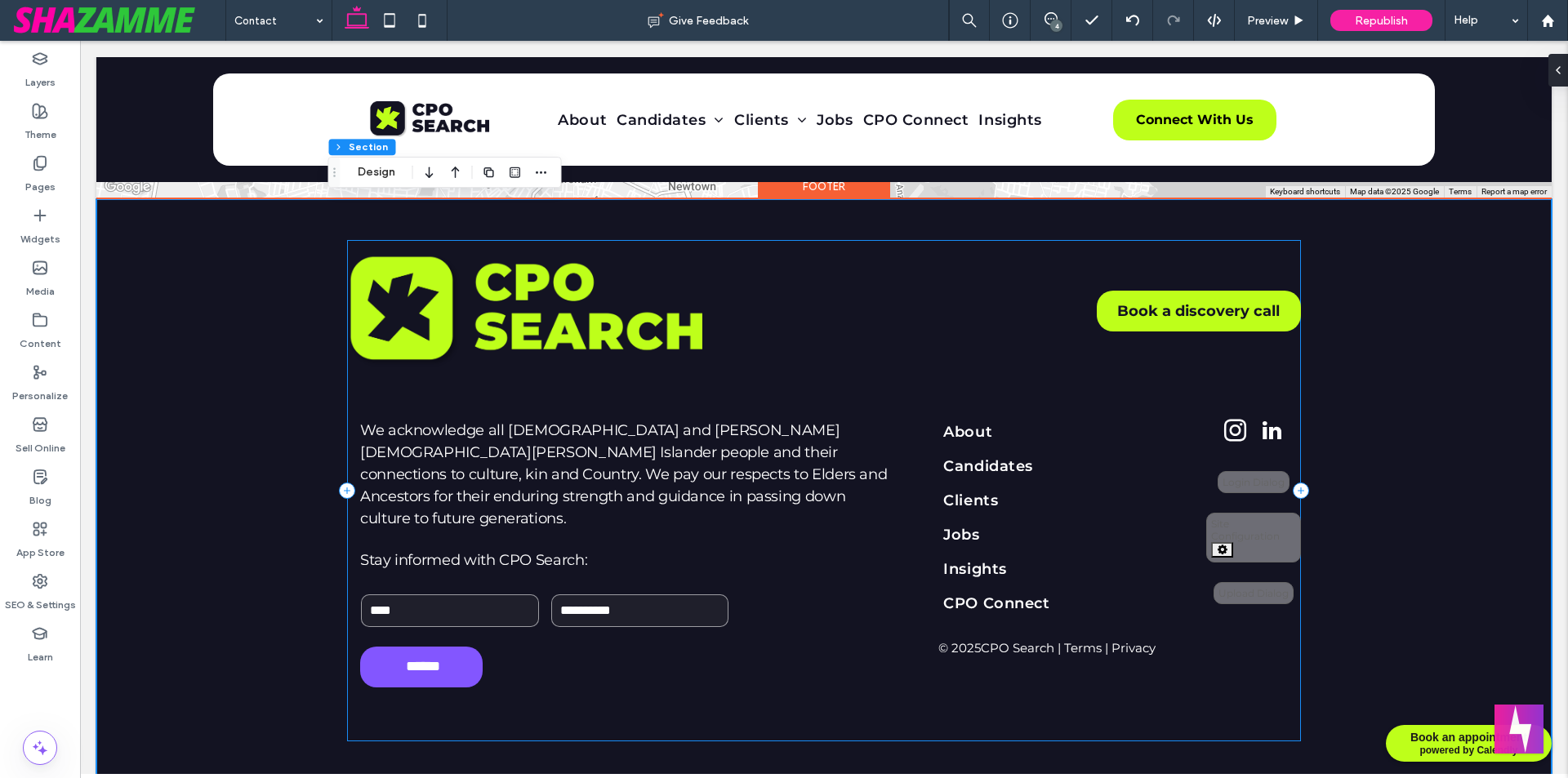
click at [670, 384] on div "Book a discovery call We acknowledge all Aboriginal and Torres Strait Islander …" at bounding box center [824, 490] width 954 height 502
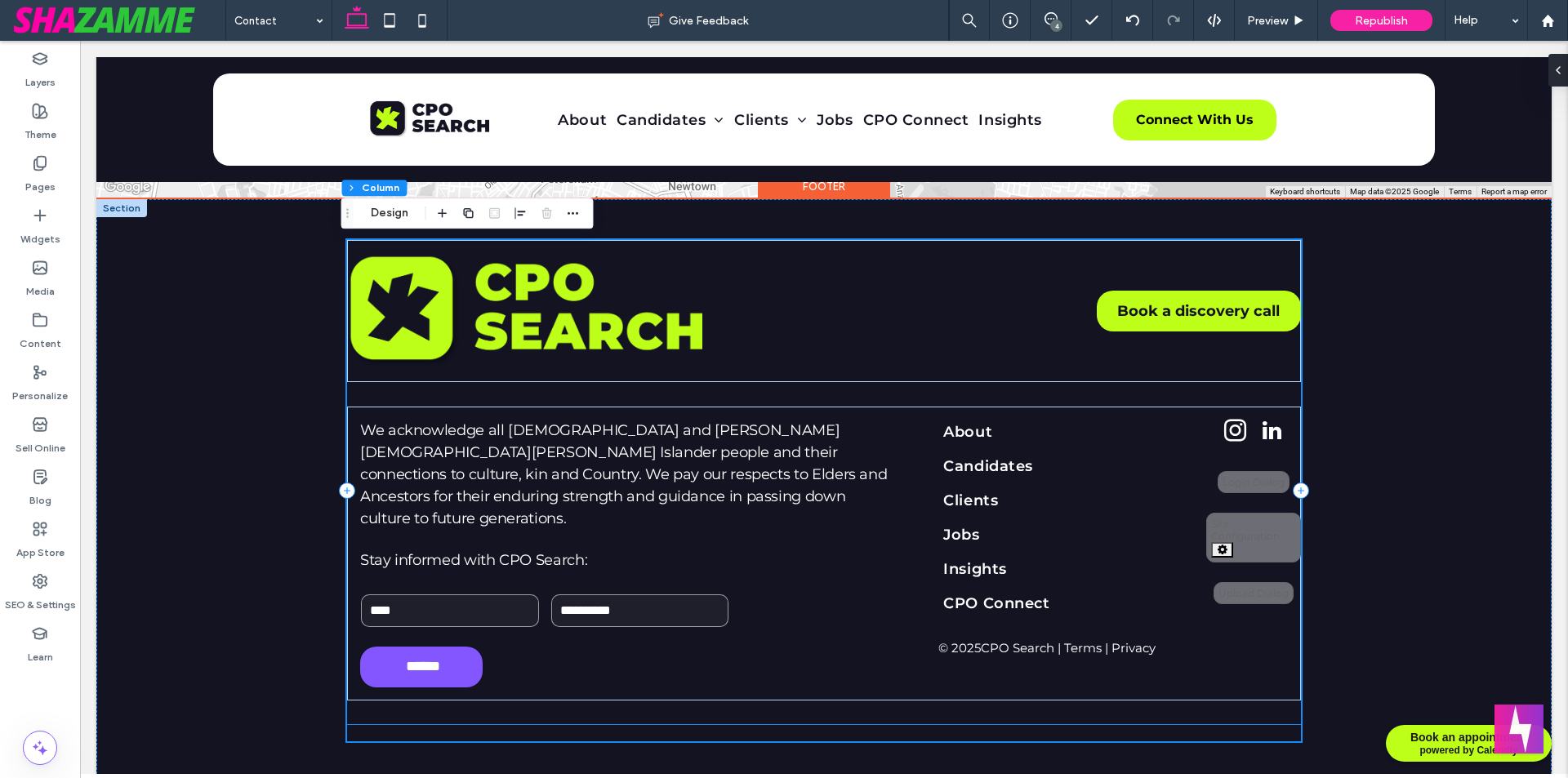
click at [696, 729] on div at bounding box center [824, 733] width 954 height 8
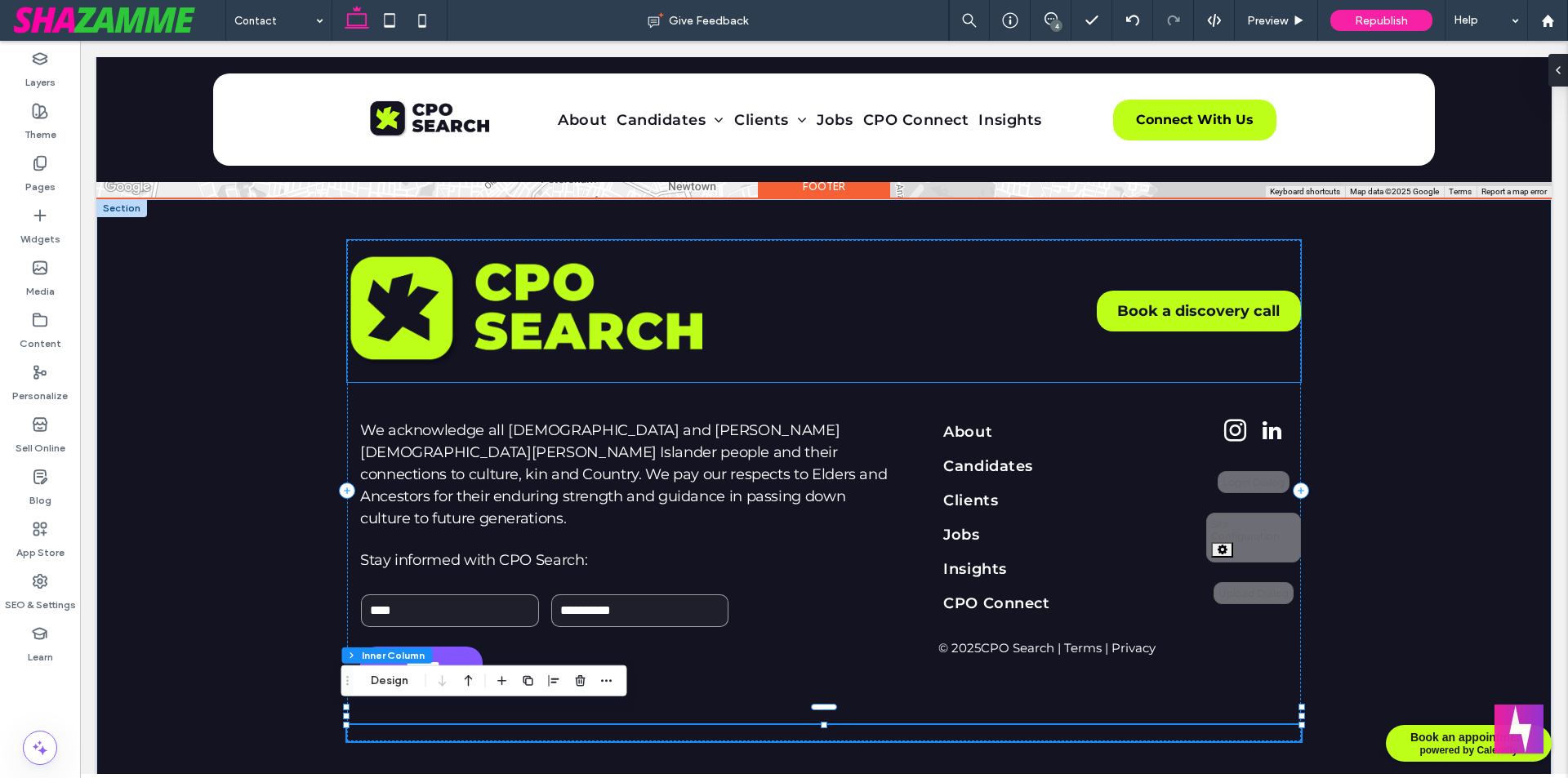
click at [1123, 317] on span "Book a discovery call" at bounding box center [1198, 311] width 163 height 18
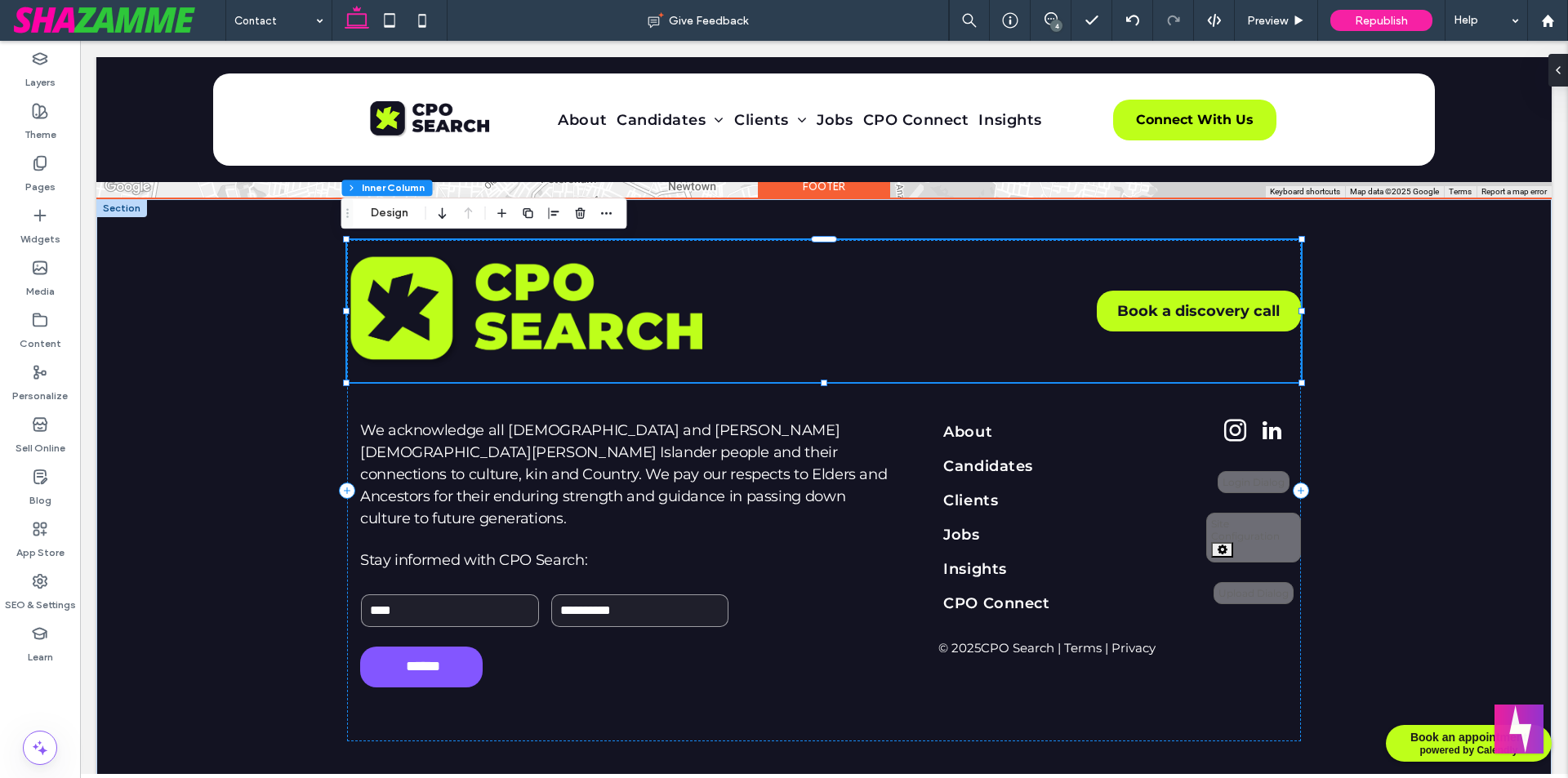
click at [1123, 317] on span "Book a discovery call" at bounding box center [1198, 311] width 163 height 18
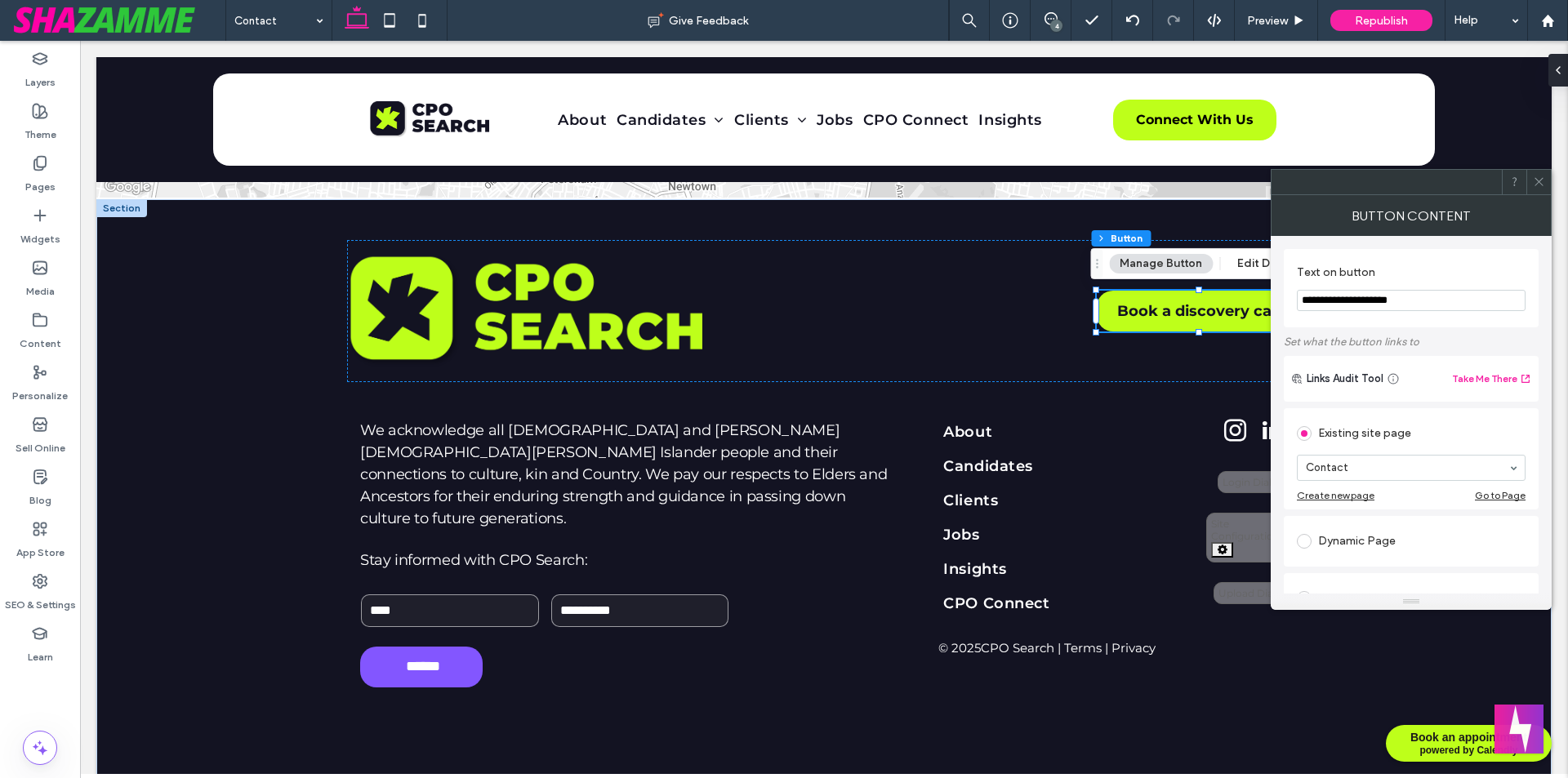
click at [1537, 184] on use at bounding box center [1538, 182] width 8 height 8
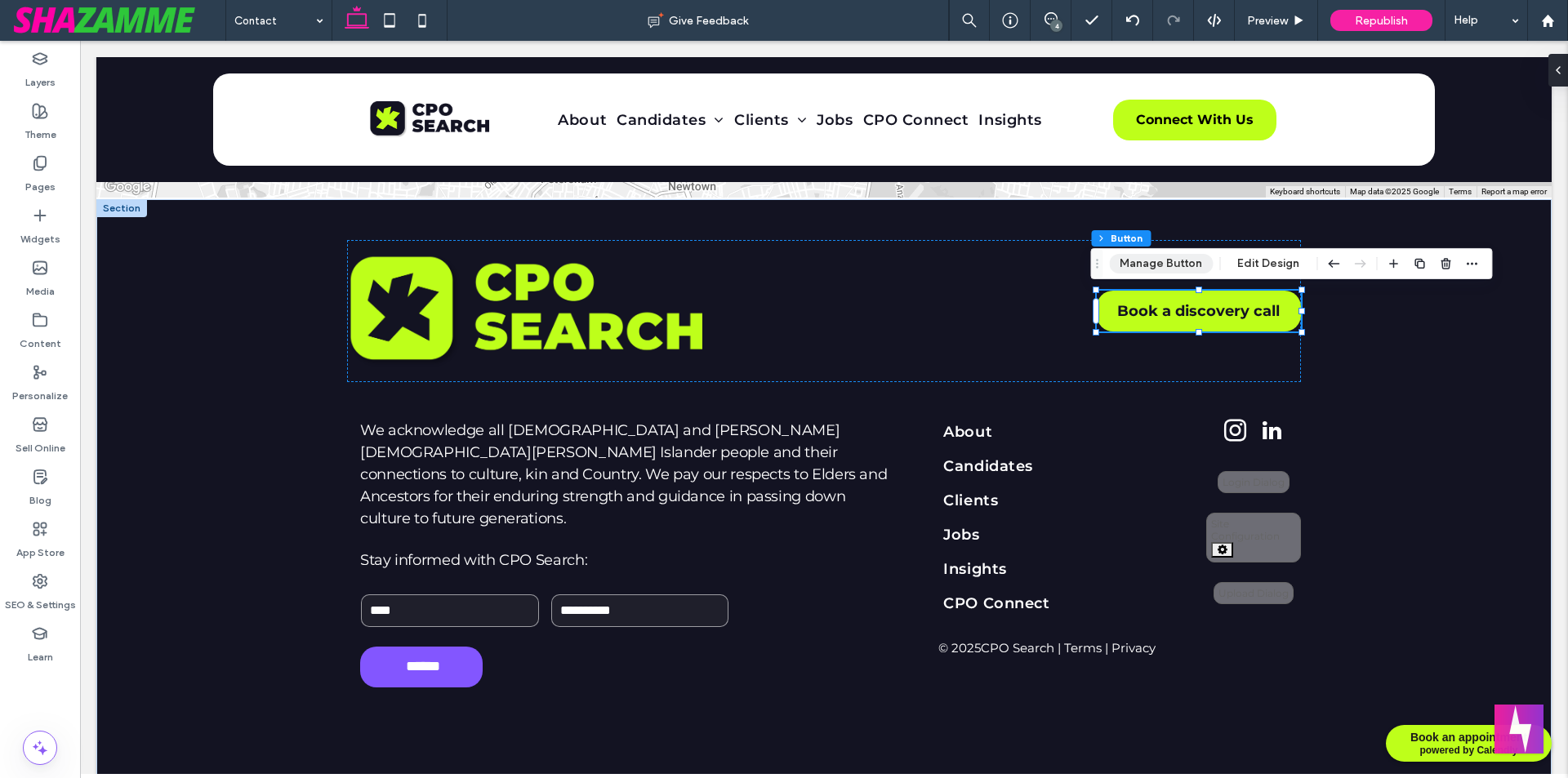
click at [1170, 262] on button "Manage Button" at bounding box center [1160, 264] width 103 height 20
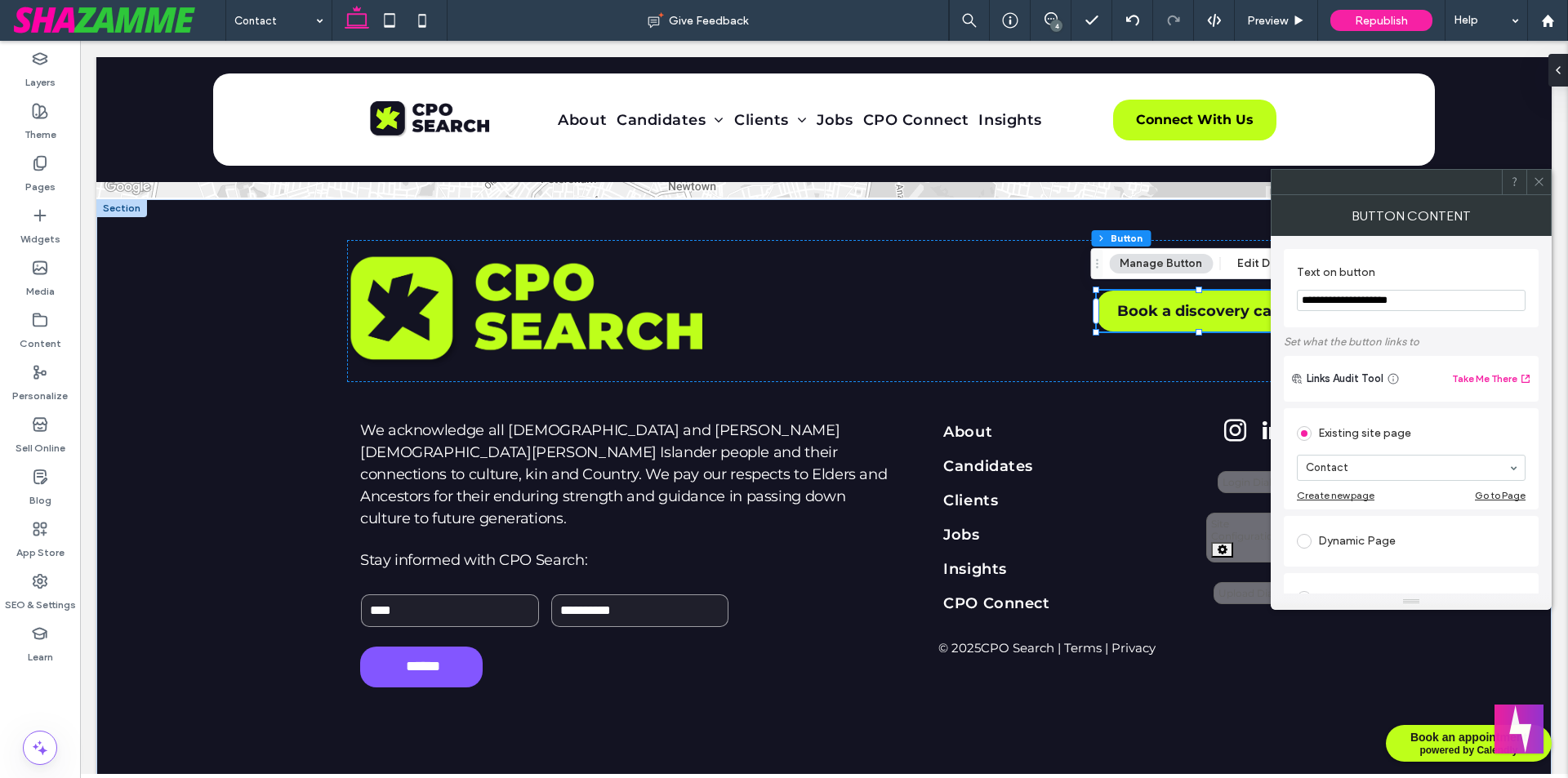
drag, startPoint x: 1386, startPoint y: 301, endPoint x: 1418, endPoint y: 301, distance: 32.0
click at [1418, 301] on input "**********" at bounding box center [1411, 301] width 229 height 21
drag, startPoint x: 1422, startPoint y: 301, endPoint x: 1303, endPoint y: 302, distance: 119.0
click at [1303, 302] on input "**********" at bounding box center [1411, 301] width 229 height 21
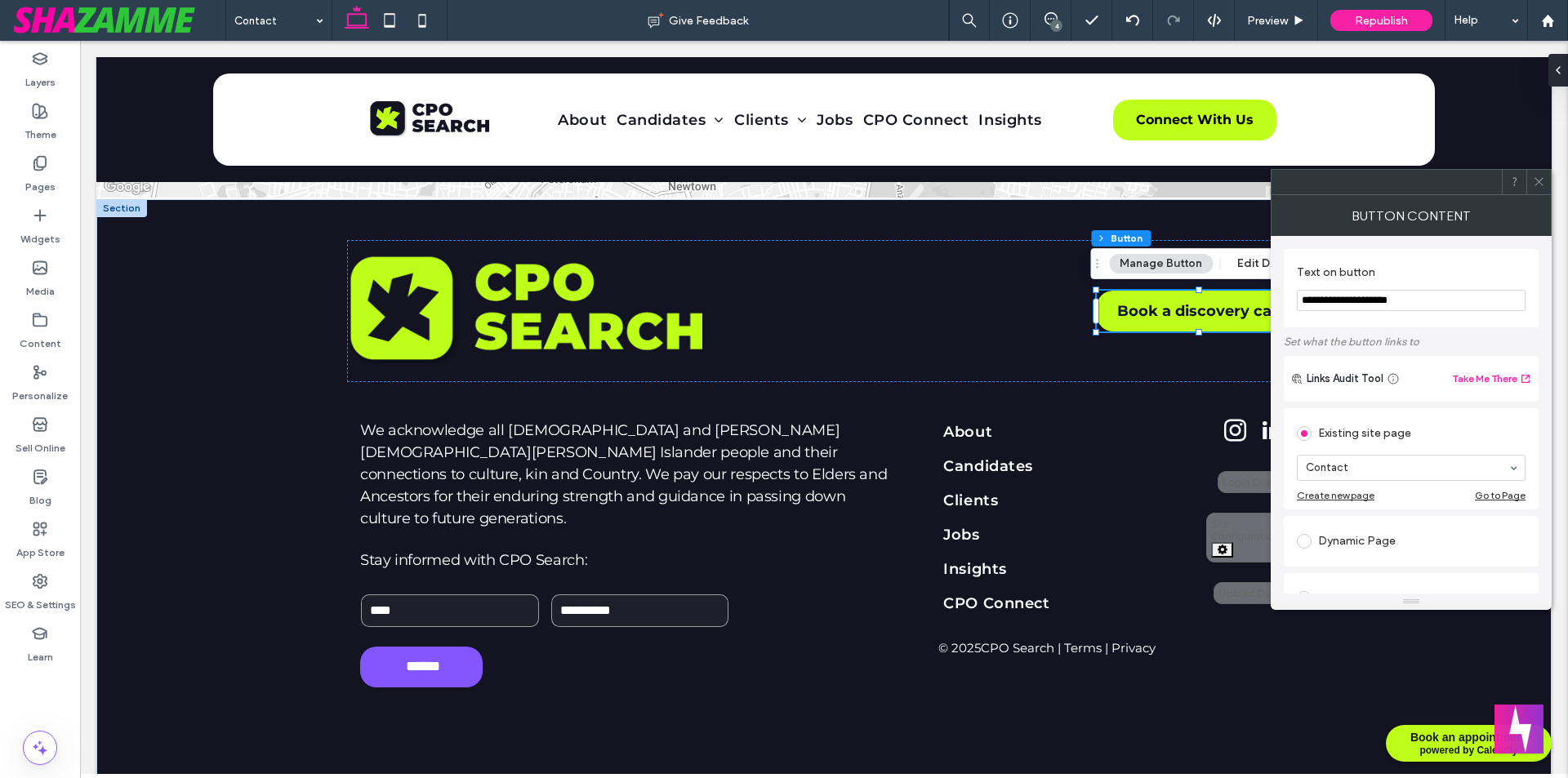
click at [1303, 302] on input "**********" at bounding box center [1411, 301] width 229 height 21
drag, startPoint x: 1303, startPoint y: 302, endPoint x: 1415, endPoint y: 295, distance: 112.2
click at [1415, 295] on input "**********" at bounding box center [1411, 301] width 229 height 21
drag, startPoint x: 1418, startPoint y: 343, endPoint x: 1287, endPoint y: 343, distance: 131.0
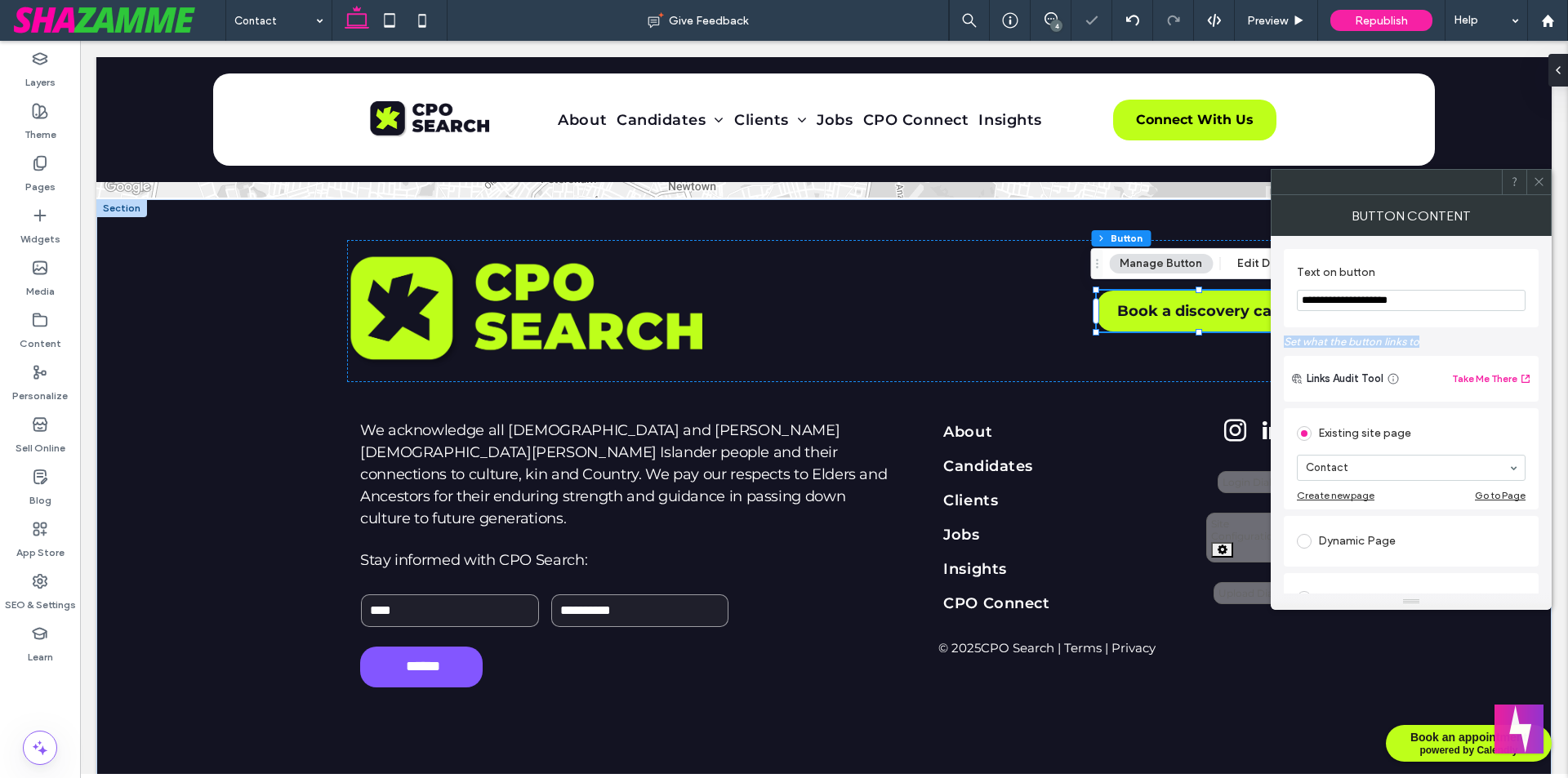
click at [1287, 343] on label "Set what the button links to" at bounding box center [1411, 341] width 255 height 29
drag, startPoint x: 1284, startPoint y: 343, endPoint x: 1442, endPoint y: 343, distance: 158.0
click at [1442, 343] on label "Set what the button links to" at bounding box center [1411, 341] width 255 height 29
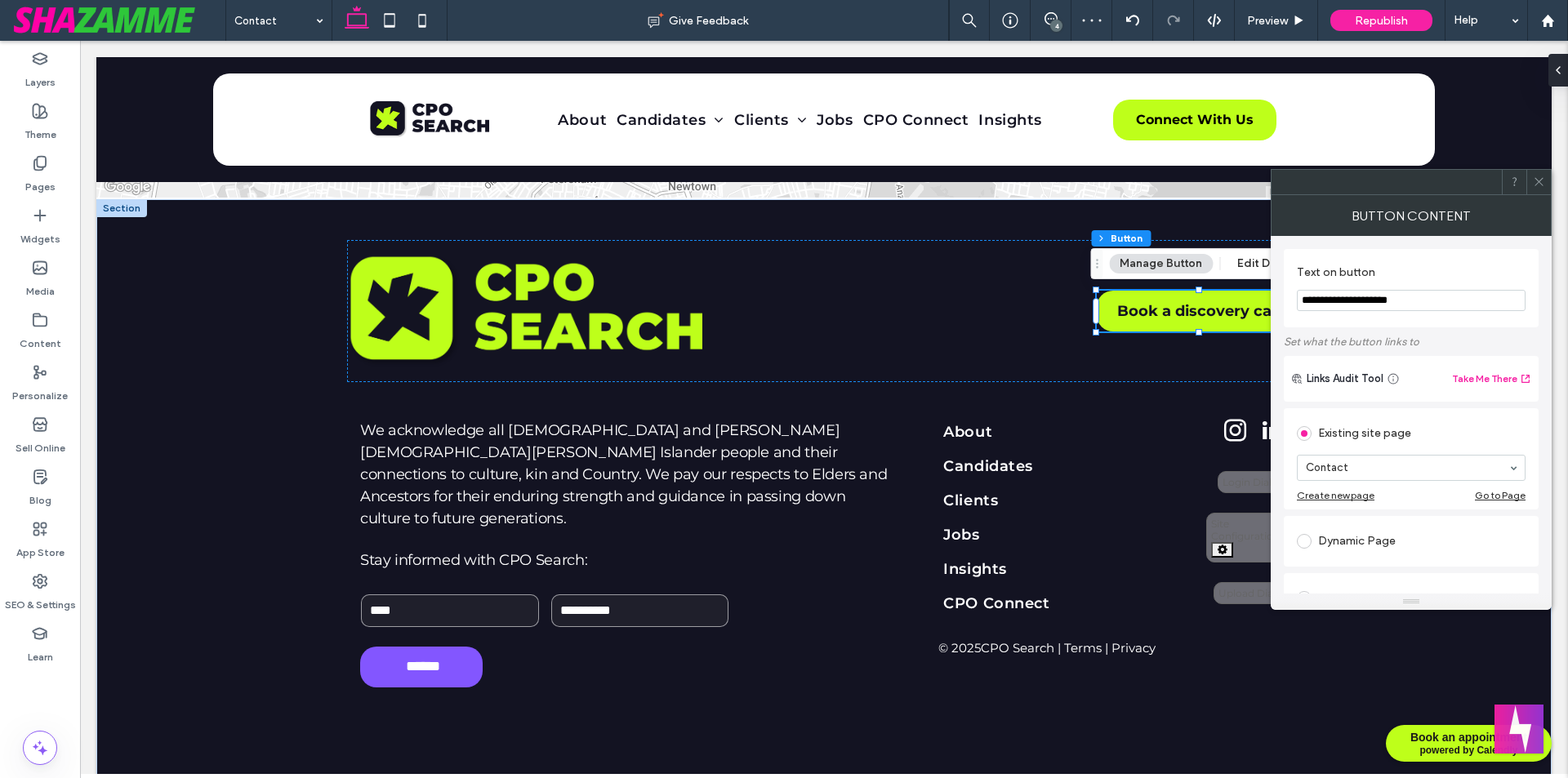
click at [1537, 183] on use at bounding box center [1538, 182] width 8 height 8
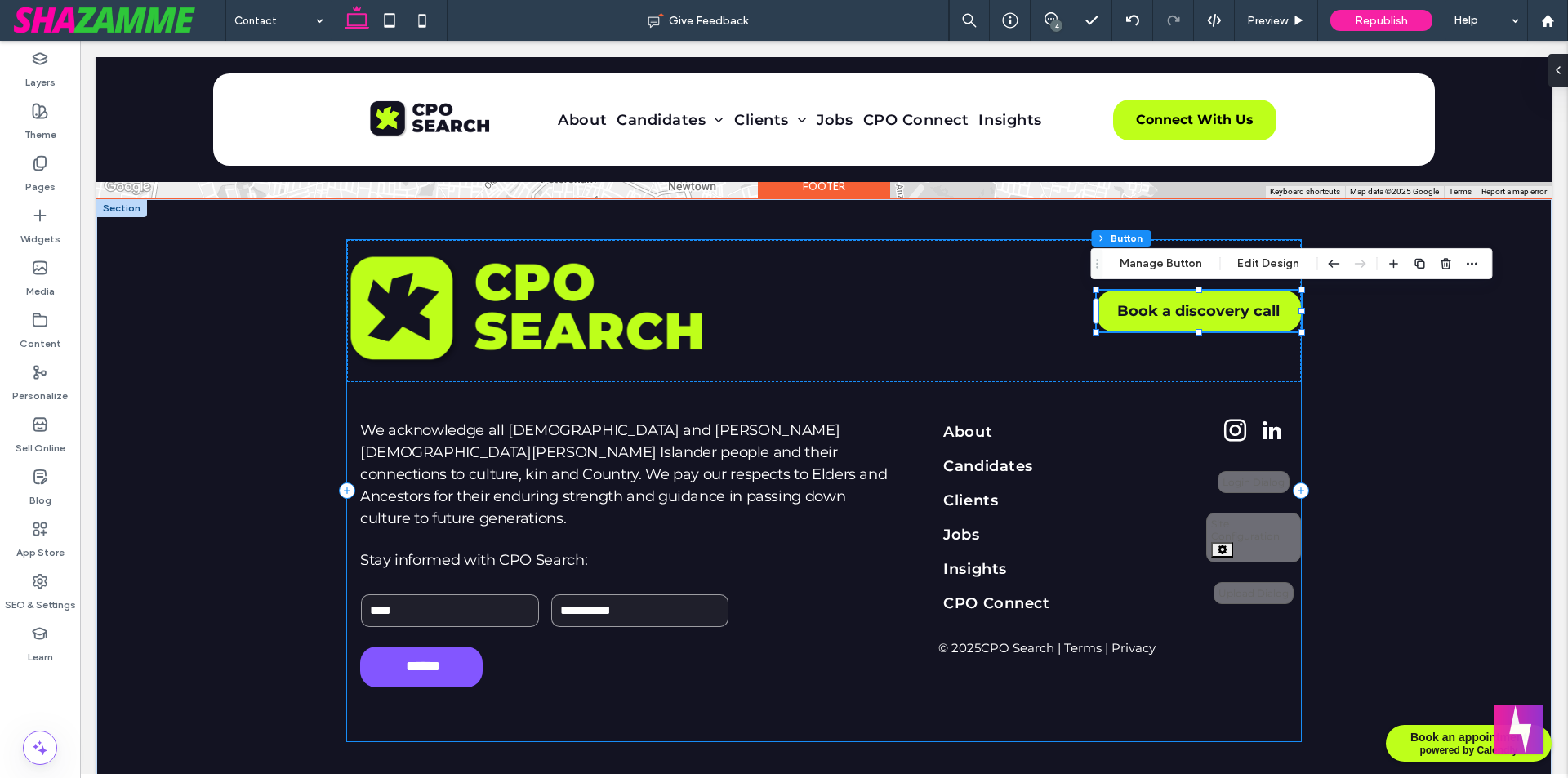
click at [575, 392] on div "Book a discovery call We acknowledge all Aboriginal and Torres Strait Islander …" at bounding box center [824, 490] width 954 height 502
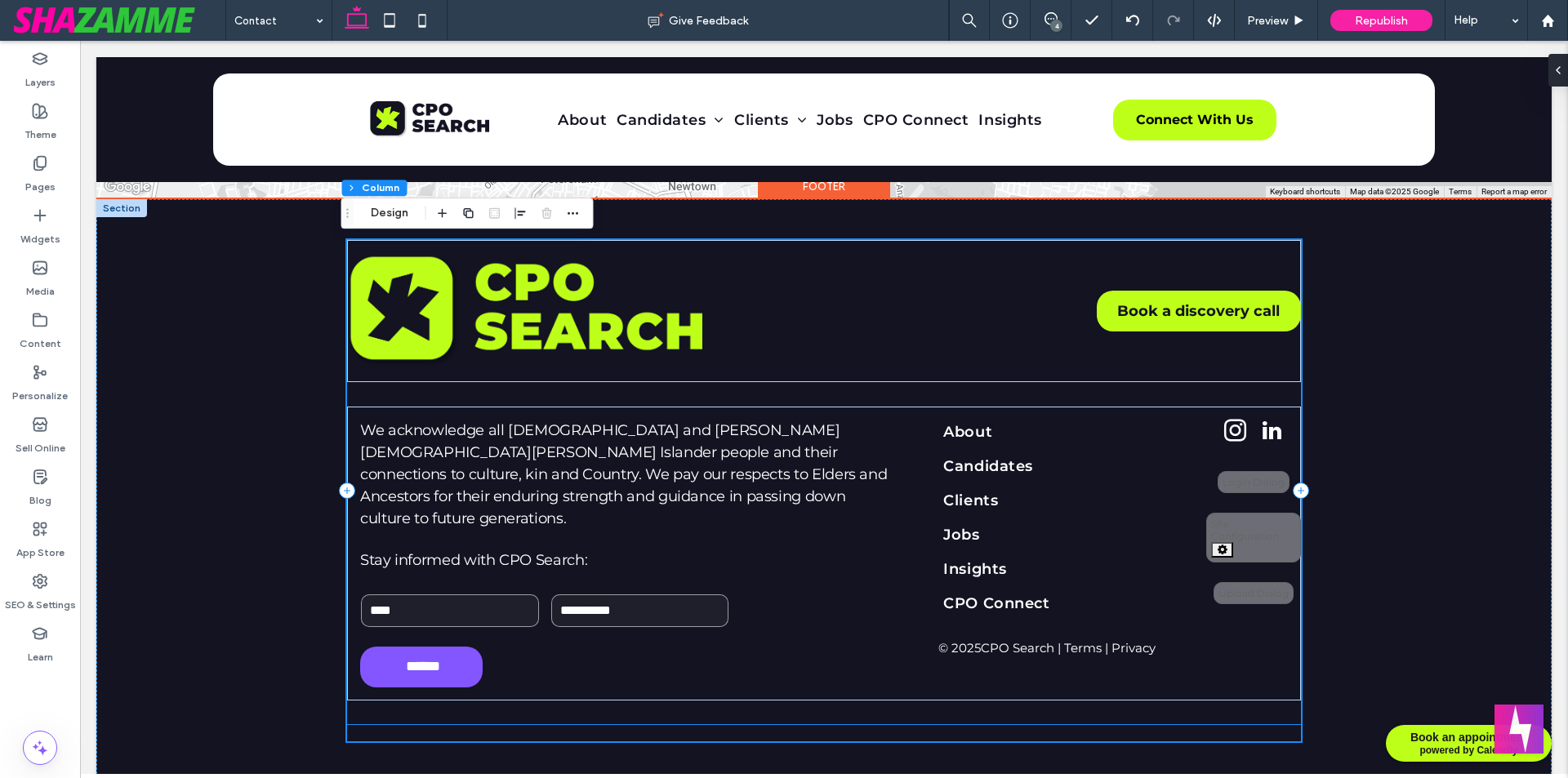
click at [954, 729] on div at bounding box center [824, 733] width 954 height 8
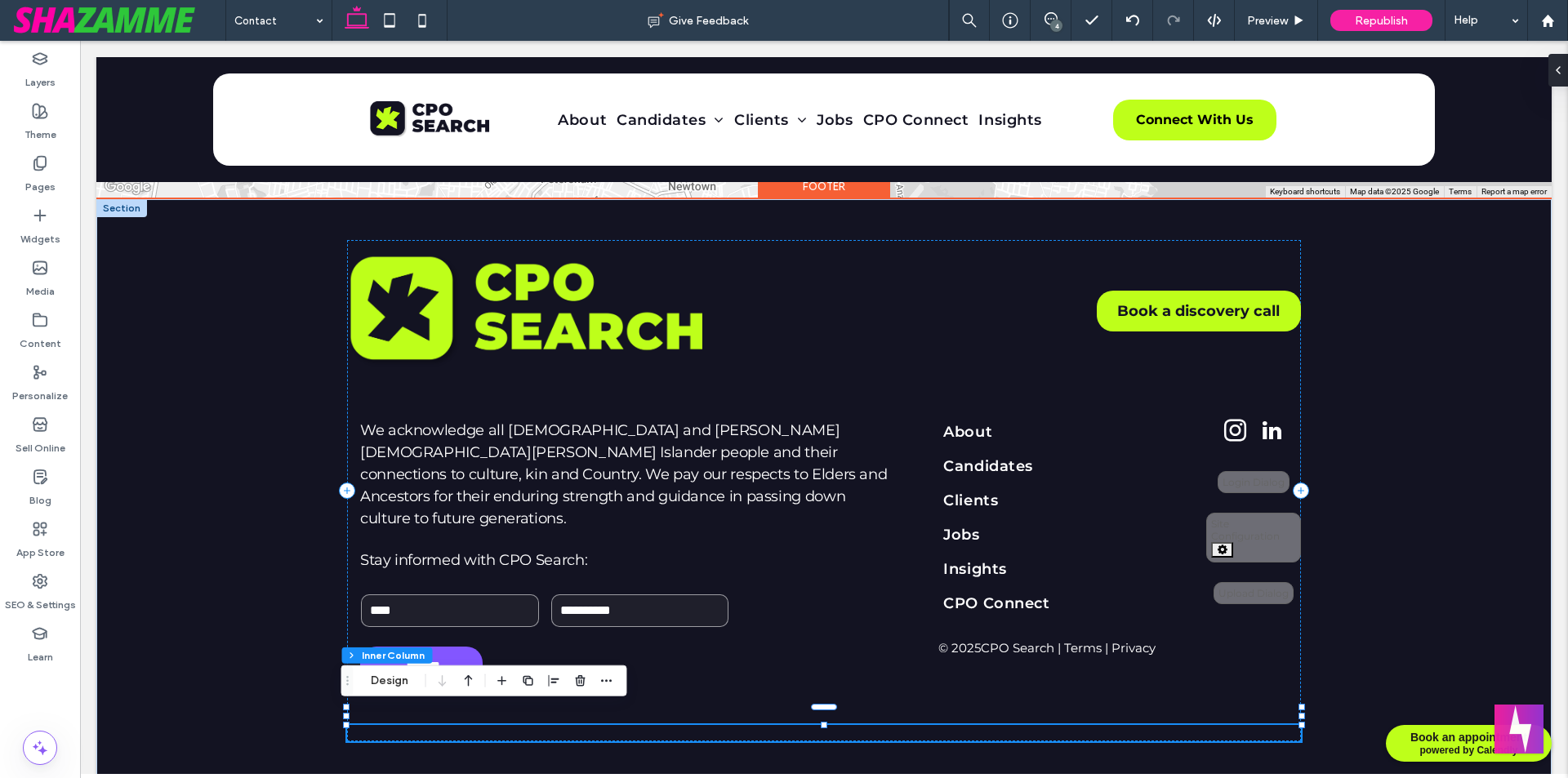
click at [583, 725] on div at bounding box center [824, 733] width 954 height 17
click at [582, 729] on div at bounding box center [824, 733] width 954 height 8
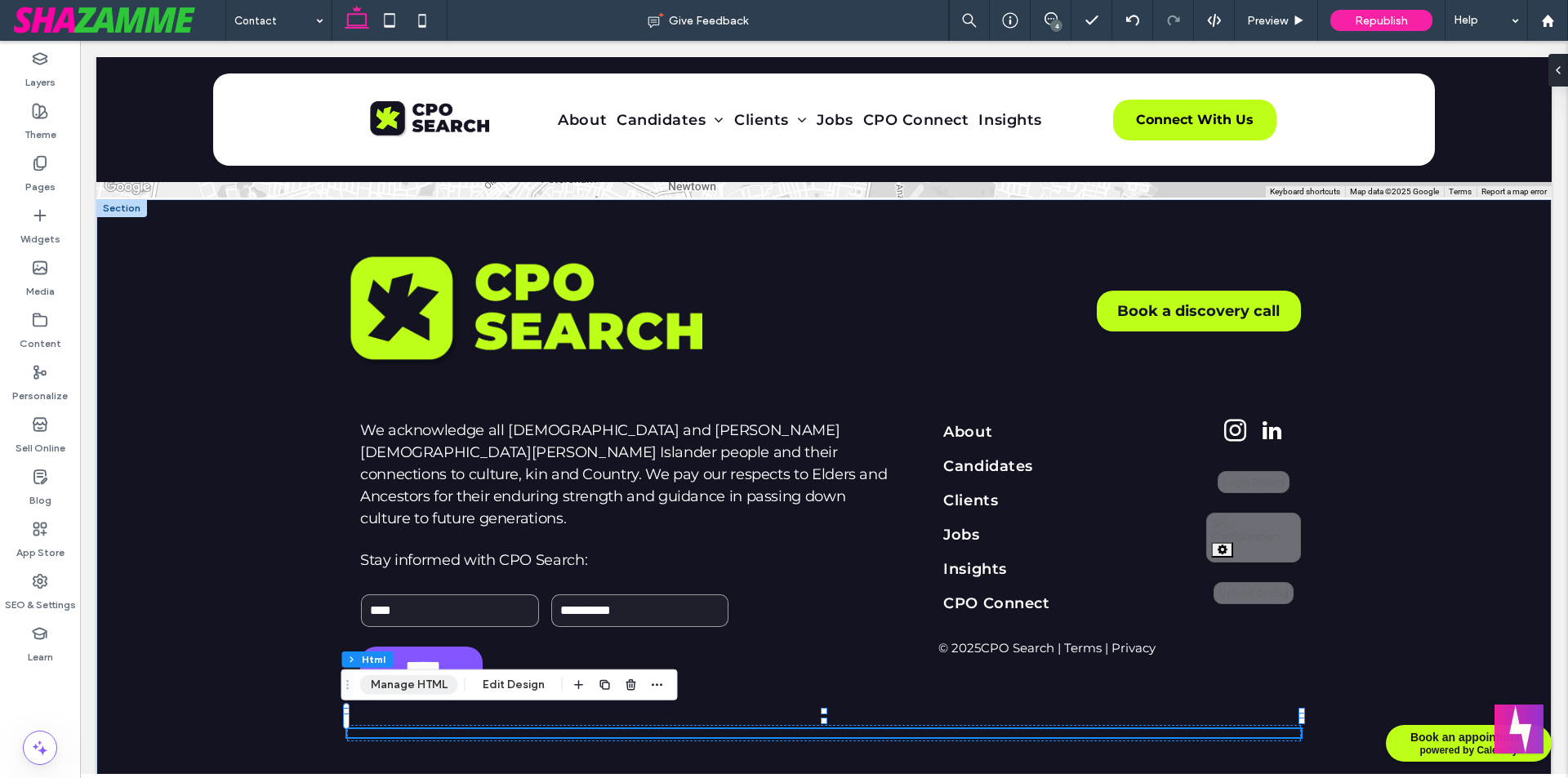
click at [412, 680] on button "Manage HTML" at bounding box center [409, 685] width 98 height 20
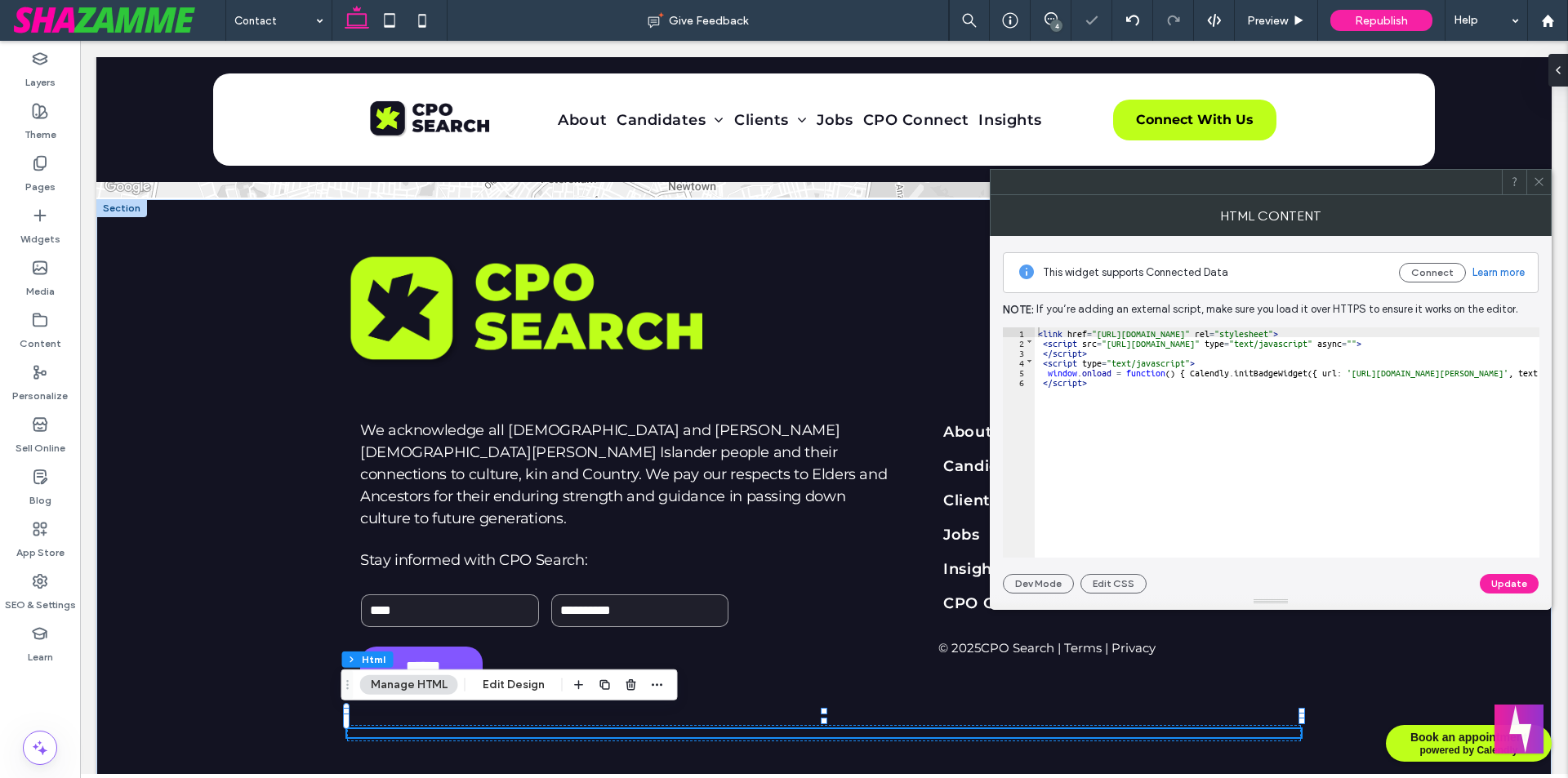
click at [1173, 425] on div "< link href = "https://assets.calendly.com/assets/external/widget.css" rel = "s…" at bounding box center [1523, 452] width 976 height 250
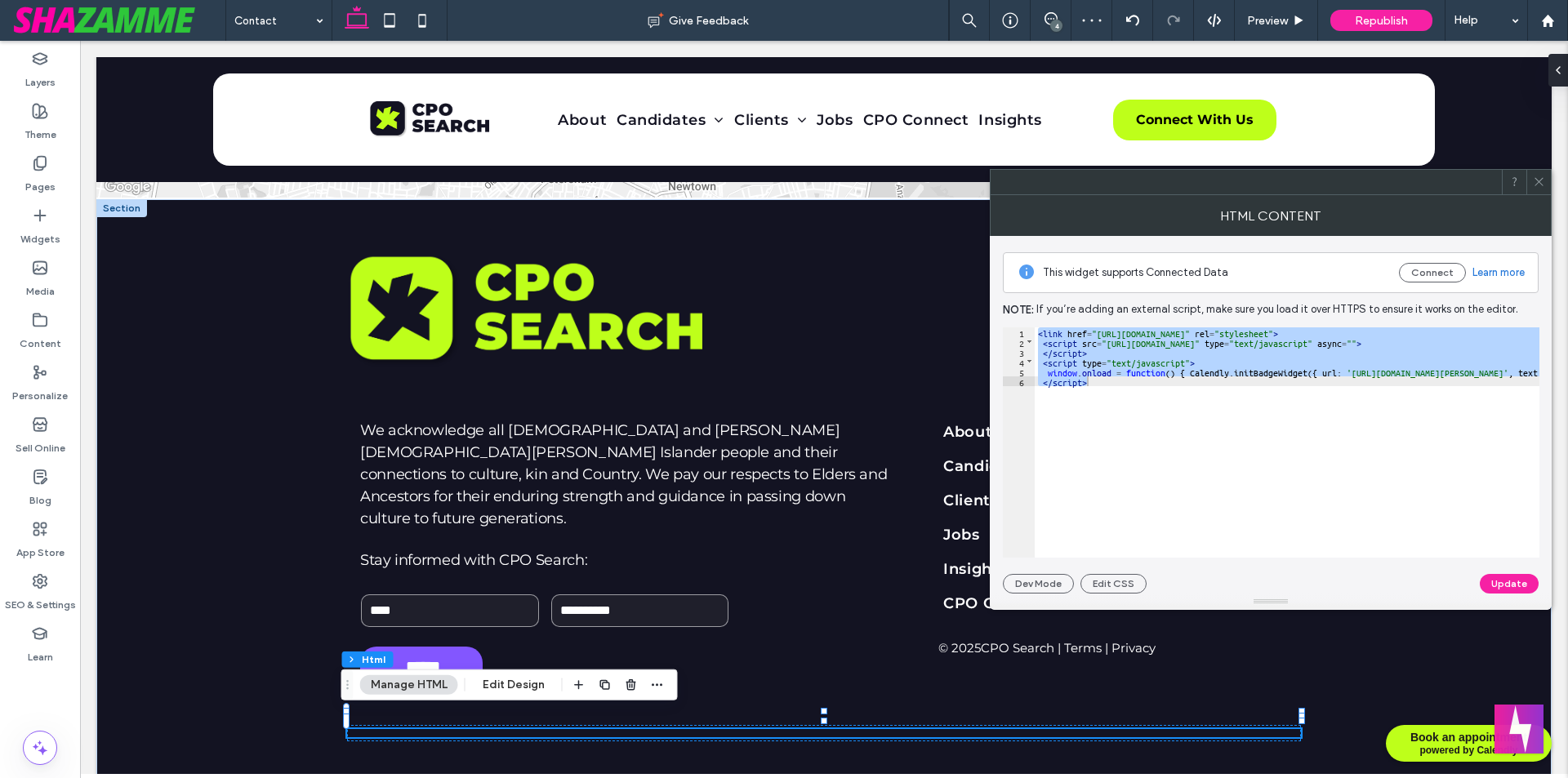
click at [1542, 184] on icon at bounding box center [1538, 181] width 12 height 12
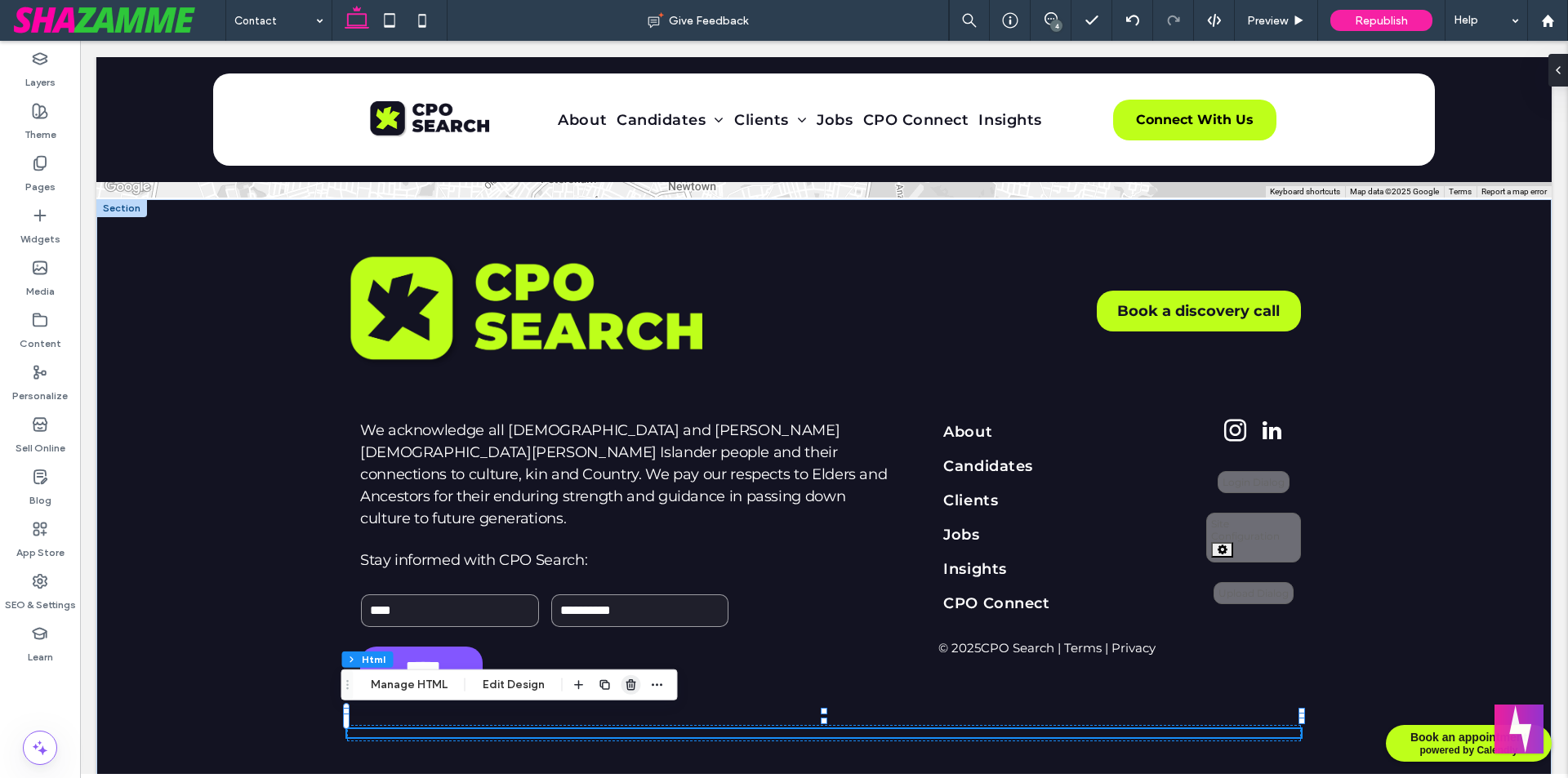
click at [628, 679] on icon "button" at bounding box center [631, 685] width 13 height 13
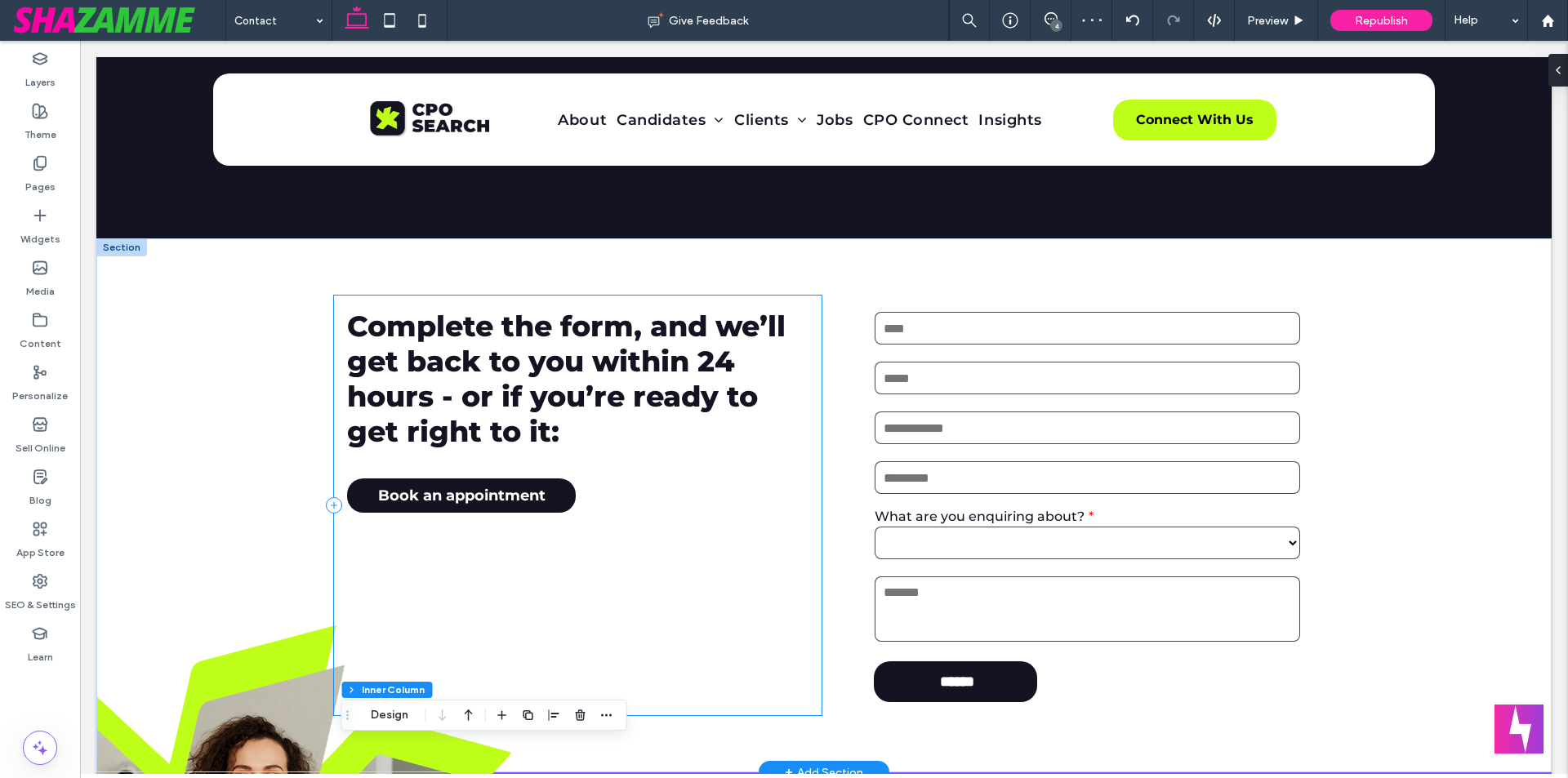
scroll to position [168, 0]
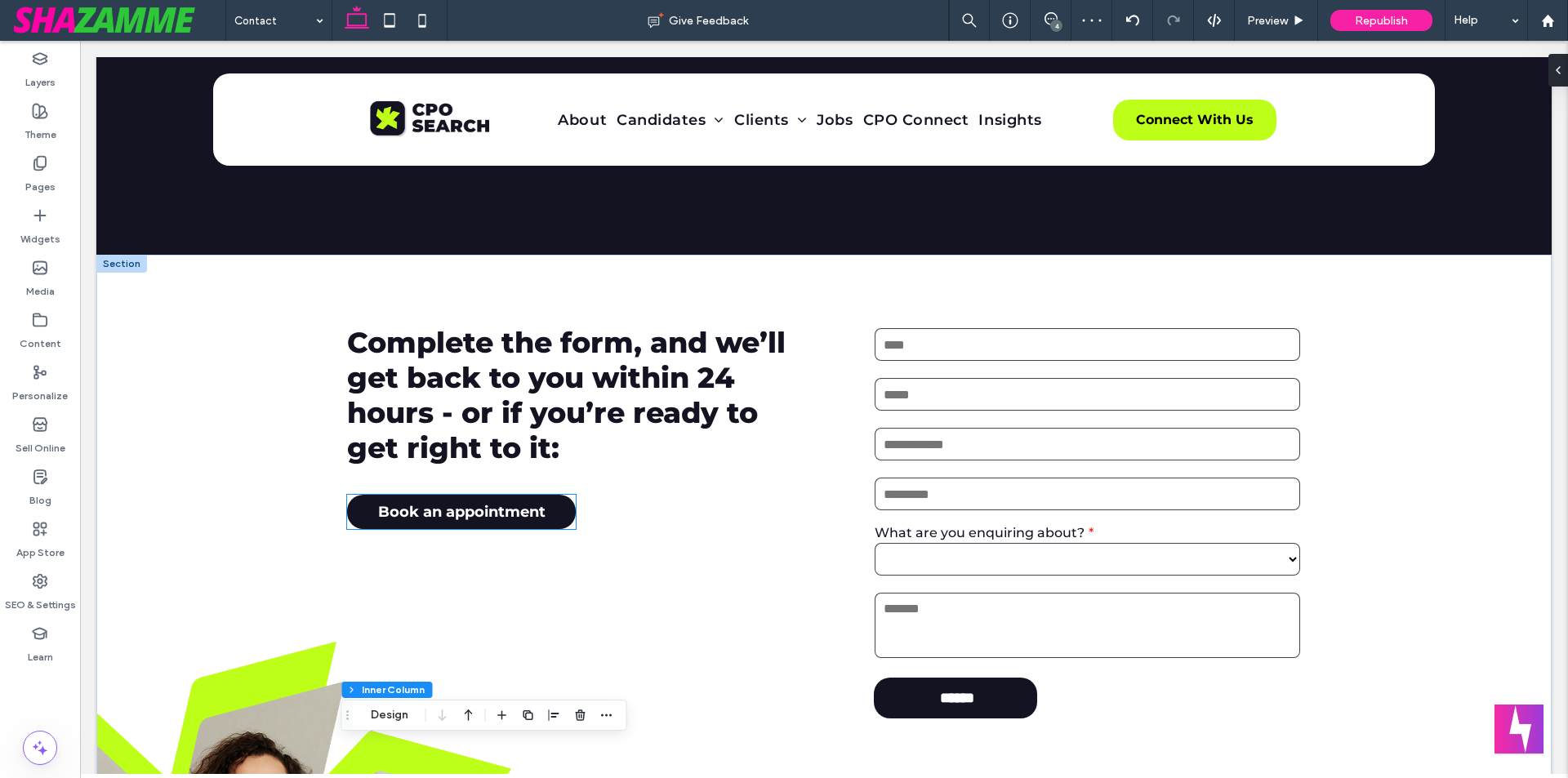
click at [514, 518] on span "Book an appointment" at bounding box center [461, 512] width 167 height 18
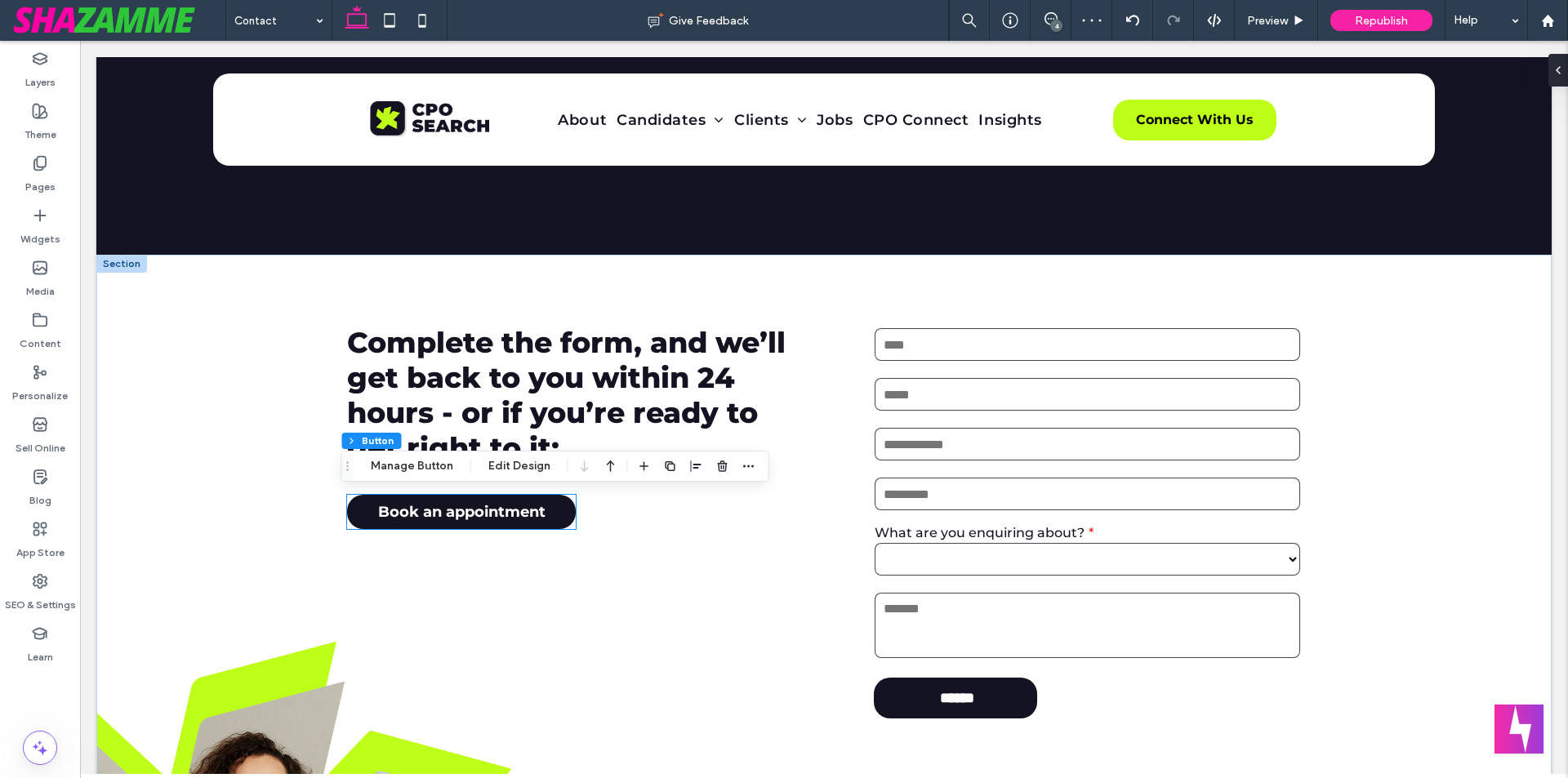
type input "**"
click at [749, 468] on icon "button" at bounding box center [749, 466] width 13 height 13
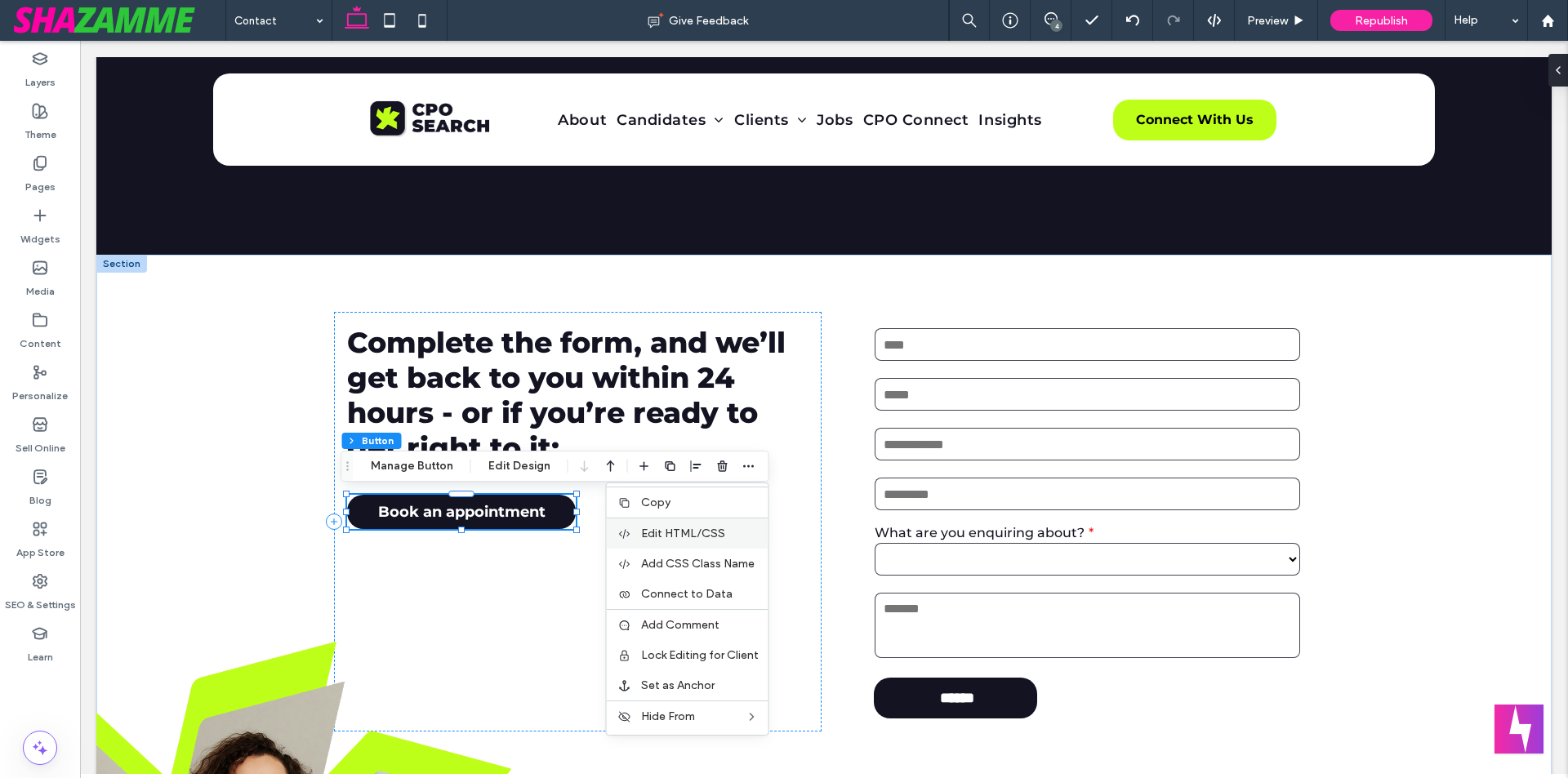
click at [658, 541] on div "Edit HTML/CSS" at bounding box center [688, 533] width 162 height 31
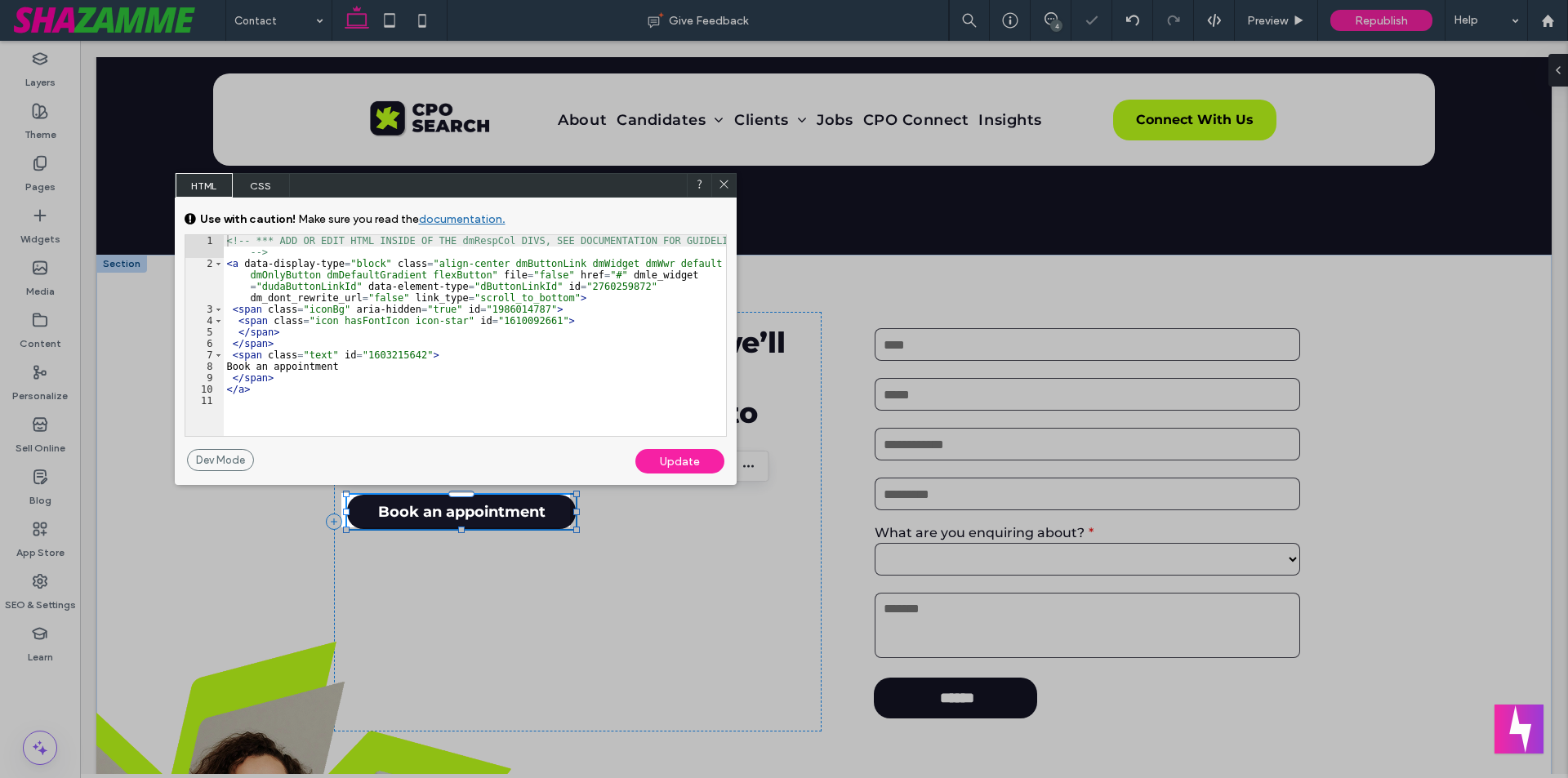
click at [379, 385] on div at bounding box center [784, 389] width 1568 height 778
click at [423, 387] on div "<!-- *** ADD OR EDIT HTML INSIDE OF THE dmRespCol DIVS, SEE DOCUMENTATION FOR G…" at bounding box center [474, 352] width 502 height 235
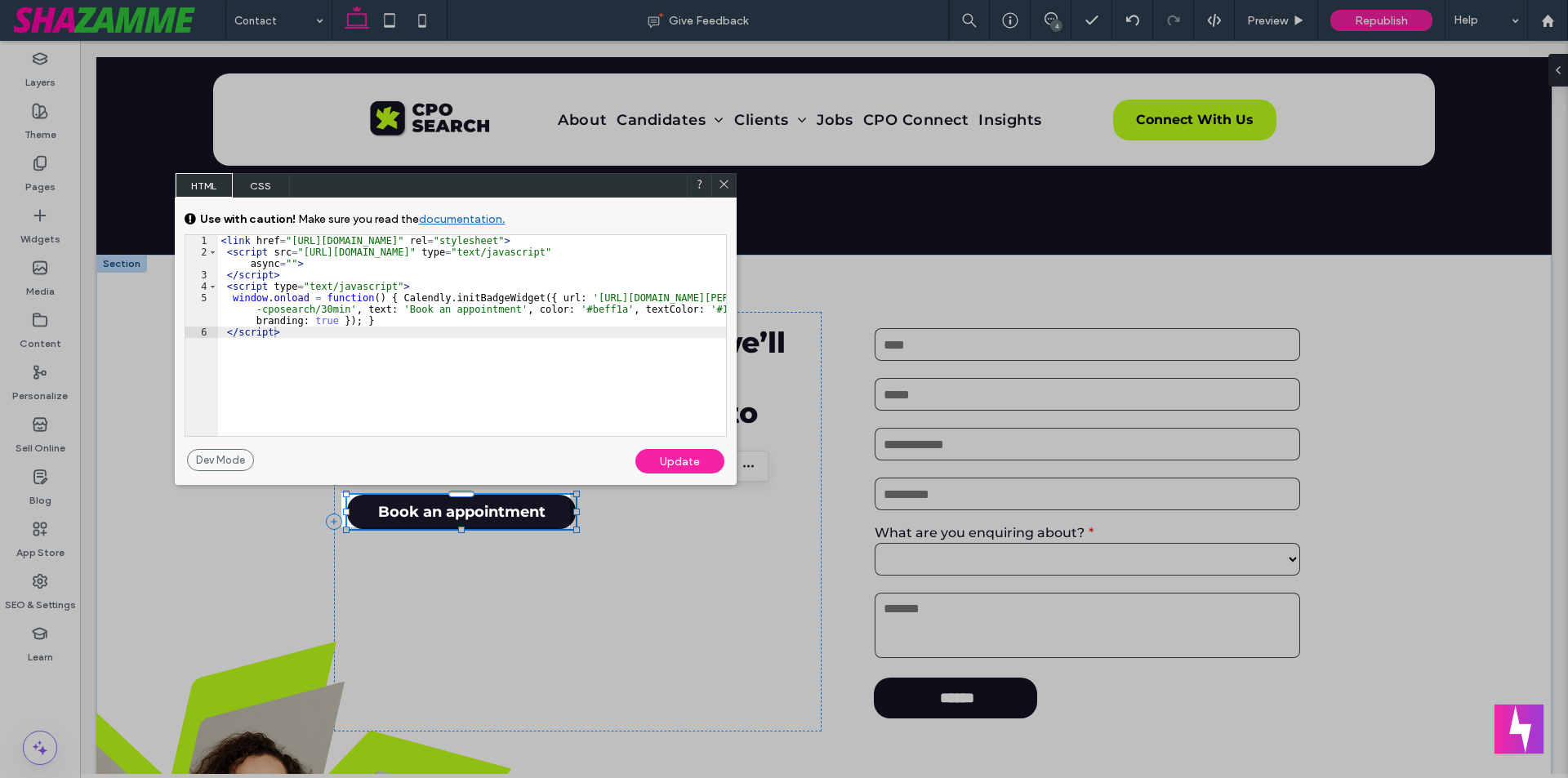
click at [669, 461] on div "Update" at bounding box center [679, 461] width 89 height 25
click at [487, 382] on div "< link href = "https://assets.calendly.com/assets/external/widget.css" rel = "s…" at bounding box center [472, 346] width 508 height 224
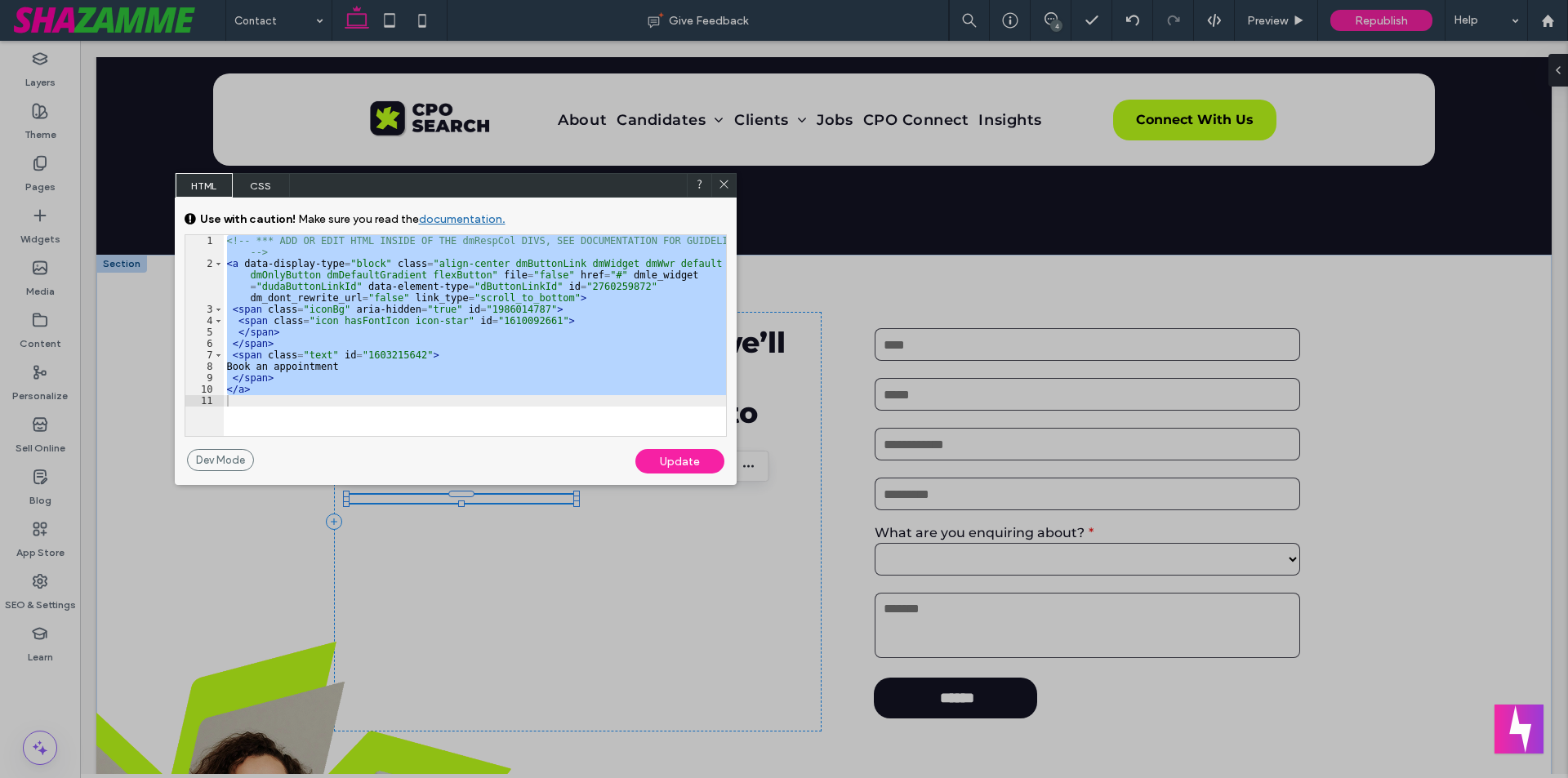
click at [693, 465] on div "Update" at bounding box center [679, 461] width 89 height 25
drag, startPoint x: 719, startPoint y: 185, endPoint x: 640, endPoint y: 153, distance: 85.2
click at [719, 185] on icon at bounding box center [723, 184] width 12 height 12
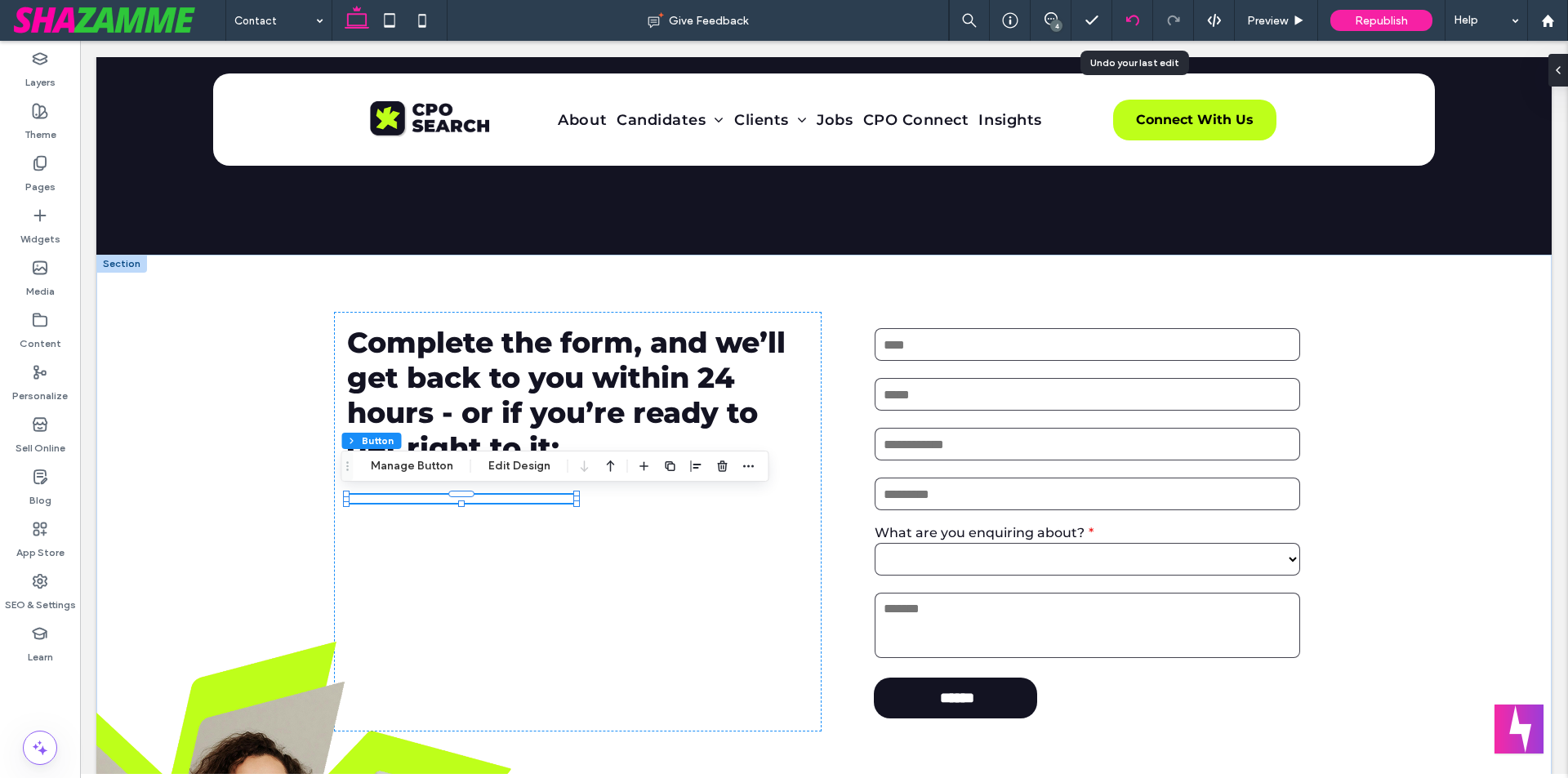
click at [1128, 4] on div at bounding box center [1132, 20] width 41 height 41
click at [1134, 21] on icon at bounding box center [1132, 21] width 13 height 13
click at [1134, 21] on div "Contact Give Feedback 4 Preview Republish Help Design Panel Site Comments Team …" at bounding box center [784, 389] width 1568 height 778
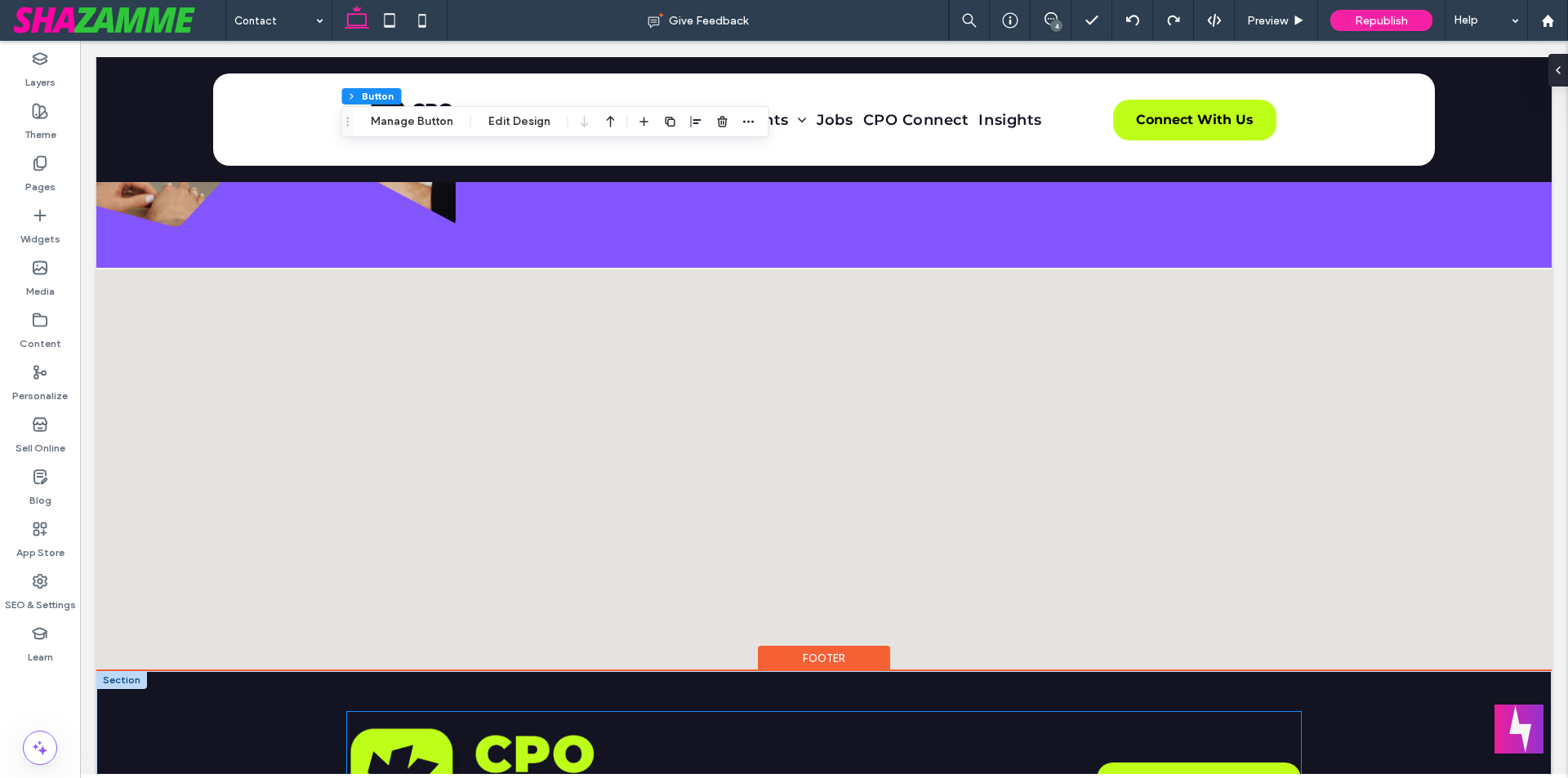
type input "**"
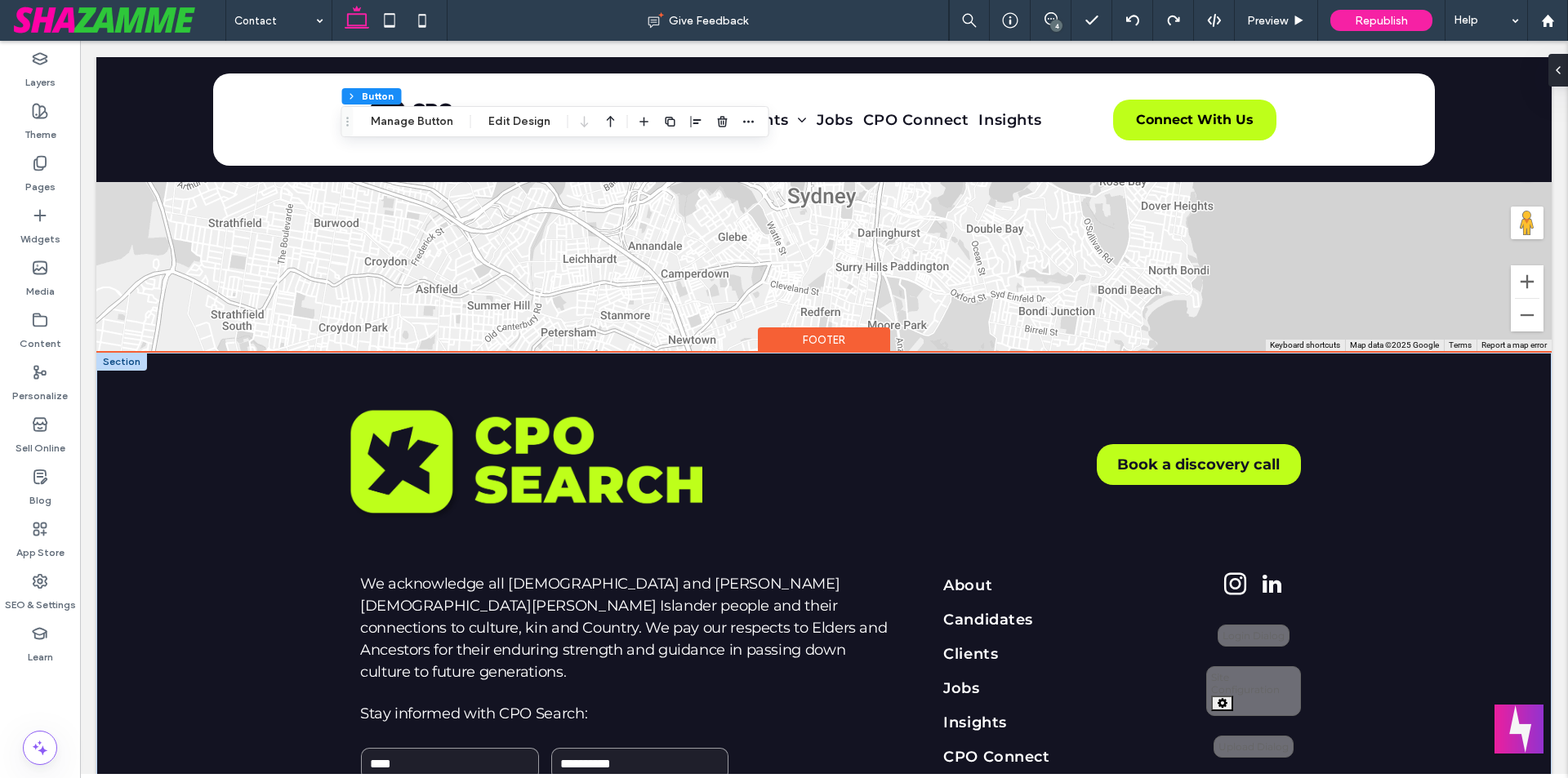
scroll to position [1542, 0]
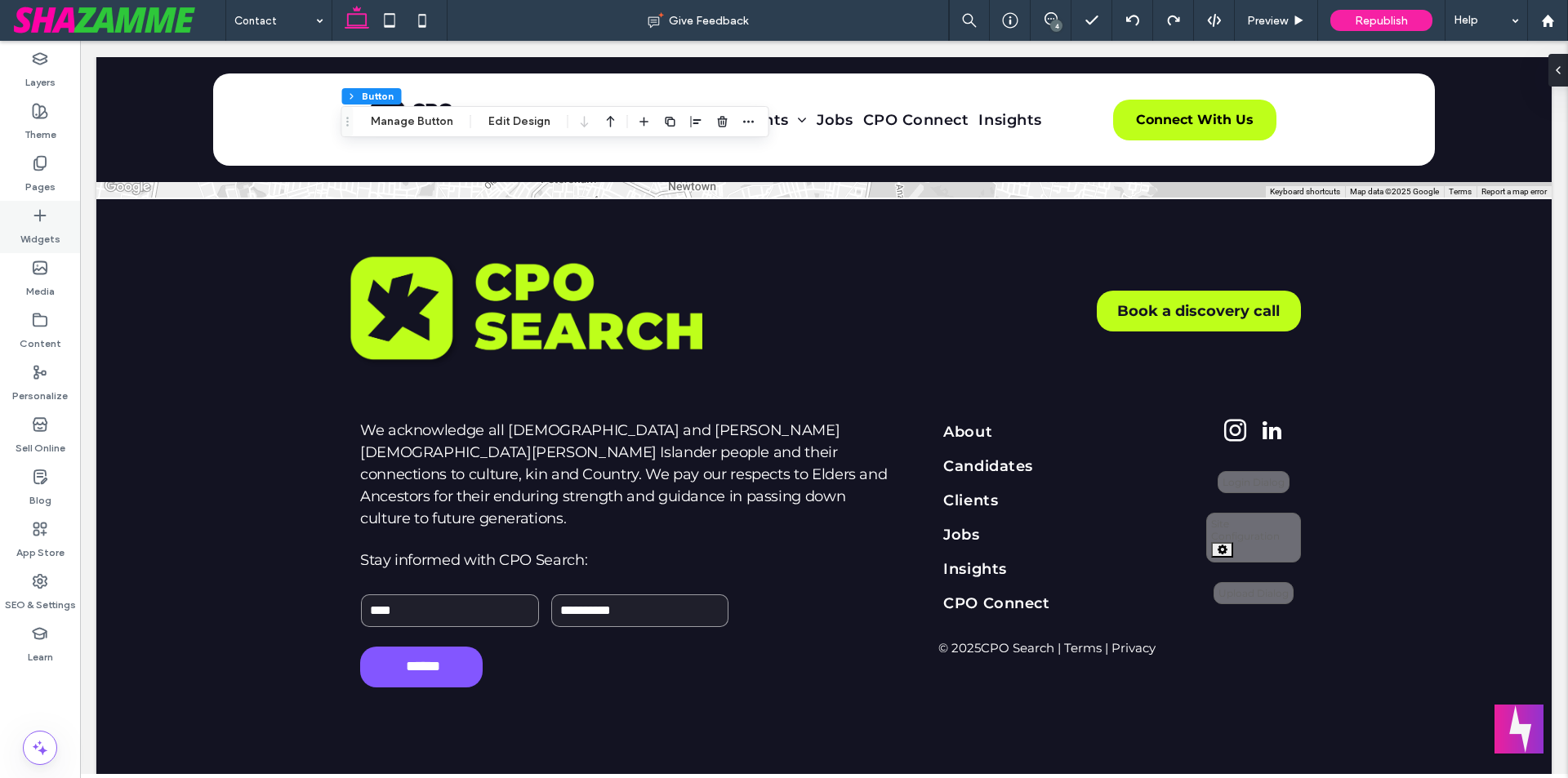
click at [57, 241] on label "Widgets" at bounding box center [41, 236] width 40 height 23
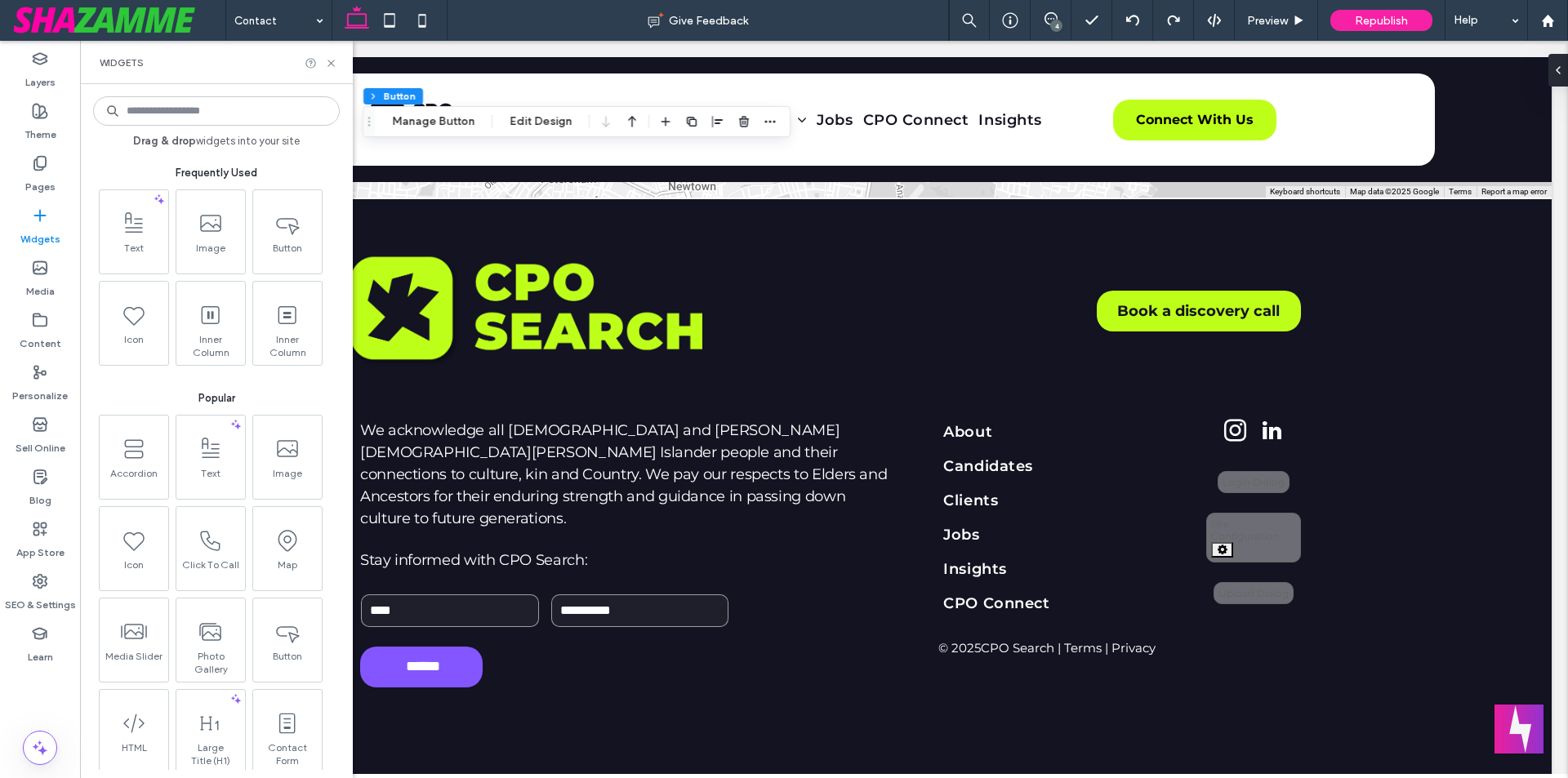
click at [231, 104] on input at bounding box center [217, 112] width 246 height 30
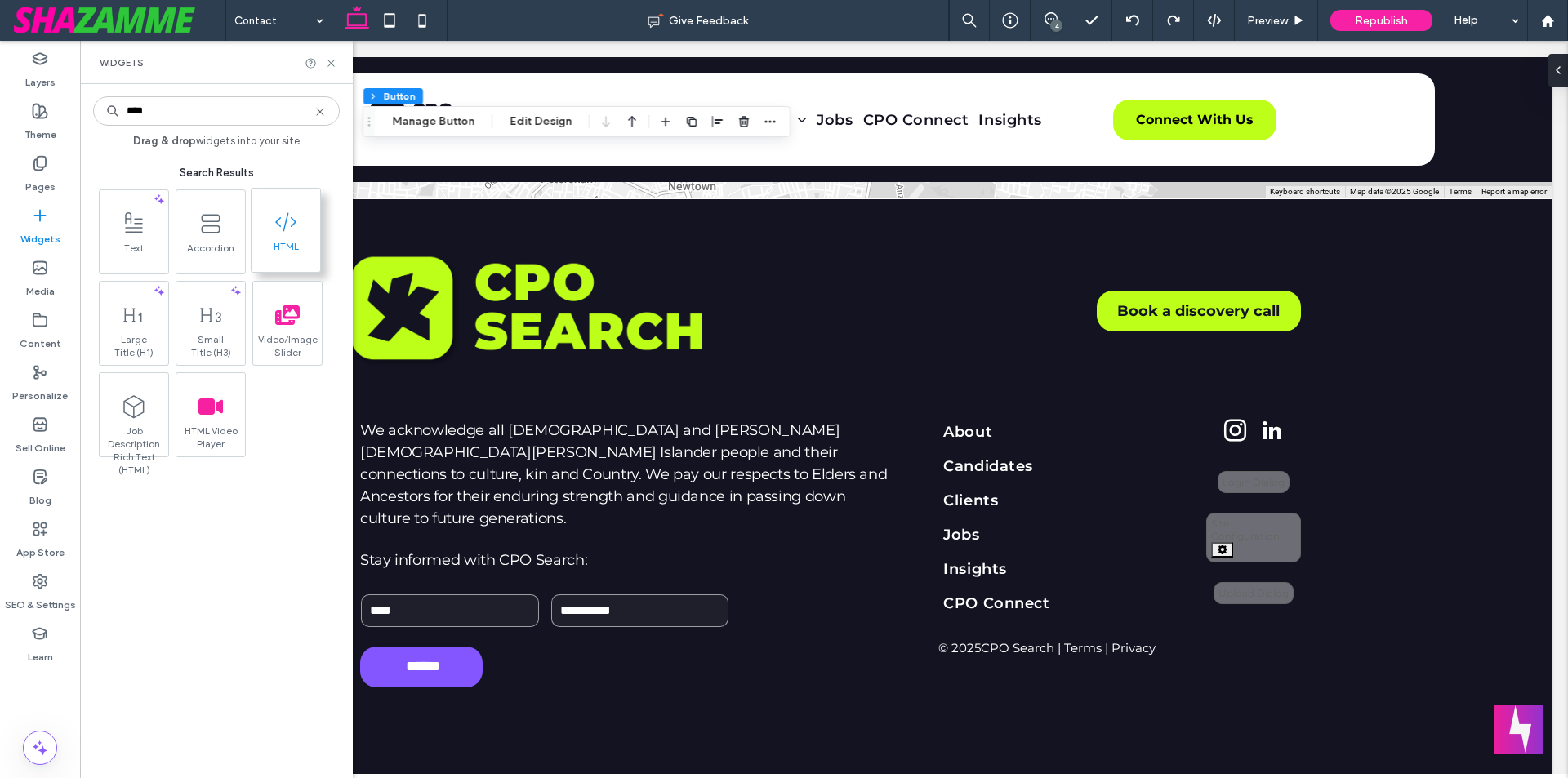
type input "****"
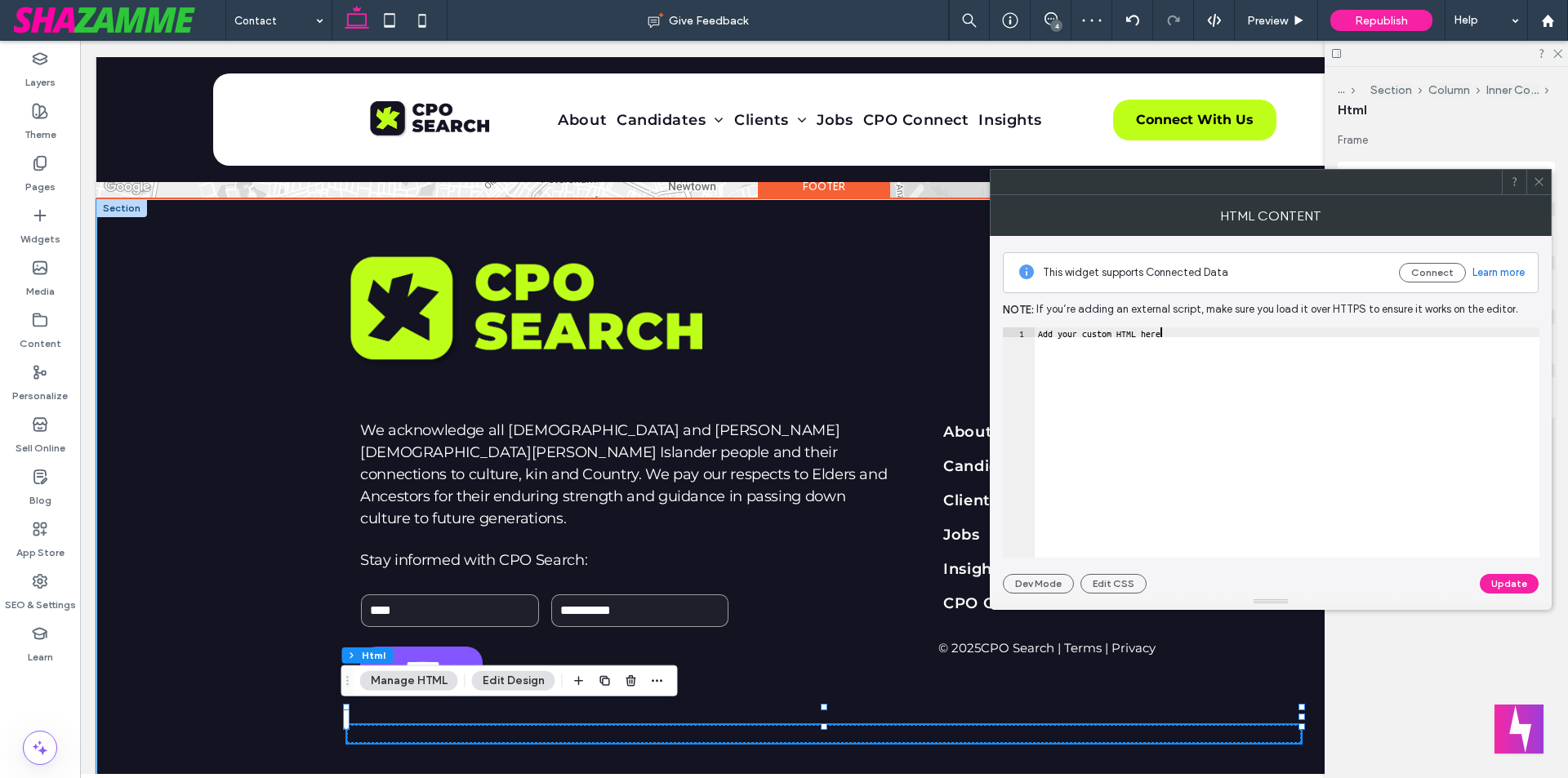
click at [1222, 453] on div "Add your custom HTML here" at bounding box center [1287, 452] width 504 height 250
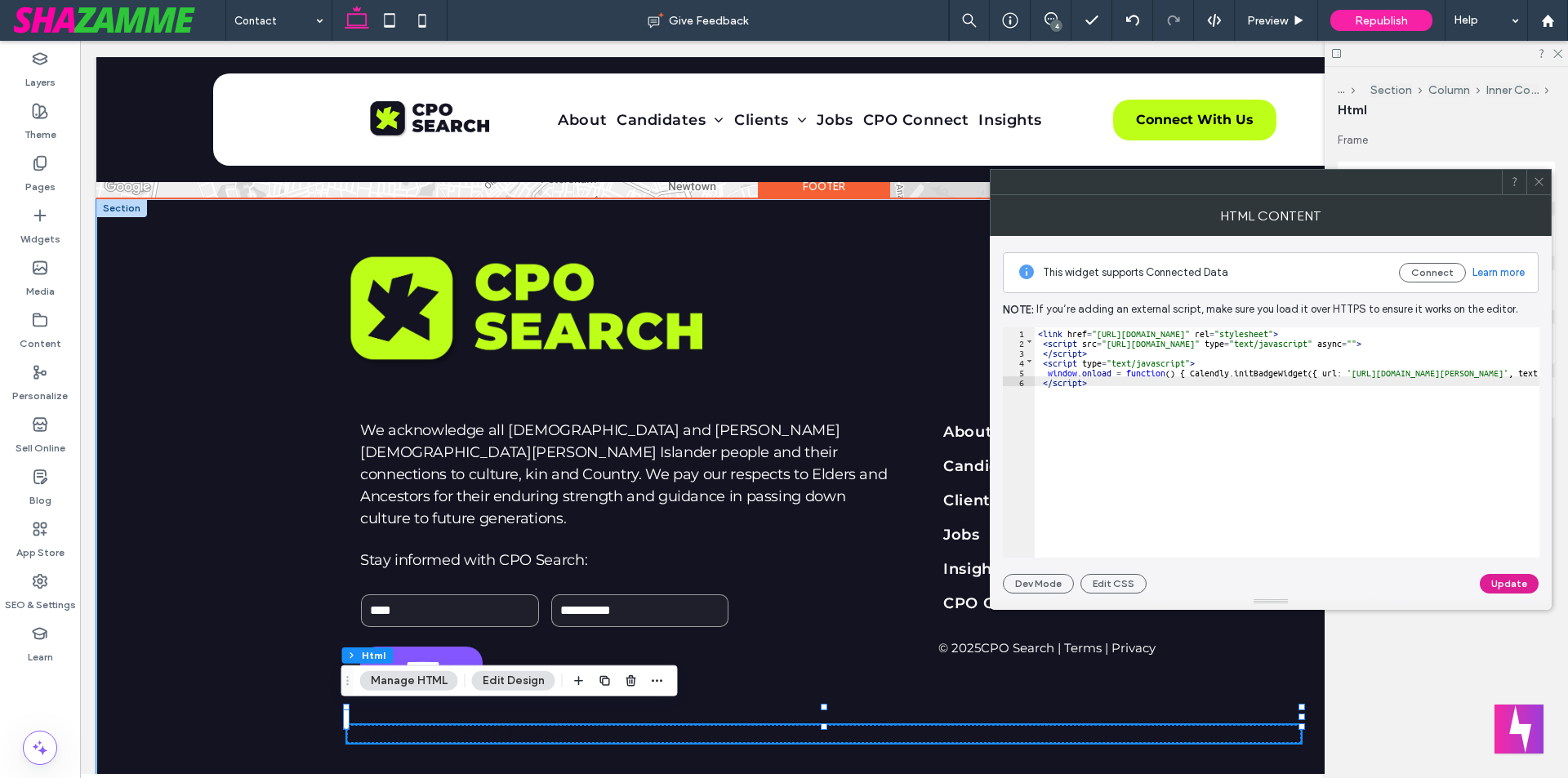
click at [1506, 591] on button "Update" at bounding box center [1508, 584] width 59 height 20
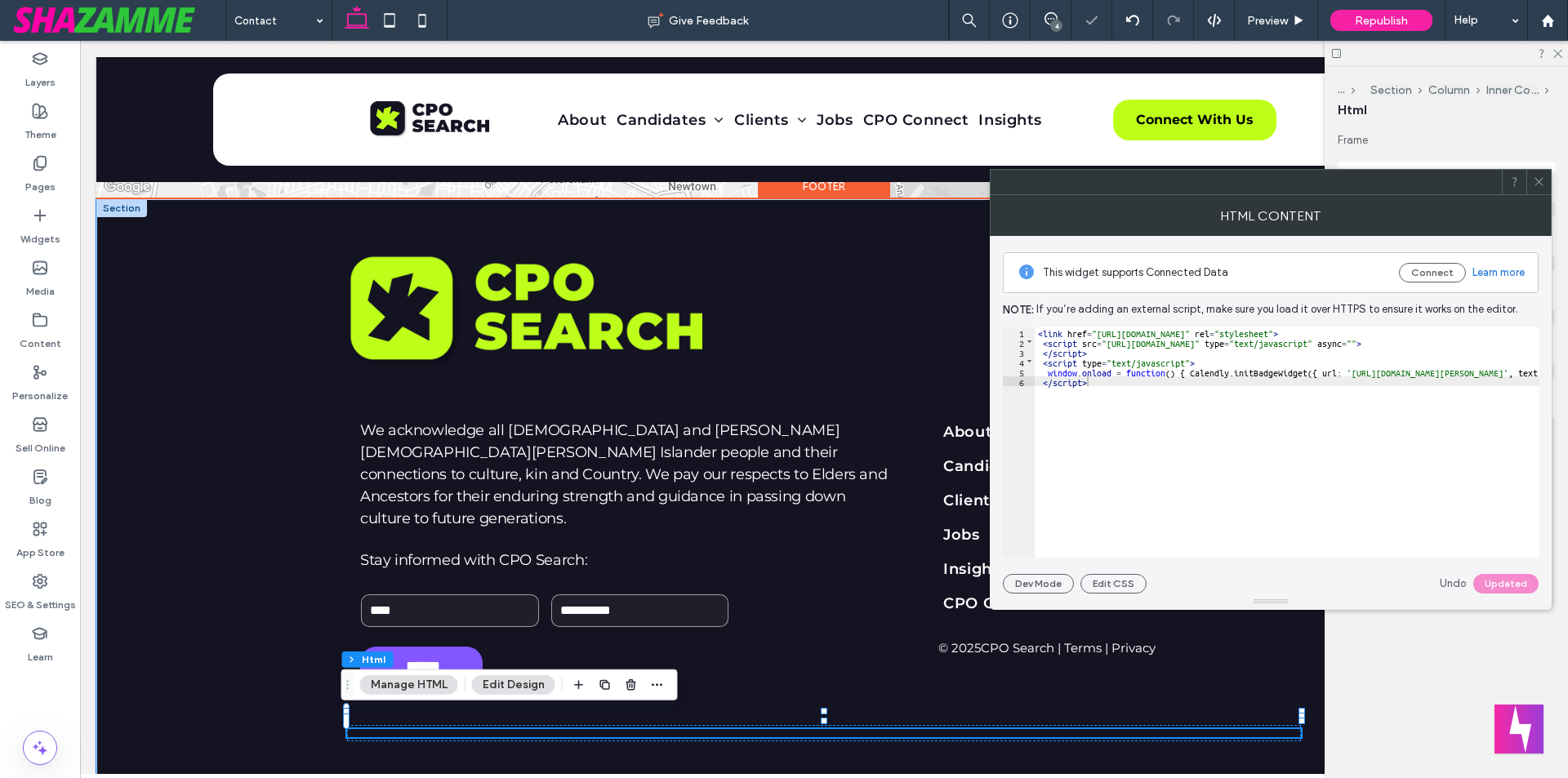
click at [1540, 181] on icon at bounding box center [1538, 181] width 12 height 12
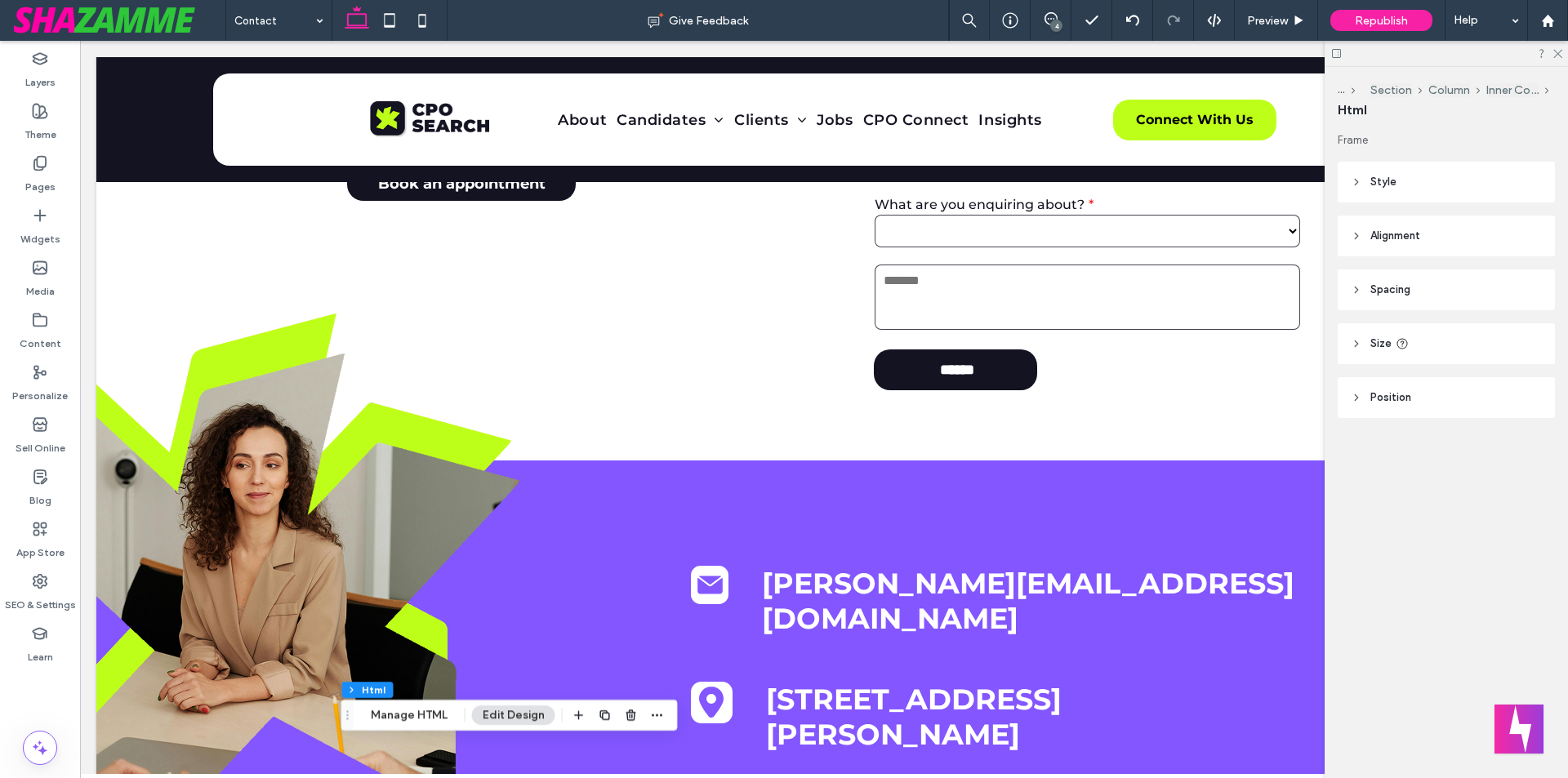
scroll to position [72, 0]
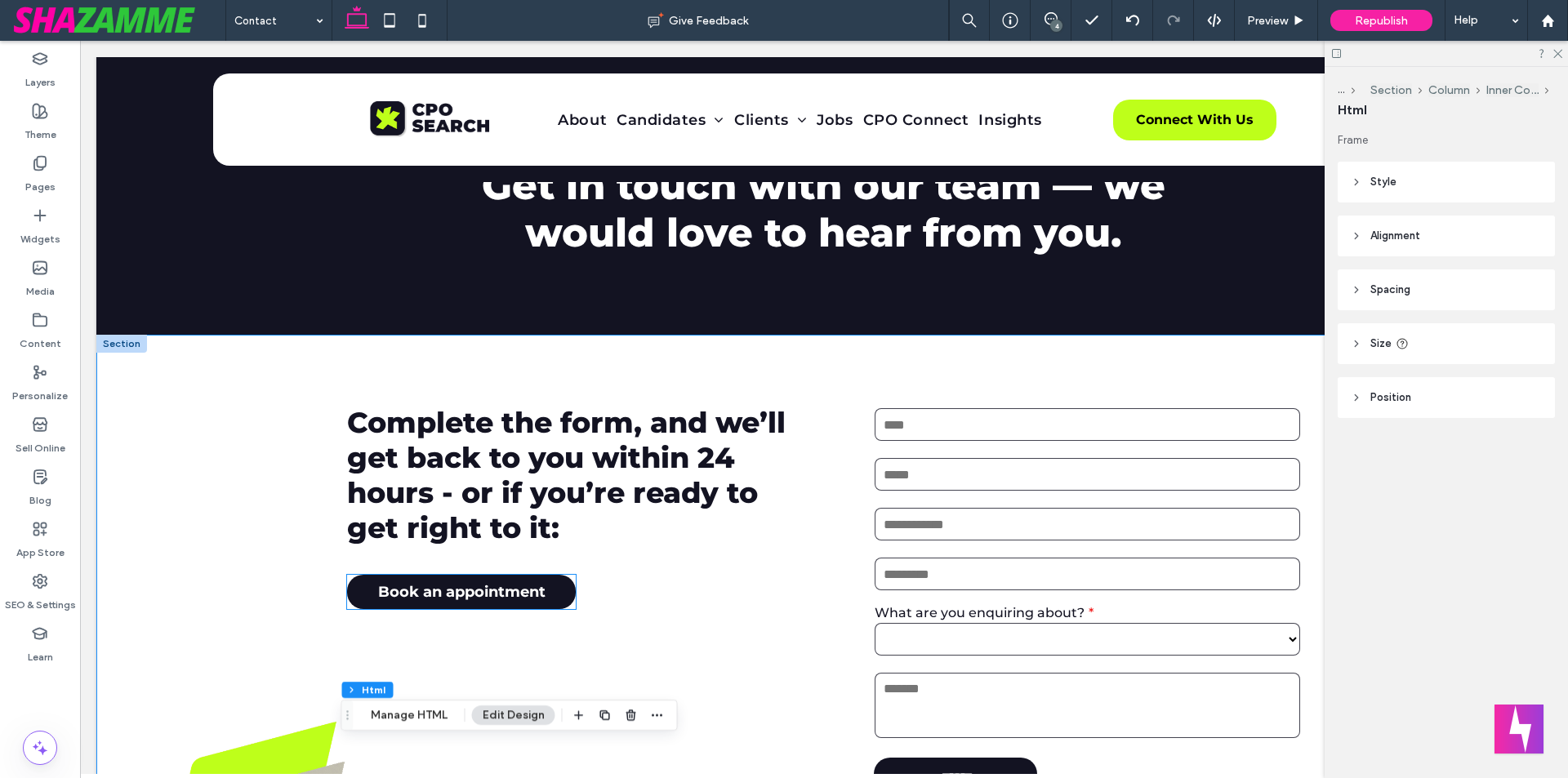
click at [447, 596] on span "Book an appointment" at bounding box center [461, 592] width 167 height 18
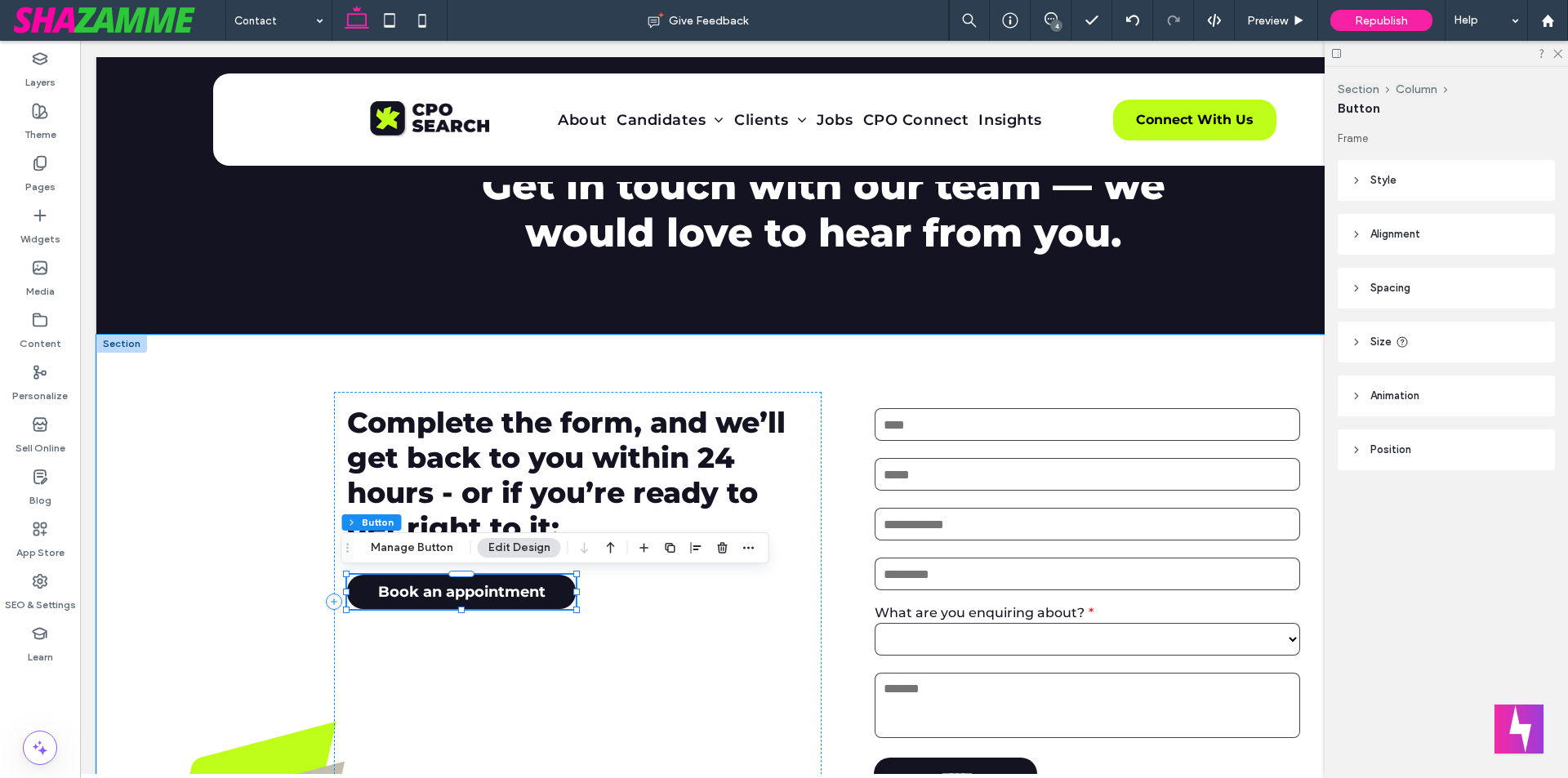
type input "**"
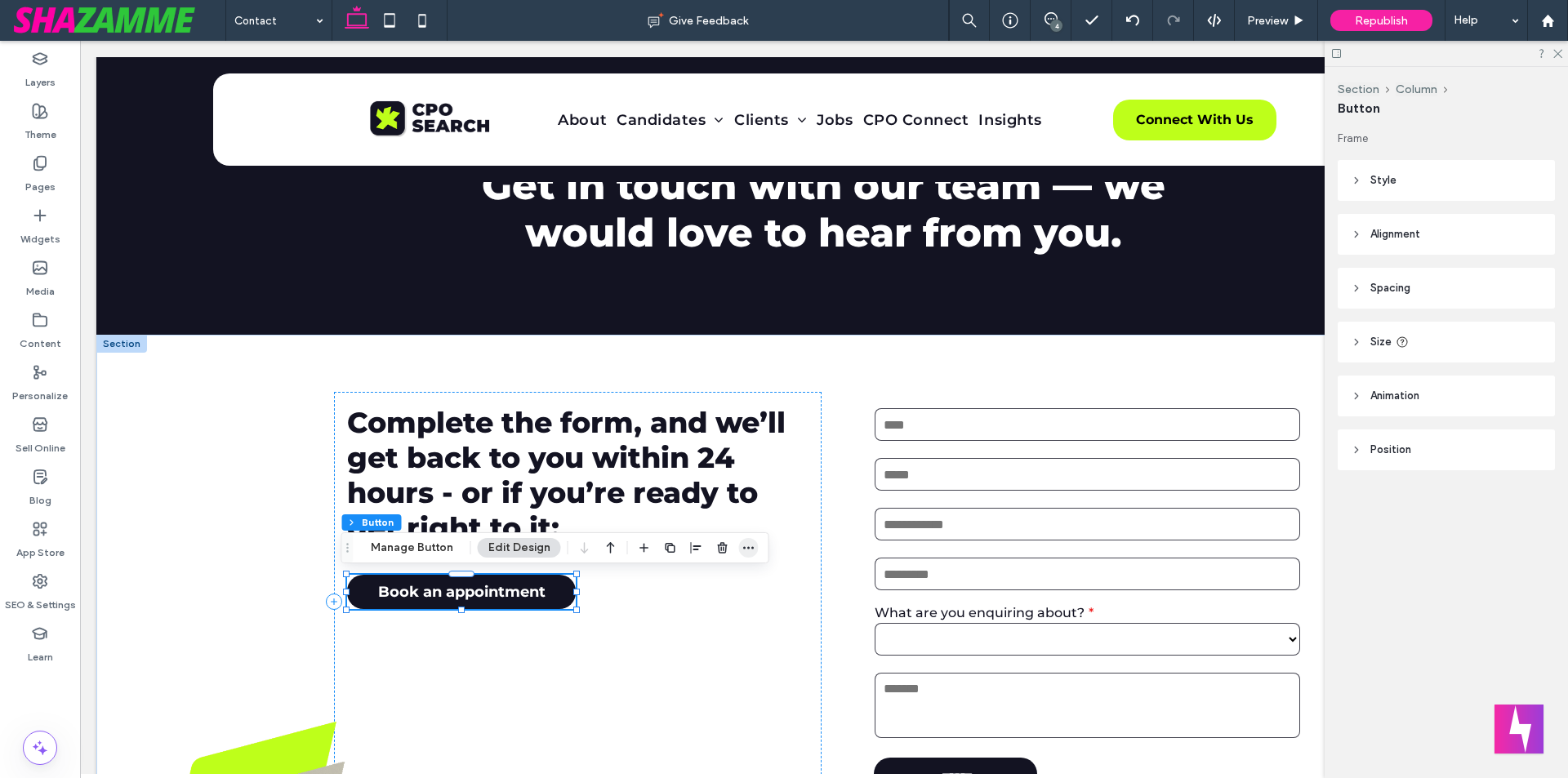
click at [746, 551] on icon "button" at bounding box center [749, 548] width 13 height 13
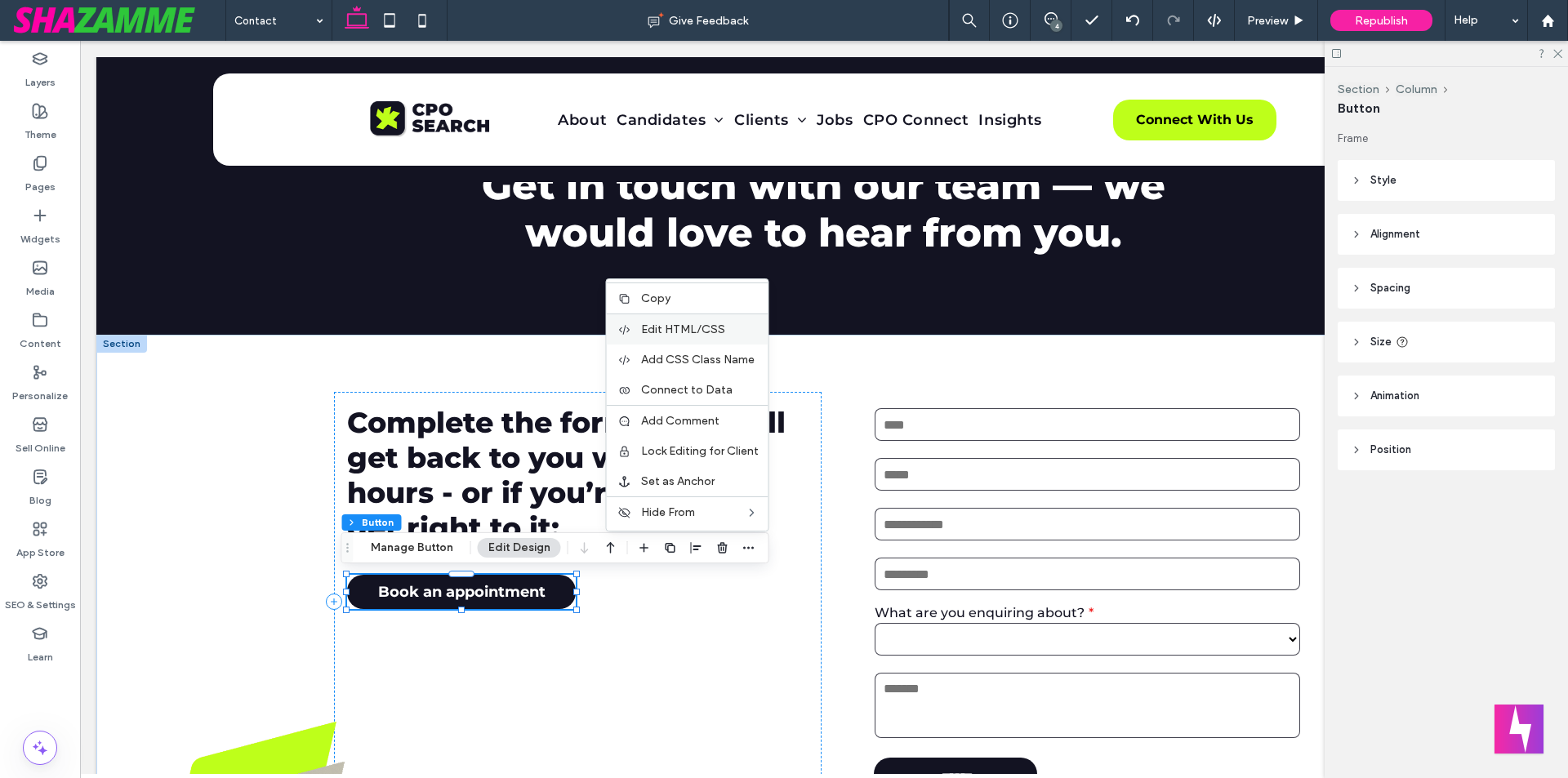
click at [676, 331] on span "Edit HTML/CSS" at bounding box center [683, 329] width 84 height 14
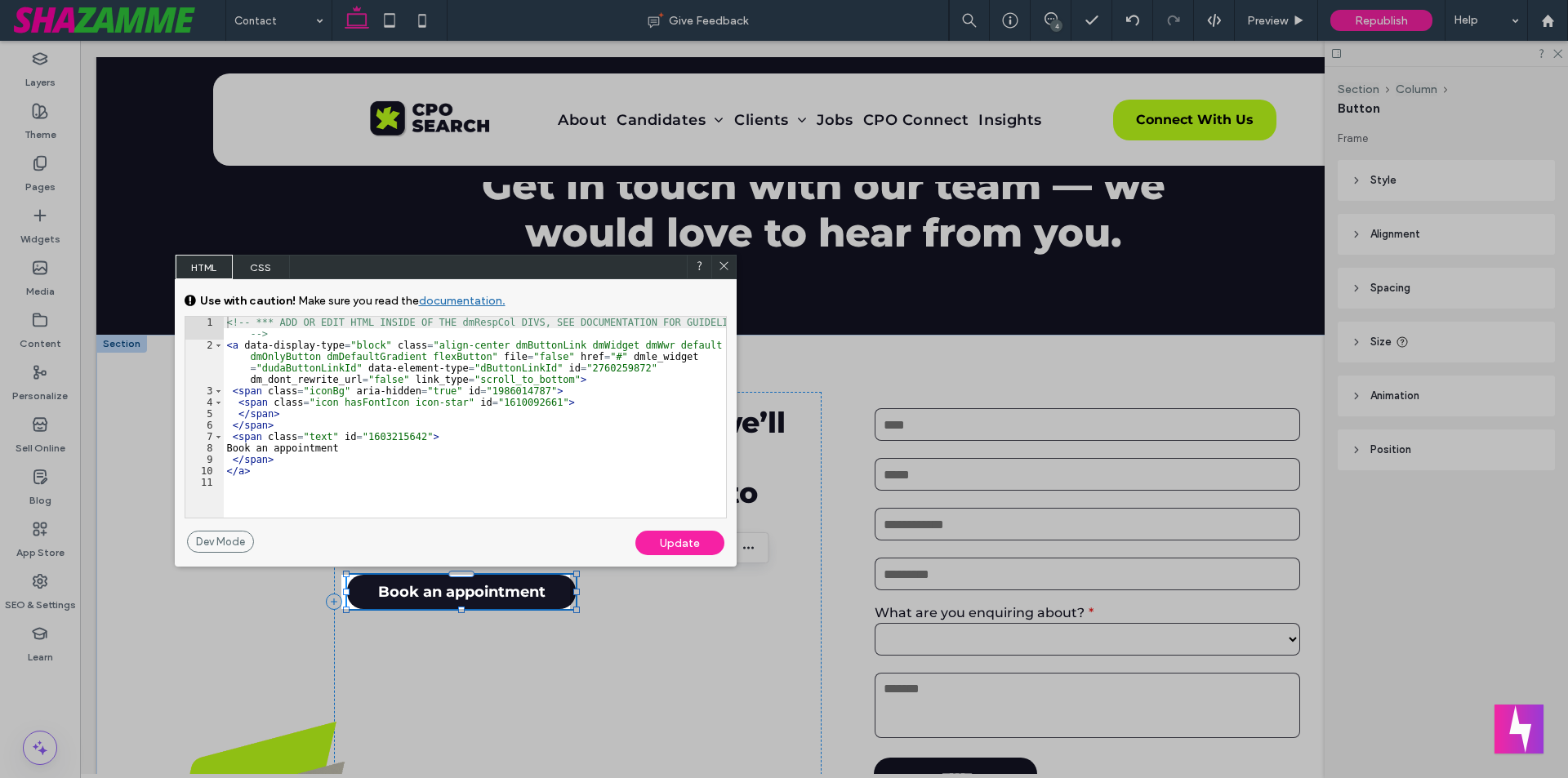
click at [727, 269] on icon at bounding box center [723, 265] width 12 height 12
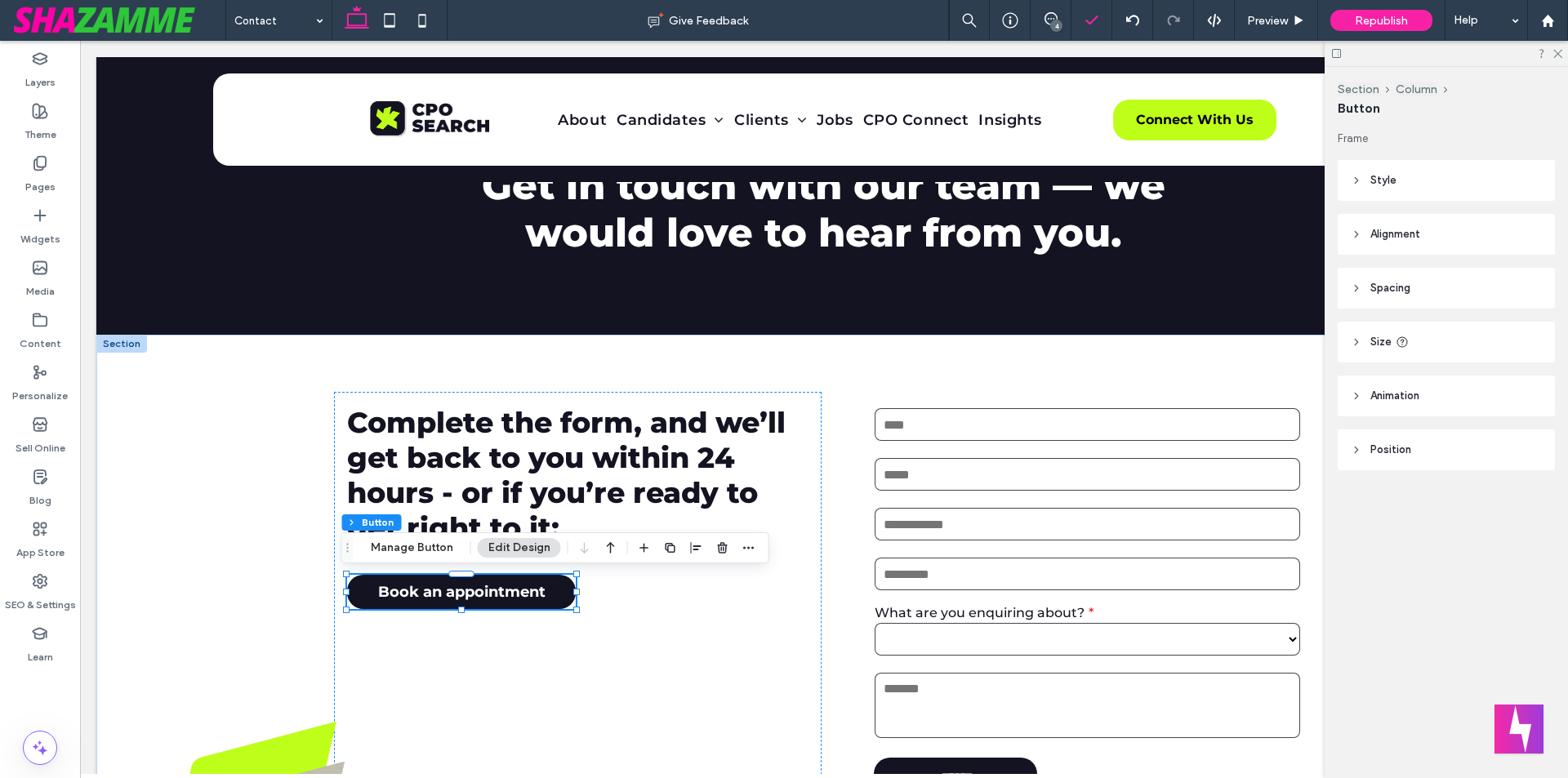
click at [1047, 21] on icon at bounding box center [1051, 19] width 13 height 13
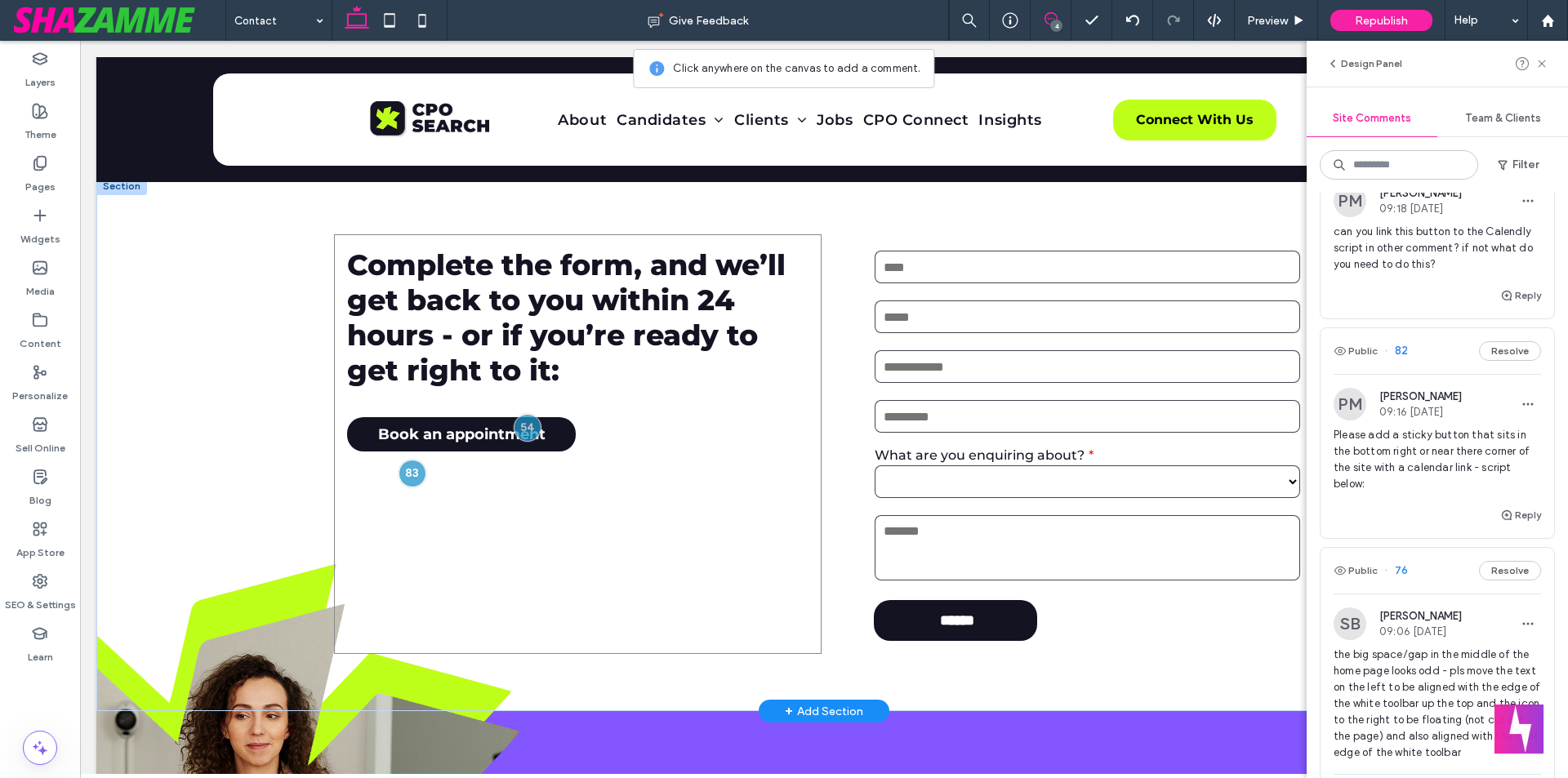
scroll to position [235, 0]
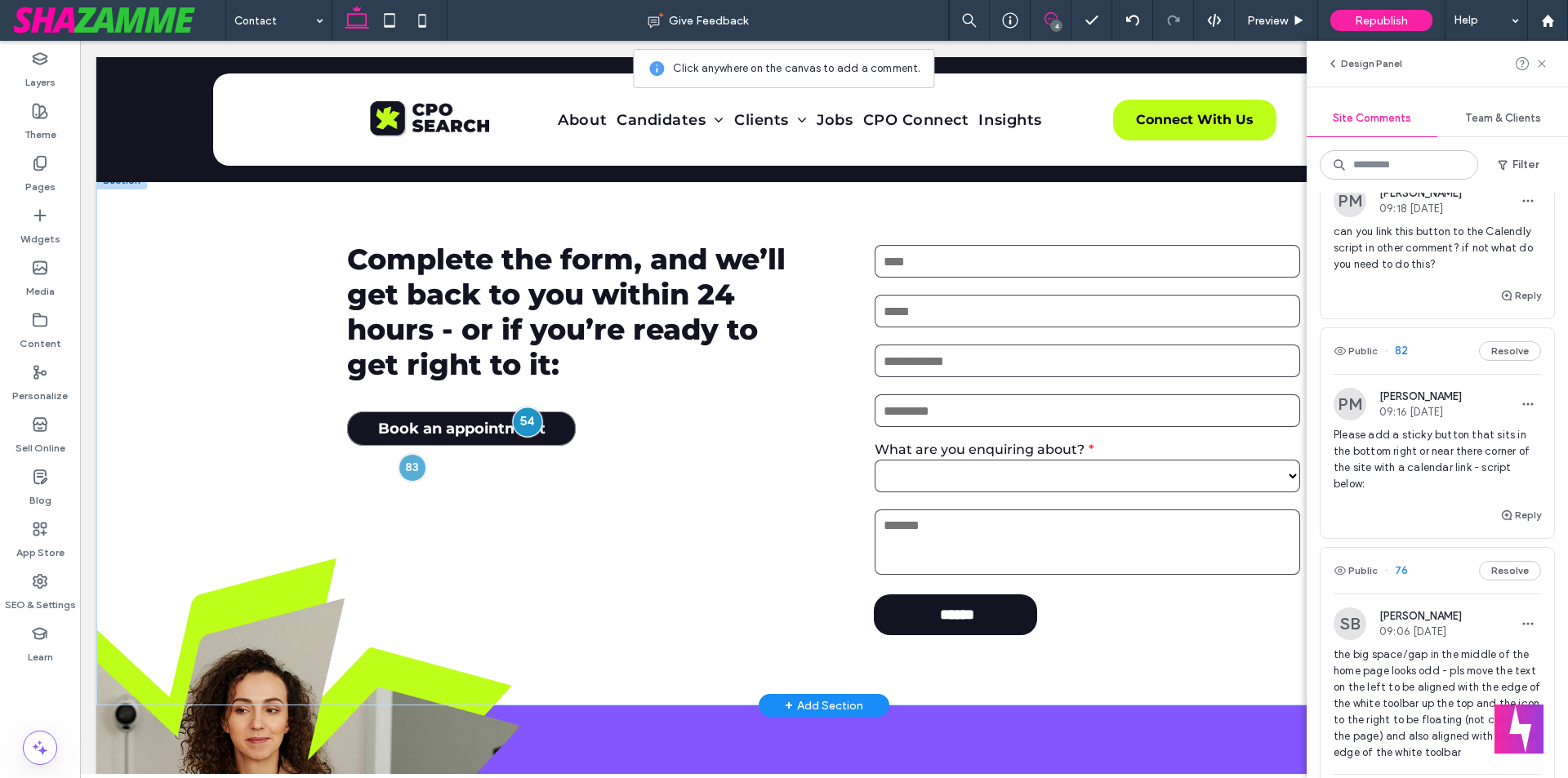
click at [515, 425] on div at bounding box center [527, 422] width 31 height 31
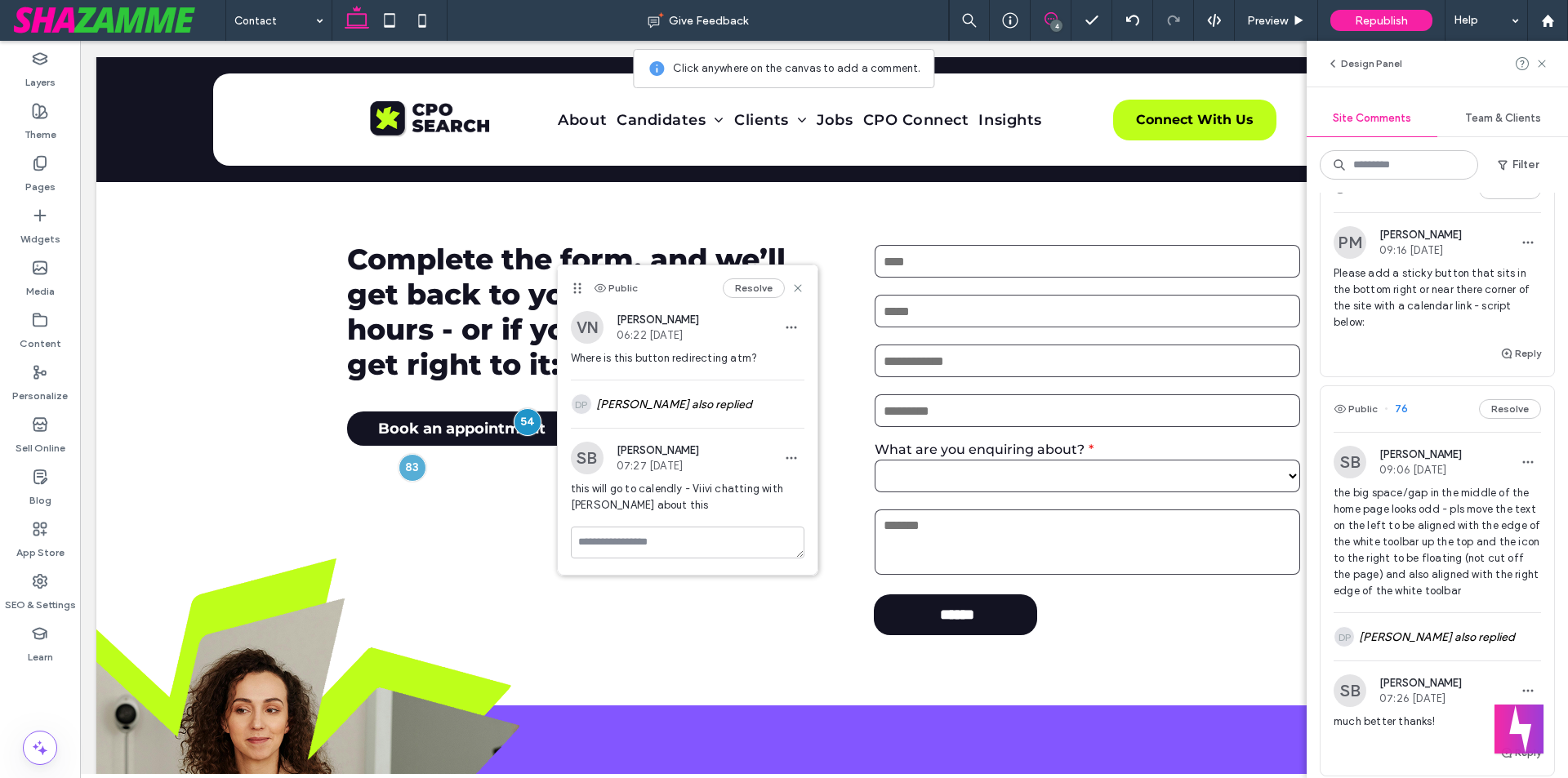
scroll to position [571, 0]
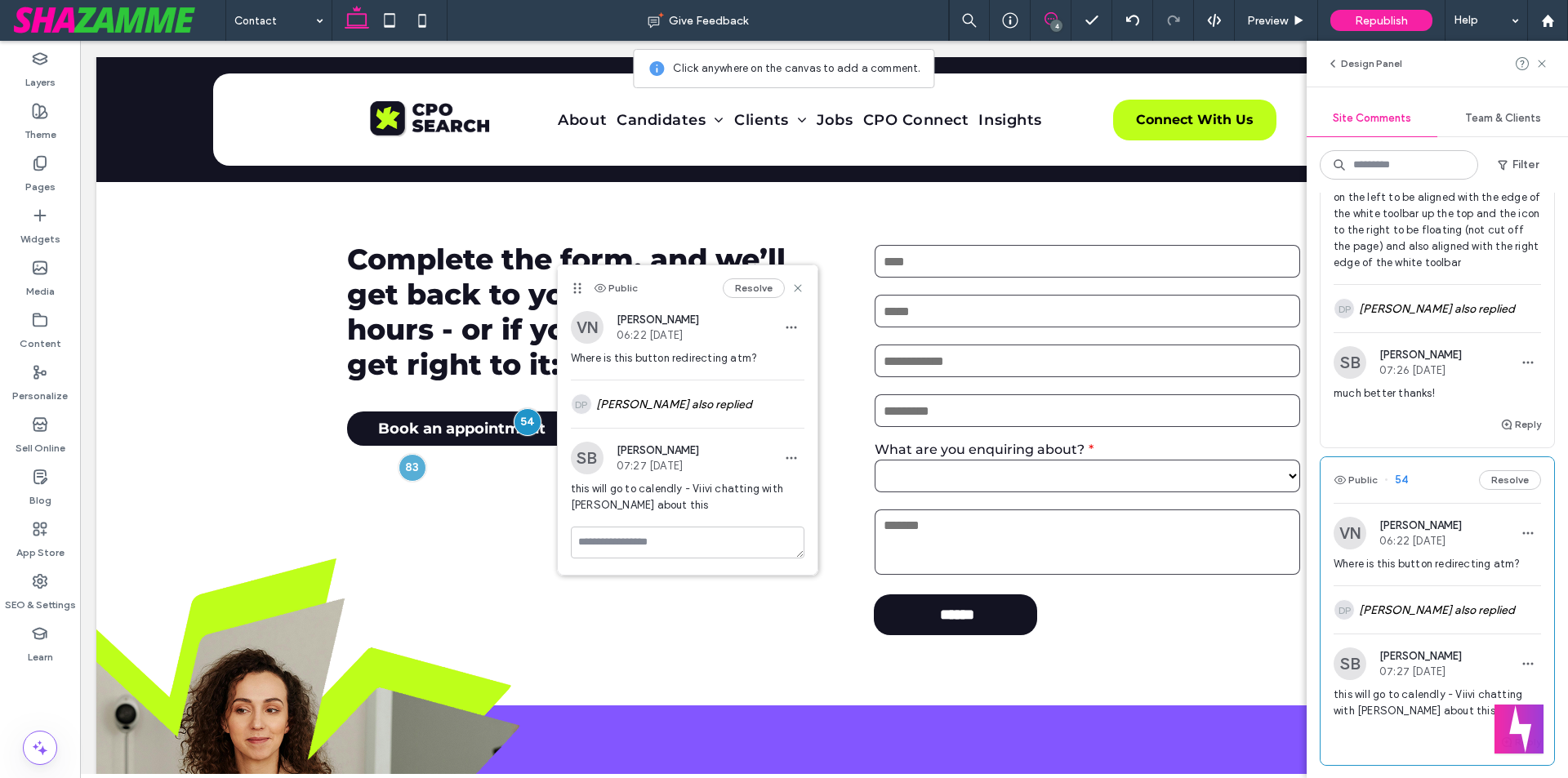
click at [1404, 271] on span "the big space/gap in the middle of the home page looks odd - pls move the text …" at bounding box center [1437, 214] width 207 height 114
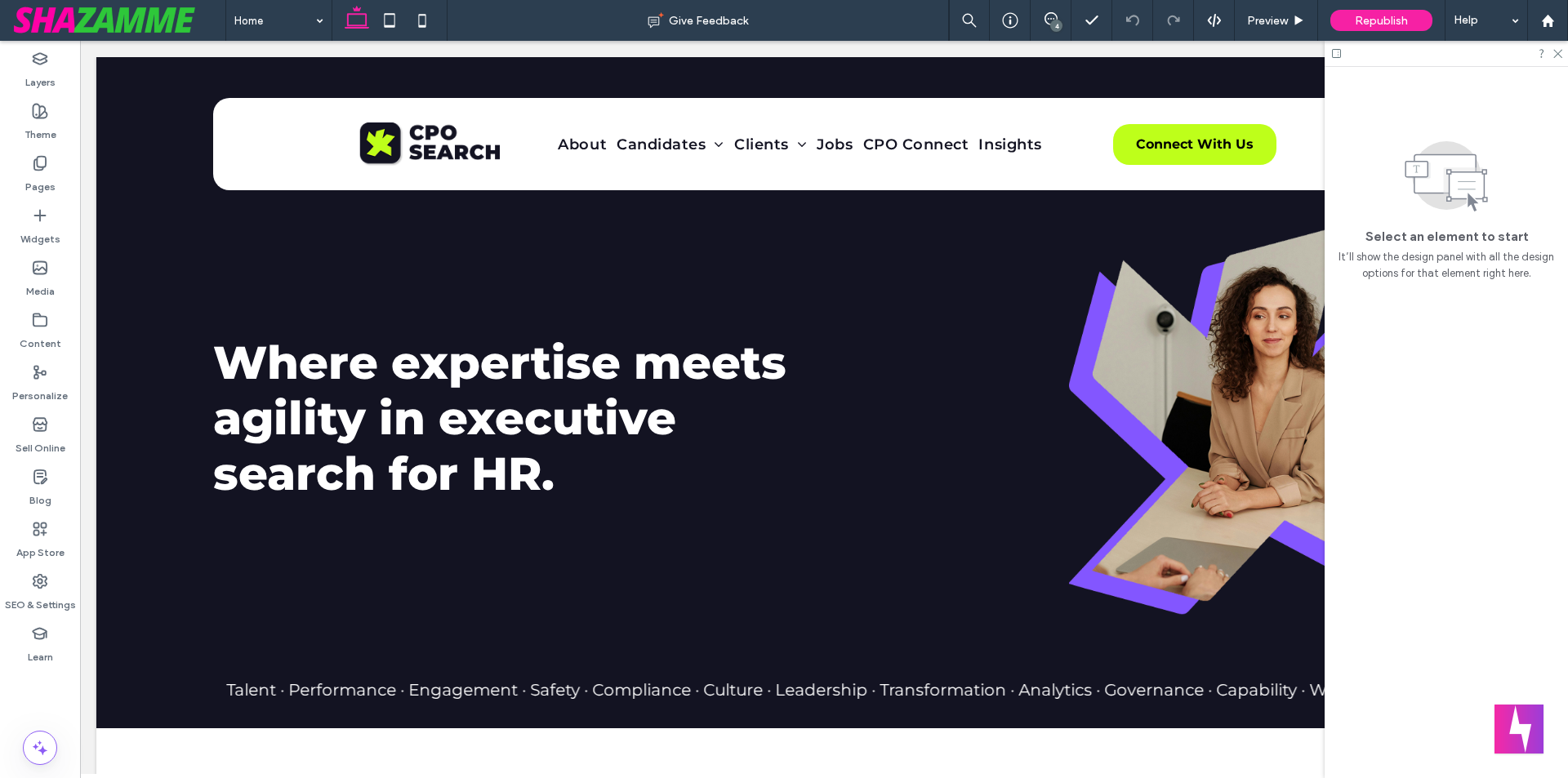
click at [1563, 56] on div at bounding box center [1446, 53] width 243 height 26
click at [1558, 55] on icon at bounding box center [1556, 52] width 11 height 11
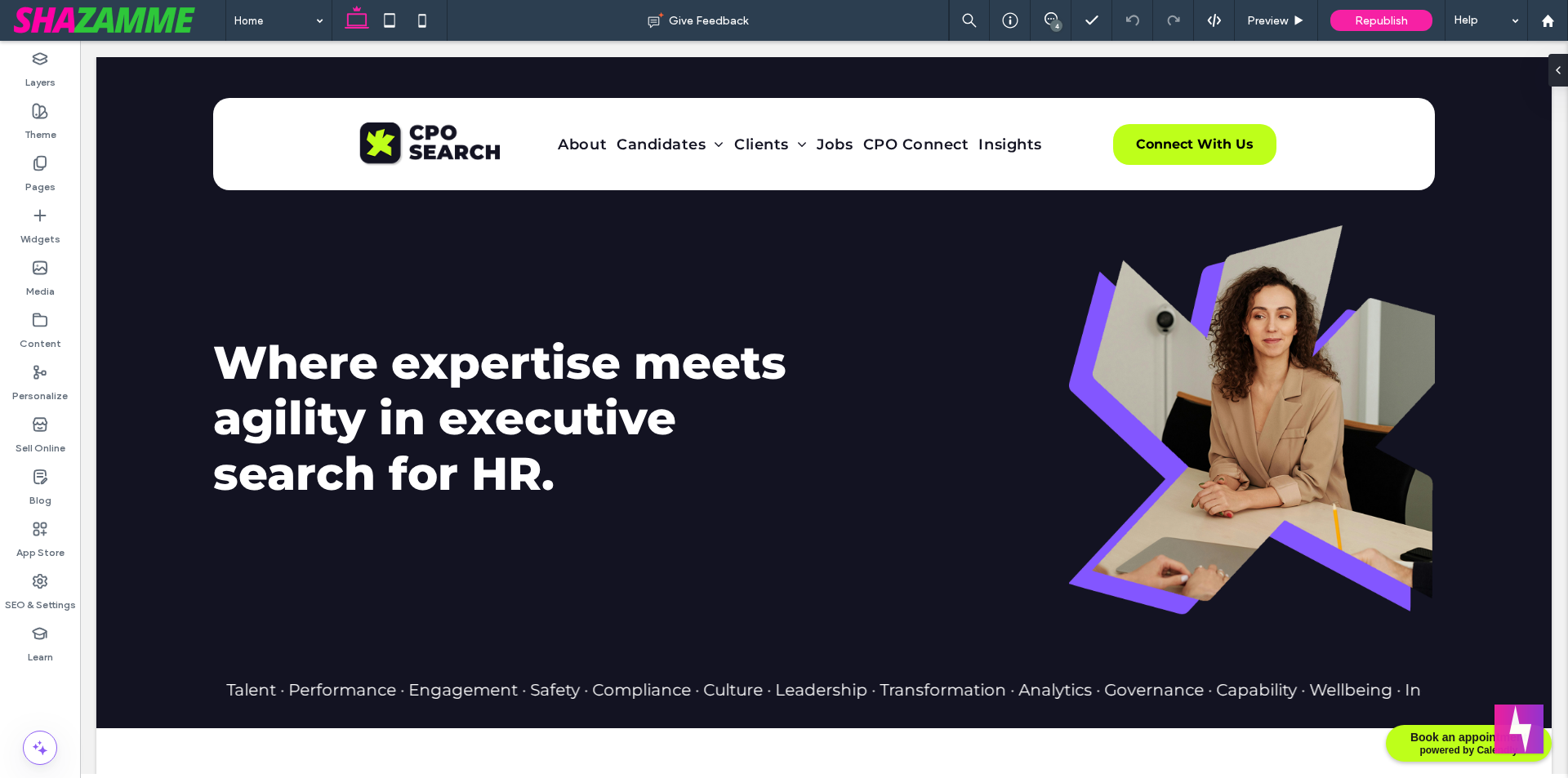
click at [1056, 26] on div "4" at bounding box center [1056, 26] width 12 height 12
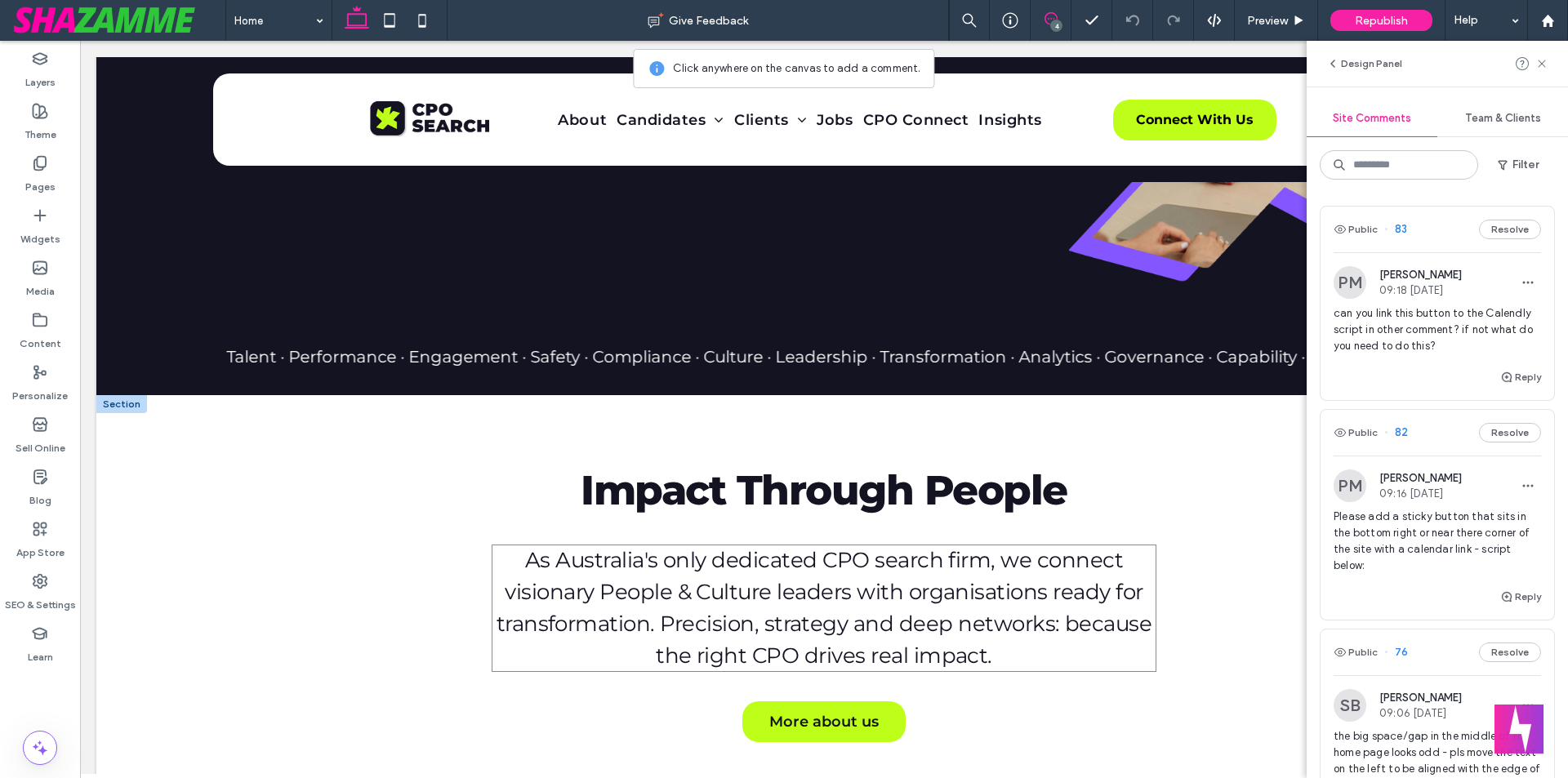
scroll to position [490, 0]
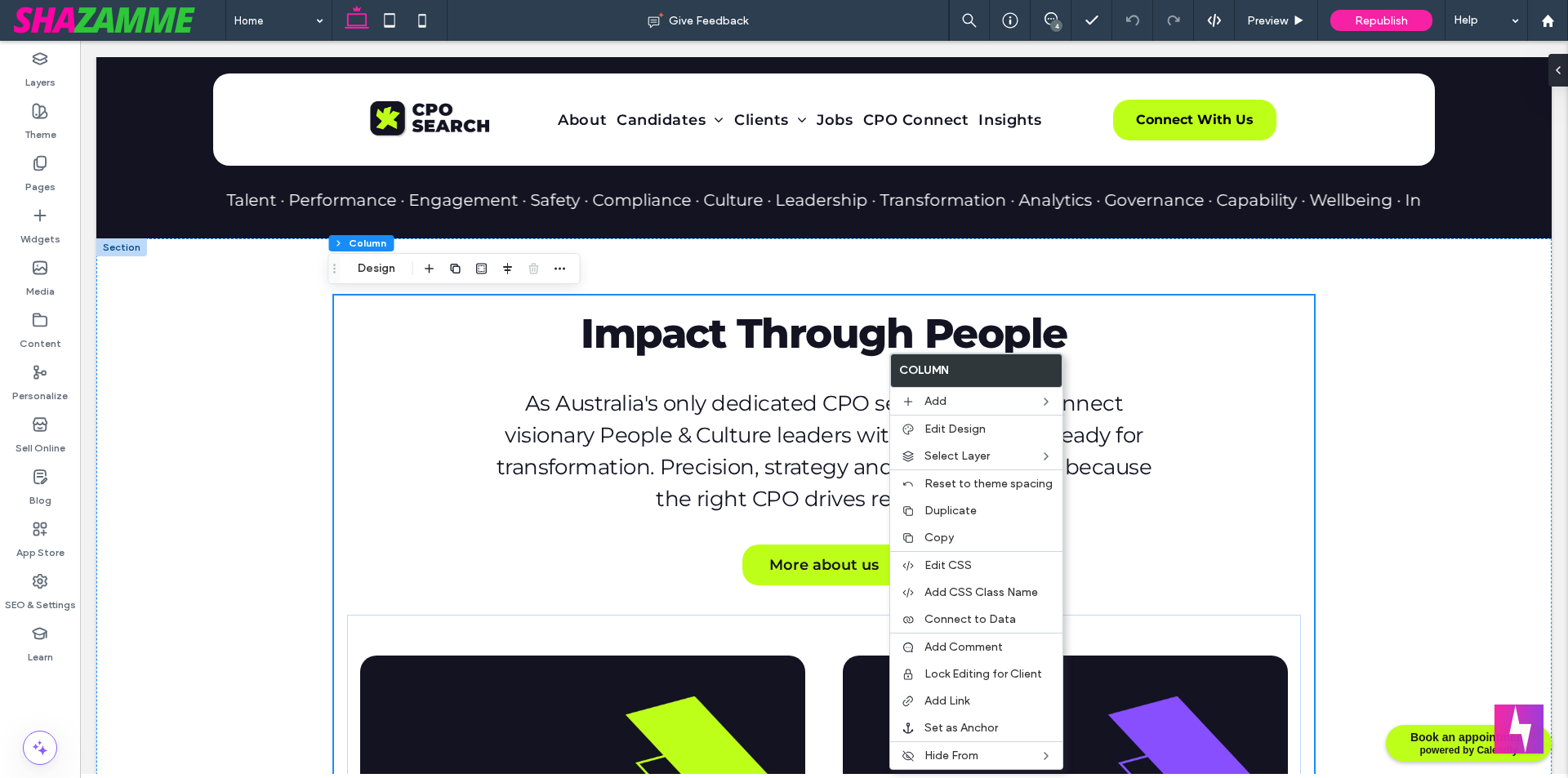
click at [879, 378] on div "Impact Through People As Australia's only dedicated CPO search firm, we connect…" at bounding box center [823, 697] width 979 height 802
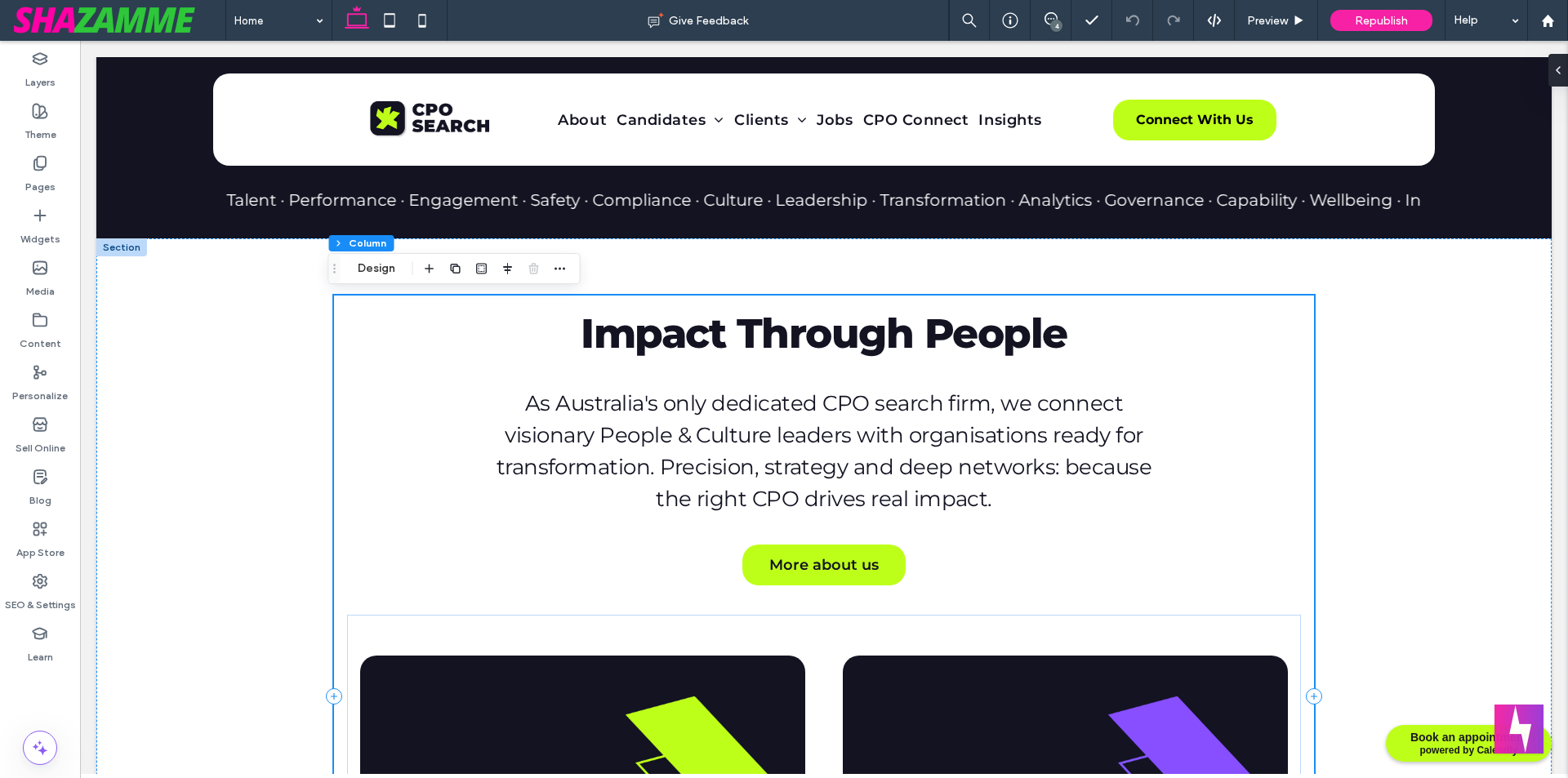
click at [608, 375] on div "Impact Through People As Australia's only dedicated CPO search firm, we connect…" at bounding box center [823, 697] width 979 height 802
click at [388, 267] on button "Design" at bounding box center [376, 269] width 59 height 20
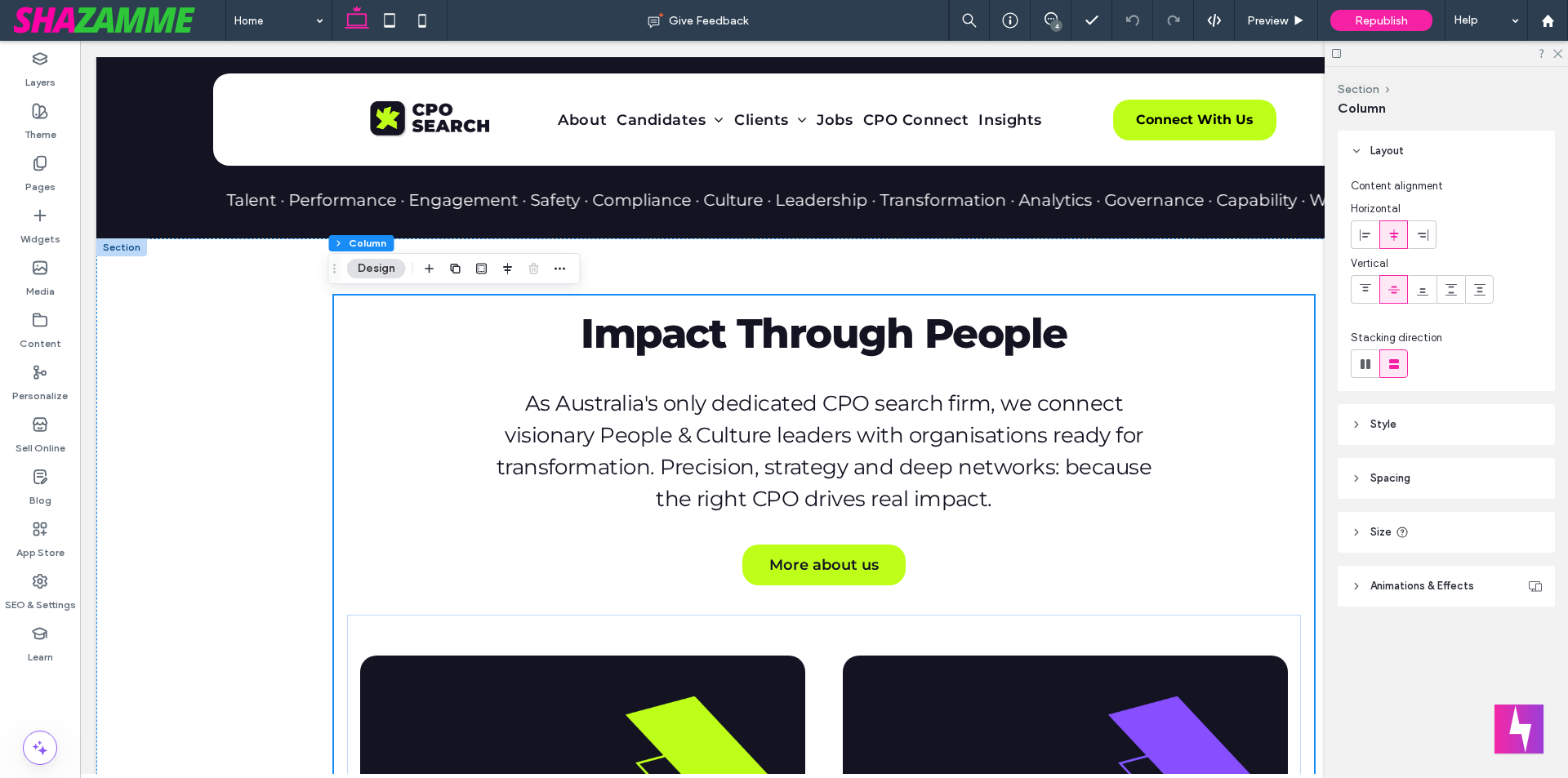
click at [1427, 410] on header "Style" at bounding box center [1446, 424] width 217 height 41
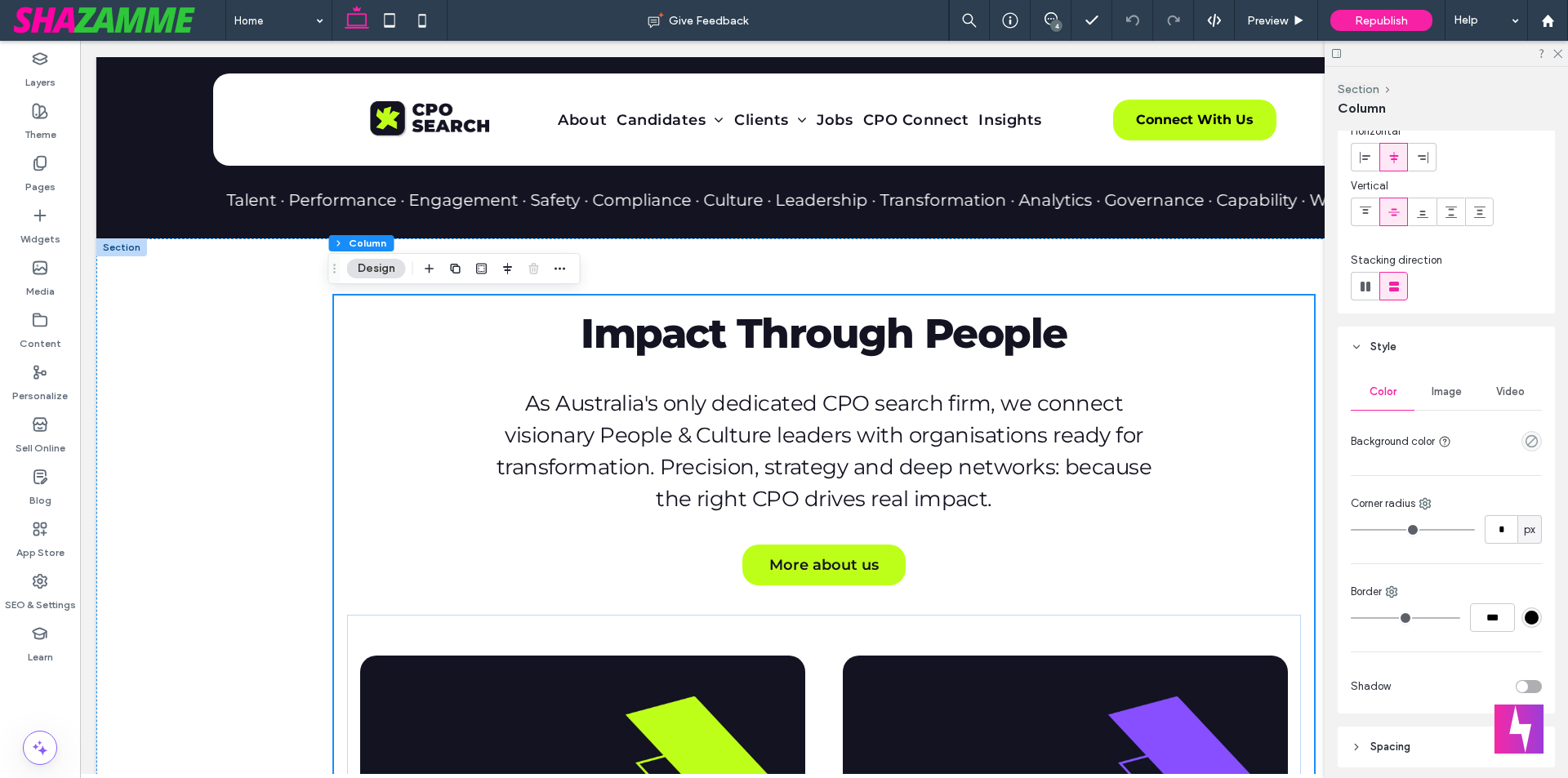
scroll to position [82, 0]
click at [1410, 351] on header "Style" at bounding box center [1446, 342] width 217 height 41
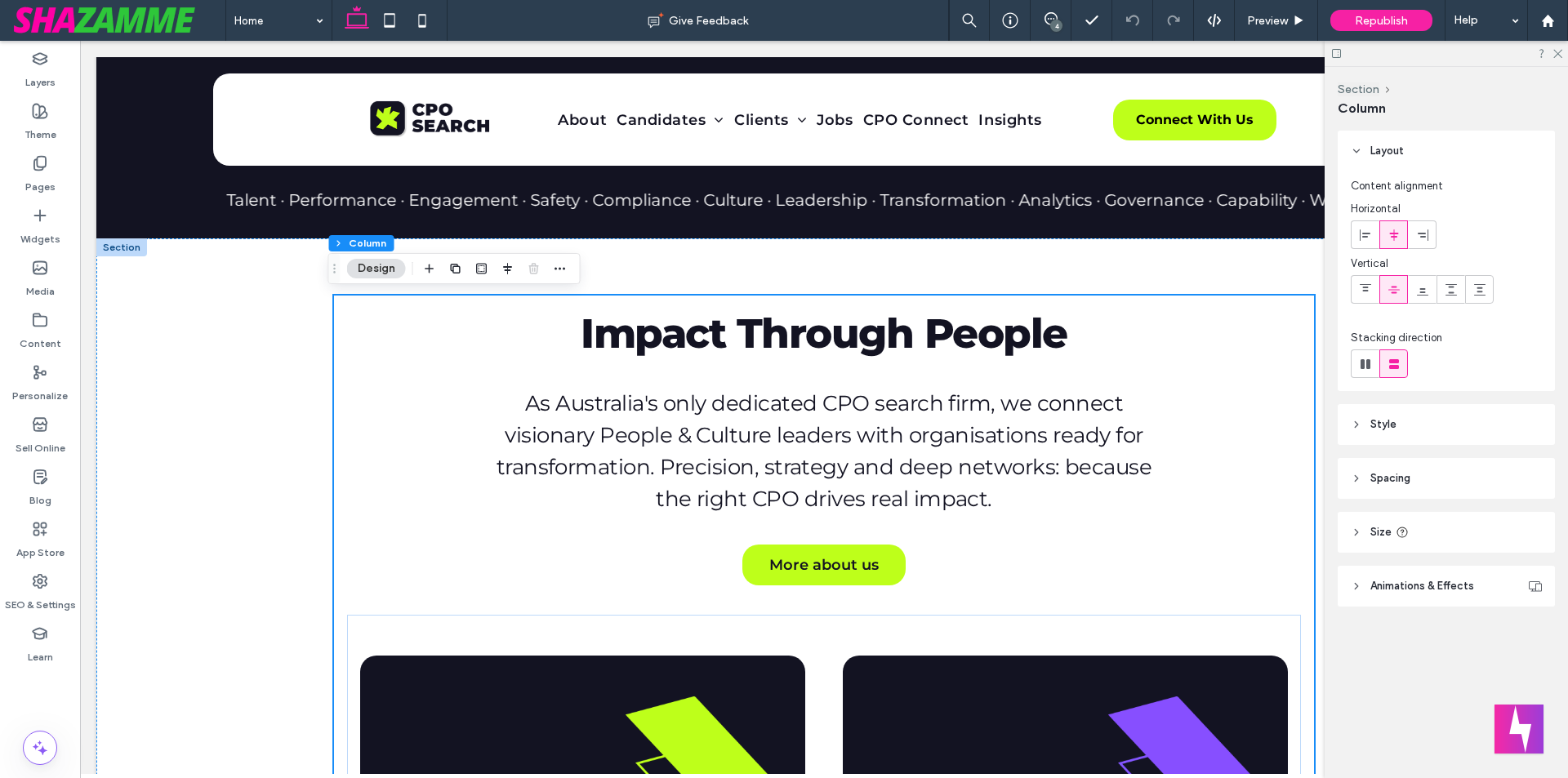
scroll to position [0, 0]
click at [1455, 483] on header "Spacing" at bounding box center [1446, 478] width 217 height 41
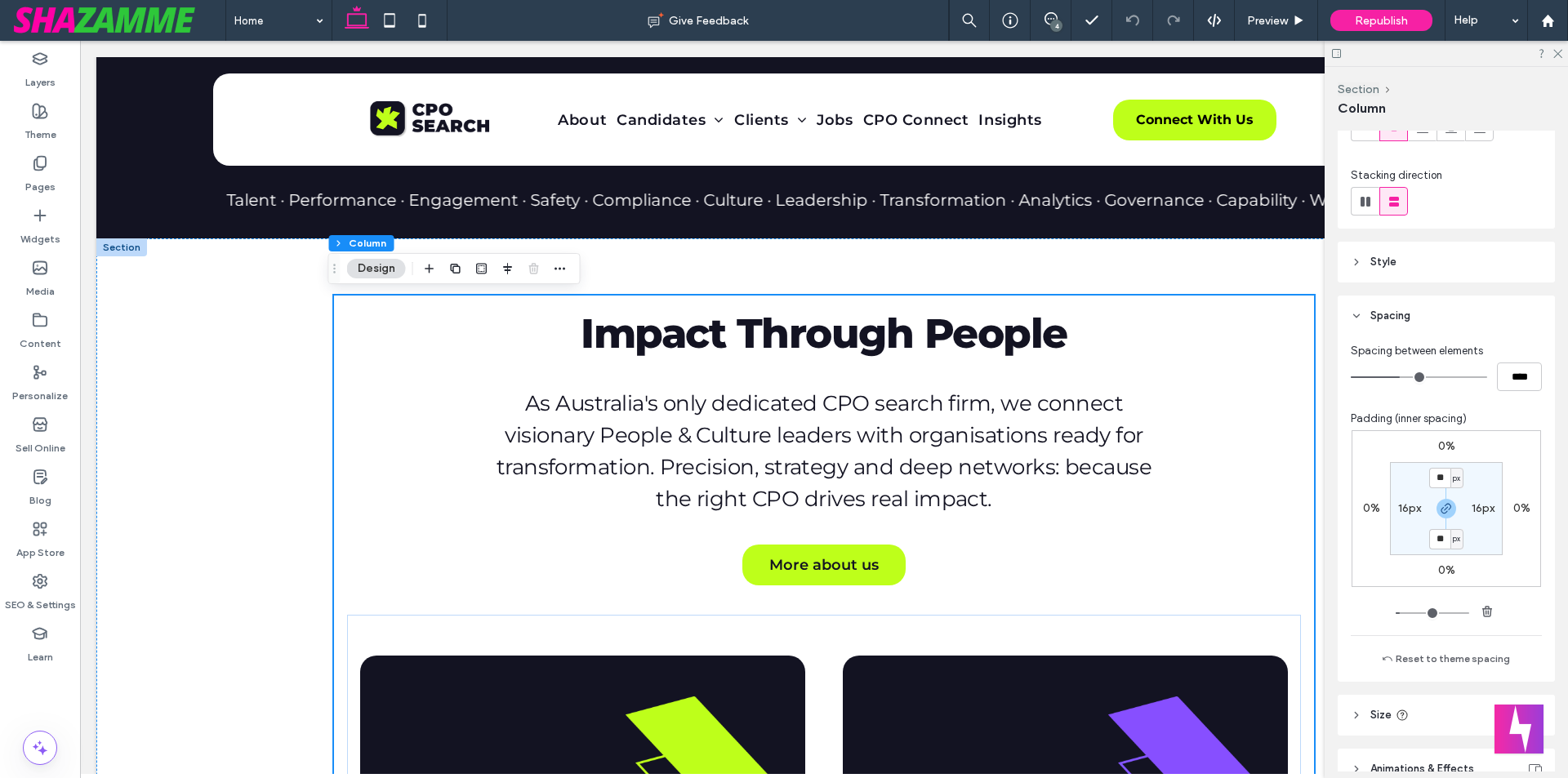
scroll to position [164, 0]
click at [1505, 380] on input "****" at bounding box center [1519, 376] width 45 height 29
click at [1508, 393] on div "Spacing between elements **** Padding (inner spacing) 0% 0% 0% 0% ** px 16px **…" at bounding box center [1446, 505] width 191 height 326
click at [1438, 488] on input "**" at bounding box center [1440, 477] width 21 height 21
click at [1477, 526] on section "** px 16px ** px 16px" at bounding box center [1446, 508] width 112 height 93
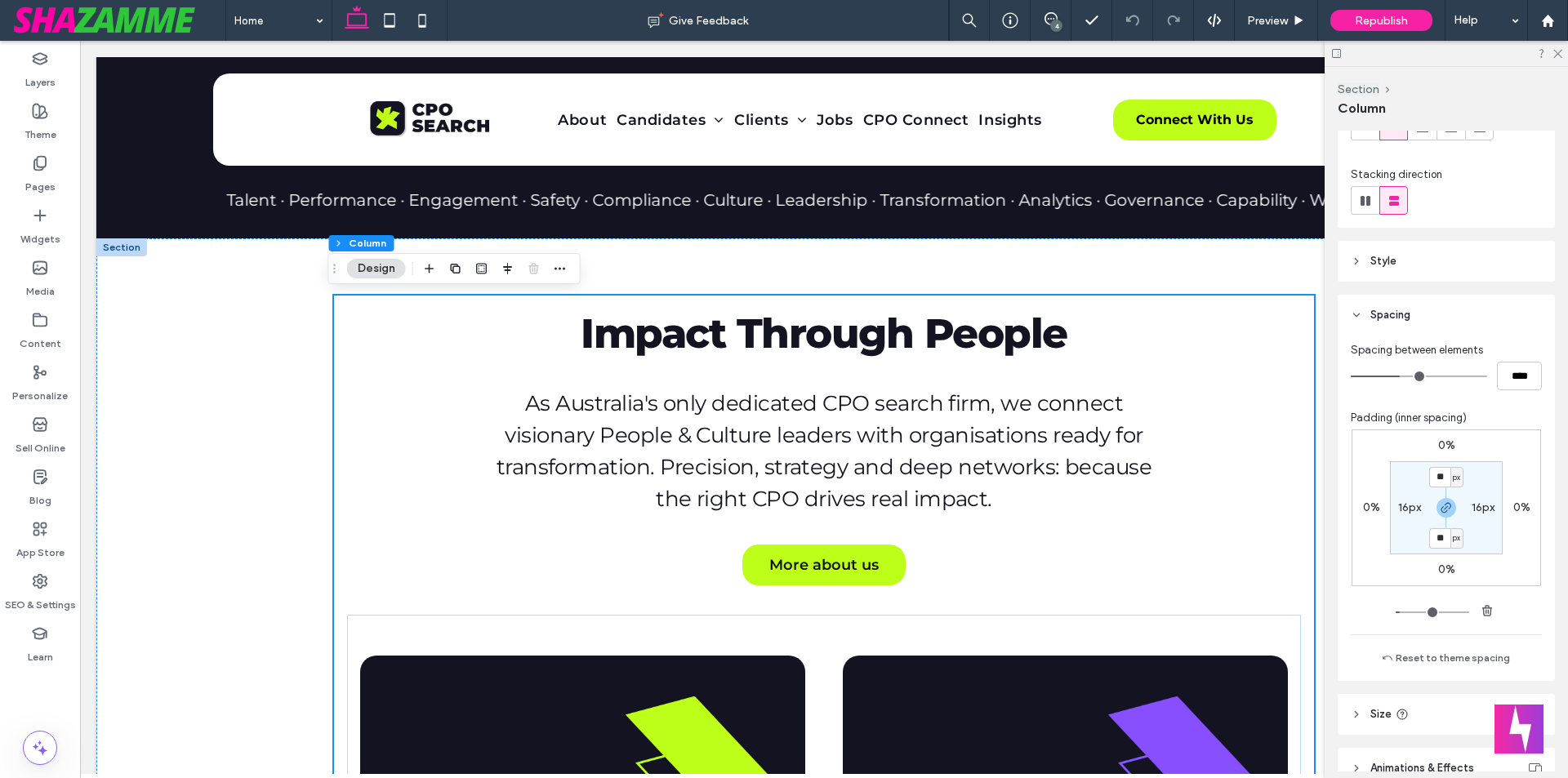
click at [1518, 507] on label "0%" at bounding box center [1521, 508] width 17 height 14
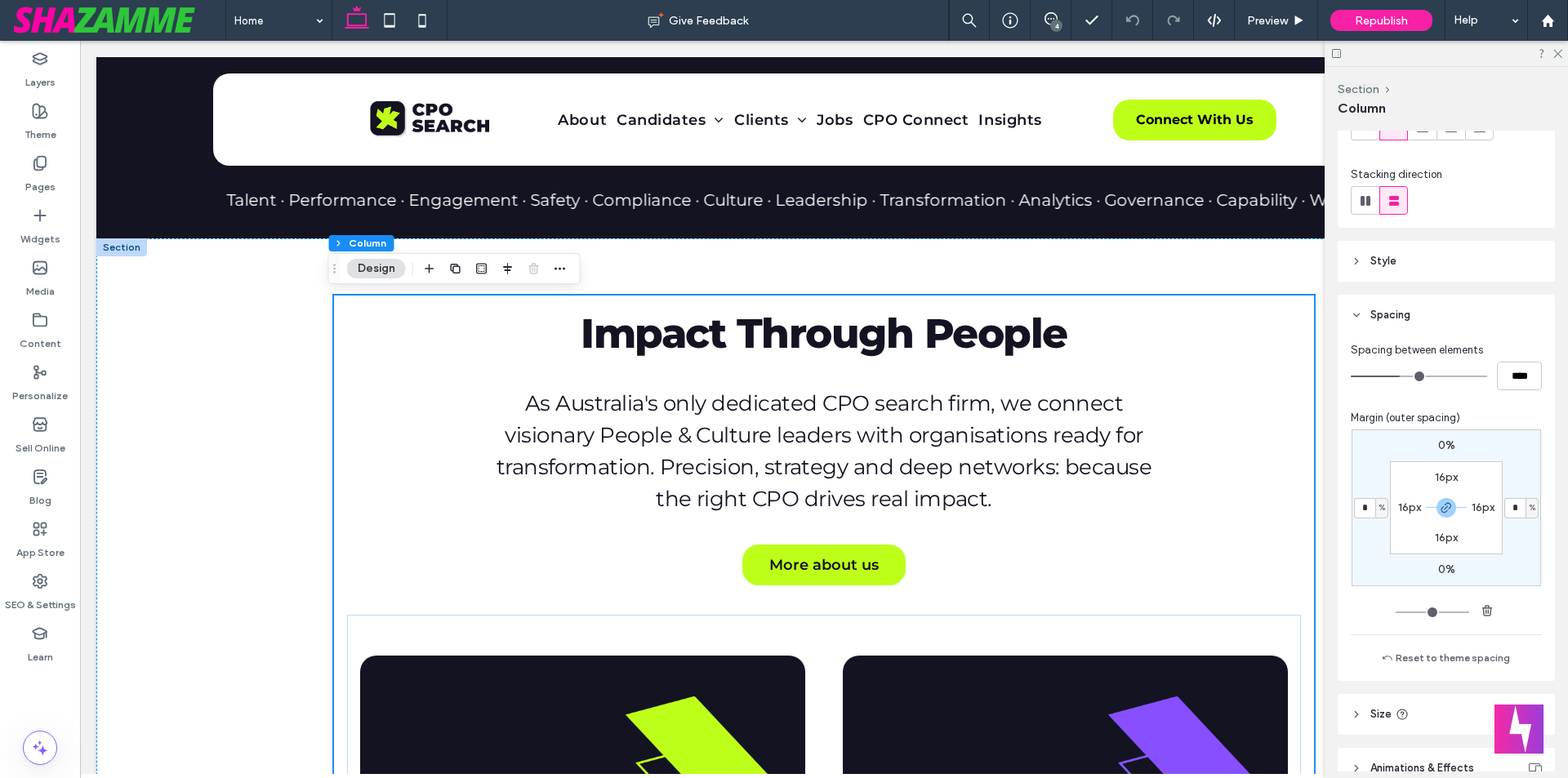
click at [1437, 539] on label "16px" at bounding box center [1446, 537] width 23 height 14
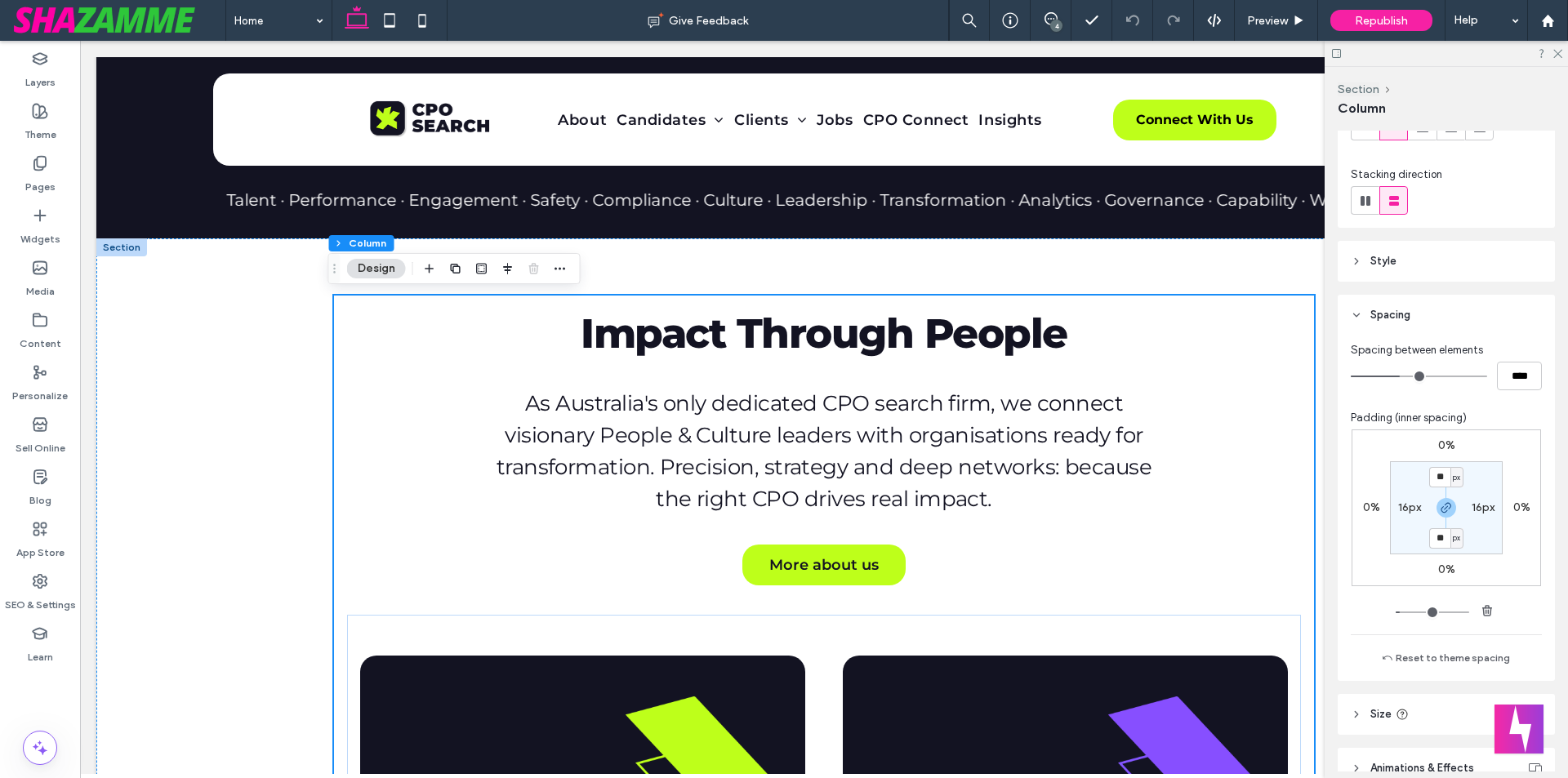
click at [1442, 566] on label "0%" at bounding box center [1446, 570] width 17 height 14
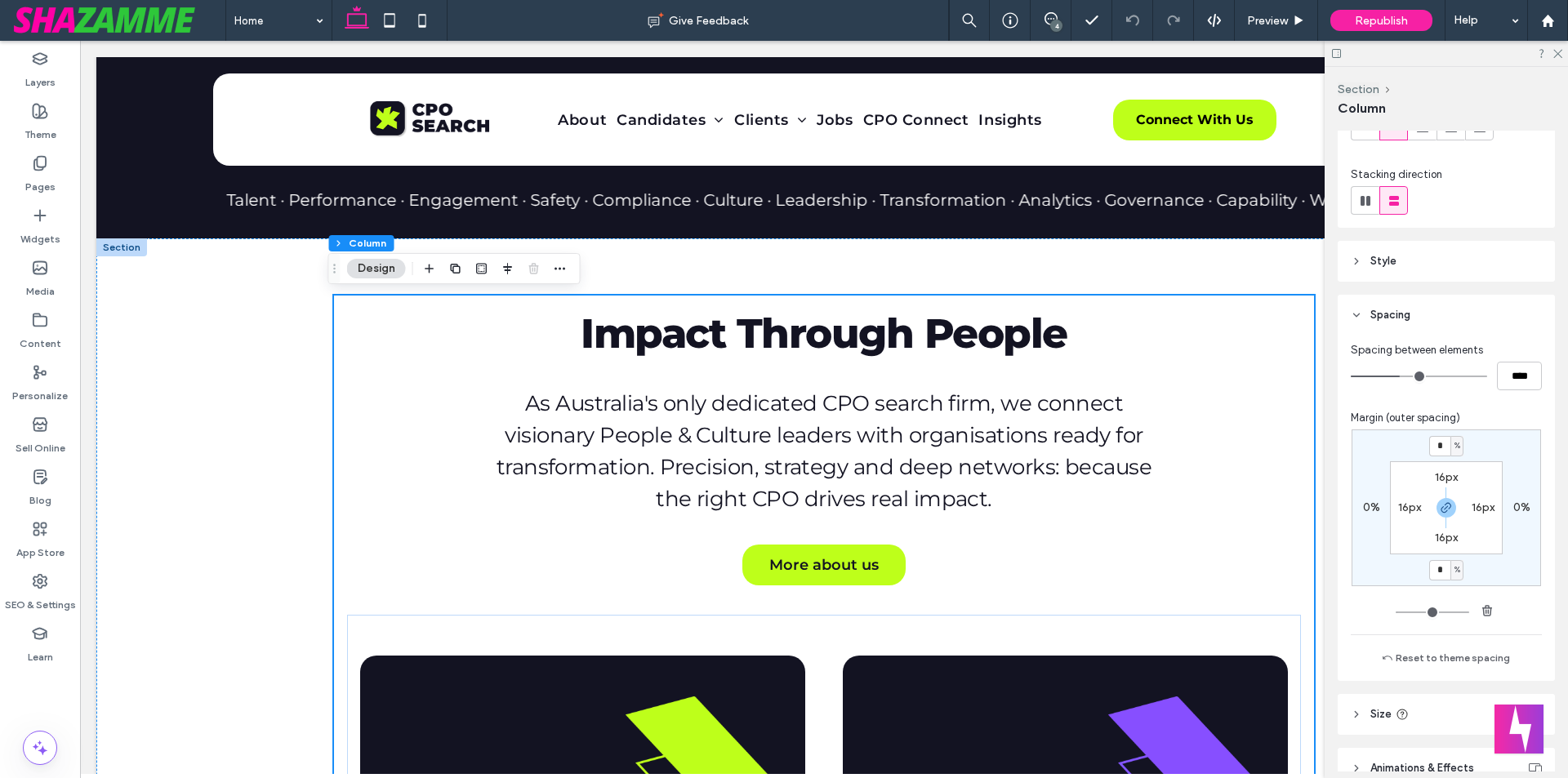
click at [1436, 536] on label "16px" at bounding box center [1446, 537] width 23 height 14
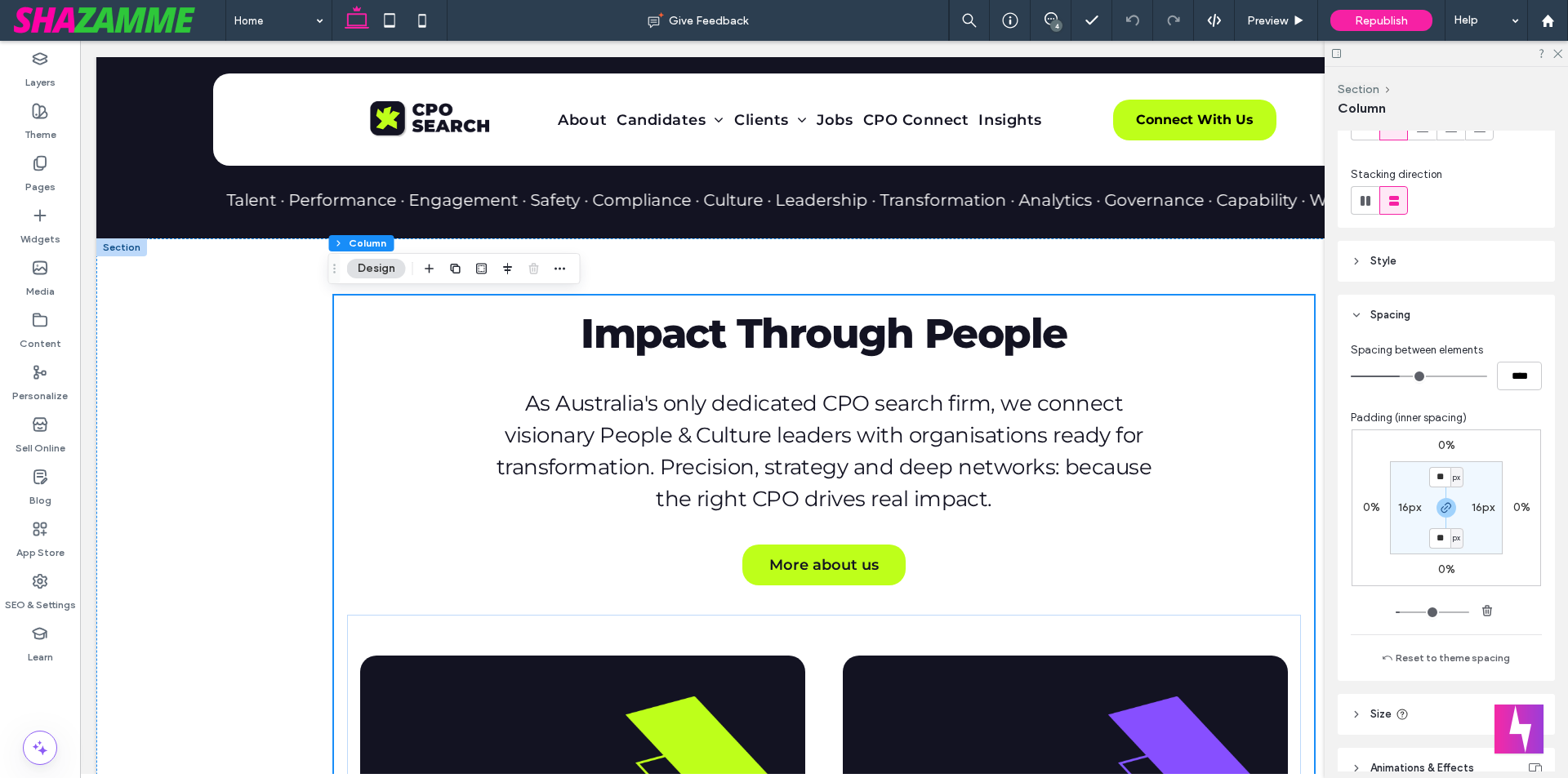
click at [1474, 528] on section "** px 16px ** px 16px" at bounding box center [1446, 508] width 112 height 93
click at [1482, 575] on div "0% 0% 0% 0% ** px 16px ** px 16px" at bounding box center [1446, 508] width 189 height 157
click at [1442, 569] on label "0%" at bounding box center [1446, 570] width 17 height 14
type input "*"
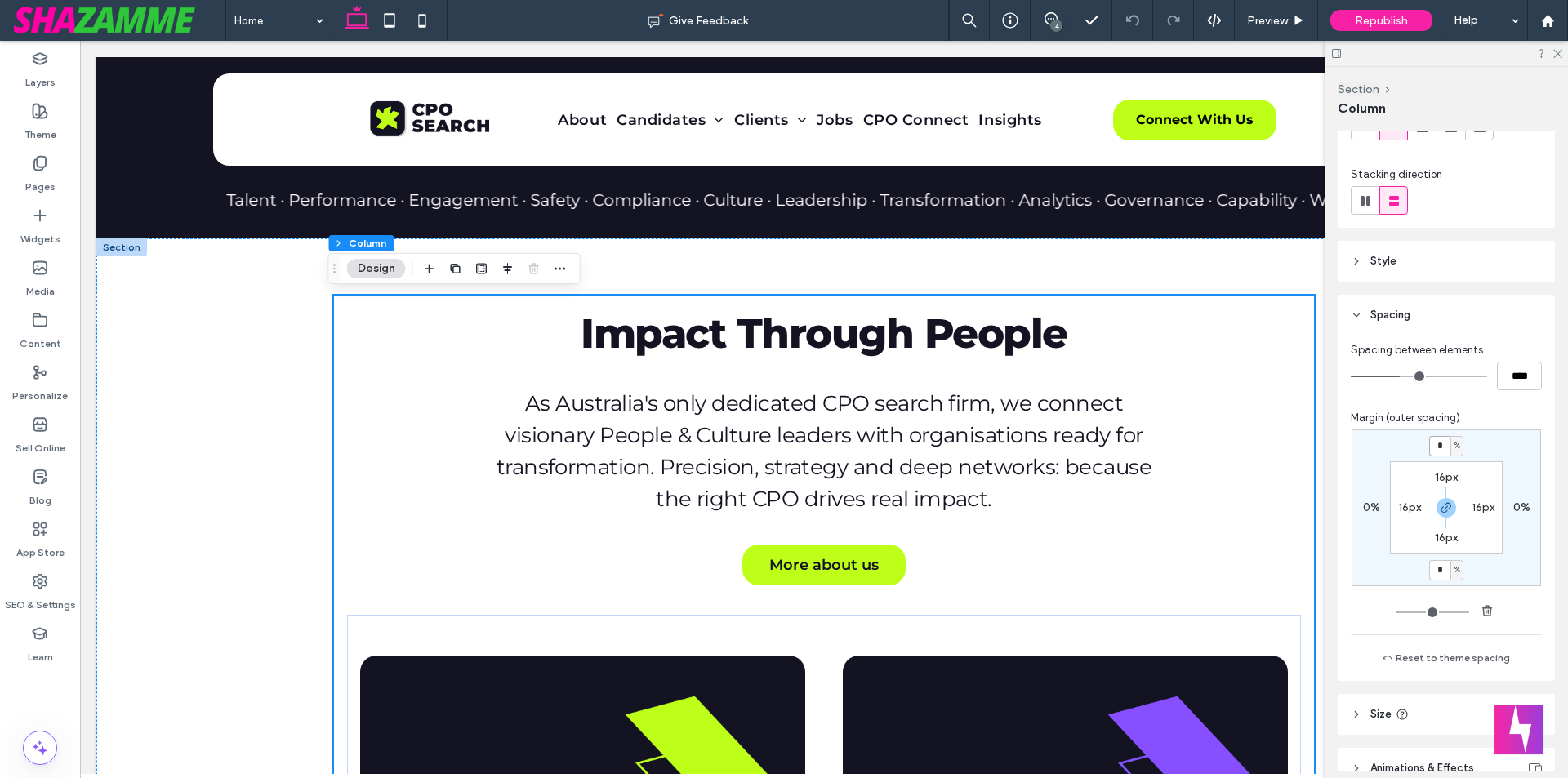
click at [1442, 442] on input "*" at bounding box center [1440, 446] width 21 height 21
click at [1526, 388] on input "****" at bounding box center [1519, 376] width 45 height 29
click at [1525, 403] on div "Spacing between elements **** Margin (outer spacing) * % 0% * % 0% 16px 16px 16…" at bounding box center [1446, 505] width 191 height 326
click at [1393, 262] on span "Style" at bounding box center [1384, 261] width 26 height 17
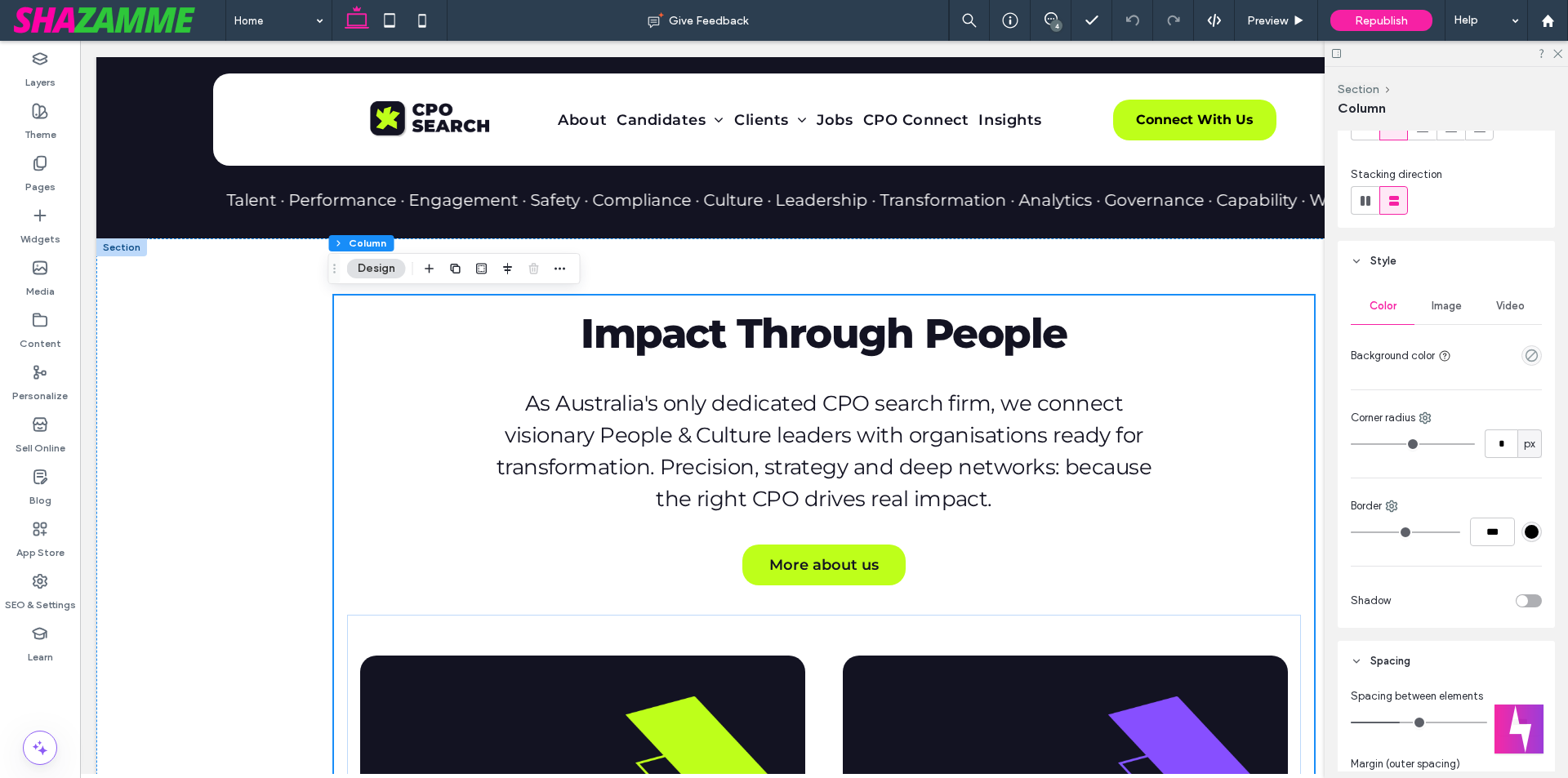
click at [1393, 262] on span "Style" at bounding box center [1384, 261] width 26 height 17
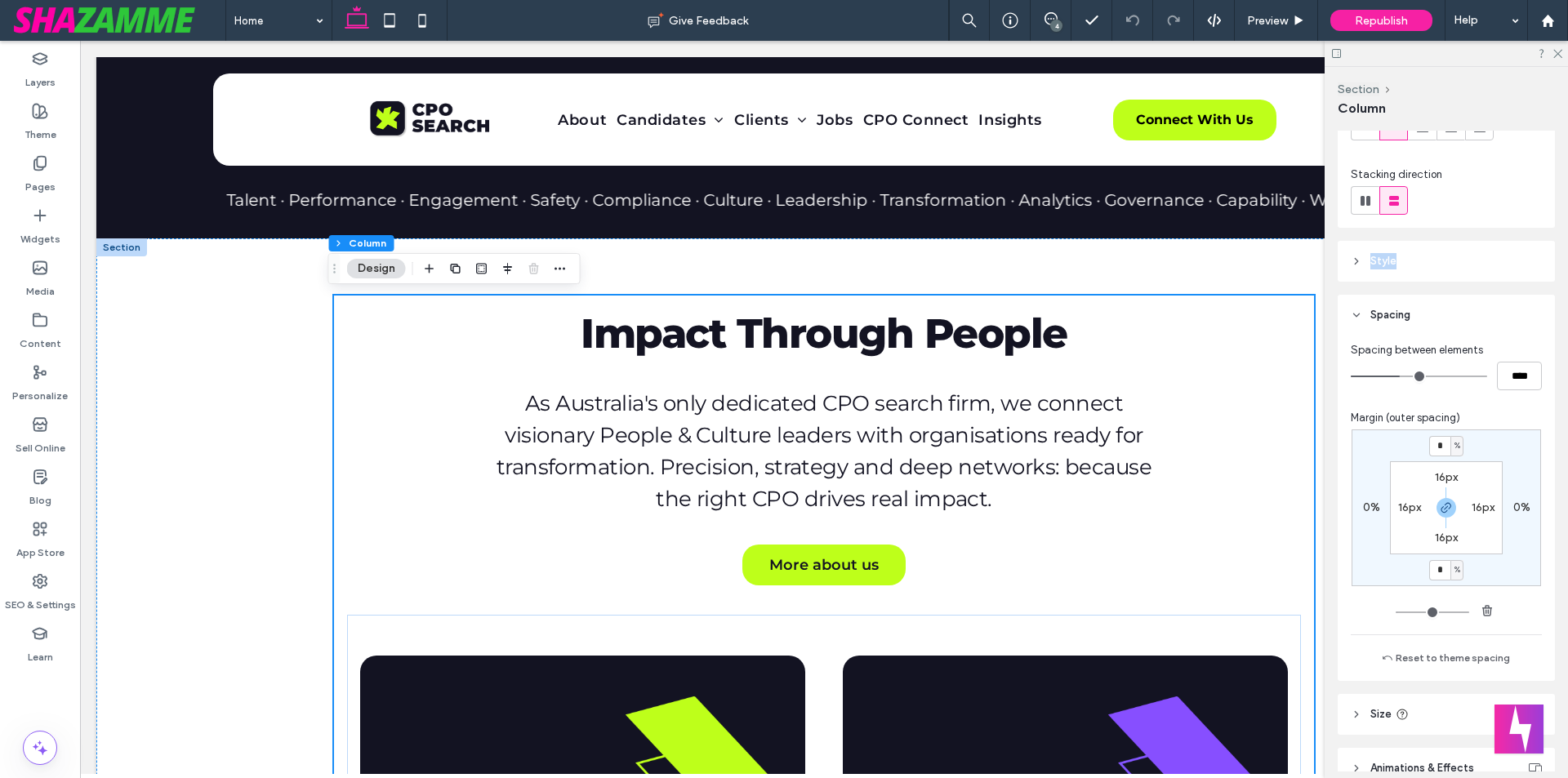
drag, startPoint x: 1360, startPoint y: 264, endPoint x: 1410, endPoint y: 258, distance: 50.4
click at [1410, 258] on header "Style" at bounding box center [1446, 260] width 217 height 41
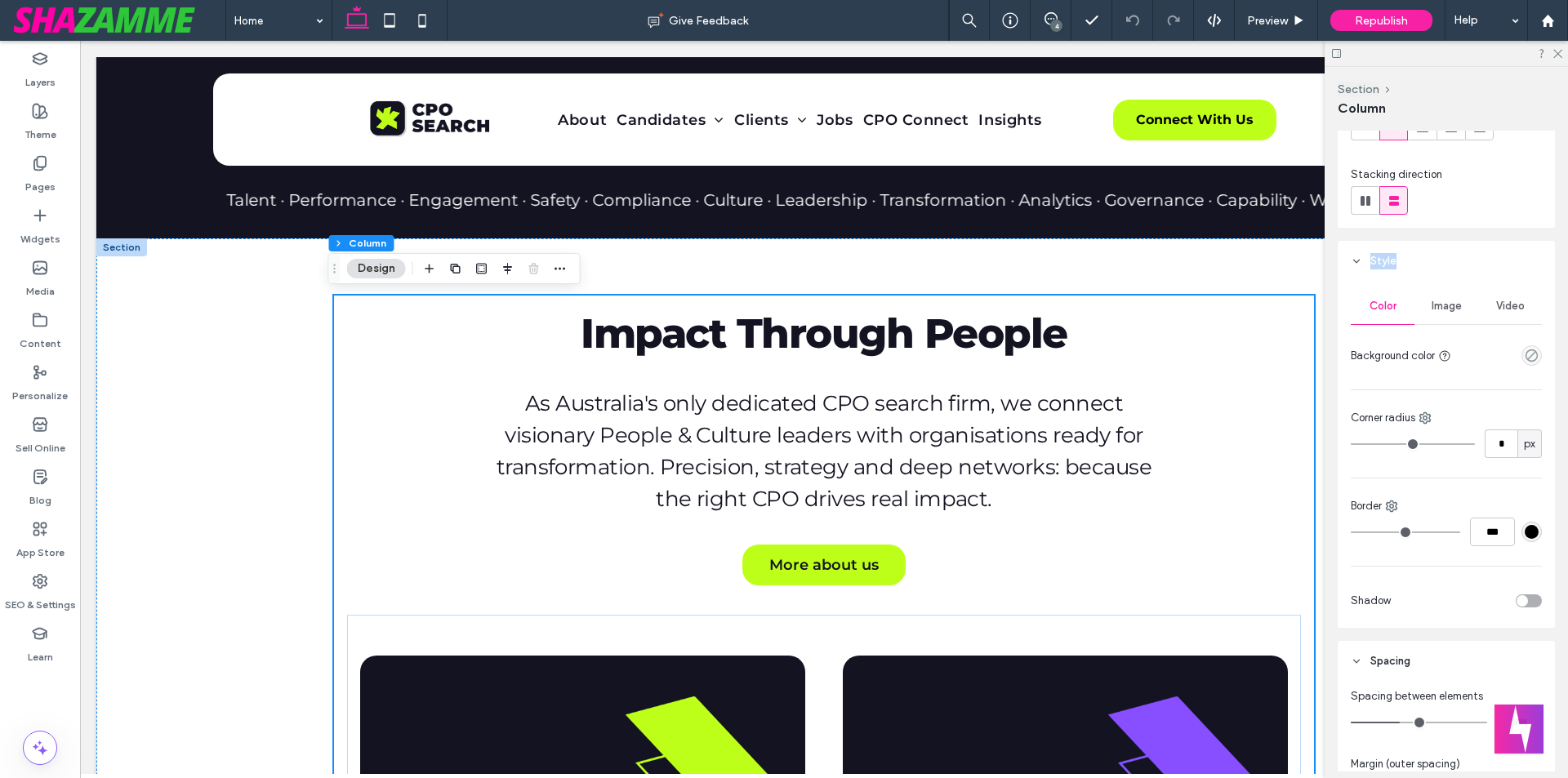
click at [1410, 258] on header "Style" at bounding box center [1446, 260] width 217 height 41
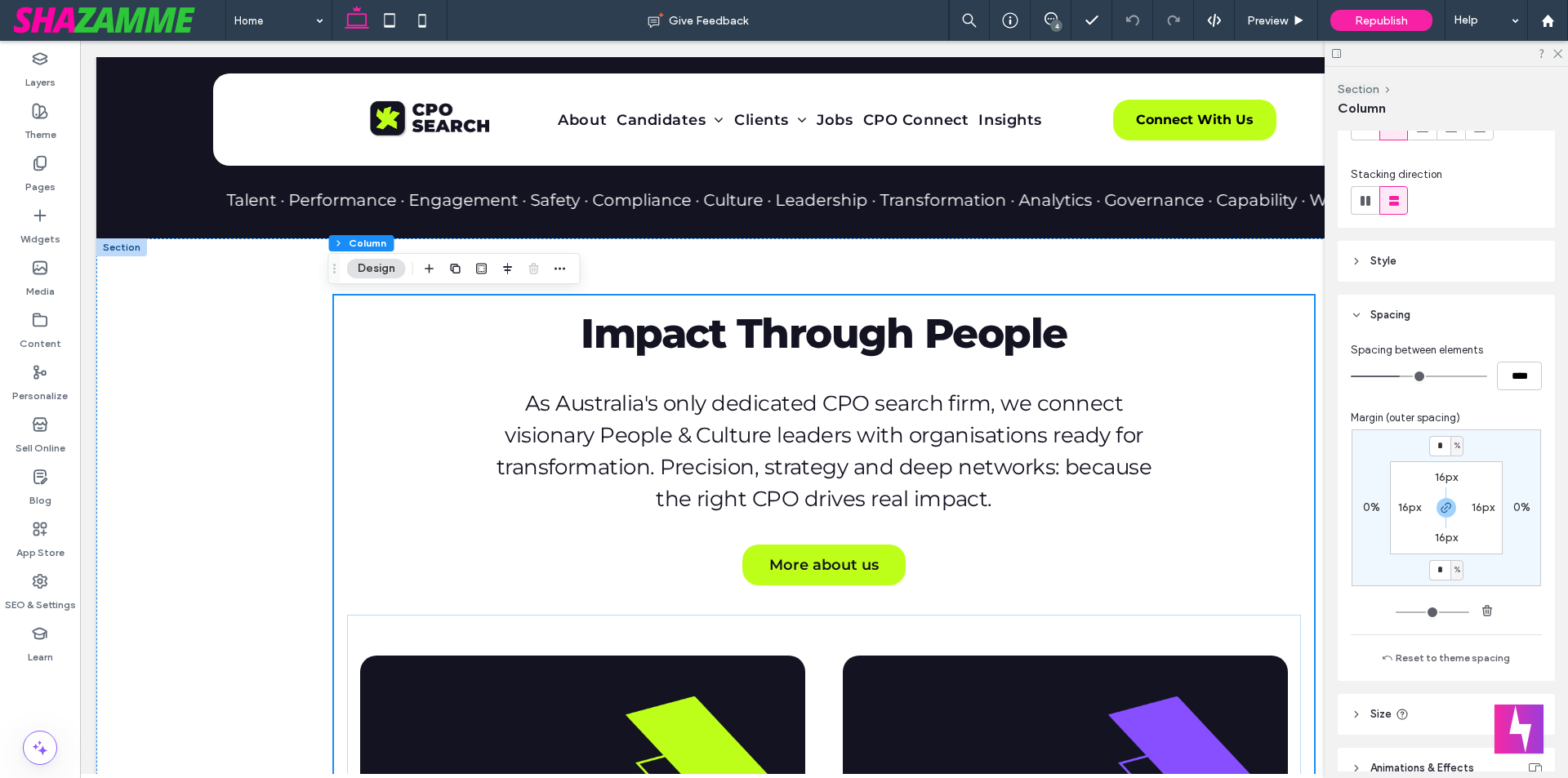
click at [1419, 237] on div "Layout Content alignment Horizontal Vertical Stacking direction Style Color Ima…" at bounding box center [1451, 451] width 228 height 641
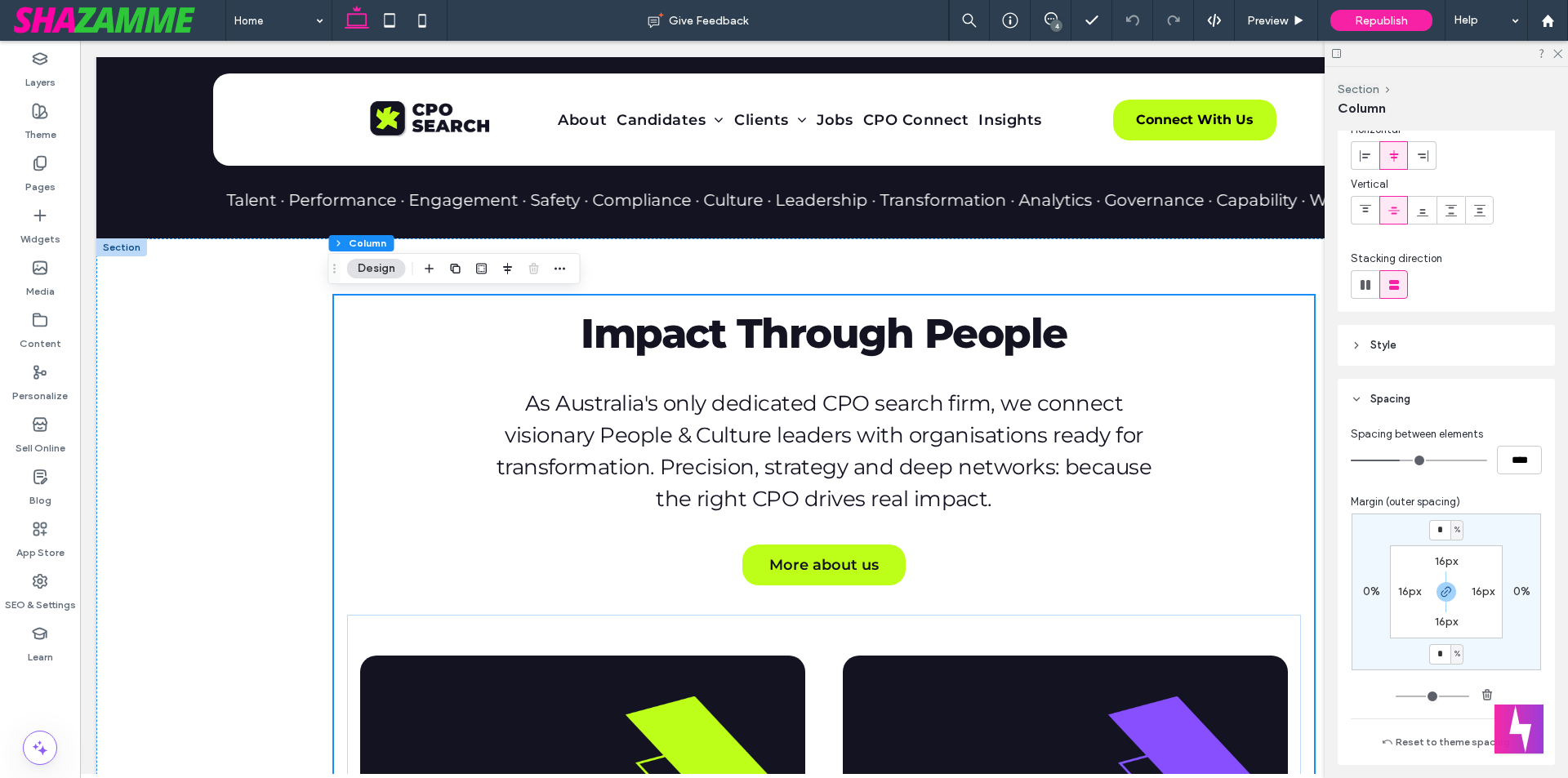
scroll to position [0, 0]
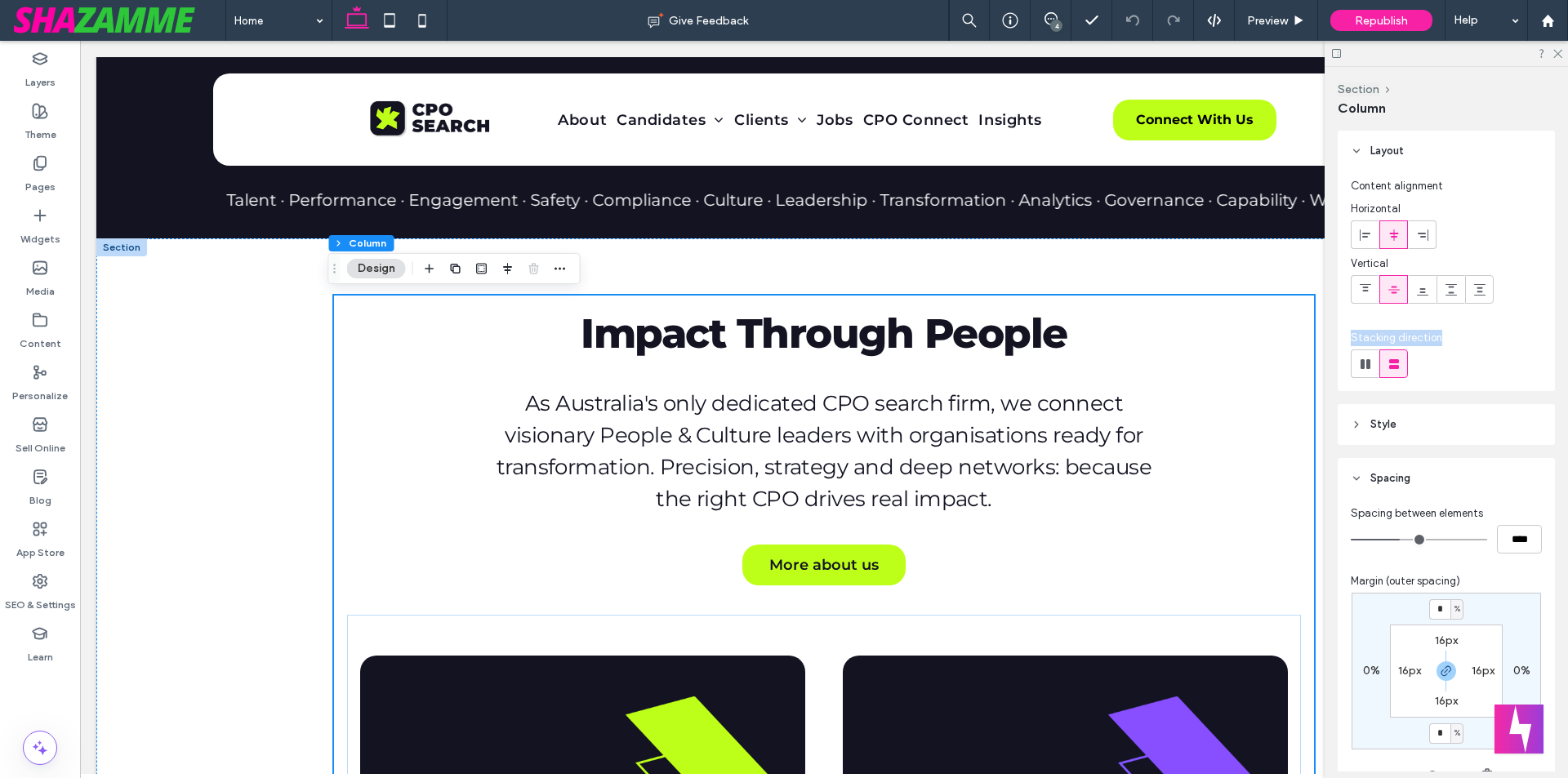
drag, startPoint x: 1446, startPoint y: 336, endPoint x: 1353, endPoint y: 335, distance: 93.0
click at [1353, 335] on div "Stacking direction" at bounding box center [1446, 338] width 191 height 17
click at [1353, 335] on span "Stacking direction" at bounding box center [1396, 338] width 92 height 17
drag, startPoint x: 1352, startPoint y: 259, endPoint x: 1396, endPoint y: 263, distance: 44.2
click at [1396, 263] on span "Vertical" at bounding box center [1446, 265] width 191 height 20
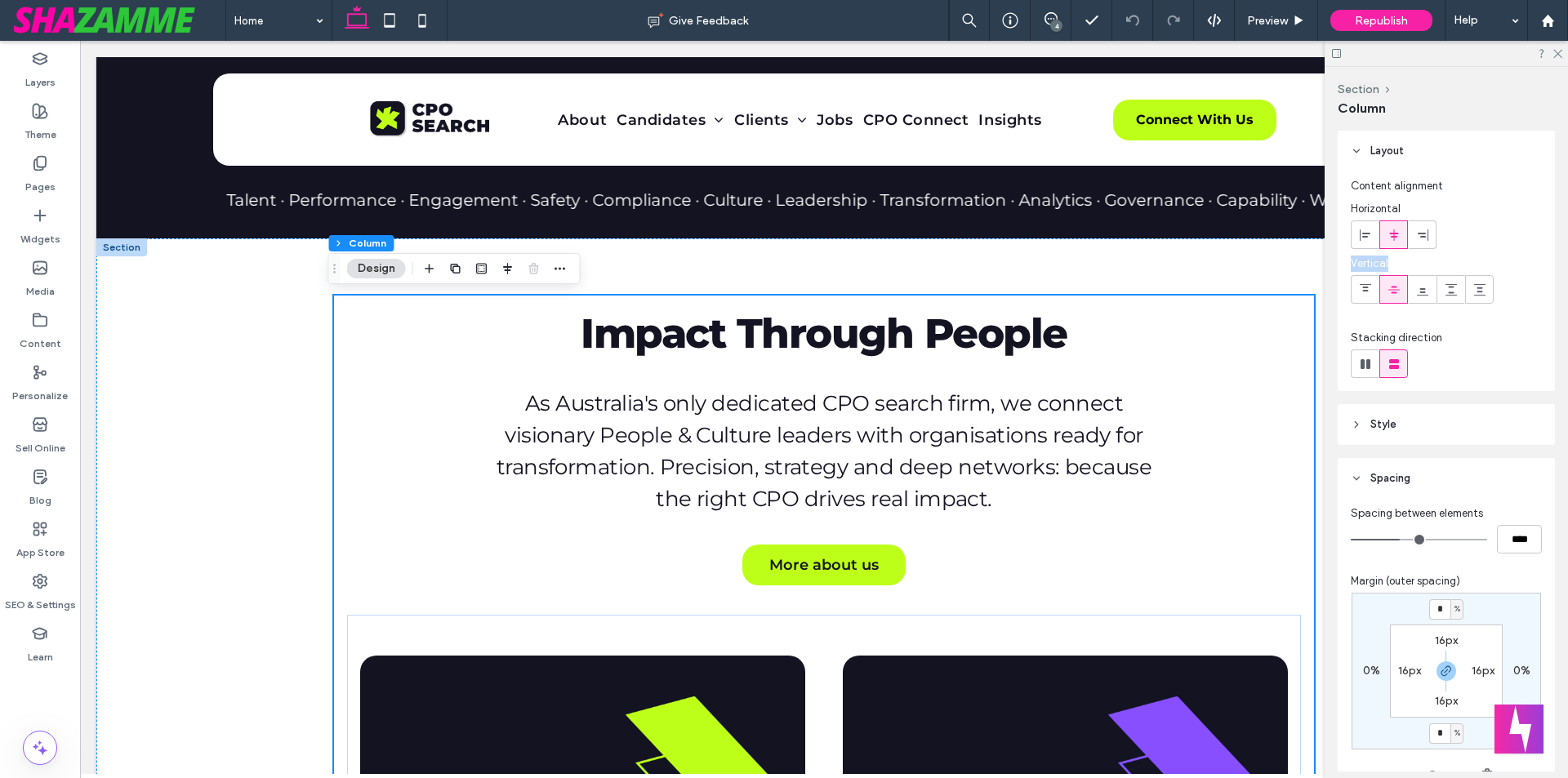
click at [1396, 263] on span "Vertical" at bounding box center [1446, 265] width 191 height 20
drag, startPoint x: 1415, startPoint y: 205, endPoint x: 1351, endPoint y: 178, distance: 69.5
click at [1351, 178] on div "Content alignment Horizontal Vertical" at bounding box center [1446, 244] width 191 height 132
click at [1353, 184] on span "Content alignment" at bounding box center [1397, 186] width 93 height 17
drag, startPoint x: 1353, startPoint y: 184, endPoint x: 1406, endPoint y: 208, distance: 58.2
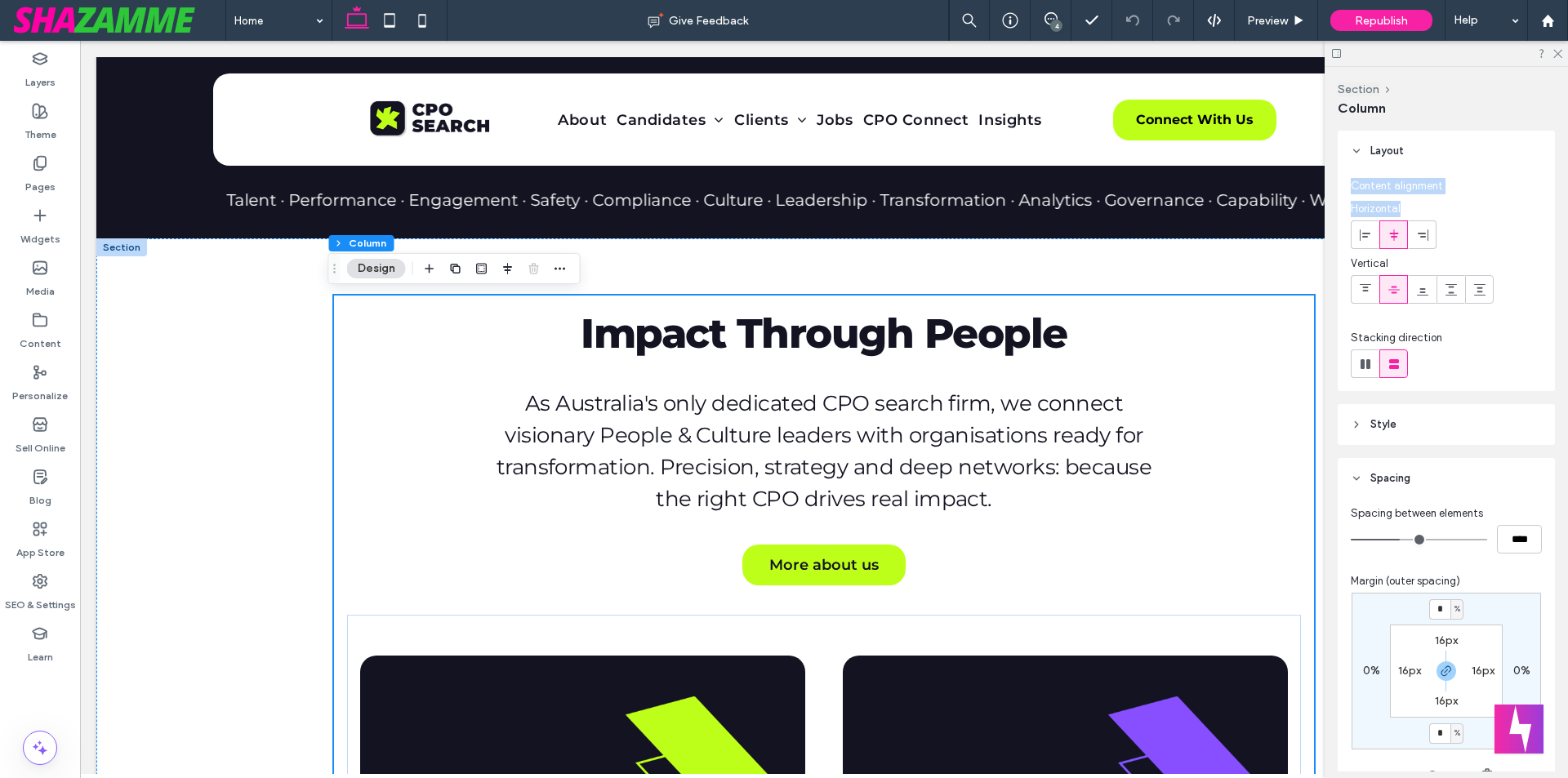
click at [1406, 208] on div "Content alignment Horizontal Vertical" at bounding box center [1446, 244] width 191 height 132
click at [1406, 208] on span "Horizontal" at bounding box center [1446, 211] width 191 height 20
drag, startPoint x: 1352, startPoint y: 263, endPoint x: 1390, endPoint y: 262, distance: 38.0
click at [1390, 262] on span "Vertical" at bounding box center [1446, 265] width 191 height 20
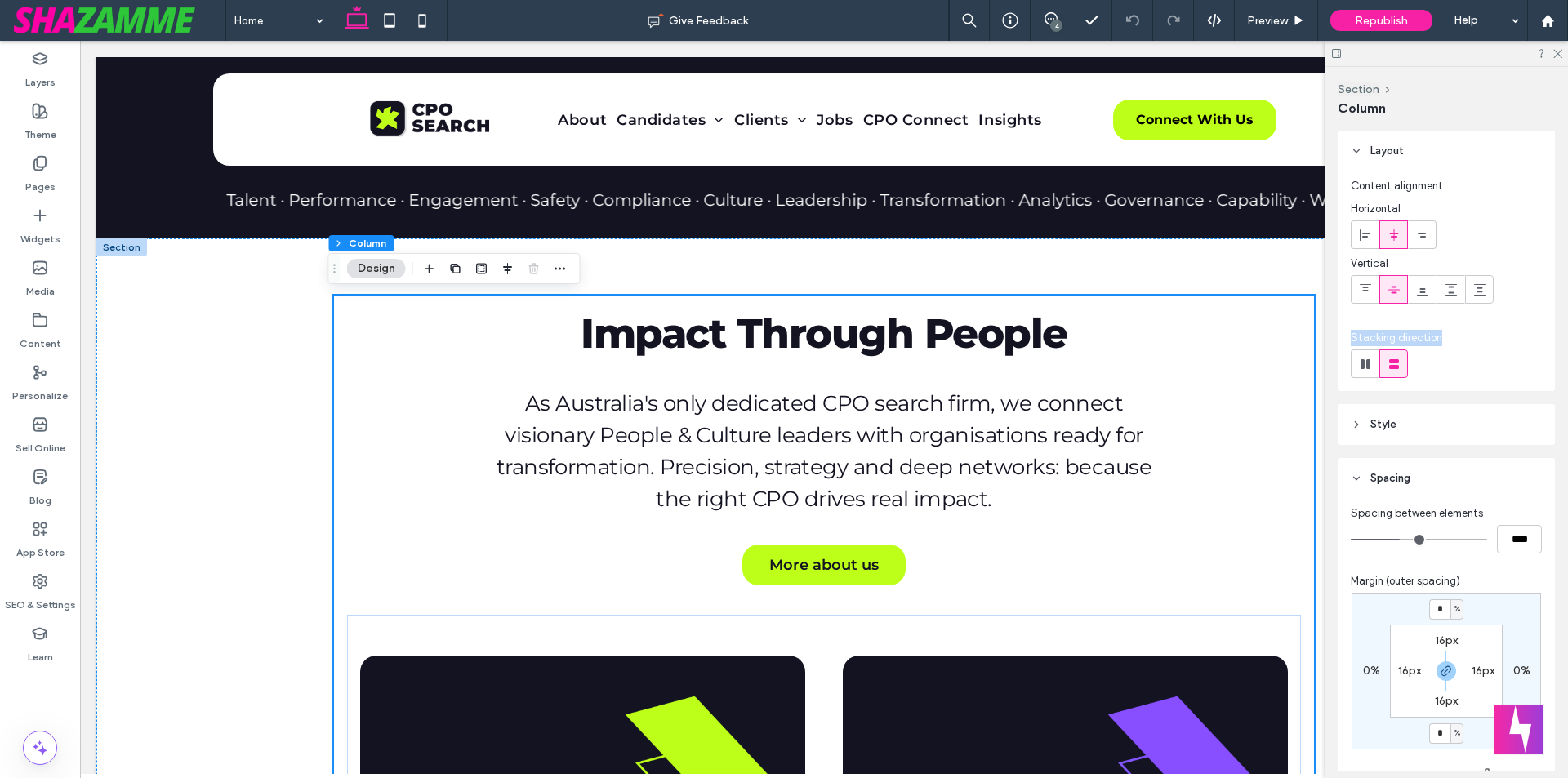
drag, startPoint x: 1353, startPoint y: 333, endPoint x: 1462, endPoint y: 333, distance: 109.0
click at [1462, 333] on div "Stacking direction" at bounding box center [1446, 338] width 191 height 17
click at [635, 274] on div "Impact Through People As Australia's only dedicated CPO search firm, we connect…" at bounding box center [823, 696] width 979 height 916
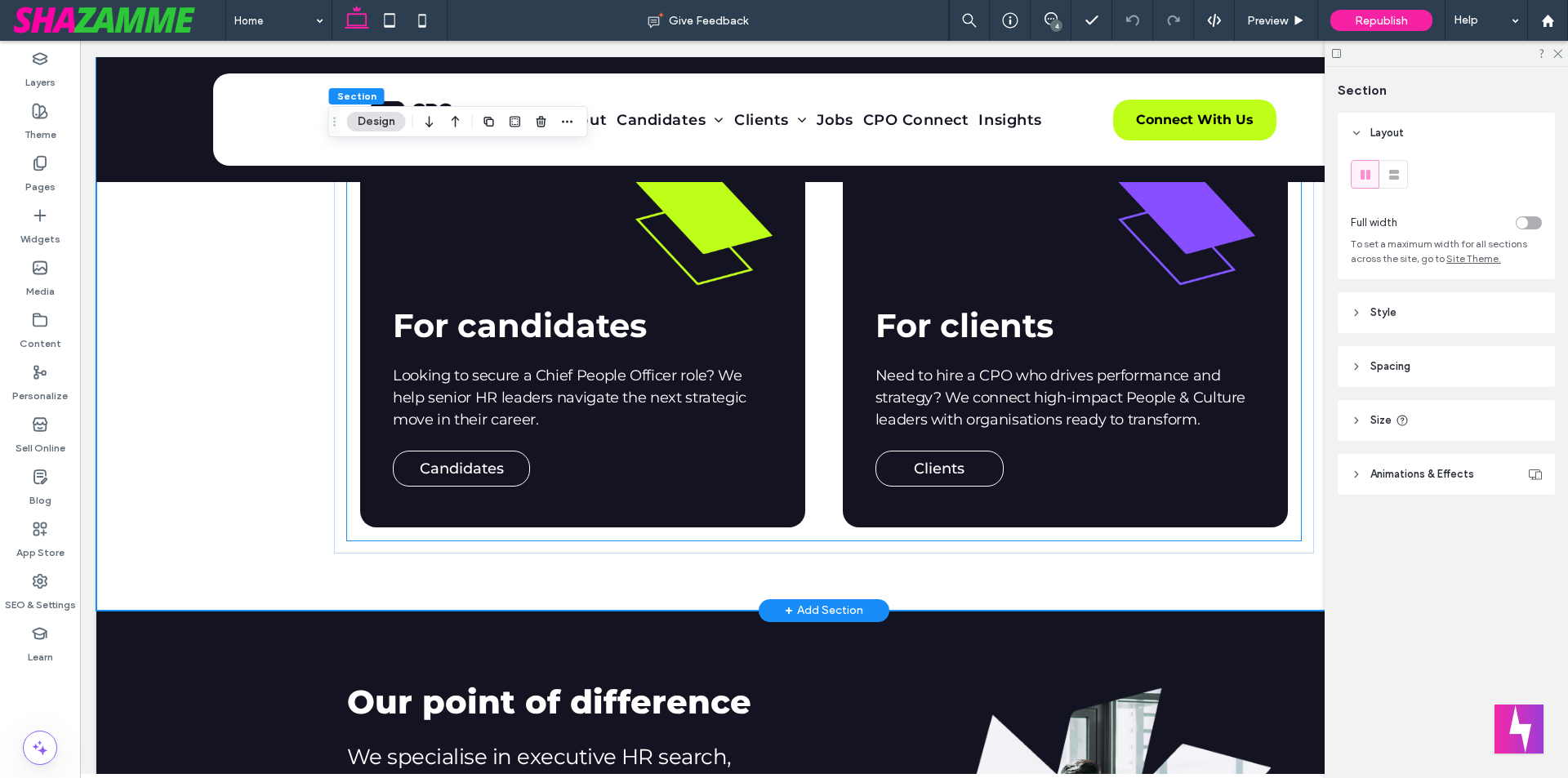
scroll to position [899, 0]
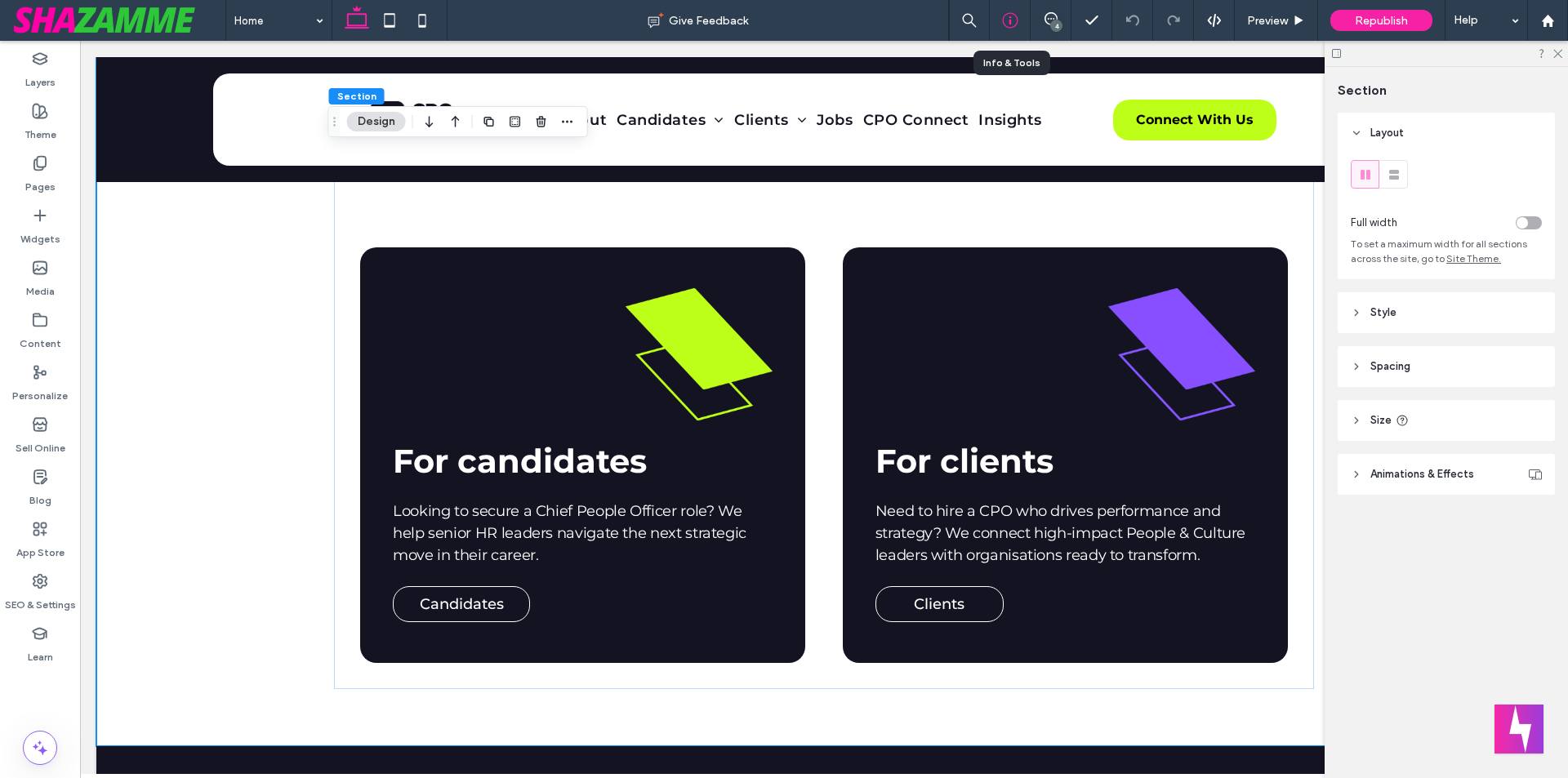
click at [1013, 26] on icon at bounding box center [1010, 21] width 17 height 17
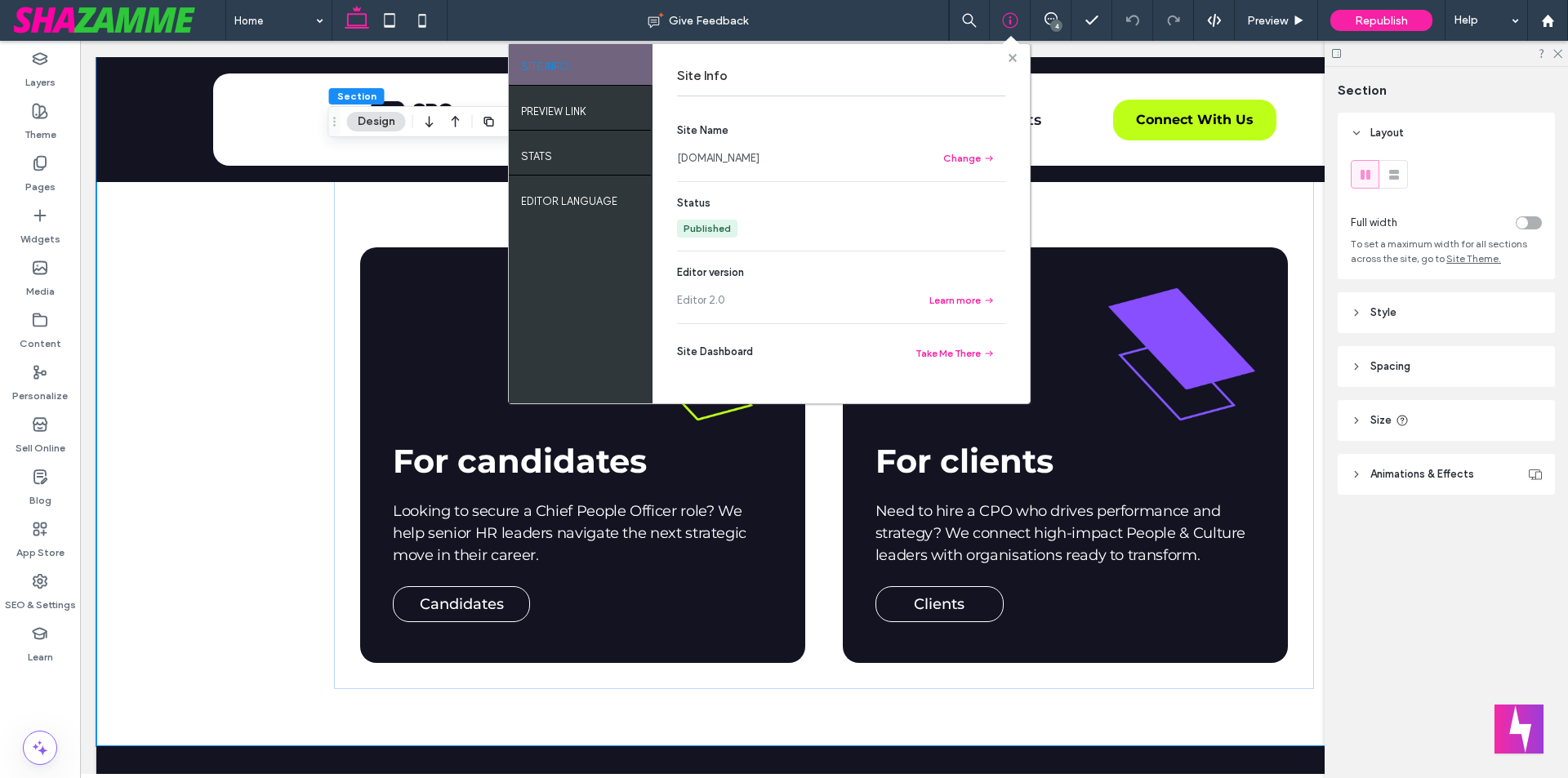
click at [1015, 56] on use at bounding box center [1012, 57] width 8 height 8
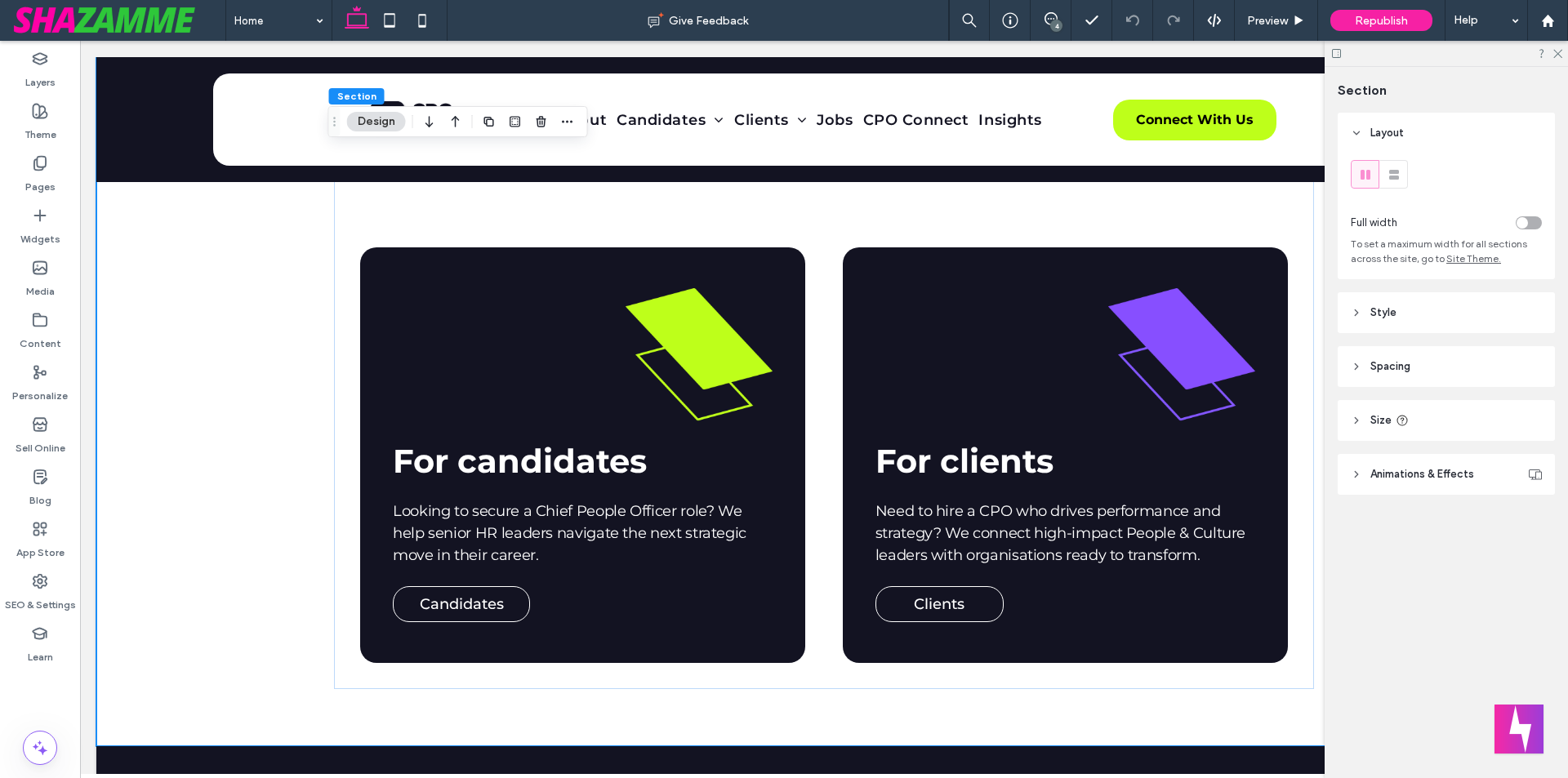
click at [1055, 26] on div "4" at bounding box center [1056, 26] width 12 height 12
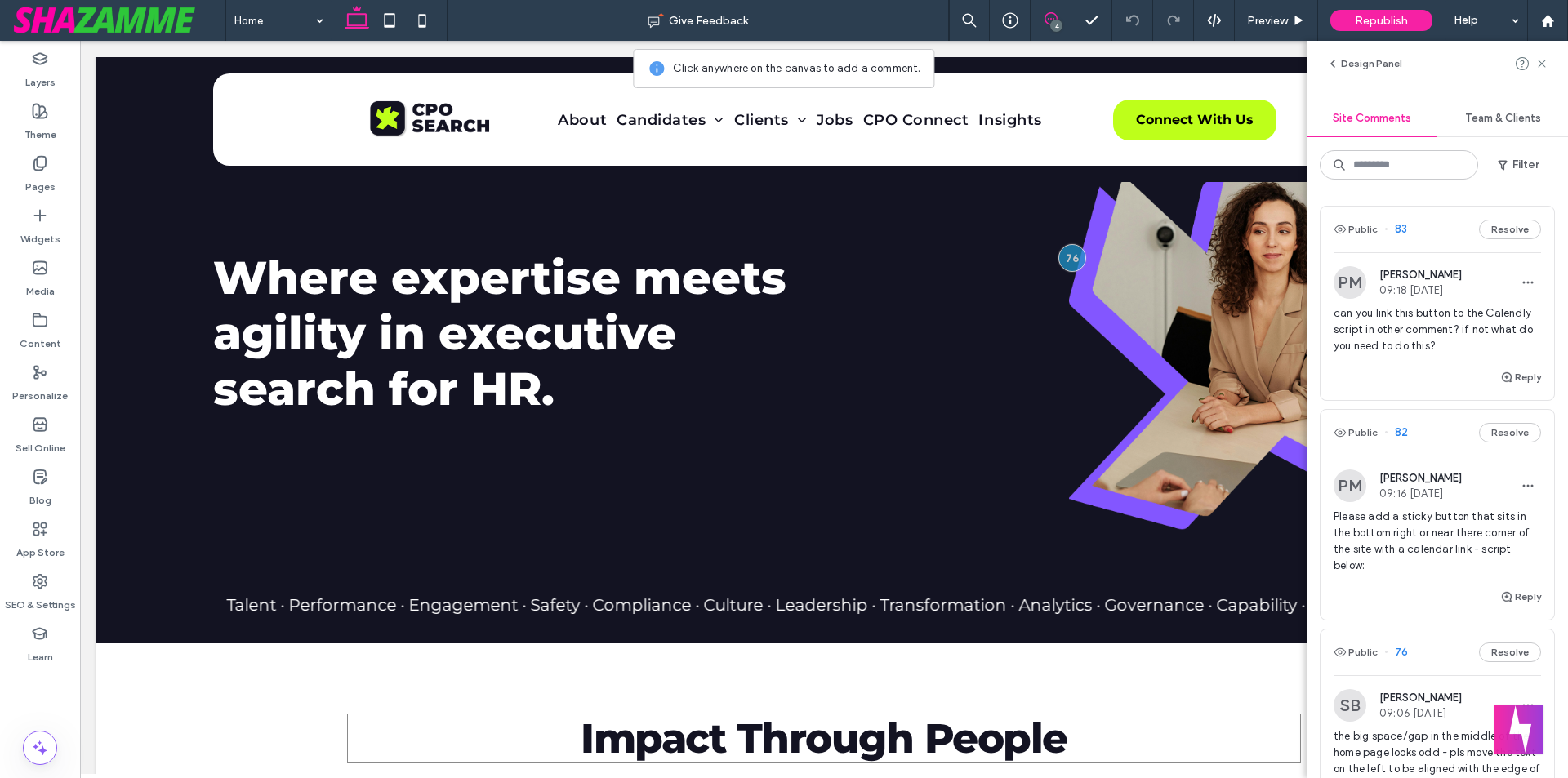
scroll to position [0, 0]
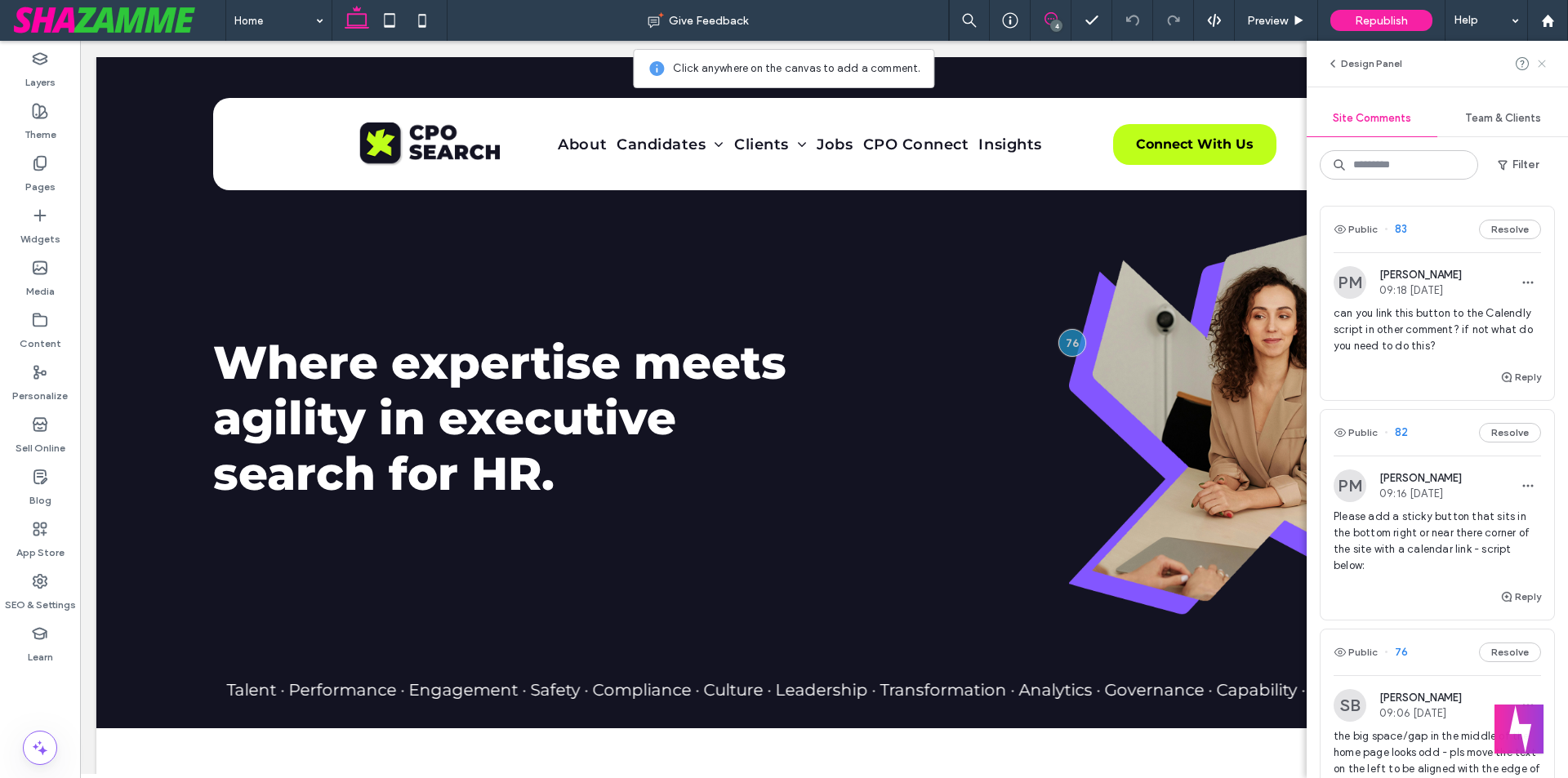
click at [1538, 64] on icon at bounding box center [1542, 64] width 13 height 13
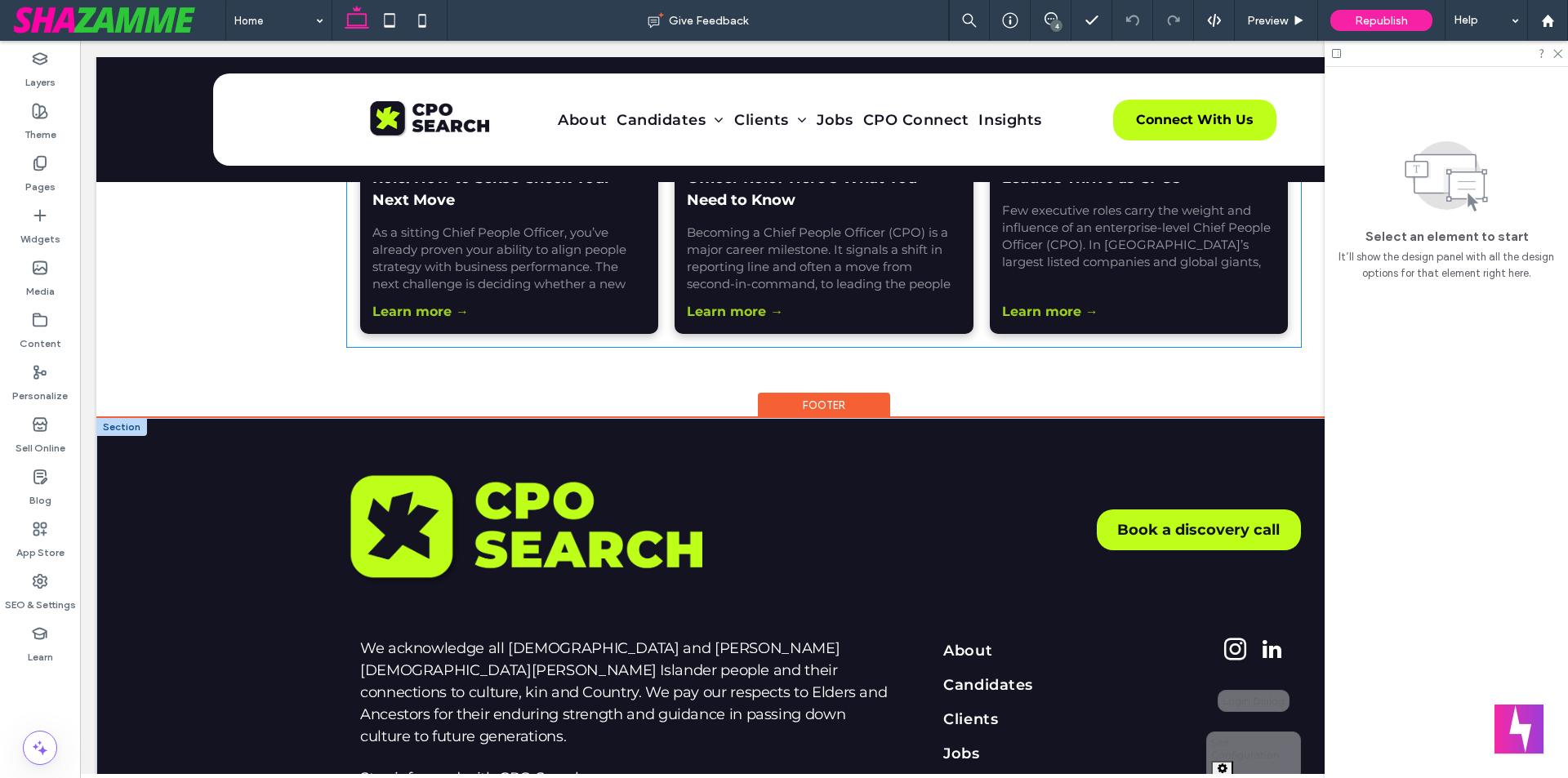
scroll to position [2908, 0]
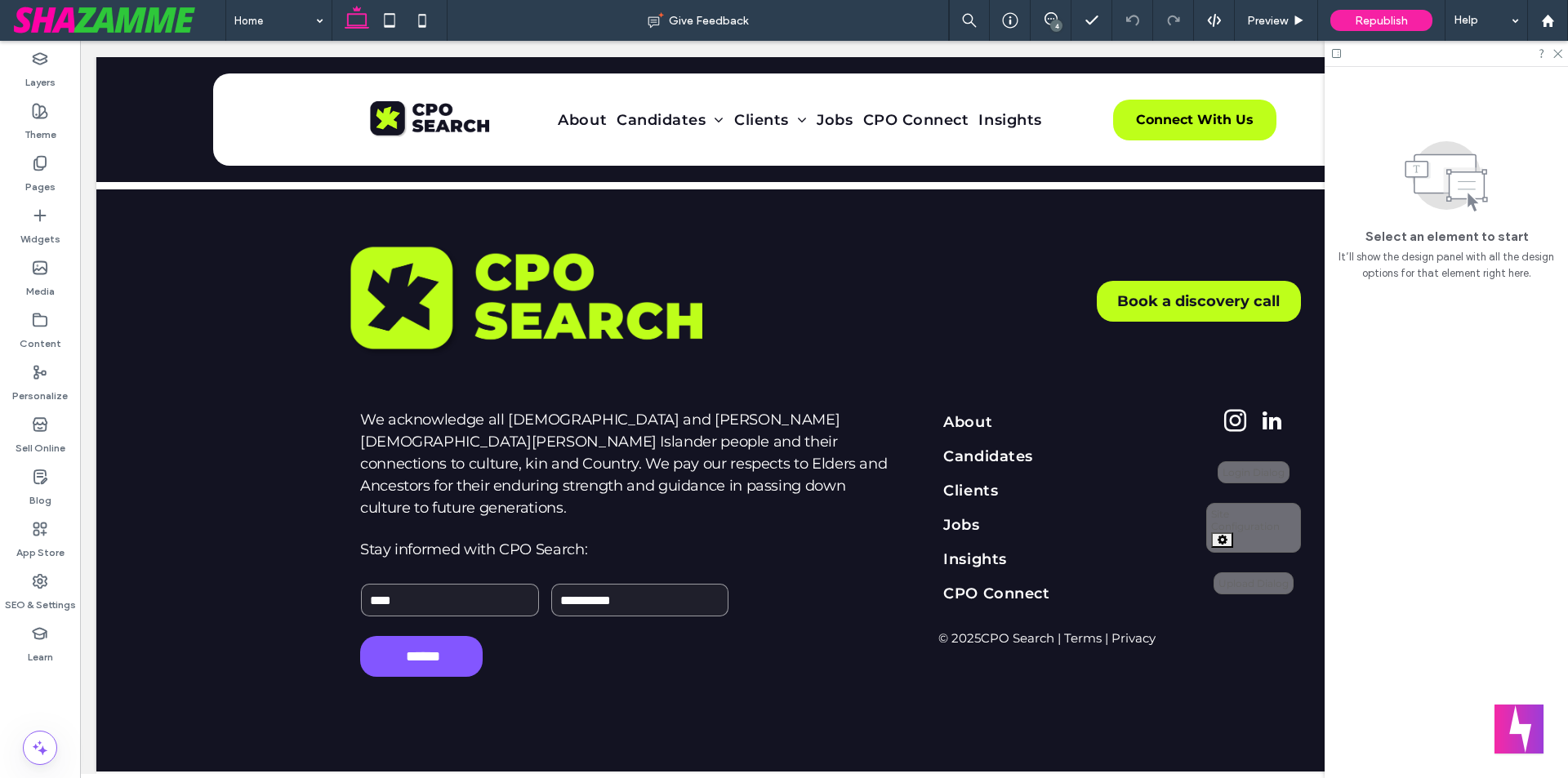
click at [1057, 23] on div "4" at bounding box center [1056, 26] width 12 height 12
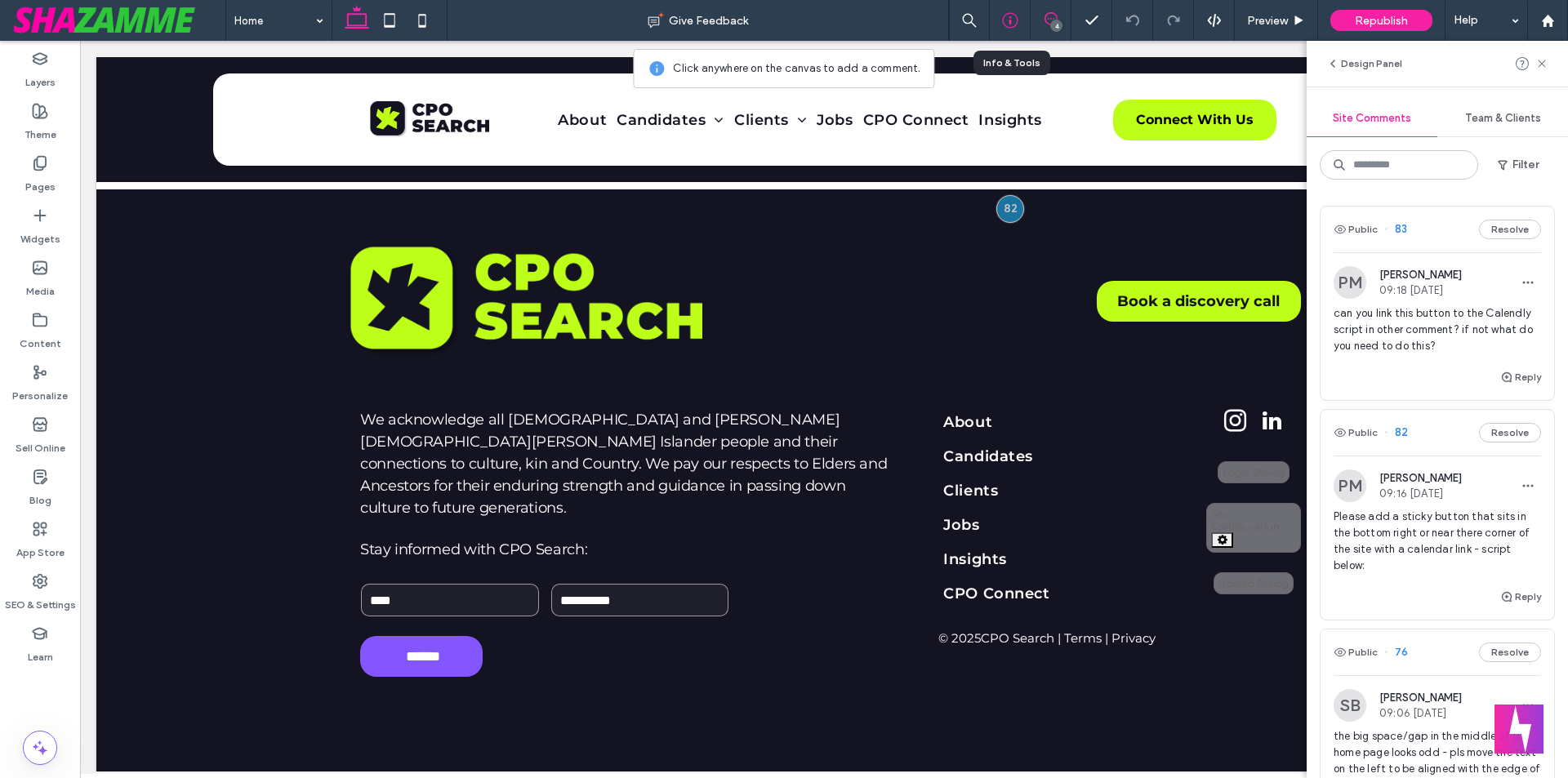
click at [1013, 21] on icon at bounding box center [1010, 21] width 17 height 17
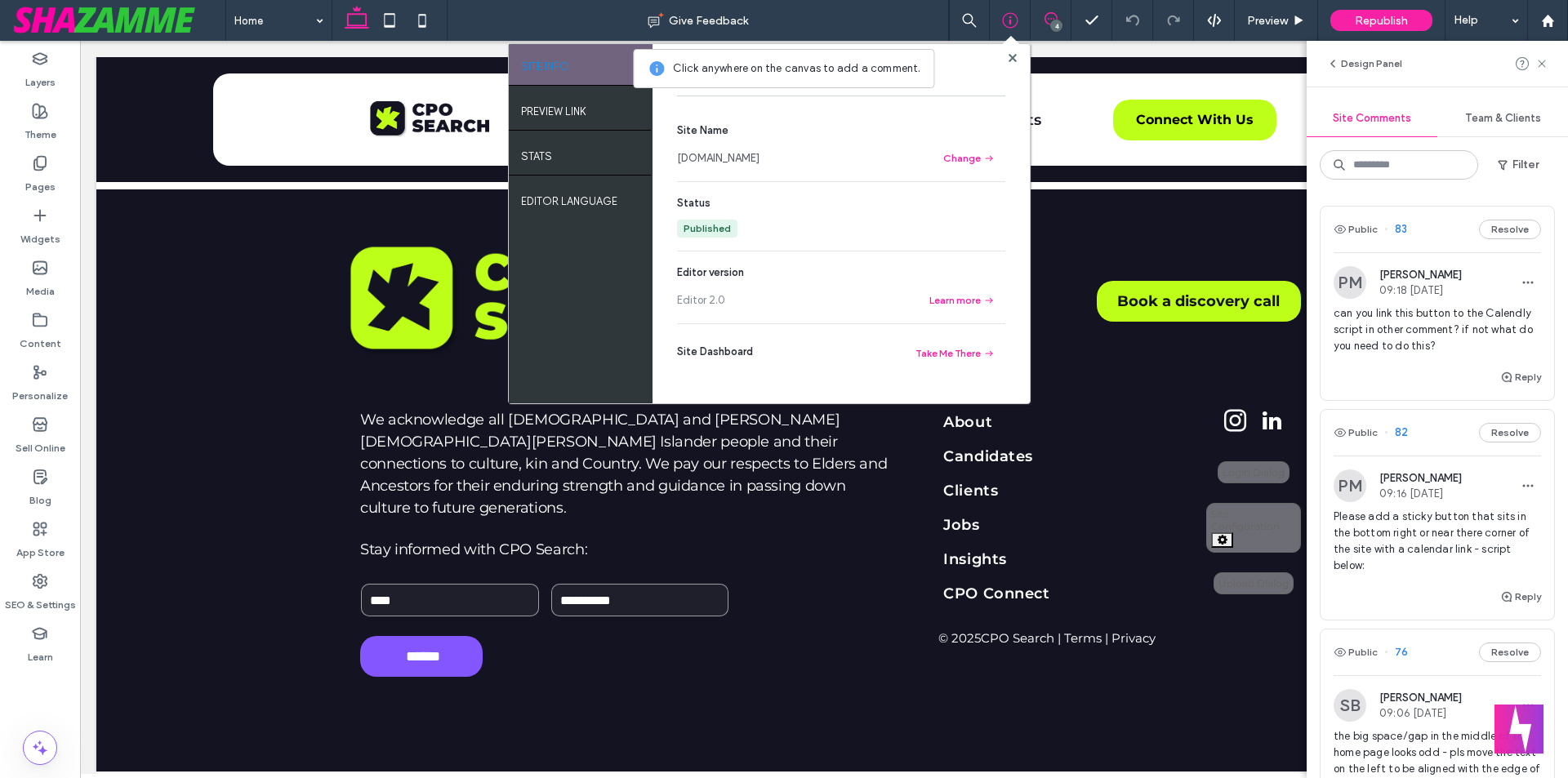
click at [733, 160] on link "[DOMAIN_NAME]" at bounding box center [718, 159] width 83 height 17
click at [1009, 56] on use at bounding box center [1012, 57] width 8 height 8
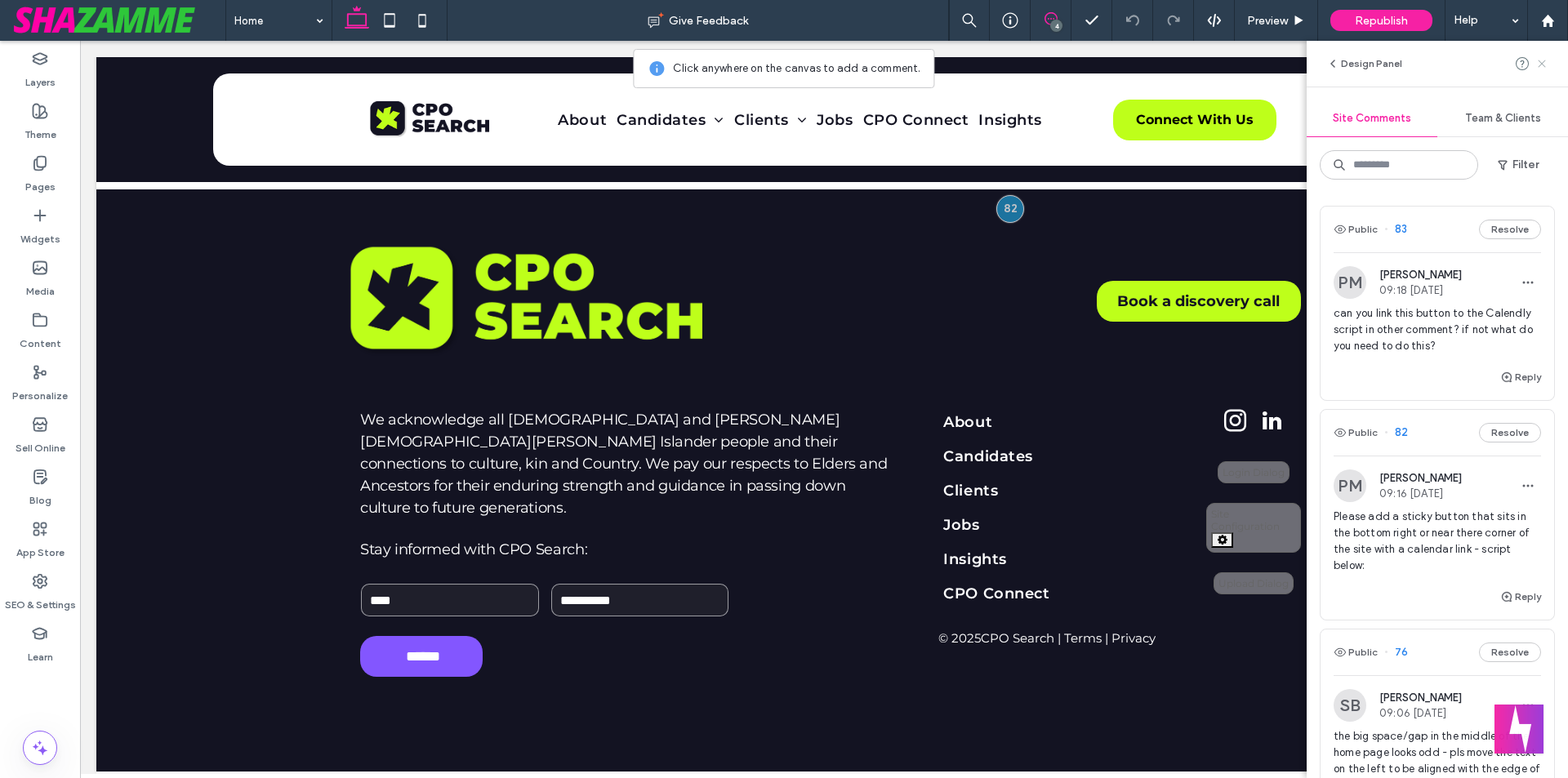
click at [1545, 60] on use at bounding box center [1541, 63] width 7 height 7
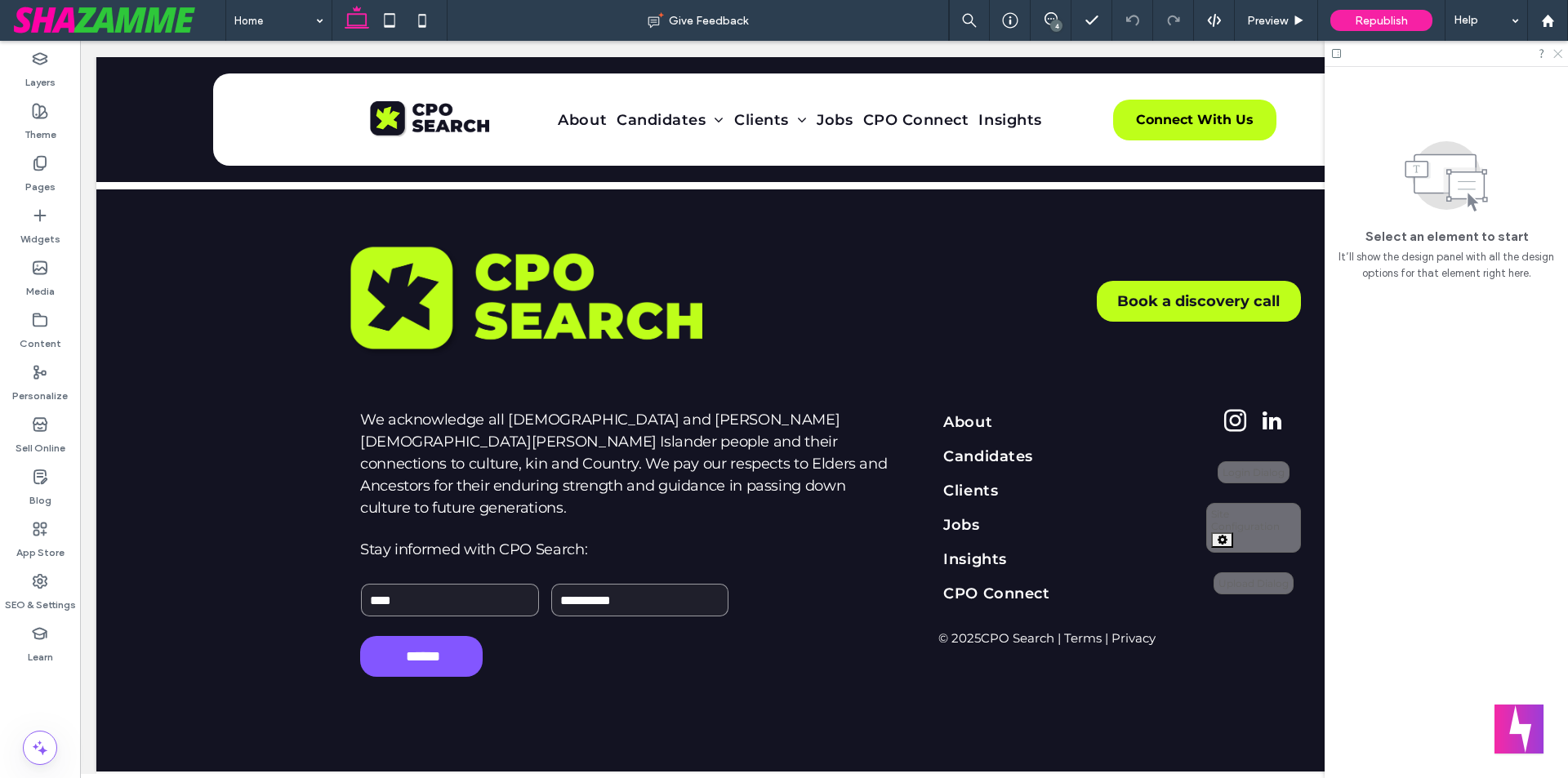
click at [1560, 53] on icon at bounding box center [1556, 52] width 11 height 11
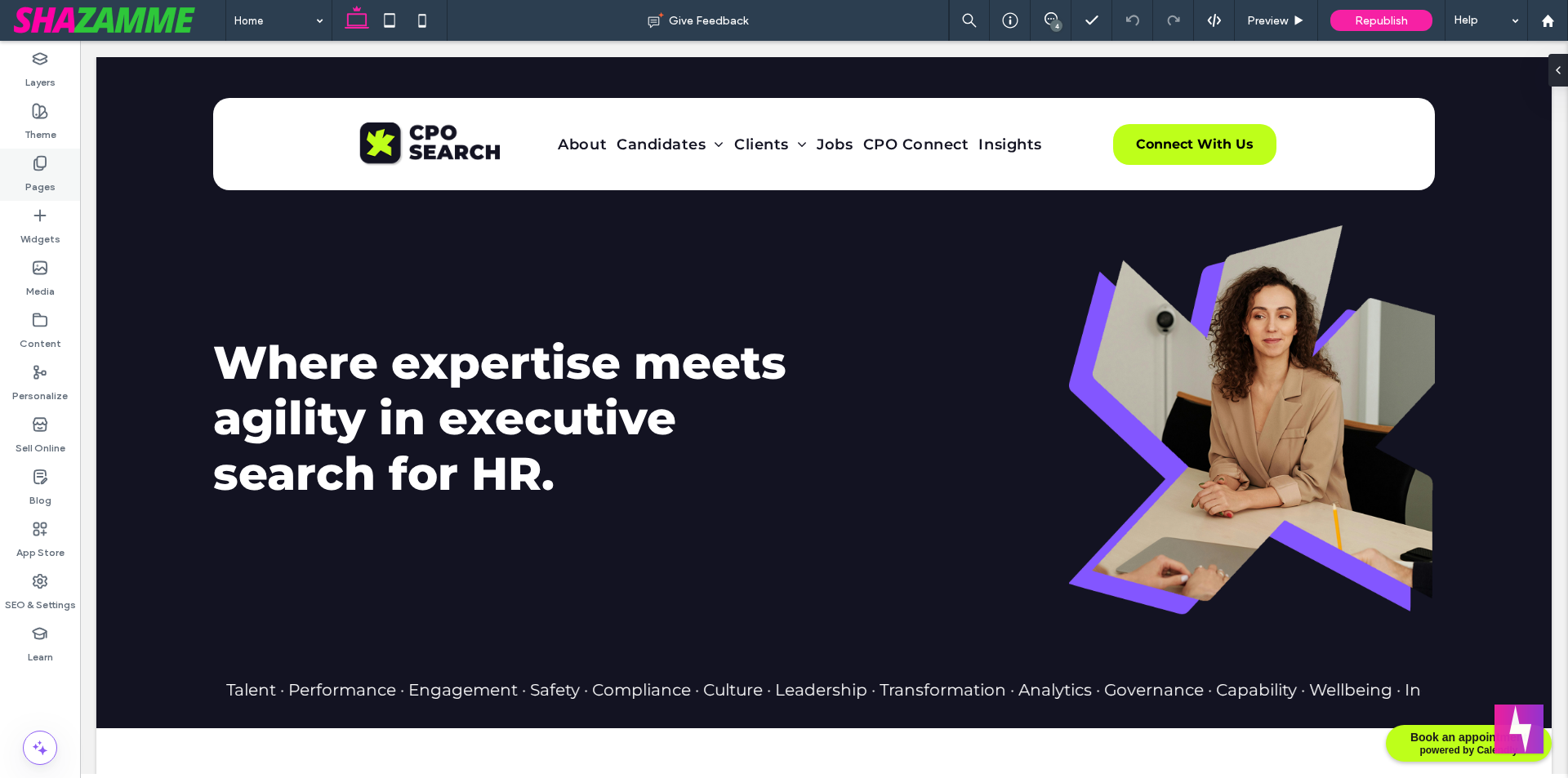
click at [45, 181] on label "Pages" at bounding box center [41, 183] width 31 height 23
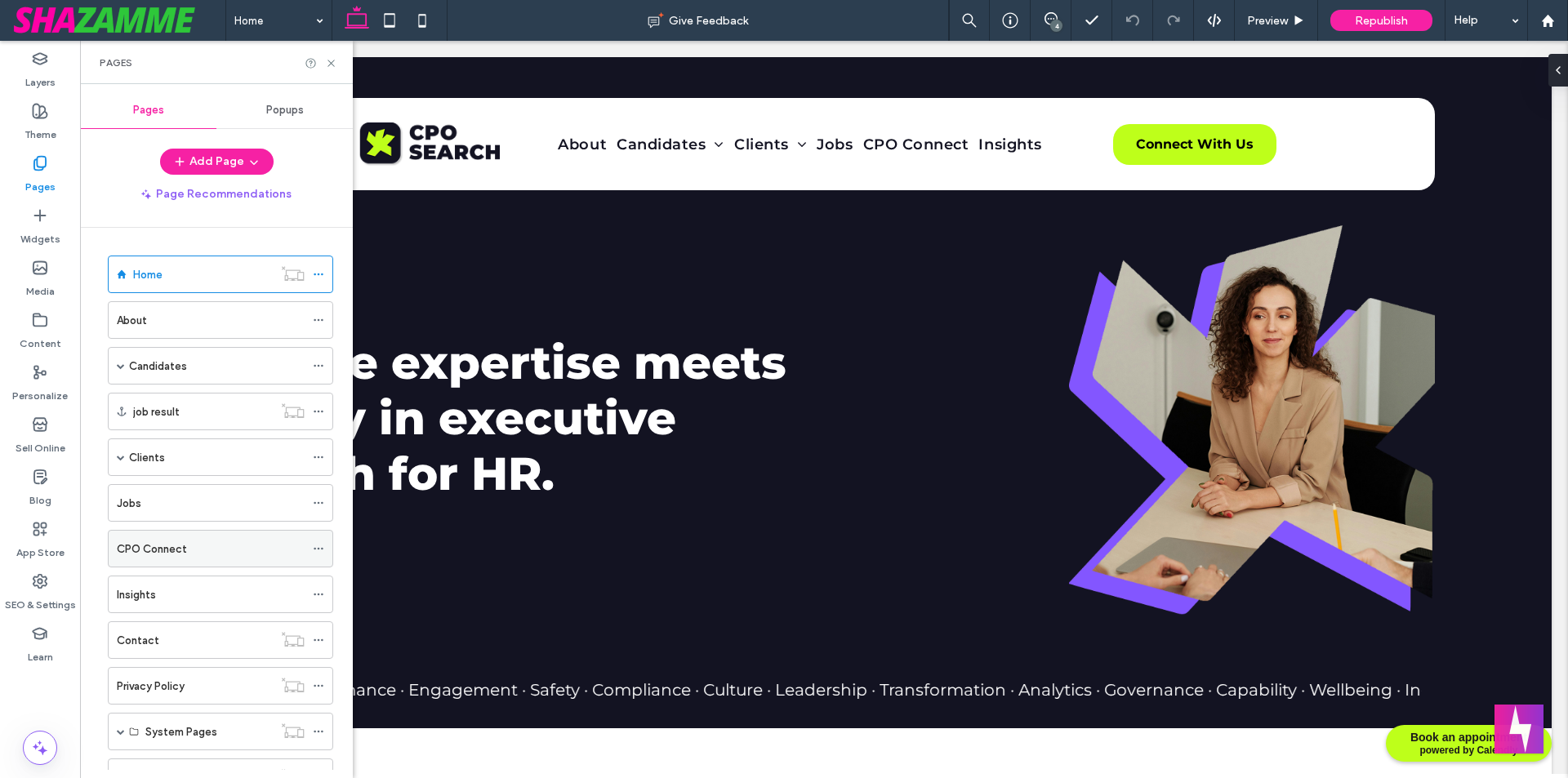
click at [186, 561] on div "CPO Connect" at bounding box center [210, 548] width 188 height 36
click at [331, 61] on icon at bounding box center [331, 63] width 12 height 12
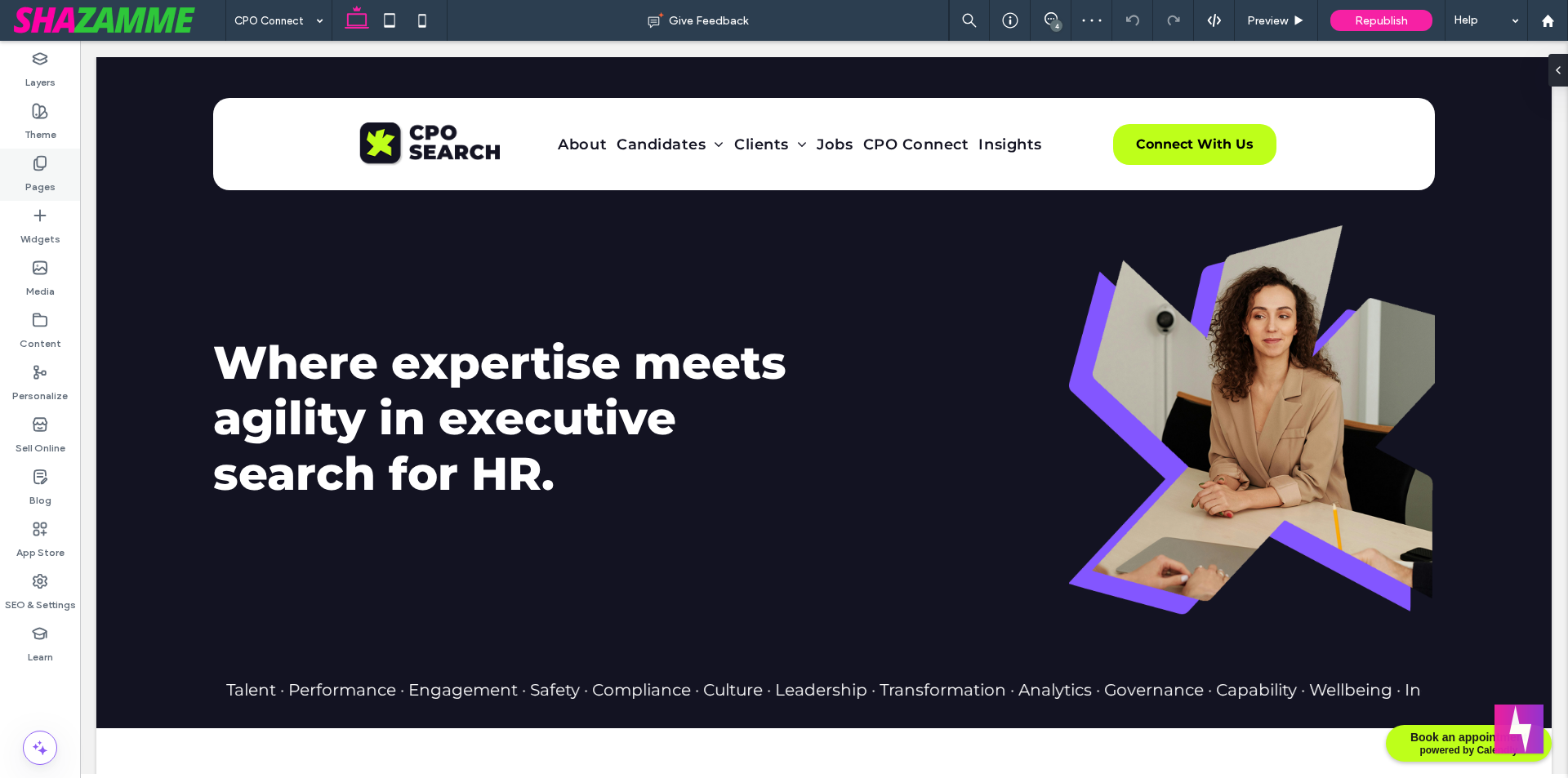
click at [55, 172] on div "Pages" at bounding box center [40, 174] width 80 height 52
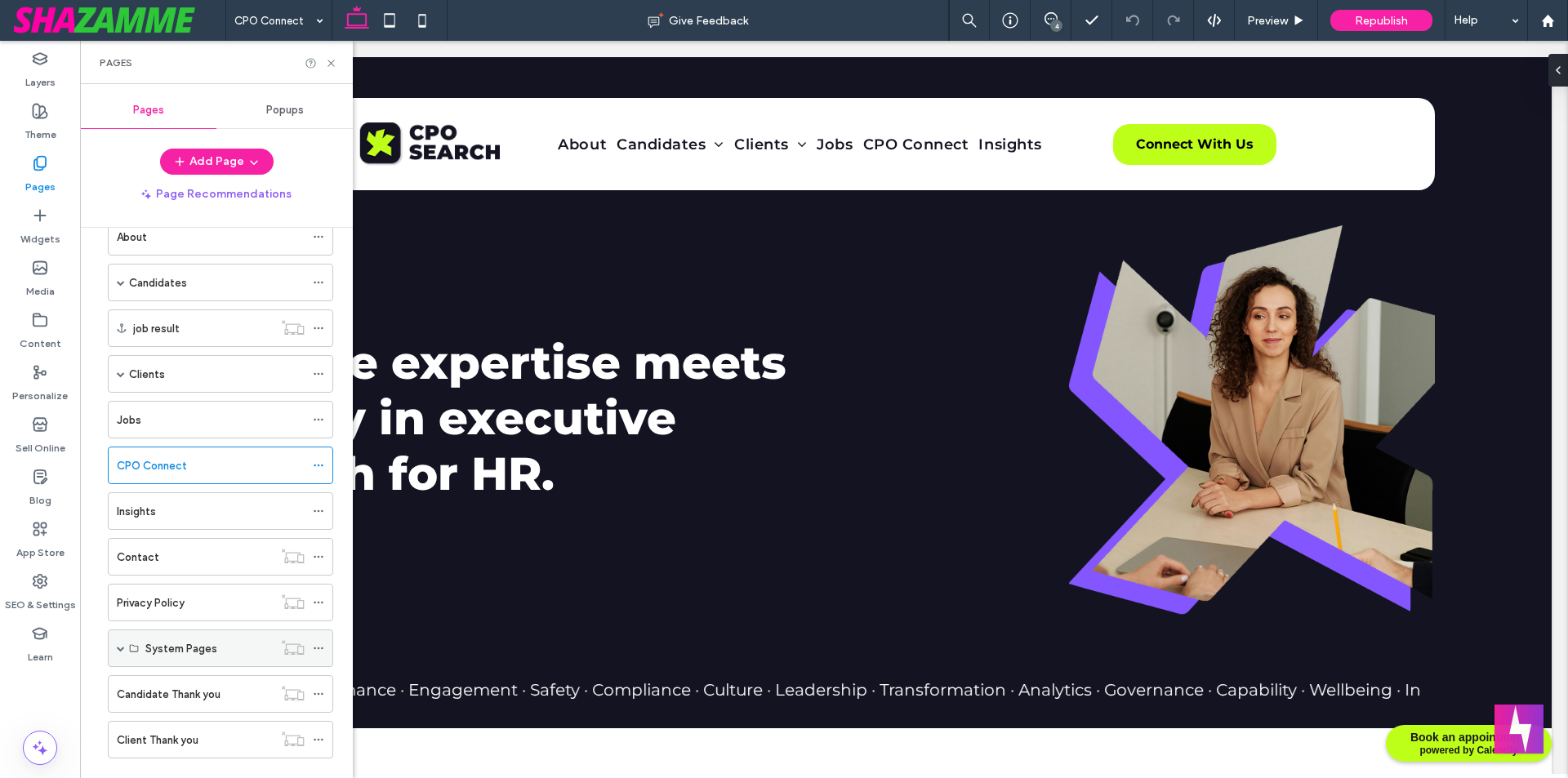
scroll to position [112, 0]
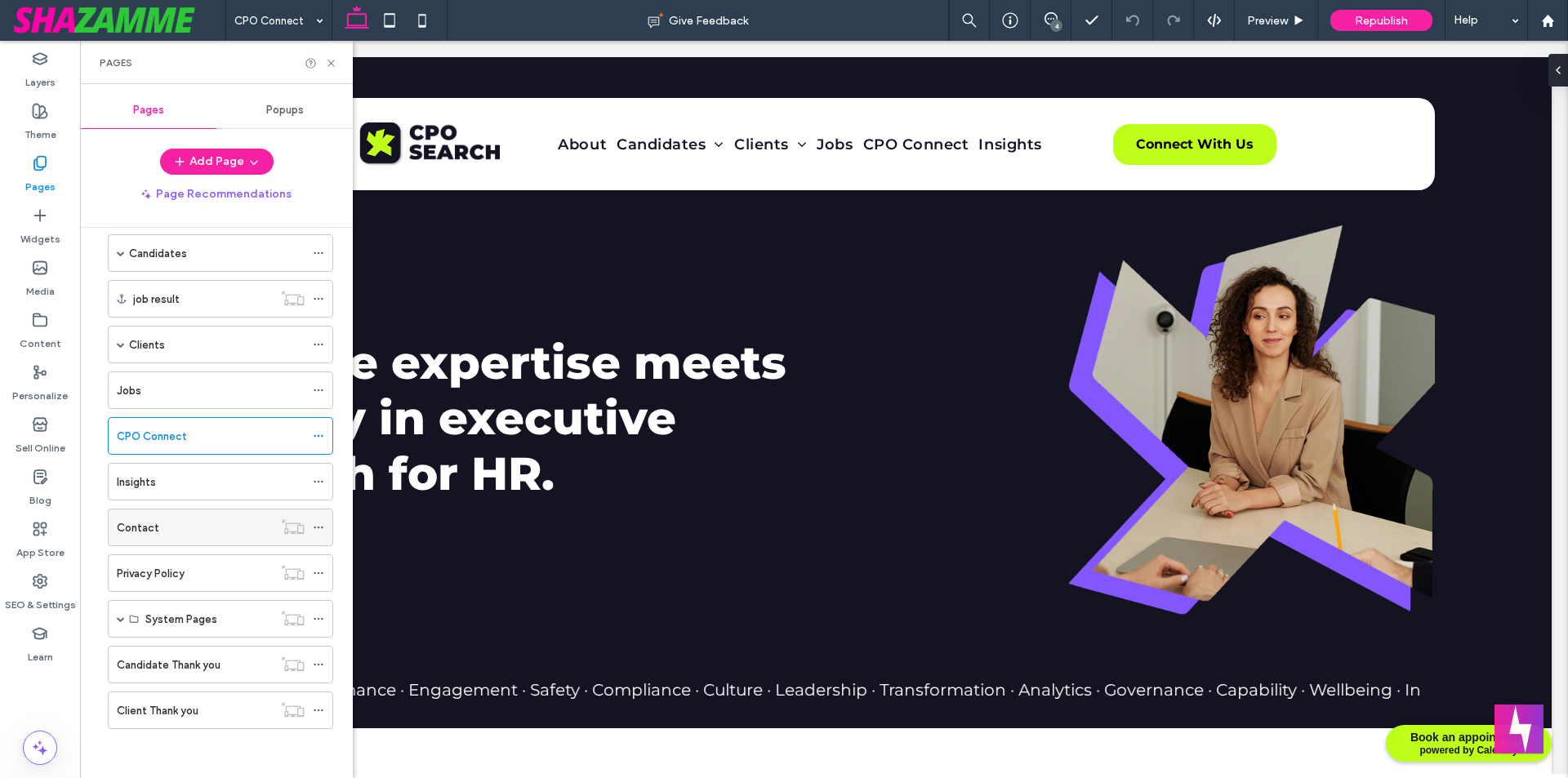
click at [184, 528] on div "Contact" at bounding box center [194, 527] width 156 height 17
click at [331, 62] on use at bounding box center [331, 63] width 7 height 7
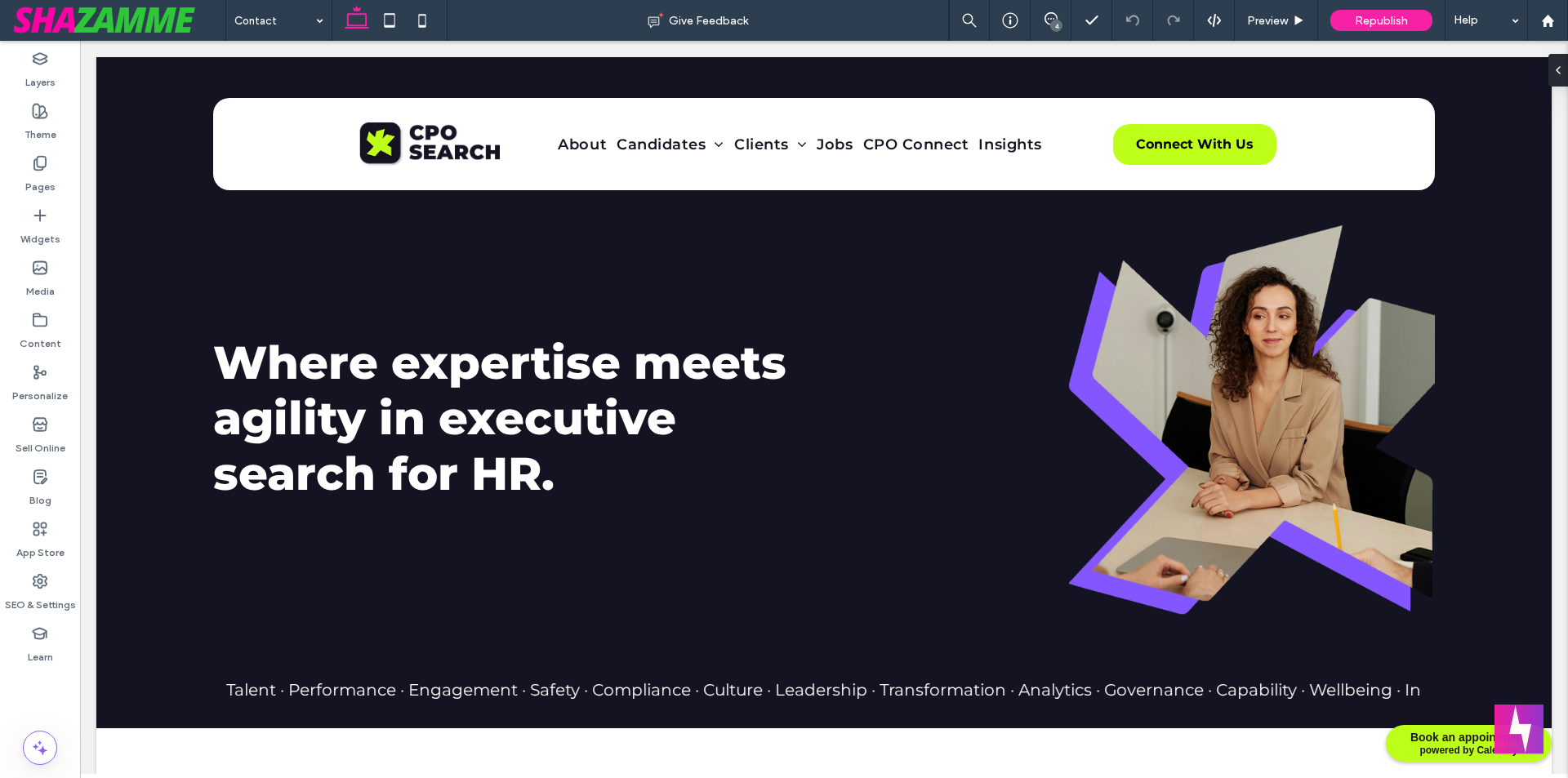
click at [1045, 26] on div "4" at bounding box center [1051, 21] width 40 height 17
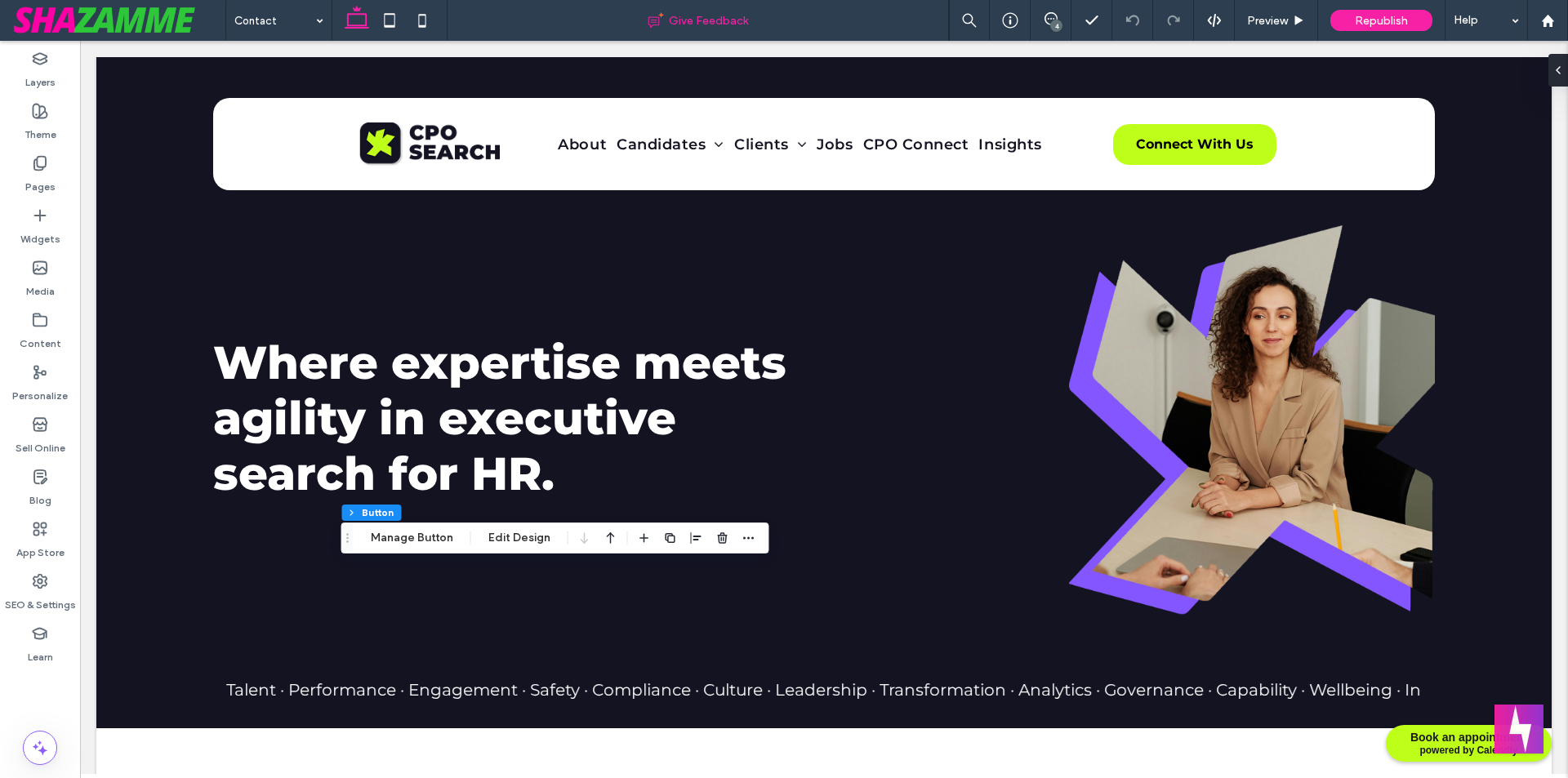
type input "**"
click at [750, 540] on icon "button" at bounding box center [749, 538] width 13 height 13
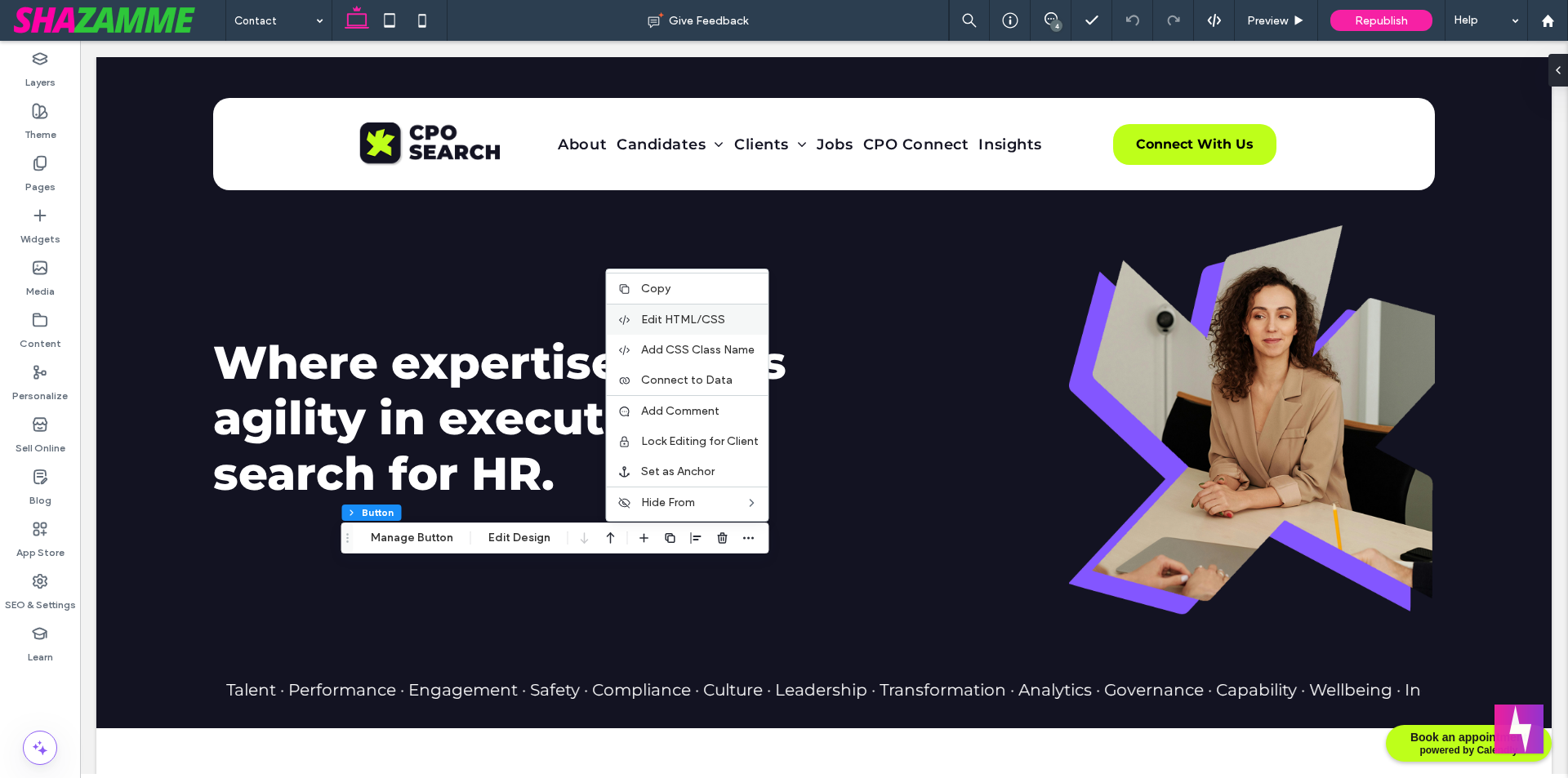
click at [673, 318] on span "Edit HTML/CSS" at bounding box center [683, 319] width 84 height 14
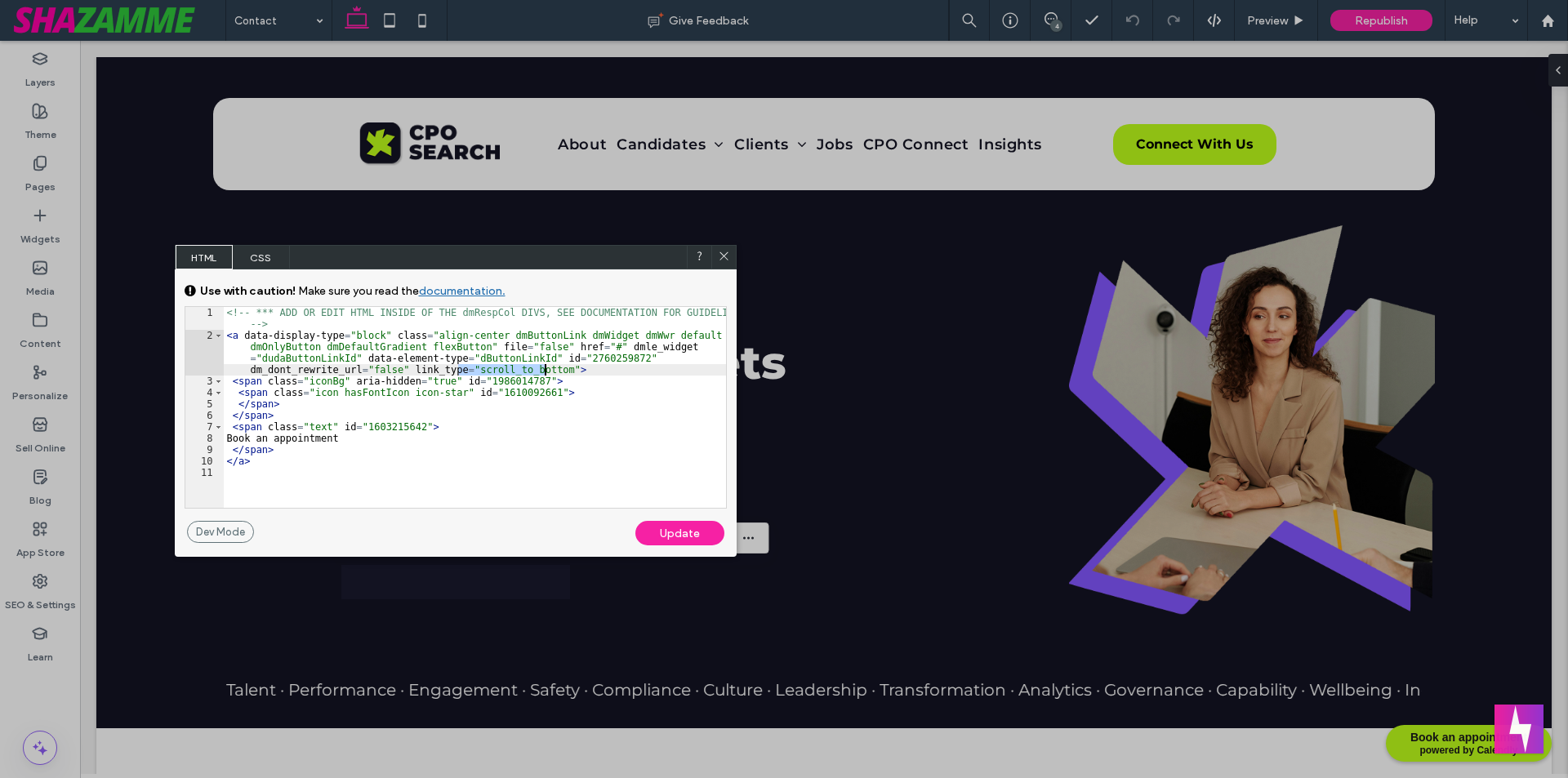
drag, startPoint x: 459, startPoint y: 370, endPoint x: 544, endPoint y: 367, distance: 85.1
click at [544, 367] on div "<!-- *** ADD OR EDIT HTML INSIDE OF THE dmRespCol DIVS, SEE DOCUMENTATION FOR G…" at bounding box center [474, 424] width 502 height 235
click at [672, 539] on div "Update" at bounding box center [679, 533] width 89 height 25
click at [672, 527] on div "Update" at bounding box center [679, 533] width 89 height 25
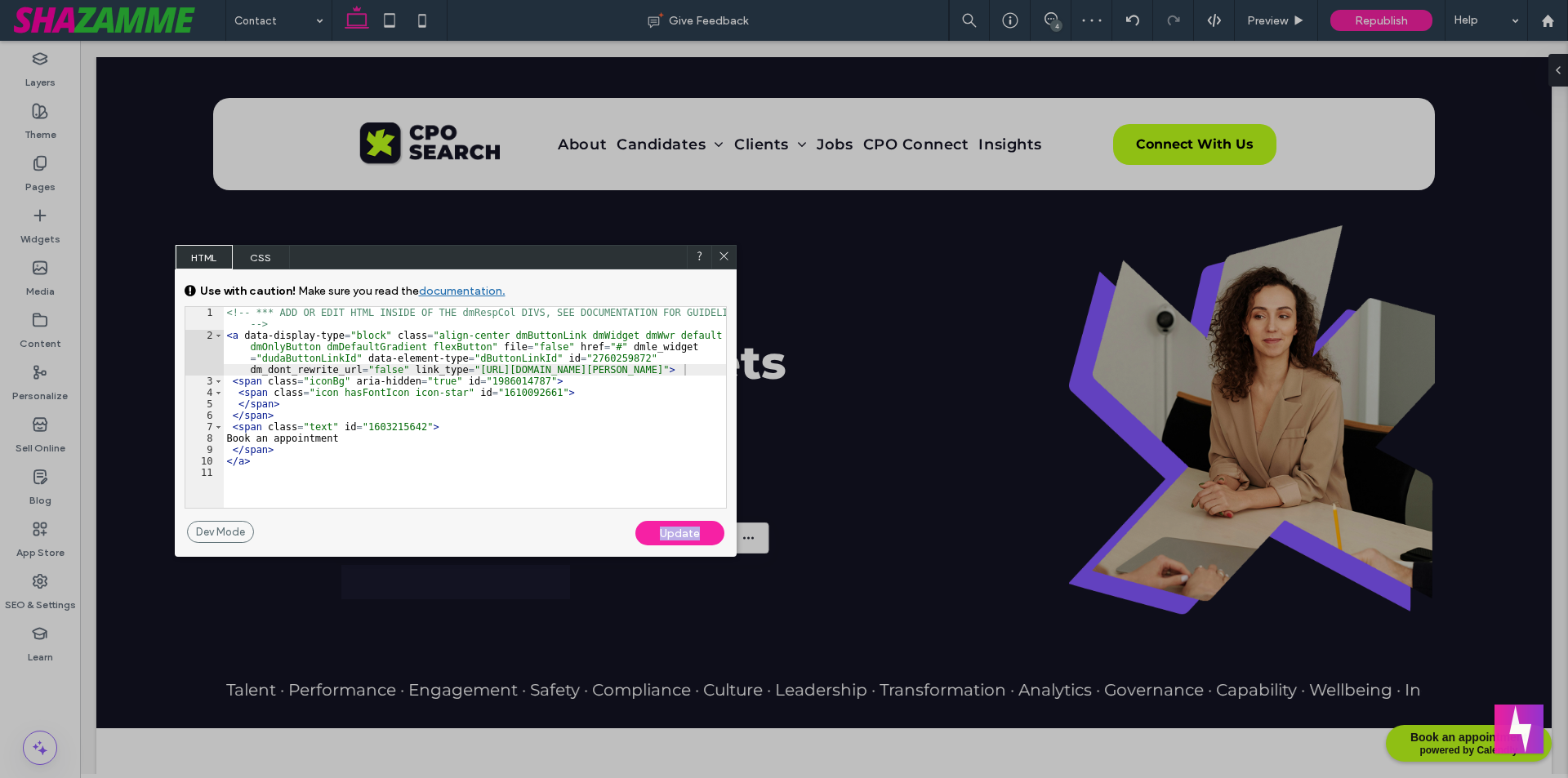
click at [723, 252] on icon at bounding box center [723, 255] width 12 height 12
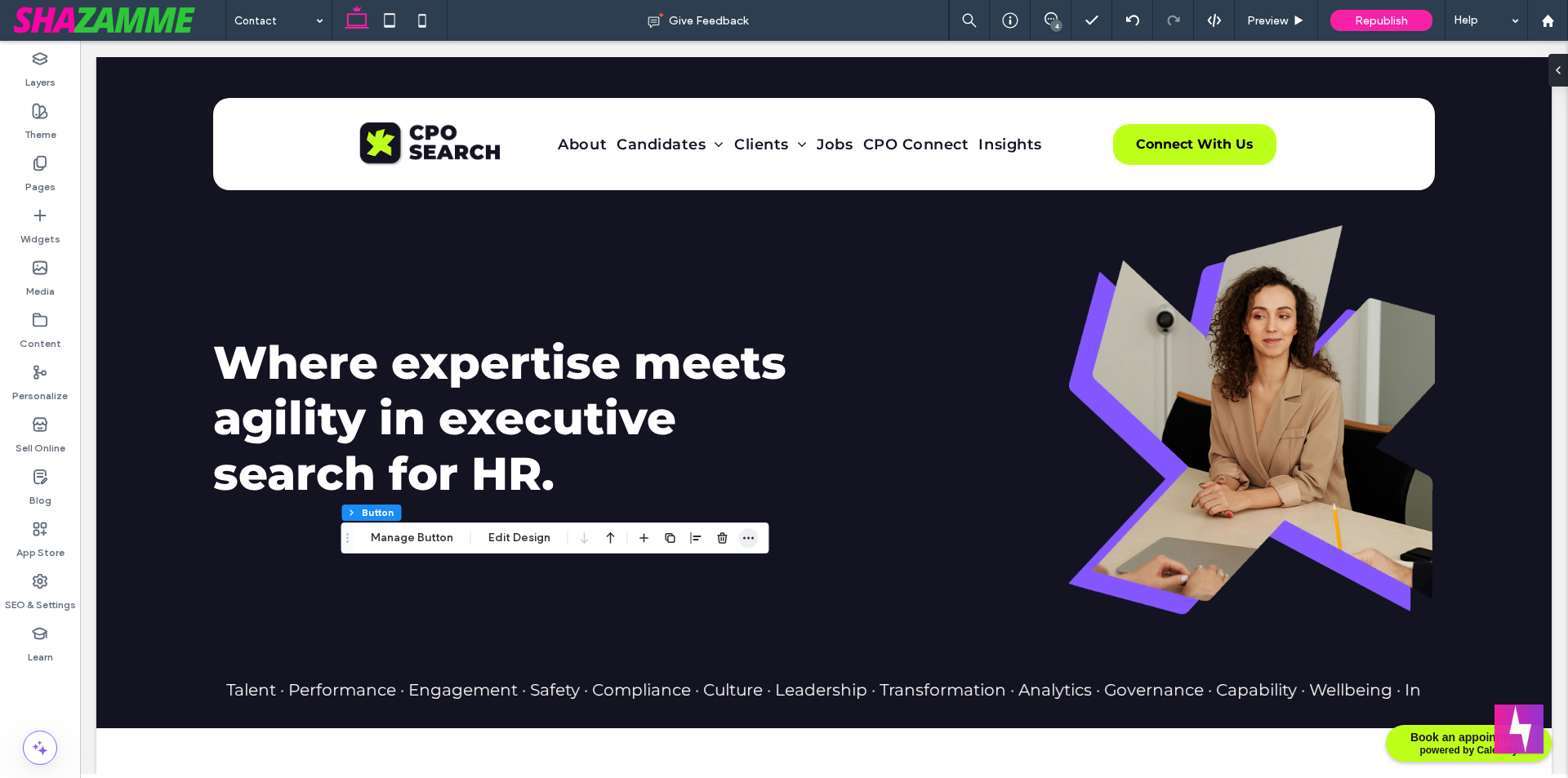
click at [741, 531] on span "button" at bounding box center [749, 538] width 20 height 20
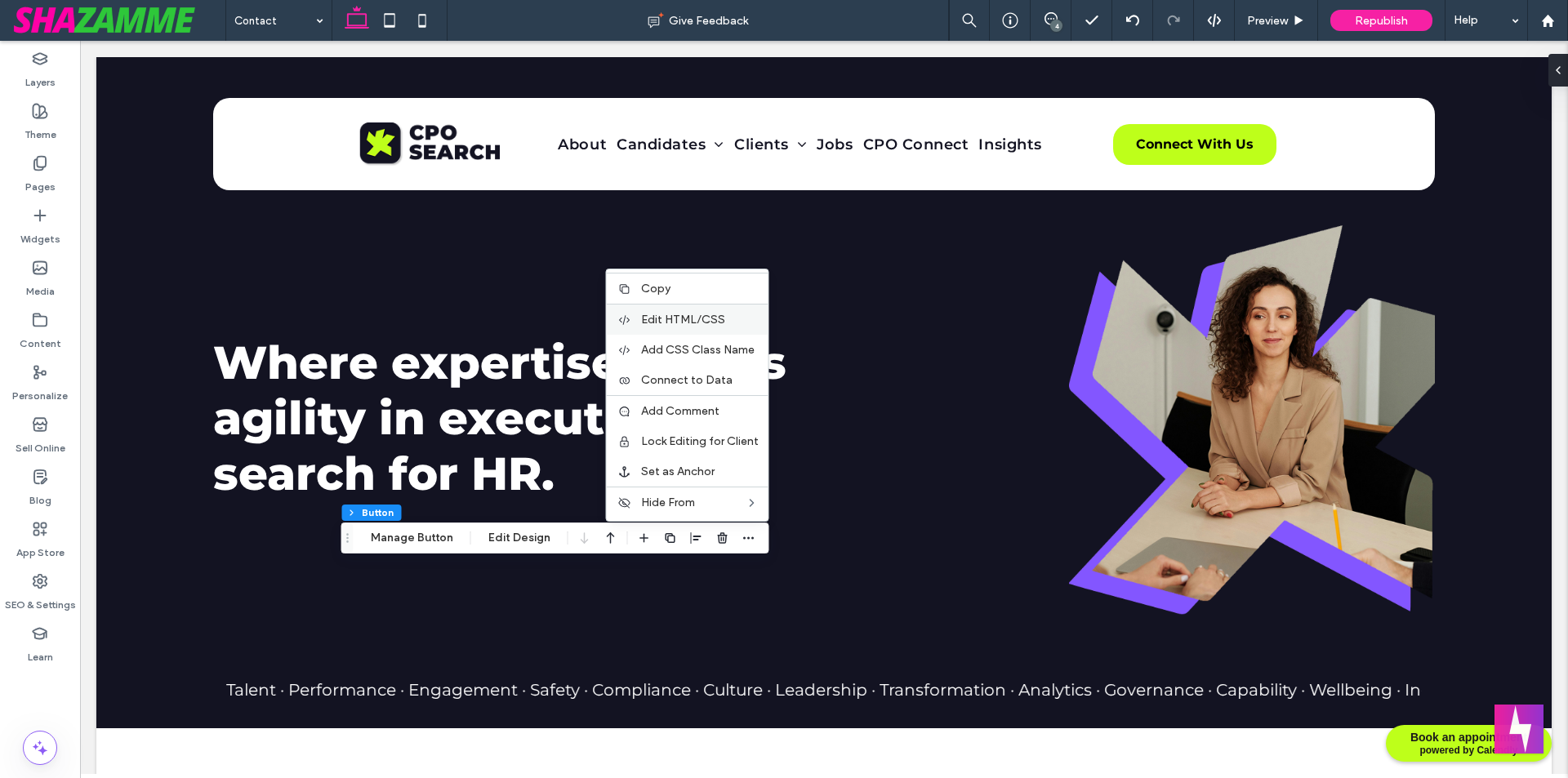
click at [695, 323] on span "Edit HTML/CSS" at bounding box center [683, 319] width 84 height 14
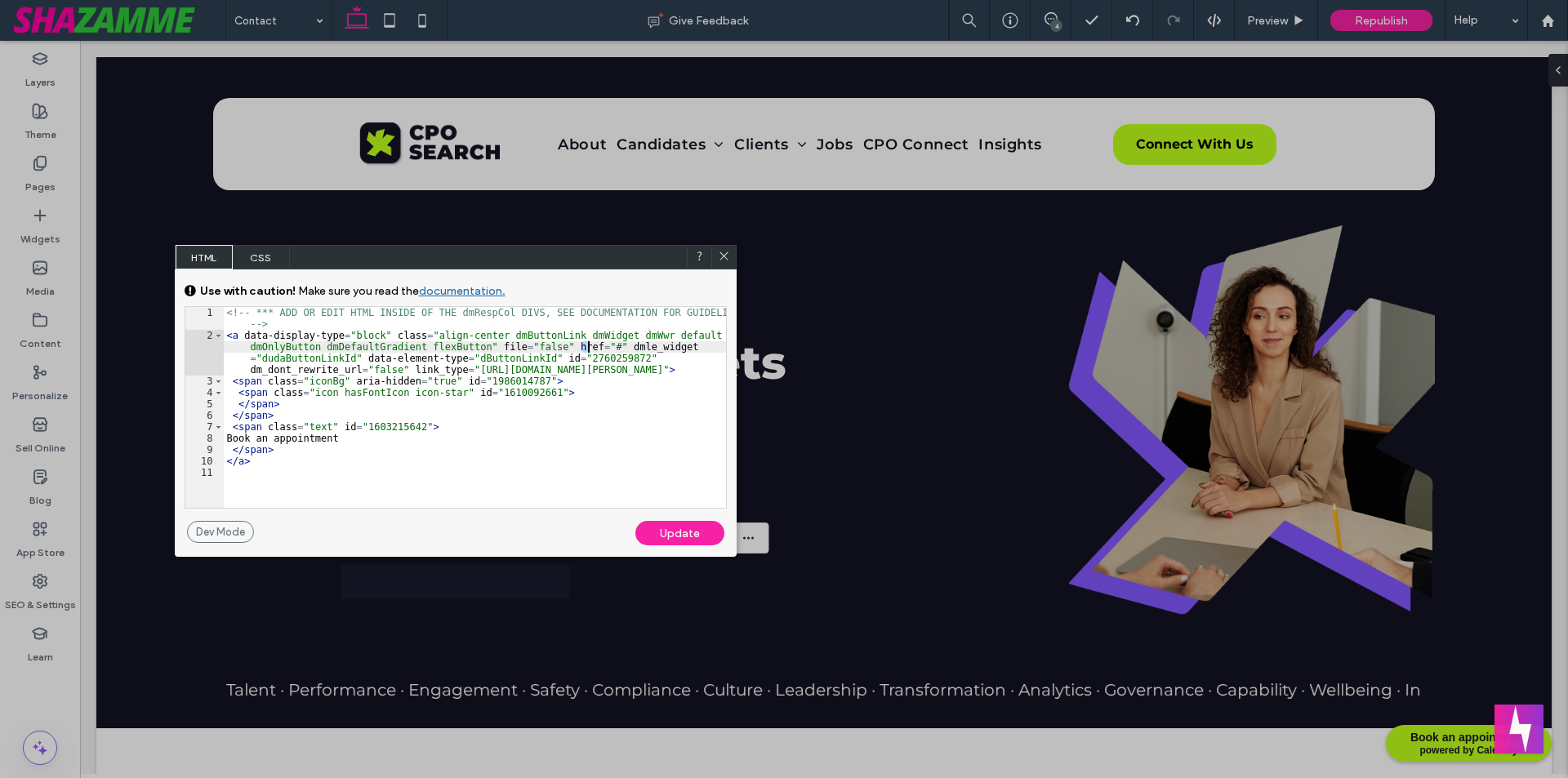
click at [588, 345] on div "<!-- *** ADD OR EDIT HTML INSIDE OF THE dmRespCol DIVS, SEE DOCUMENTATION FOR G…" at bounding box center [474, 424] width 502 height 235
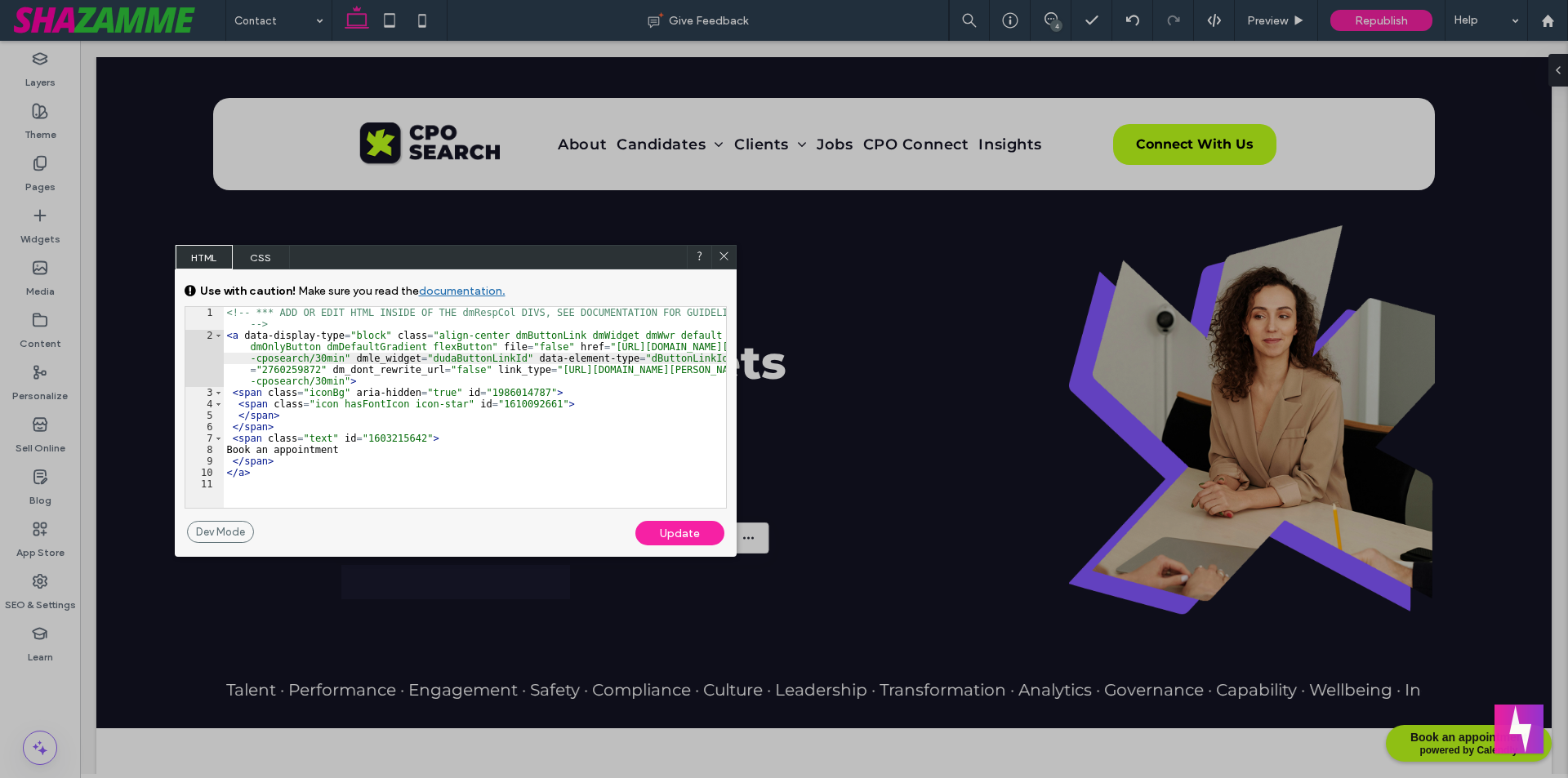
click at [681, 529] on div "Update" at bounding box center [679, 533] width 89 height 25
click at [724, 255] on icon at bounding box center [723, 255] width 12 height 12
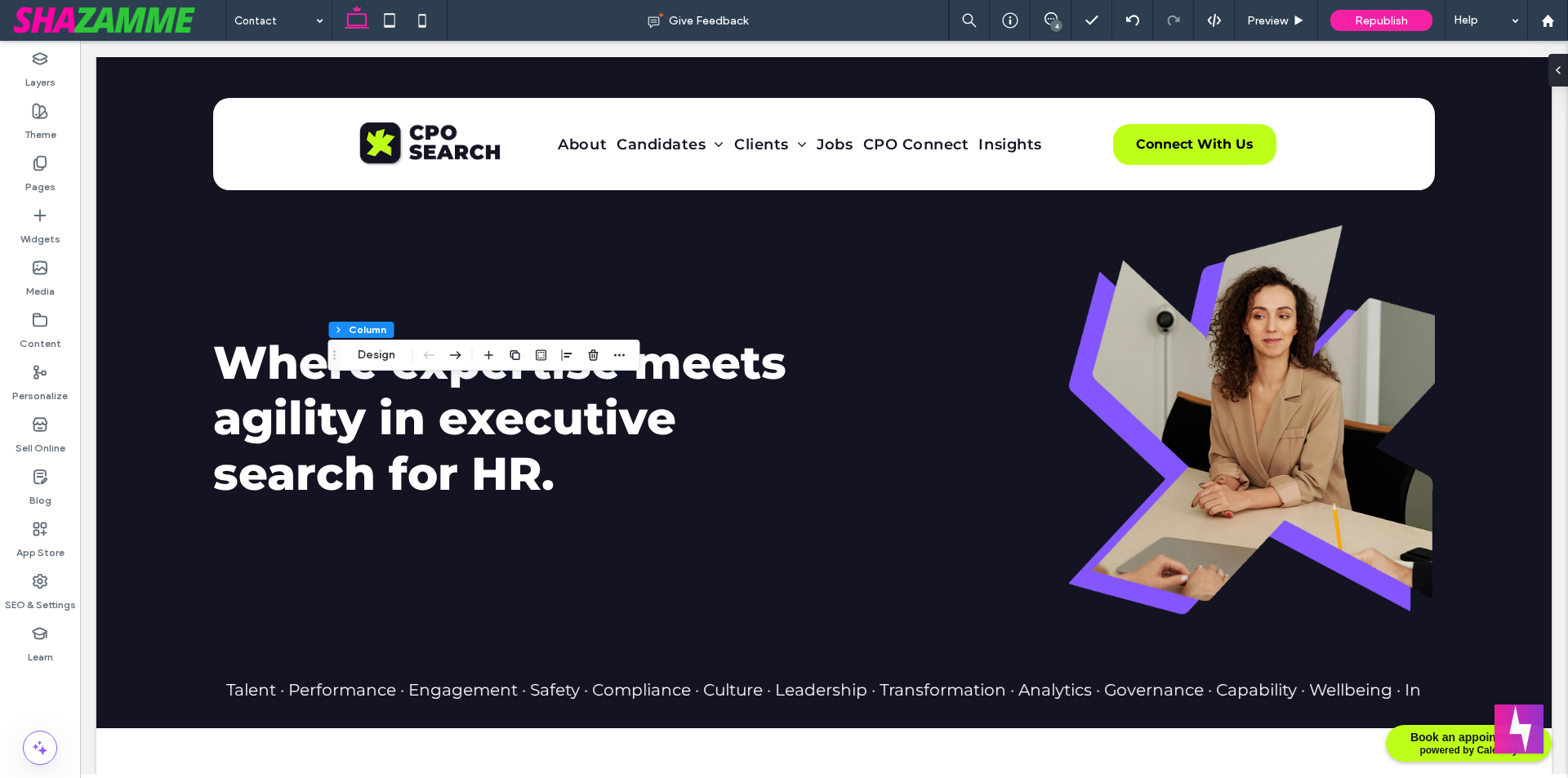
click at [1058, 27] on div "4" at bounding box center [1056, 26] width 12 height 12
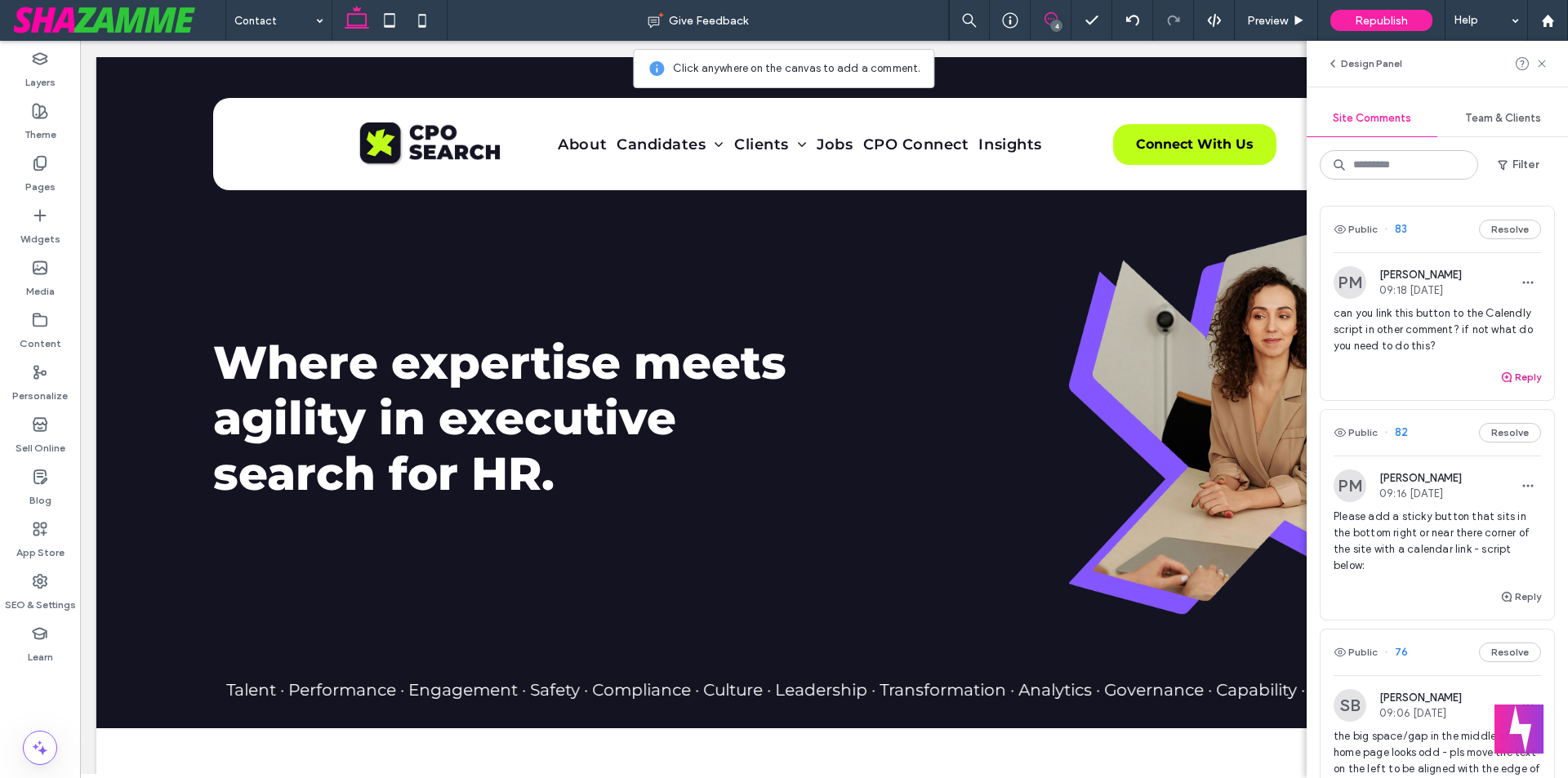
click at [1520, 379] on button "Reply" at bounding box center [1520, 378] width 41 height 20
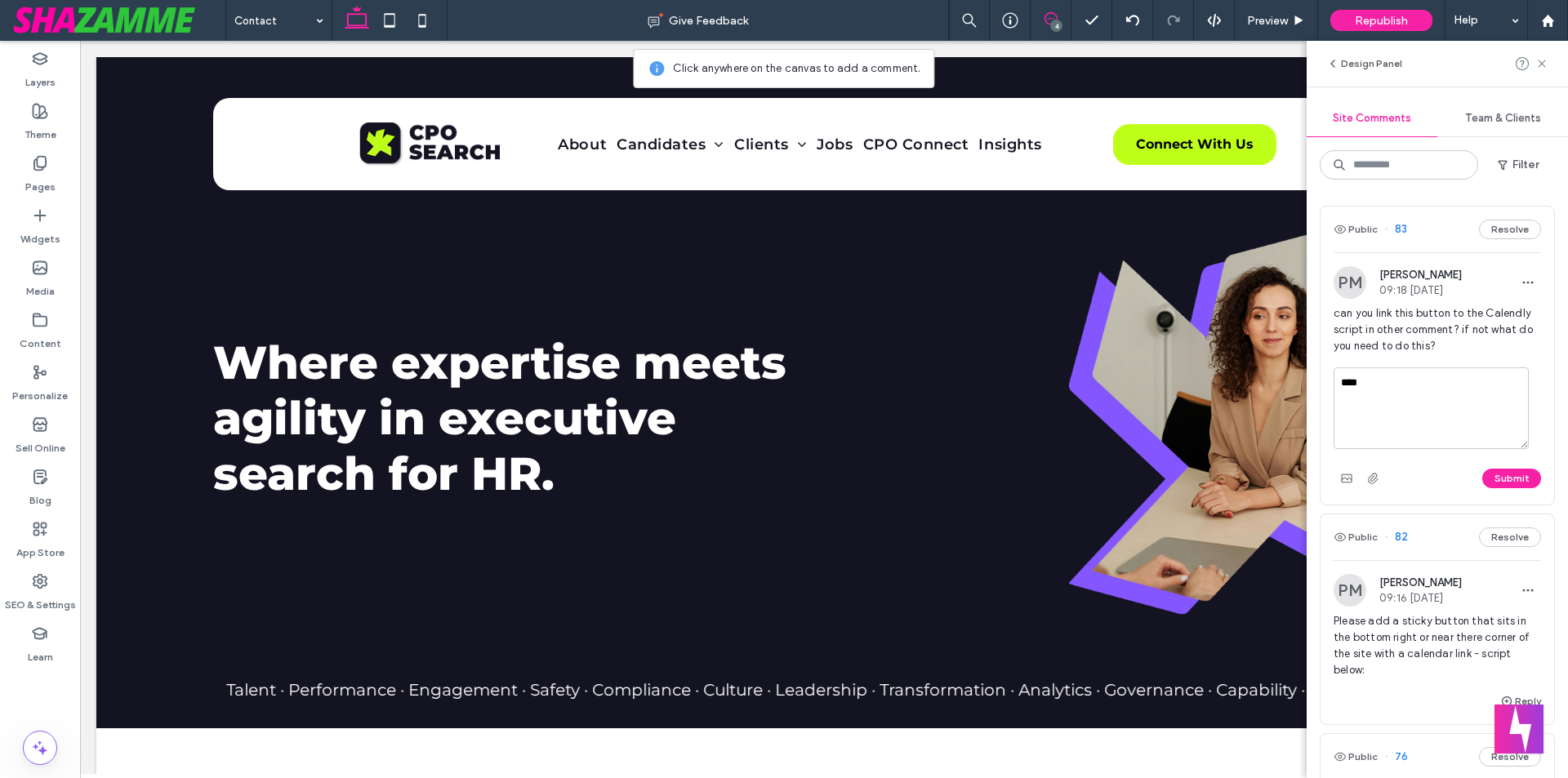
type textarea "****"
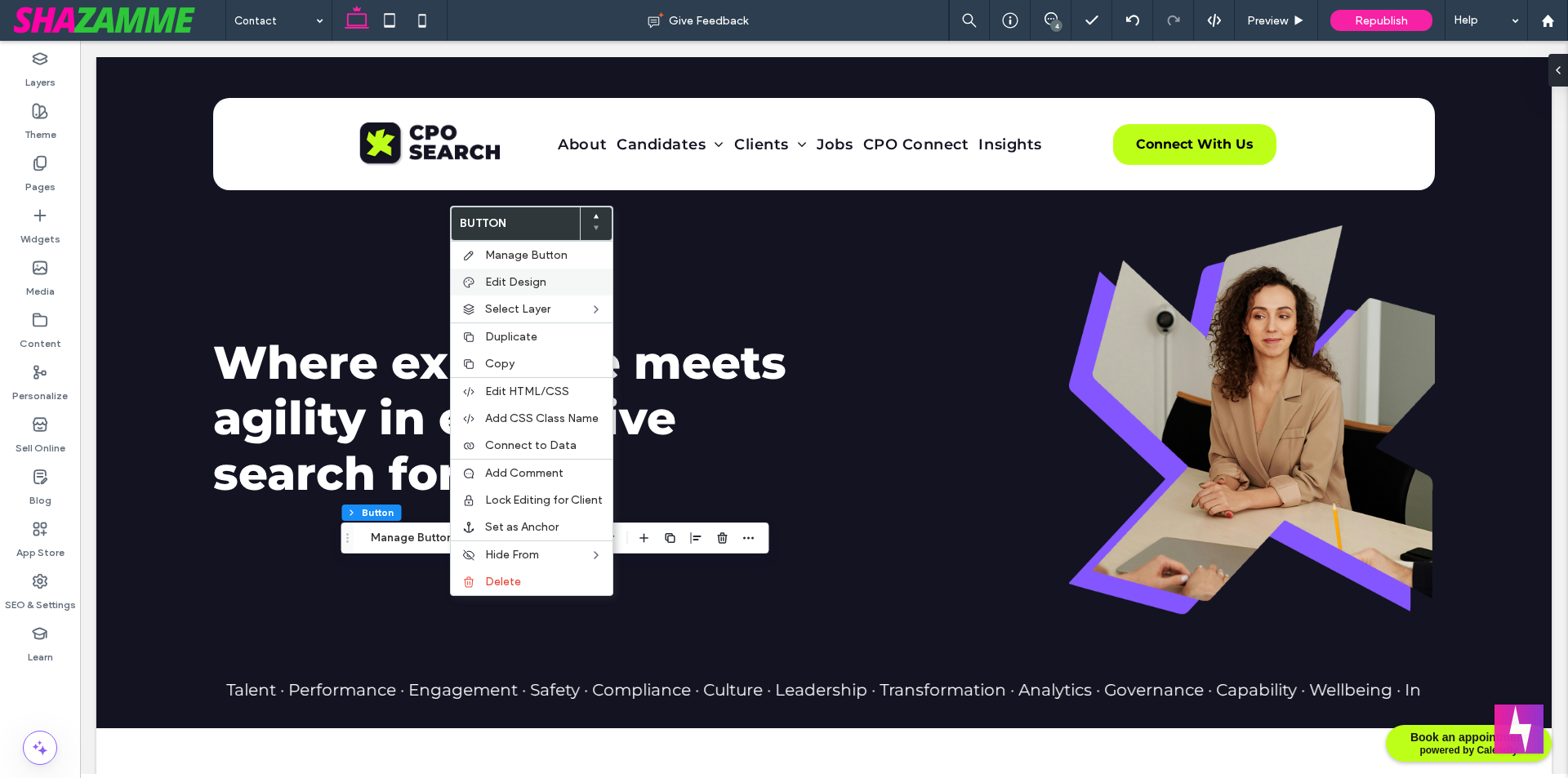
click at [536, 285] on span "Edit Design" at bounding box center [516, 282] width 61 height 14
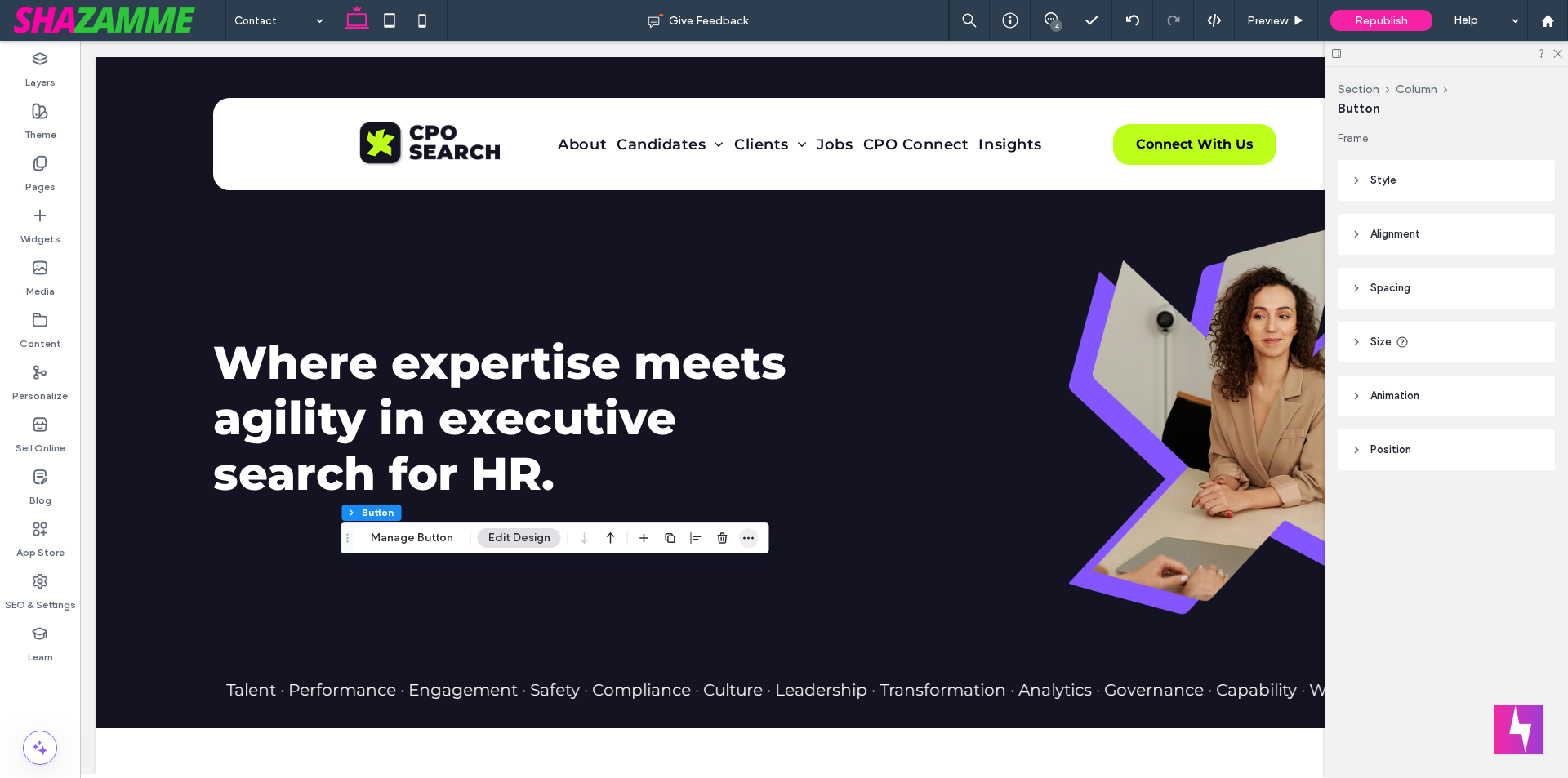
click at [745, 539] on use "button" at bounding box center [748, 538] width 11 height 2
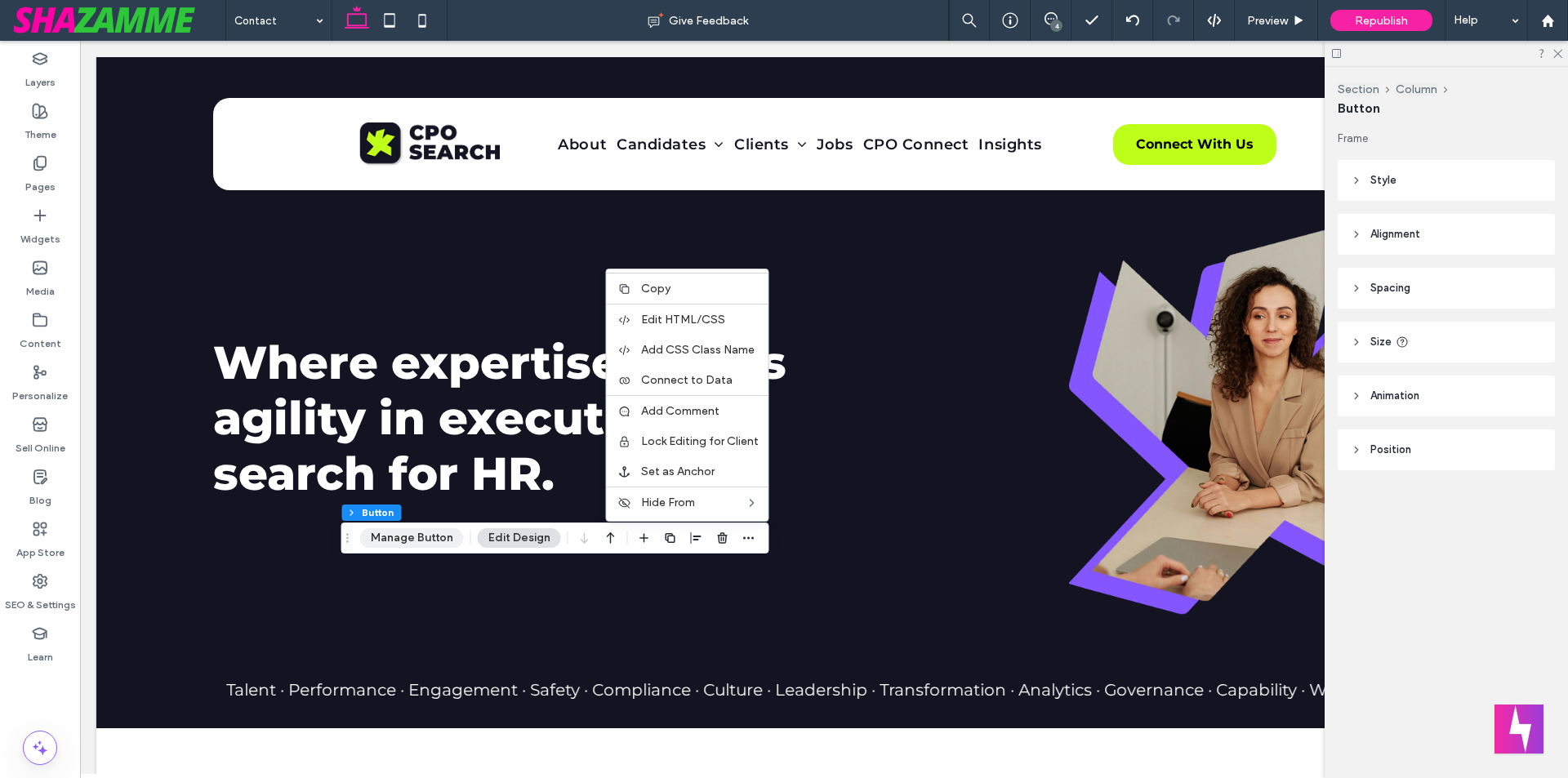
click at [426, 540] on button "Manage Button" at bounding box center [412, 538] width 103 height 20
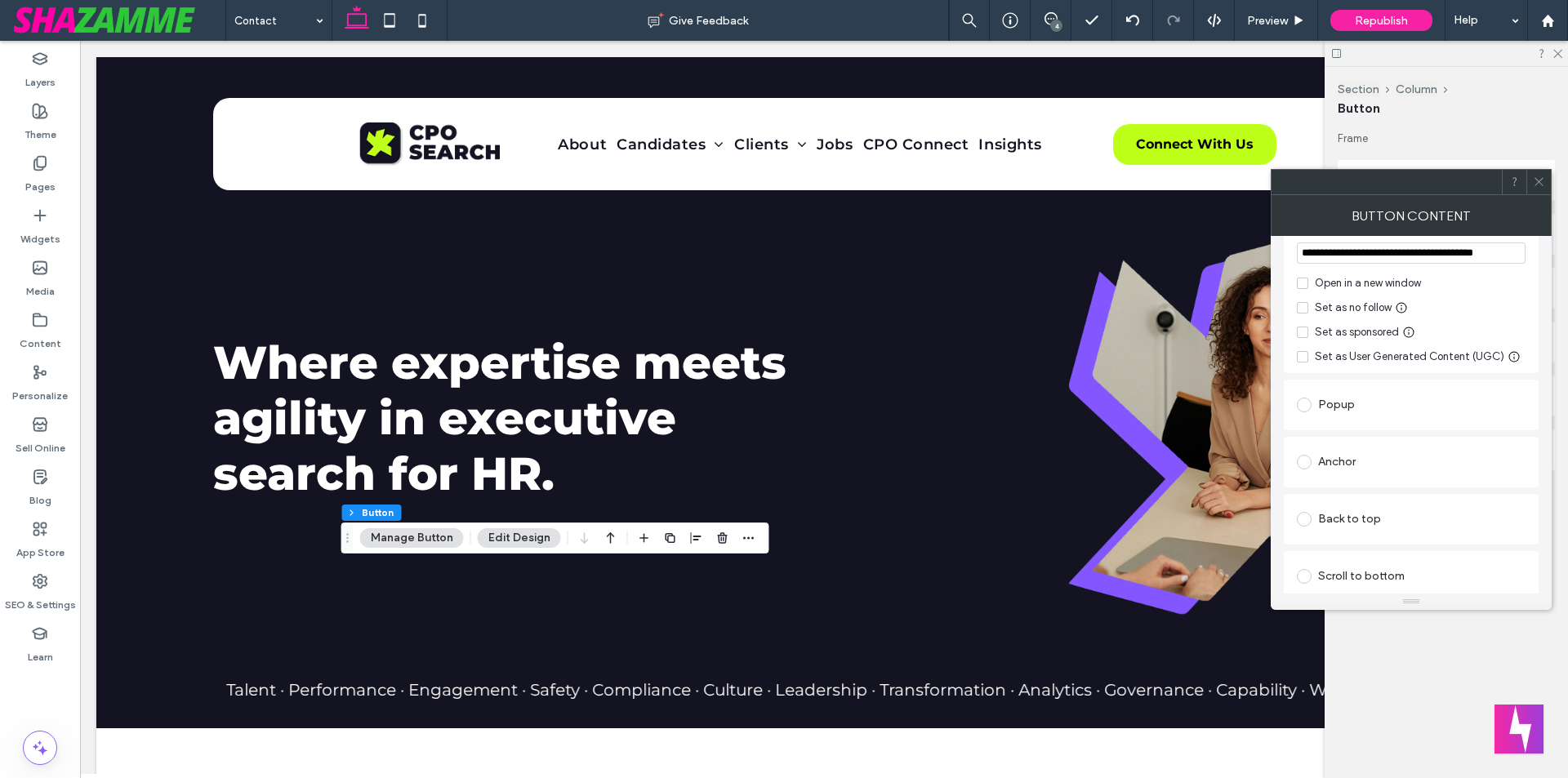
scroll to position [245, 0]
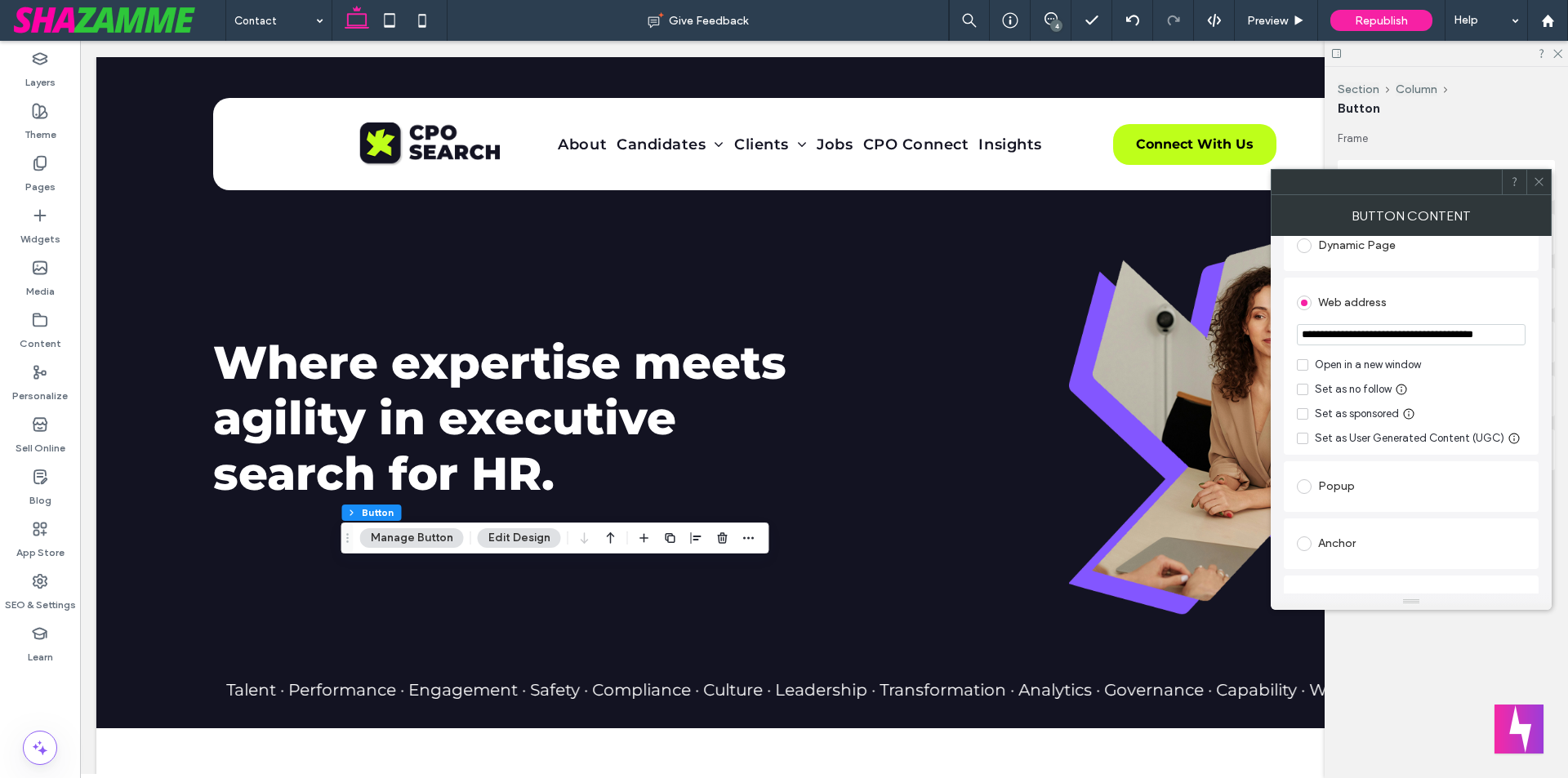
click at [1381, 368] on div "Open in a new window" at bounding box center [1367, 365] width 106 height 17
click at [1539, 179] on icon at bounding box center [1538, 181] width 12 height 12
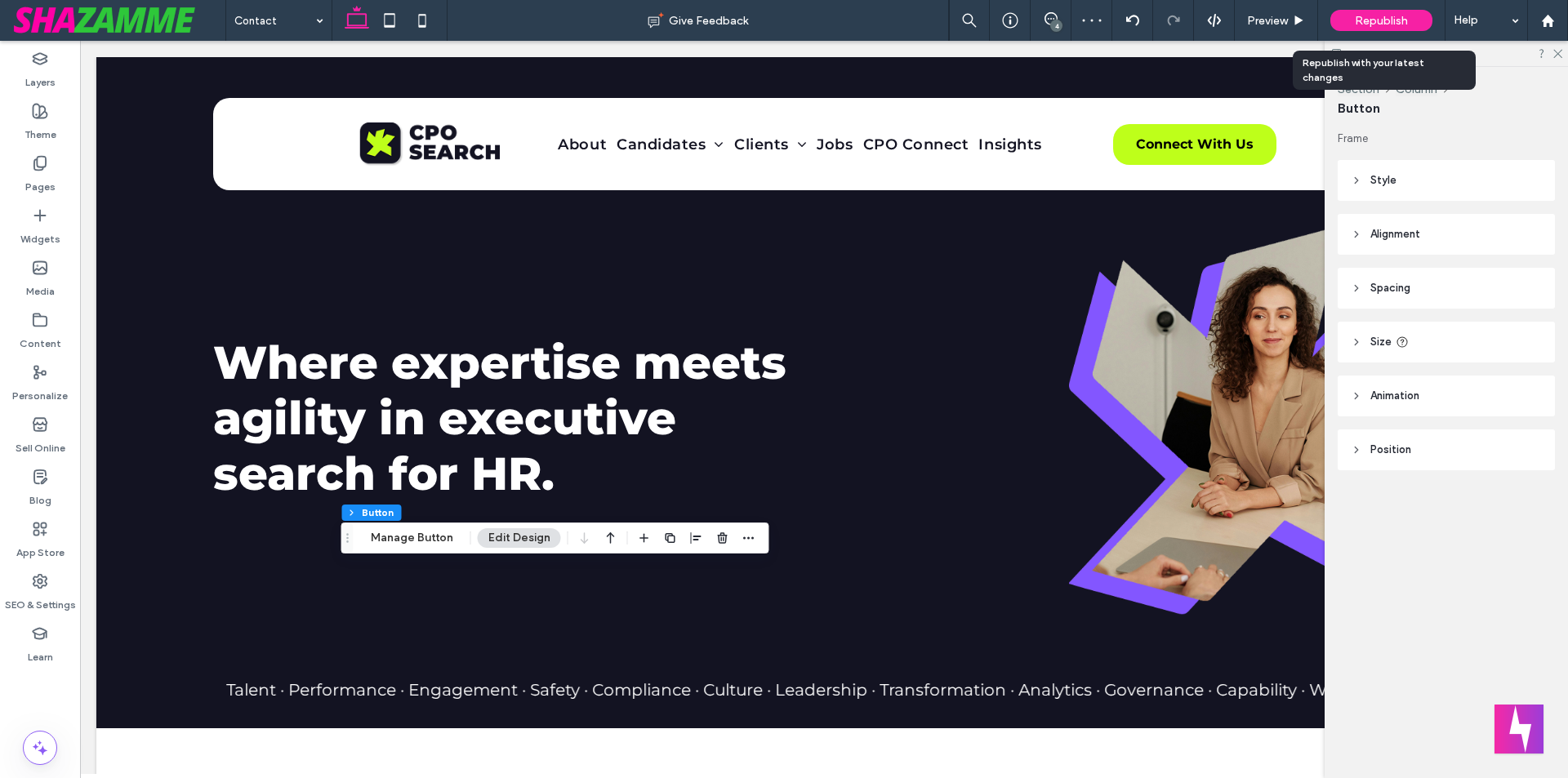
click at [1365, 12] on div "Republish" at bounding box center [1380, 21] width 102 height 21
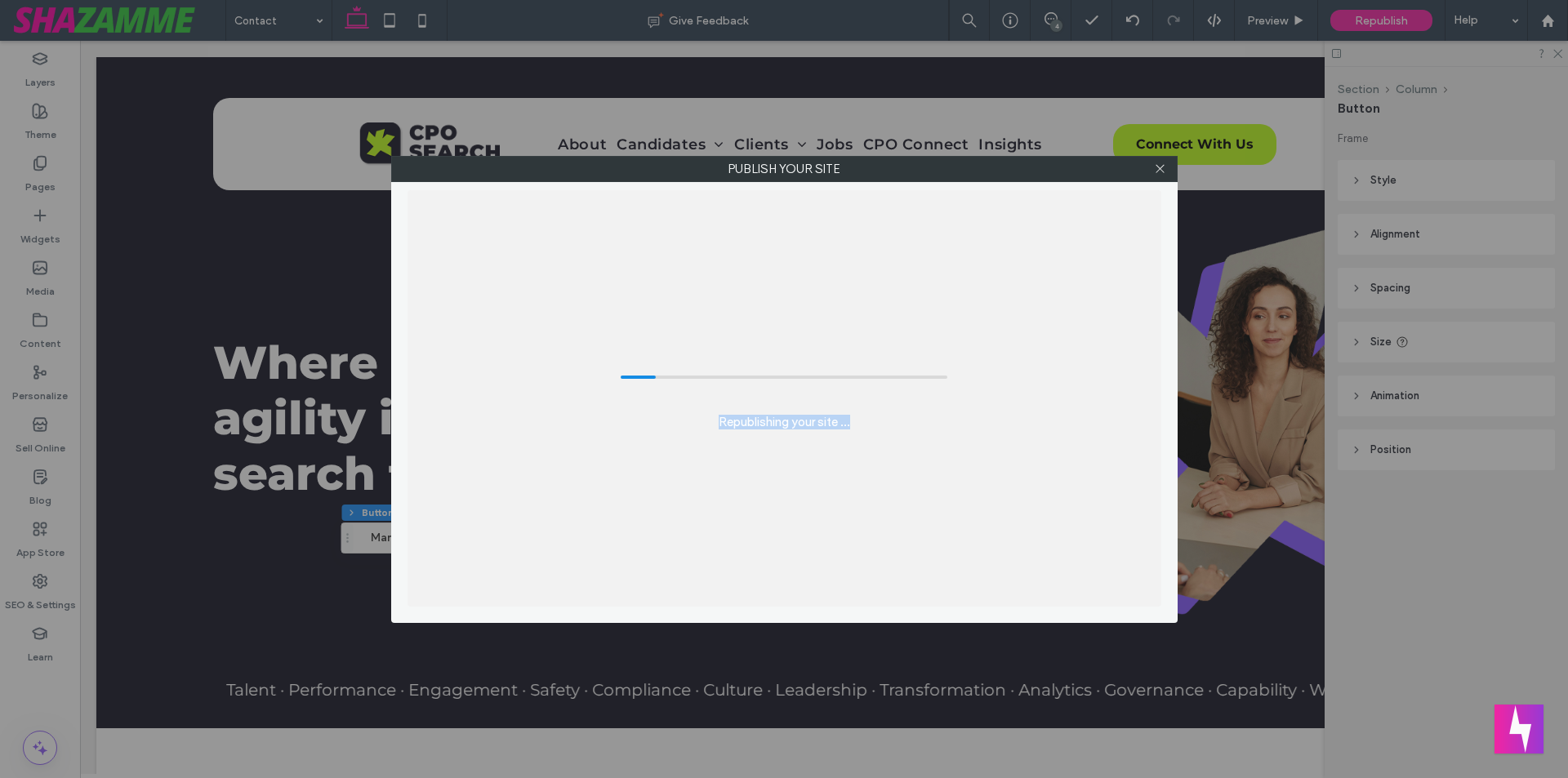
drag, startPoint x: 704, startPoint y: 423, endPoint x: 859, endPoint y: 432, distance: 155.3
click at [859, 432] on div "Republishing your site ..." at bounding box center [784, 399] width 754 height 417
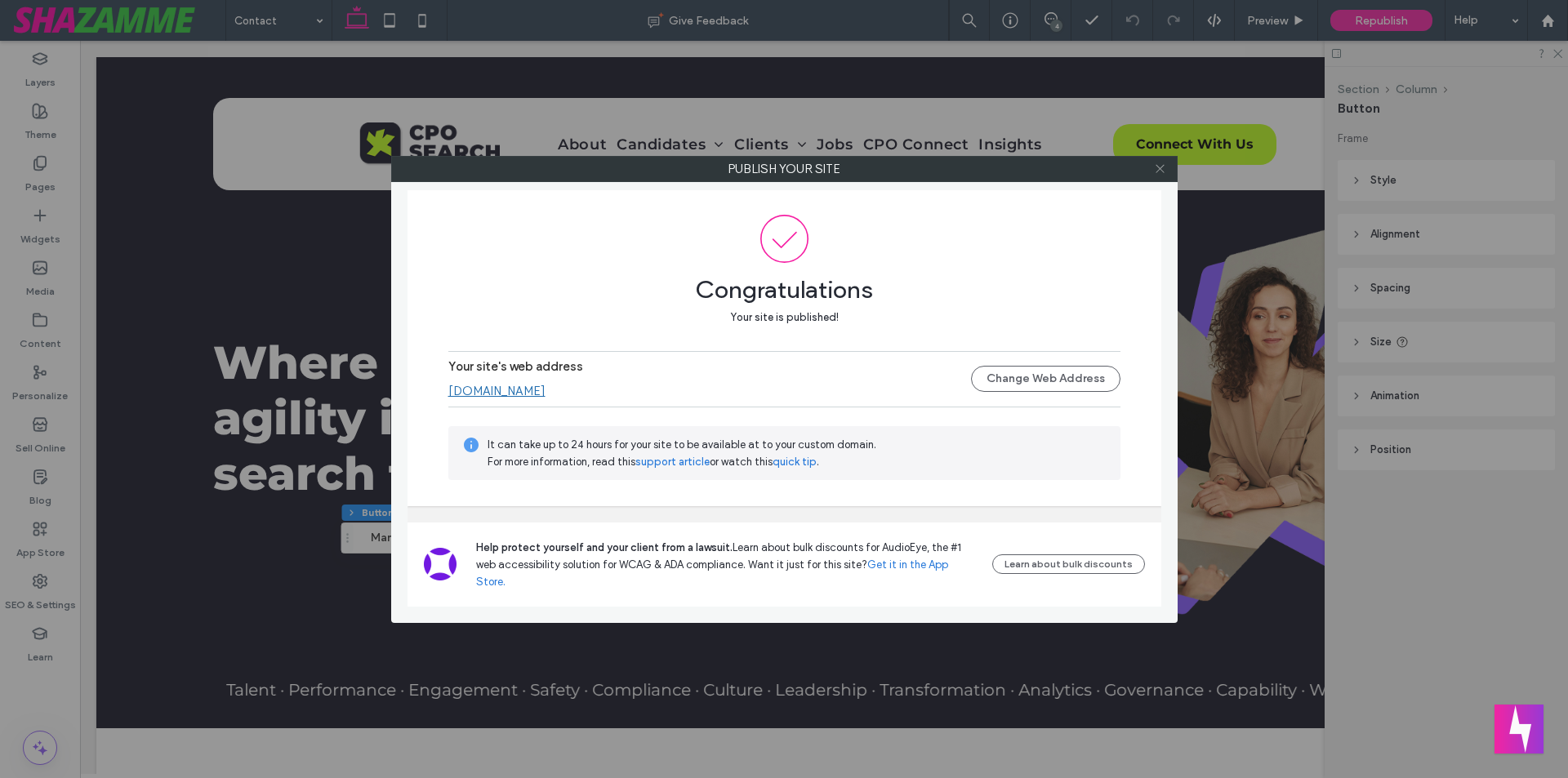
click at [1161, 167] on icon at bounding box center [1160, 169] width 12 height 12
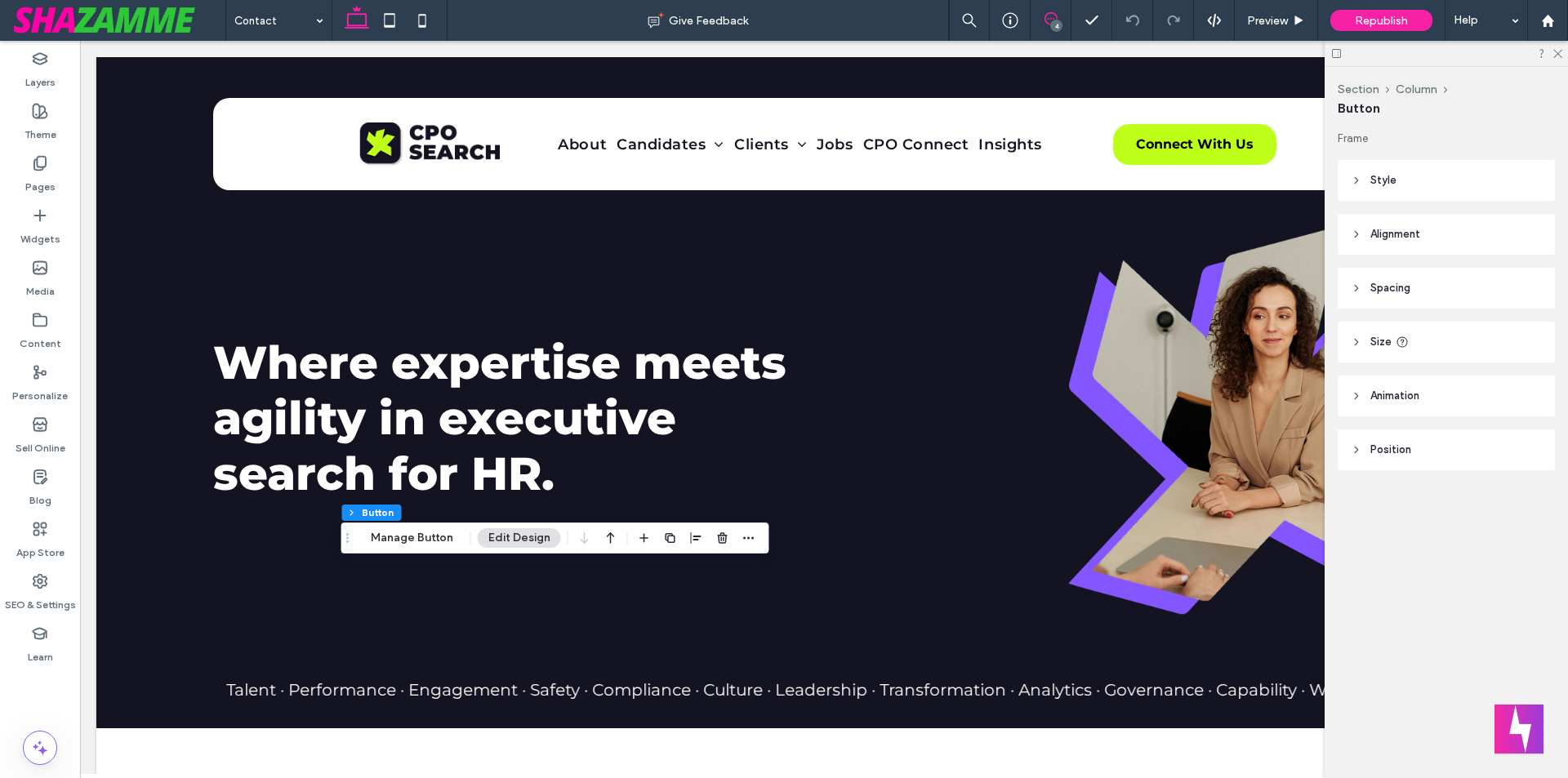
click at [1048, 18] on icon at bounding box center [1051, 19] width 13 height 13
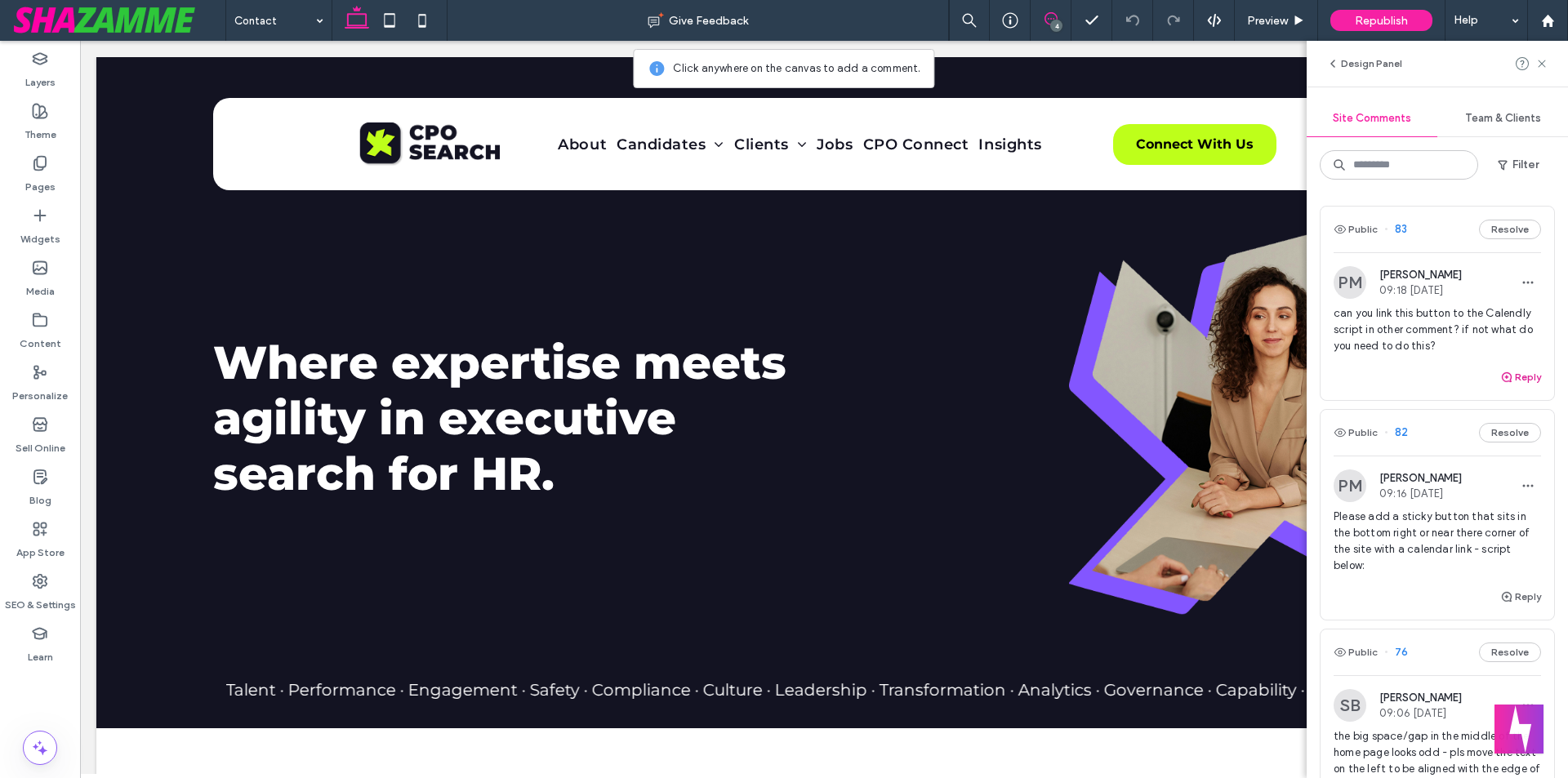
click at [1502, 379] on use "button" at bounding box center [1507, 377] width 10 height 10
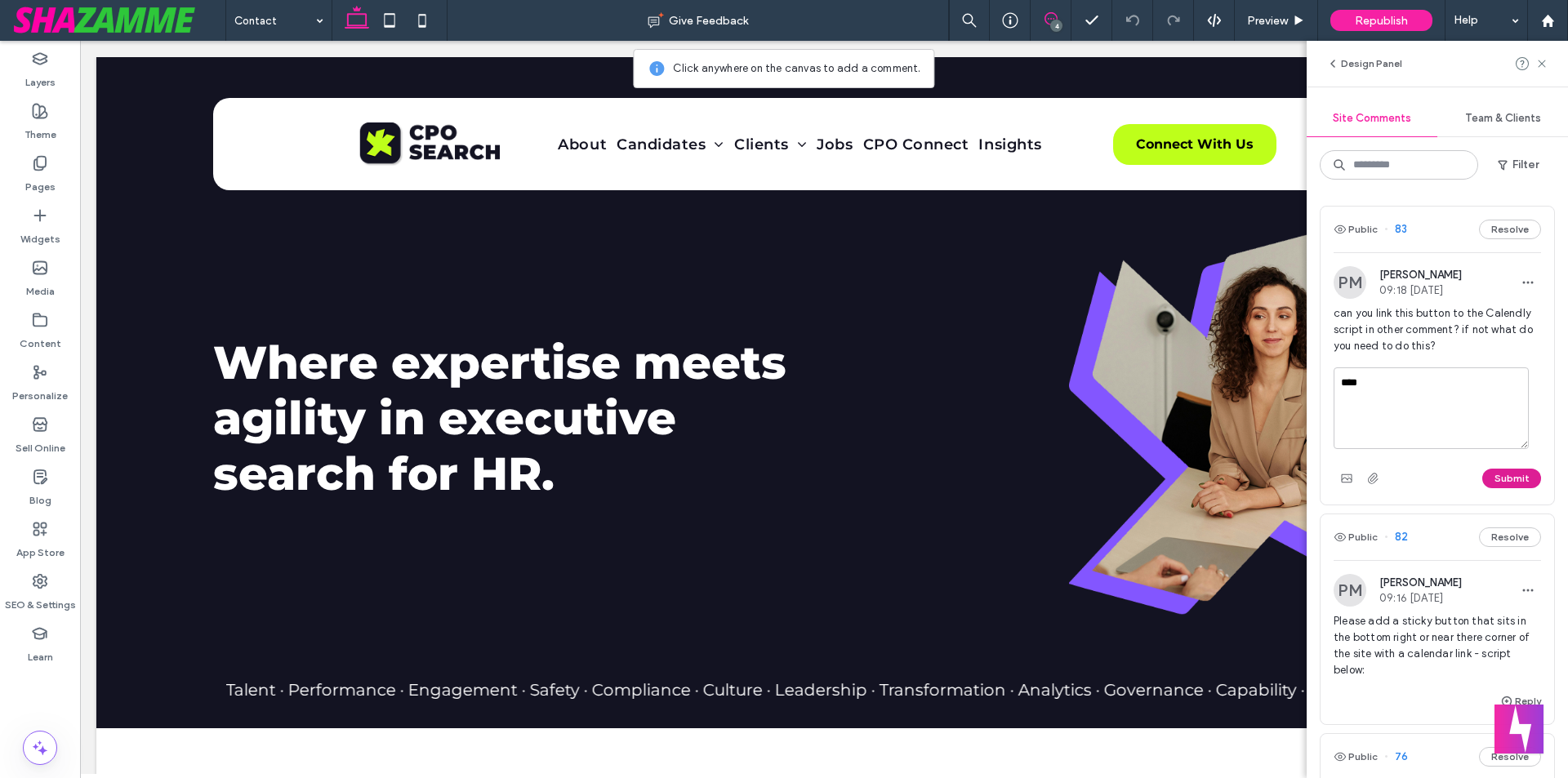
click at [1487, 484] on button "Submit" at bounding box center [1511, 479] width 59 height 20
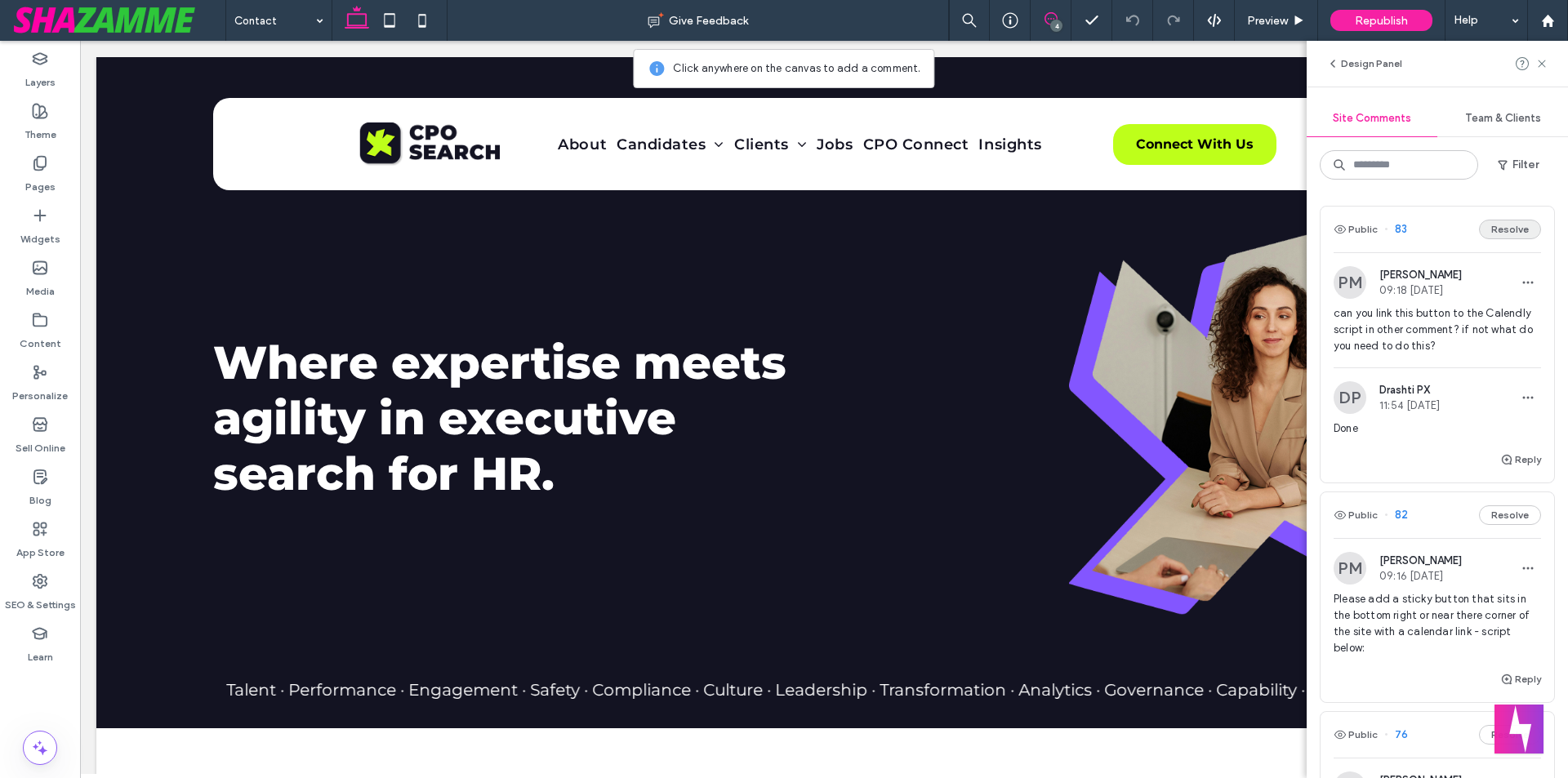
click at [1491, 234] on button "Resolve" at bounding box center [1509, 230] width 62 height 20
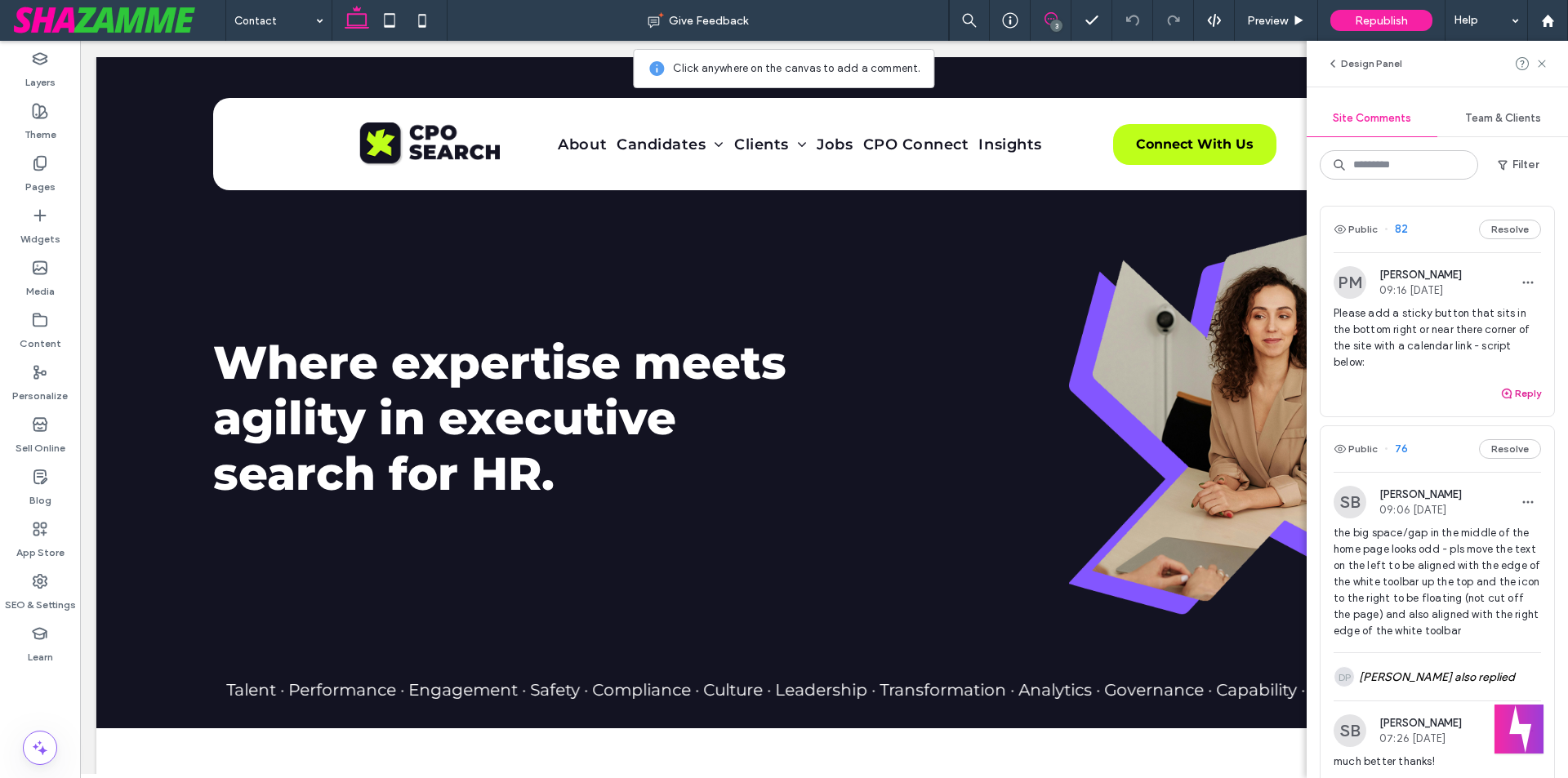
click at [1507, 403] on button "Reply" at bounding box center [1520, 394] width 41 height 20
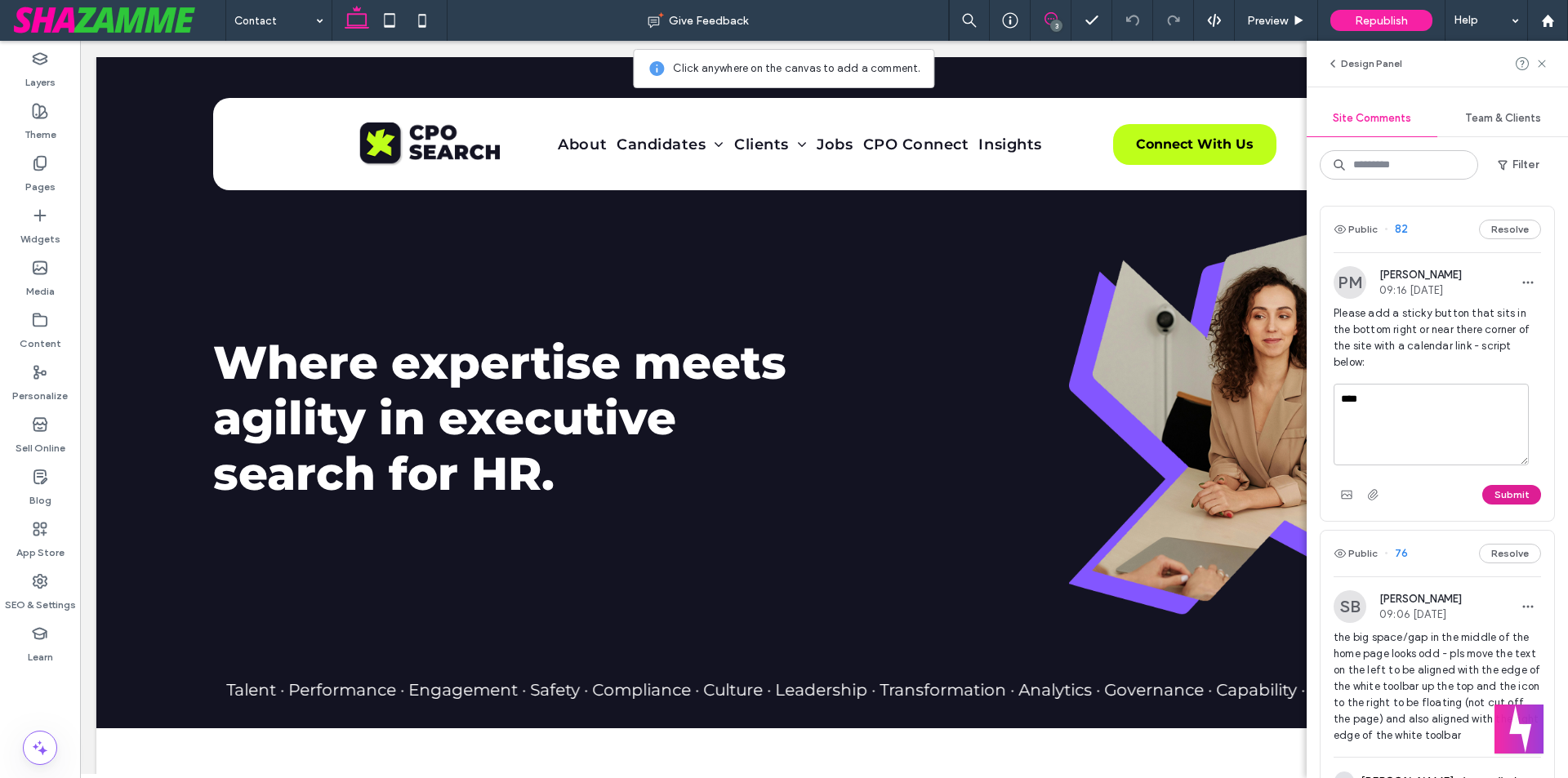
type textarea "****"
click at [1491, 504] on button "Submit" at bounding box center [1511, 495] width 59 height 20
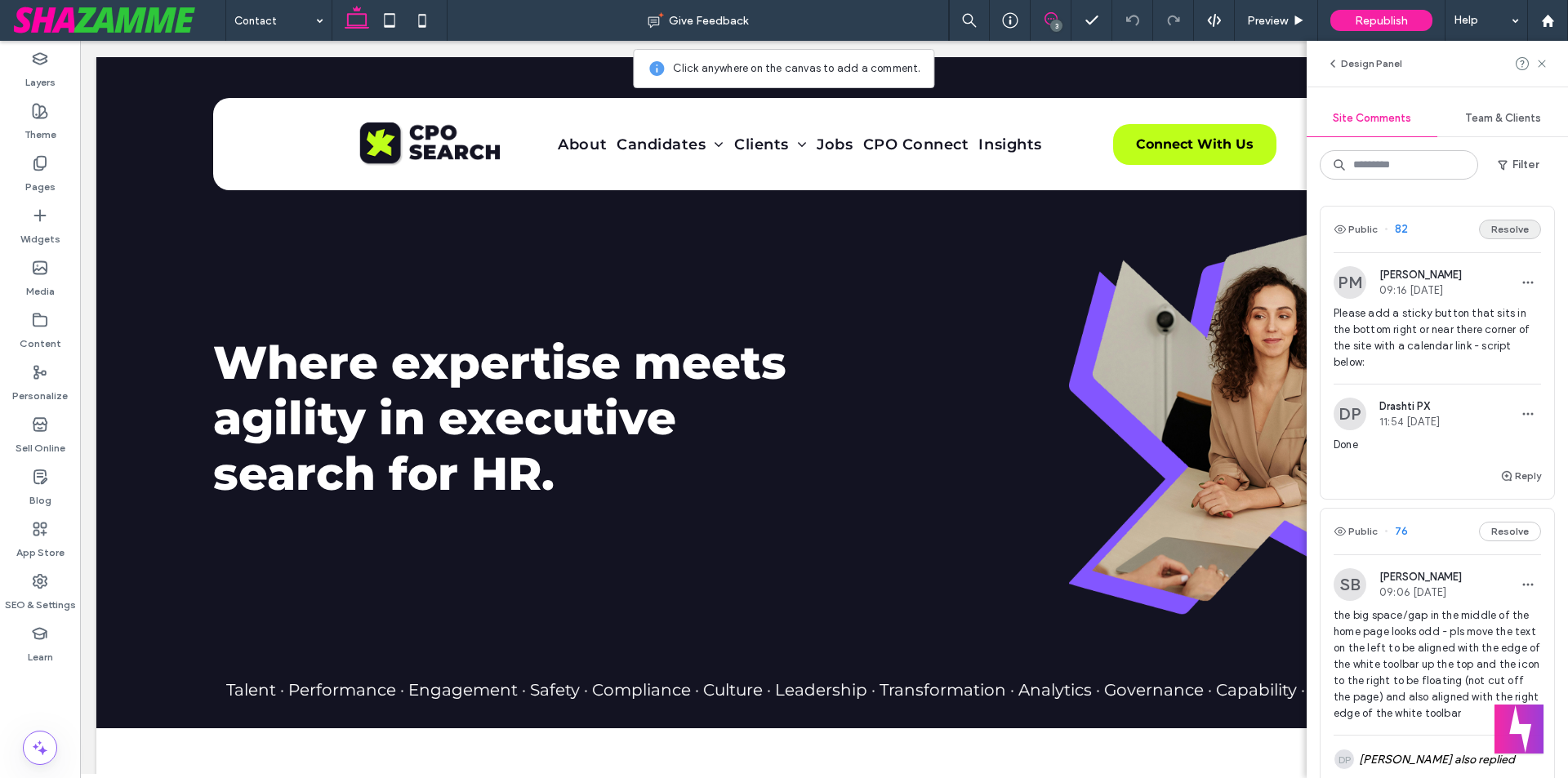
click at [1501, 223] on button "Resolve" at bounding box center [1509, 230] width 62 height 20
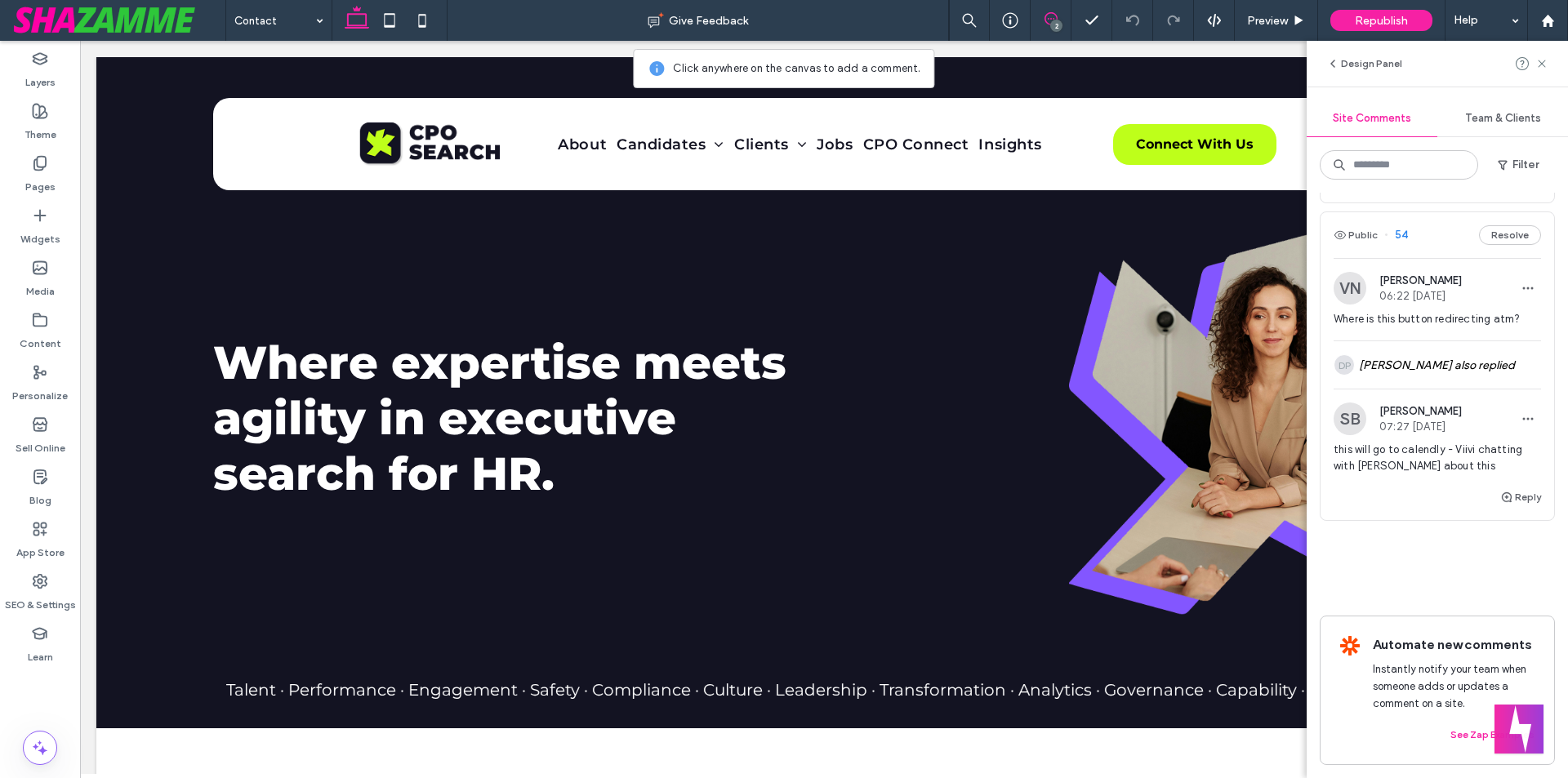
scroll to position [412, 0]
click at [45, 165] on icon at bounding box center [41, 164] width 17 height 17
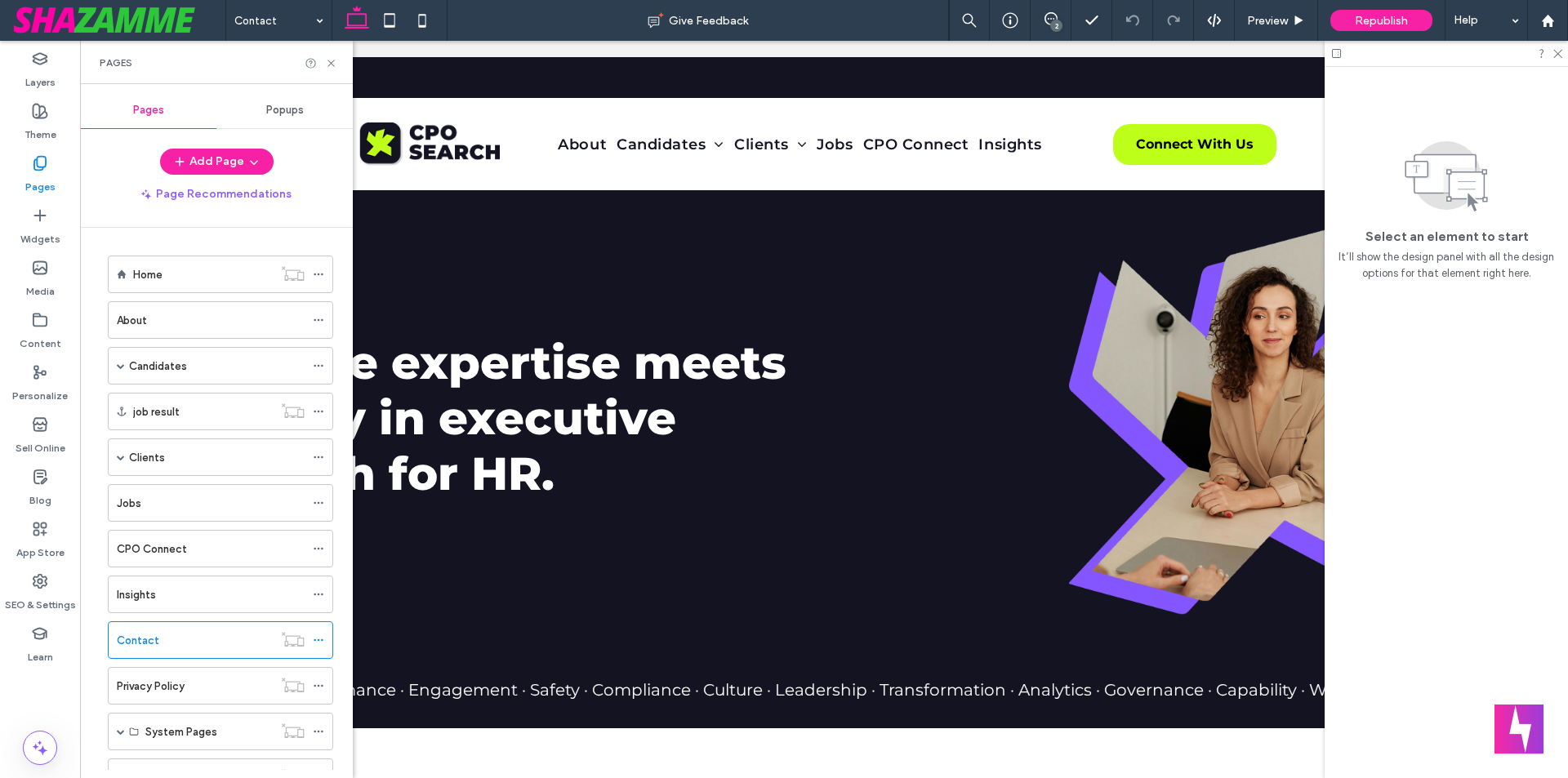
scroll to position [0, 0]
click at [164, 284] on div "Home" at bounding box center [203, 274] width 140 height 36
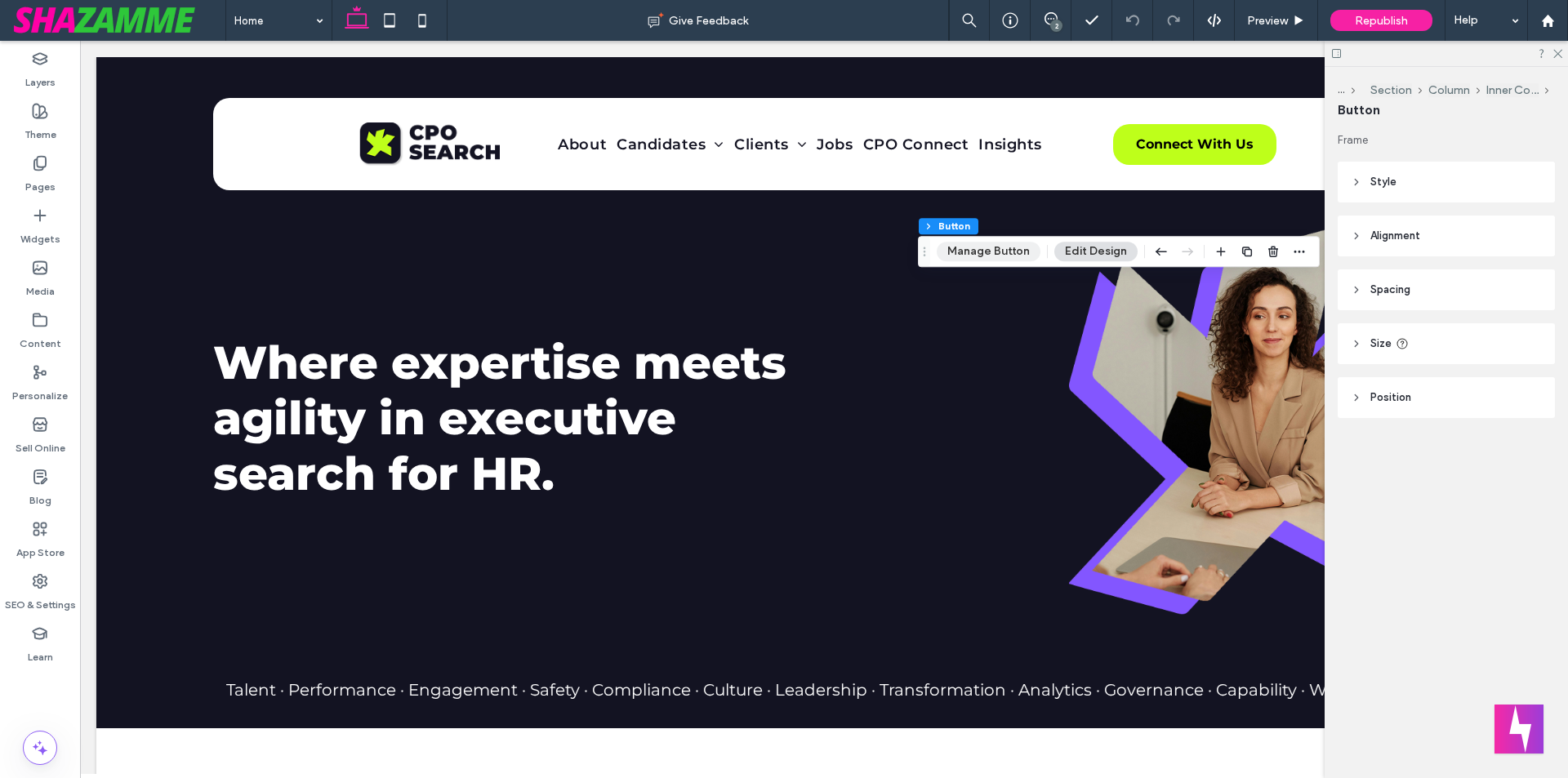
click at [987, 253] on button "Manage Button" at bounding box center [988, 251] width 103 height 20
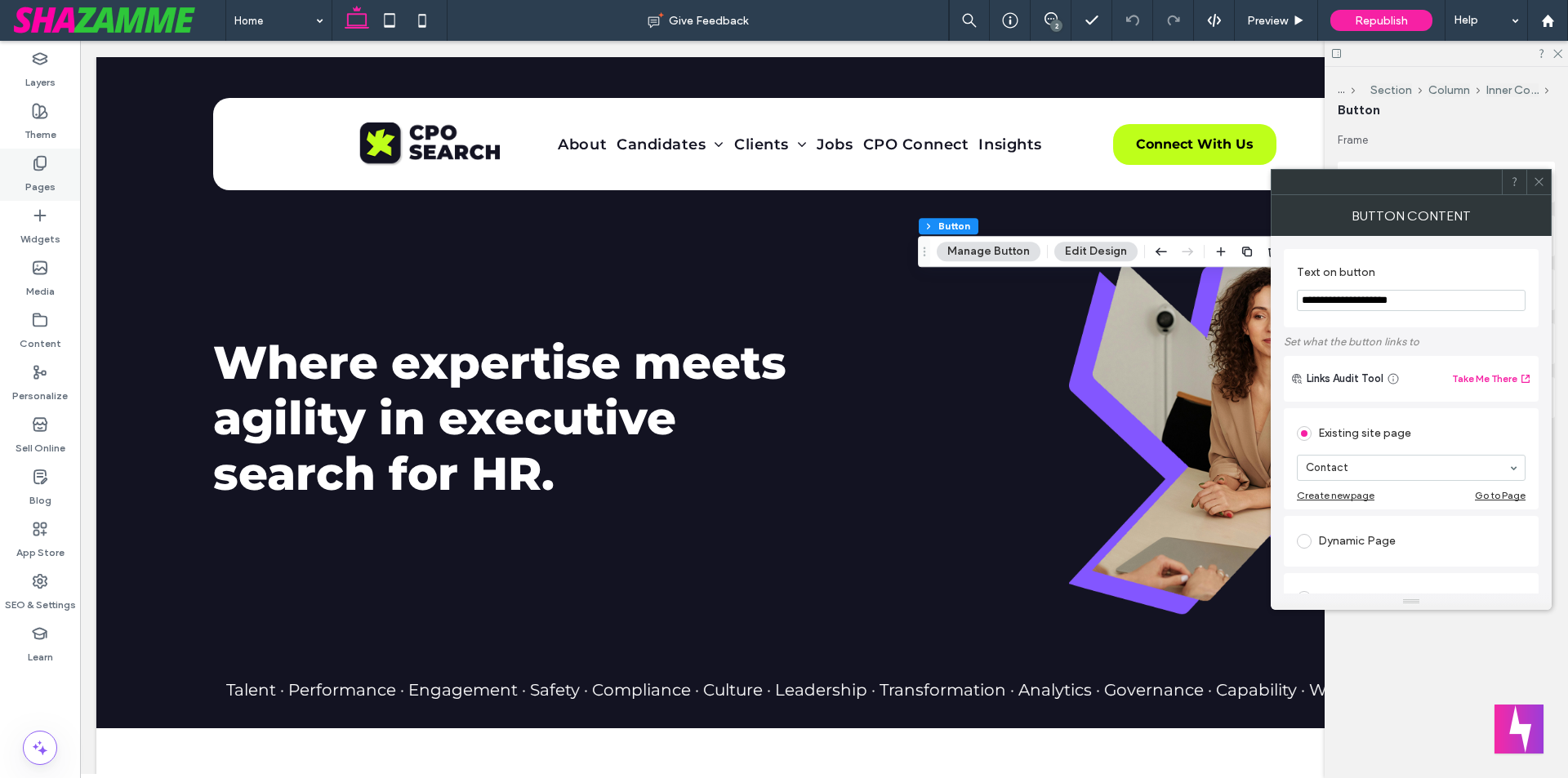
click at [53, 167] on div "Pages" at bounding box center [40, 174] width 80 height 52
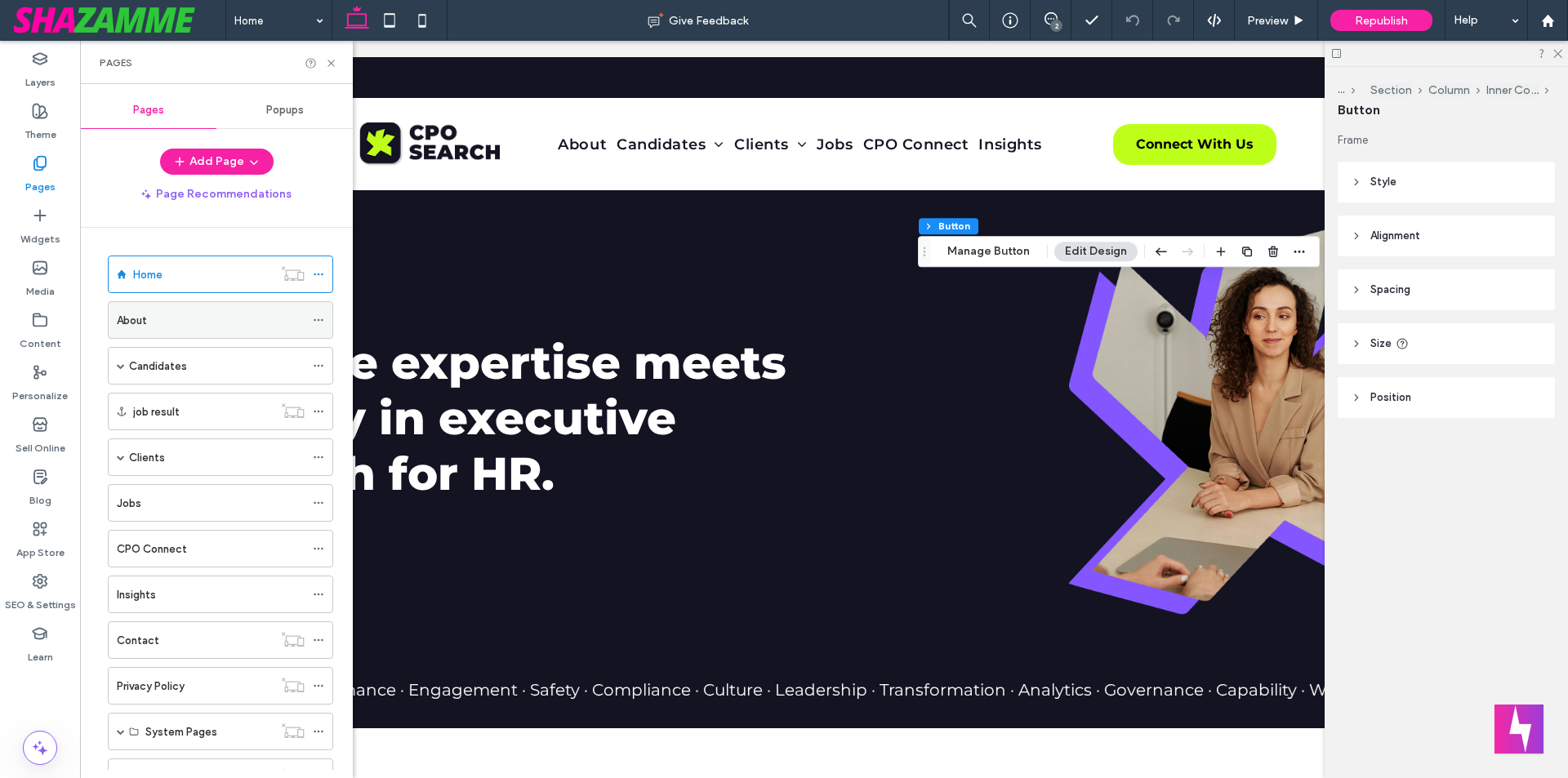
click at [193, 328] on div "About" at bounding box center [210, 320] width 188 height 17
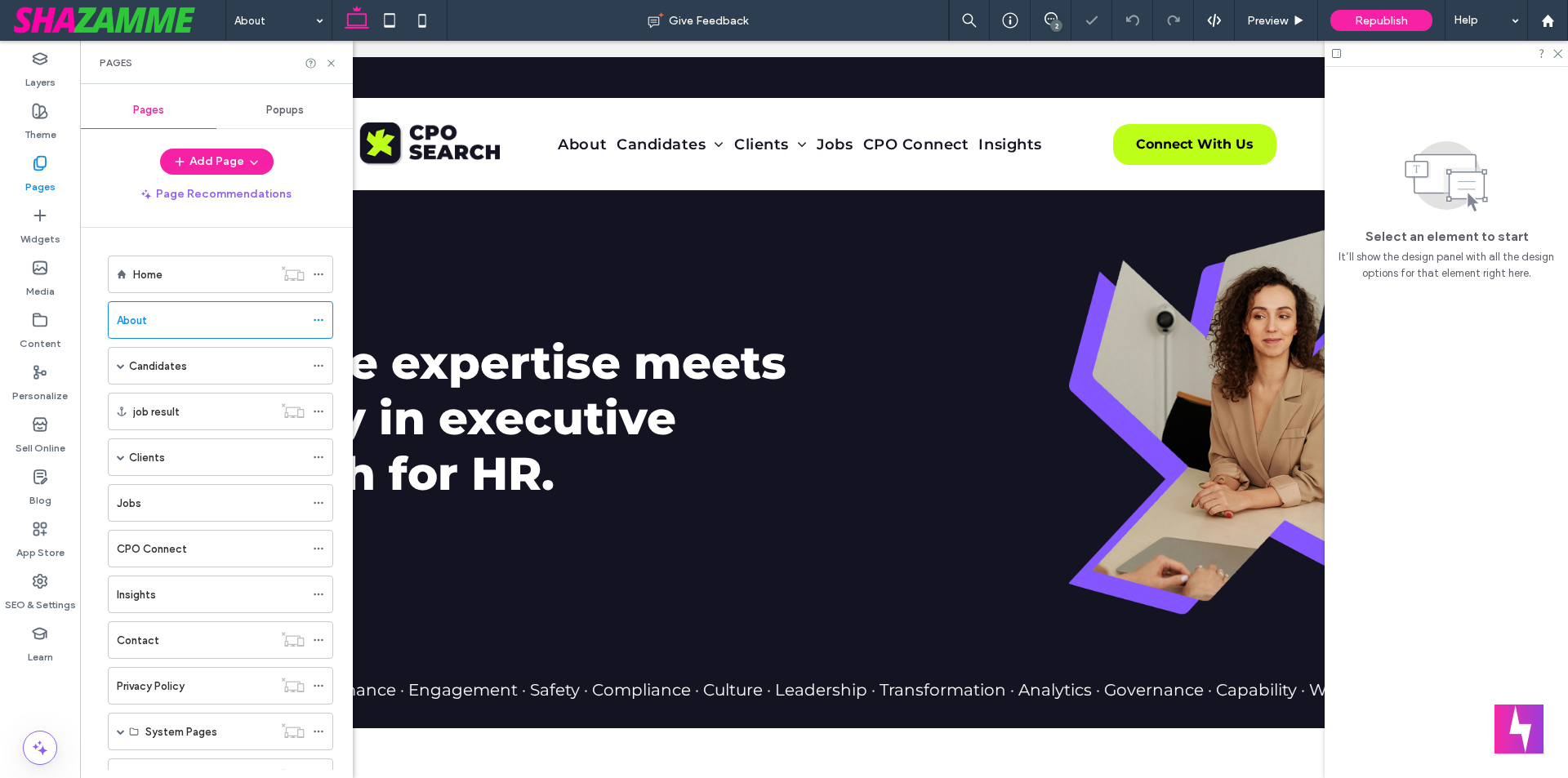
click at [331, 62] on use at bounding box center [331, 63] width 7 height 7
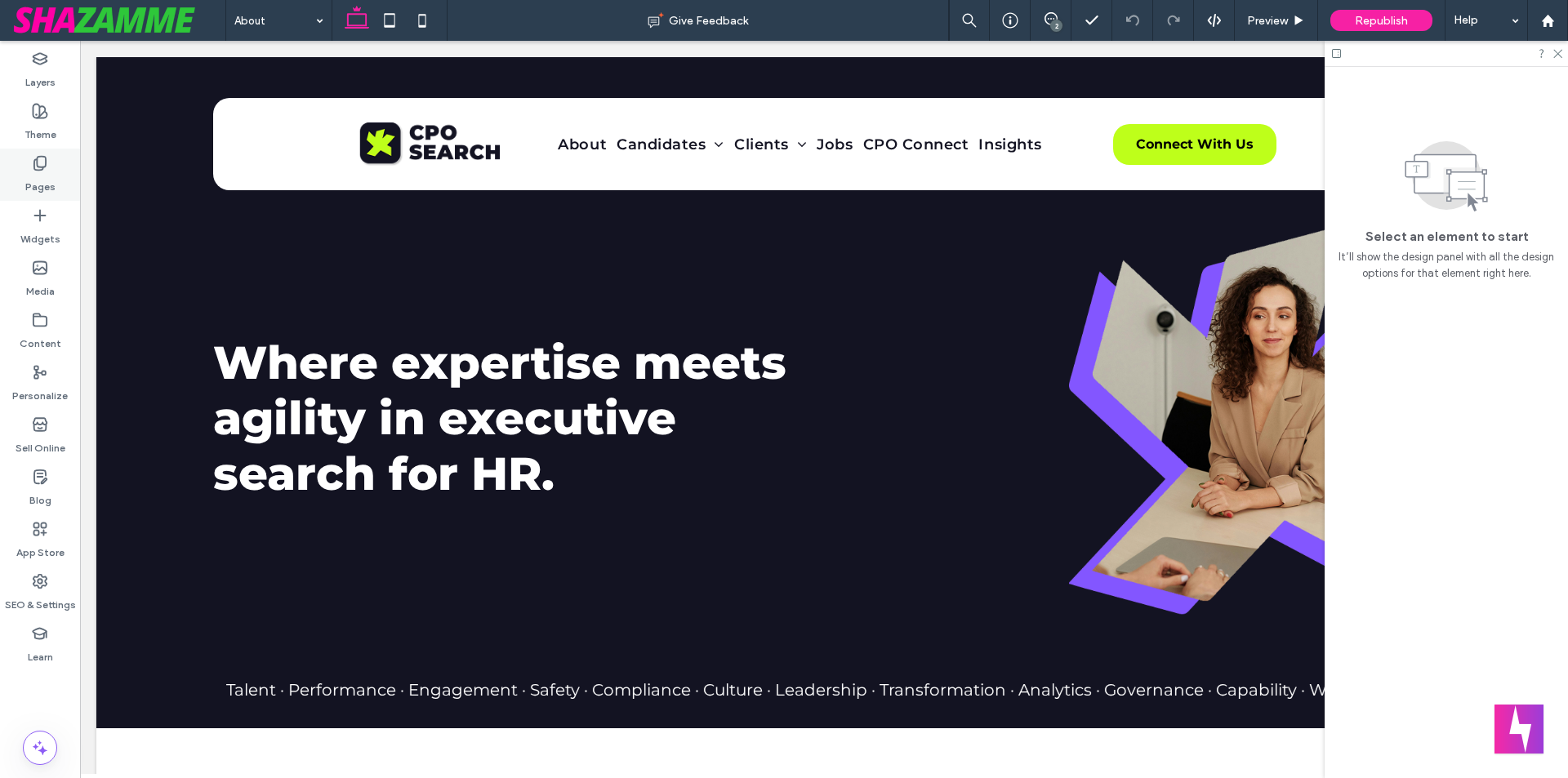
click at [24, 184] on div "Pages" at bounding box center [40, 174] width 80 height 52
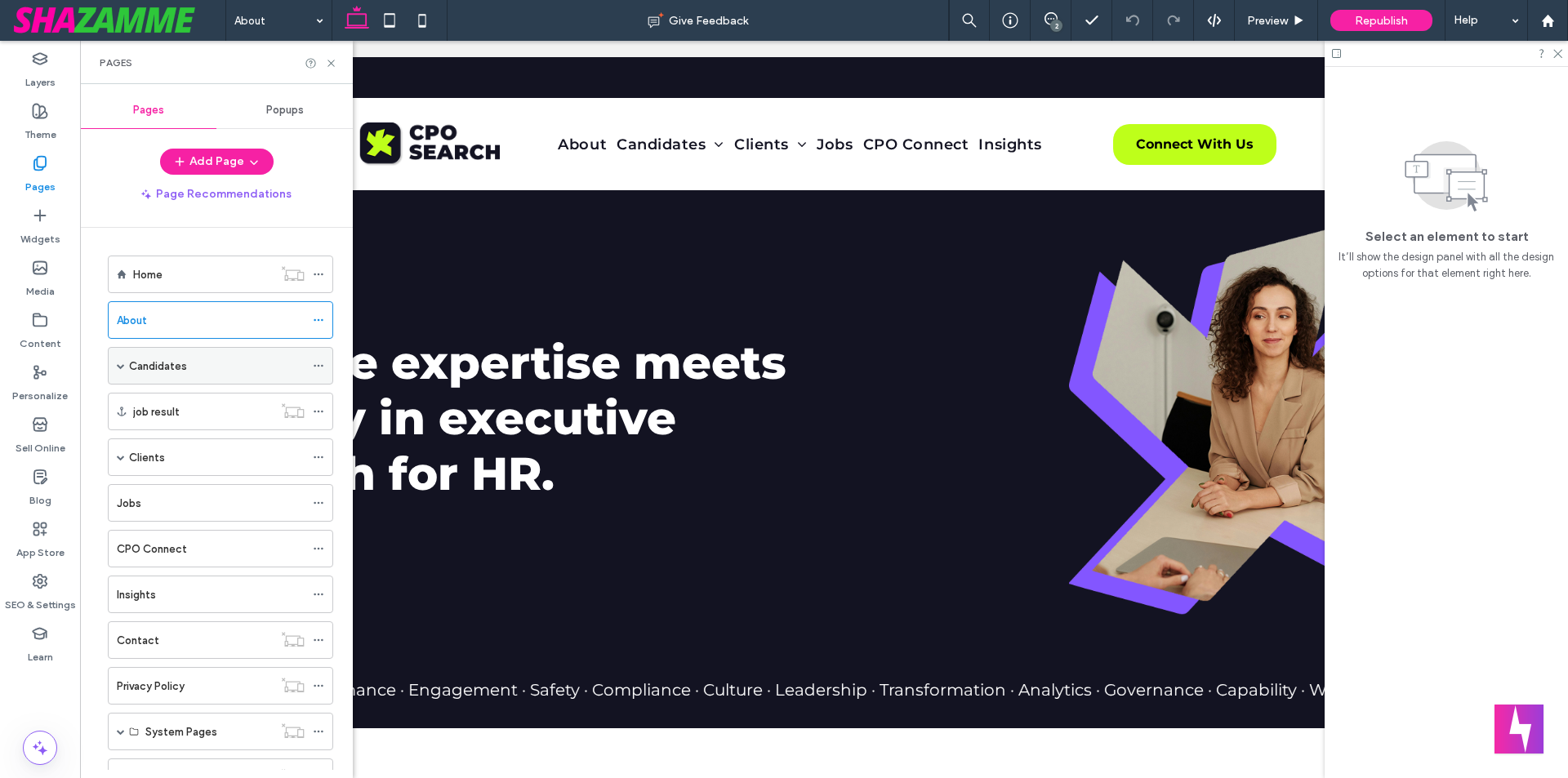
click at [141, 349] on div "Candidates" at bounding box center [217, 365] width 175 height 36
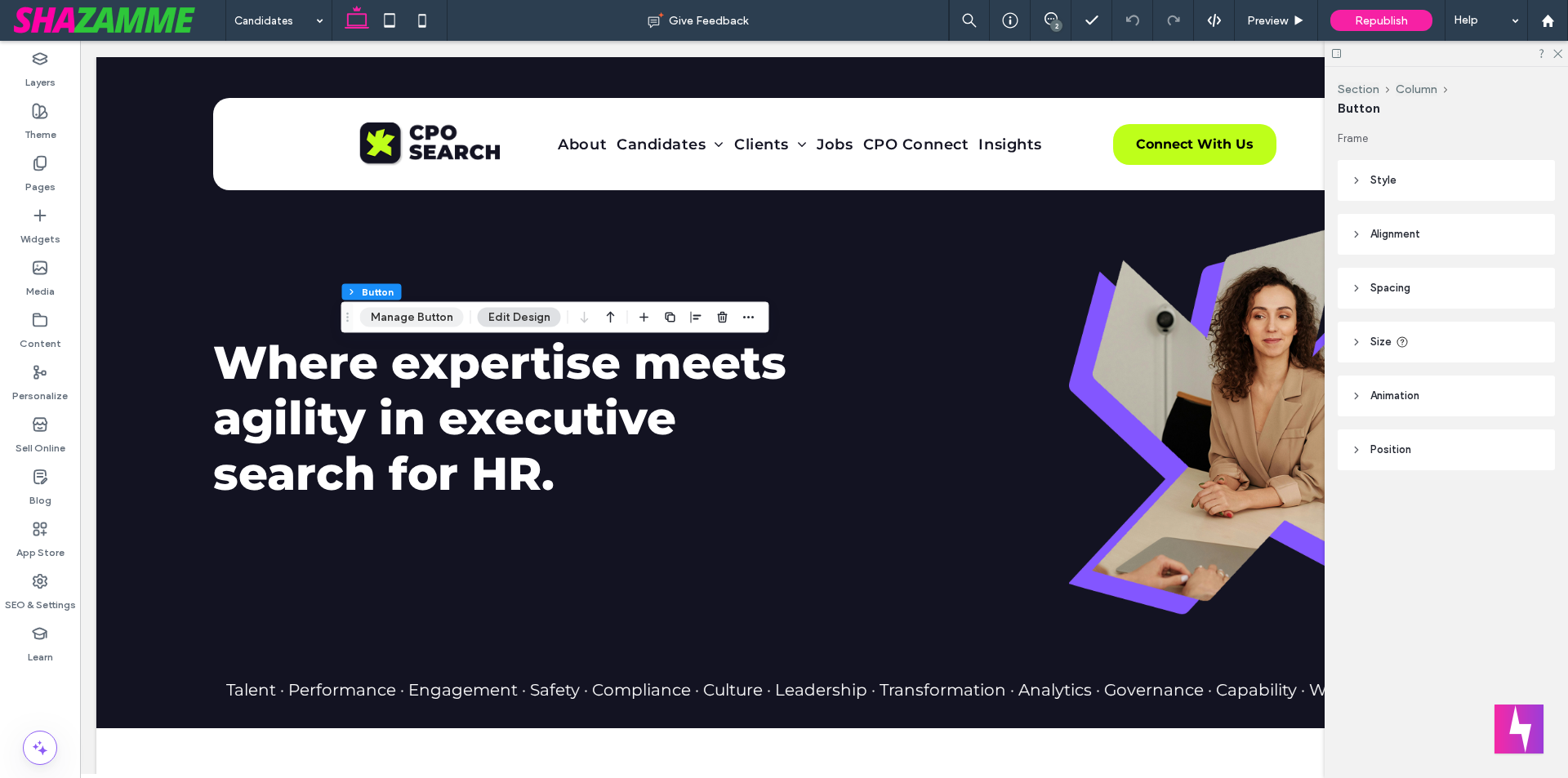
click at [427, 322] on button "Manage Button" at bounding box center [412, 317] width 103 height 20
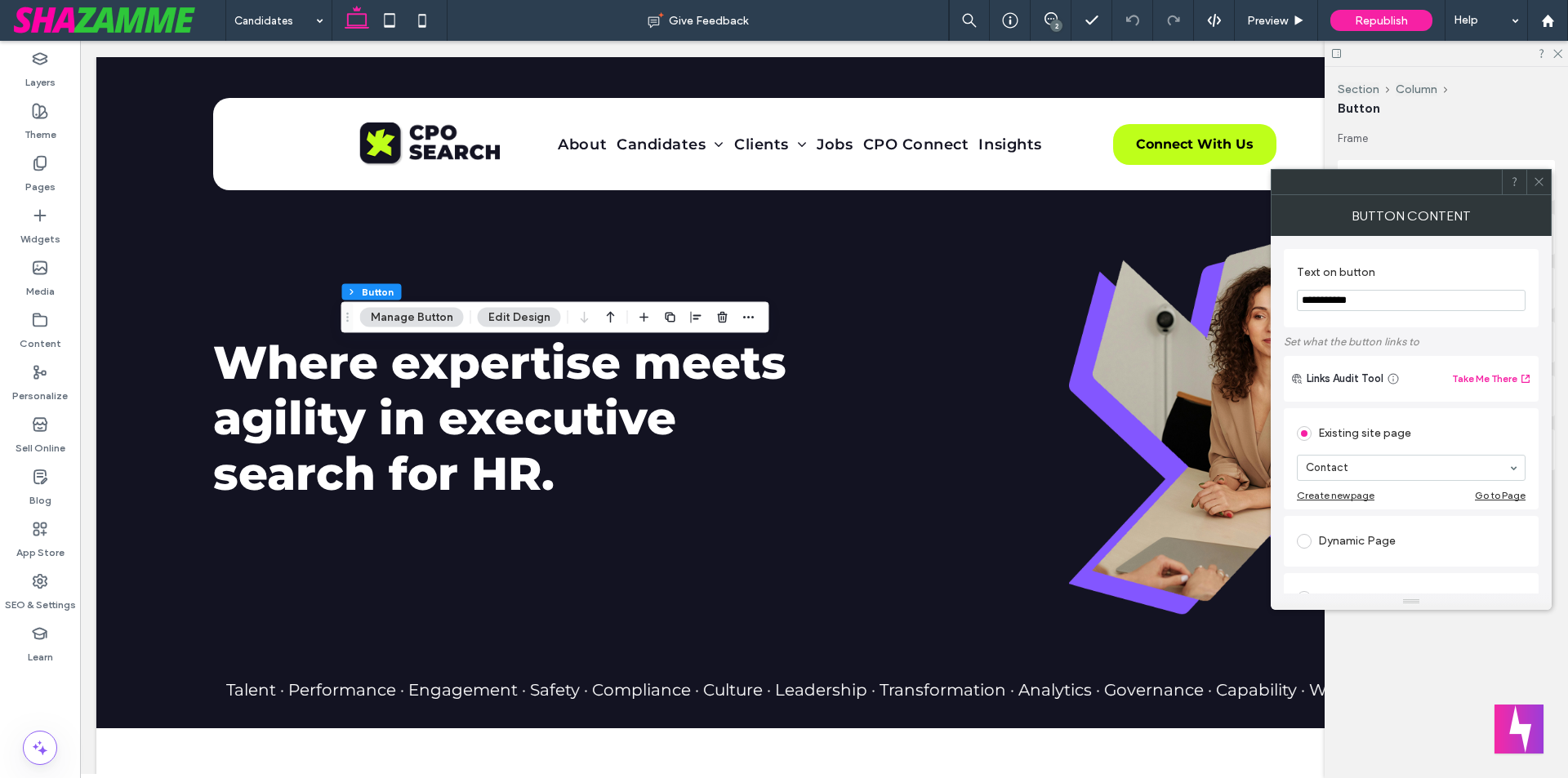
click at [1540, 179] on icon at bounding box center [1538, 181] width 12 height 12
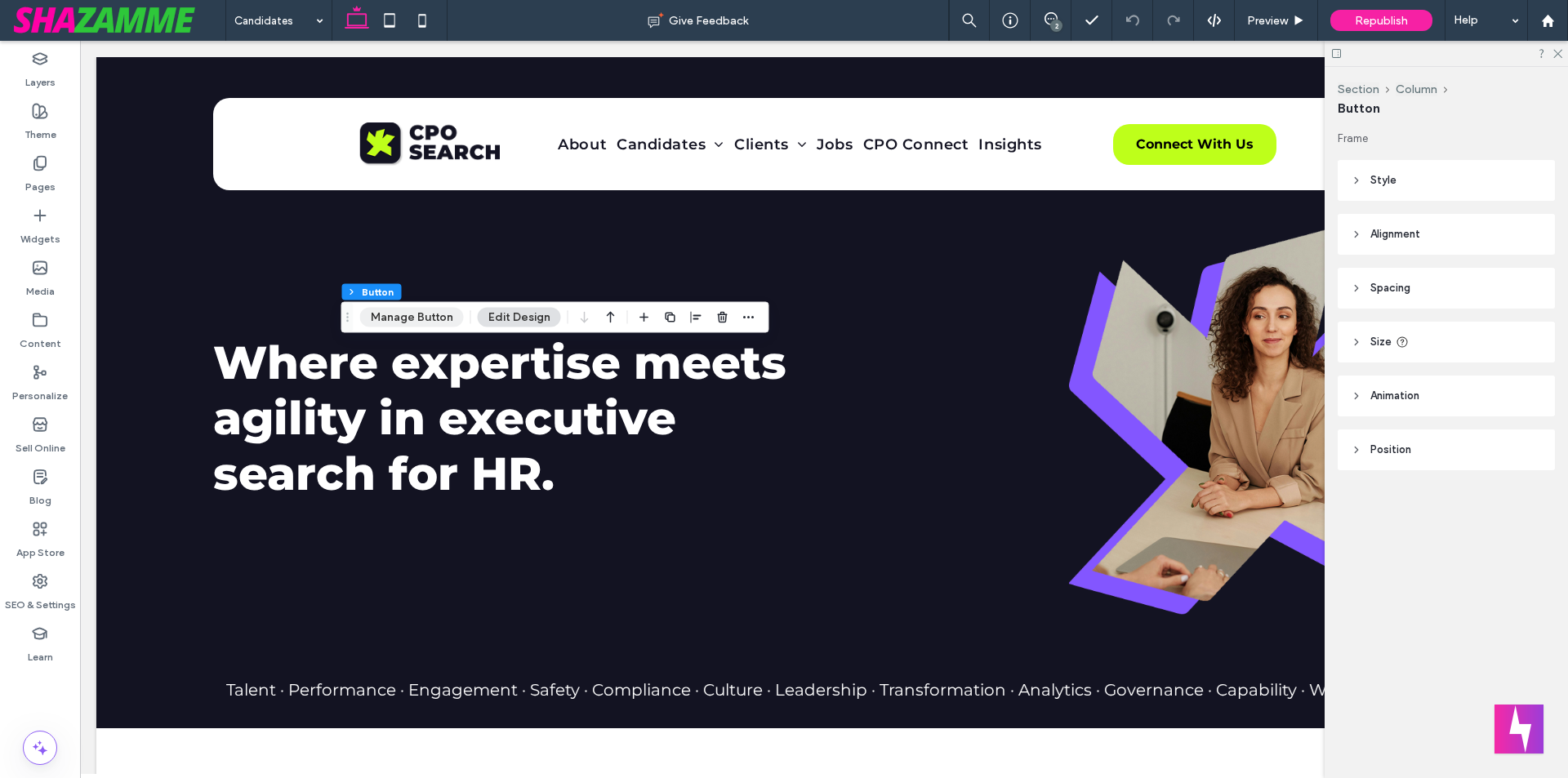
click at [392, 313] on button "Manage Button" at bounding box center [412, 317] width 103 height 20
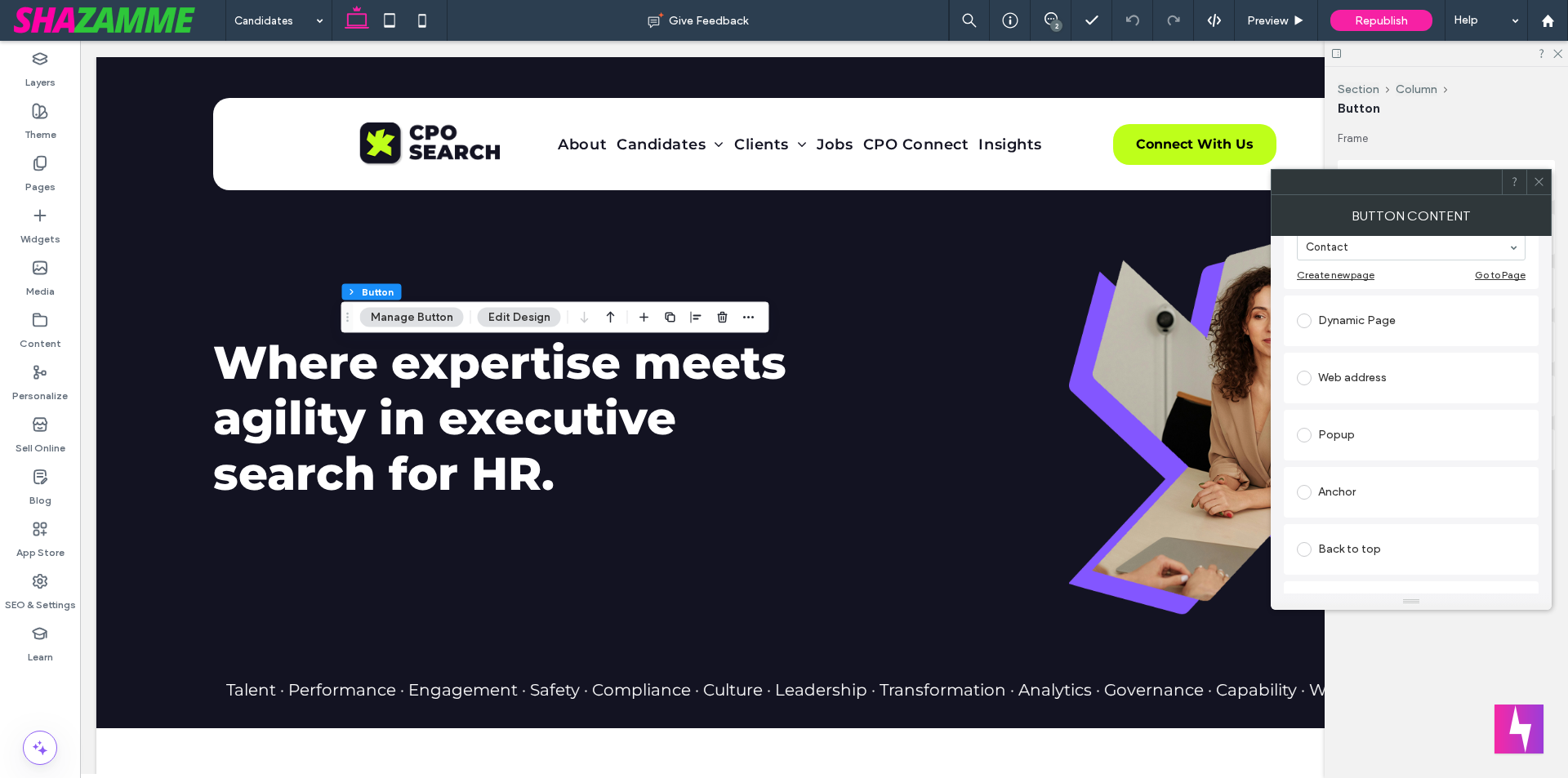
scroll to position [245, 0]
click at [1540, 184] on icon at bounding box center [1538, 181] width 12 height 12
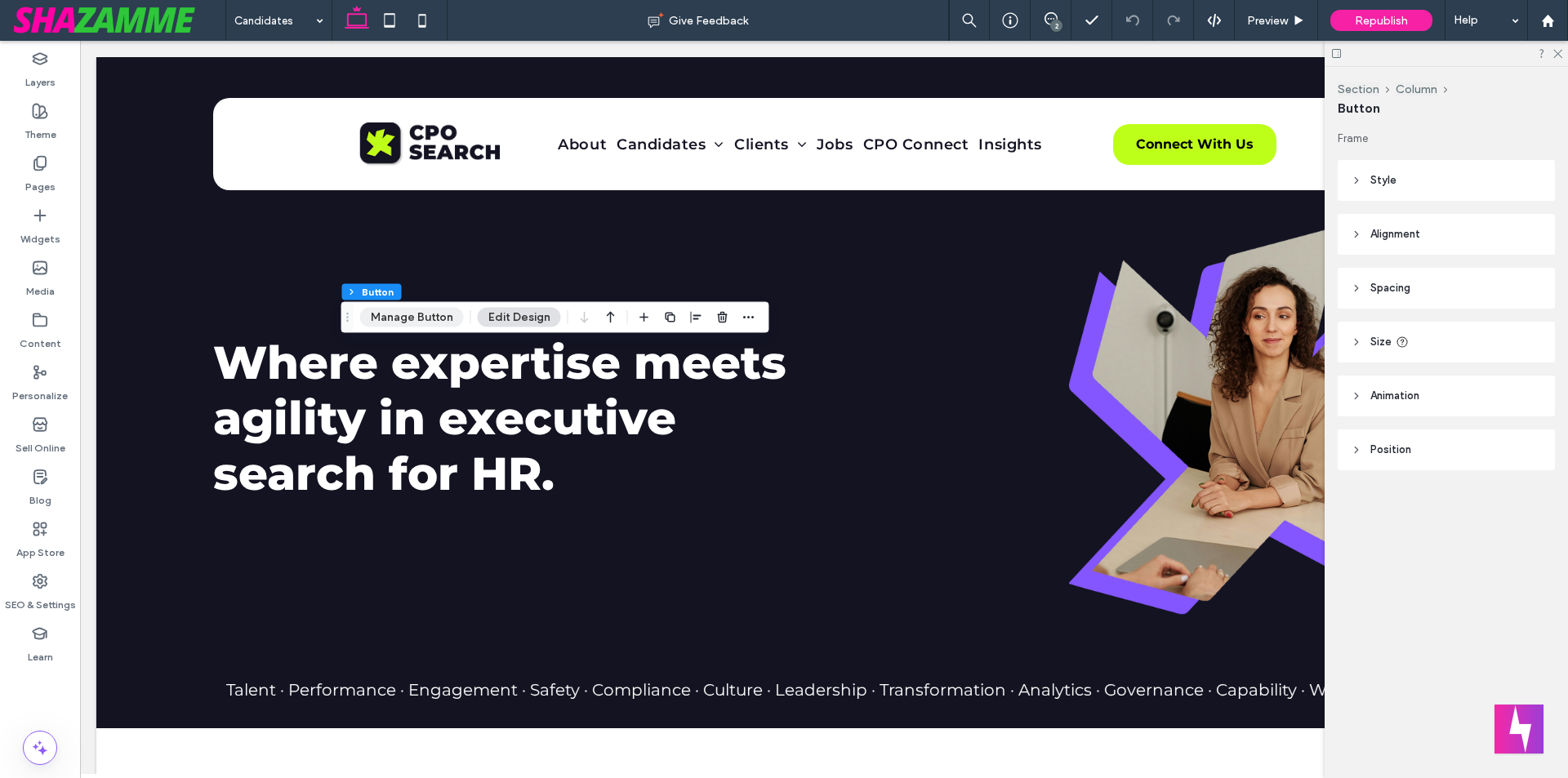
click at [420, 314] on button "Manage Button" at bounding box center [412, 317] width 103 height 20
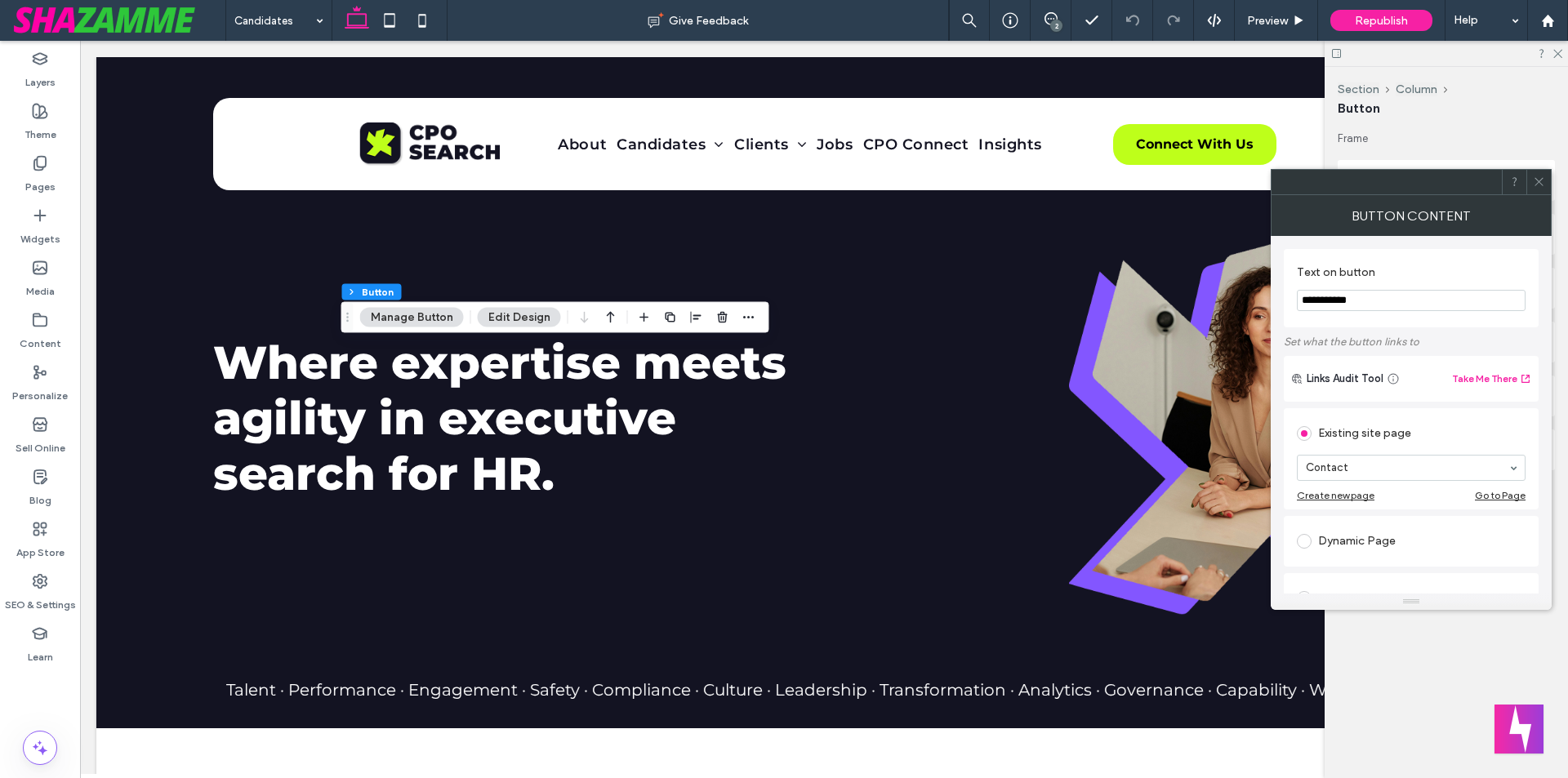
click at [1547, 179] on div at bounding box center [1538, 182] width 25 height 25
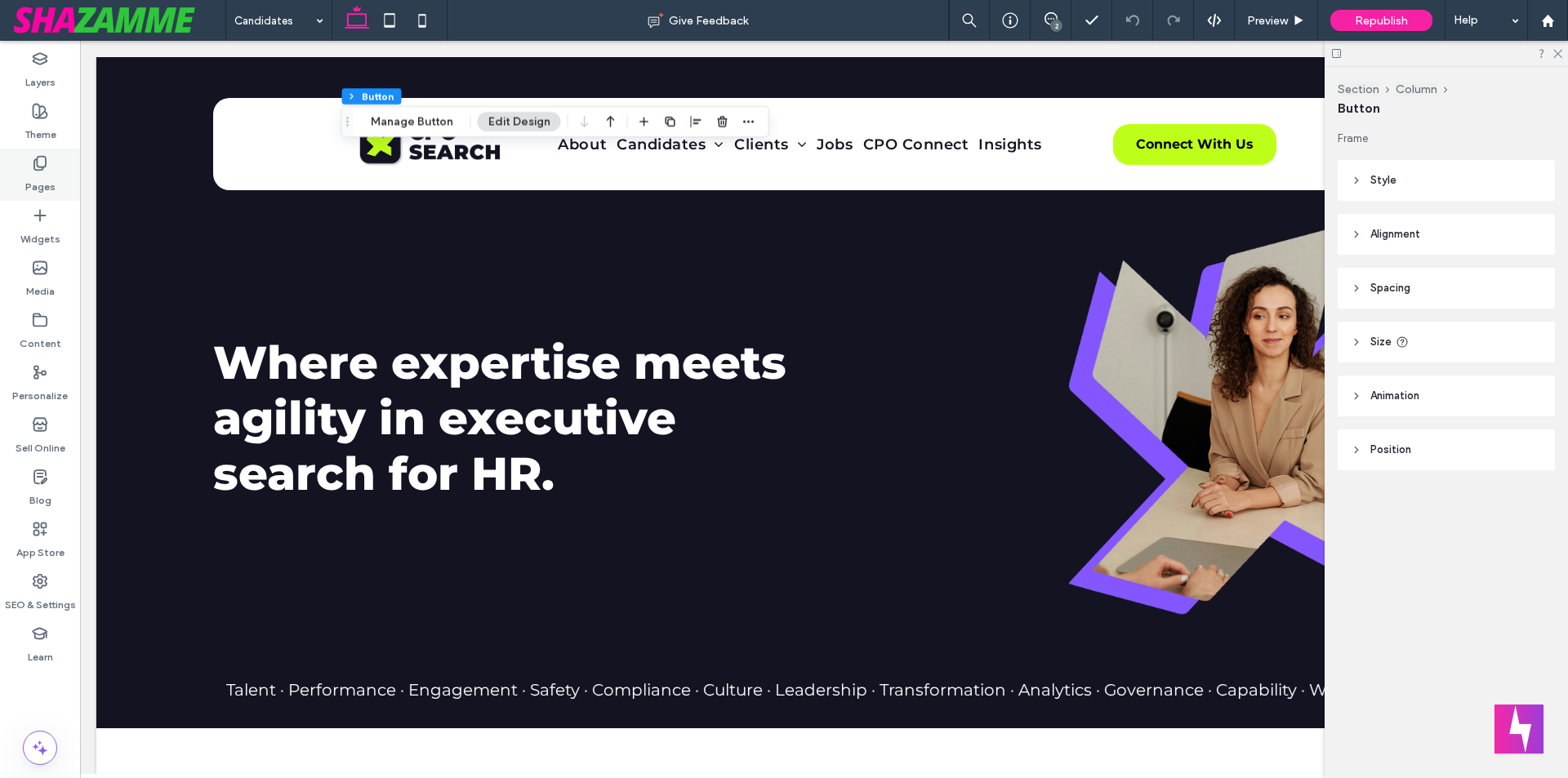
click at [33, 161] on icon at bounding box center [41, 164] width 17 height 17
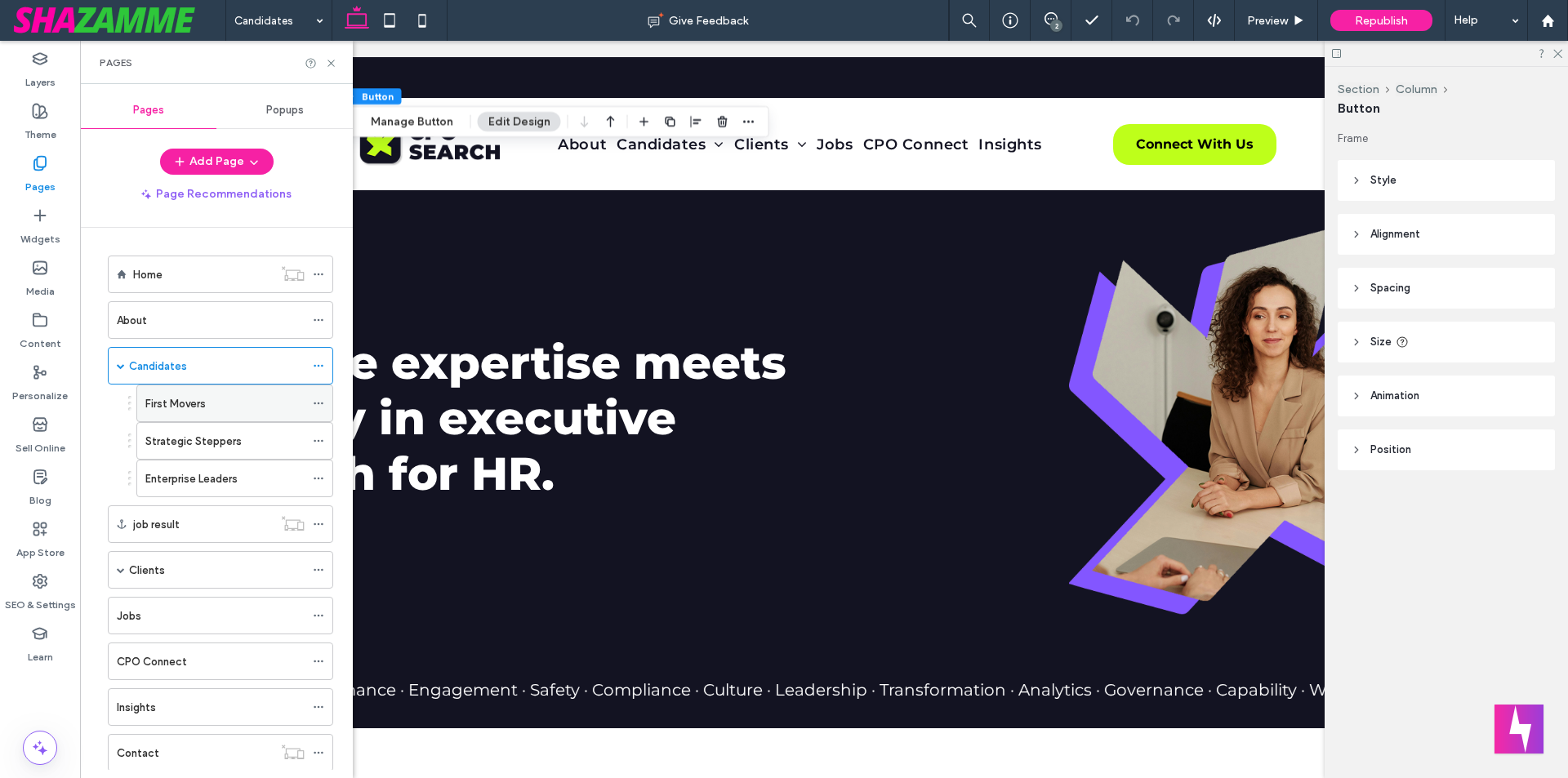
click at [203, 410] on label "First Movers" at bounding box center [175, 403] width 60 height 29
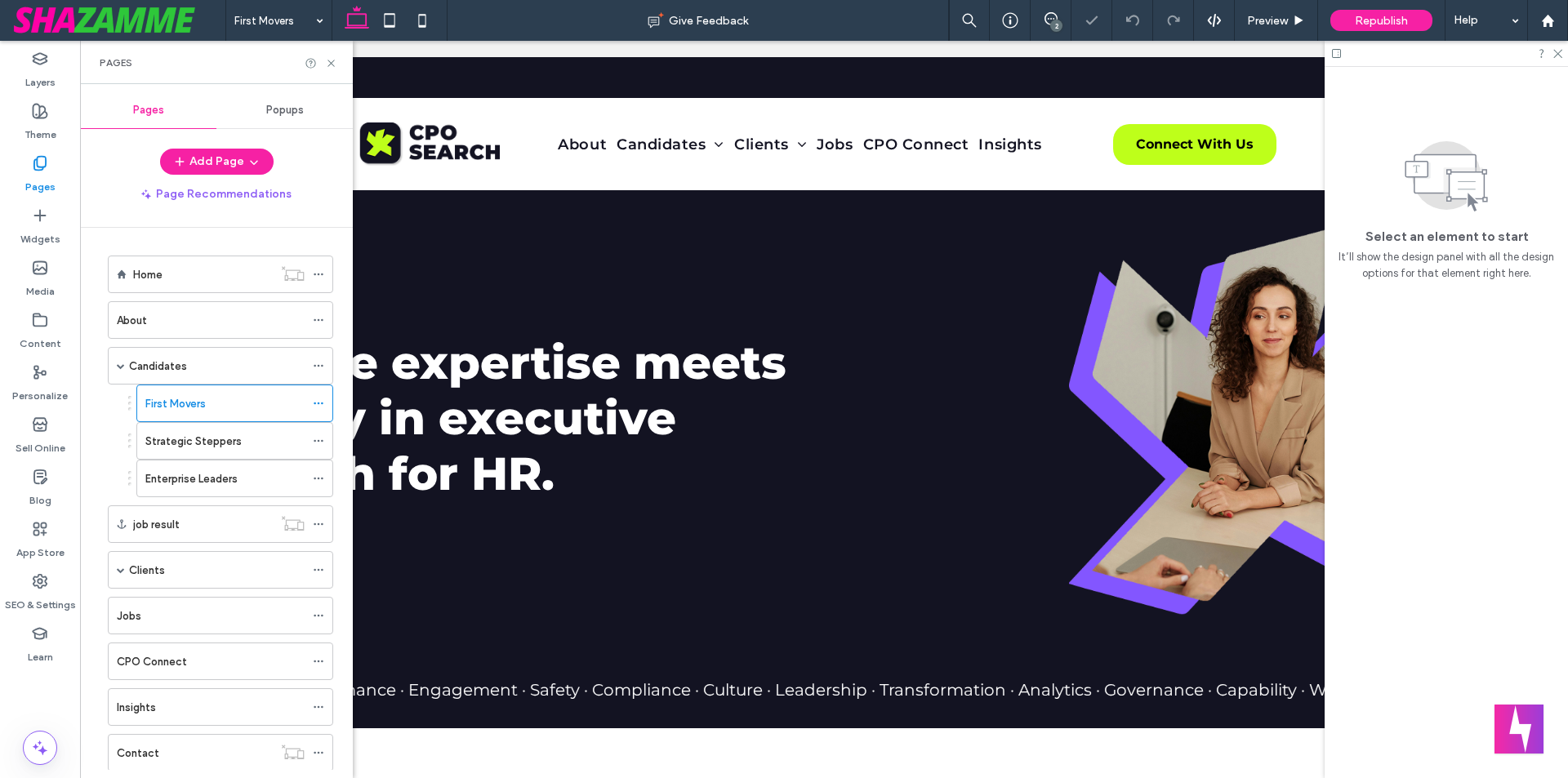
click at [331, 62] on use at bounding box center [331, 63] width 7 height 7
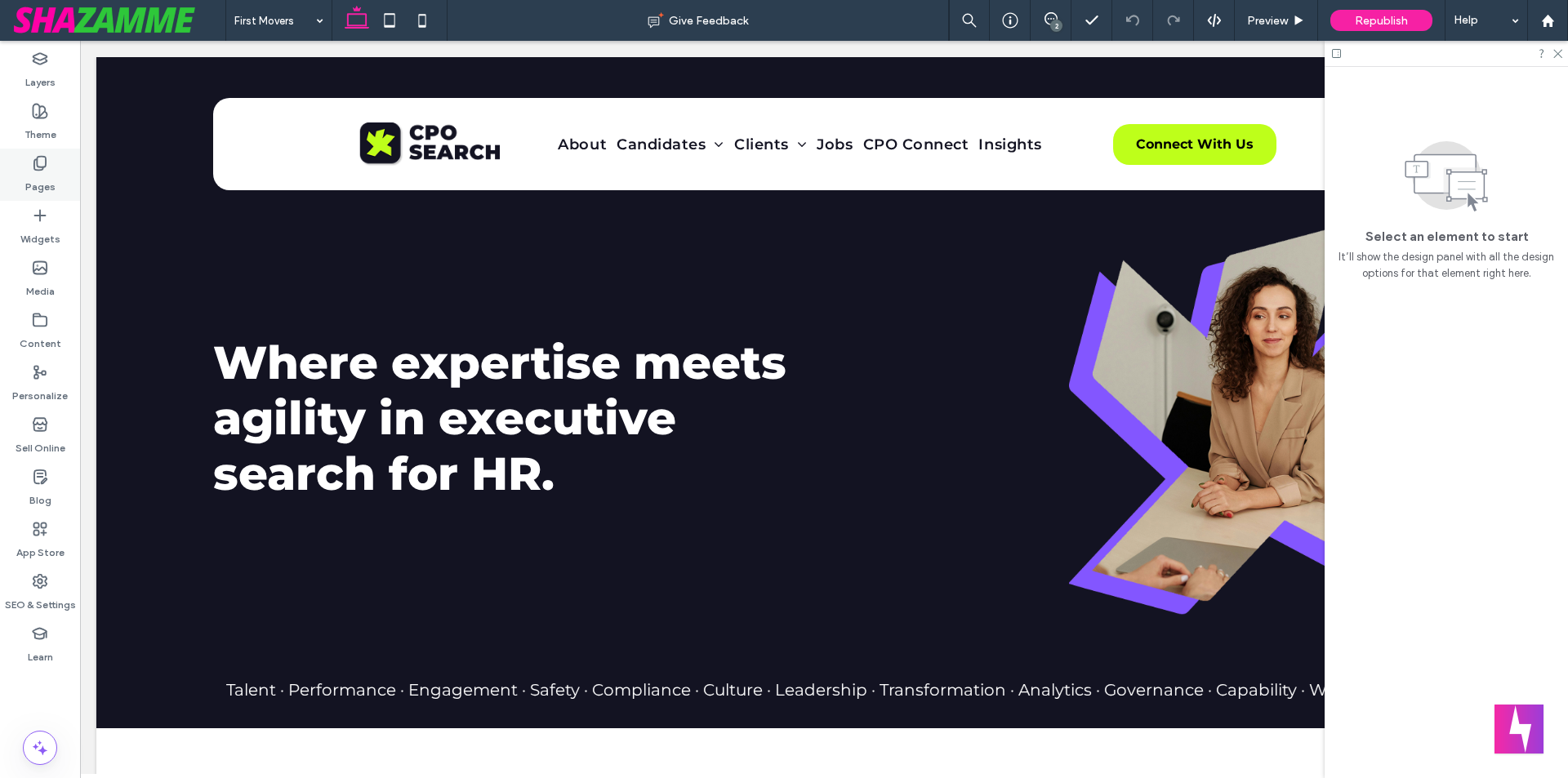
click at [55, 186] on div "Pages" at bounding box center [40, 174] width 80 height 52
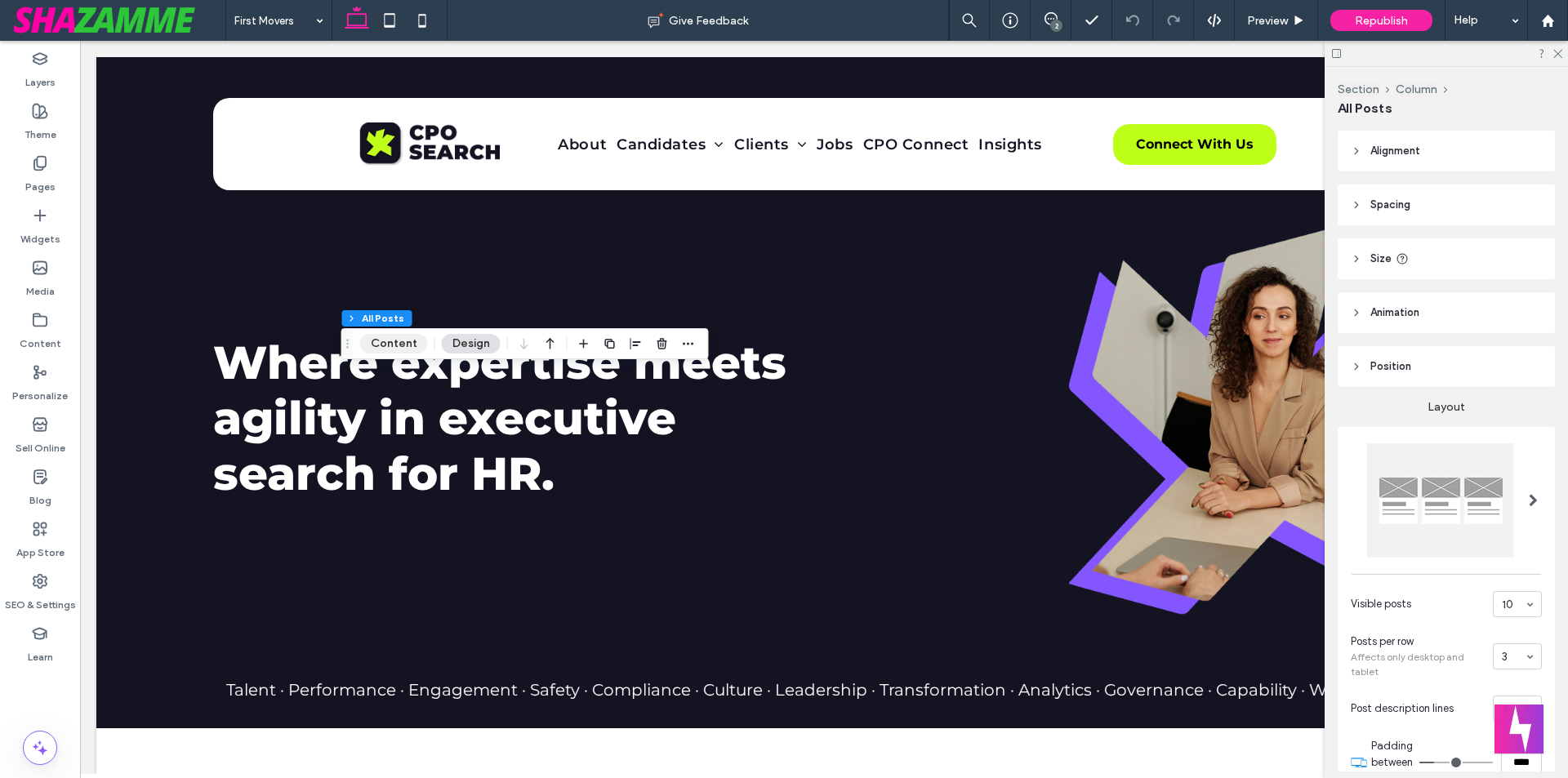
click at [399, 337] on button "Content" at bounding box center [394, 344] width 68 height 20
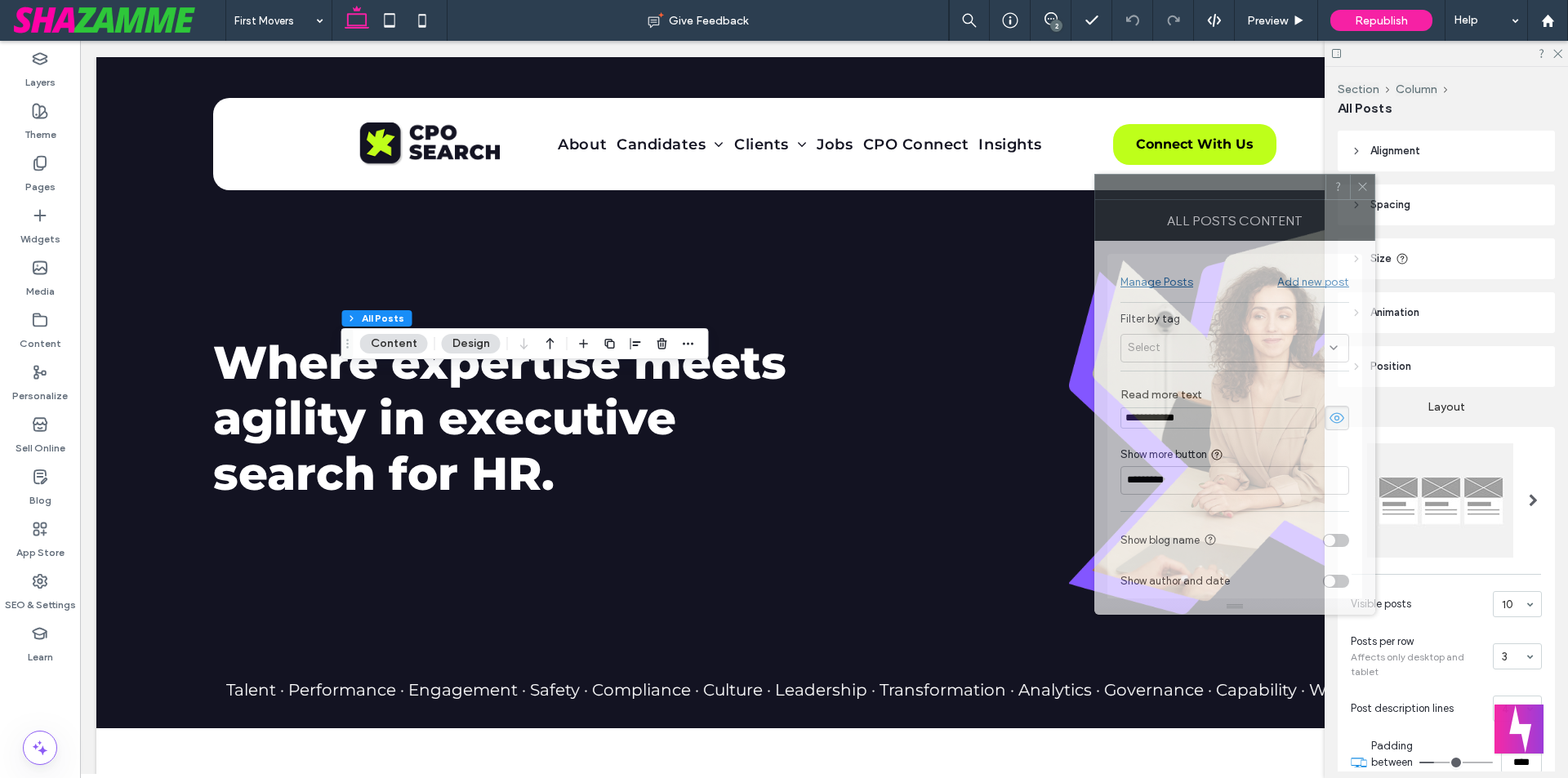
drag, startPoint x: 1392, startPoint y: 200, endPoint x: 829, endPoint y: 261, distance: 566.3
click at [1094, 241] on div "All Posts Content" at bounding box center [1235, 220] width 281 height 41
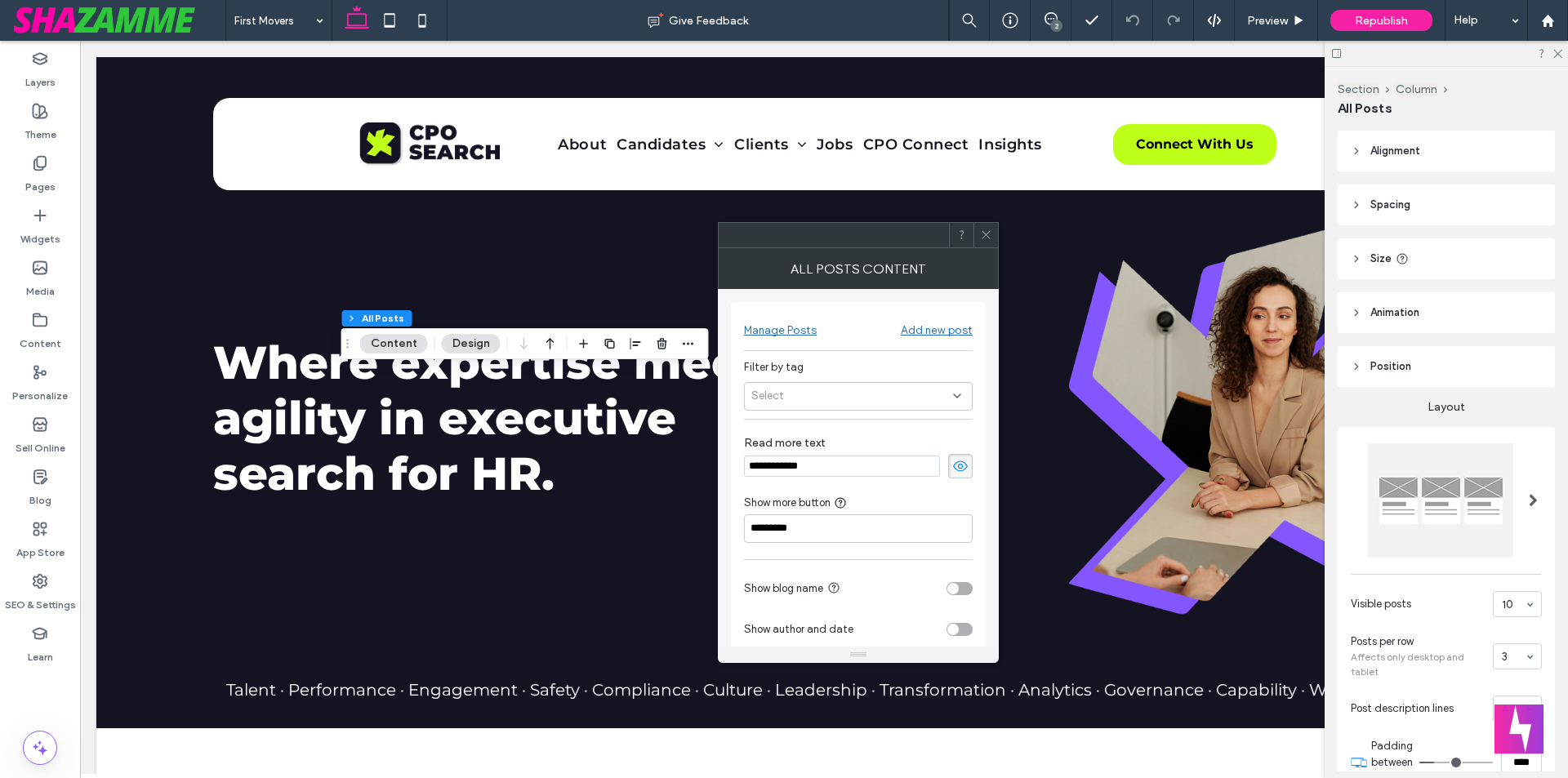
click at [817, 398] on div "Select" at bounding box center [858, 396] width 229 height 29
click at [816, 418] on span "candidate" at bounding box center [802, 426] width 53 height 17
click at [885, 368] on div "Filter by tag" at bounding box center [858, 368] width 229 height 17
click at [984, 231] on icon at bounding box center [985, 235] width 12 height 12
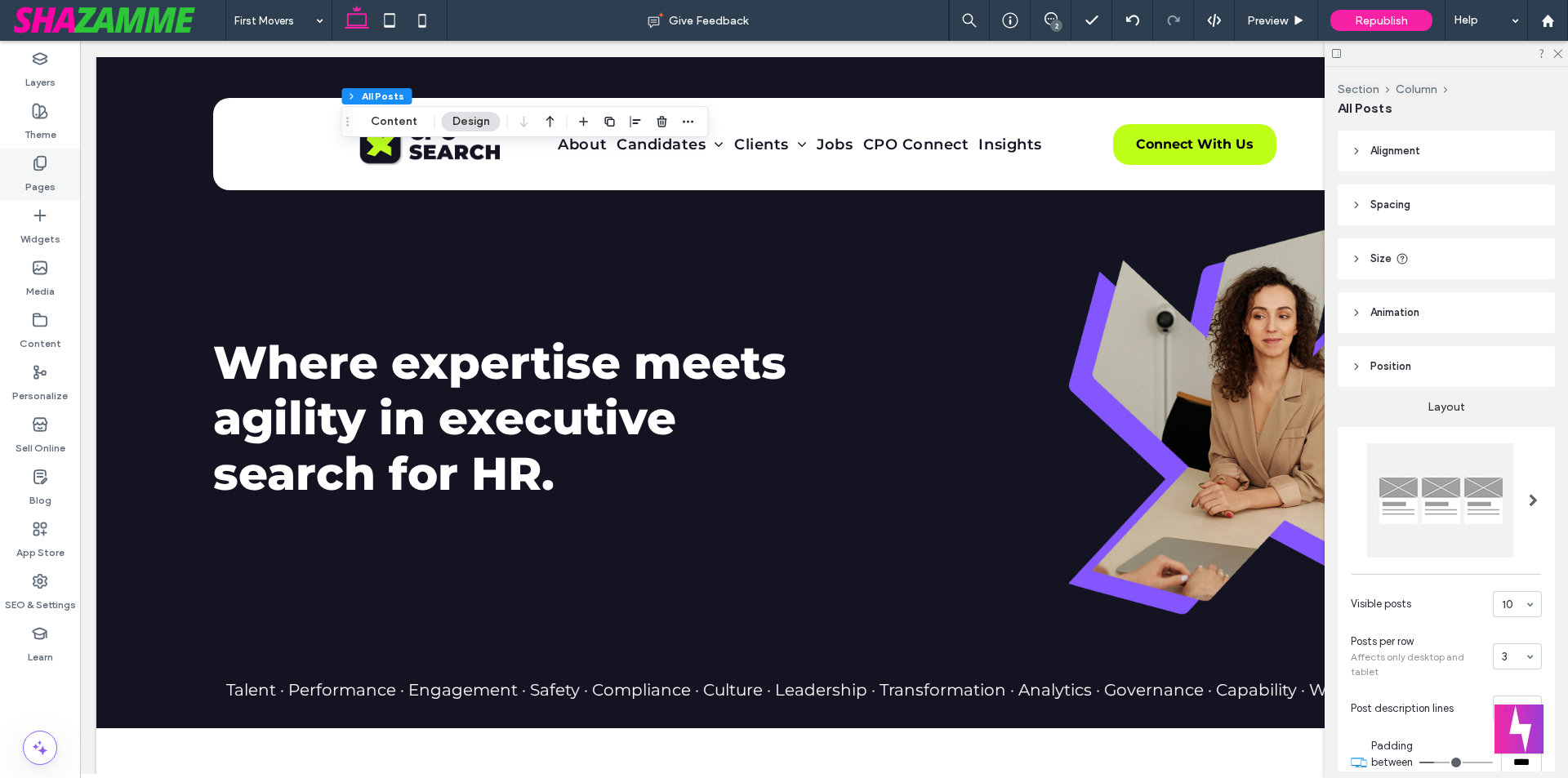
click at [29, 182] on label "Pages" at bounding box center [41, 183] width 31 height 23
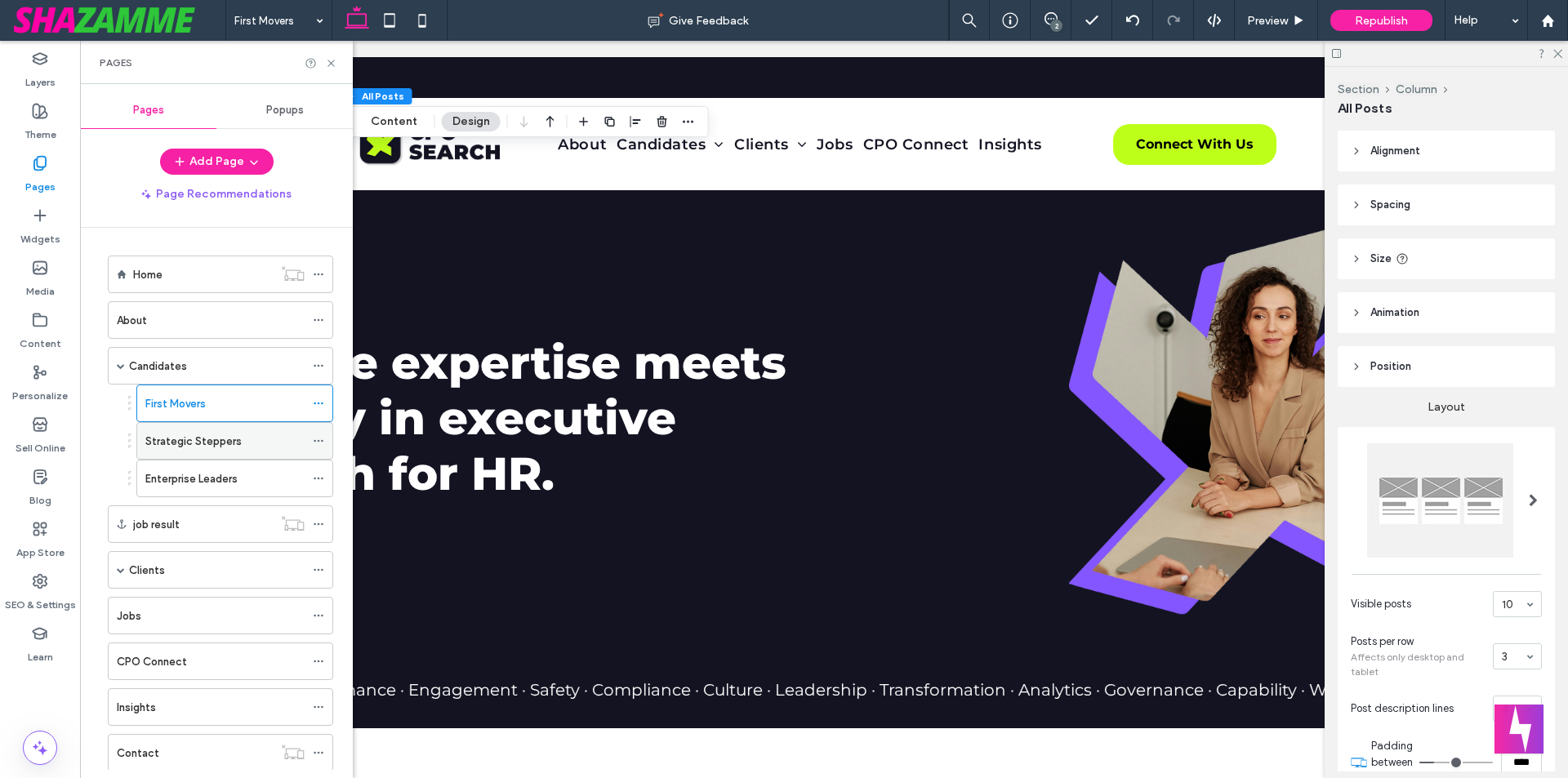
click at [207, 453] on div "Strategic Steppers" at bounding box center [225, 441] width 160 height 36
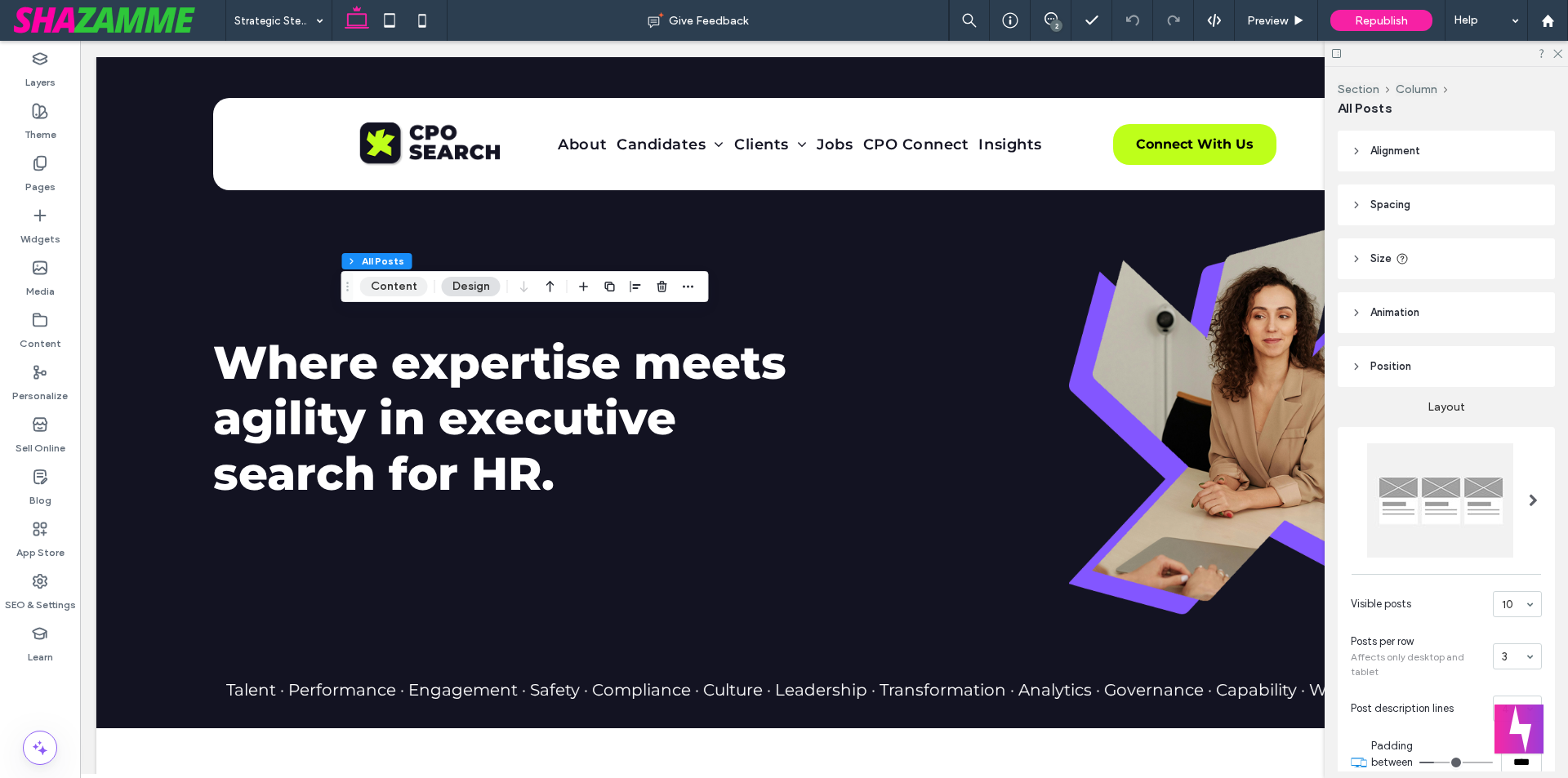
click at [401, 286] on button "Content" at bounding box center [394, 287] width 68 height 20
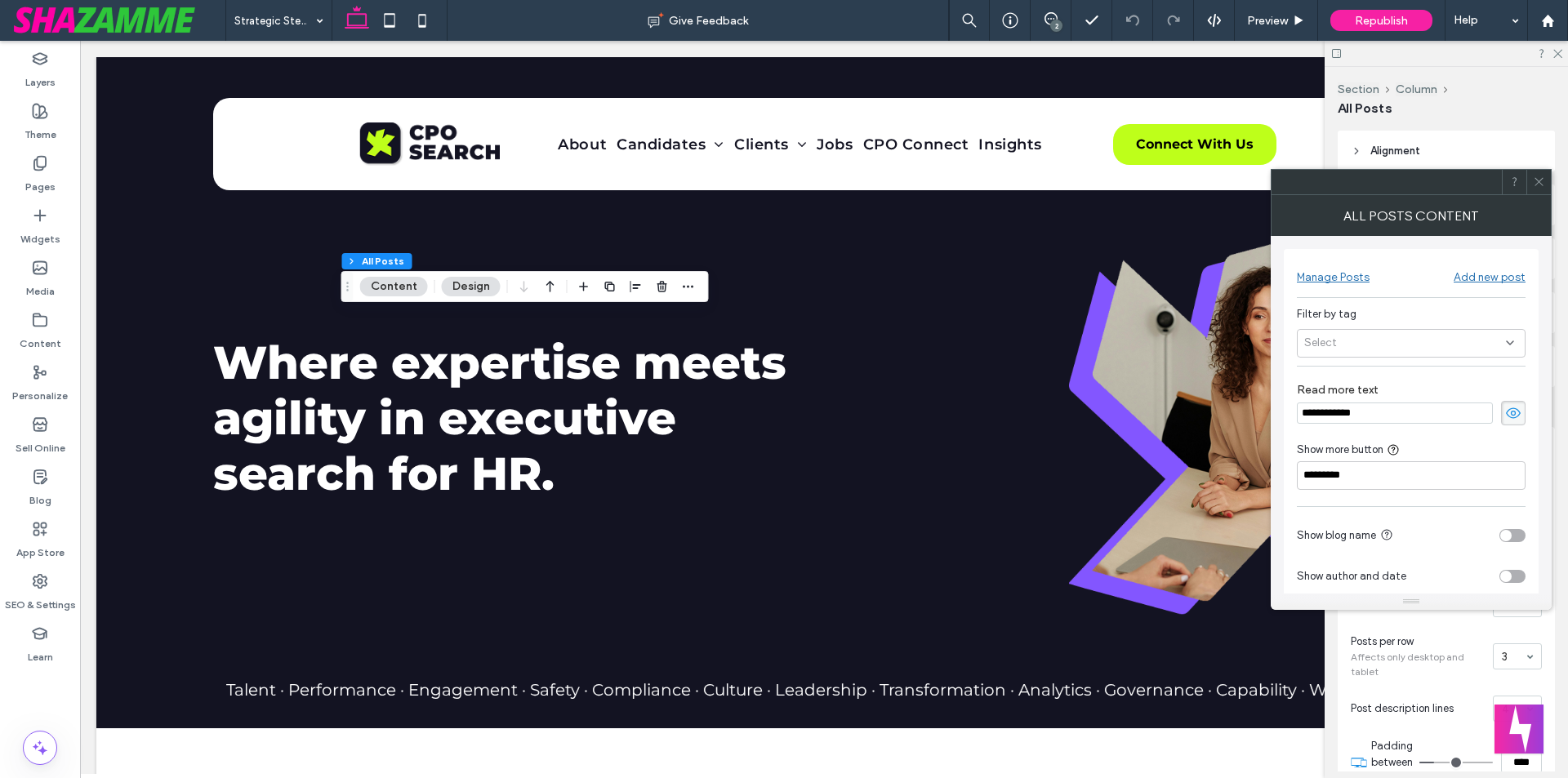
click at [1323, 330] on div "Select" at bounding box center [1411, 343] width 229 height 29
click at [1338, 370] on span "candidate" at bounding box center [1355, 373] width 53 height 17
click at [1533, 182] on icon at bounding box center [1538, 181] width 12 height 12
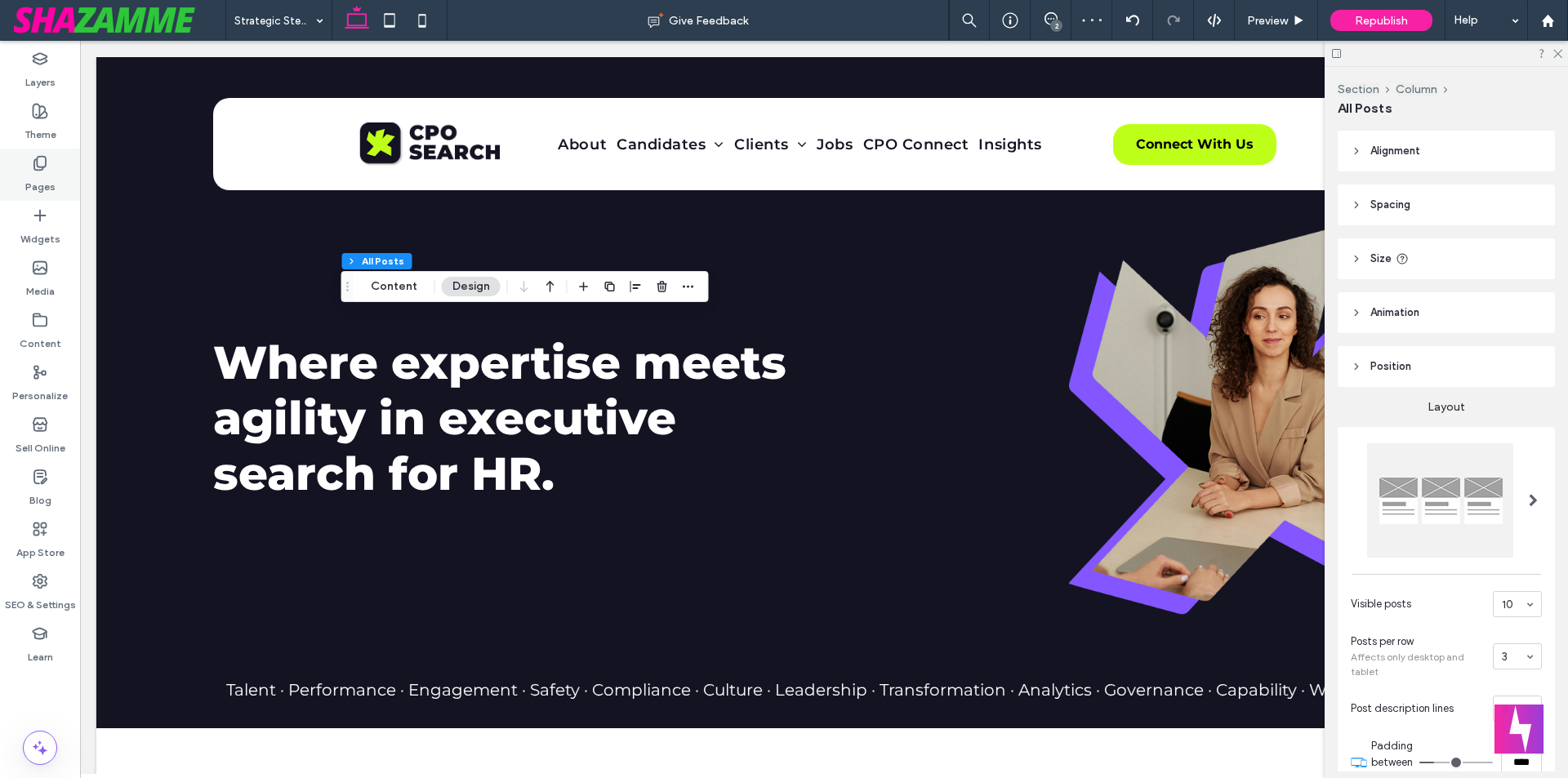
click at [55, 158] on div "Pages" at bounding box center [40, 174] width 80 height 52
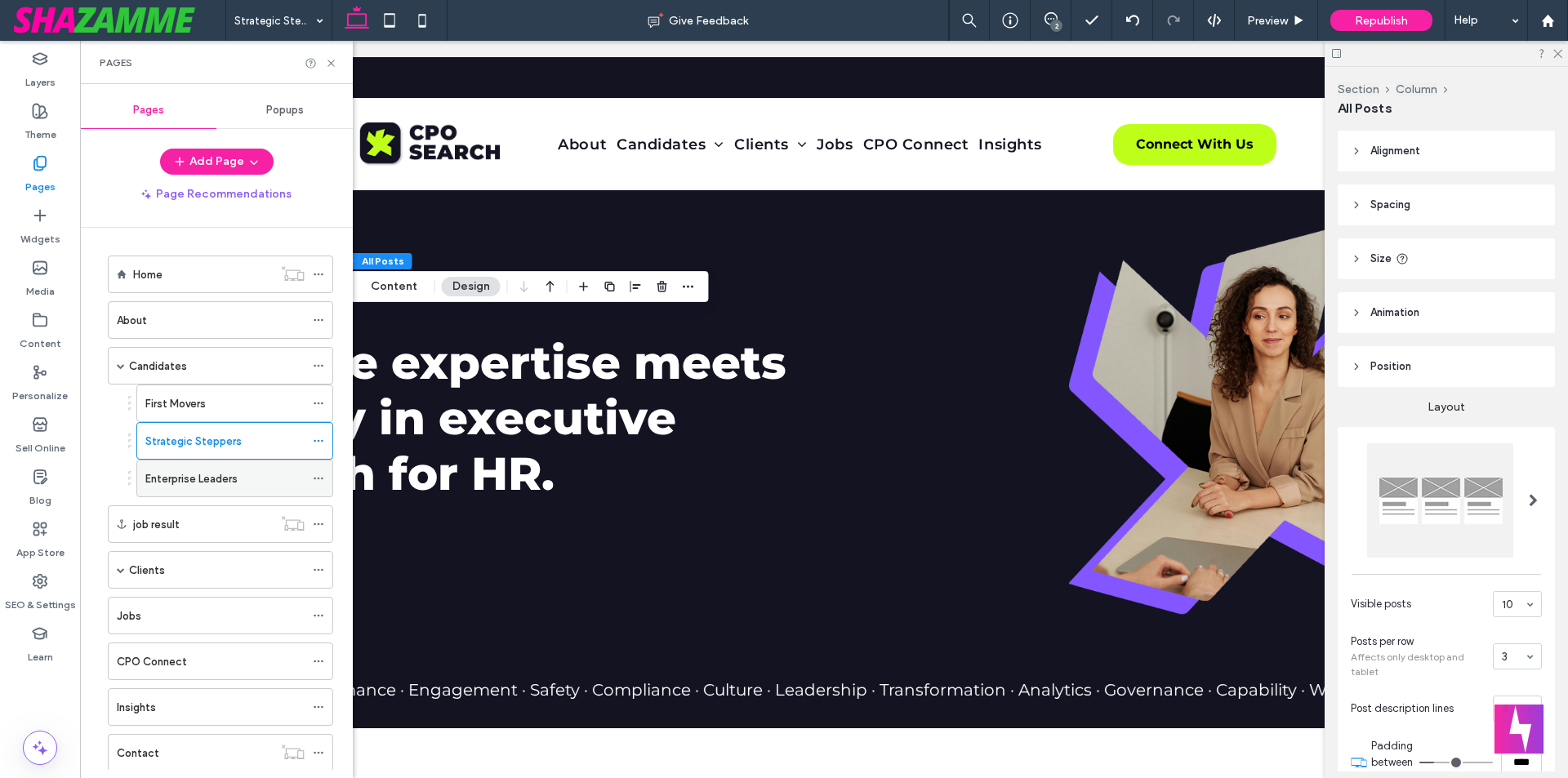
click at [196, 482] on label "Enterprise Leaders" at bounding box center [192, 479] width 93 height 29
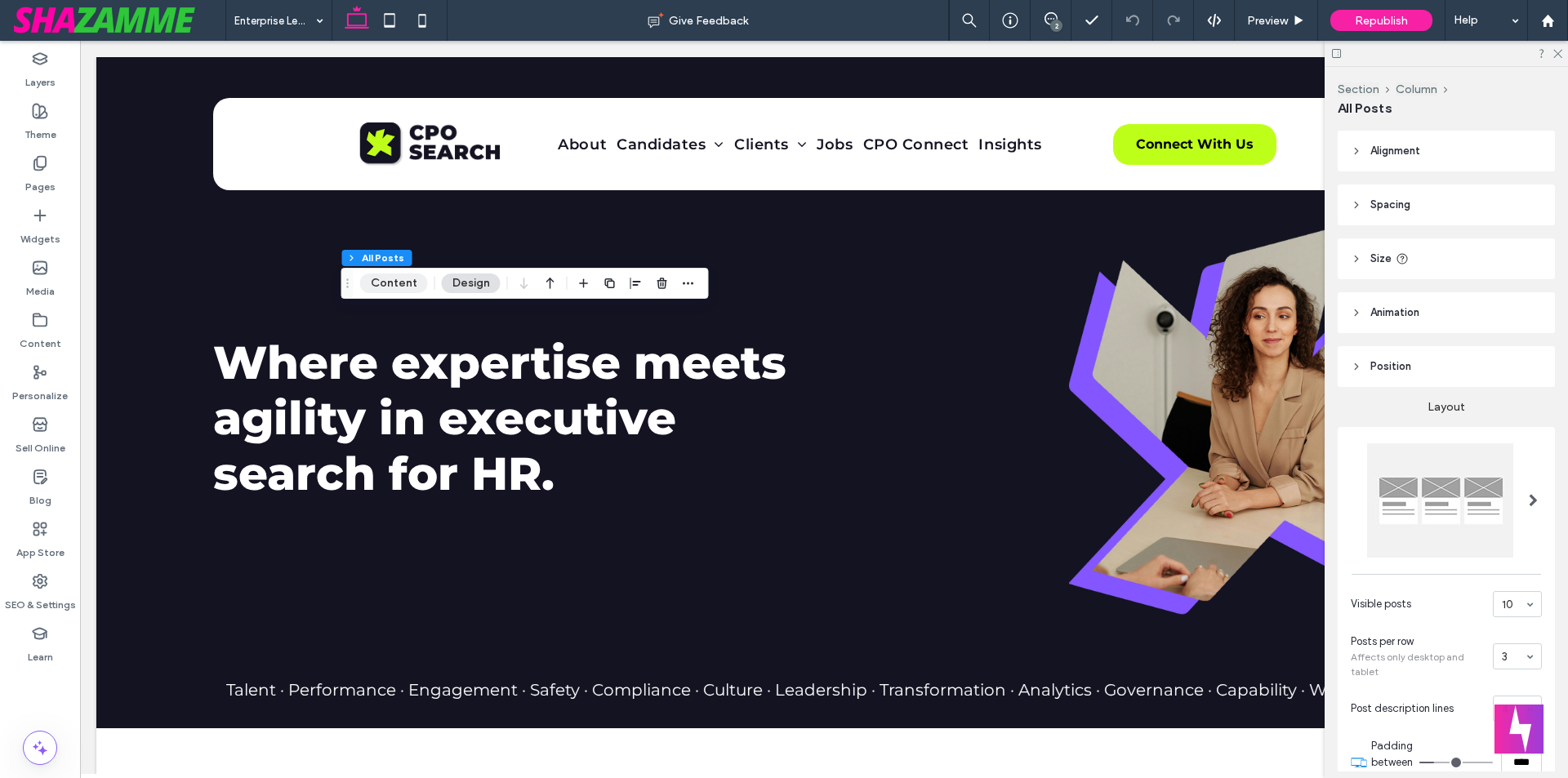
click at [397, 276] on button "Content" at bounding box center [394, 284] width 68 height 20
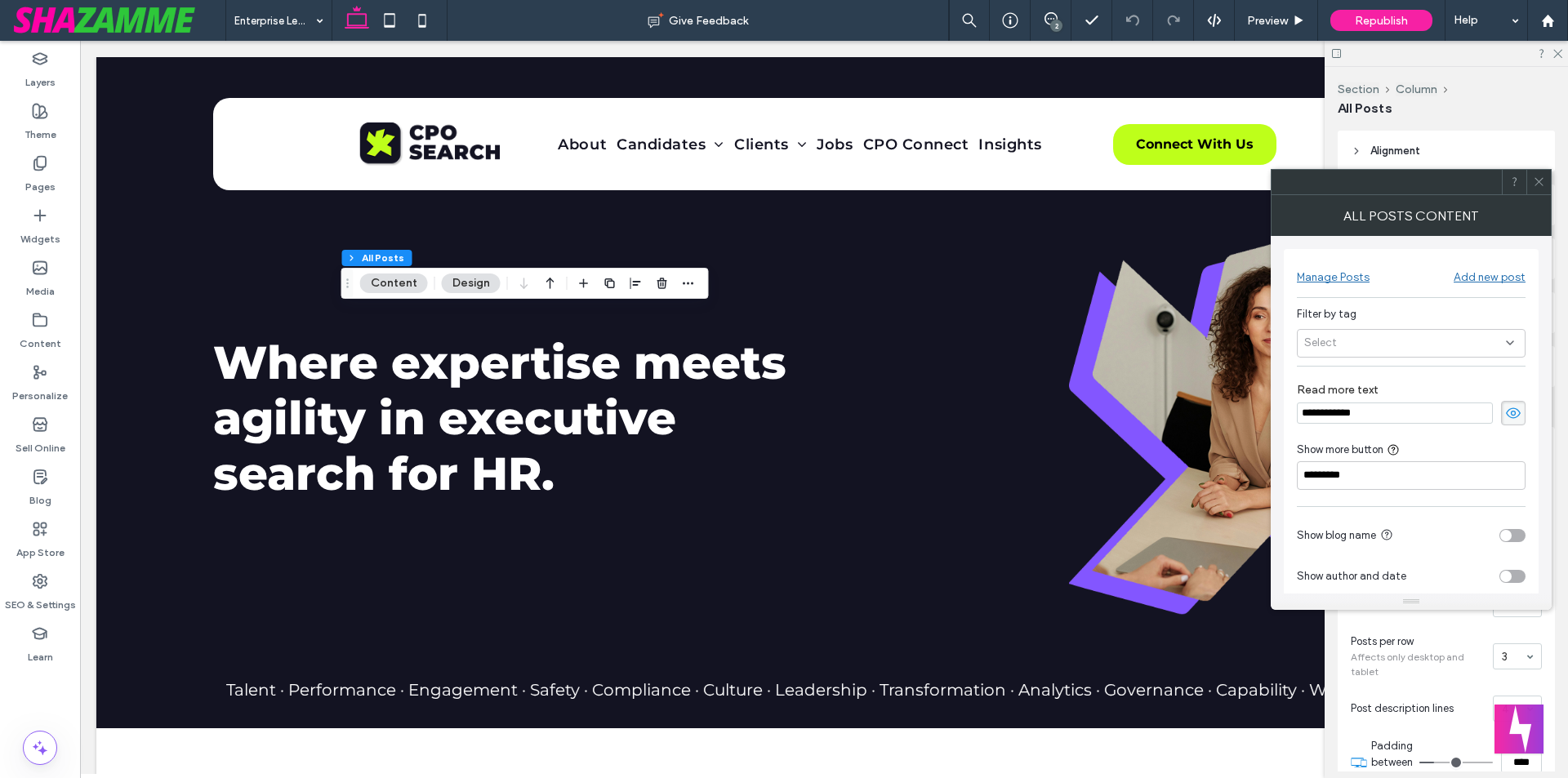
click at [1315, 339] on span "Select" at bounding box center [1320, 343] width 33 height 17
click at [1327, 371] on div "candidate" at bounding box center [1416, 372] width 189 height 29
click at [1545, 181] on div at bounding box center [1538, 182] width 25 height 25
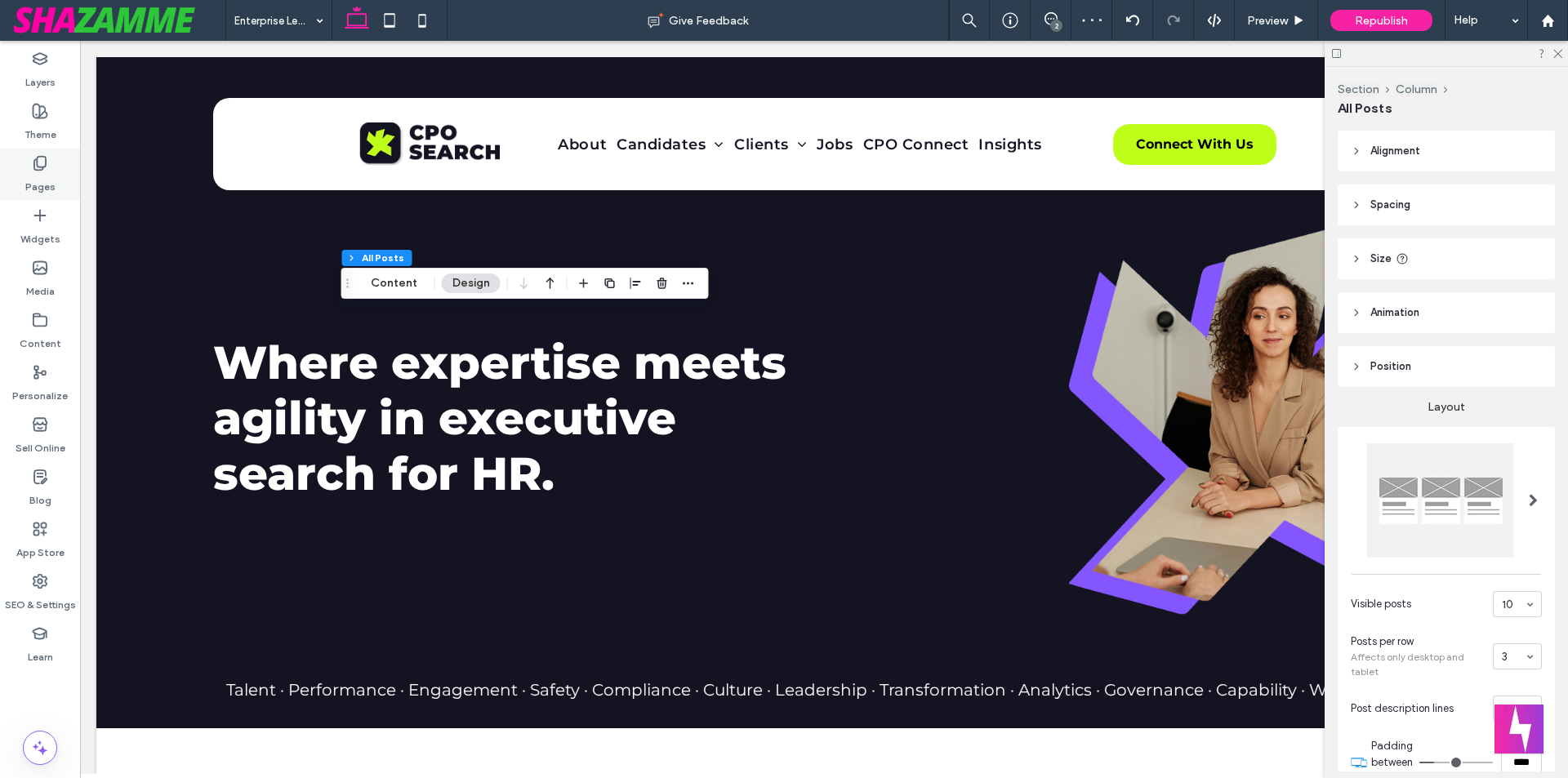
click at [42, 178] on label "Pages" at bounding box center [41, 183] width 31 height 23
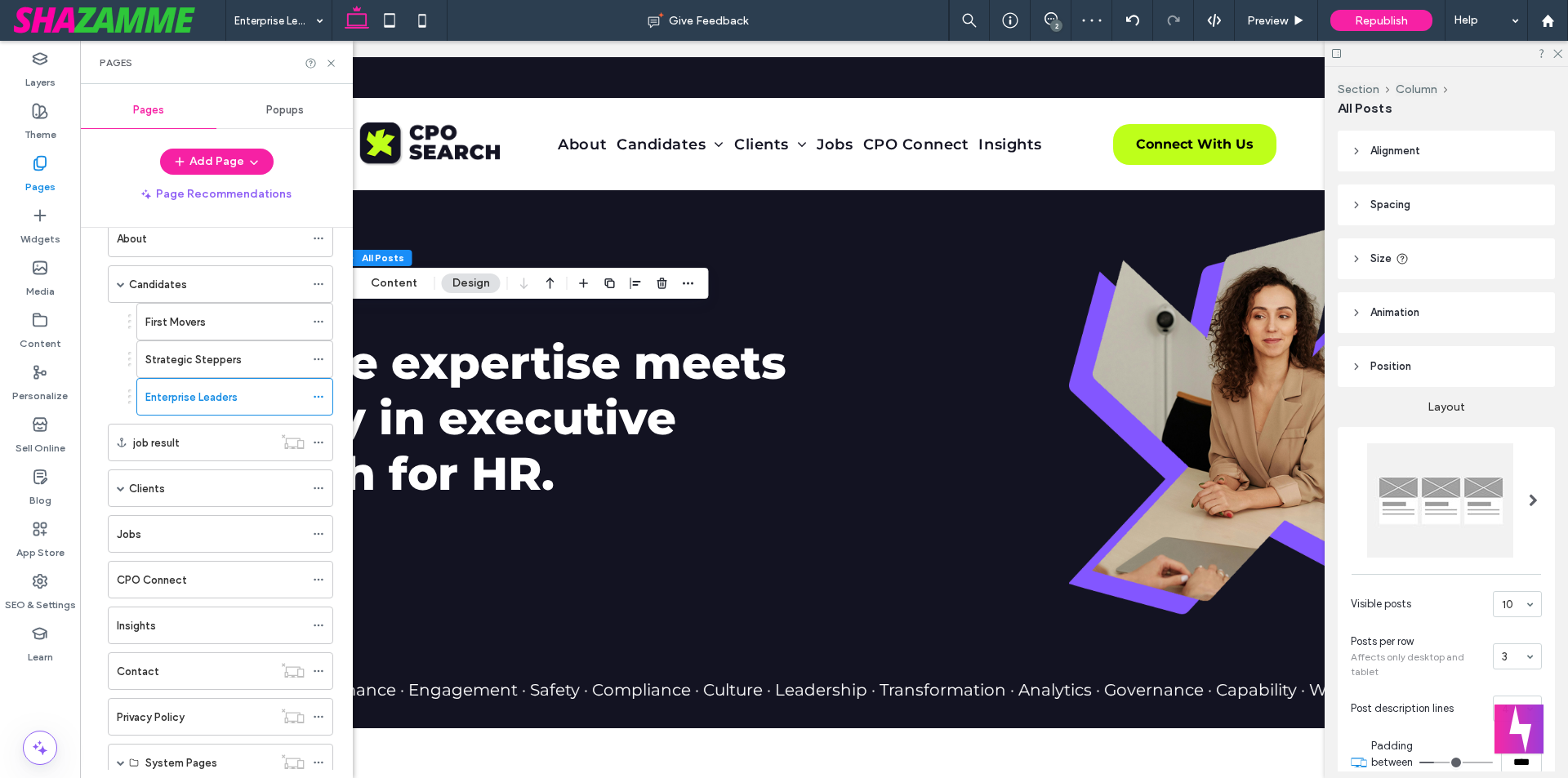
scroll to position [164, 0]
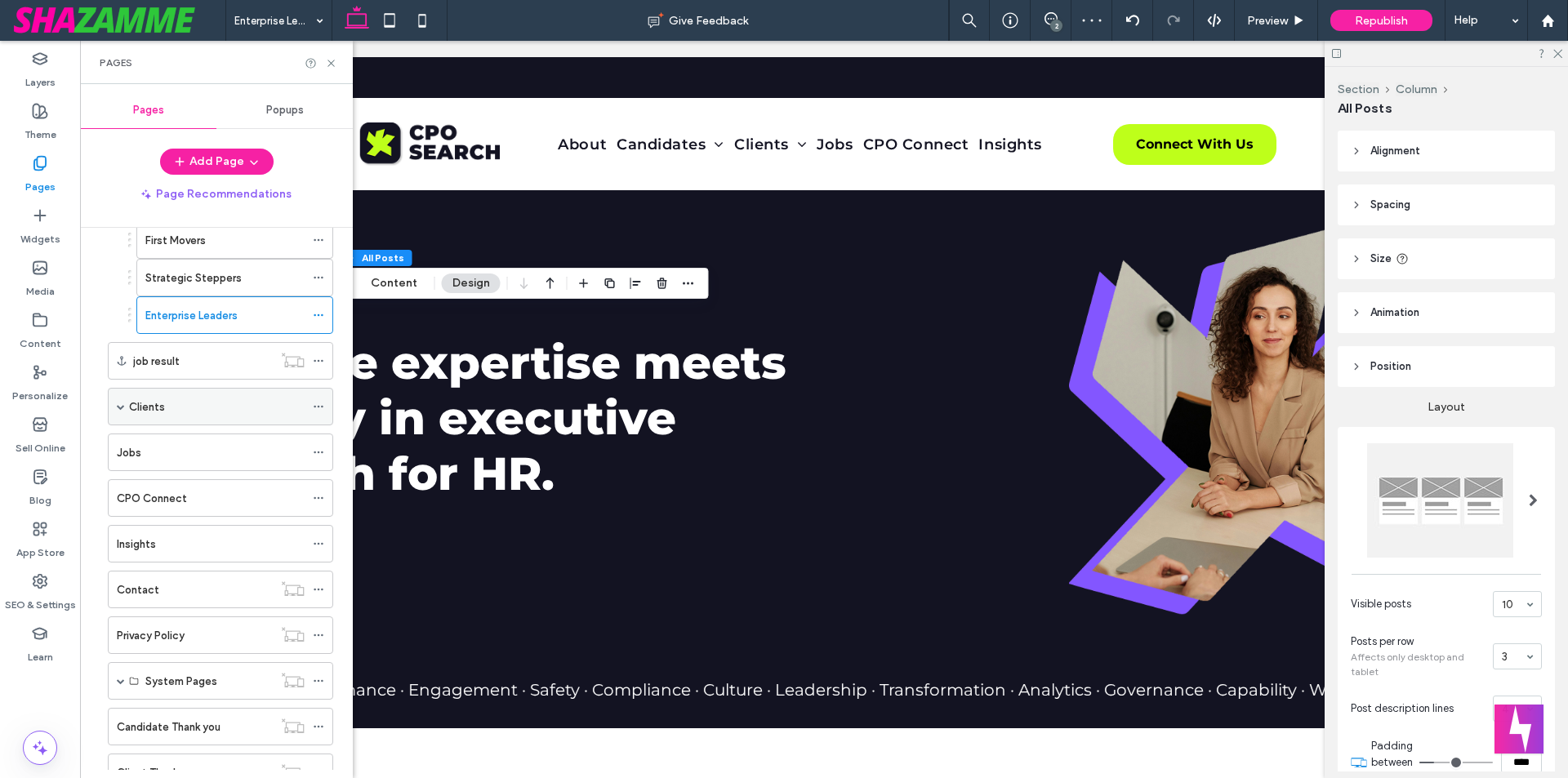
click at [122, 407] on span at bounding box center [121, 407] width 8 height 8
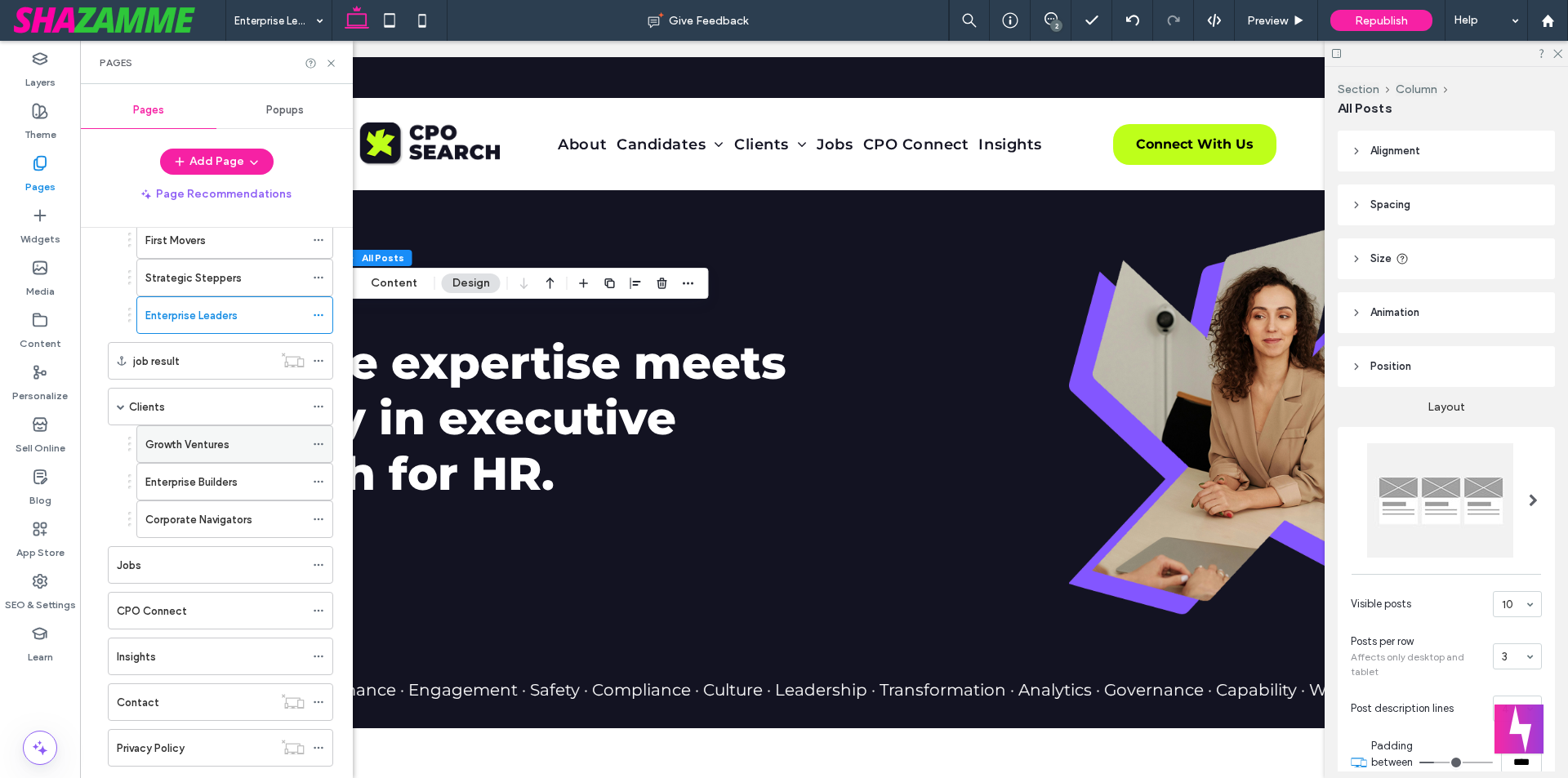
click at [193, 438] on label "Growth Ventures" at bounding box center [188, 445] width 84 height 29
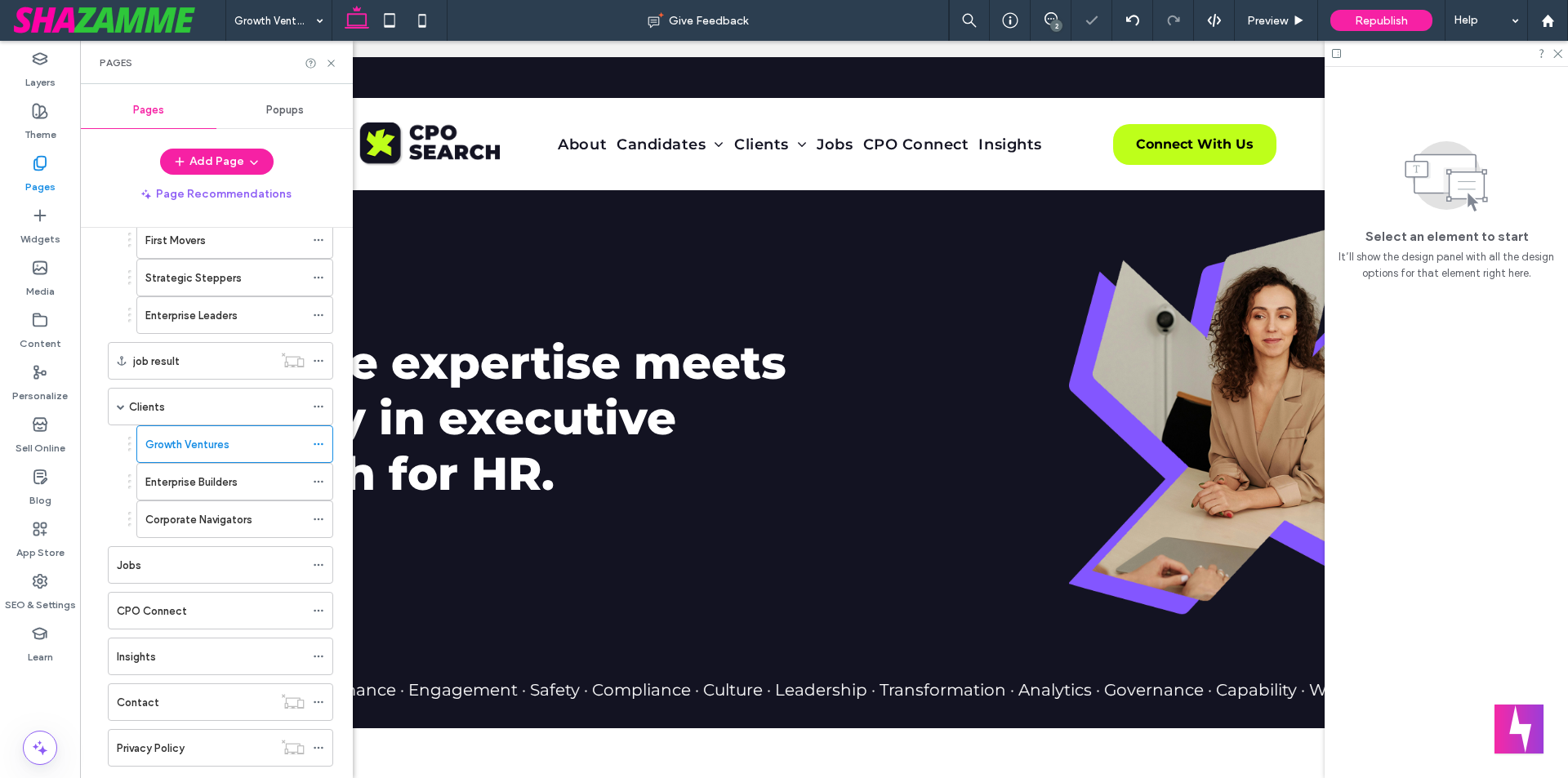
click at [198, 408] on div "Clients" at bounding box center [217, 407] width 175 height 17
click at [159, 436] on label "Growth Ventures" at bounding box center [188, 445] width 84 height 29
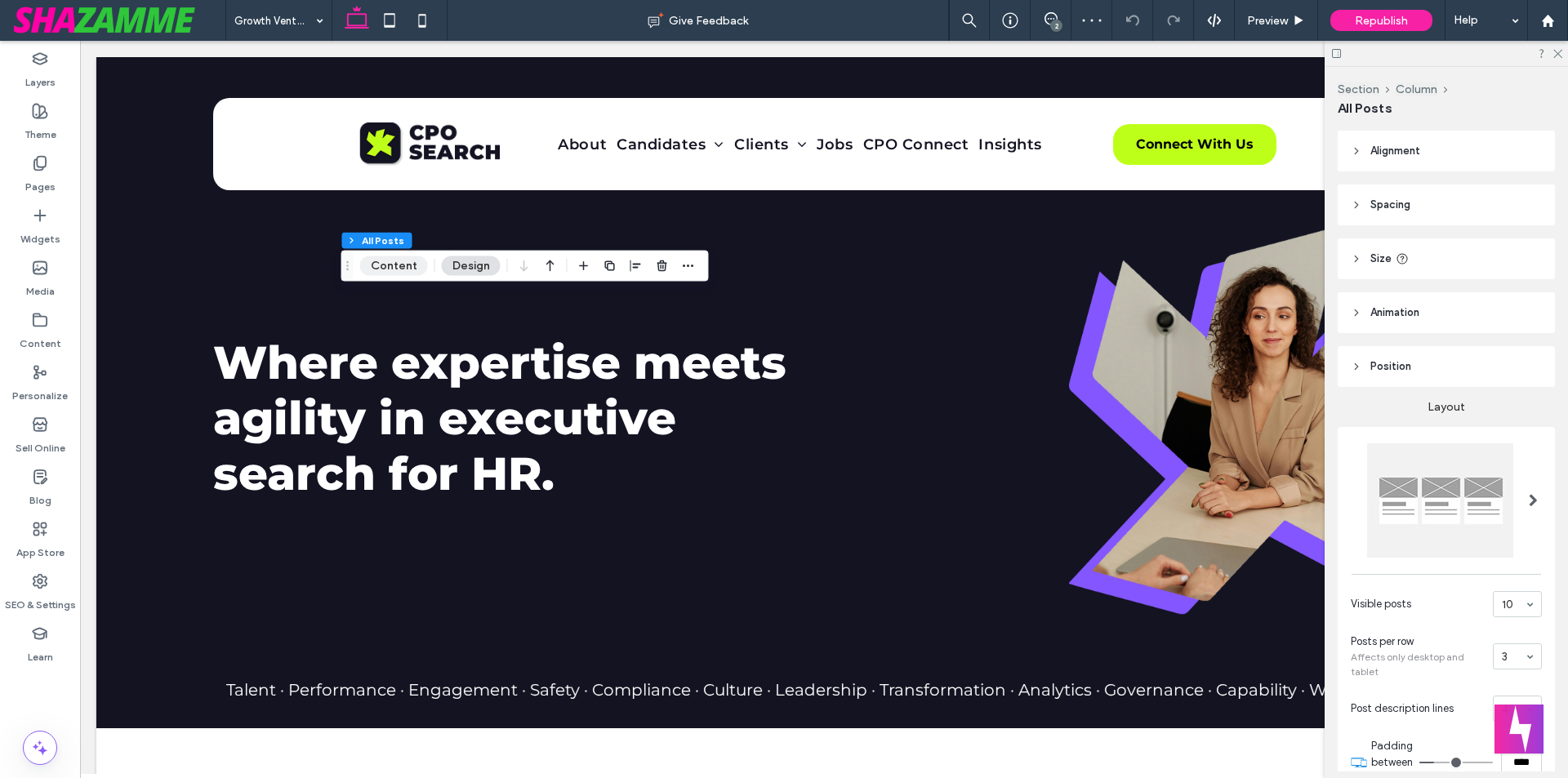
click at [403, 260] on button "Content" at bounding box center [394, 266] width 68 height 20
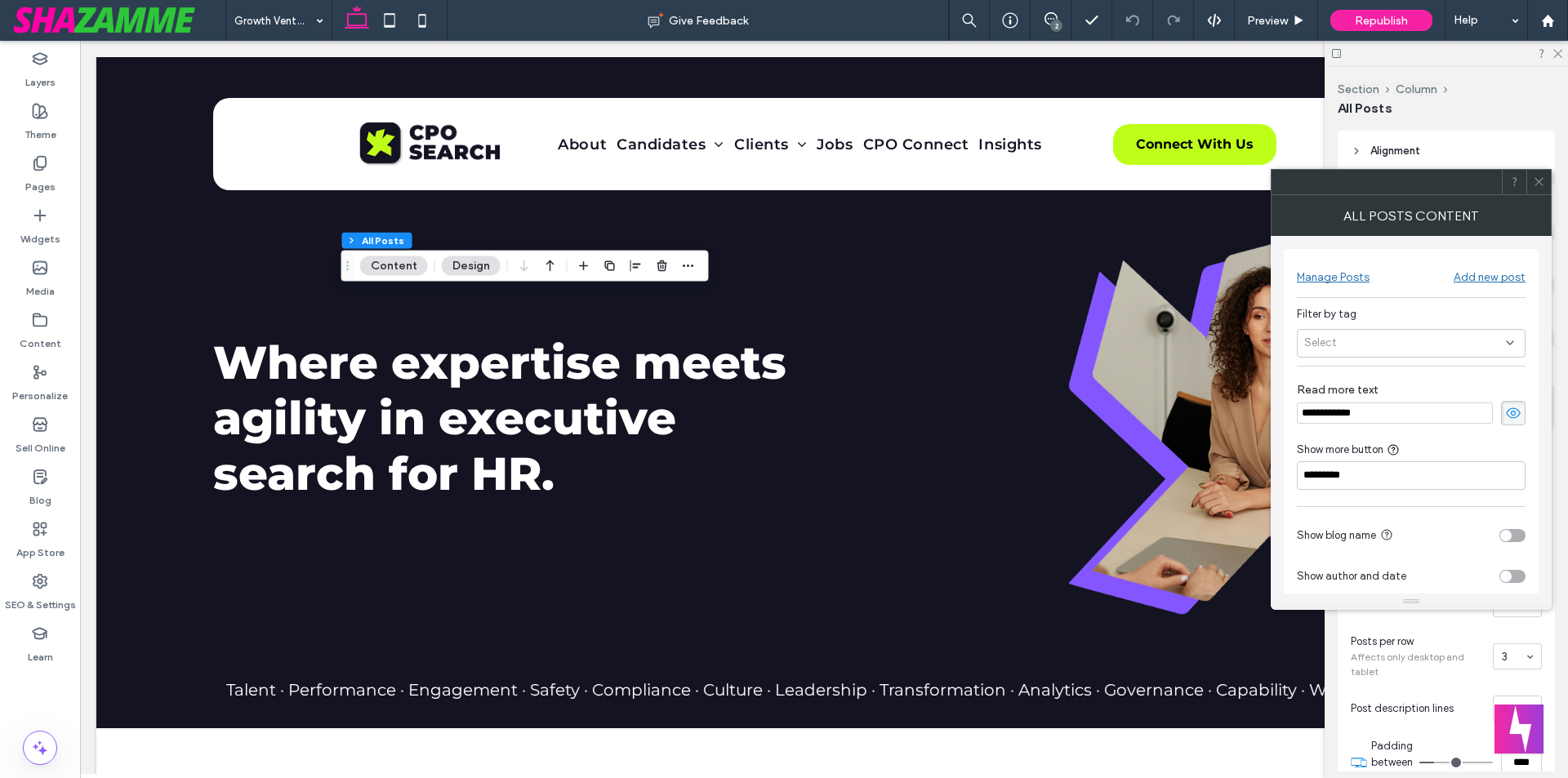
click at [1361, 341] on div "Select" at bounding box center [1411, 343] width 229 height 29
click at [1339, 394] on span "client" at bounding box center [1342, 401] width 28 height 17
click at [1537, 176] on icon at bounding box center [1538, 181] width 12 height 12
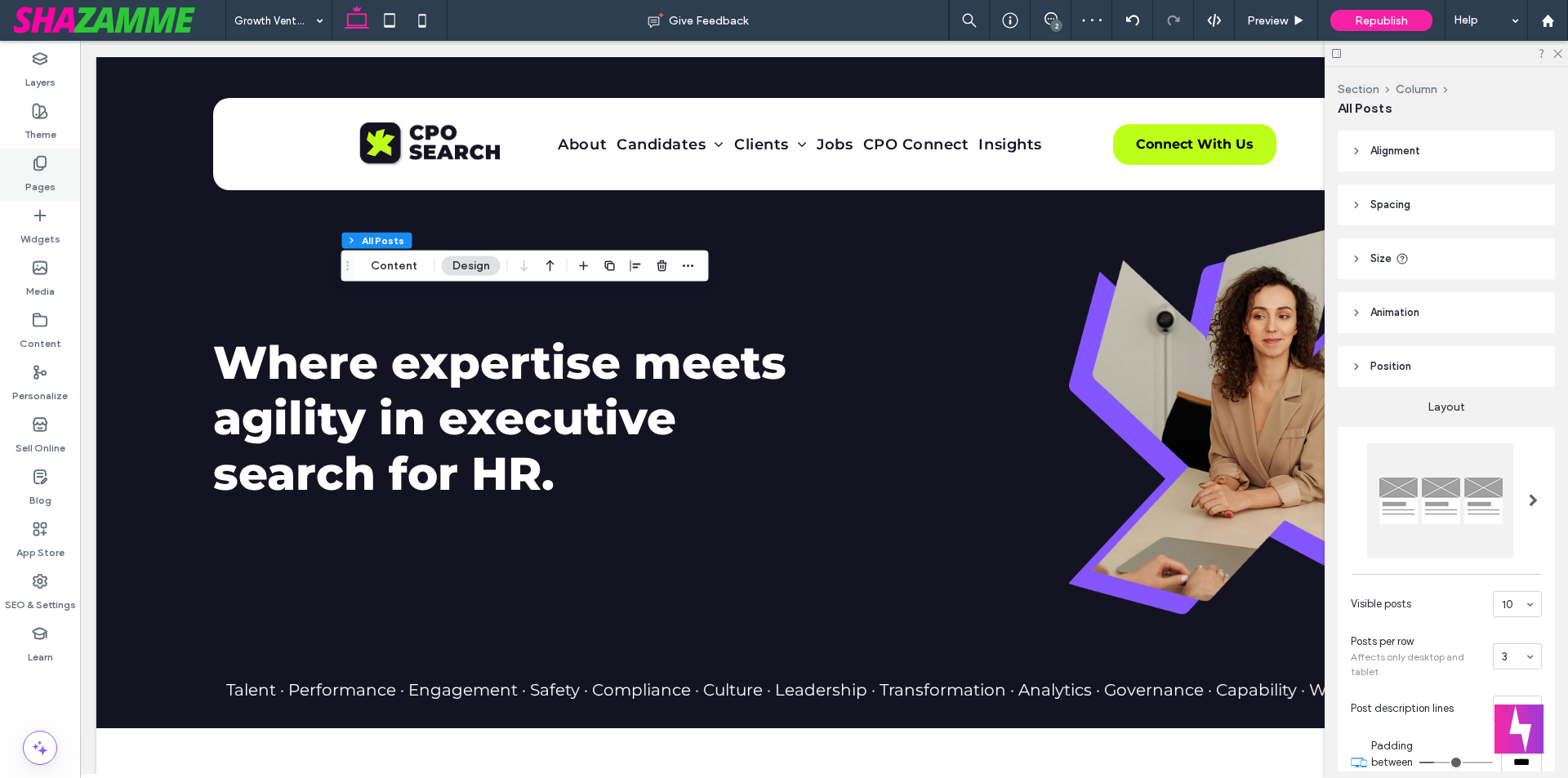
click at [33, 171] on label "Pages" at bounding box center [41, 183] width 31 height 23
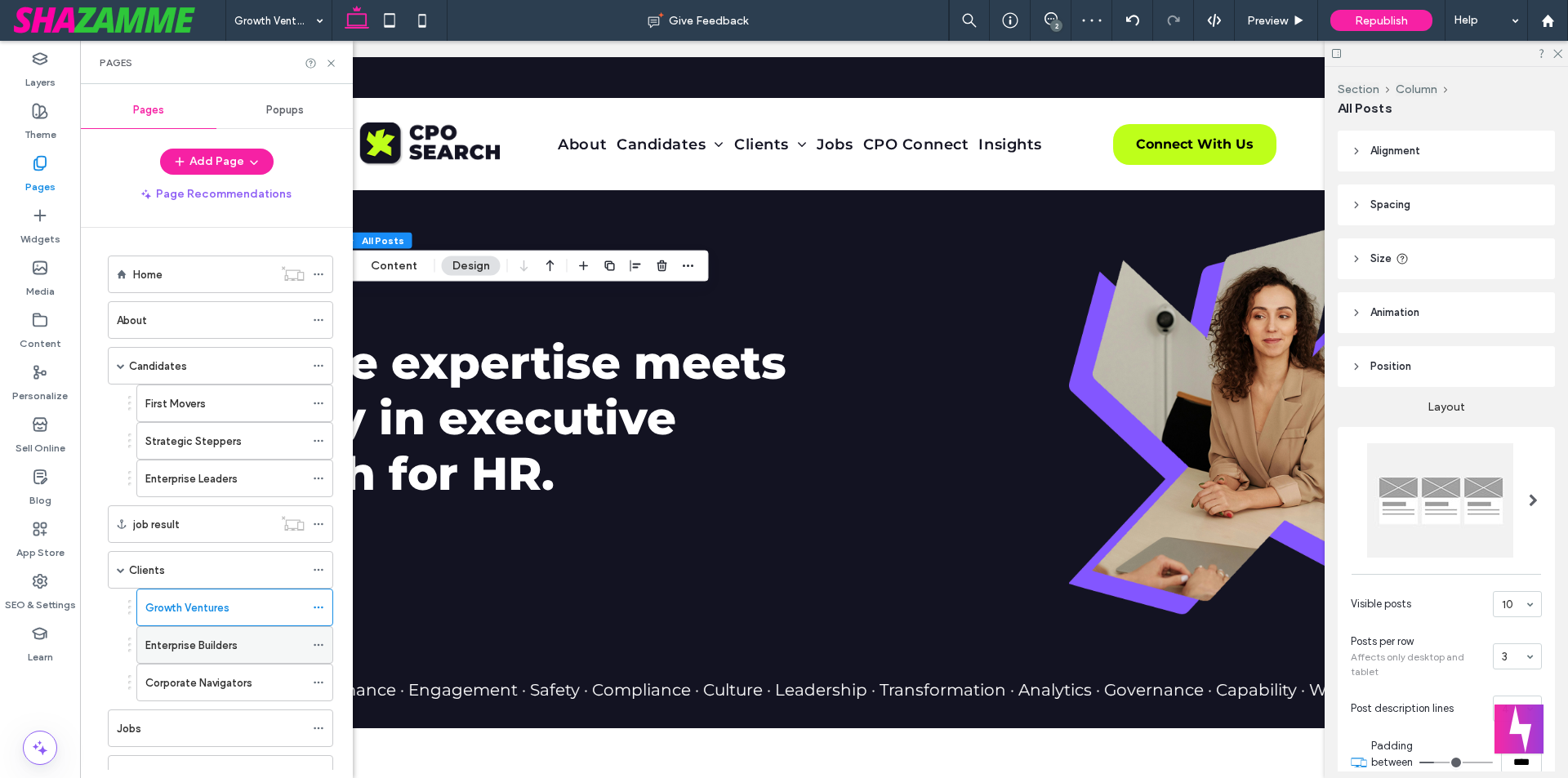
scroll to position [164, 0]
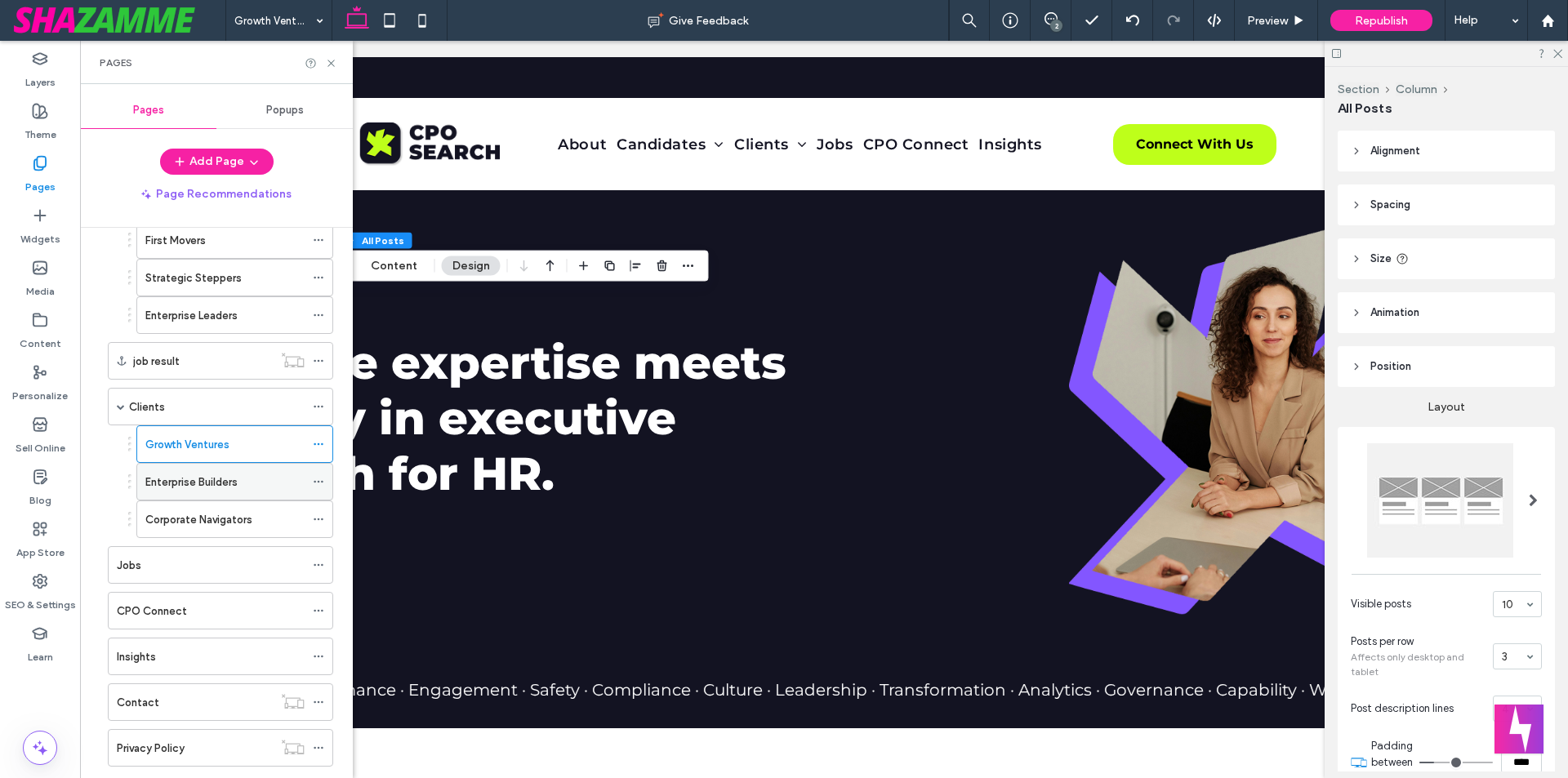
click at [241, 492] on div "Enterprise Builders" at bounding box center [225, 481] width 160 height 36
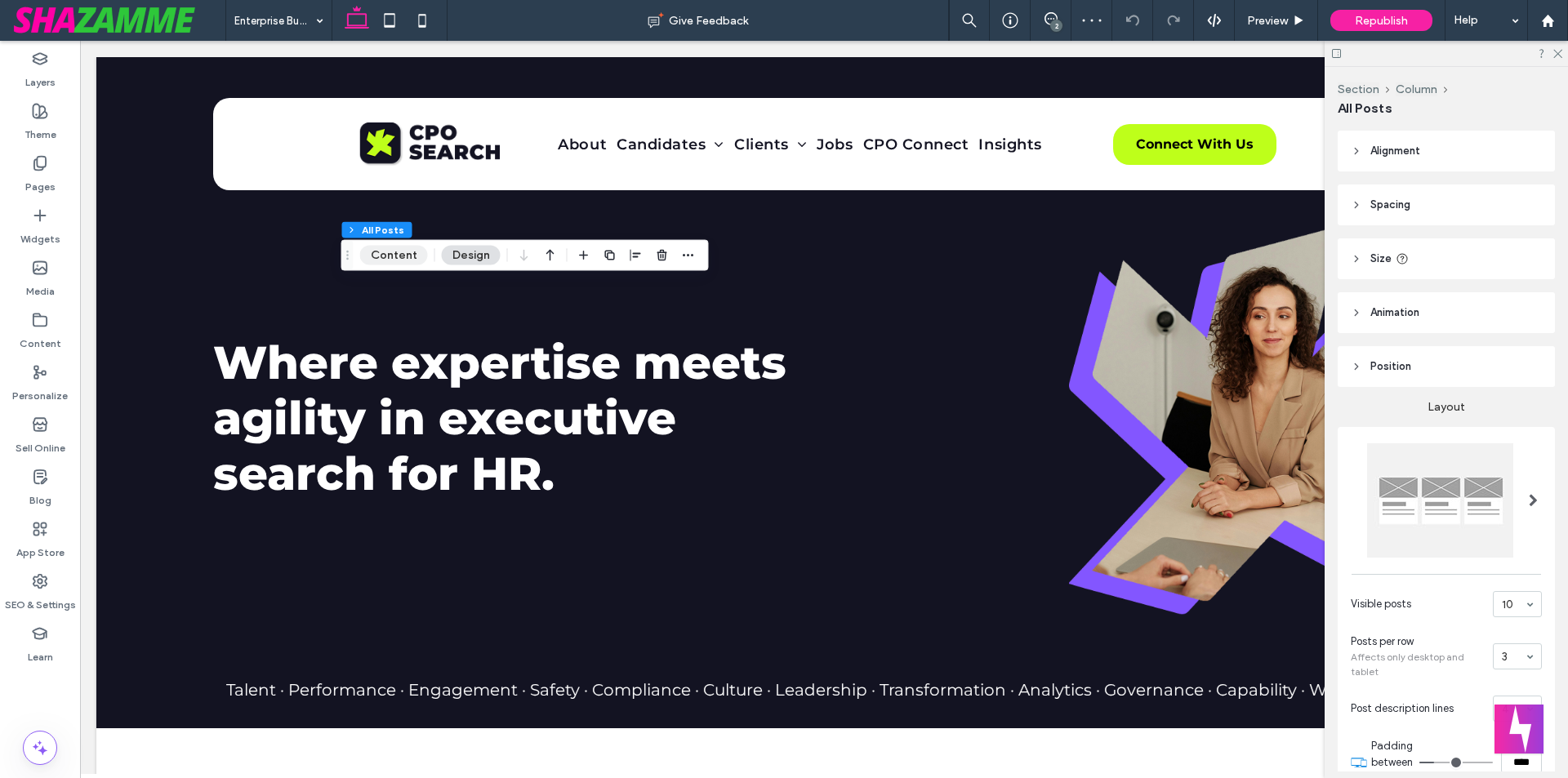
click at [384, 255] on button "Content" at bounding box center [394, 255] width 68 height 20
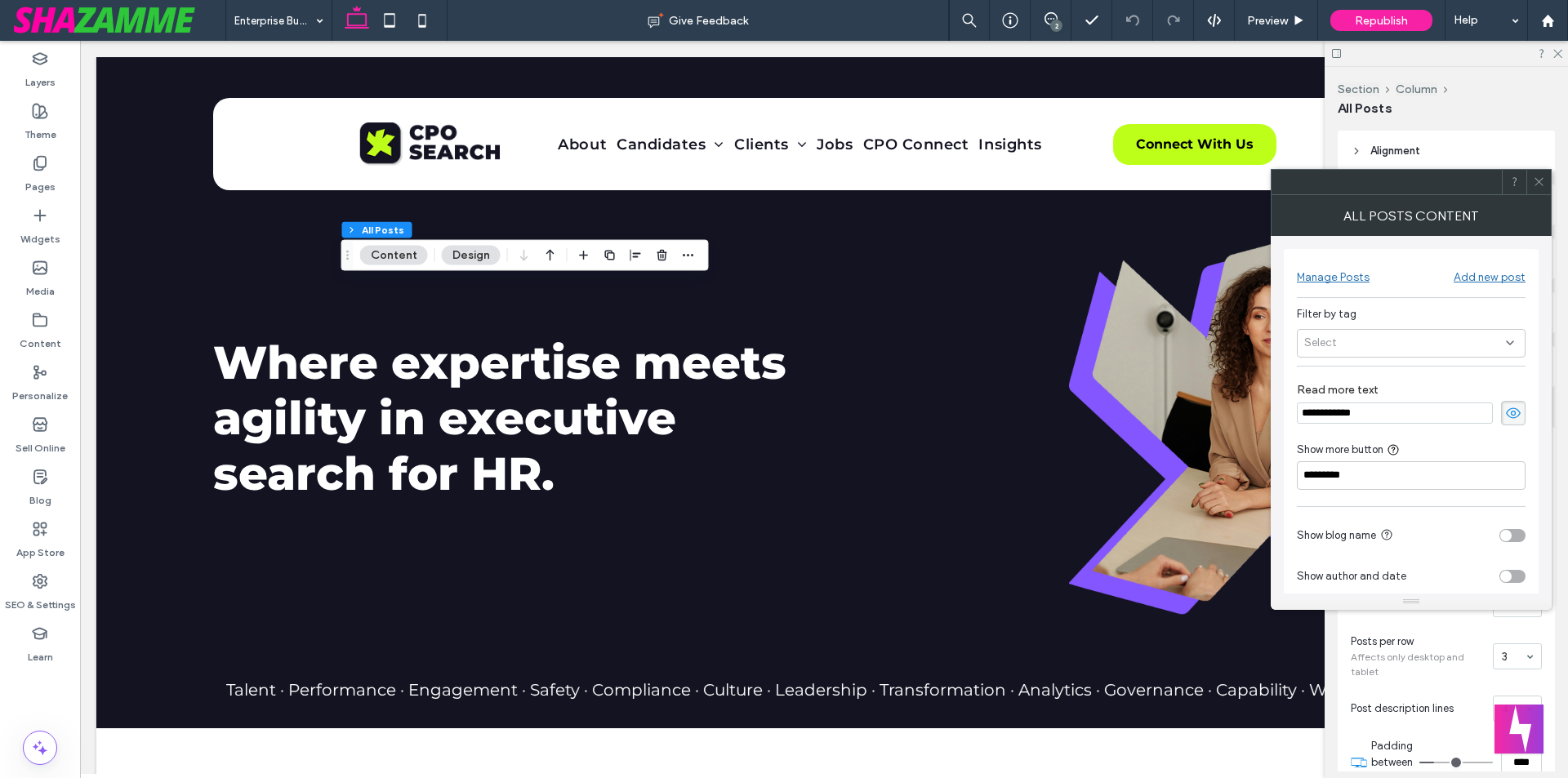
click at [1347, 348] on div "Select" at bounding box center [1411, 343] width 229 height 29
click at [1344, 404] on span "client" at bounding box center [1342, 401] width 28 height 17
click at [1539, 186] on icon at bounding box center [1538, 181] width 12 height 12
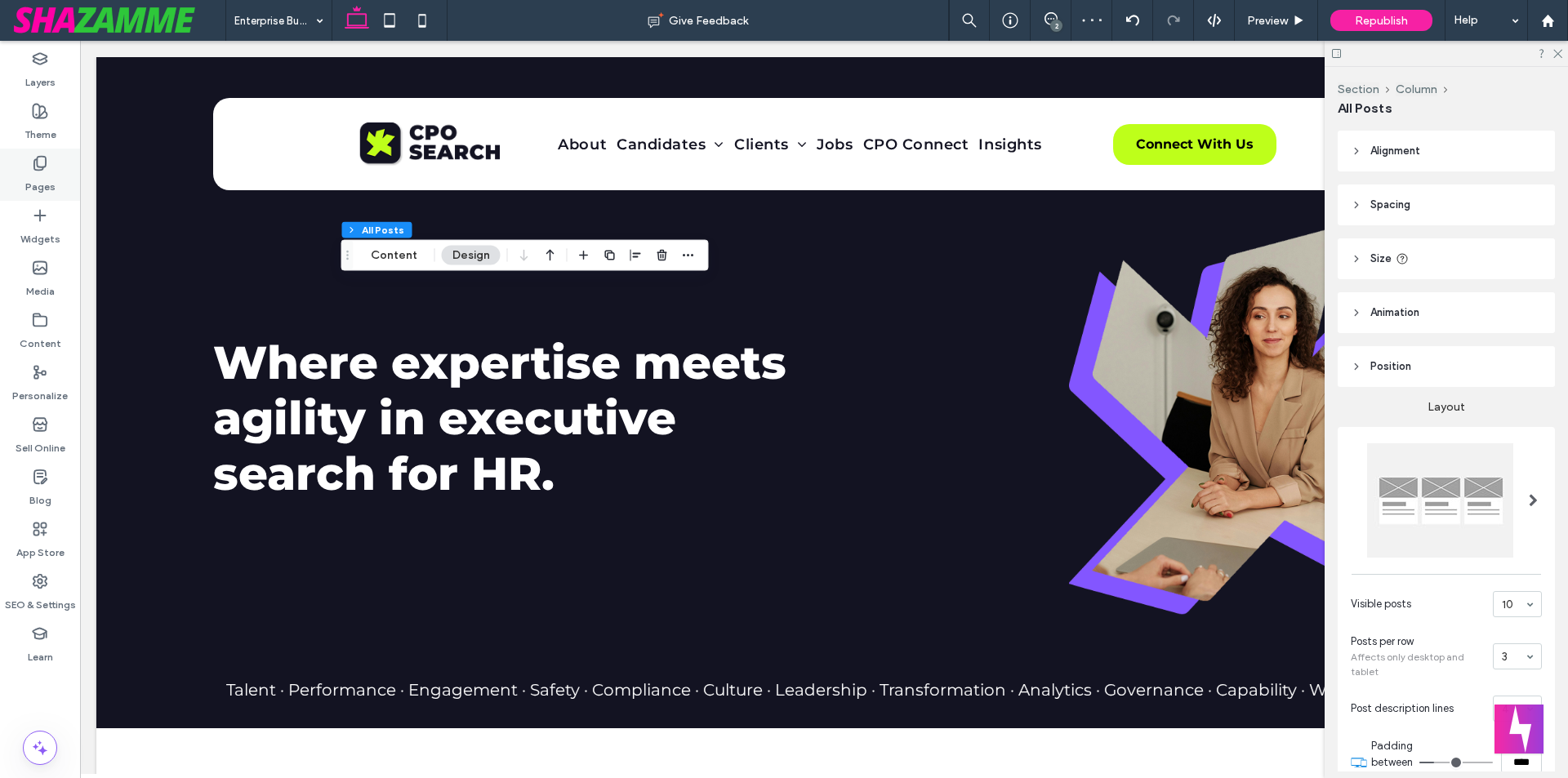
click at [43, 174] on label "Pages" at bounding box center [41, 183] width 31 height 23
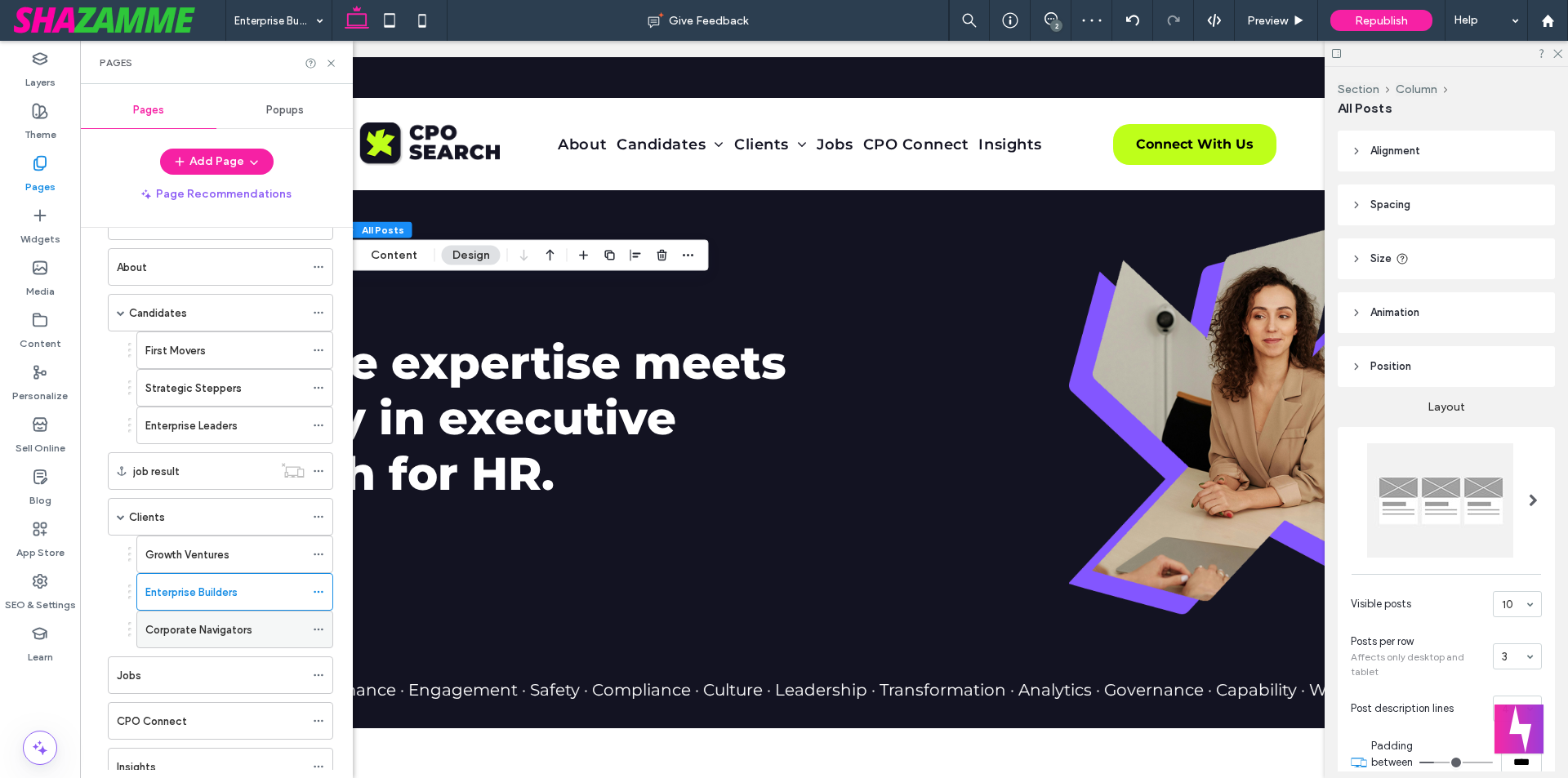
scroll to position [82, 0]
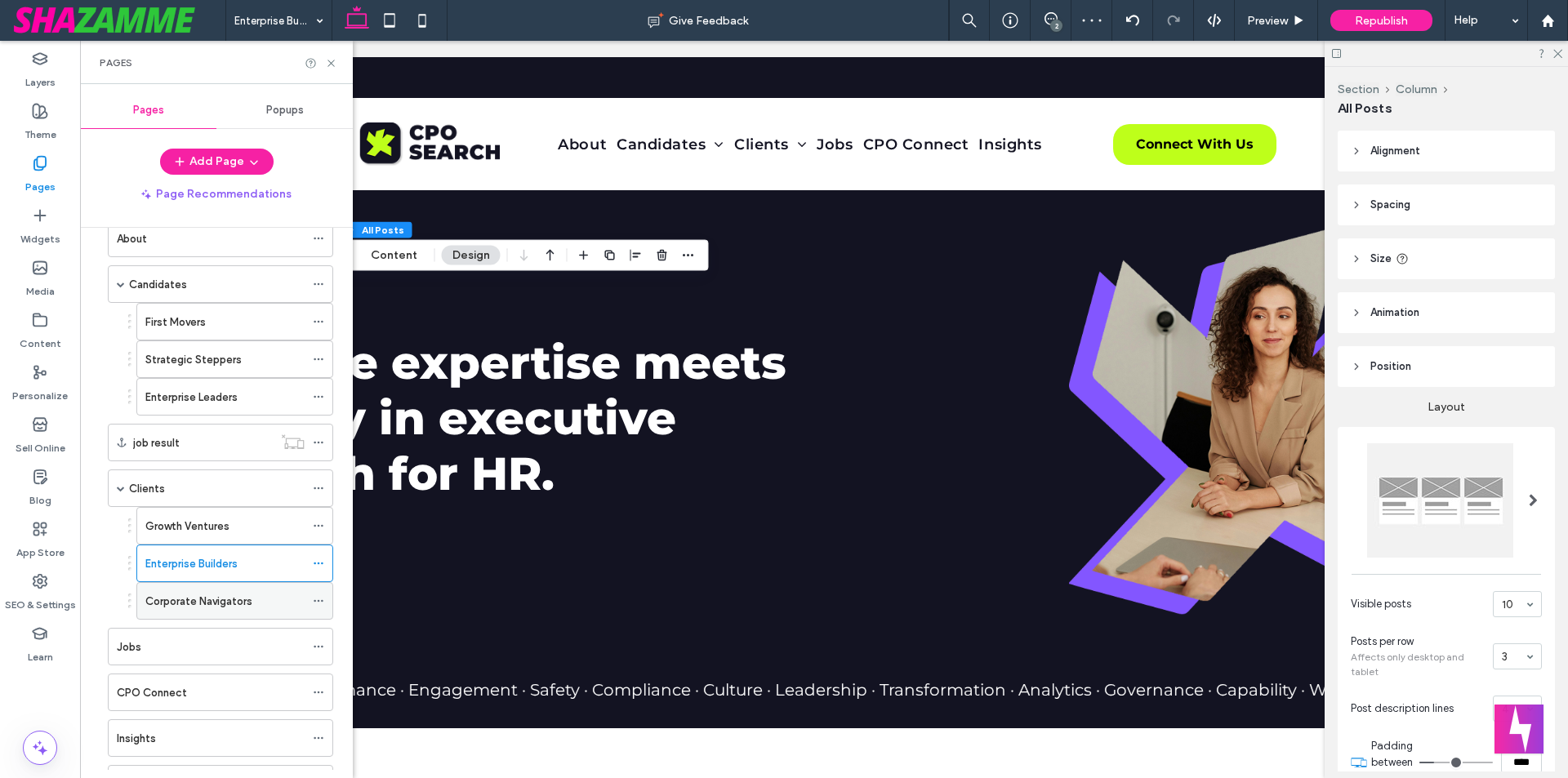
click at [237, 594] on label "Corporate Navigators" at bounding box center [198, 601] width 107 height 29
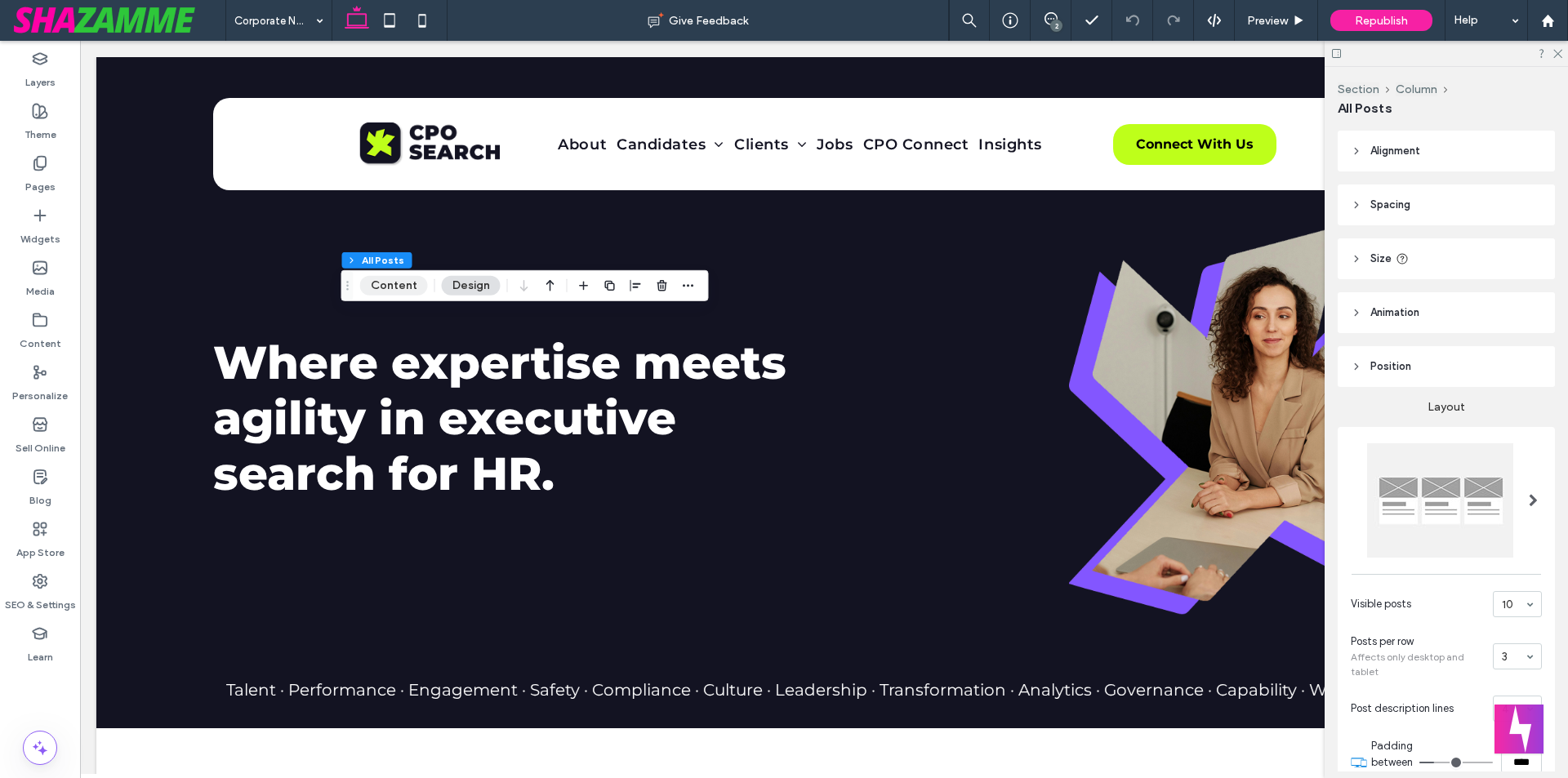
click at [396, 285] on button "Content" at bounding box center [394, 286] width 68 height 20
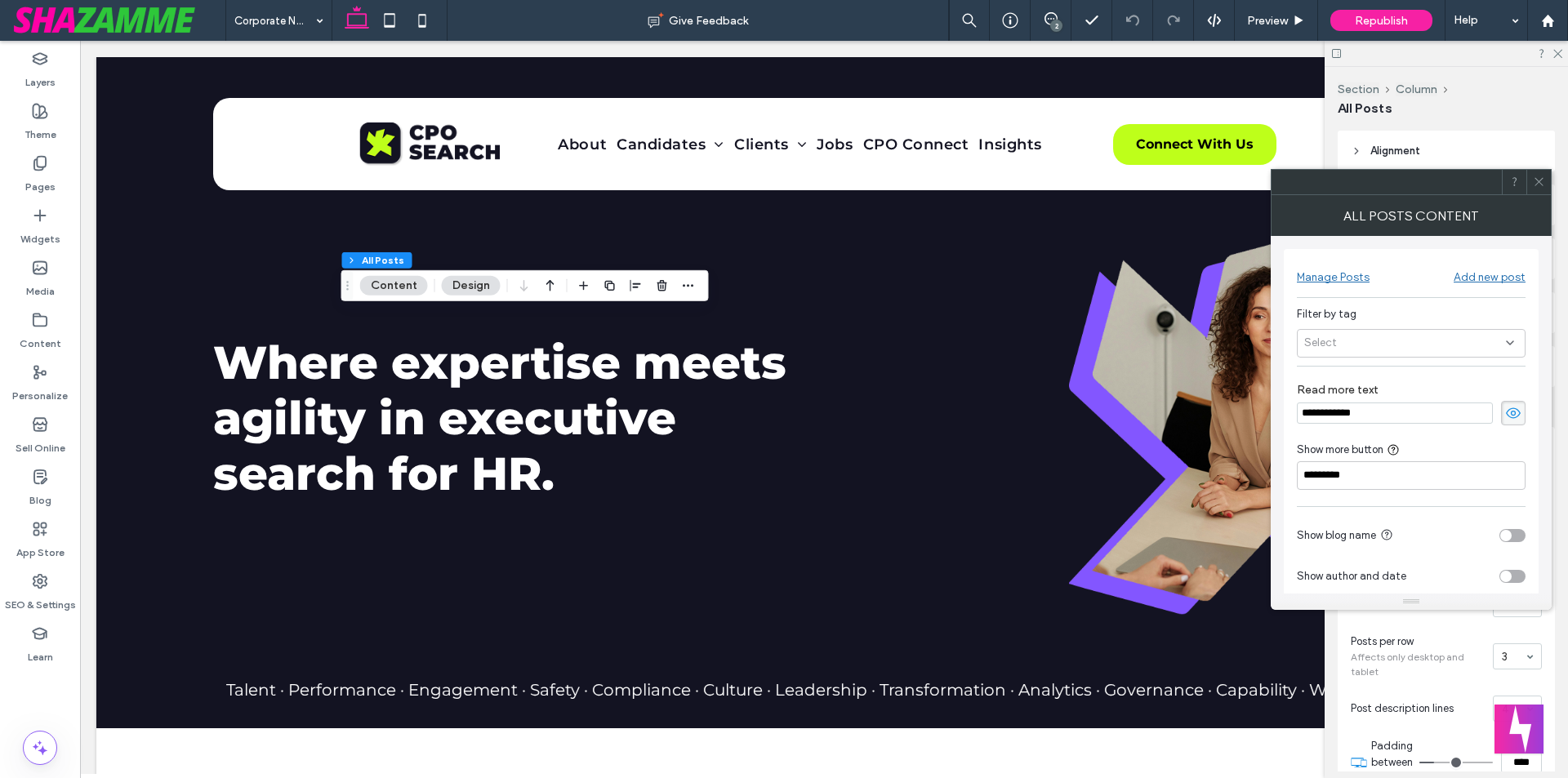
click at [1352, 353] on div "Select" at bounding box center [1411, 343] width 229 height 29
click at [1354, 403] on span "client" at bounding box center [1342, 401] width 28 height 17
click at [1539, 182] on use at bounding box center [1538, 182] width 8 height 8
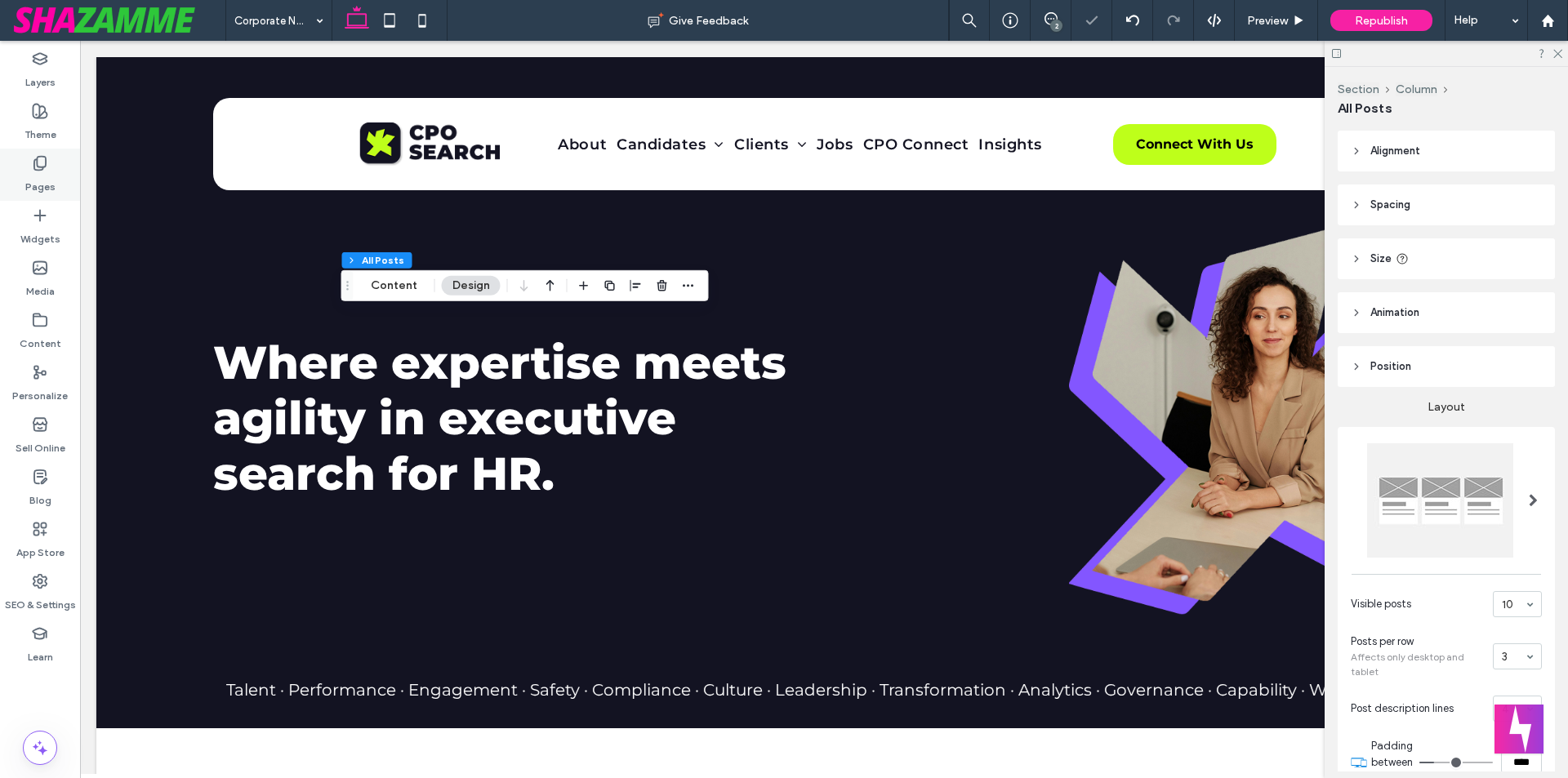
click at [41, 159] on icon at bounding box center [41, 164] width 17 height 17
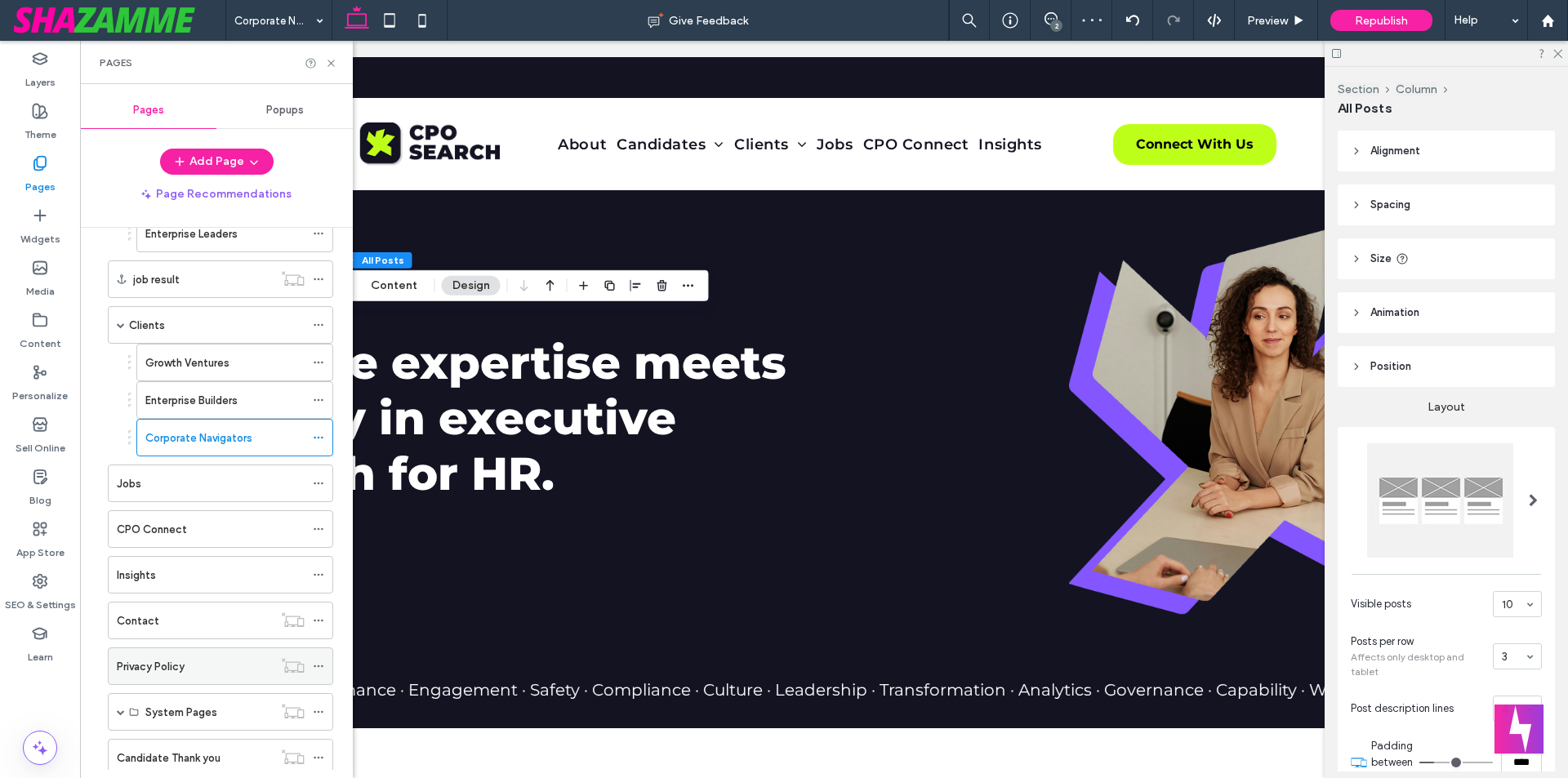
scroll to position [338, 0]
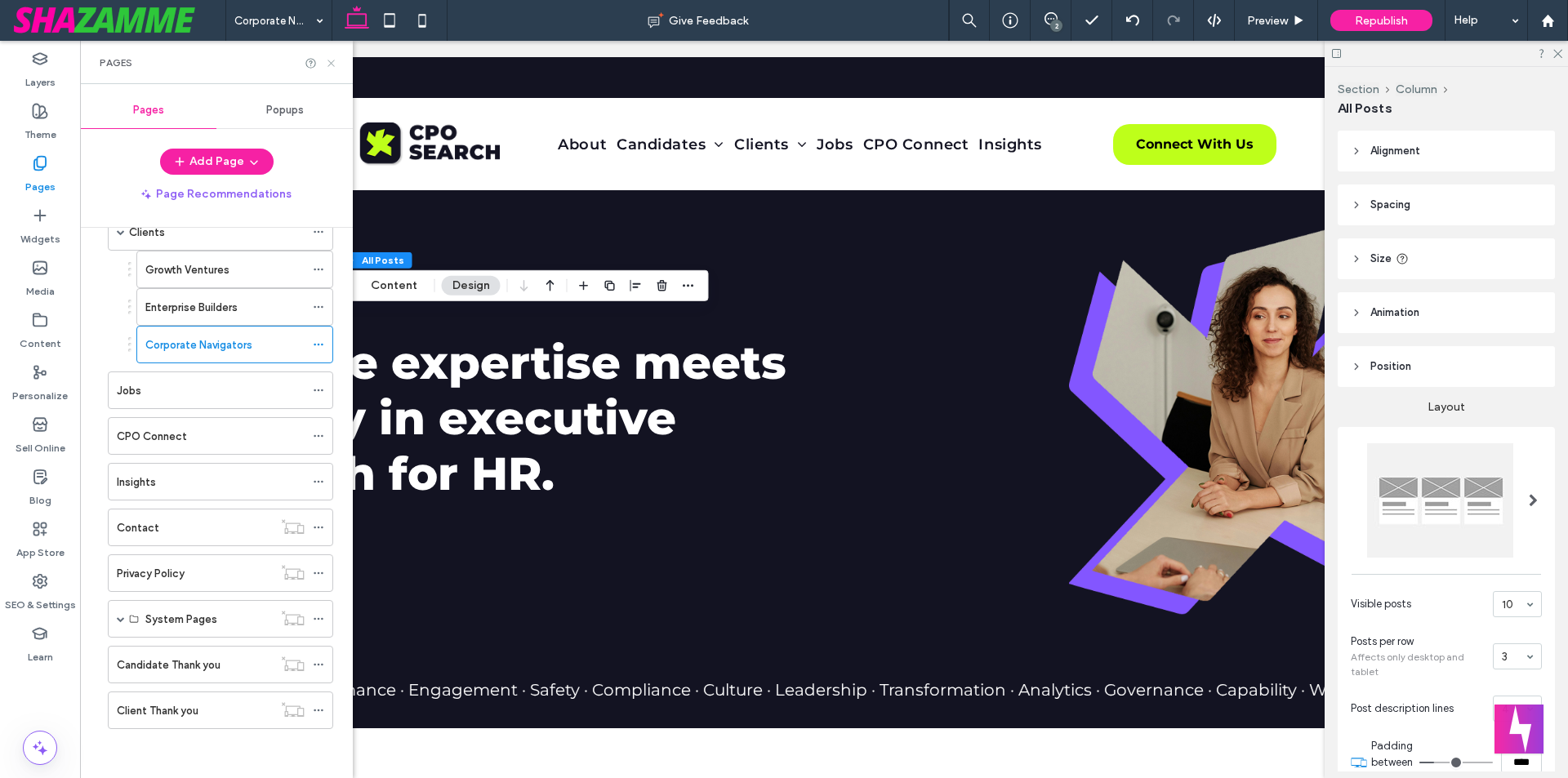
click at [331, 64] on use at bounding box center [331, 63] width 7 height 7
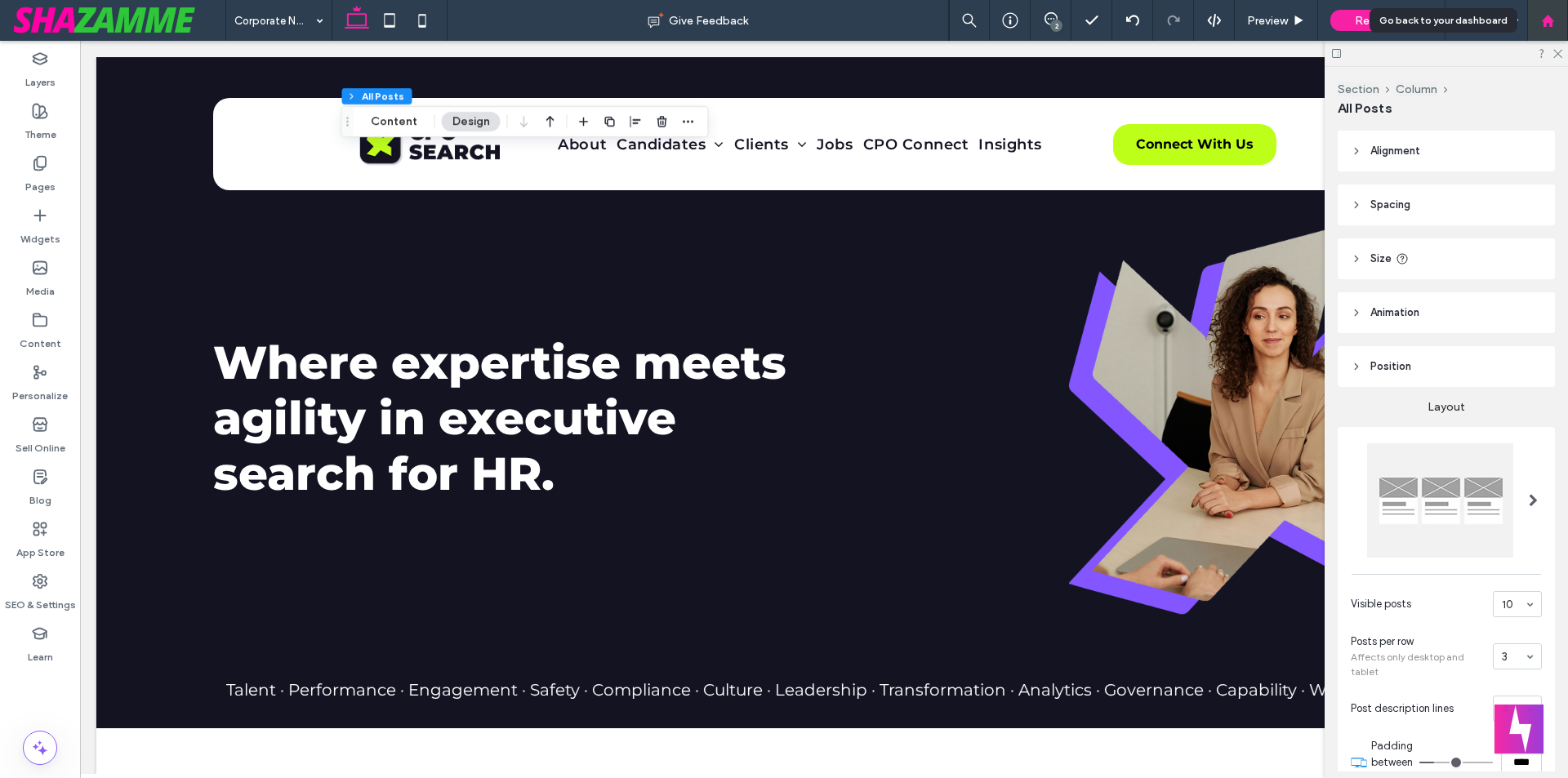
click at [1542, 31] on div at bounding box center [1547, 20] width 41 height 41
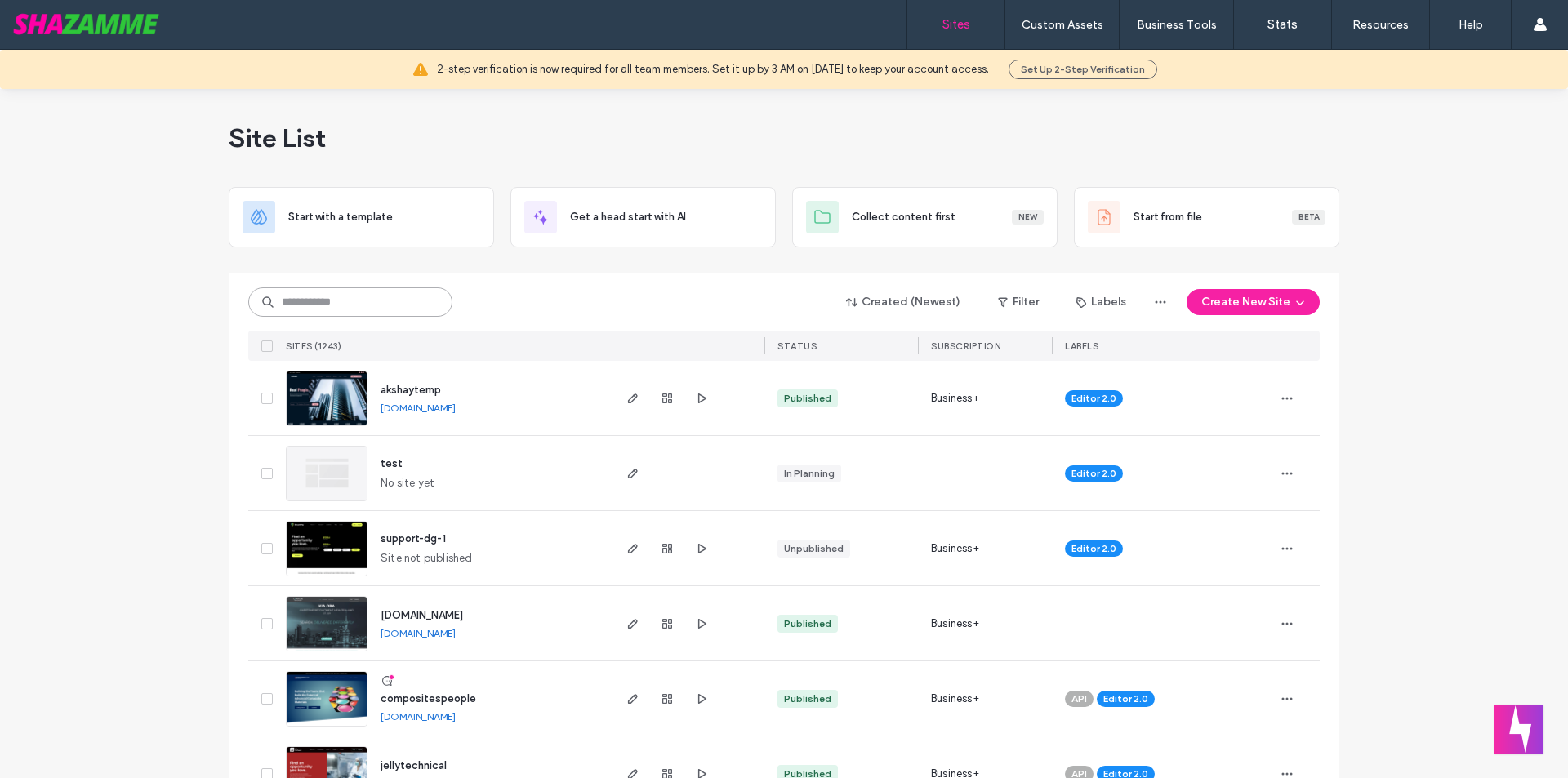
click at [347, 311] on input at bounding box center [350, 303] width 204 height 30
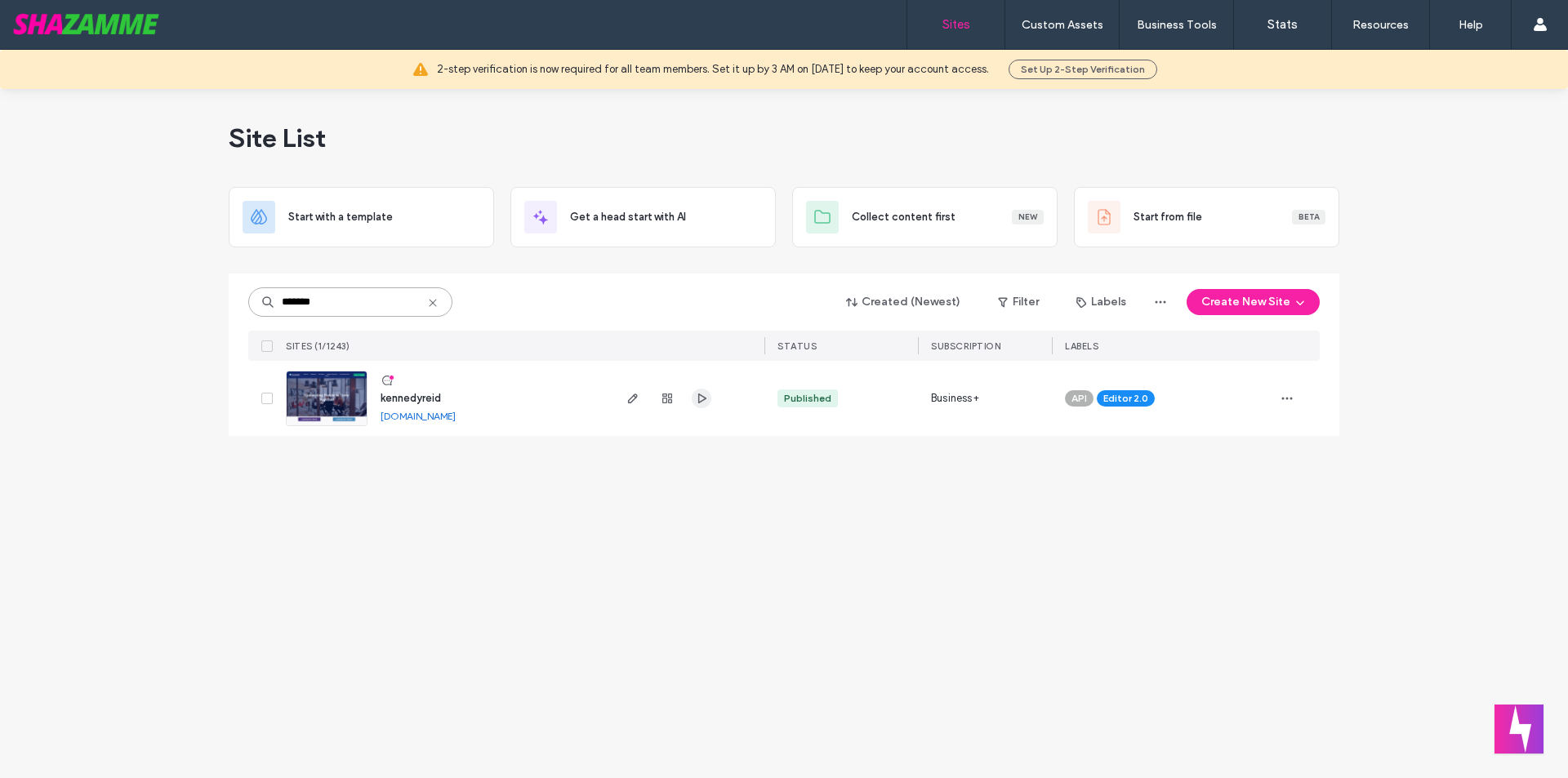
type input "*******"
click at [700, 397] on icon "button" at bounding box center [702, 399] width 13 height 13
click at [639, 401] on span "button" at bounding box center [633, 399] width 20 height 20
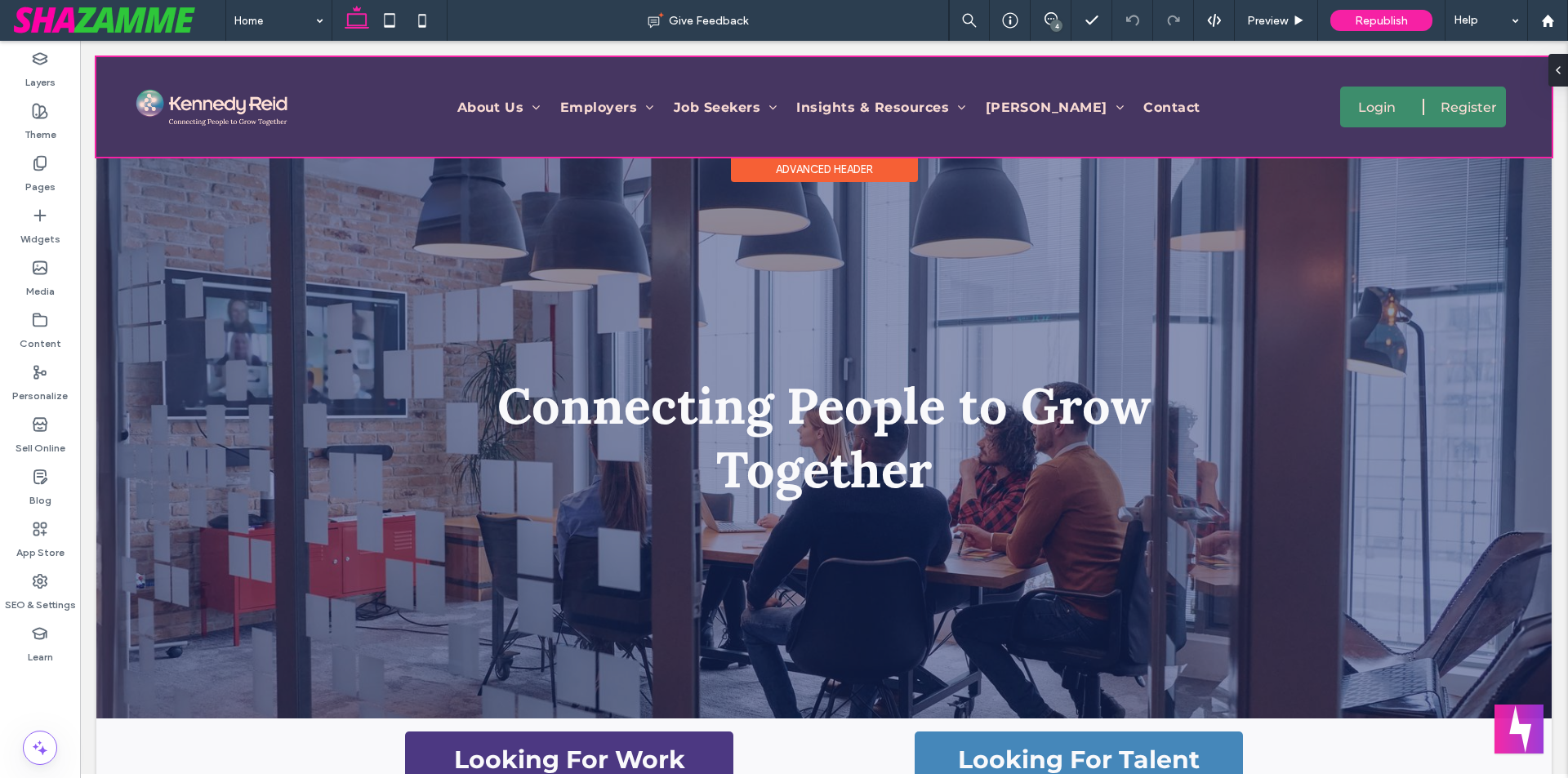
click at [589, 103] on div at bounding box center [824, 107] width 1455 height 100
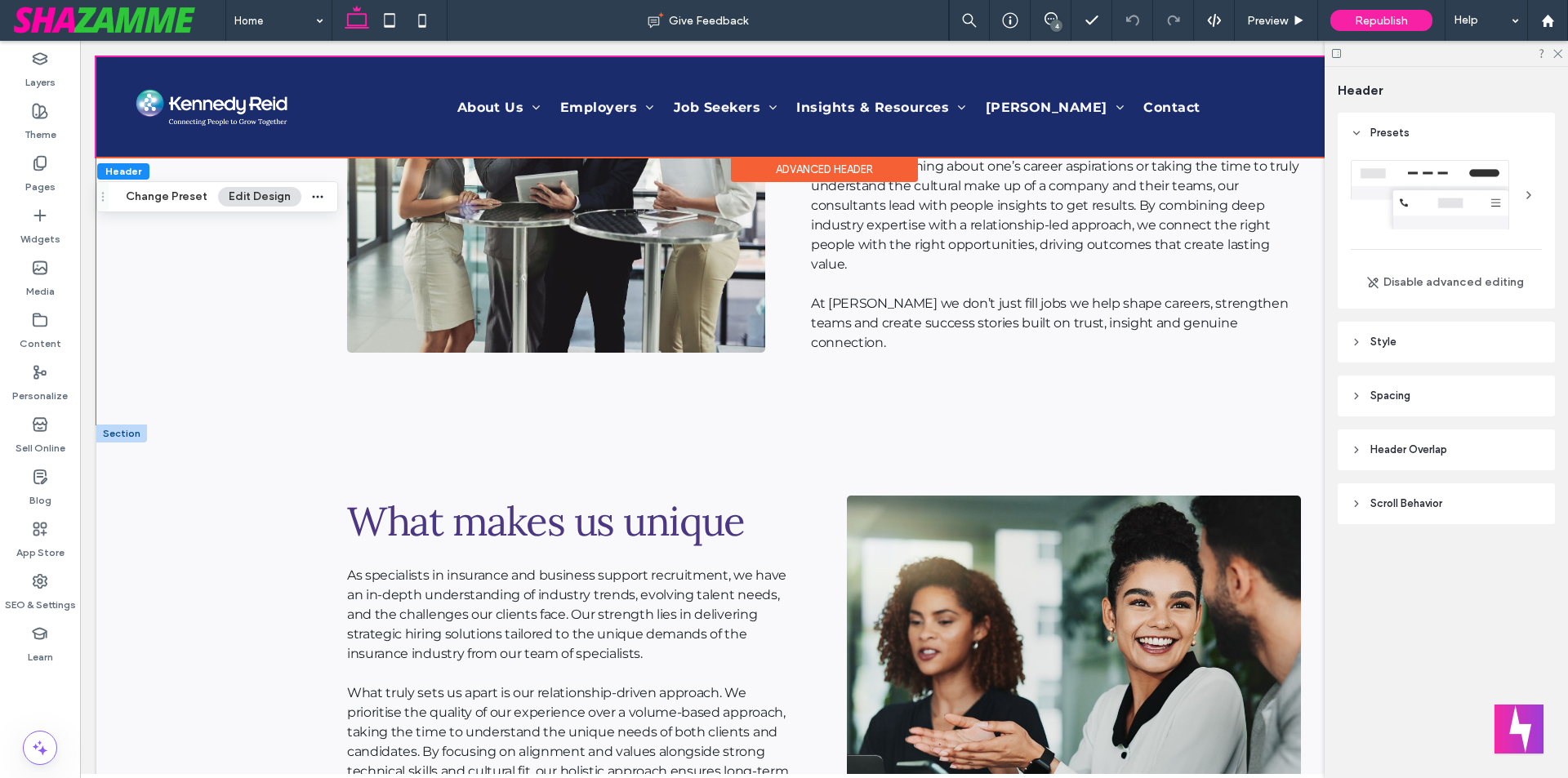
scroll to position [1306, 0]
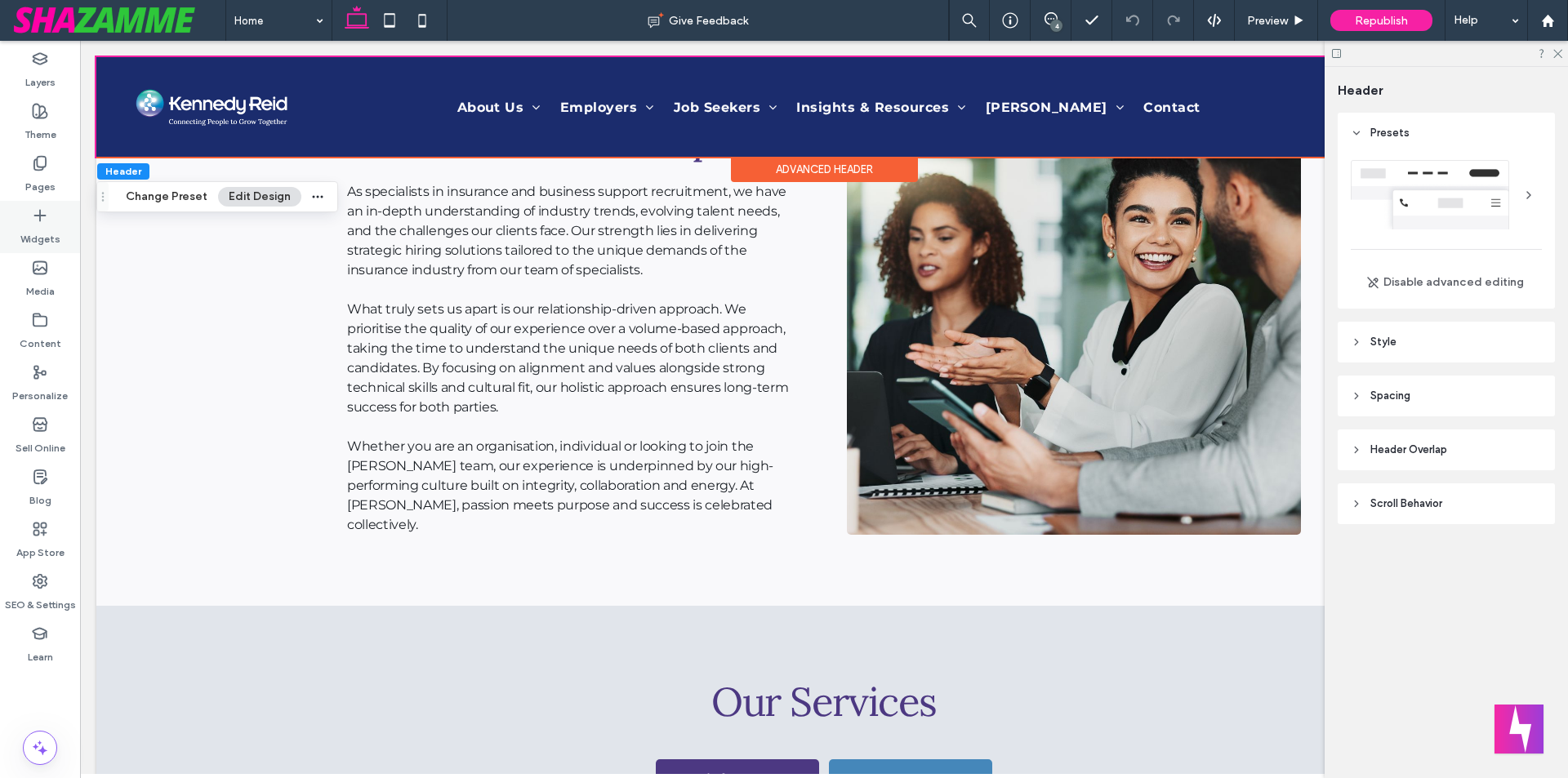
click at [38, 190] on label "Pages" at bounding box center [41, 183] width 31 height 23
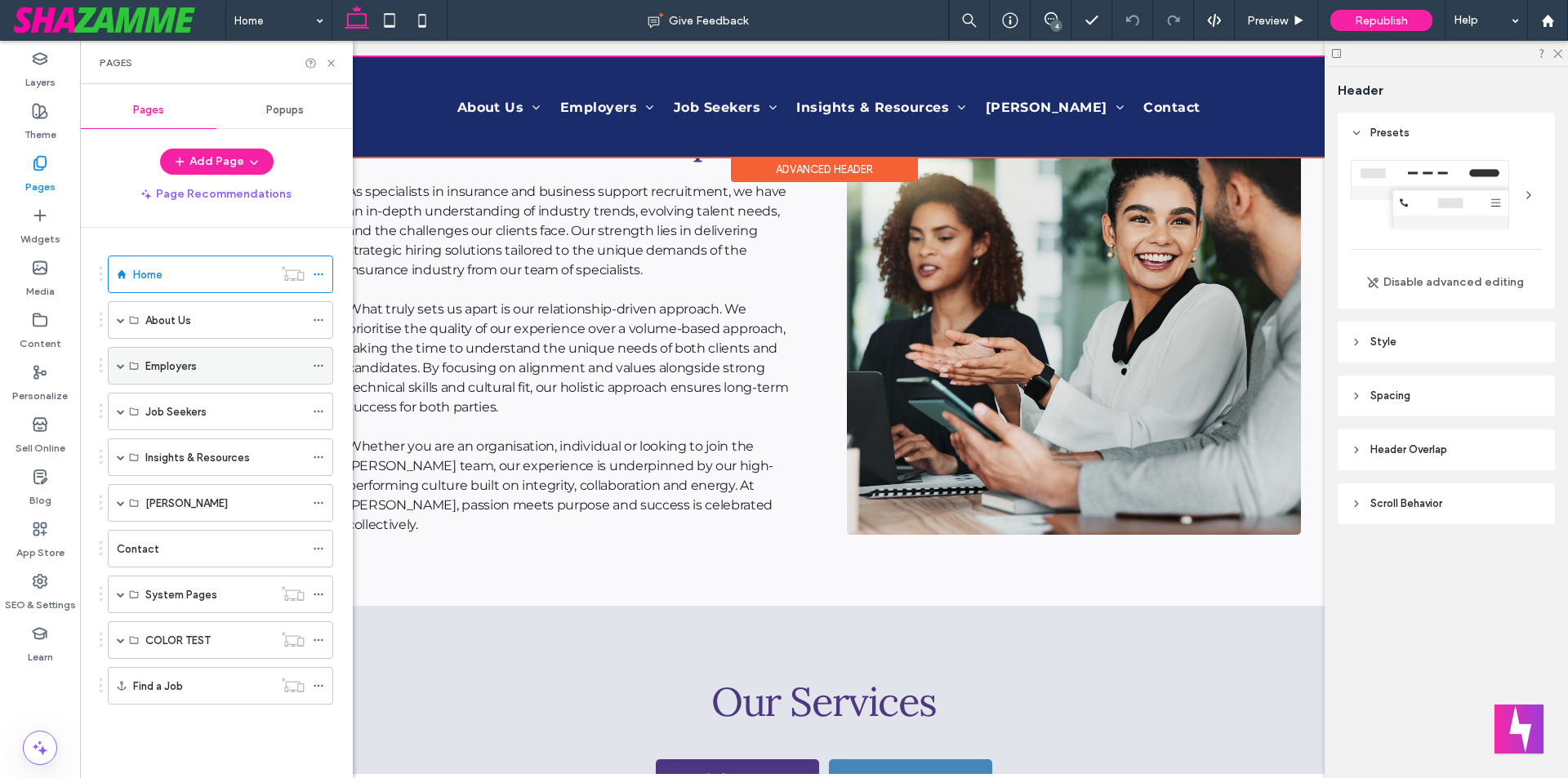
click at [118, 368] on span at bounding box center [121, 366] width 8 height 8
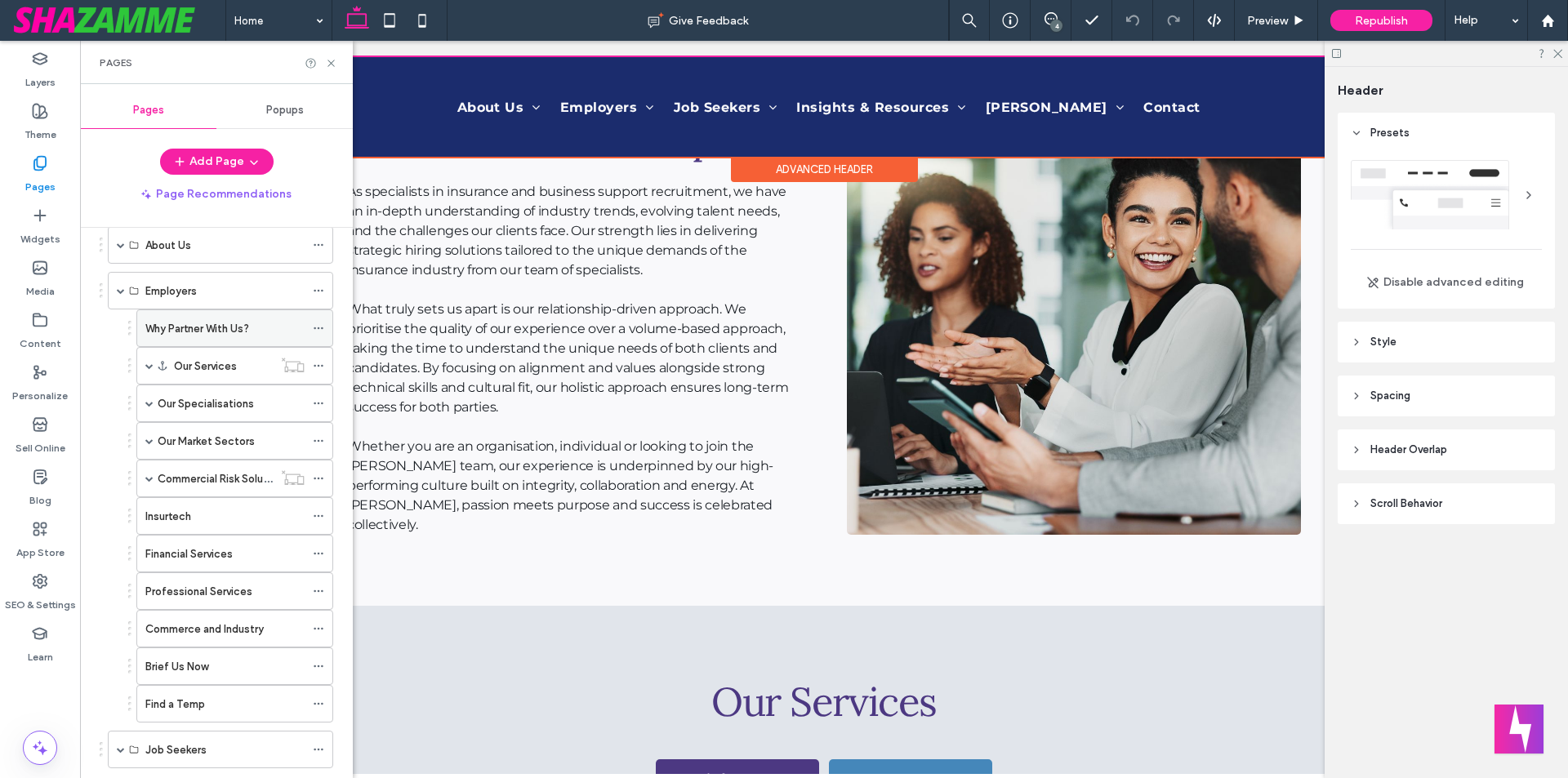
scroll to position [82, 0]
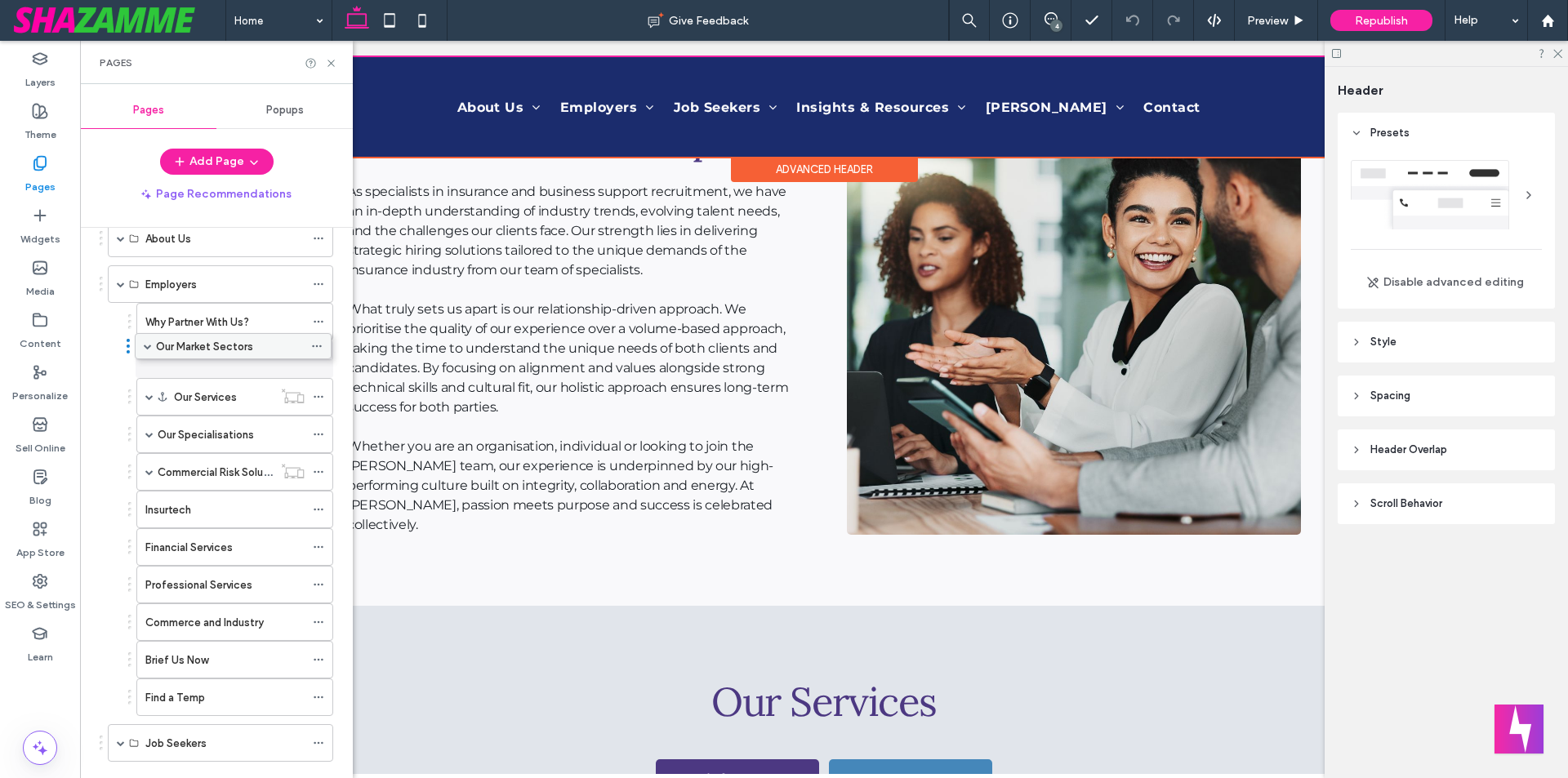
drag, startPoint x: 198, startPoint y: 426, endPoint x: 197, endPoint y: 335, distance: 91.0
click at [148, 360] on span at bounding box center [150, 360] width 8 height 8
drag, startPoint x: 216, startPoint y: 391, endPoint x: 216, endPoint y: 343, distance: 48.0
click at [149, 360] on span at bounding box center [150, 360] width 8 height 8
drag, startPoint x: 207, startPoint y: 384, endPoint x: 210, endPoint y: 409, distance: 25.2
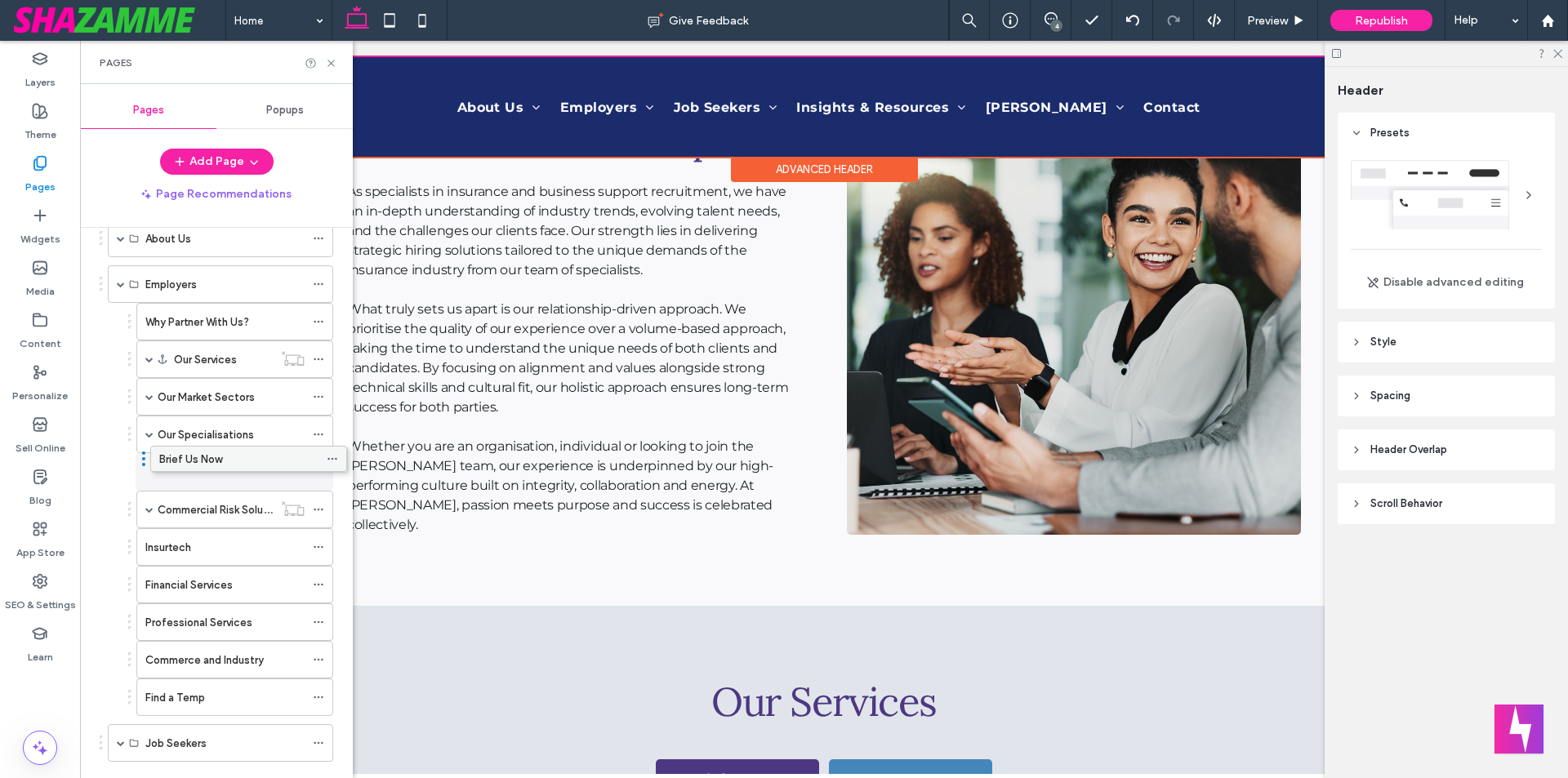
drag, startPoint x: 188, startPoint y: 653, endPoint x: 202, endPoint y: 450, distance: 203.5
drag, startPoint x: 200, startPoint y: 355, endPoint x: 203, endPoint y: 484, distance: 129.0
click at [149, 472] on span at bounding box center [150, 472] width 8 height 8
click at [120, 285] on span at bounding box center [121, 284] width 8 height 8
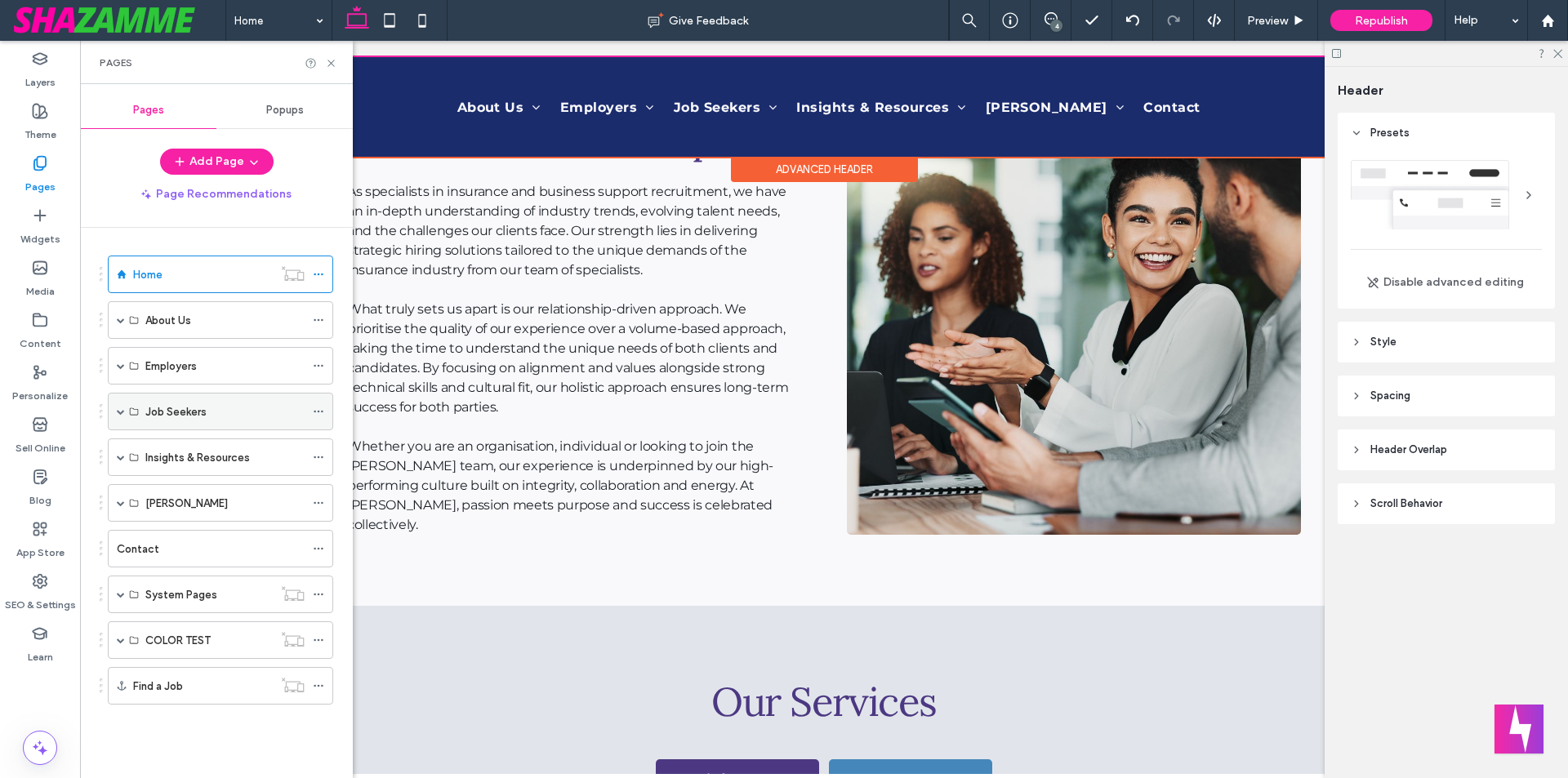
click at [122, 413] on span at bounding box center [121, 412] width 8 height 8
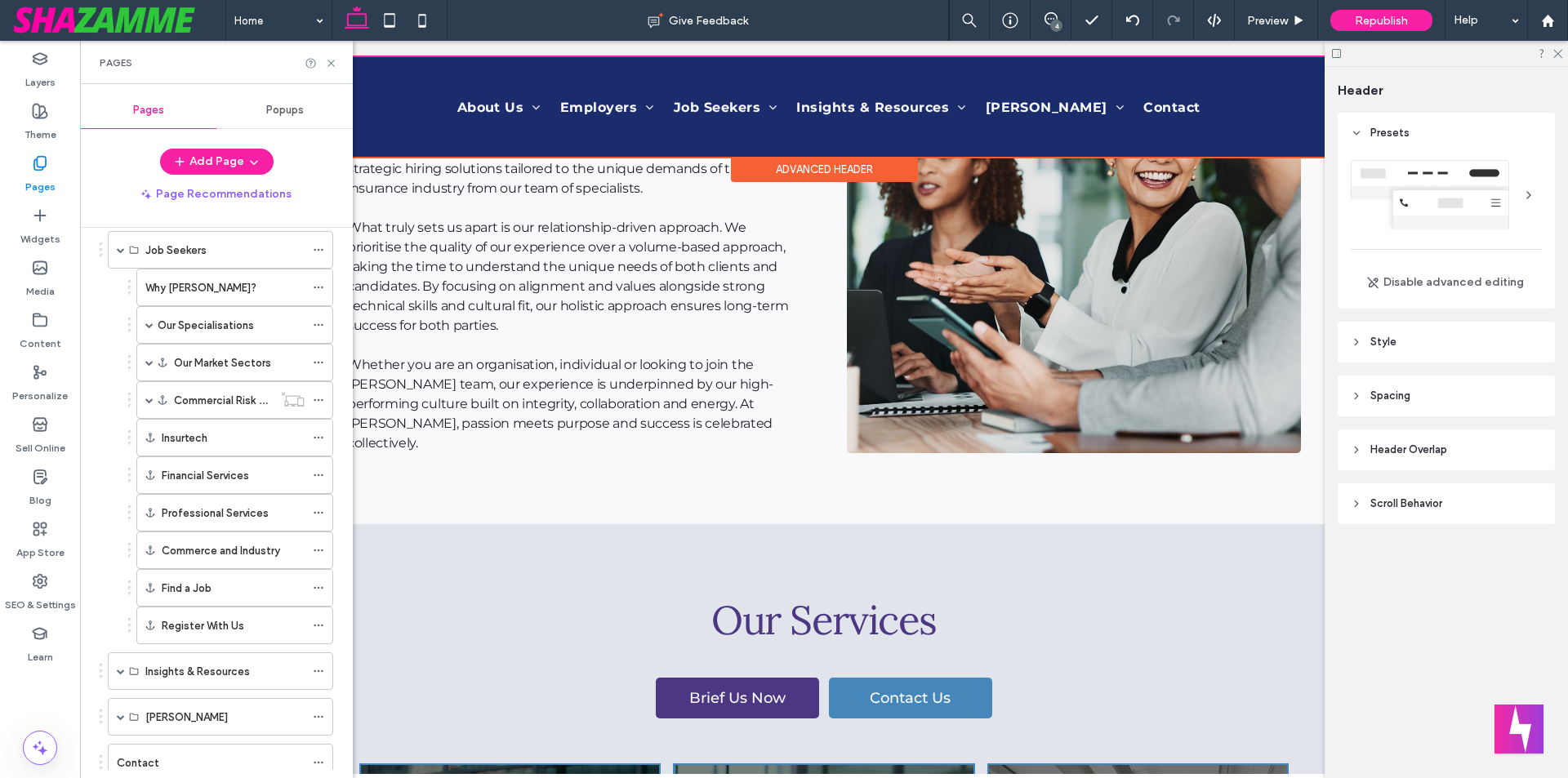
scroll to position [164, 0]
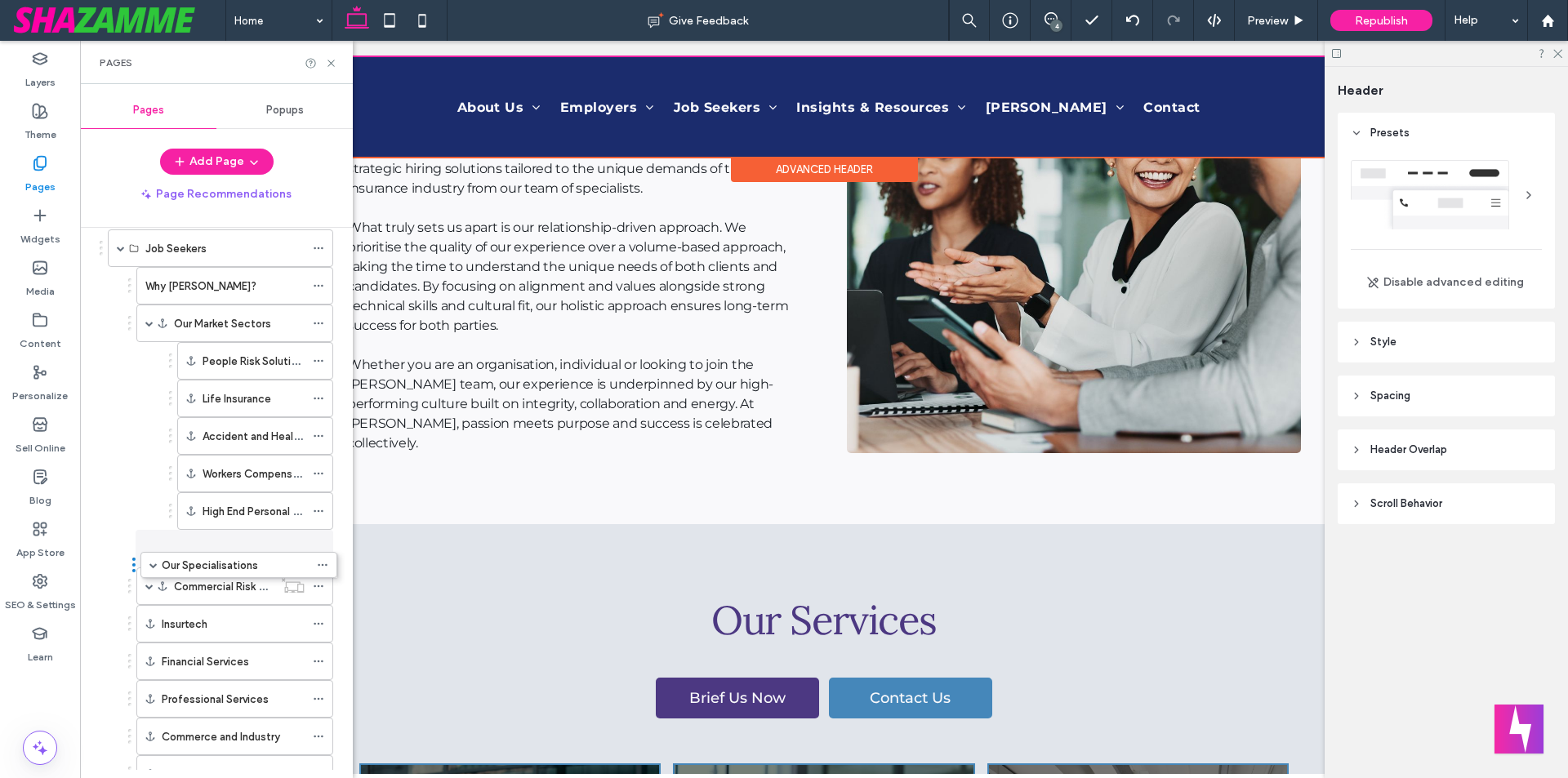
drag, startPoint x: 194, startPoint y: 311, endPoint x: 198, endPoint y: 547, distance: 236.0
click at [149, 359] on span at bounding box center [150, 361] width 8 height 8
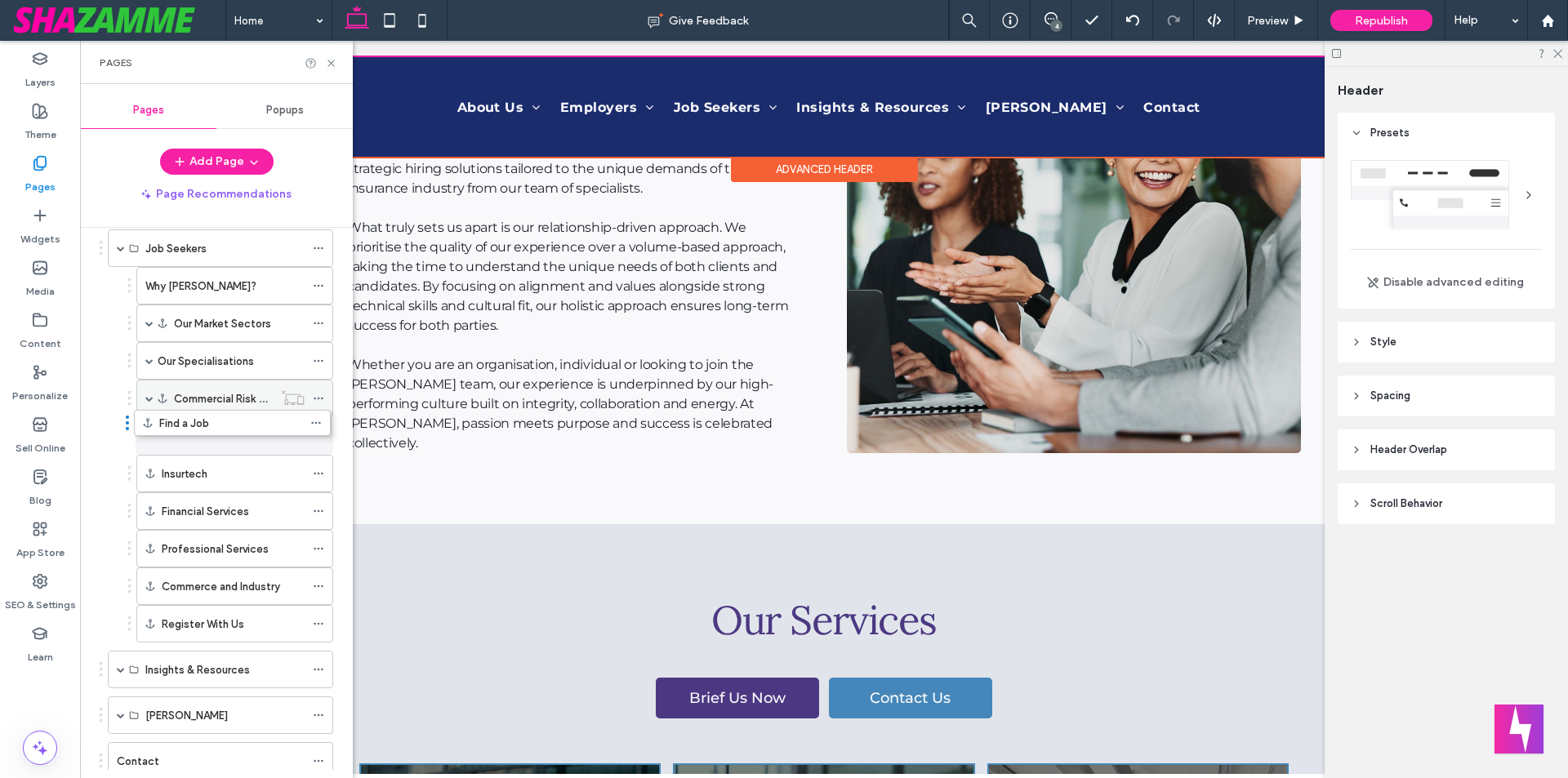
drag, startPoint x: 212, startPoint y: 573, endPoint x: 210, endPoint y: 408, distance: 165.0
drag, startPoint x: 209, startPoint y: 626, endPoint x: 207, endPoint y: 454, distance: 172.0
click at [319, 510] on icon at bounding box center [318, 511] width 12 height 12
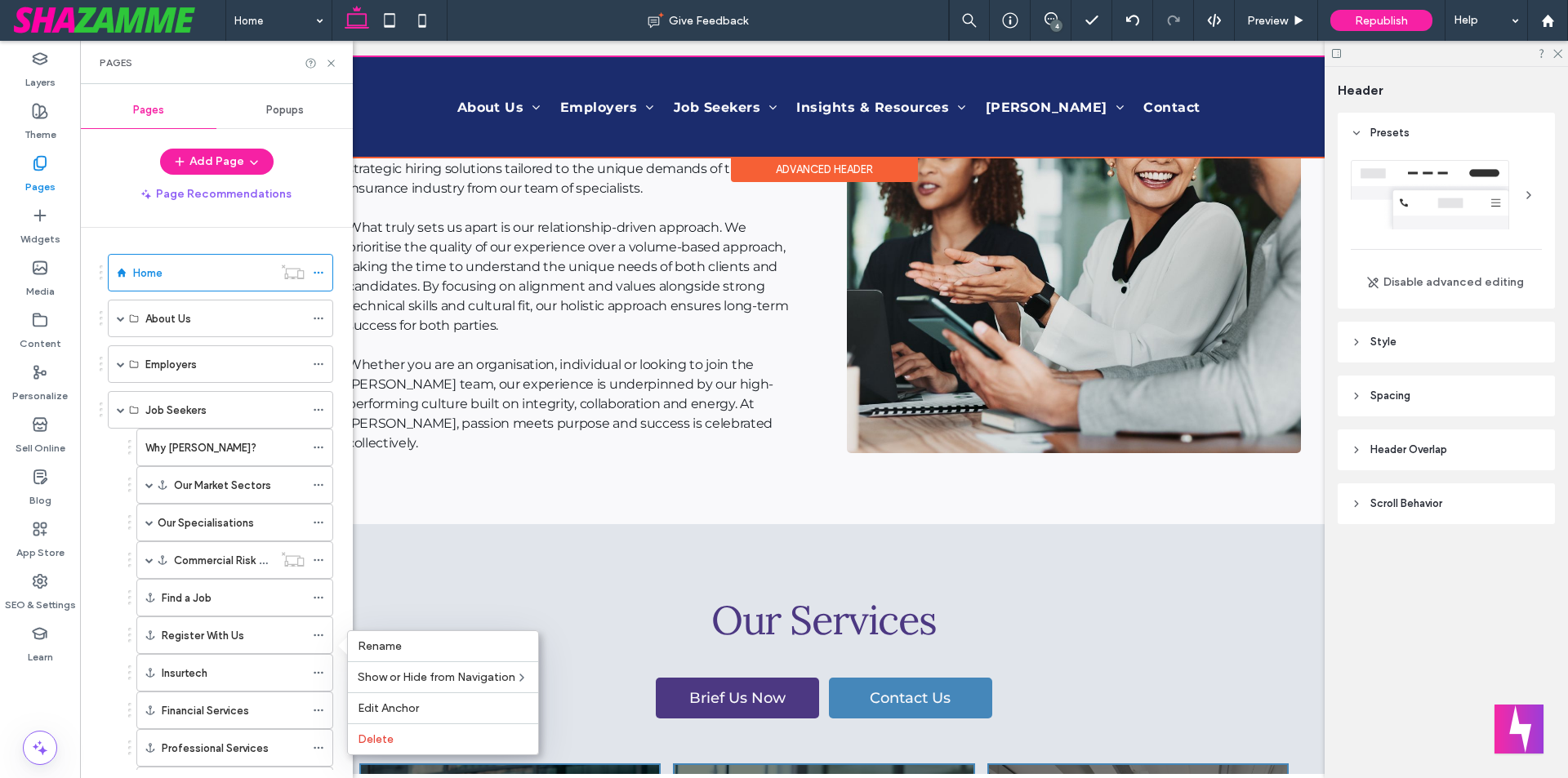
scroll to position [0, 0]
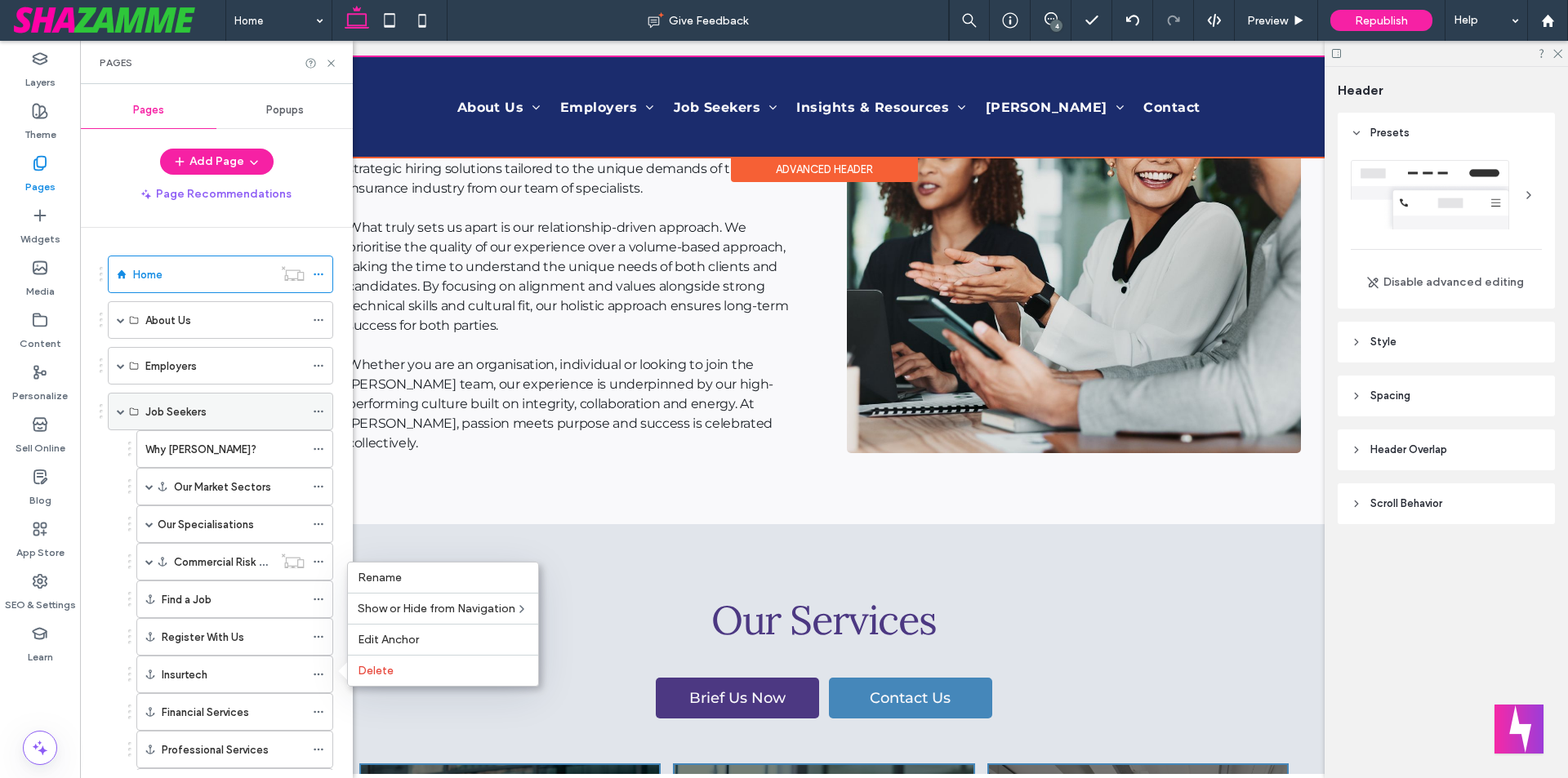
click at [122, 410] on span at bounding box center [121, 412] width 8 height 8
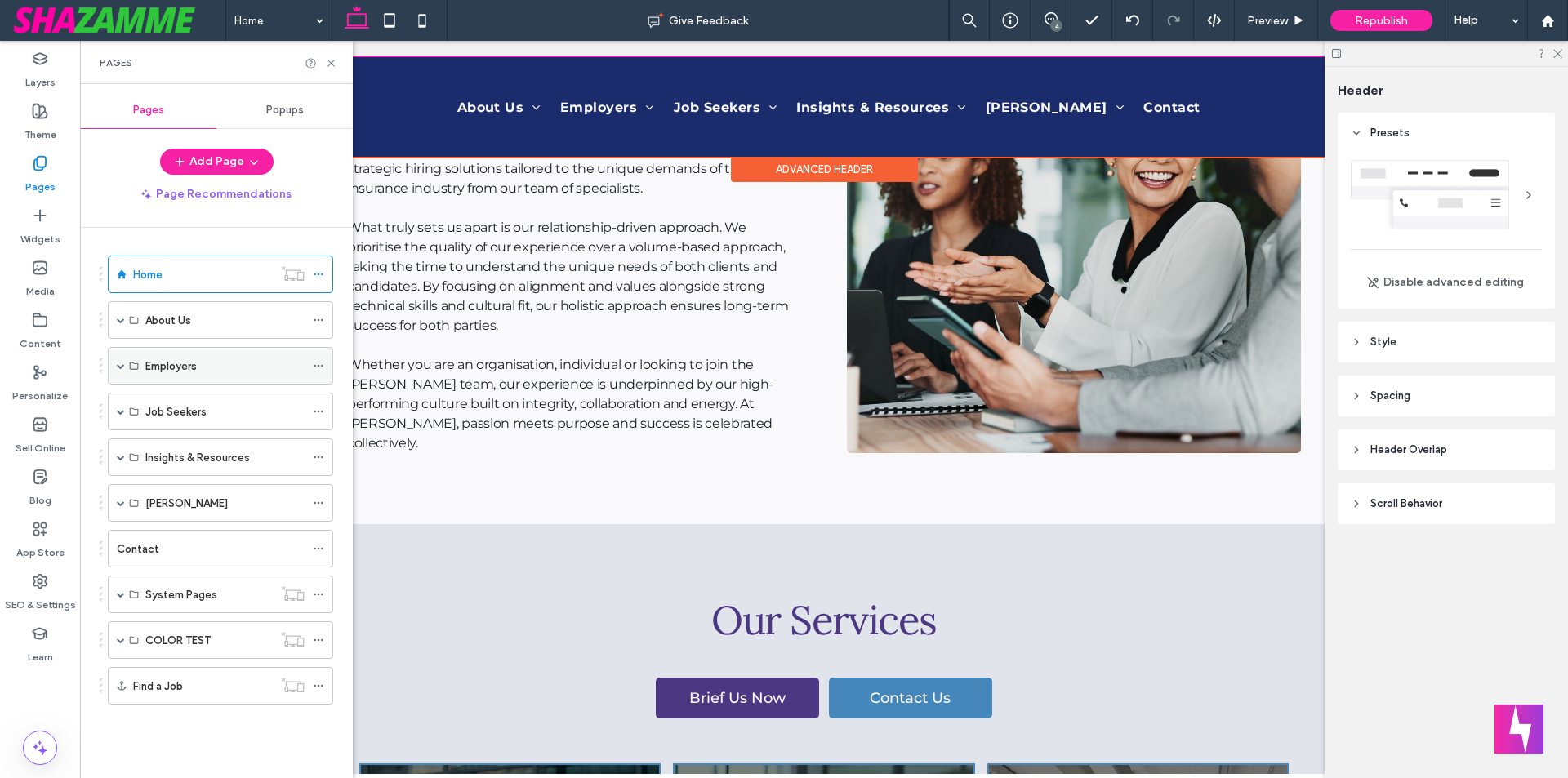
click at [122, 368] on span at bounding box center [121, 366] width 8 height 8
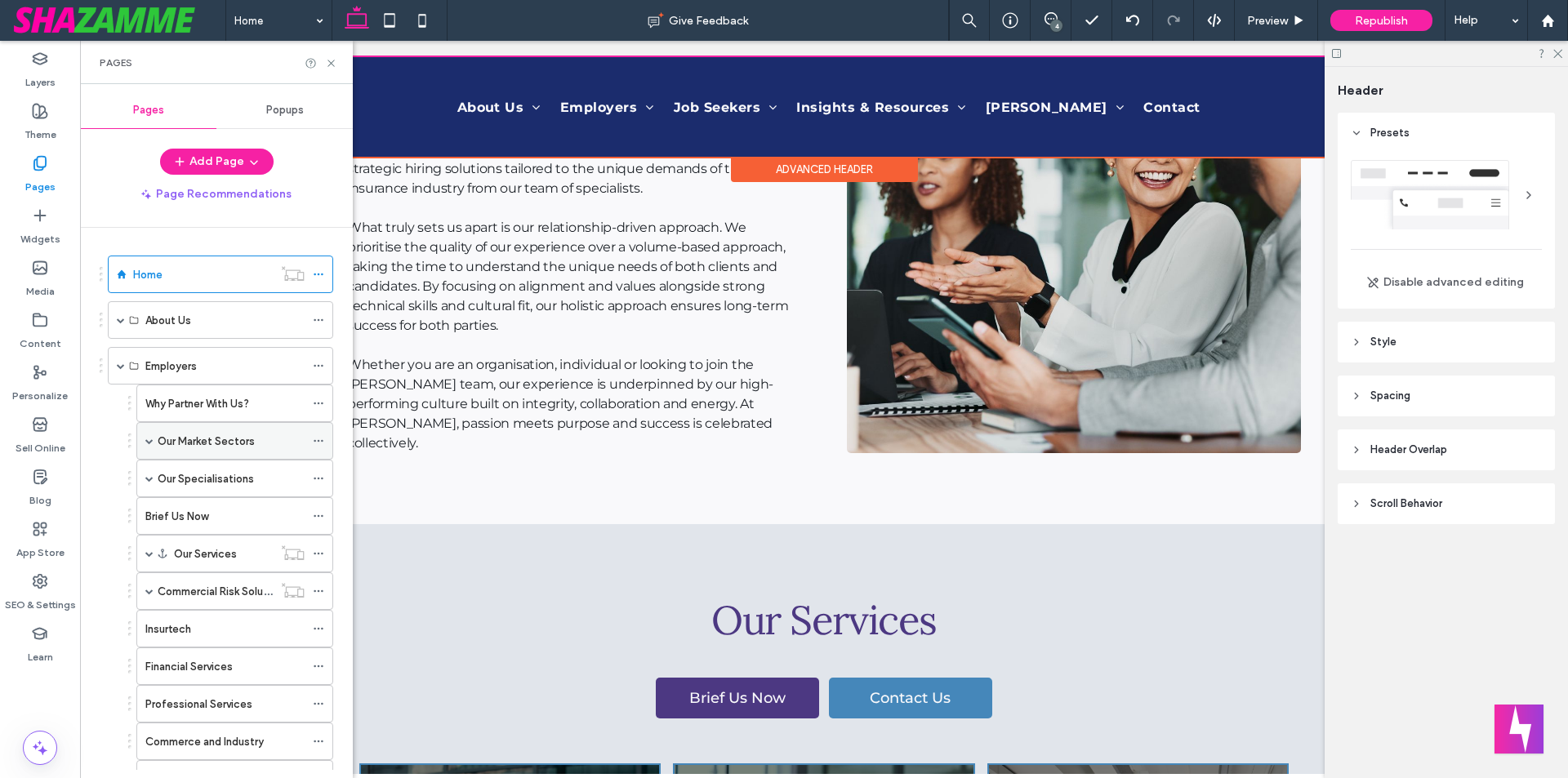
click at [149, 440] on span at bounding box center [150, 441] width 8 height 8
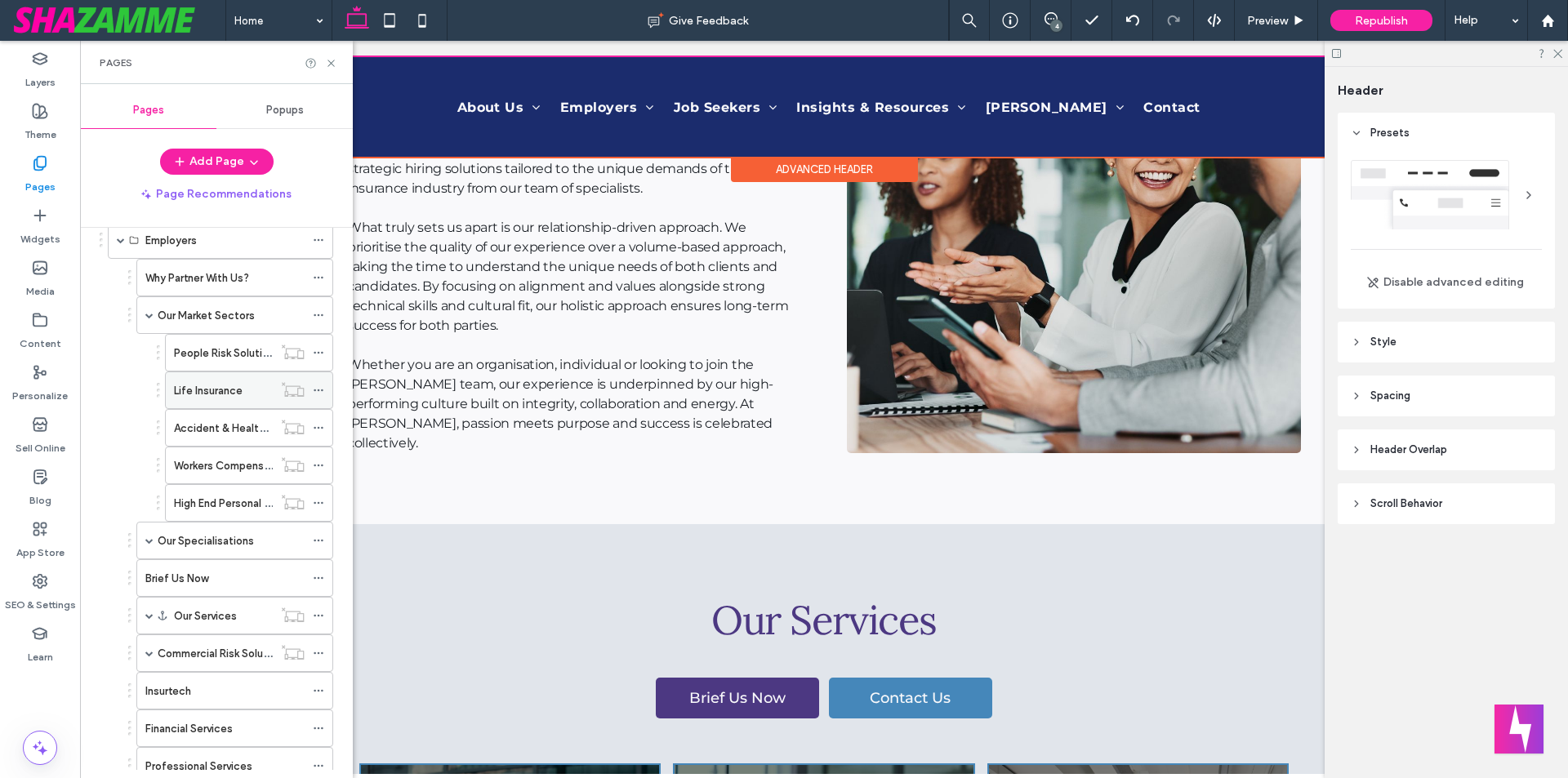
scroll to position [164, 0]
drag, startPoint x: 214, startPoint y: 353, endPoint x: 217, endPoint y: 298, distance: 55.1
drag, startPoint x: 235, startPoint y: 392, endPoint x: 255, endPoint y: 373, distance: 27.6
drag, startPoint x: 226, startPoint y: 430, endPoint x: 226, endPoint y: 367, distance: 63.0
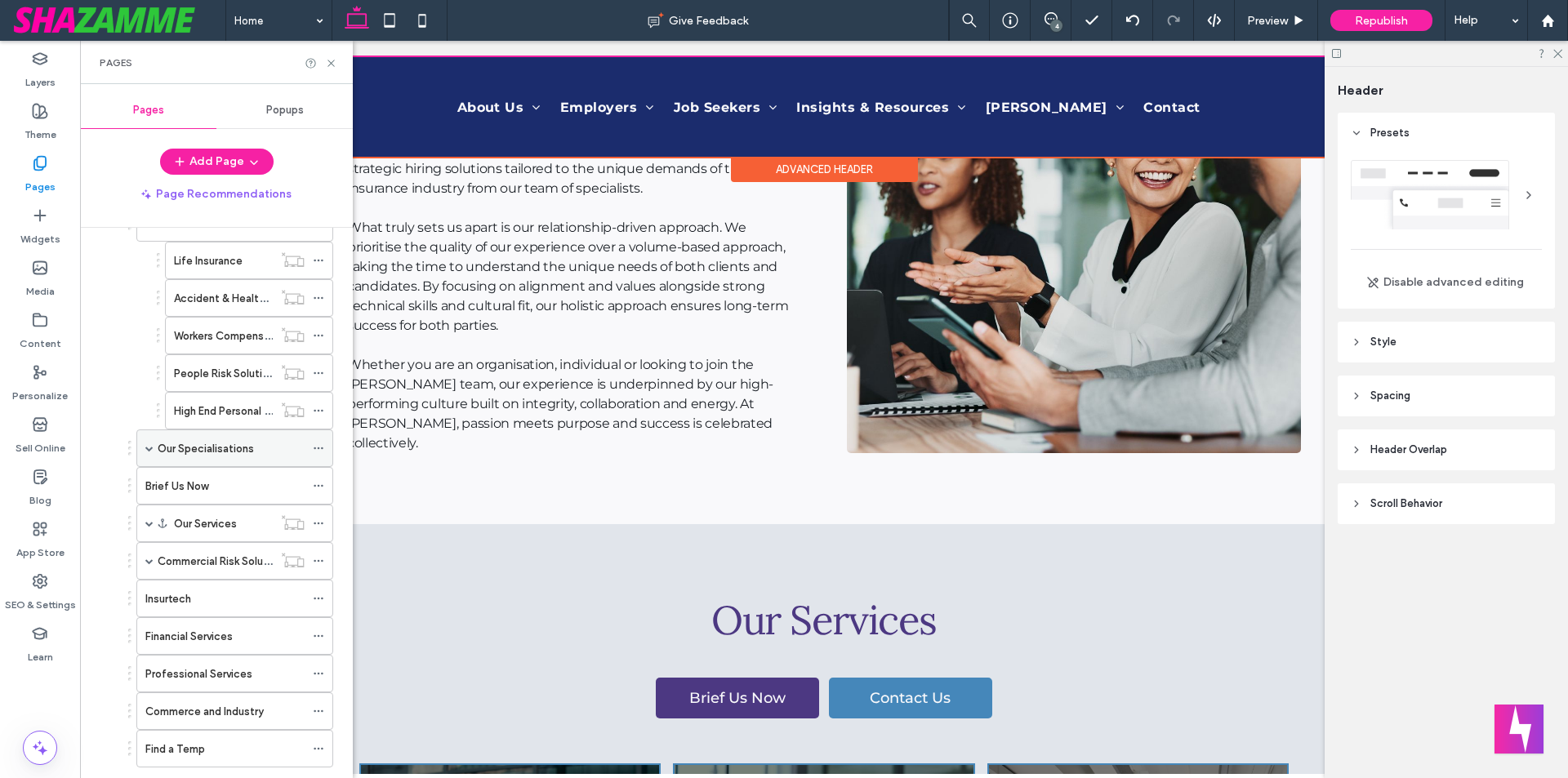
scroll to position [245, 0]
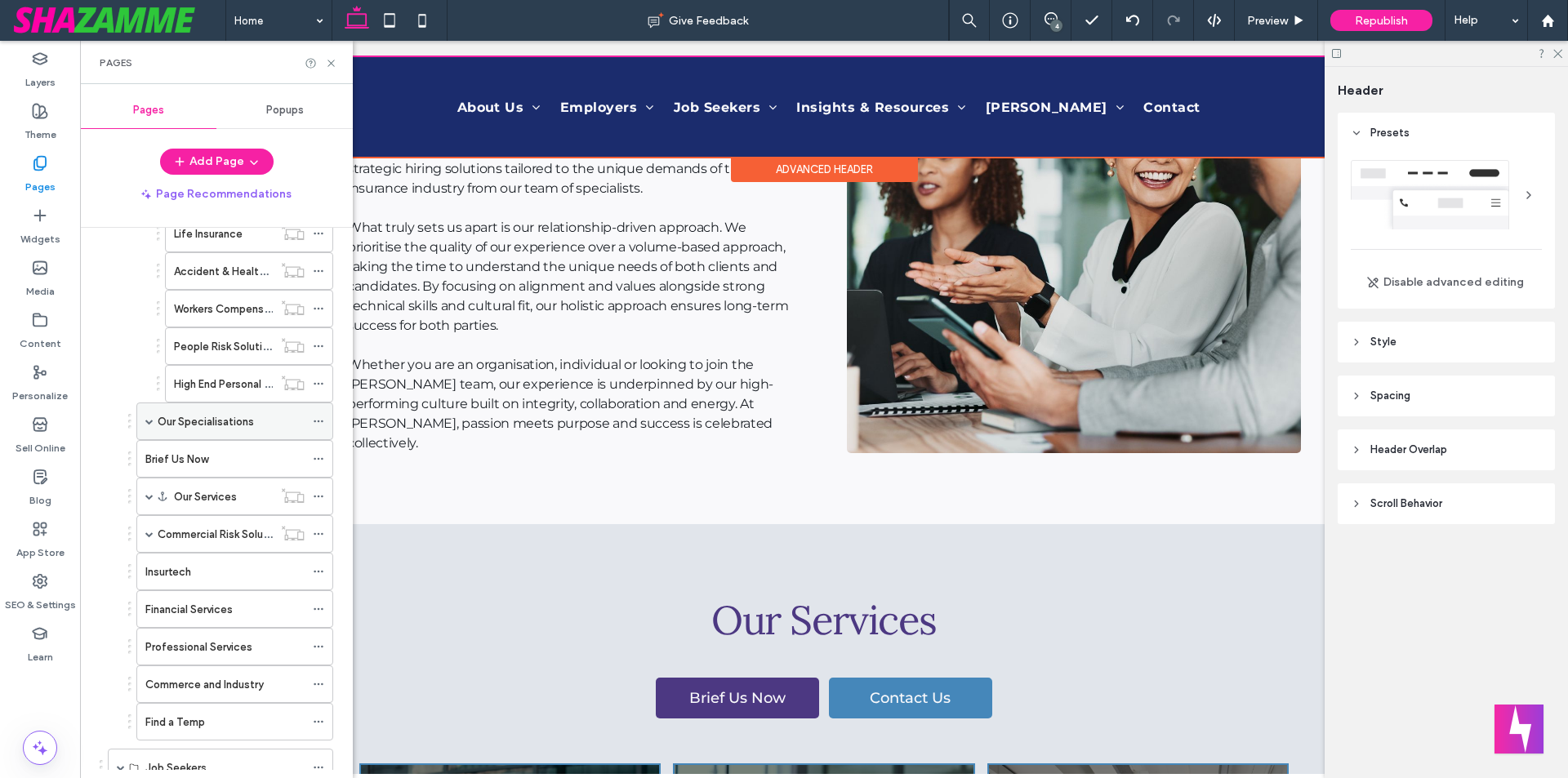
click at [146, 421] on span at bounding box center [150, 422] width 8 height 8
drag, startPoint x: 205, startPoint y: 391, endPoint x: 207, endPoint y: 327, distance: 64.0
drag, startPoint x: 226, startPoint y: 531, endPoint x: 273, endPoint y: 368, distance: 169.6
click at [150, 535] on span at bounding box center [150, 534] width 8 height 8
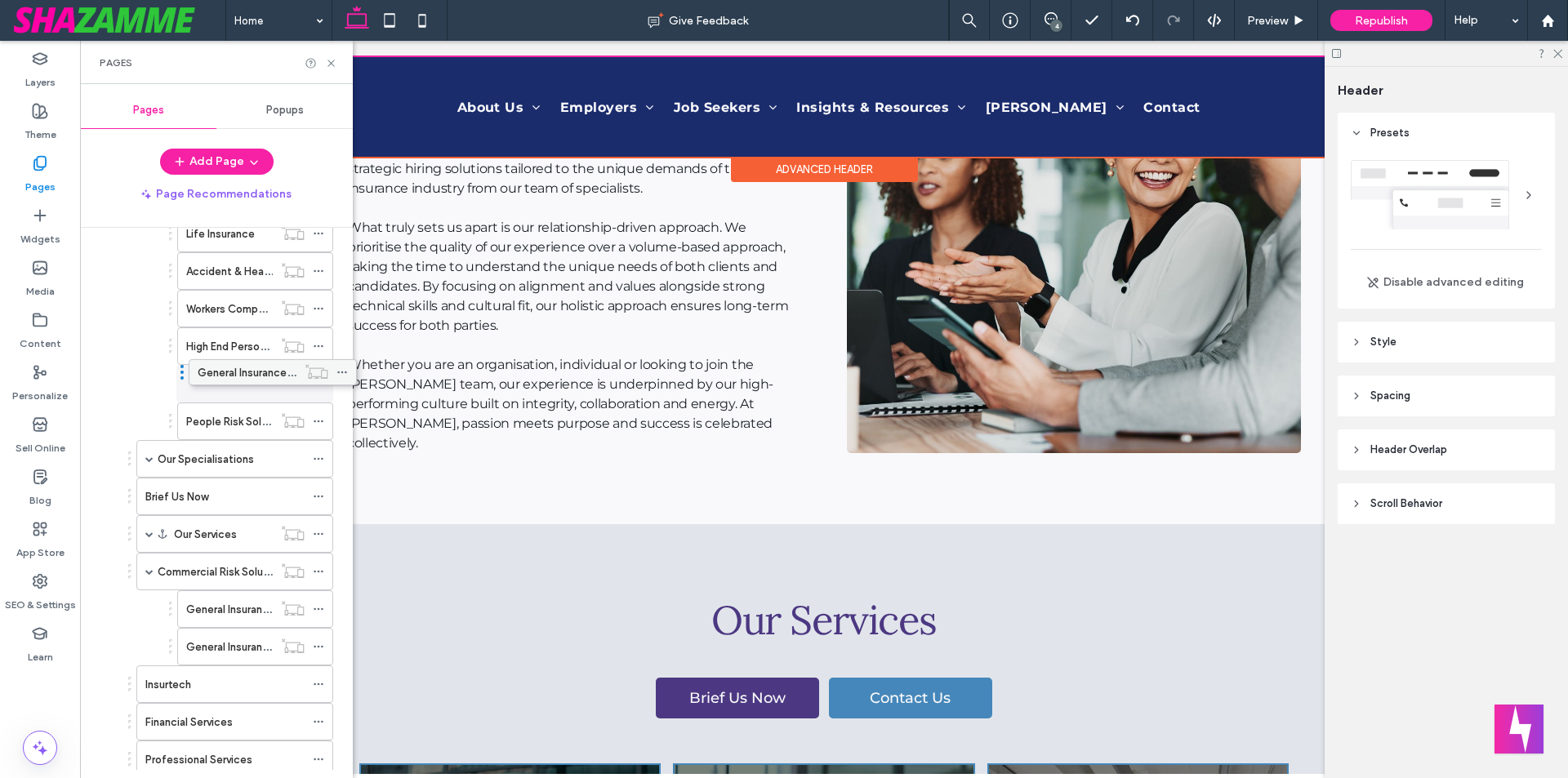
drag, startPoint x: 220, startPoint y: 565, endPoint x: 243, endPoint y: 363, distance: 203.3
drag, startPoint x: 231, startPoint y: 607, endPoint x: 236, endPoint y: 403, distance: 204.1
drag, startPoint x: 234, startPoint y: 642, endPoint x: 228, endPoint y: 442, distance: 200.1
drag, startPoint x: 230, startPoint y: 645, endPoint x: 258, endPoint y: 368, distance: 278.4
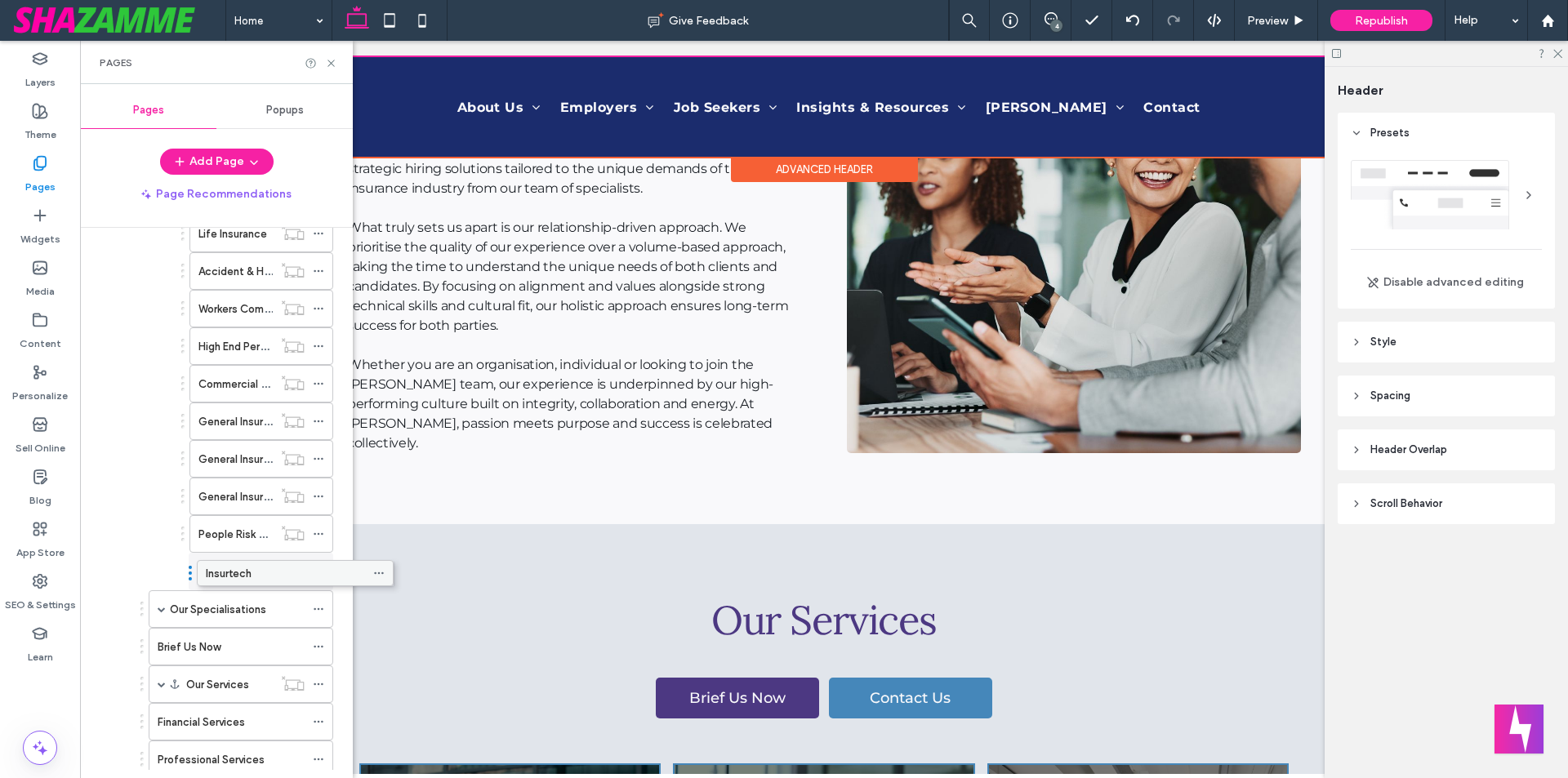
drag, startPoint x: 198, startPoint y: 680, endPoint x: 259, endPoint y: 566, distance: 129.3
drag, startPoint x: 235, startPoint y: 565, endPoint x: 238, endPoint y: 511, distance: 54.1
drag, startPoint x: 236, startPoint y: 373, endPoint x: 239, endPoint y: 525, distance: 152.0
drag, startPoint x: 226, startPoint y: 723, endPoint x: 303, endPoint y: 564, distance: 176.7
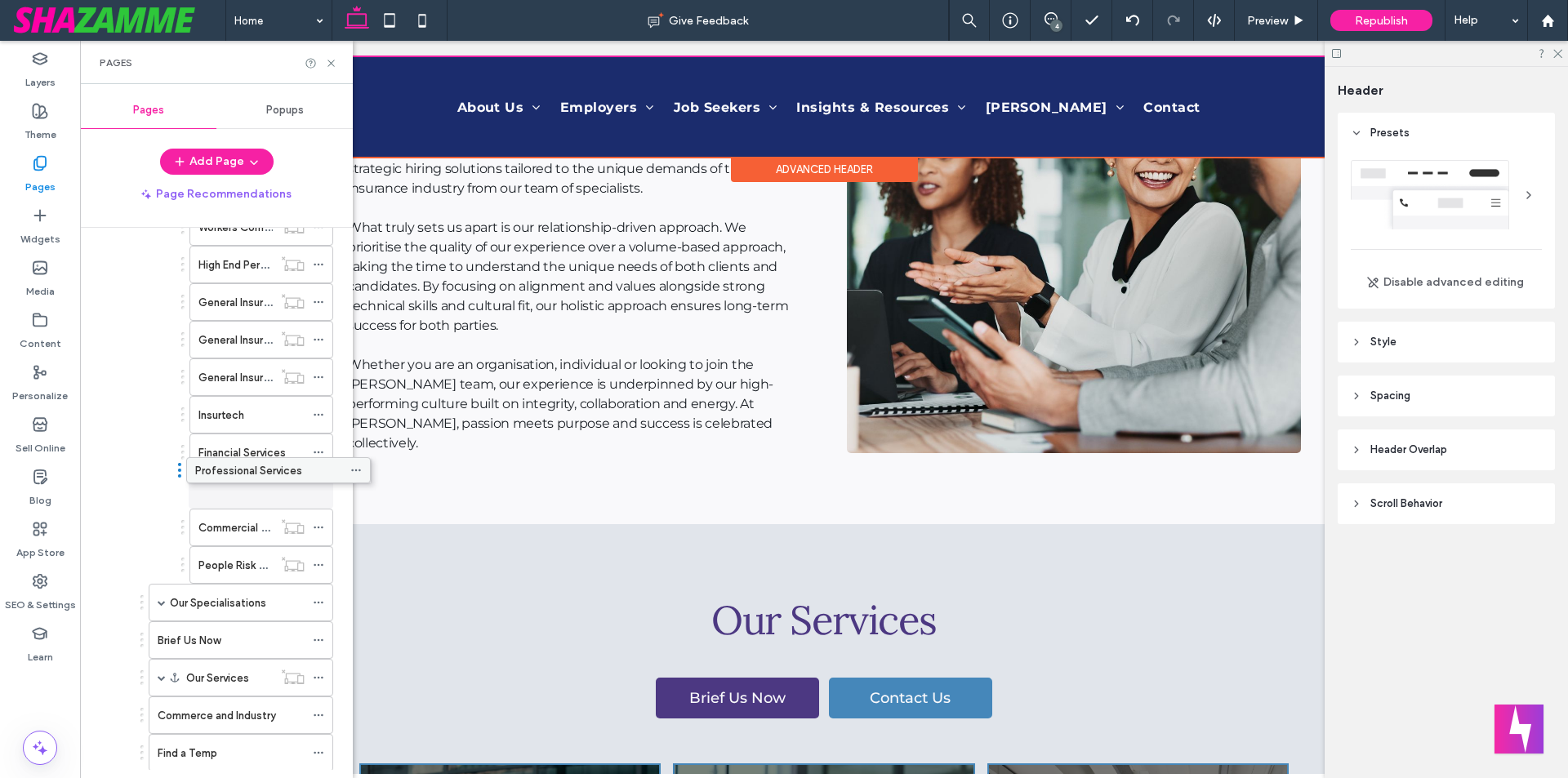
drag, startPoint x: 209, startPoint y: 680, endPoint x: 246, endPoint y: 470, distance: 213.2
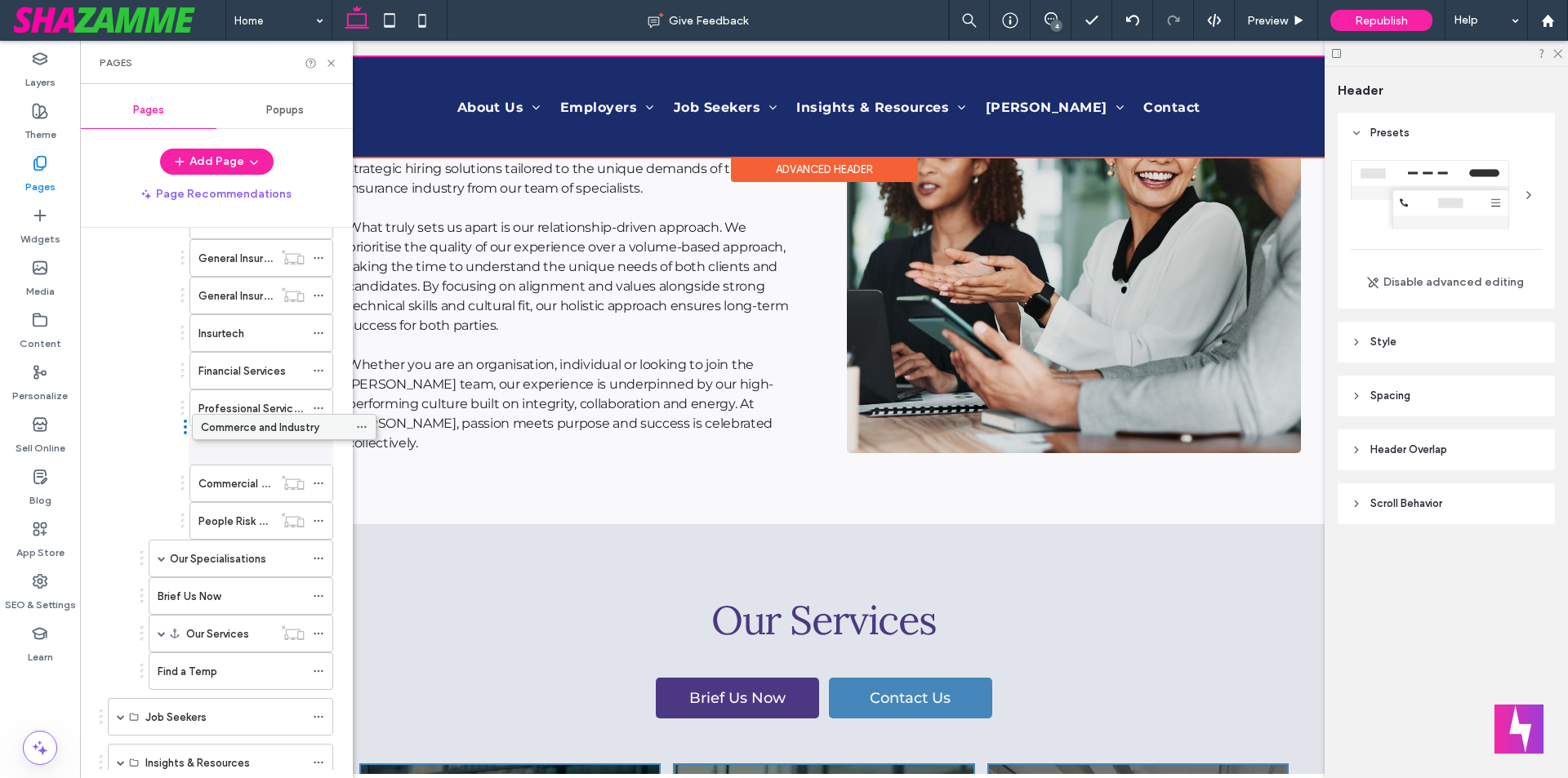
drag, startPoint x: 217, startPoint y: 637, endPoint x: 260, endPoint y: 428, distance: 213.4
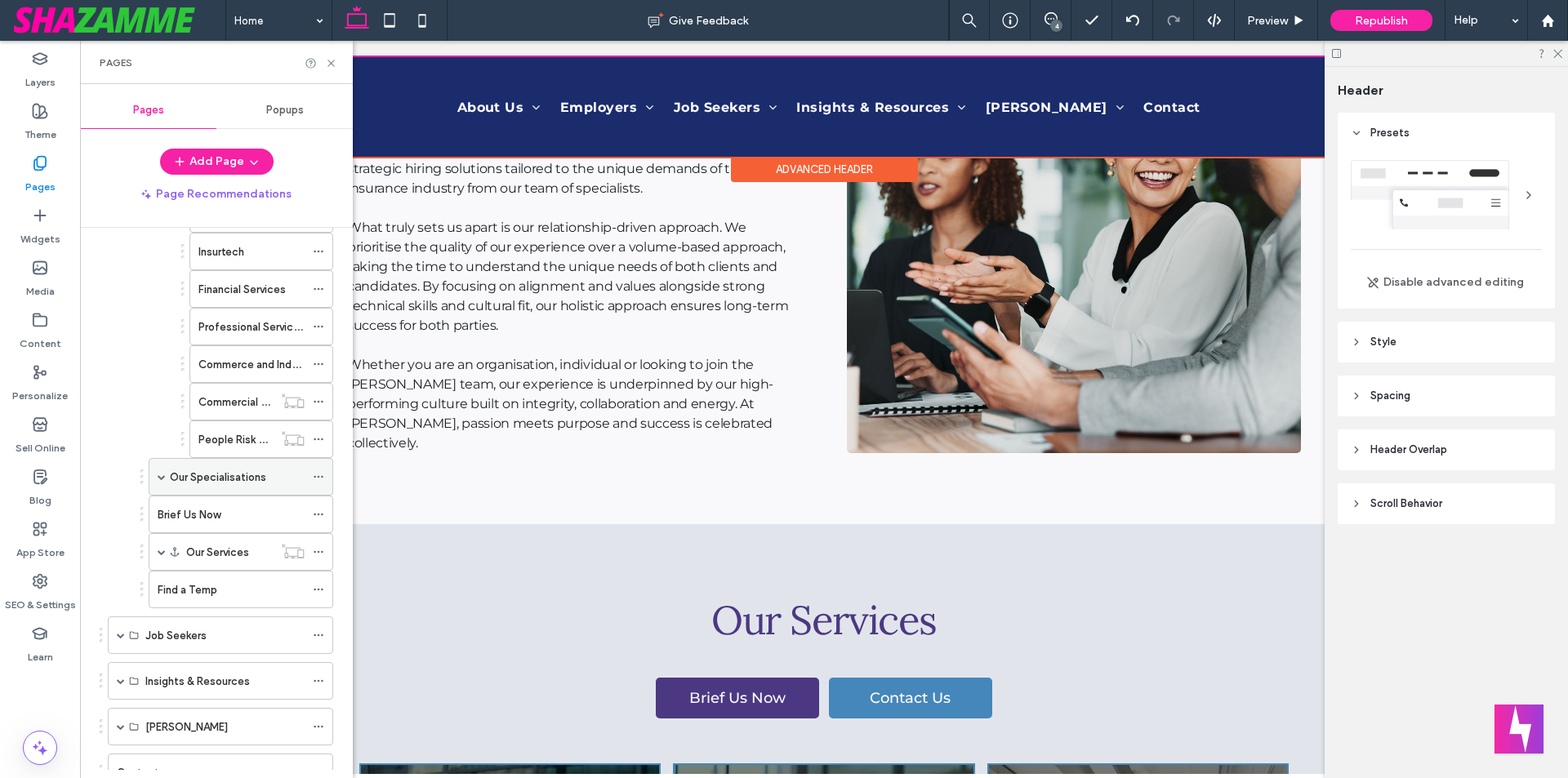
click at [164, 476] on span at bounding box center [162, 477] width 8 height 8
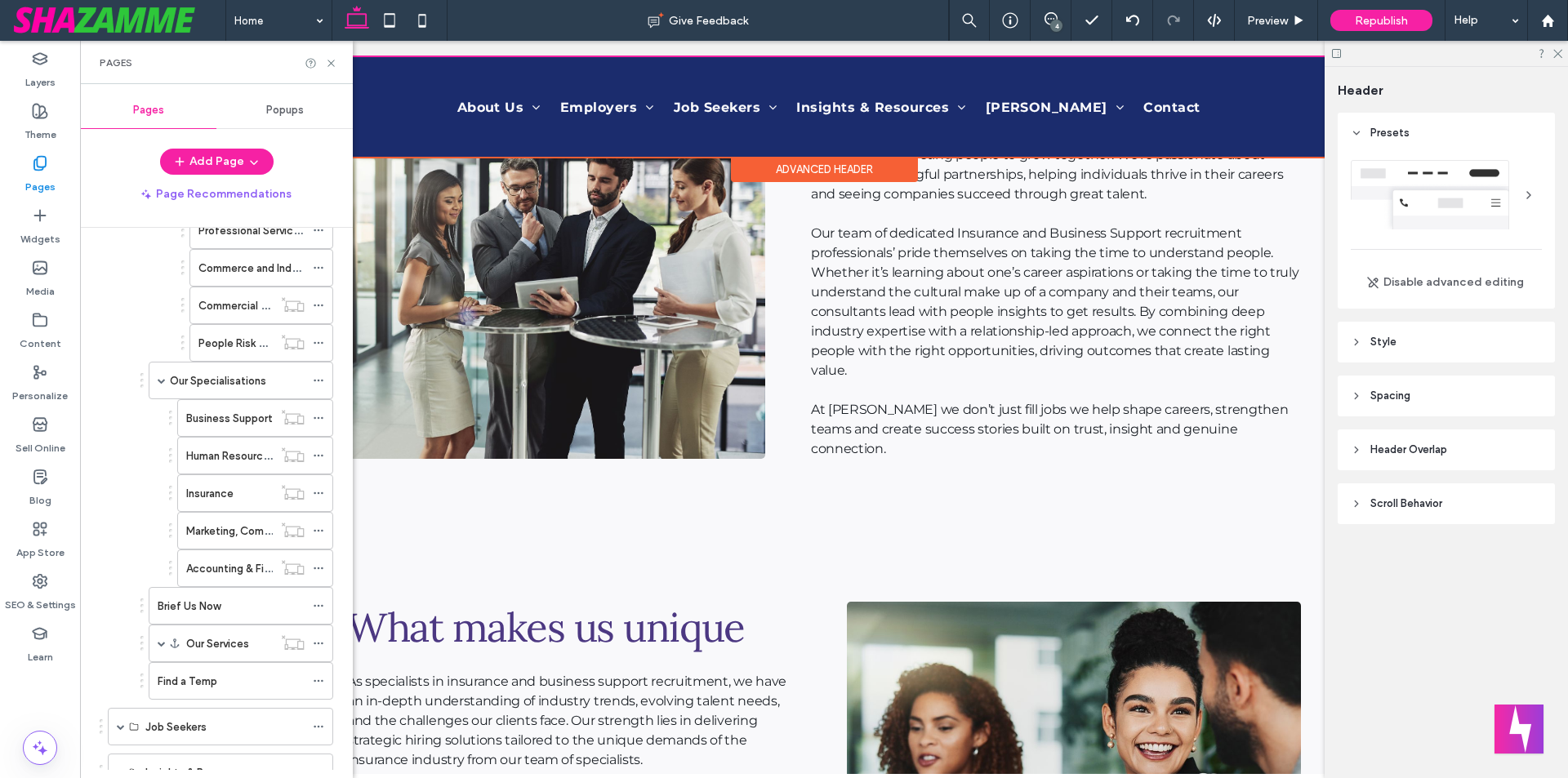
scroll to position [551, 0]
click at [818, 174] on div "Advanced Header" at bounding box center [824, 169] width 187 height 26
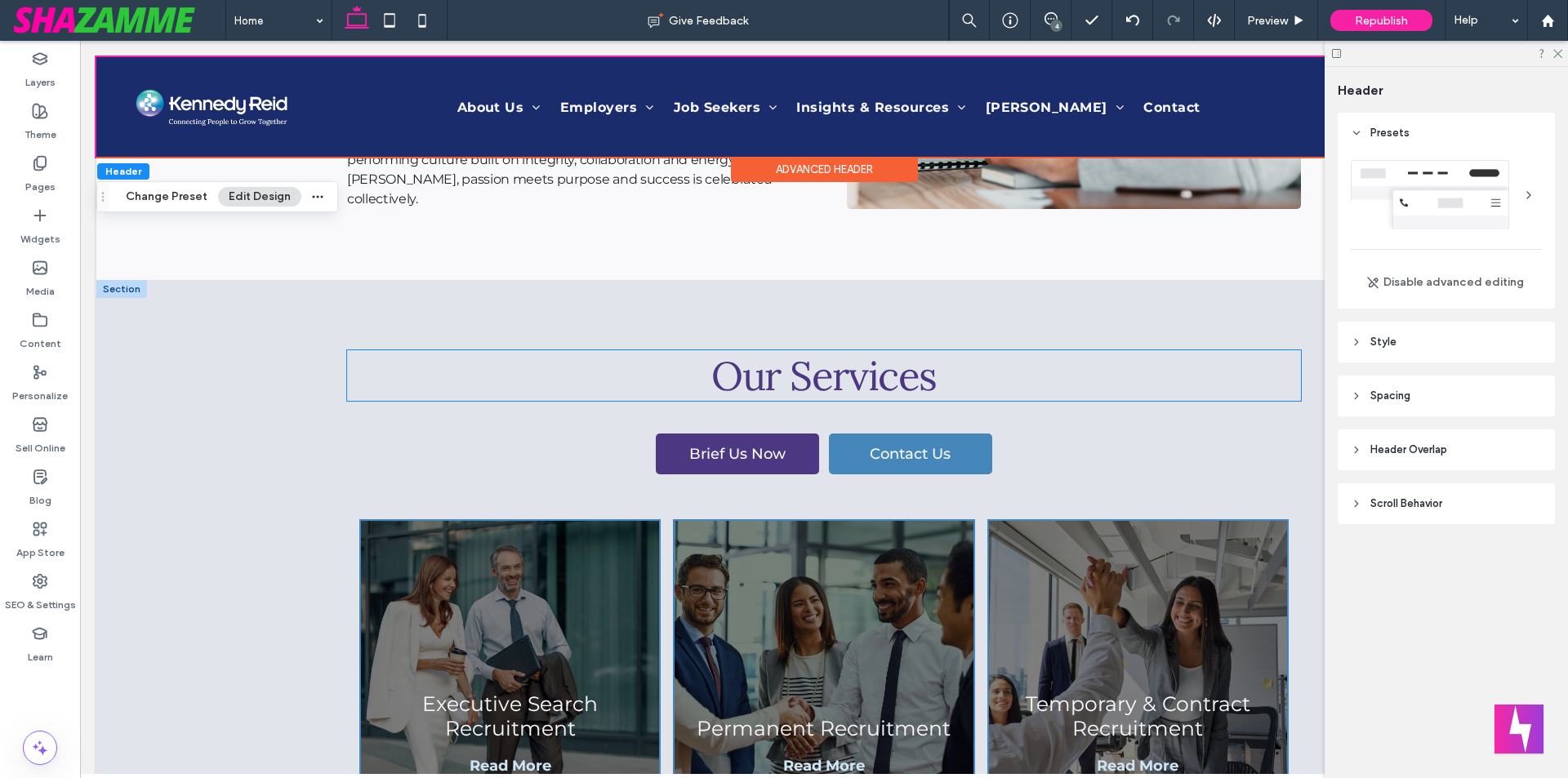
scroll to position [1634, 0]
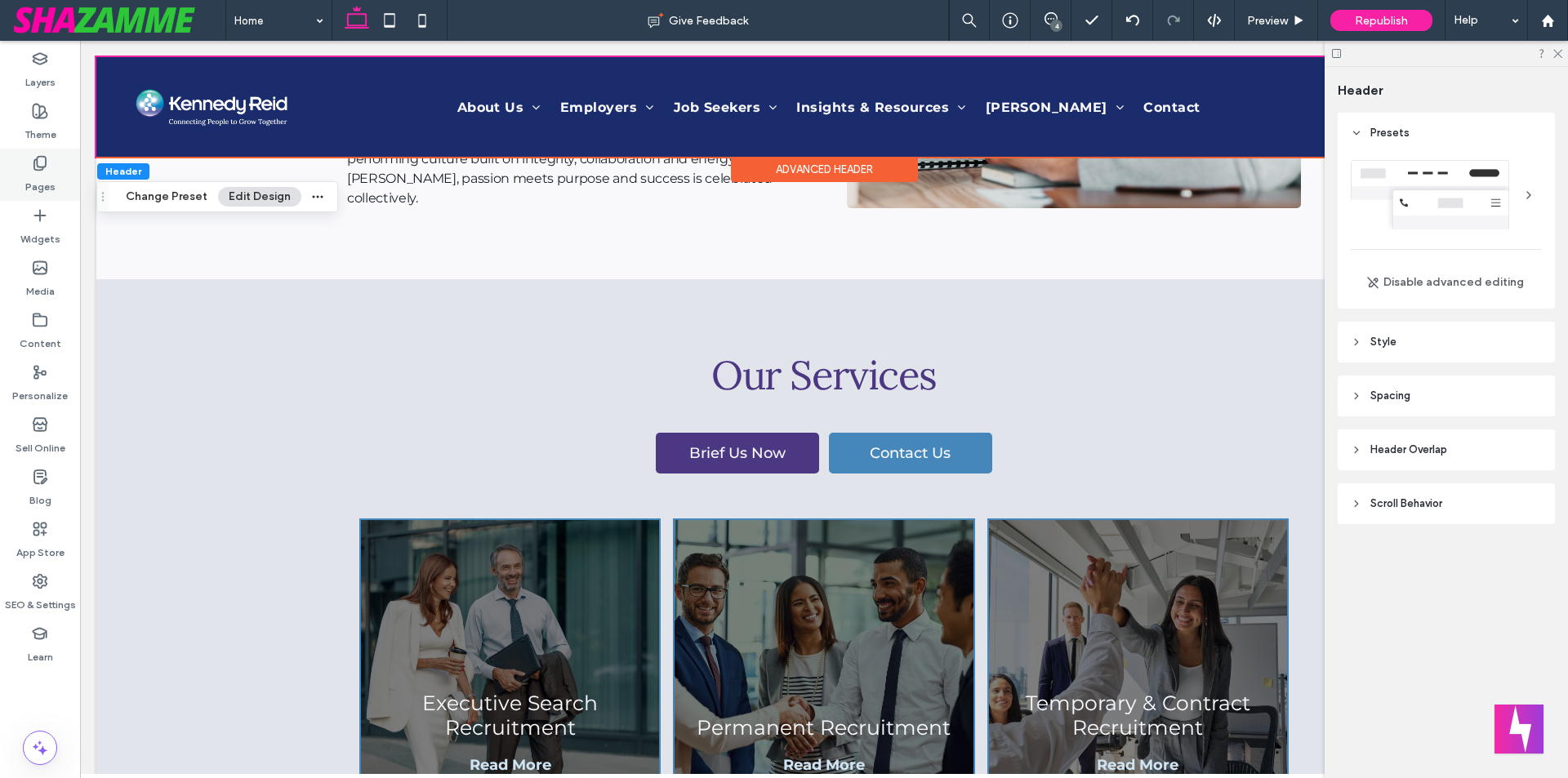
click at [31, 189] on label "Pages" at bounding box center [41, 183] width 31 height 23
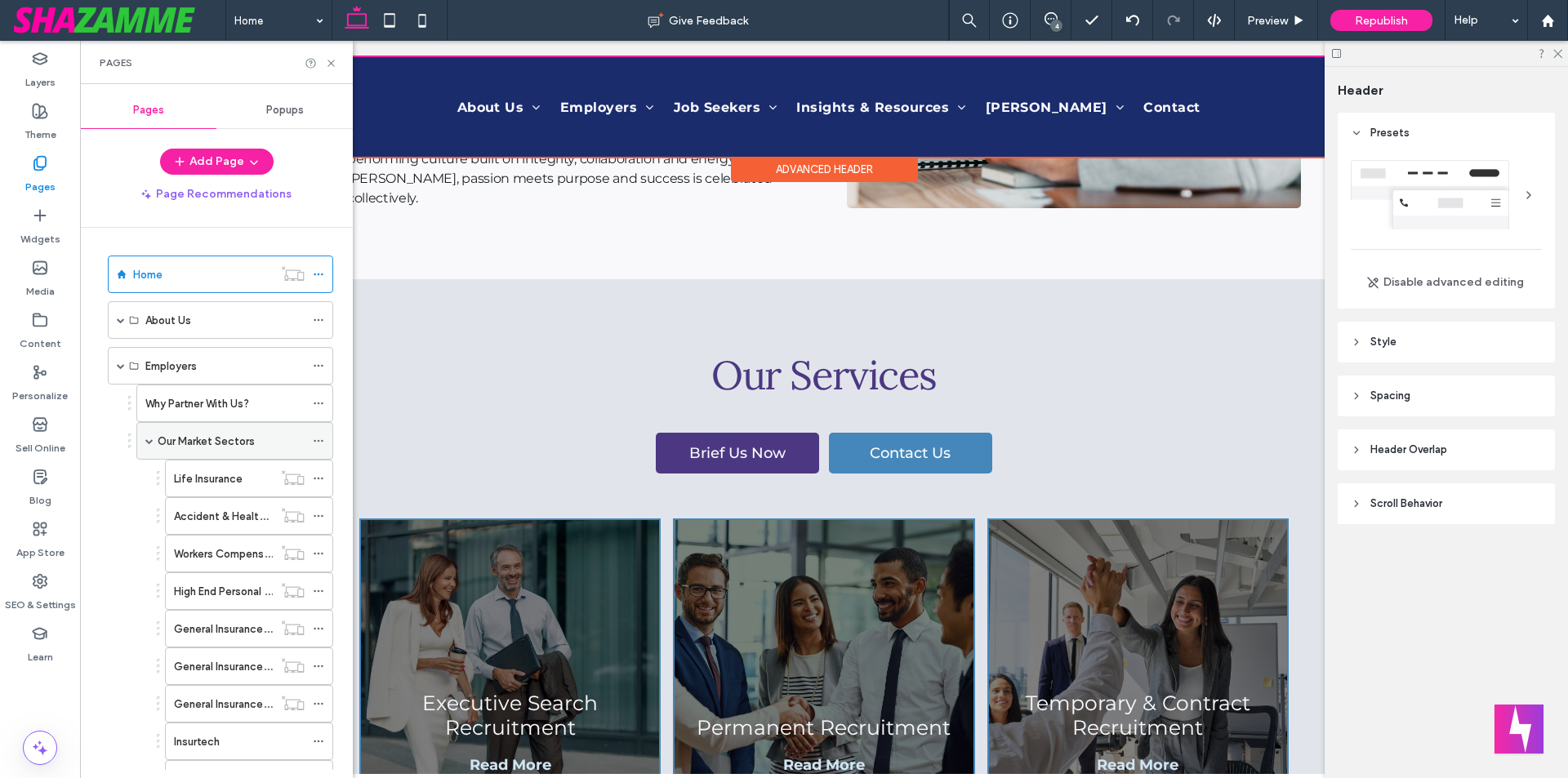
click at [149, 441] on span at bounding box center [150, 441] width 8 height 8
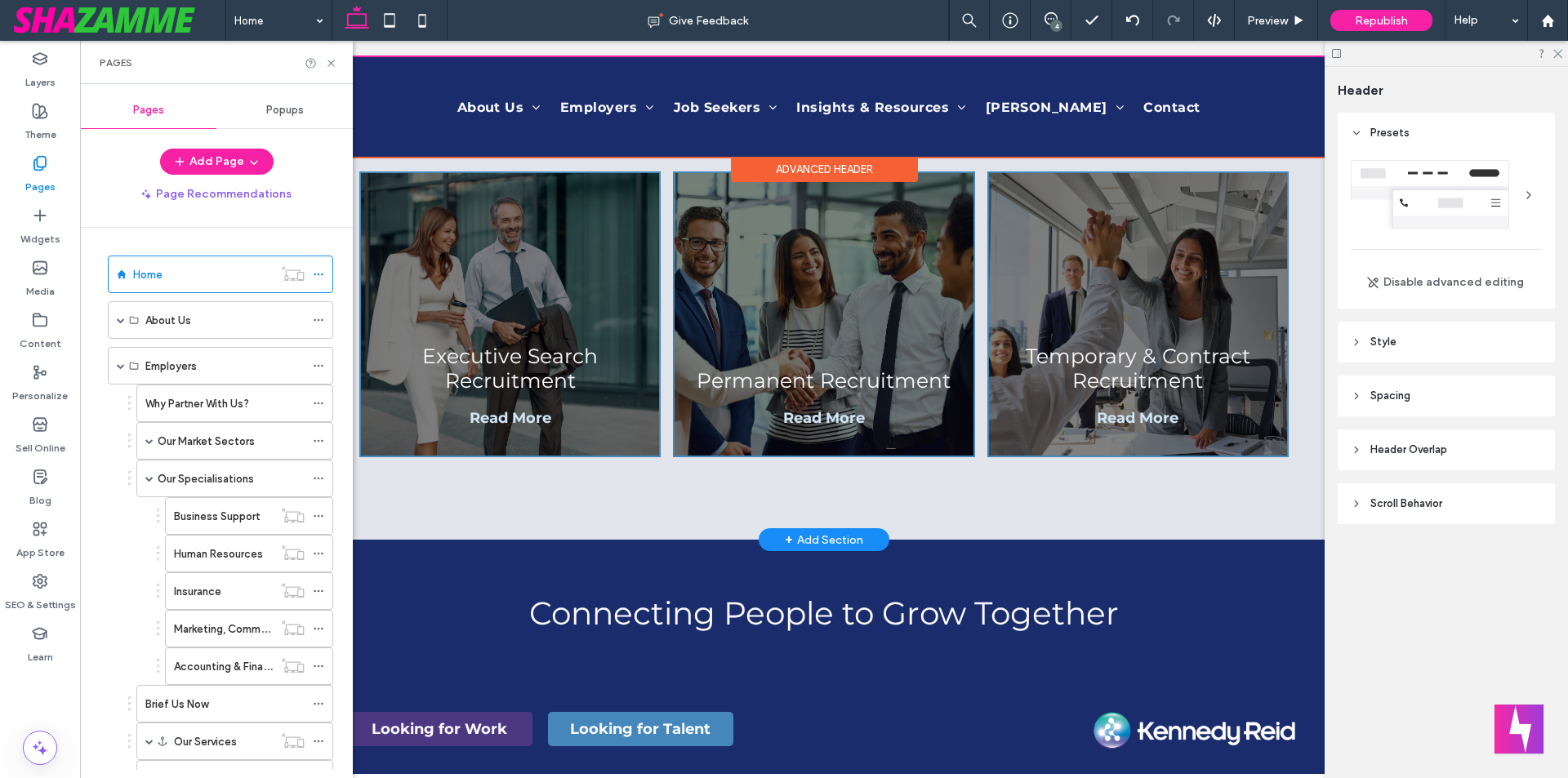
scroll to position [2041, 0]
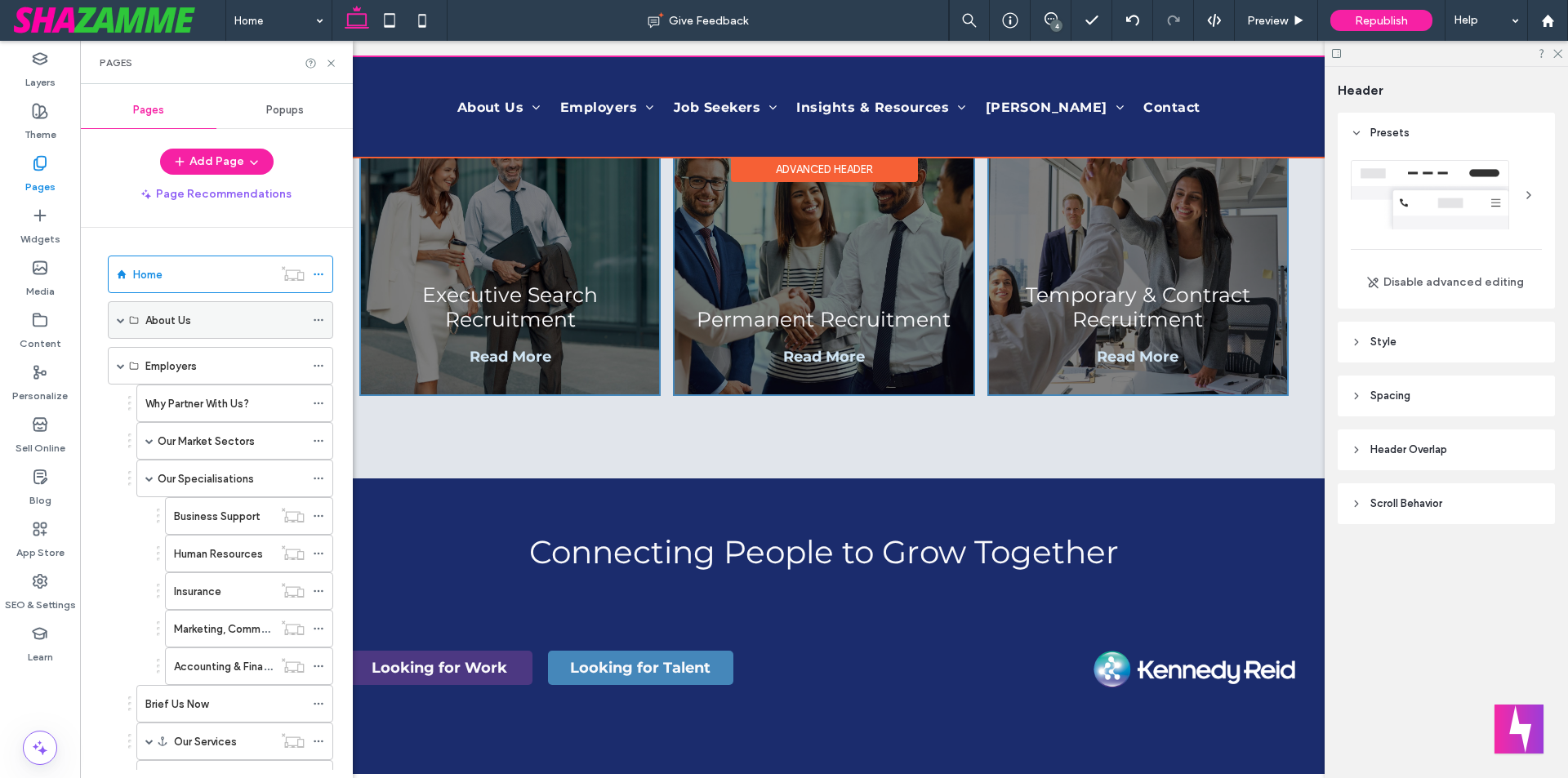
click at [118, 321] on span at bounding box center [121, 320] width 8 height 8
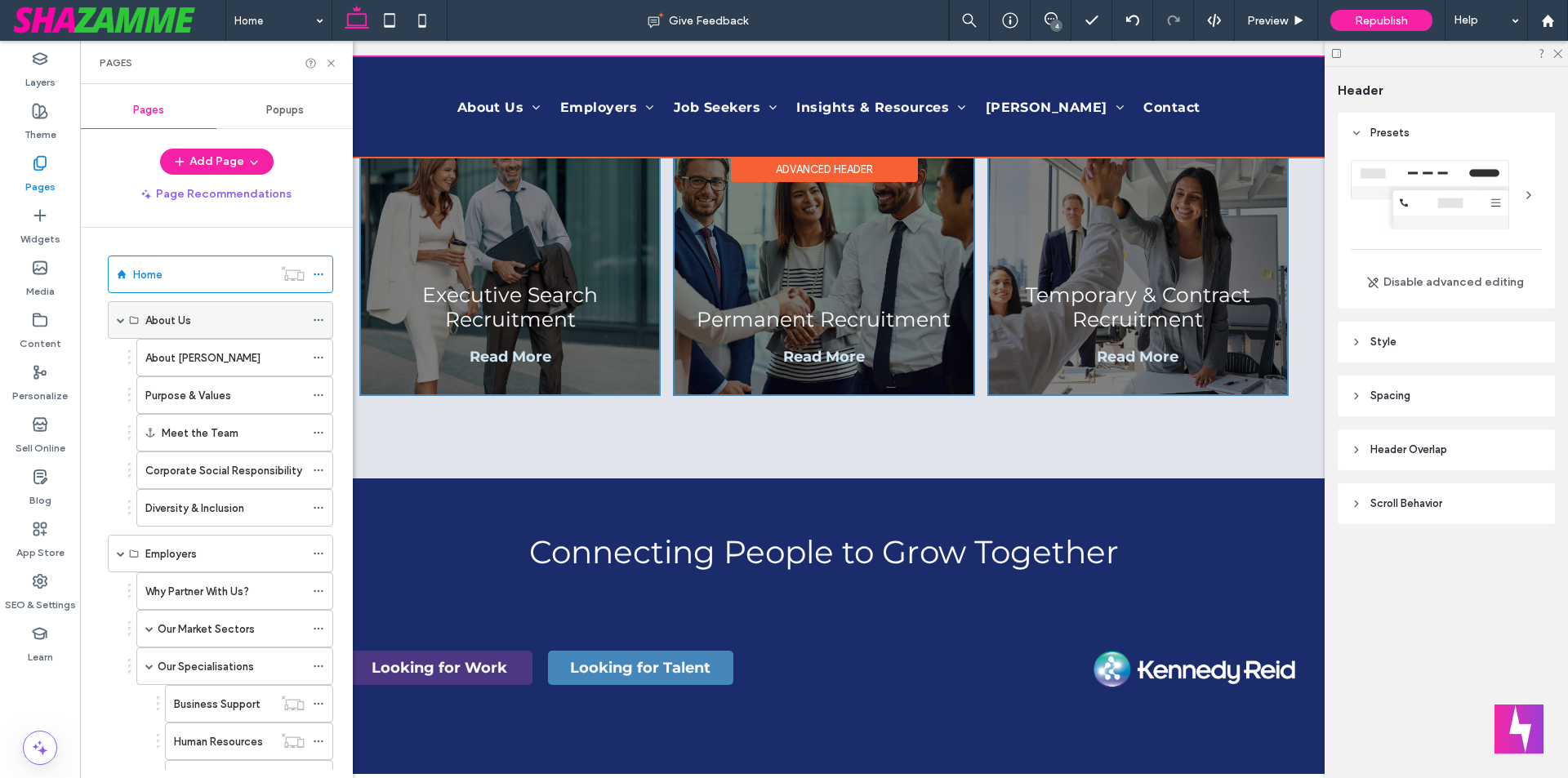
click at [118, 321] on span at bounding box center [121, 320] width 8 height 8
